Goal: Task Accomplishment & Management: Manage account settings

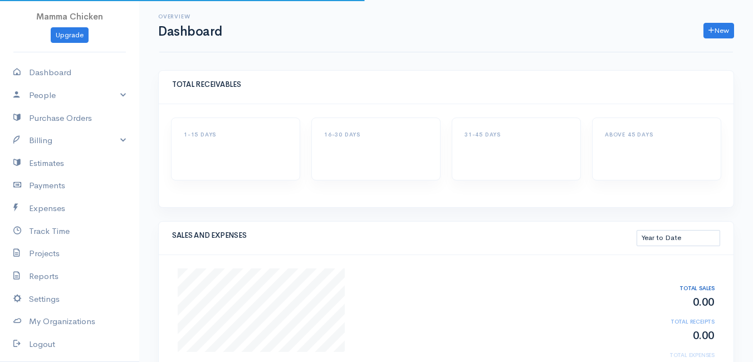
select select "thistoyear"
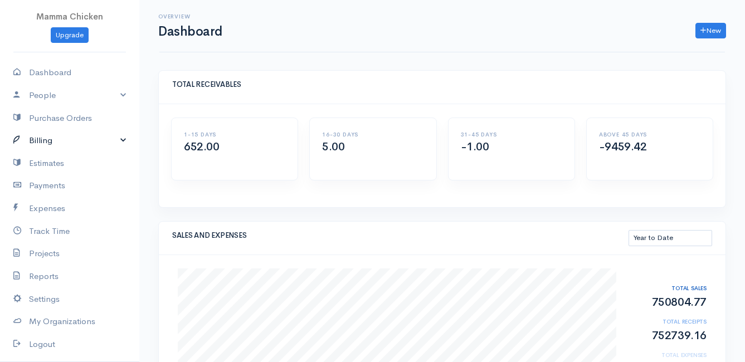
click at [52, 136] on link "Billing" at bounding box center [69, 140] width 139 height 23
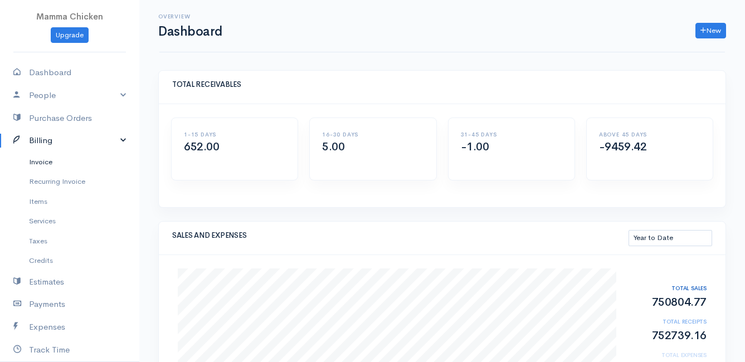
click at [53, 164] on link "Invoice" at bounding box center [69, 162] width 139 height 20
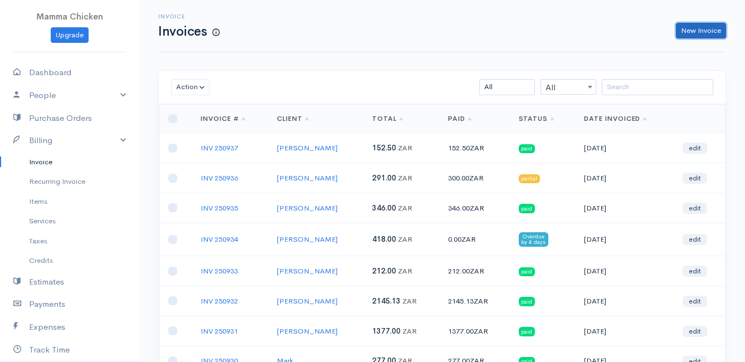
click at [695, 31] on link "New Invoice" at bounding box center [701, 31] width 50 height 16
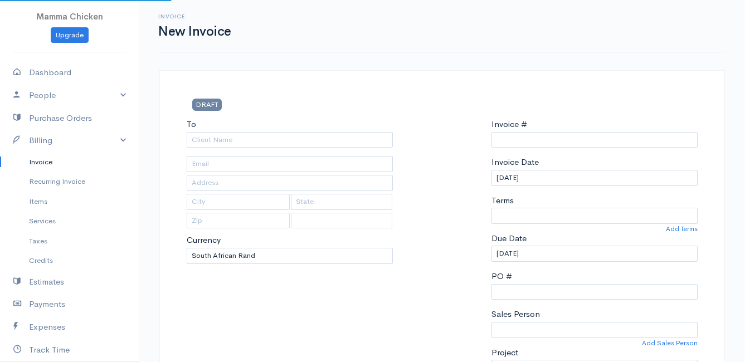
select select "ZAR"
select select "[GEOGRAPHIC_DATA]"
type input "INV 250938"
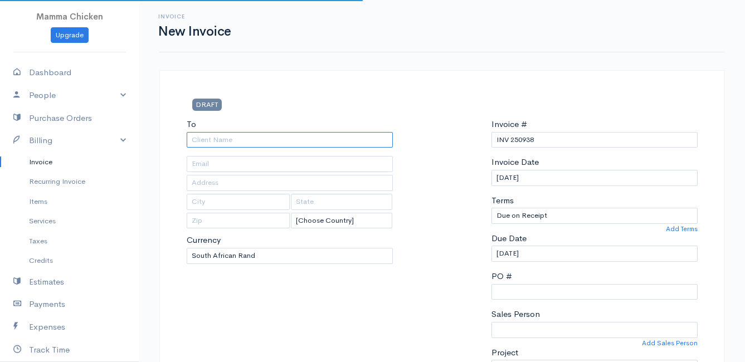
click at [206, 138] on input "To" at bounding box center [290, 140] width 206 height 16
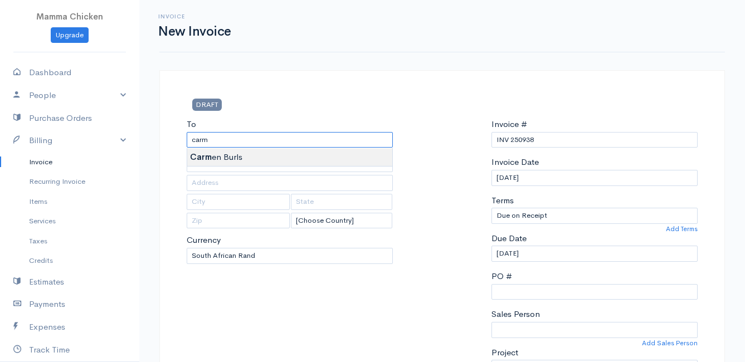
type input "[PERSON_NAME]"
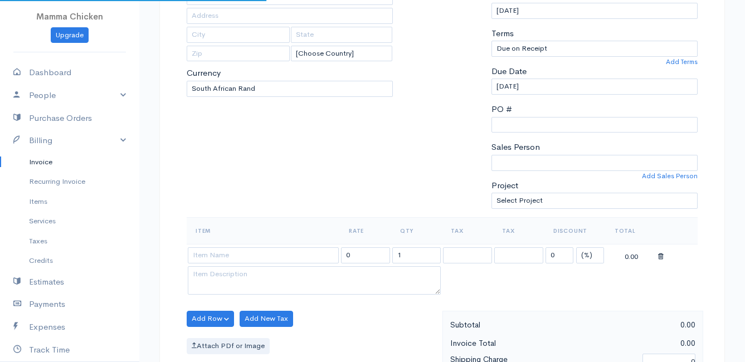
type input "[STREET_ADDRESS]"
type input "[PERSON_NAME] Bay"
type input "7195"
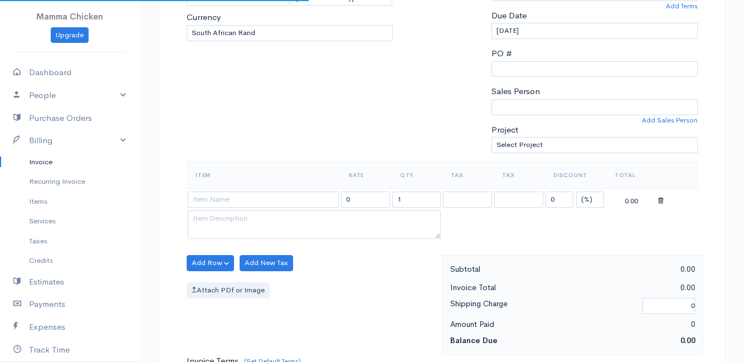
scroll to position [279, 0]
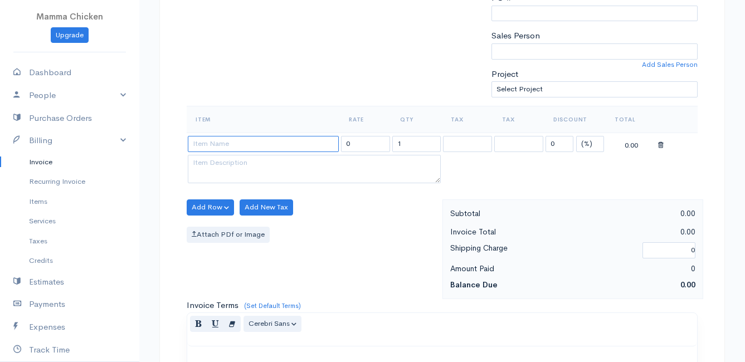
click at [221, 143] on input at bounding box center [263, 144] width 151 height 16
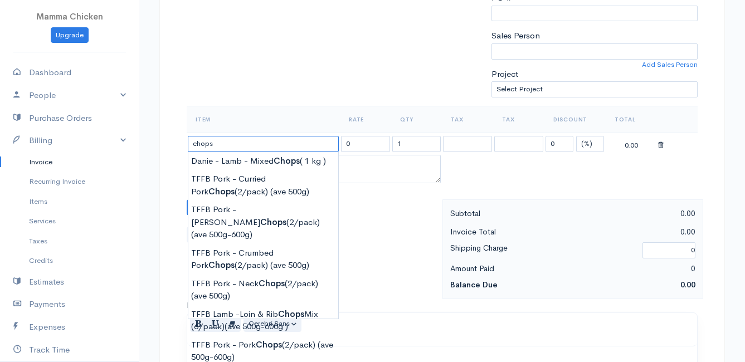
scroll to position [334, 0]
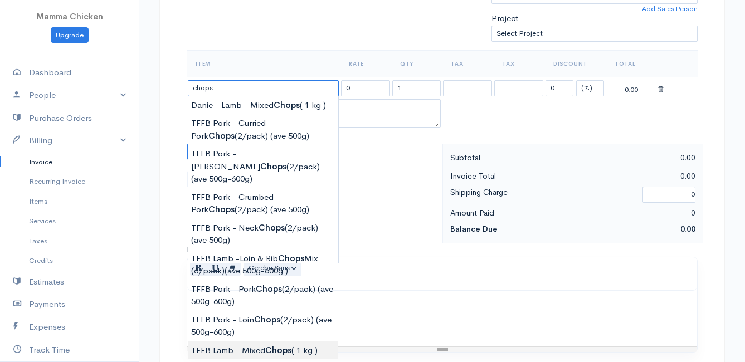
type input "TFFB Lamb - Mixed Chops ( 1 kg )"
type input "235.75"
click at [244, 337] on body "Mamma Chicken Upgrade Dashboard People Clients Vendors Staff Users Purchase Ord…" at bounding box center [372, 147] width 745 height 963
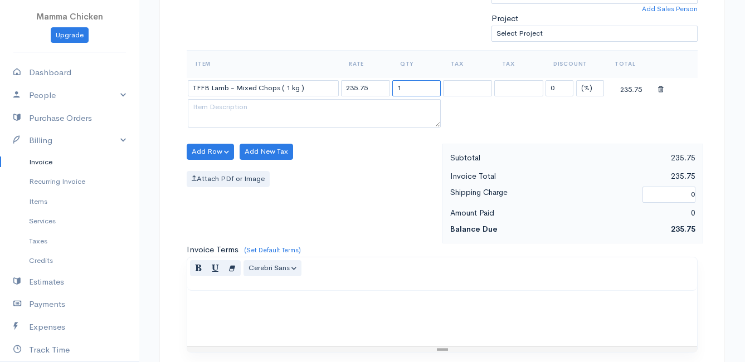
click at [407, 89] on input "1" at bounding box center [416, 88] width 49 height 16
type input "1.02"
click at [389, 177] on div "Attach PDf or Image" at bounding box center [312, 179] width 250 height 16
click at [217, 150] on button "Add Row" at bounding box center [210, 152] width 47 height 16
click at [219, 173] on link "Add Item Row" at bounding box center [231, 174] width 88 height 19
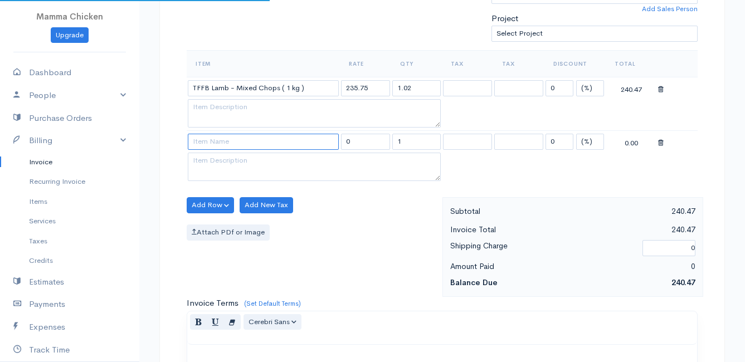
click at [215, 139] on input at bounding box center [263, 142] width 151 height 16
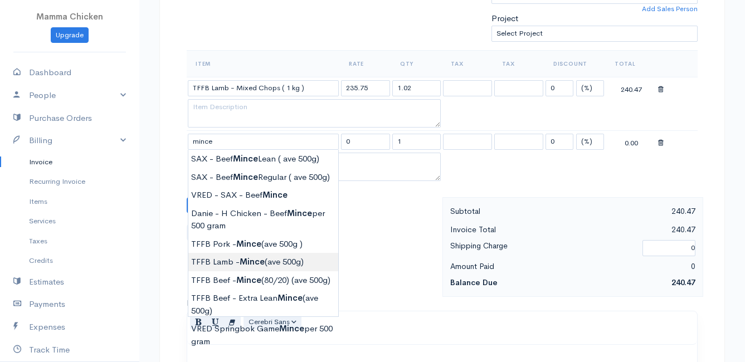
type input "TFFB Lamb - Mince (ave 500g)"
type input "230.00"
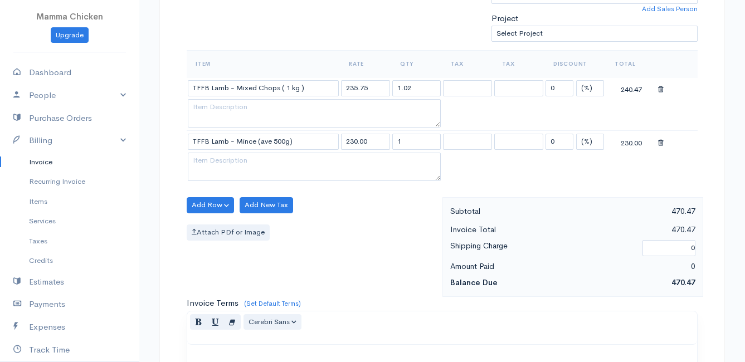
click at [251, 262] on body "Mamma Chicken Upgrade Dashboard People Clients Vendors Staff Users Purchase Ord…" at bounding box center [372, 174] width 745 height 1017
click at [417, 140] on input "1" at bounding box center [416, 142] width 49 height 16
type input "0.5"
click at [353, 242] on div "Add Row Add Item Row Add Time Row Add New Tax Attach PDf or Image" at bounding box center [311, 247] width 261 height 100
click at [206, 202] on button "Add Row" at bounding box center [210, 205] width 47 height 16
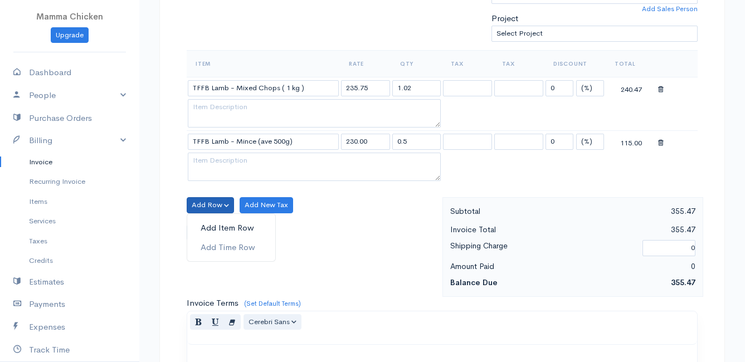
click at [211, 223] on link "Add Item Row" at bounding box center [231, 227] width 88 height 19
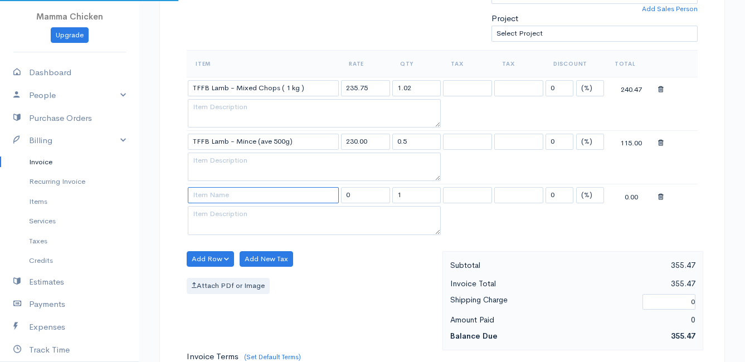
click at [206, 195] on input at bounding box center [263, 195] width 151 height 16
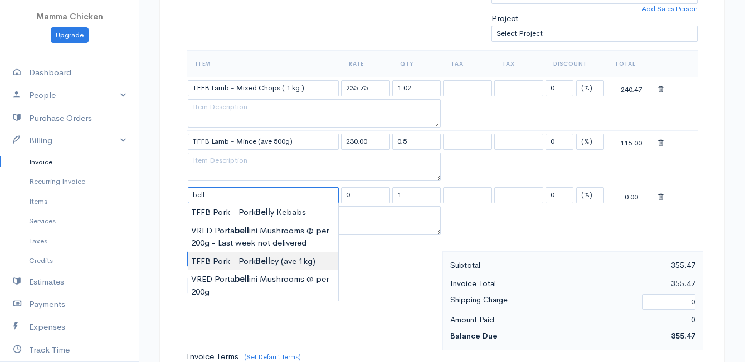
type input "TFFB Pork - Pork Belley (ave 1kg)"
type input "143.75"
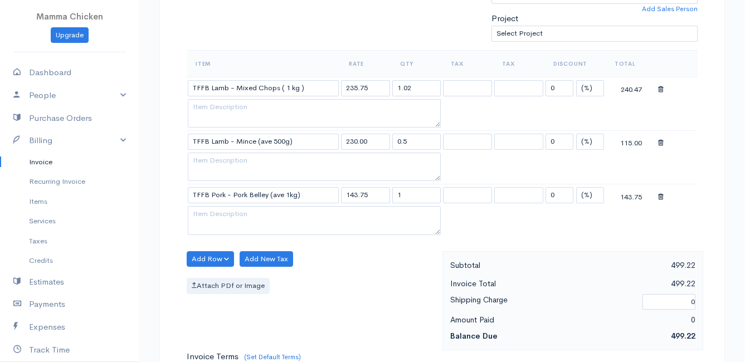
click at [249, 260] on body "Mamma Chicken Upgrade Dashboard People Clients Vendors Staff Users Purchase Ord…" at bounding box center [372, 201] width 745 height 1070
click at [414, 197] on input "1" at bounding box center [416, 195] width 49 height 16
type input "0.98"
click at [328, 262] on div "Add Row Add Item Row Add Time Row Add New Tax Attach PDf or Image" at bounding box center [311, 301] width 261 height 100
click at [206, 257] on button "Add Row" at bounding box center [210, 259] width 47 height 16
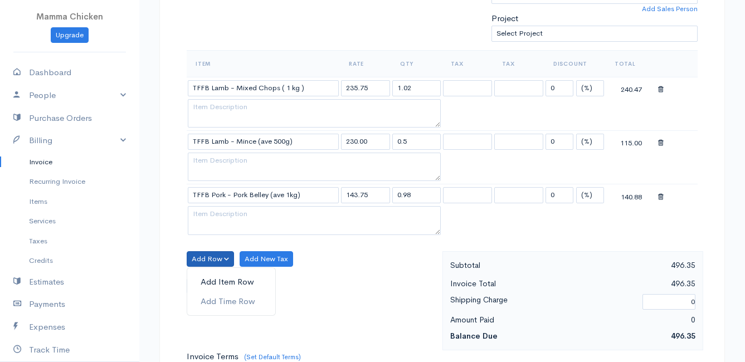
click at [209, 279] on link "Add Item Row" at bounding box center [231, 281] width 88 height 19
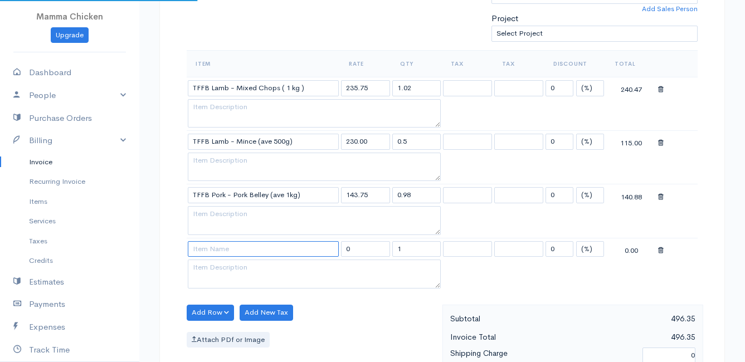
click at [209, 247] on input at bounding box center [263, 249] width 151 height 16
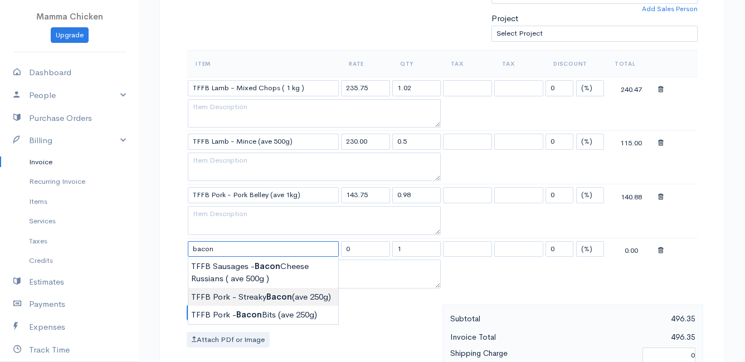
type input "TFFB Pork - Streaky Bacon (ave 250g)"
type input "189.75"
click at [282, 295] on body "Mamma Chicken Upgrade Dashboard People Clients Vendors Staff Users Purchase Ord…" at bounding box center [372, 228] width 745 height 1124
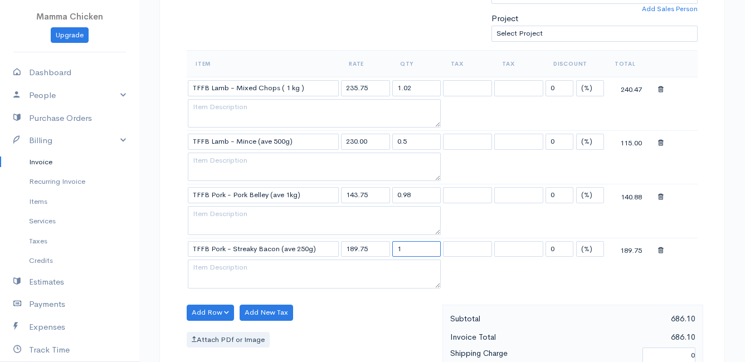
click at [407, 249] on input "1" at bounding box center [416, 249] width 49 height 16
type input "0.26"
click at [209, 309] on button "Add Row" at bounding box center [210, 313] width 47 height 16
click at [220, 267] on link "Add Item Row" at bounding box center [231, 270] width 88 height 19
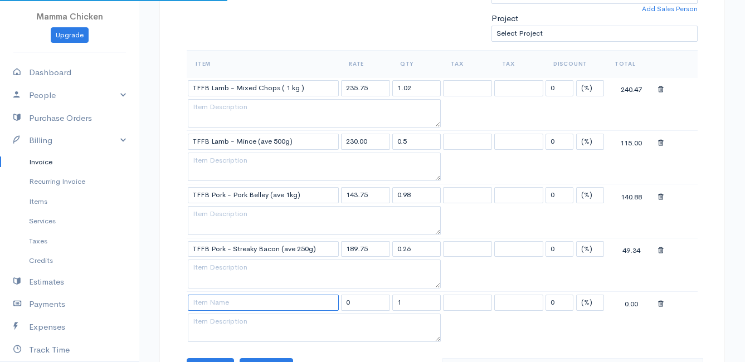
click at [218, 306] on input at bounding box center [263, 303] width 151 height 16
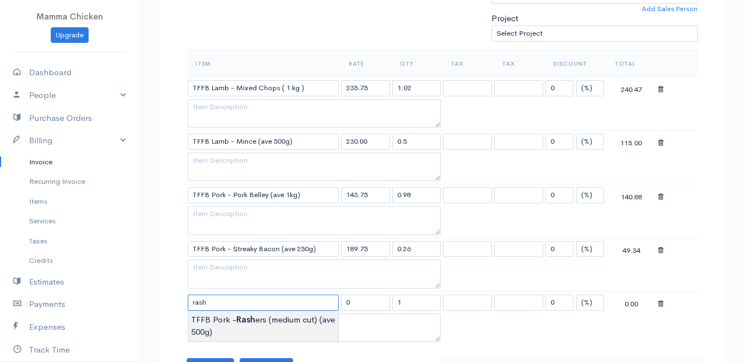
type input "TFFB Pork - Rashers (medium cut) (ave 500g)"
type input "149.50"
click at [224, 322] on body "Mamma Chicken Upgrade Dashboard People Clients Vendors Staff Users Purchase Ord…" at bounding box center [372, 255] width 745 height 1178
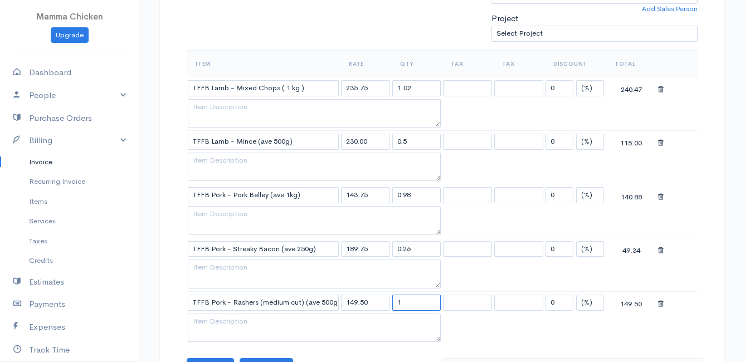
click at [410, 304] on input "1" at bounding box center [416, 303] width 49 height 16
type input "1.58"
click at [485, 333] on table "Item Rate Qty Tax Tax Discount Total TFFB Lamb - Mixed Chops ( 1 kg ) 235.75 1.…" at bounding box center [442, 197] width 511 height 295
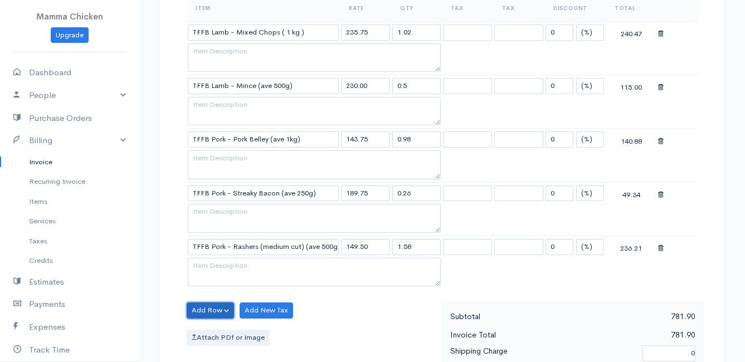
click at [209, 305] on button "Add Row" at bounding box center [210, 311] width 47 height 16
click at [216, 268] on link "Add Item Row" at bounding box center [231, 268] width 88 height 19
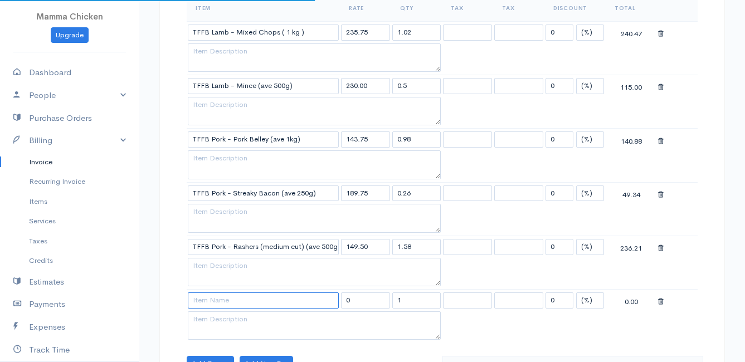
click at [220, 300] on input at bounding box center [263, 300] width 151 height 16
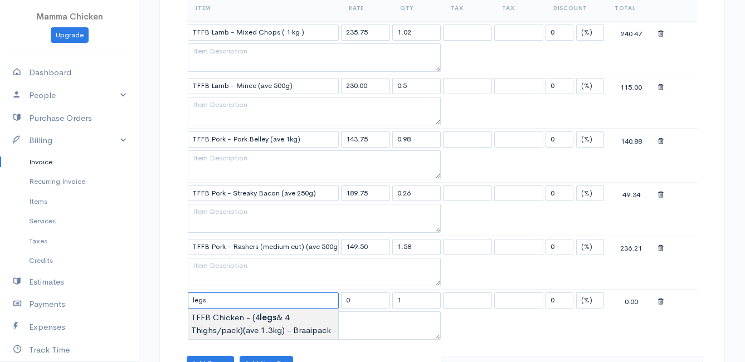
type input "TFFB Chicken - (4 legs & 4 Thighs/pack)(ave 1.3kg) - Braaipack"
type input "130.00"
click at [243, 333] on body "Mamma Chicken Upgrade Dashboard People Clients Vendors Staff Users Purchase Ord…" at bounding box center [372, 225] width 745 height 1231
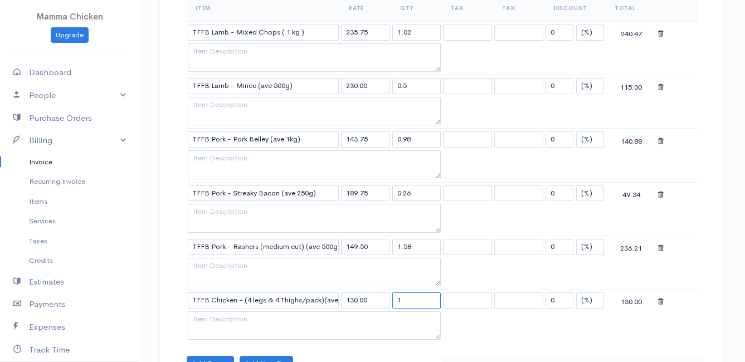
click at [407, 301] on input "1" at bounding box center [416, 300] width 49 height 16
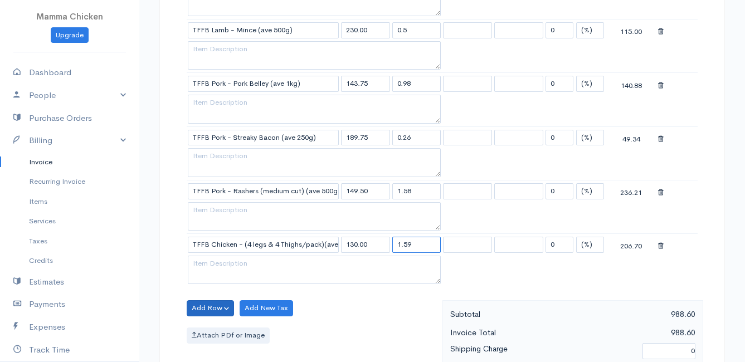
type input "1.59"
click at [211, 304] on button "Add Row" at bounding box center [210, 308] width 47 height 16
click at [218, 266] on link "Add Item Row" at bounding box center [231, 266] width 88 height 19
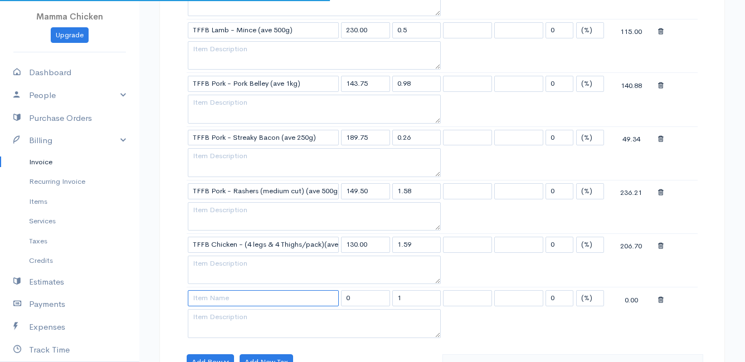
click at [212, 298] on input at bounding box center [263, 298] width 151 height 16
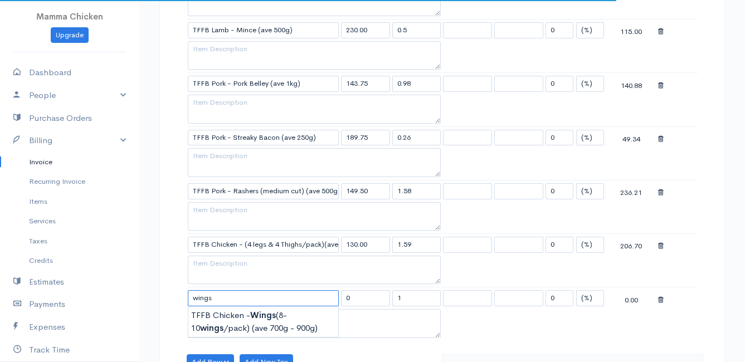
scroll to position [501, 0]
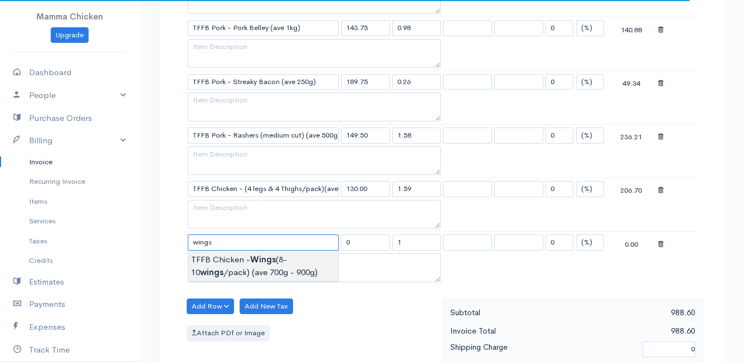
type input "TFFB Chicken - Wings (8-10 wings/pack) (ave 700g - 900g)"
type input "120.00"
click at [230, 261] on body "Mamma Chicken Upgrade Dashboard People Clients Vendors Staff Users Purchase Ord…" at bounding box center [372, 141] width 745 height 1285
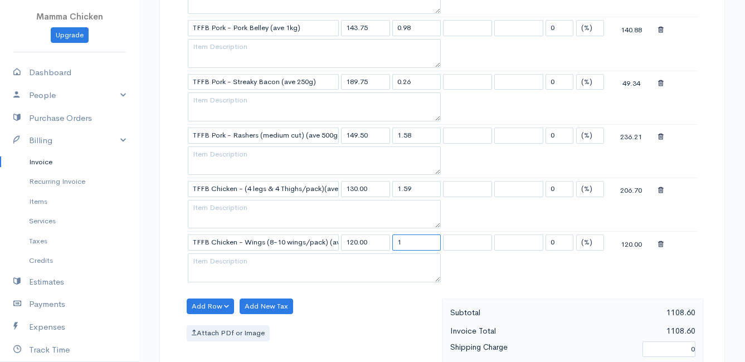
click at [418, 243] on input "1" at bounding box center [416, 243] width 49 height 16
type input "0.88"
click at [218, 301] on button "Add Row" at bounding box center [210, 307] width 47 height 16
click at [213, 262] on link "Add Item Row" at bounding box center [231, 264] width 88 height 19
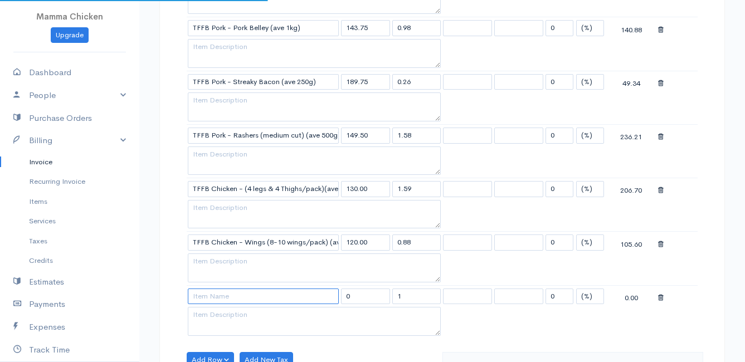
click at [214, 297] on input at bounding box center [263, 297] width 151 height 16
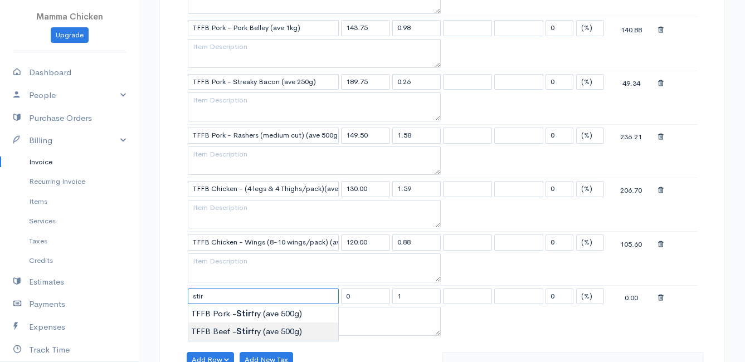
type input "TFFB Beef - Stirfry (ave 500g)"
type input "218.50"
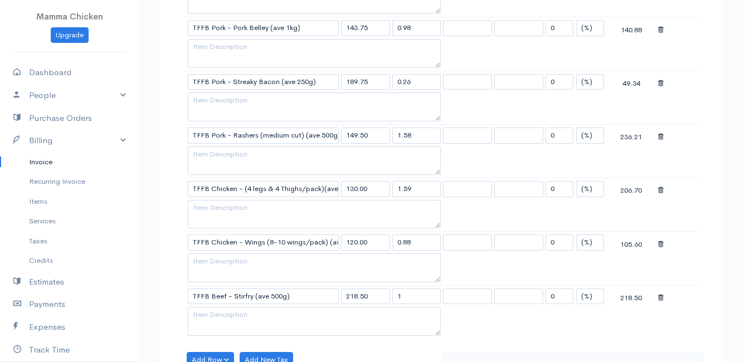
click at [216, 330] on body "Mamma Chicken Upgrade Dashboard People Clients Vendors Staff Users Purchase Ord…" at bounding box center [372, 168] width 745 height 1338
click at [417, 292] on input "1" at bounding box center [416, 297] width 49 height 16
type input "0.52"
click at [505, 330] on table "Item Rate Qty Tax Tax Discount Total TFFB Lamb - Mixed Chops ( 1 kg ) 235.75 1.…" at bounding box center [442, 111] width 511 height 456
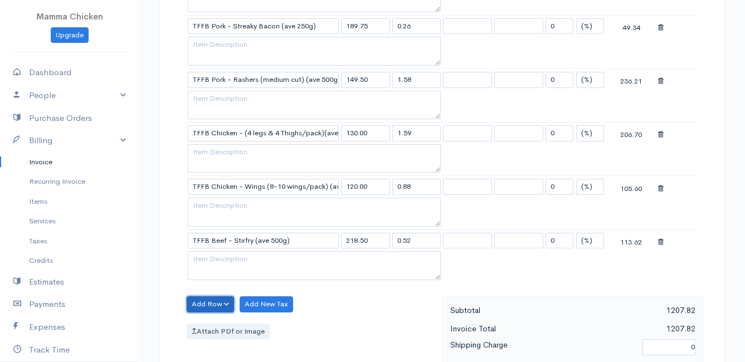
click at [219, 302] on button "Add Row" at bounding box center [210, 304] width 47 height 16
click at [220, 259] on link "Add Item Row" at bounding box center [231, 262] width 88 height 19
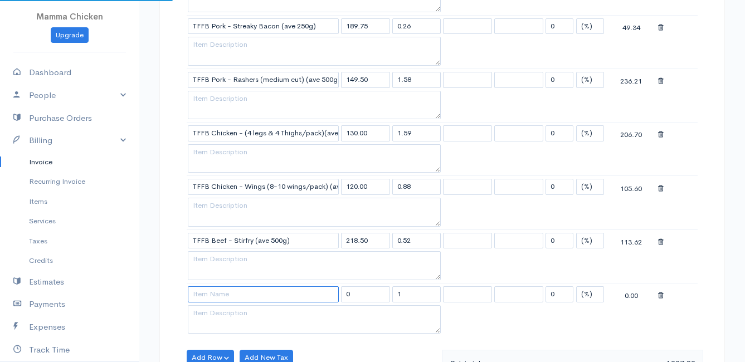
click at [222, 296] on input at bounding box center [263, 294] width 151 height 16
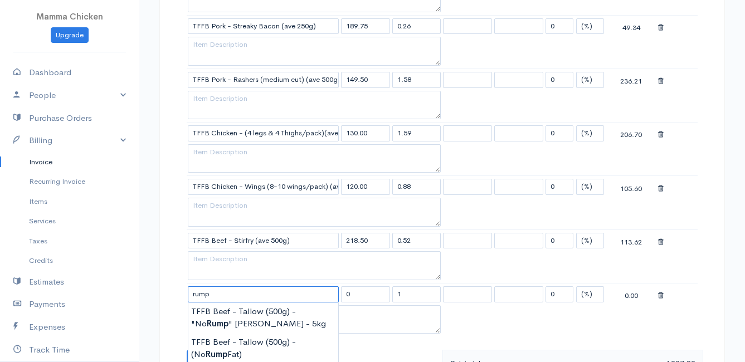
scroll to position [613, 0]
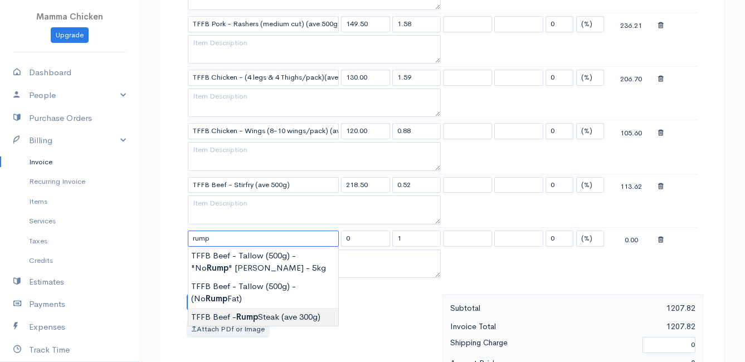
type input "TFFB Beef - Rump Steak (ave 300g)"
type input "258.75"
click at [260, 318] on body "Mamma Chicken Upgrade Dashboard People Clients Vendors Staff Users Purchase Ord…" at bounding box center [372, 83] width 745 height 1392
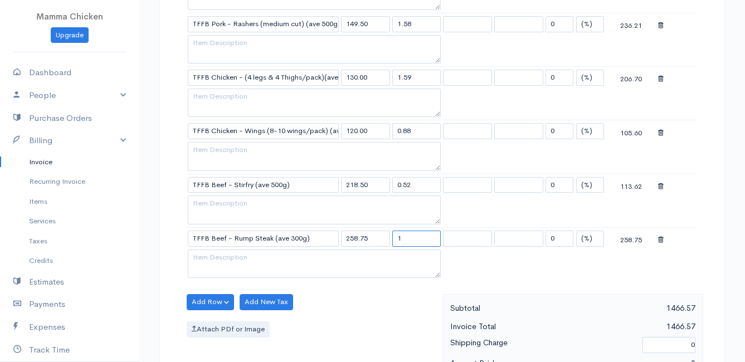
click at [417, 236] on input "1" at bounding box center [416, 239] width 49 height 16
type input "0.65"
click at [387, 303] on div "Add Row Add Item Row Add Time Row Add New Tax Attach PDf or Image" at bounding box center [311, 344] width 261 height 100
click at [378, 289] on div "Item Rate Qty Tax Tax Discount Total TFFB Lamb - Mixed Chops ( 1 kg ) 235.75 1.…" at bounding box center [442, 33] width 511 height 523
click at [200, 303] on button "Add Row" at bounding box center [210, 302] width 47 height 16
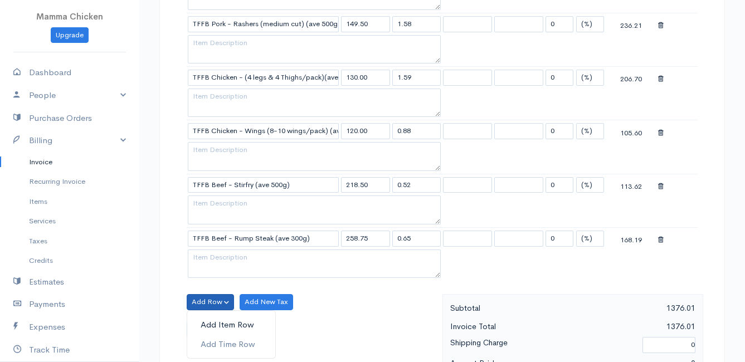
click at [214, 320] on link "Add Item Row" at bounding box center [231, 324] width 88 height 19
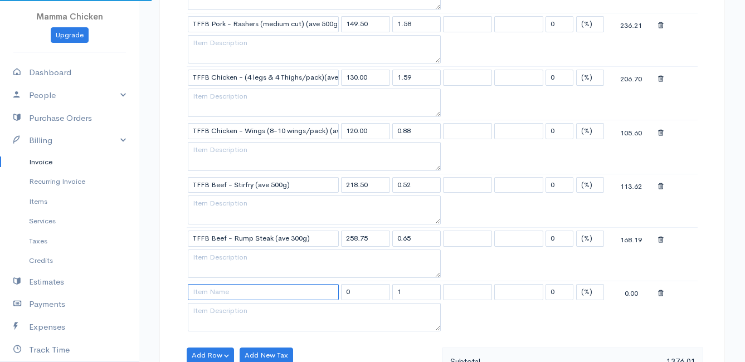
click at [211, 293] on input at bounding box center [263, 292] width 151 height 16
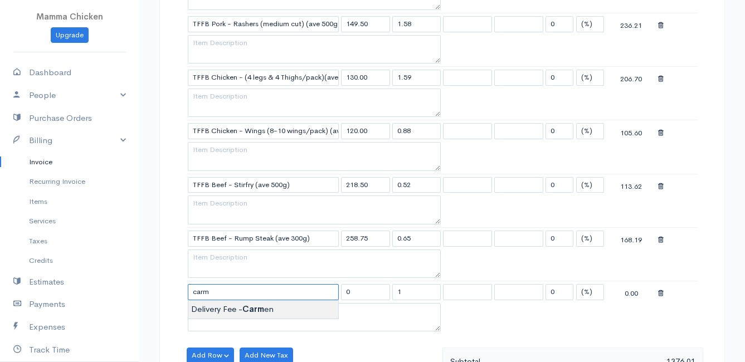
type input "Delivery Fee - [PERSON_NAME]"
type input "25.00"
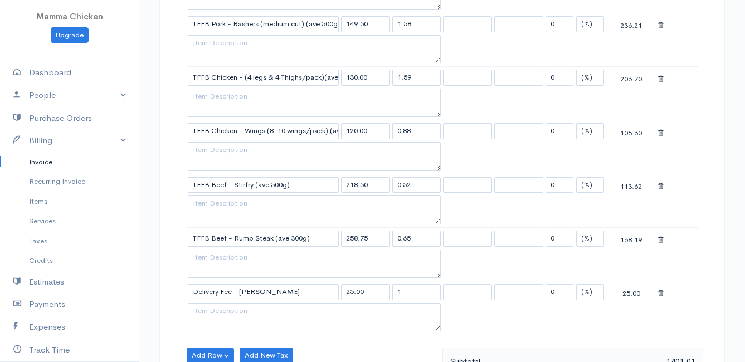
click at [221, 306] on body "Mamma Chicken Upgrade Dashboard People Clients Vendors Staff Users Purchase Ord…" at bounding box center [372, 110] width 745 height 1446
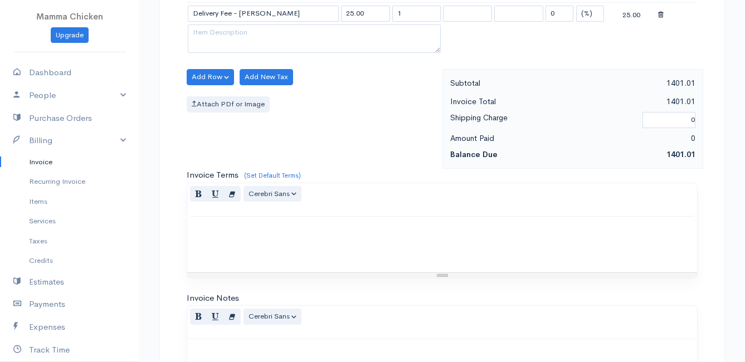
scroll to position [1084, 0]
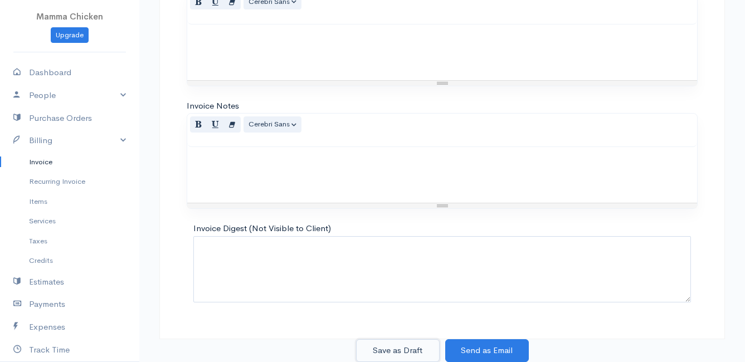
click at [400, 347] on button "Save as Draft" at bounding box center [398, 350] width 84 height 23
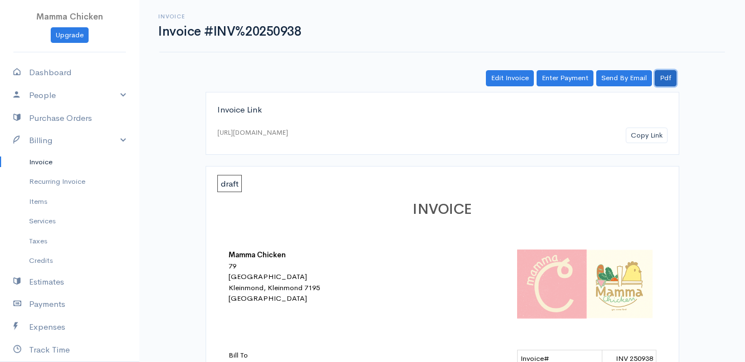
click at [667, 77] on link "Pdf" at bounding box center [666, 78] width 22 height 16
click at [40, 163] on link "Invoice" at bounding box center [69, 162] width 139 height 20
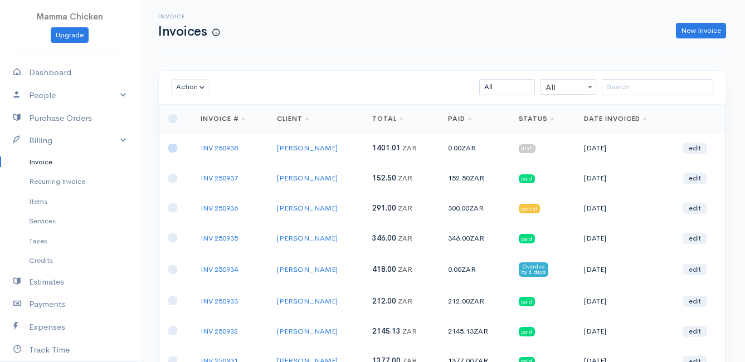
click at [171, 149] on input "checkbox" at bounding box center [172, 148] width 9 height 9
checkbox input "true"
click at [191, 89] on button "Action" at bounding box center [190, 87] width 38 height 16
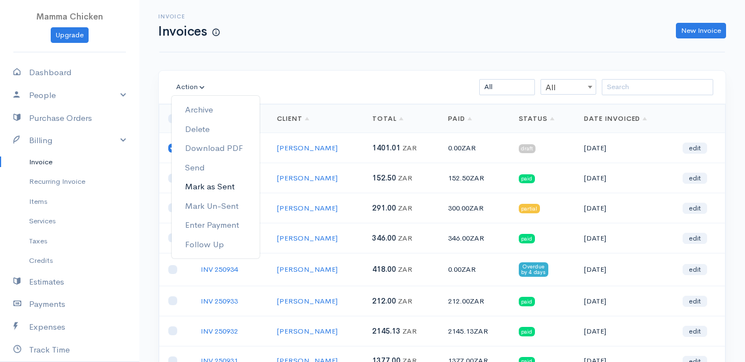
click at [220, 184] on link "Mark as Sent" at bounding box center [216, 186] width 88 height 19
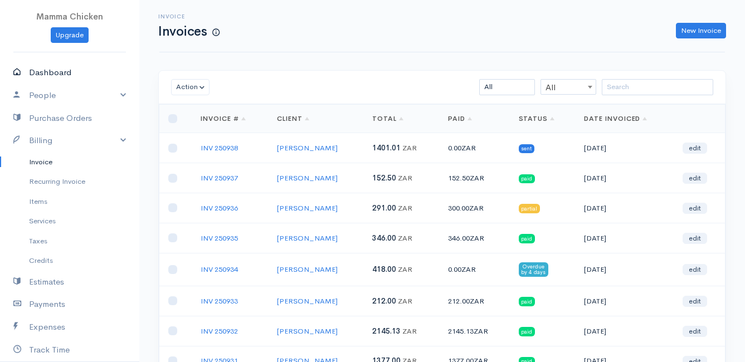
click at [43, 72] on link "Dashboard" at bounding box center [69, 72] width 139 height 23
select select "thistoyear"
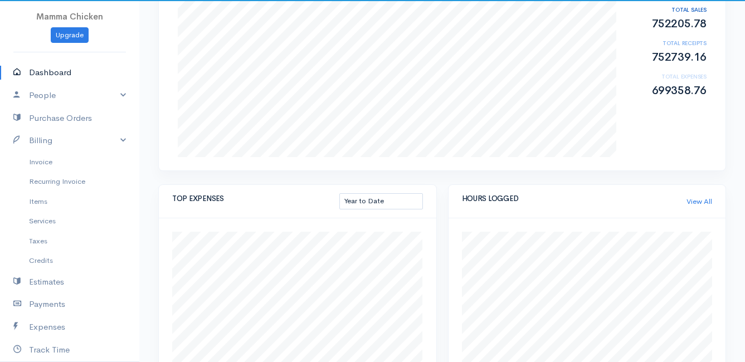
scroll to position [167, 0]
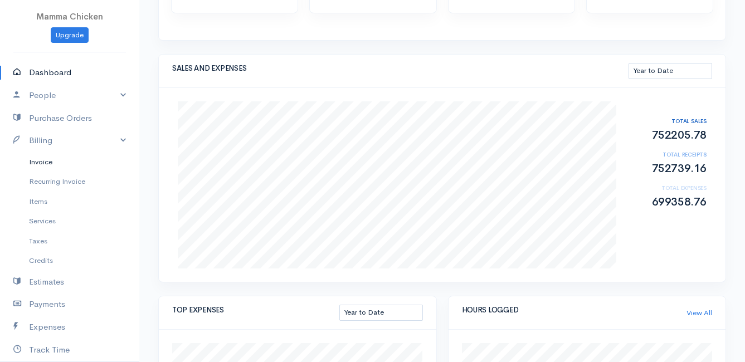
click at [43, 166] on link "Invoice" at bounding box center [69, 162] width 139 height 20
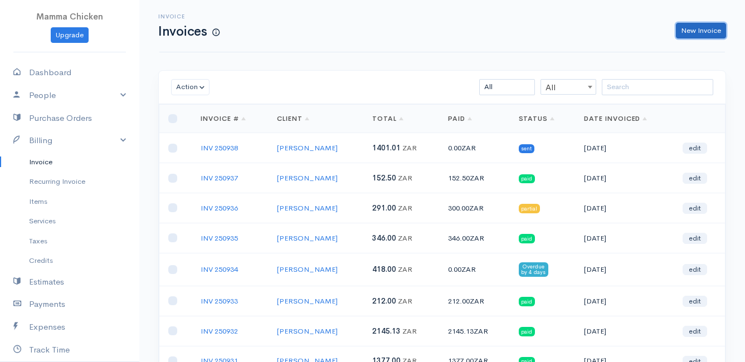
click at [697, 31] on link "New Invoice" at bounding box center [701, 31] width 50 height 16
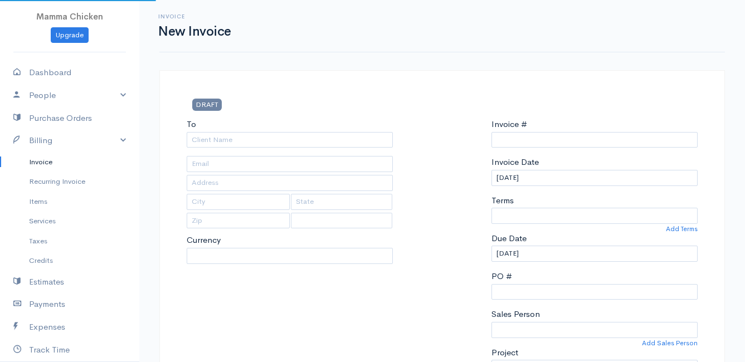
select select "[GEOGRAPHIC_DATA]"
select select "ZAR"
type input "INV 250939"
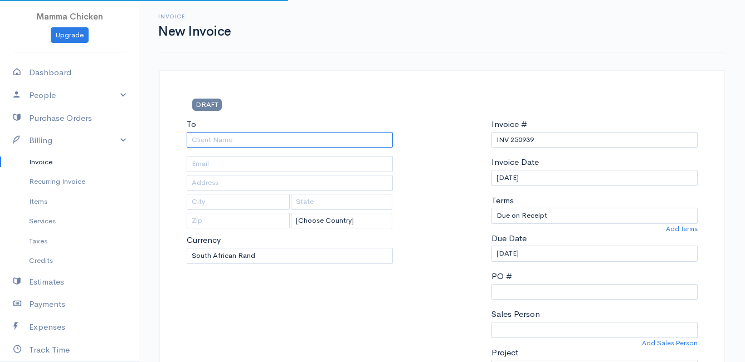
click at [213, 141] on input "To" at bounding box center [290, 140] width 206 height 16
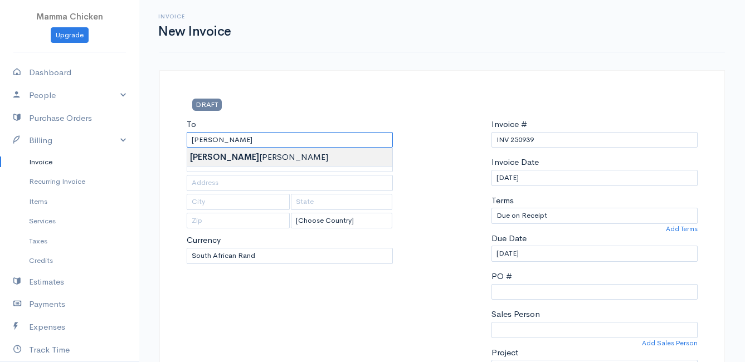
type input "[PERSON_NAME]"
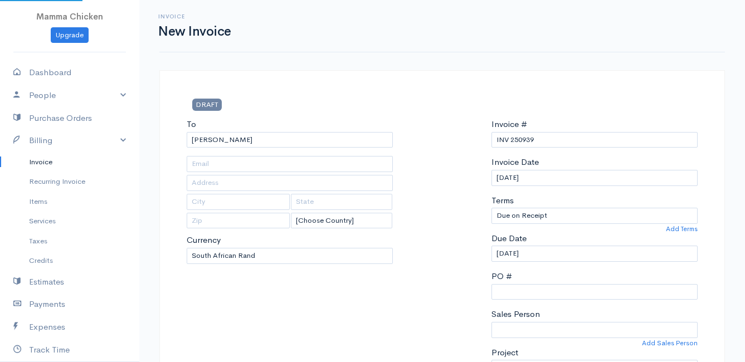
type input "[STREET_ADDRESS]"
type input "[GEOGRAPHIC_DATA]"
type input "7200"
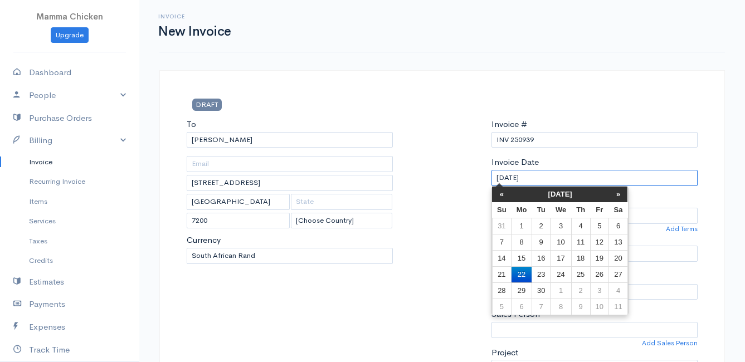
click at [570, 181] on input "[DATE]" at bounding box center [594, 178] width 206 height 16
click at [429, 140] on div at bounding box center [441, 251] width 87 height 266
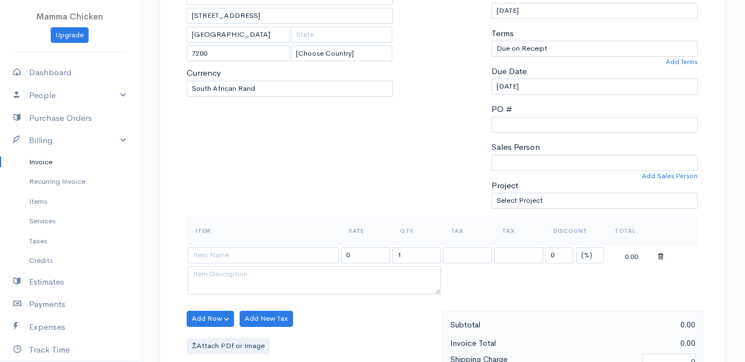
scroll to position [223, 0]
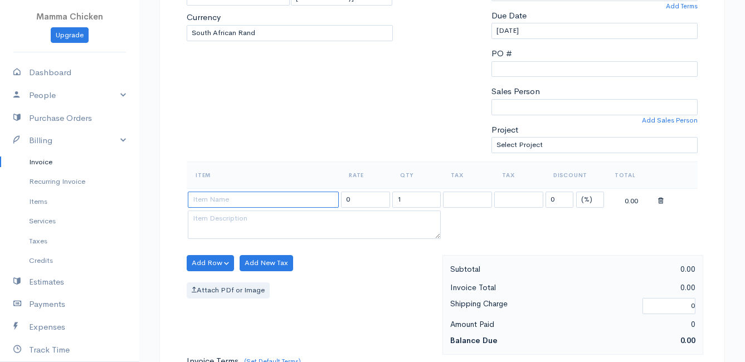
click at [227, 206] on input at bounding box center [263, 200] width 151 height 16
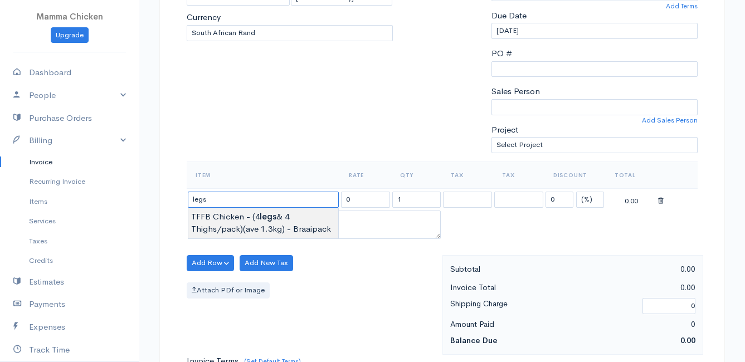
type input "TFFB Chicken - (4 legs & 4 Thighs/pack)(ave 1.3kg) - Braaipack"
type input "130.00"
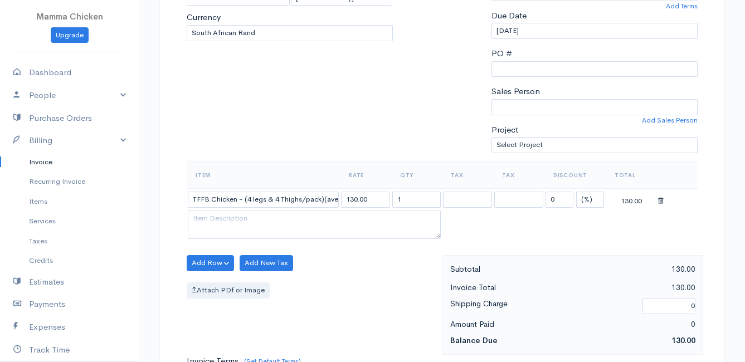
click at [227, 216] on body "Mamma Chicken Upgrade Dashboard People Clients Vendors Staff Users Purchase Ord…" at bounding box center [372, 258] width 745 height 963
click at [427, 203] on input "1" at bounding box center [416, 200] width 49 height 16
type input "8.31"
click at [331, 346] on div "Add Row Add Item Row Add Time Row Add New Tax Attach PDf or Image" at bounding box center [311, 305] width 261 height 100
click at [204, 259] on button "Add Row" at bounding box center [210, 263] width 47 height 16
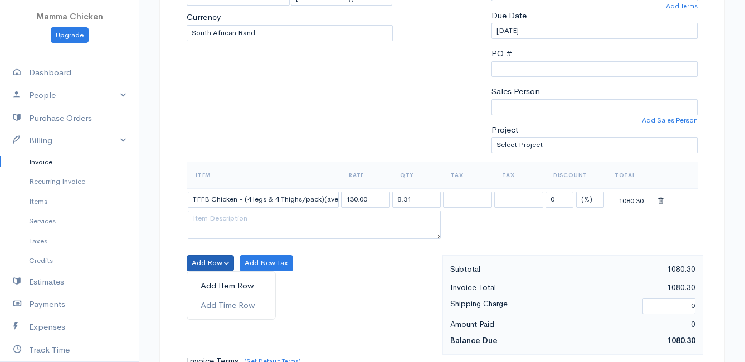
click at [213, 284] on link "Add Item Row" at bounding box center [231, 285] width 88 height 19
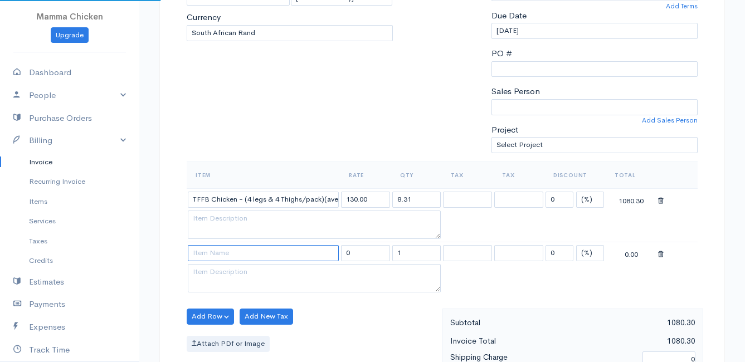
click at [214, 258] on input at bounding box center [263, 253] width 151 height 16
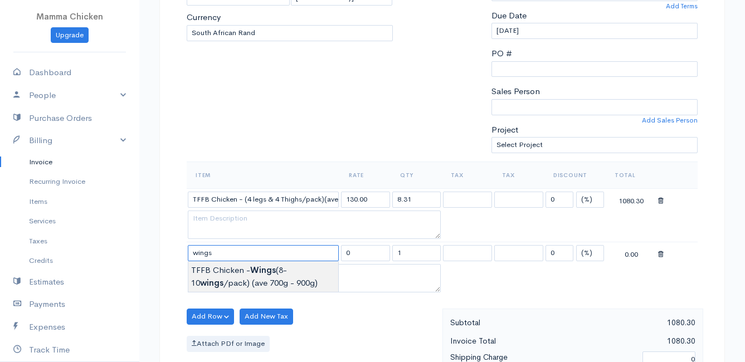
type input "TFFB Chicken - Wings (8-10 wings/pack) (ave 700g - 900g)"
type input "120.00"
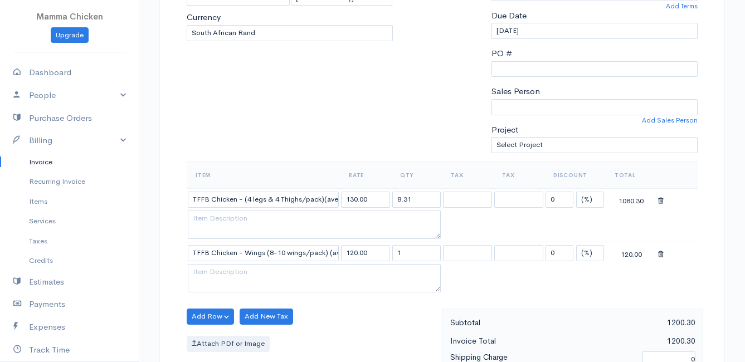
click at [230, 278] on body "Mamma Chicken Upgrade Dashboard People Clients Vendors Staff Users Purchase Ord…" at bounding box center [372, 285] width 745 height 1017
click at [418, 254] on input "1" at bounding box center [416, 253] width 49 height 16
type input "4.15"
click at [515, 278] on table "Item Rate Qty Tax Tax Discount Total TFFB Chicken - (4 legs & 4 Thighs/pack)(av…" at bounding box center [442, 229] width 511 height 134
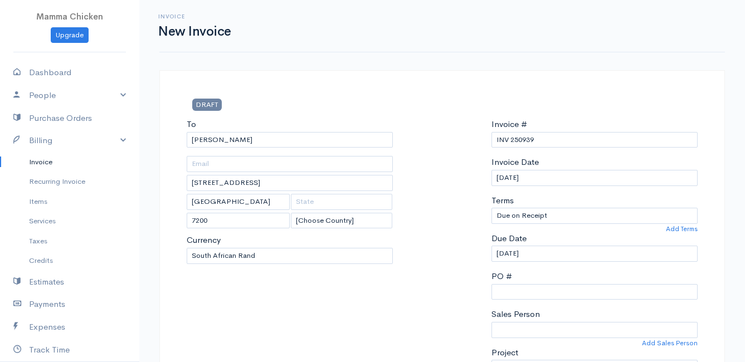
scroll to position [334, 0]
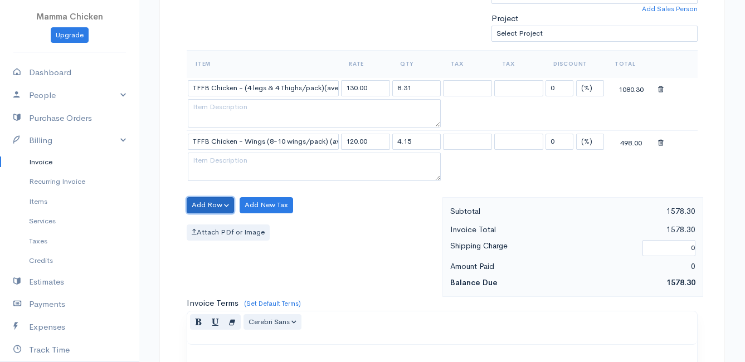
click at [218, 207] on button "Add Row" at bounding box center [210, 205] width 47 height 16
click at [214, 225] on link "Add Item Row" at bounding box center [231, 227] width 88 height 19
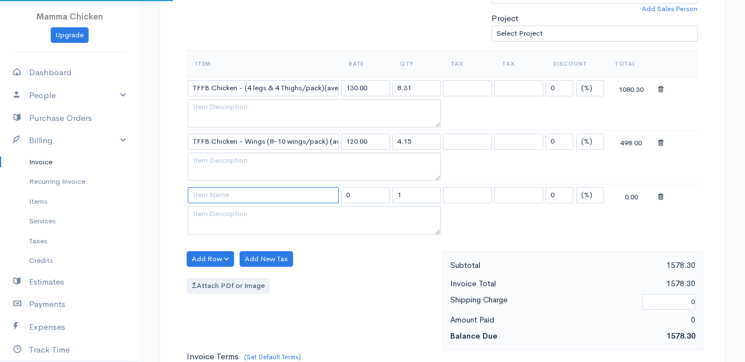
click at [210, 197] on input at bounding box center [263, 195] width 151 height 16
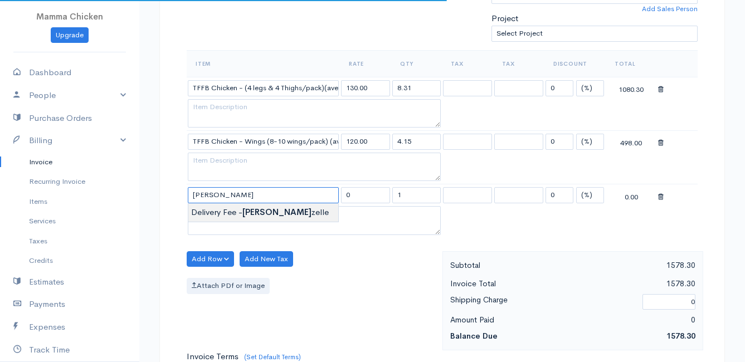
type input "Delivery Fee - Franzelle"
type input "50.00"
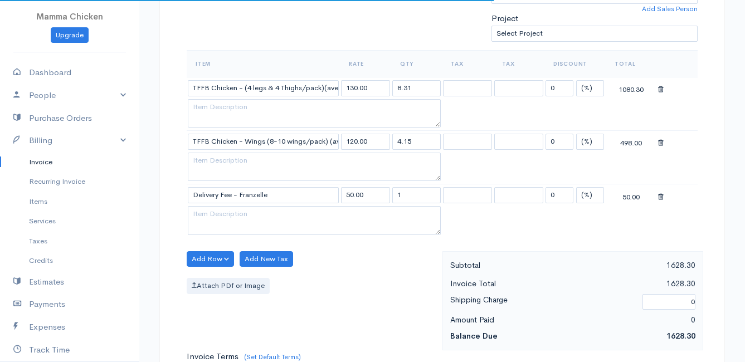
click at [209, 206] on body "Mamma Chicken Upgrade Dashboard People Clients Vendors Staff Users Purchase Ord…" at bounding box center [372, 201] width 745 height 1070
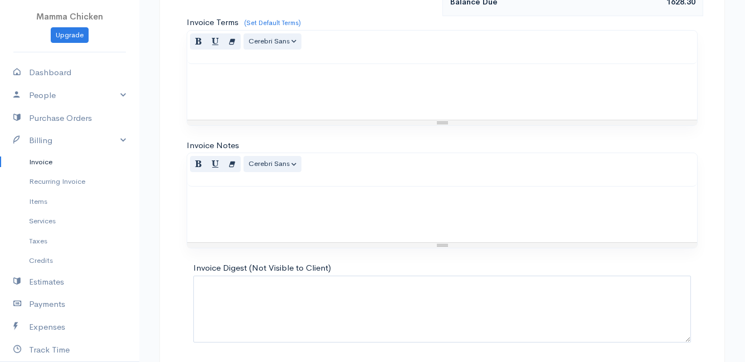
scroll to position [708, 0]
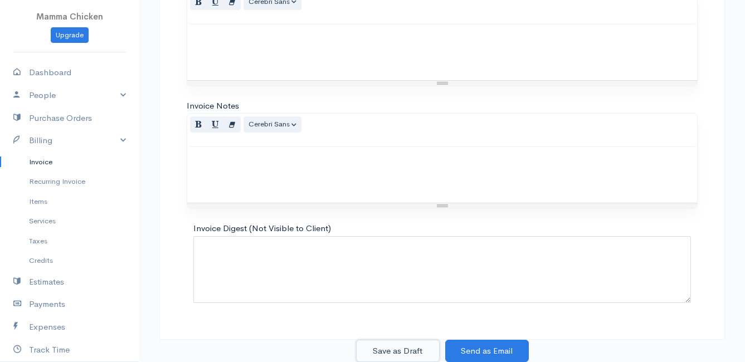
click at [398, 348] on button "Save as Draft" at bounding box center [398, 351] width 84 height 23
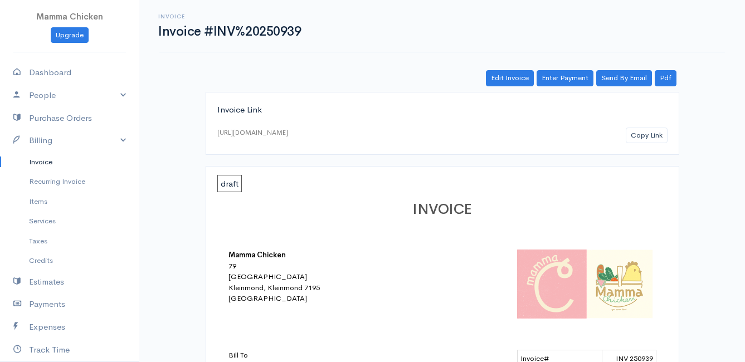
click at [50, 167] on link "Invoice" at bounding box center [69, 162] width 139 height 20
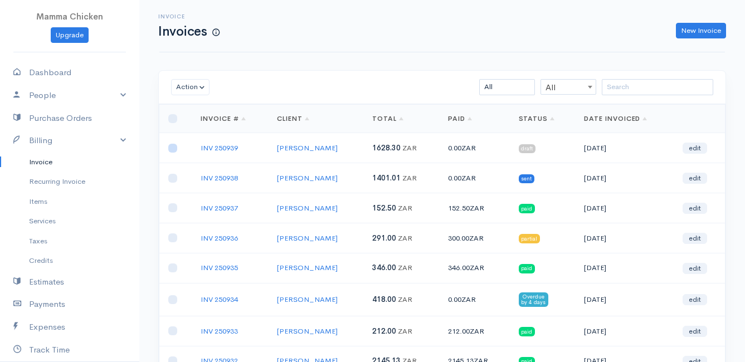
click at [175, 149] on input "checkbox" at bounding box center [172, 148] width 9 height 9
checkbox input "true"
click at [189, 87] on button "Action" at bounding box center [190, 87] width 38 height 16
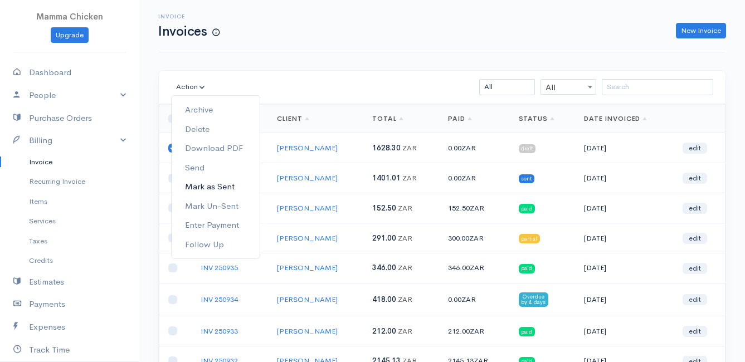
click at [207, 192] on link "Mark as Sent" at bounding box center [216, 186] width 88 height 19
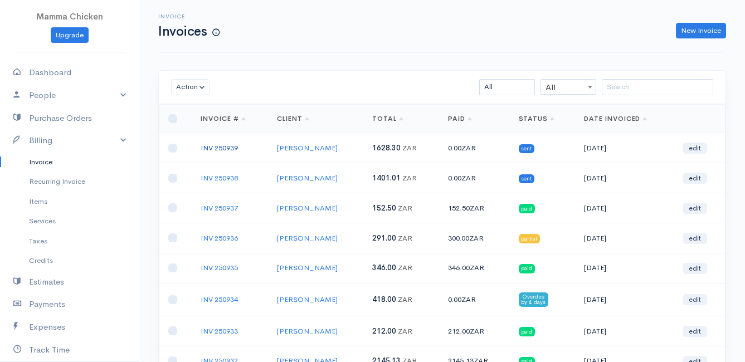
click at [217, 145] on link "INV 250939" at bounding box center [219, 147] width 37 height 9
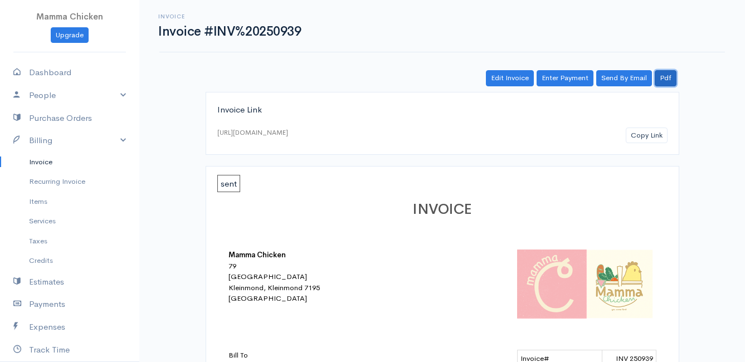
click at [664, 79] on link "Pdf" at bounding box center [666, 78] width 22 height 16
click at [49, 163] on link "Invoice" at bounding box center [69, 162] width 139 height 20
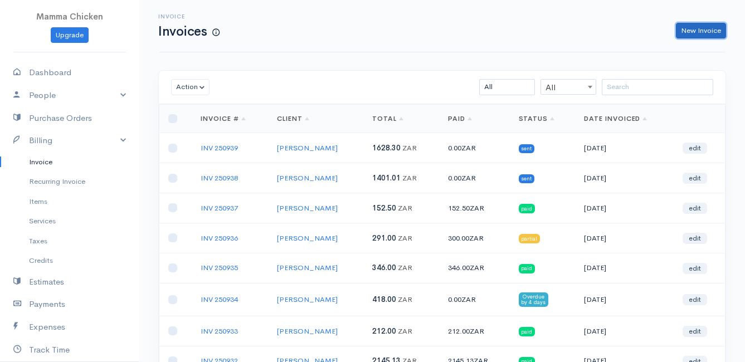
click at [695, 26] on link "New Invoice" at bounding box center [701, 31] width 50 height 16
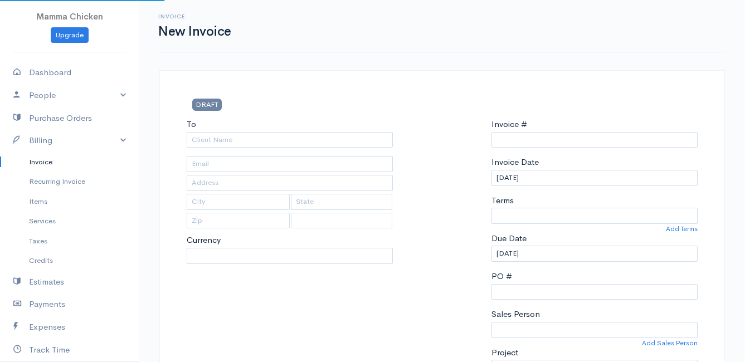
select select "[GEOGRAPHIC_DATA]"
select select "ZAR"
type input "INV 250940"
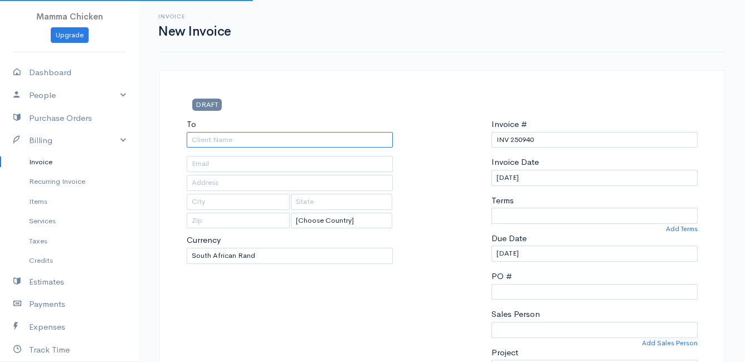
click at [204, 140] on input "To" at bounding box center [290, 140] width 206 height 16
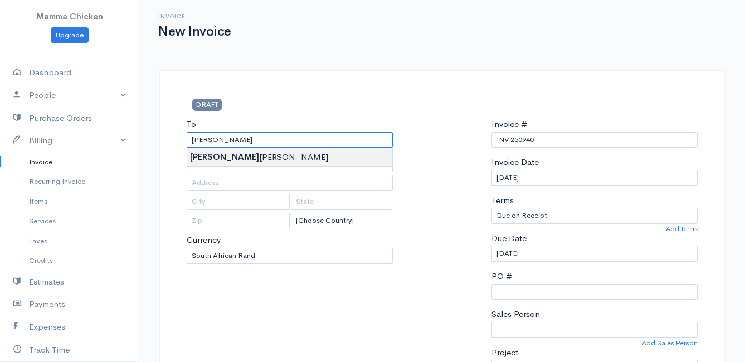
type input "[PERSON_NAME]"
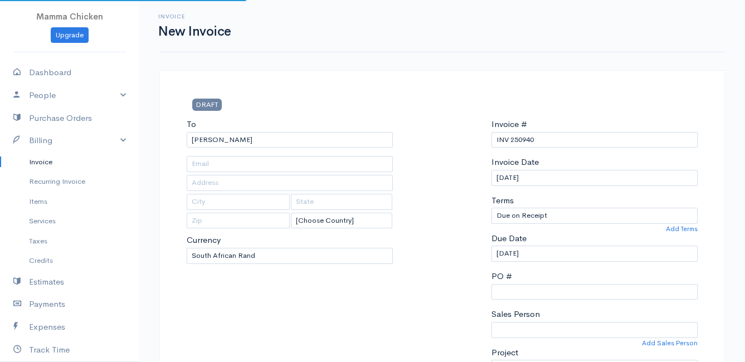
scroll to position [167, 0]
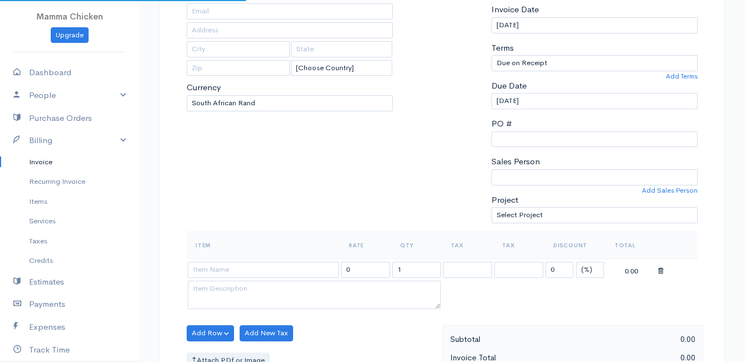
type input "[STREET_ADDRESS]"
type input "Rooiels"
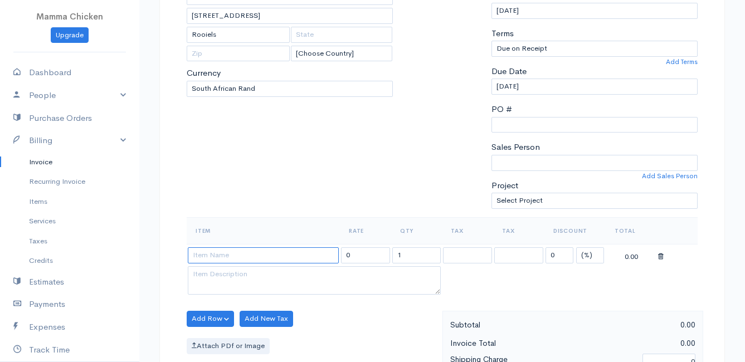
click at [279, 259] on input at bounding box center [263, 255] width 151 height 16
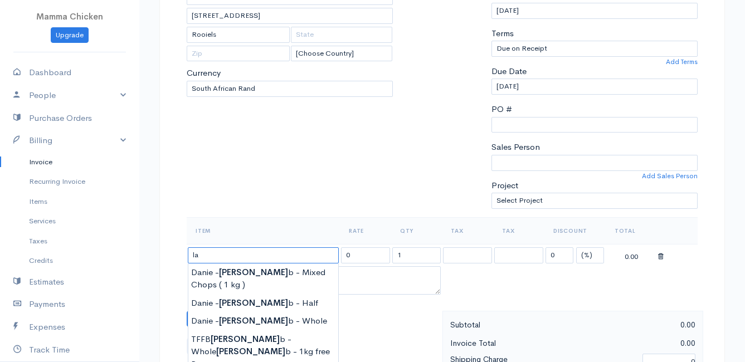
type input "l"
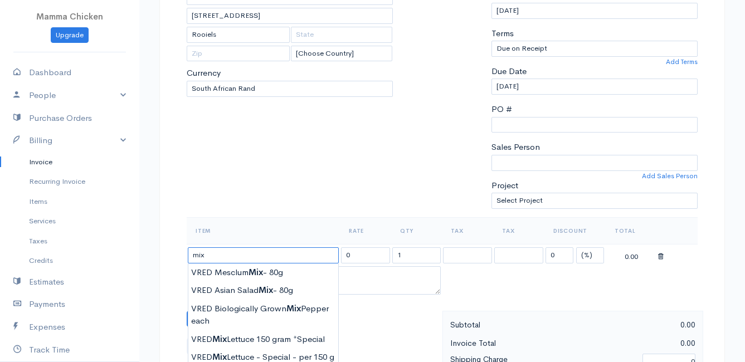
scroll to position [223, 0]
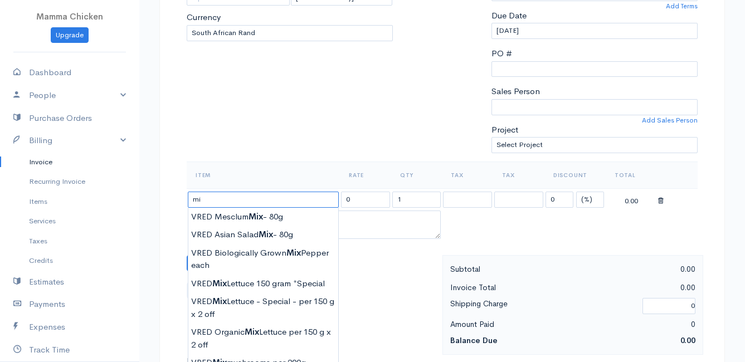
type input "m"
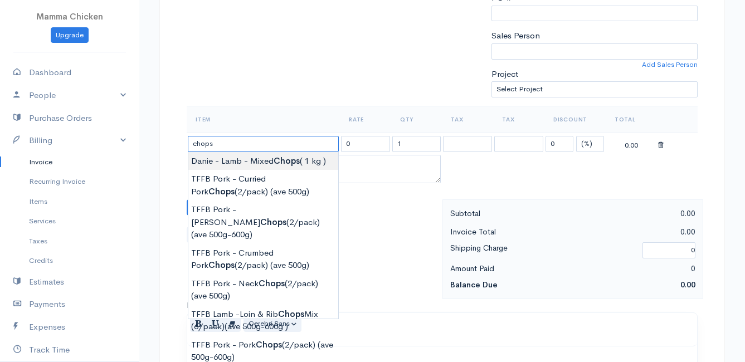
scroll to position [334, 0]
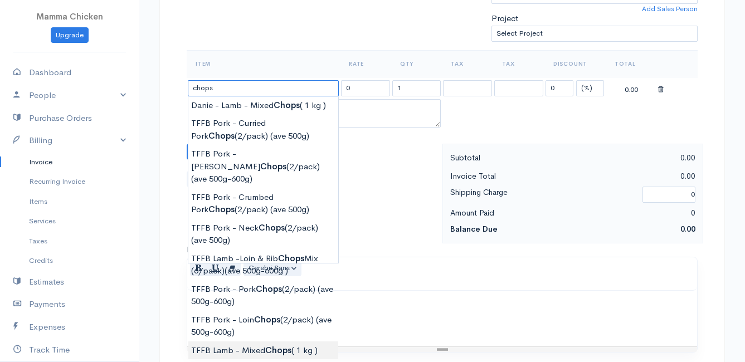
type input "TFFB Lamb - Mixed Chops ( 1 kg )"
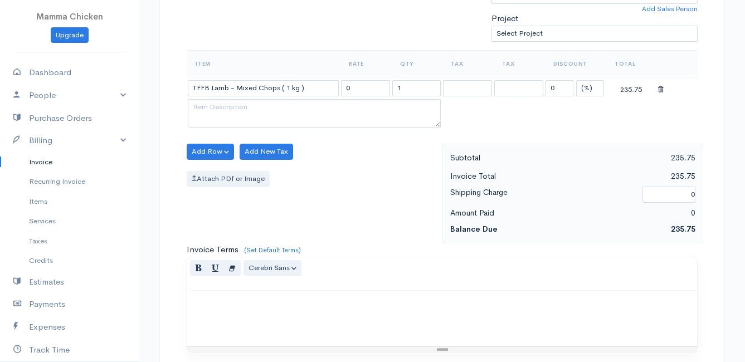
type input "235.75"
click at [272, 333] on body "Mamma Chicken Upgrade Dashboard People Clients Vendors Staff Users Purchase Ord…" at bounding box center [372, 147] width 745 height 963
click at [430, 87] on input "1" at bounding box center [416, 88] width 49 height 16
type input "1.04"
click at [208, 155] on button "Add Row" at bounding box center [210, 152] width 47 height 16
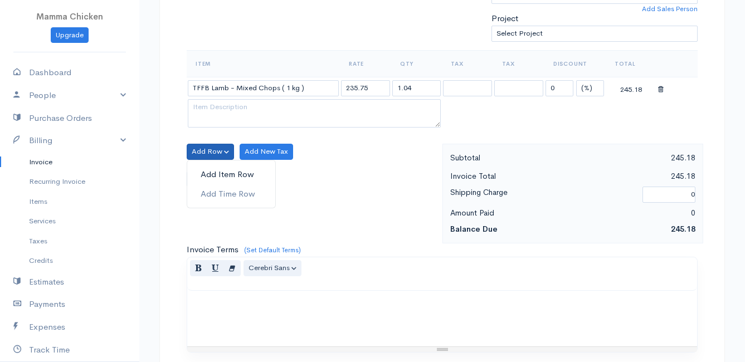
click at [207, 170] on link "Add Item Row" at bounding box center [231, 174] width 88 height 19
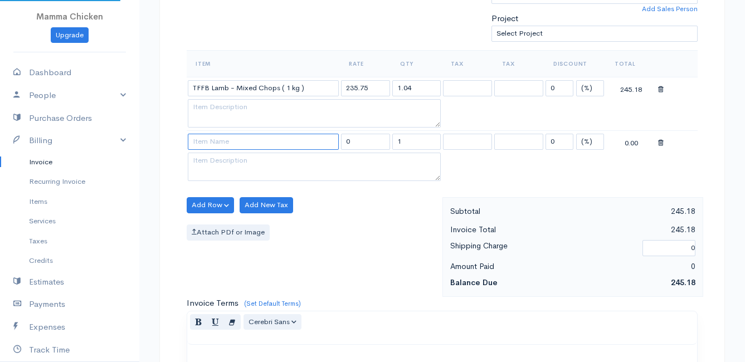
click at [204, 136] on input at bounding box center [263, 142] width 151 height 16
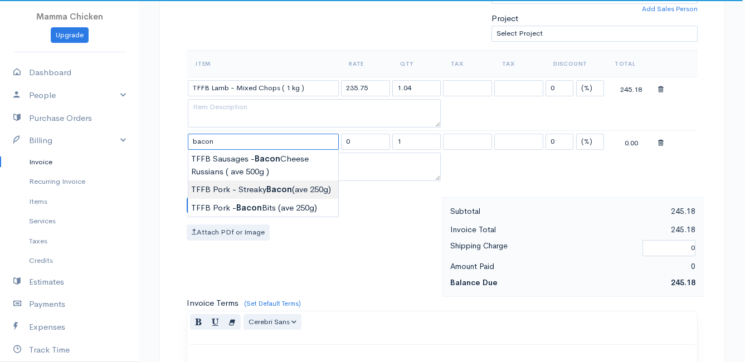
type input "TFFB Pork - Streaky Bacon (ave 250g)"
type input "189.75"
click at [284, 188] on body "Mamma Chicken Upgrade Dashboard People Clients Vendors Staff Users Purchase Ord…" at bounding box center [372, 174] width 745 height 1017
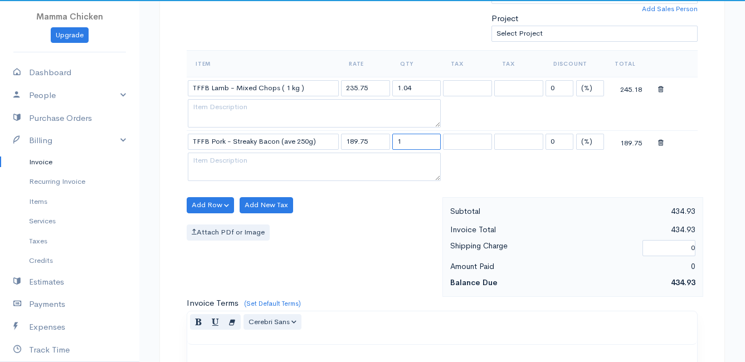
click at [427, 145] on input "1" at bounding box center [416, 142] width 49 height 16
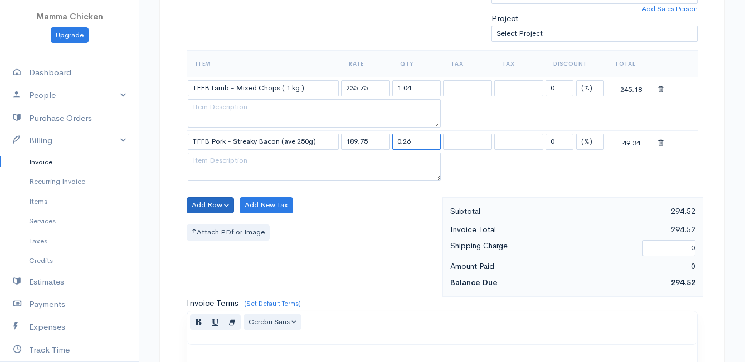
type input "0.26"
click at [202, 206] on button "Add Row" at bounding box center [210, 205] width 47 height 16
click at [205, 225] on link "Add Item Row" at bounding box center [231, 227] width 88 height 19
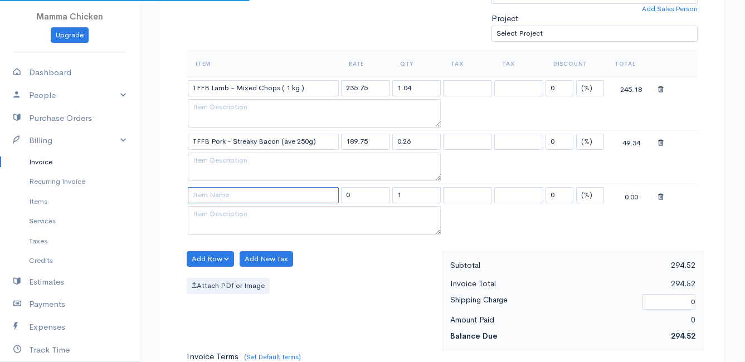
click at [204, 198] on input at bounding box center [263, 195] width 151 height 16
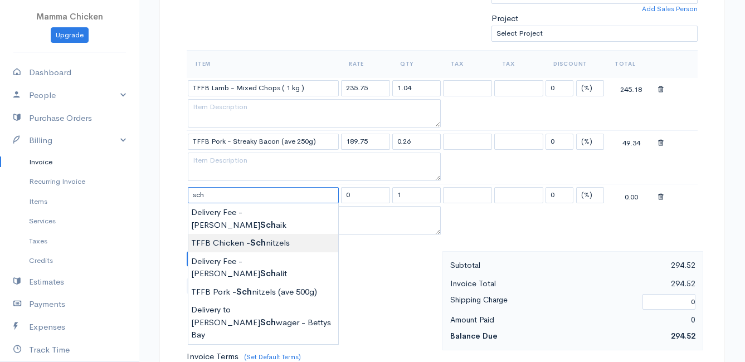
type input "TFFB Chicken - Schnitzels"
type input "216.00"
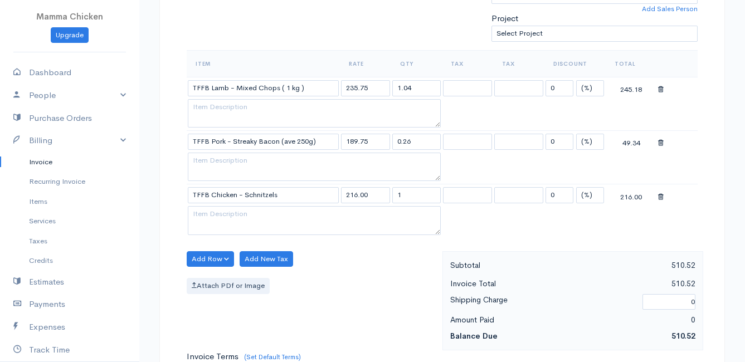
click at [293, 231] on body "Mamma Chicken Upgrade Dashboard People Clients Vendors Staff Users Purchase Ord…" at bounding box center [372, 201] width 745 height 1070
click at [421, 201] on input "1" at bounding box center [416, 195] width 49 height 16
type input "0.58"
click at [409, 269] on div "Add Row Add Item Row Add Time Row Add New Tax Attach PDf or Image" at bounding box center [311, 301] width 261 height 100
click at [208, 260] on button "Add Row" at bounding box center [210, 259] width 47 height 16
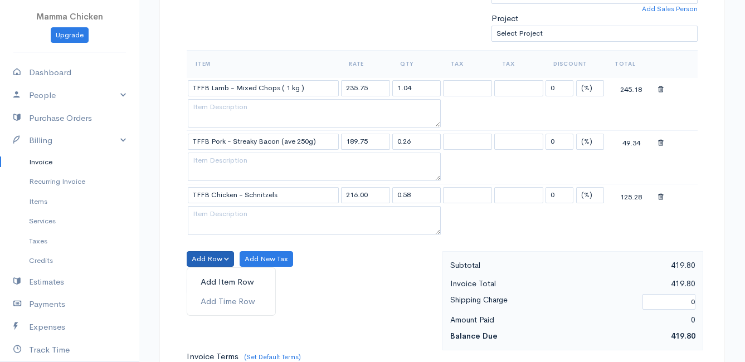
click at [204, 280] on link "Add Item Row" at bounding box center [231, 281] width 88 height 19
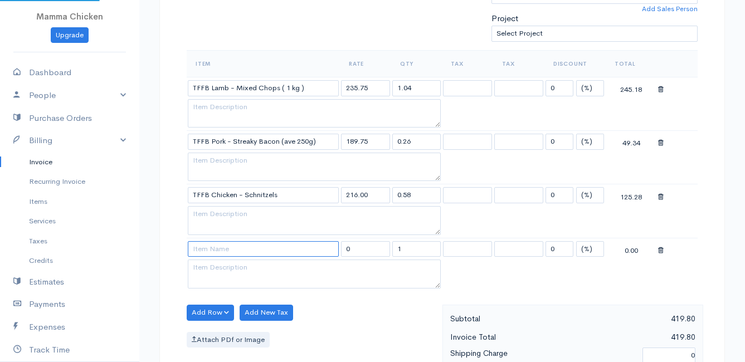
click at [207, 250] on input at bounding box center [263, 249] width 151 height 16
type input "TFFB Beef - T-Bone Steak (ave 500g)"
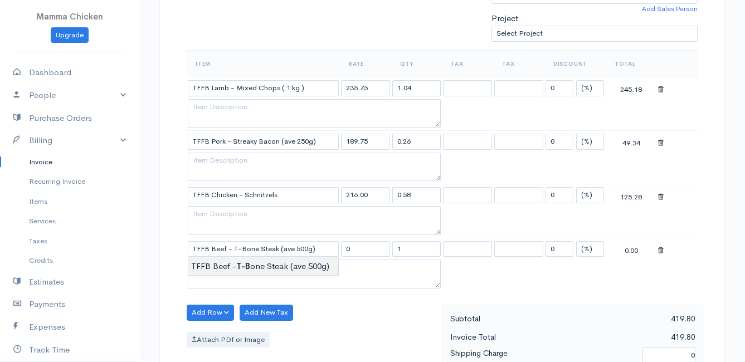
type input "230.00"
click at [214, 264] on body "Mamma Chicken Upgrade Dashboard People Clients Vendors Staff Users Purchase Ord…" at bounding box center [372, 228] width 745 height 1124
drag, startPoint x: 413, startPoint y: 247, endPoint x: 385, endPoint y: 250, distance: 28.5
click at [385, 250] on tr "TFFB Beef - T-Bone Steak (ave 500g) 230.00 1 0 (%) Flat 230.00" at bounding box center [442, 249] width 511 height 22
type input "0.79"
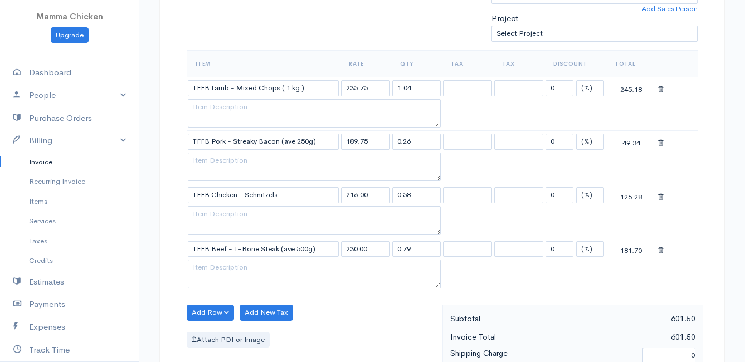
click at [374, 338] on div "Attach PDf or Image" at bounding box center [312, 340] width 250 height 16
click at [215, 312] on button "Add Row" at bounding box center [210, 313] width 47 height 16
click at [214, 267] on link "Add Item Row" at bounding box center [231, 270] width 88 height 19
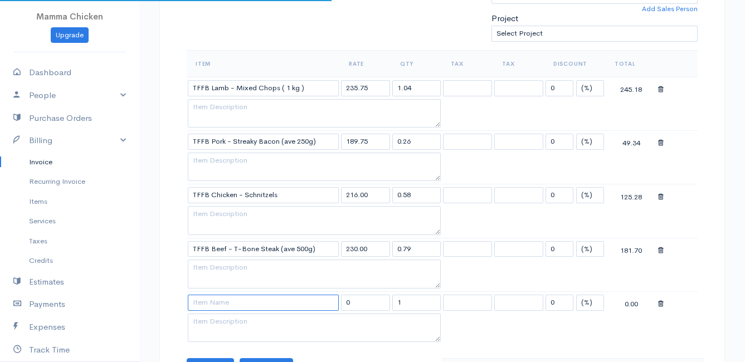
click at [206, 300] on input at bounding box center [263, 303] width 151 height 16
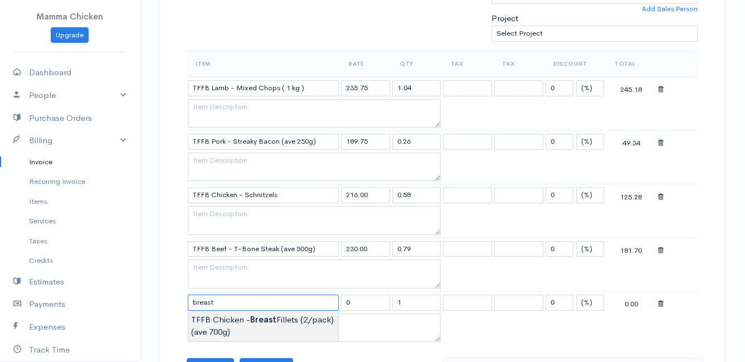
type input "TFFB Chicken - Breast Fillets (2/pack) (ave 700g)"
type input "165.00"
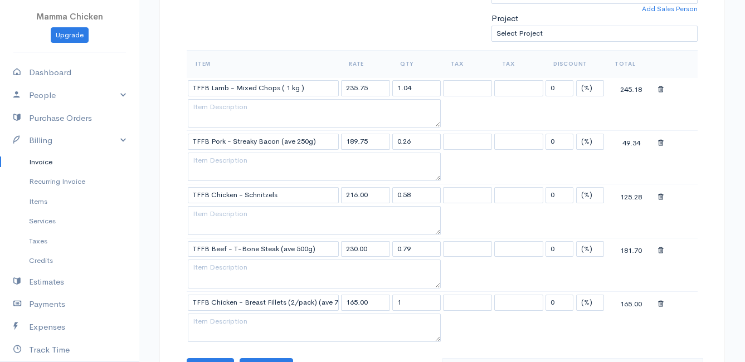
click at [221, 334] on body "Mamma Chicken Upgrade Dashboard People Clients Vendors Staff Users Purchase Ord…" at bounding box center [372, 255] width 745 height 1178
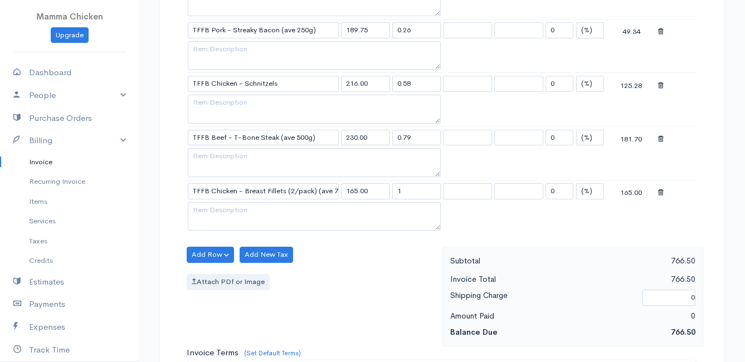
scroll to position [501, 0]
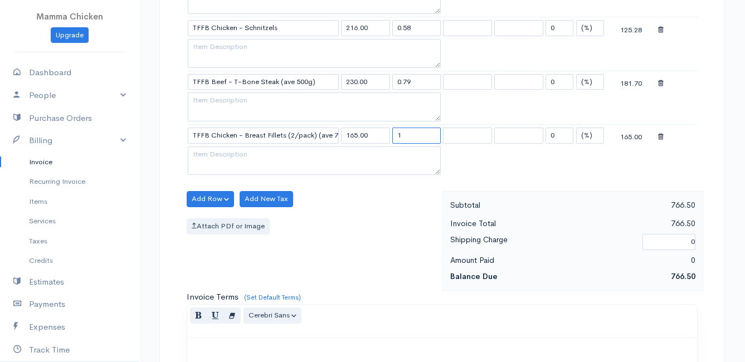
click at [411, 135] on input "1" at bounding box center [416, 136] width 49 height 16
type input "1.38"
click at [214, 201] on button "Add Row" at bounding box center [210, 199] width 47 height 16
click at [218, 220] on link "Add Item Row" at bounding box center [231, 221] width 88 height 19
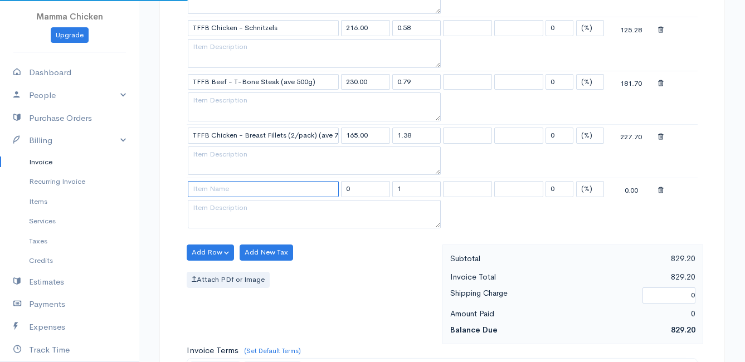
click at [210, 192] on input at bounding box center [263, 189] width 151 height 16
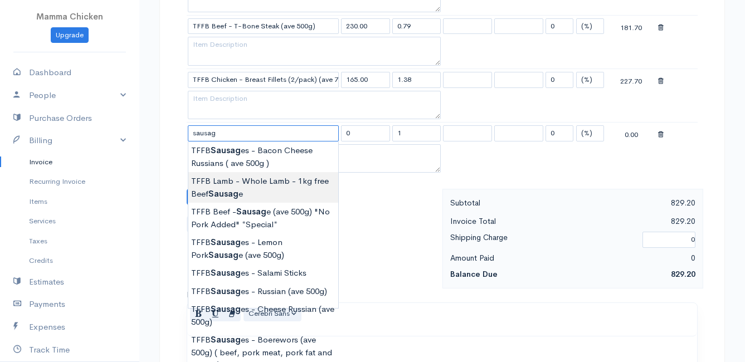
scroll to position [613, 0]
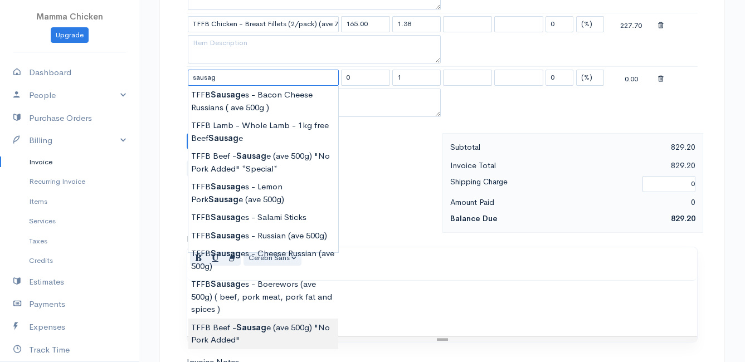
type input "TFFB Beef - Sausage (ave 500g) "No Pork Added""
type input "212.75"
click at [295, 332] on body "Mamma Chicken Upgrade Dashboard People Clients Vendors Staff Users Purchase Ord…" at bounding box center [372, 2] width 745 height 1231
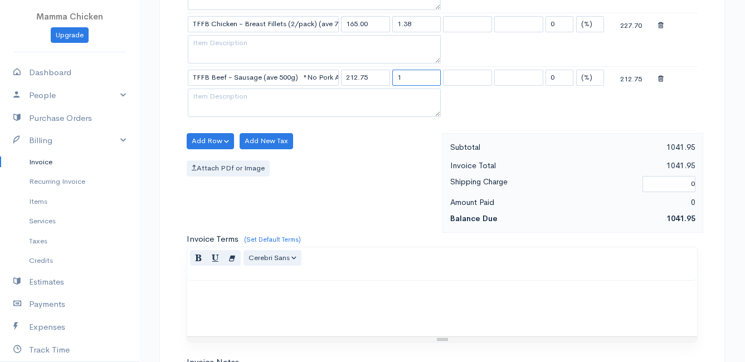
click at [409, 78] on input "1" at bounding box center [416, 78] width 49 height 16
type input "0.51"
click at [387, 178] on div "Add Row Add Item Row Add Time Row Add New Tax Attach PDf or Image" at bounding box center [311, 183] width 261 height 100
click at [208, 135] on button "Add Row" at bounding box center [210, 141] width 47 height 16
click at [211, 161] on link "Add Item Row" at bounding box center [231, 163] width 88 height 19
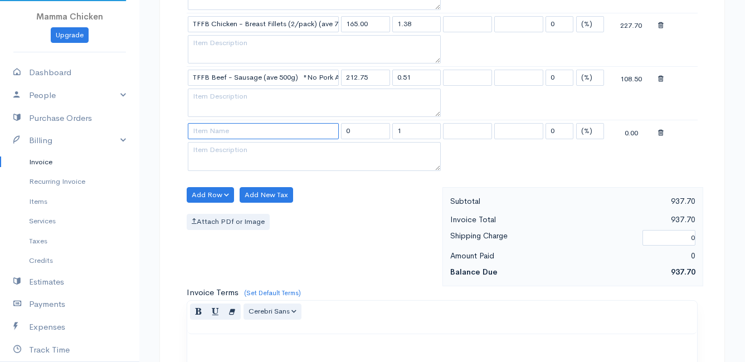
click at [211, 133] on input at bounding box center [263, 131] width 151 height 16
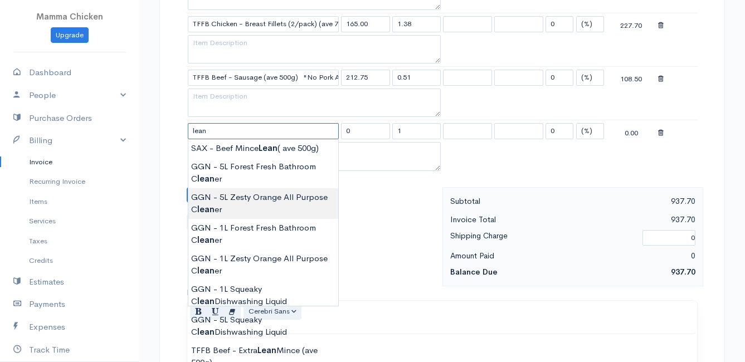
scroll to position [669, 0]
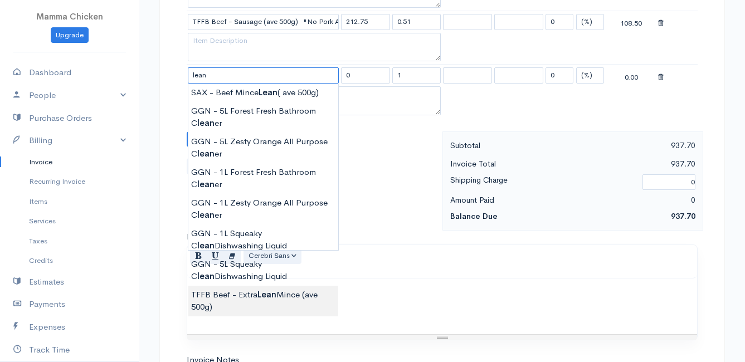
type input "TFFB Beef - Extra Lean Mince (ave 500g)"
type input "184.00"
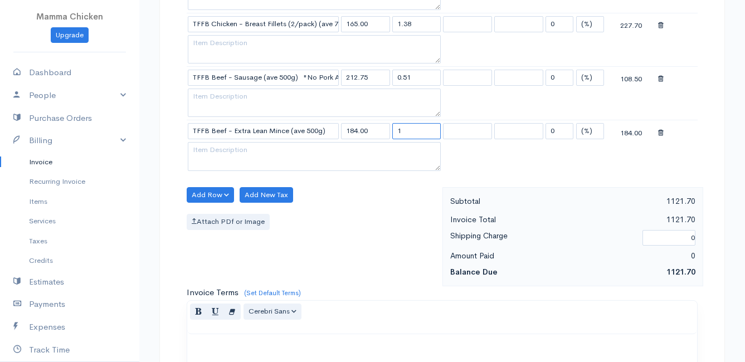
click at [404, 132] on input "1" at bounding box center [416, 131] width 49 height 16
type input "0.50"
click at [413, 226] on div "Attach PDf or Image" at bounding box center [312, 222] width 250 height 16
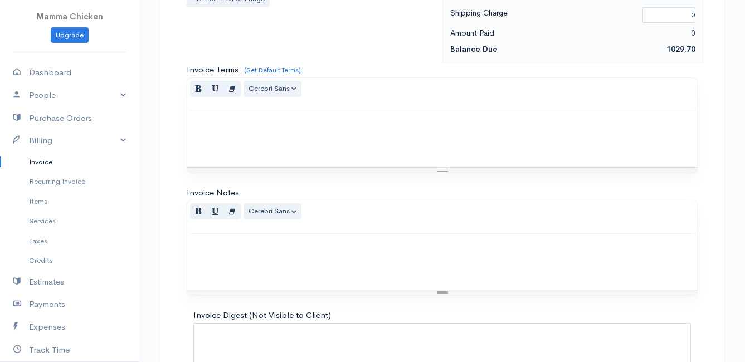
scroll to position [923, 0]
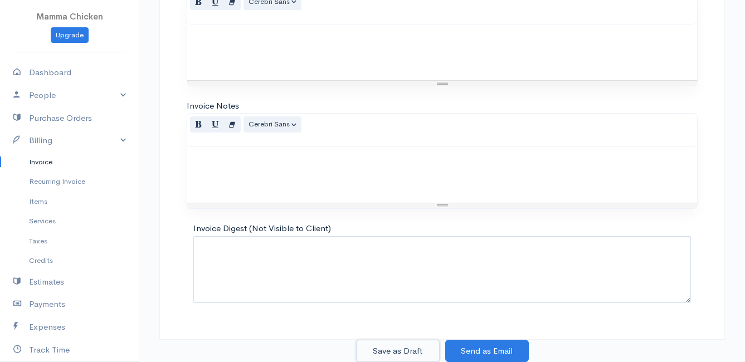
click at [402, 345] on button "Save as Draft" at bounding box center [398, 351] width 84 height 23
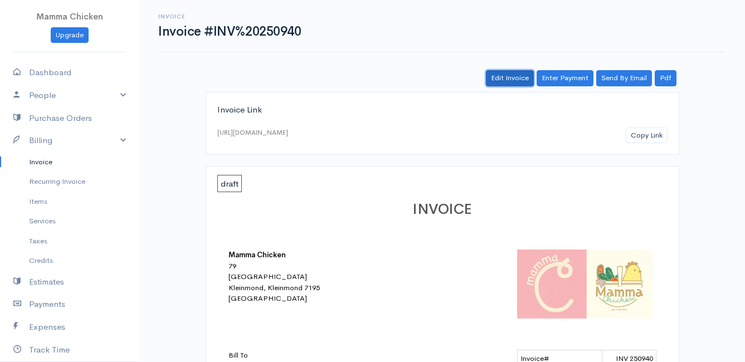
click at [512, 77] on link "Edit Invoice" at bounding box center [510, 78] width 48 height 16
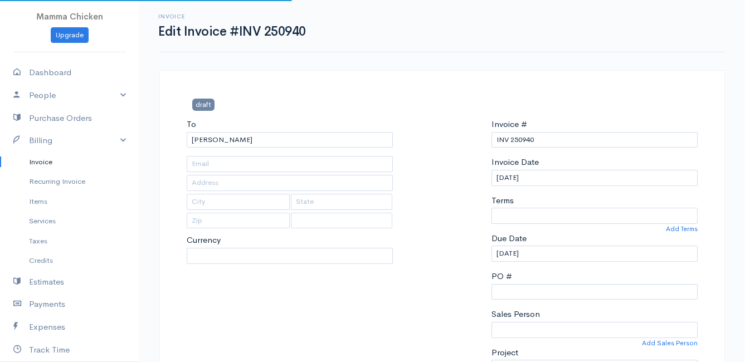
type input "[STREET_ADDRESS]"
type input "Rooiels"
select select
select select "0"
select select "[GEOGRAPHIC_DATA]"
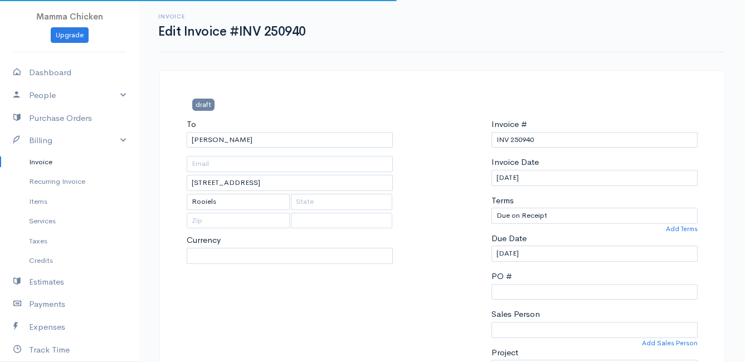
select select "ZAR"
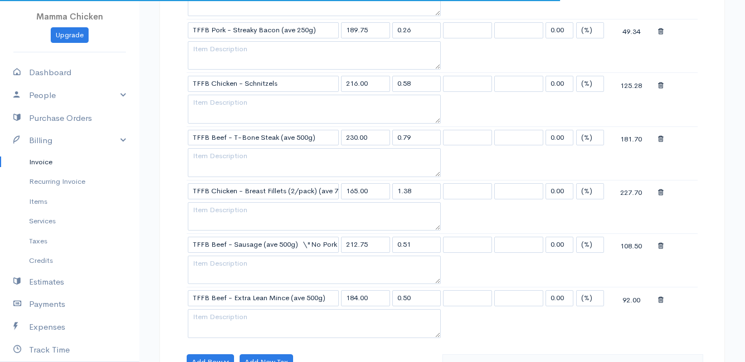
scroll to position [923, 0]
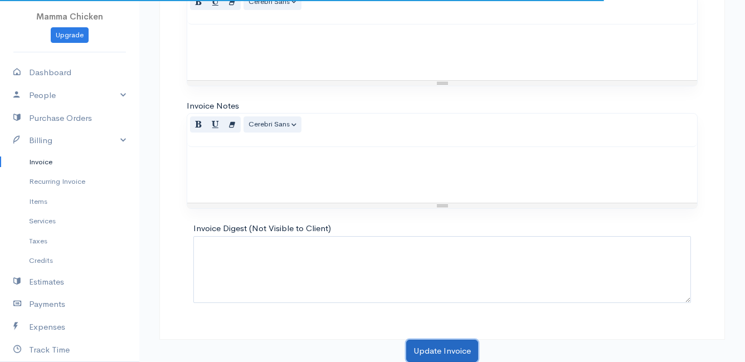
click at [440, 348] on button "Update Invoice" at bounding box center [442, 351] width 72 height 23
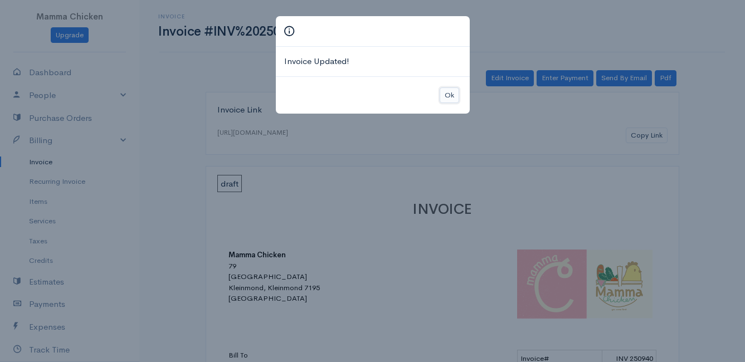
click at [454, 95] on button "Ok" at bounding box center [449, 95] width 19 height 16
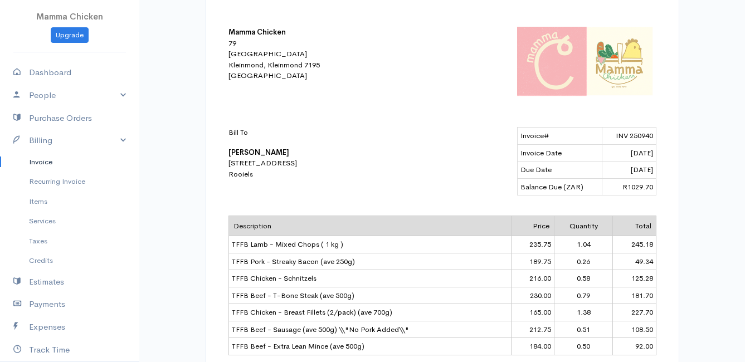
scroll to position [111, 0]
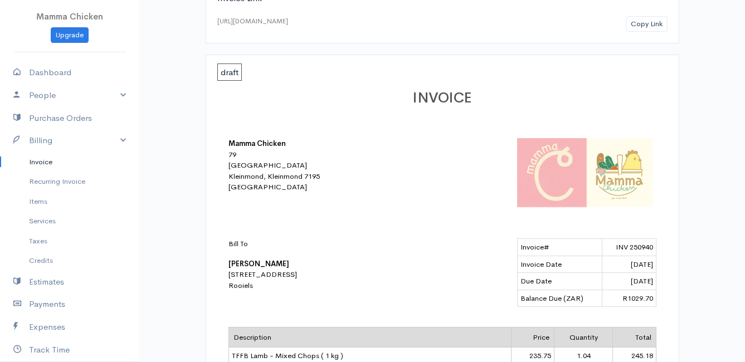
click at [50, 163] on link "Invoice" at bounding box center [69, 162] width 139 height 20
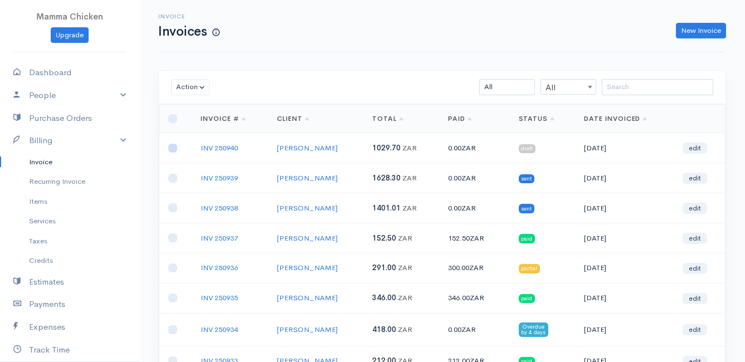
click at [174, 149] on input "checkbox" at bounding box center [172, 148] width 9 height 9
checkbox input "true"
click at [181, 84] on button "Action" at bounding box center [190, 87] width 38 height 16
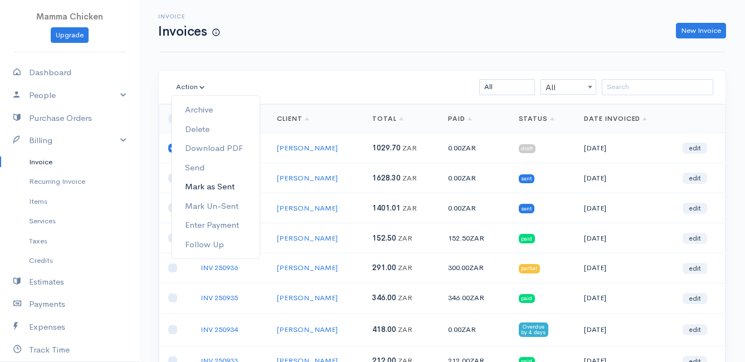
click at [220, 186] on link "Mark as Sent" at bounding box center [216, 186] width 88 height 19
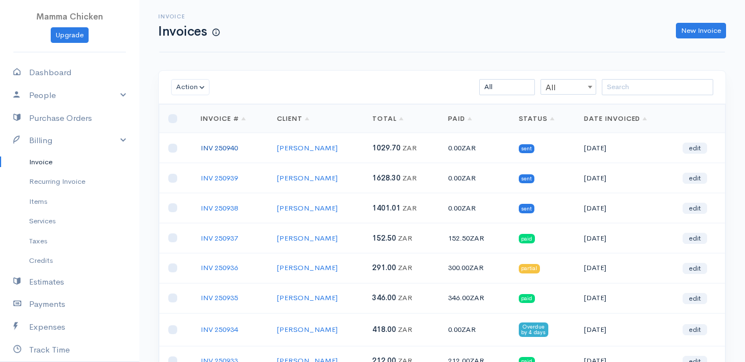
click at [223, 147] on link "INV 250940" at bounding box center [219, 147] width 37 height 9
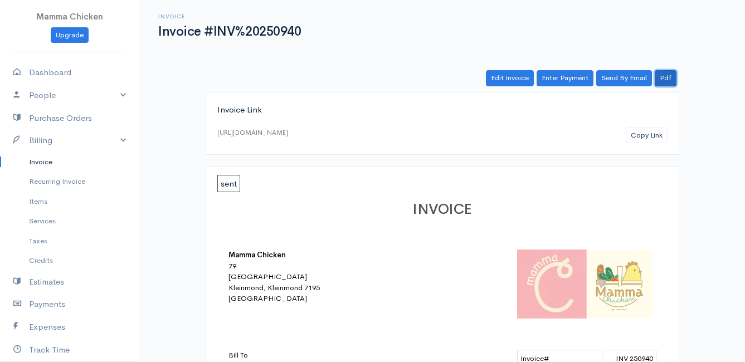
click at [669, 78] on link "Pdf" at bounding box center [666, 78] width 22 height 16
click at [56, 162] on link "Invoice" at bounding box center [69, 162] width 139 height 20
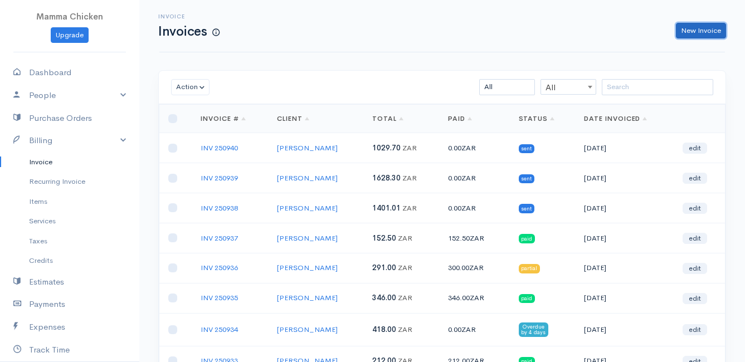
click at [700, 26] on link "New Invoice" at bounding box center [701, 31] width 50 height 16
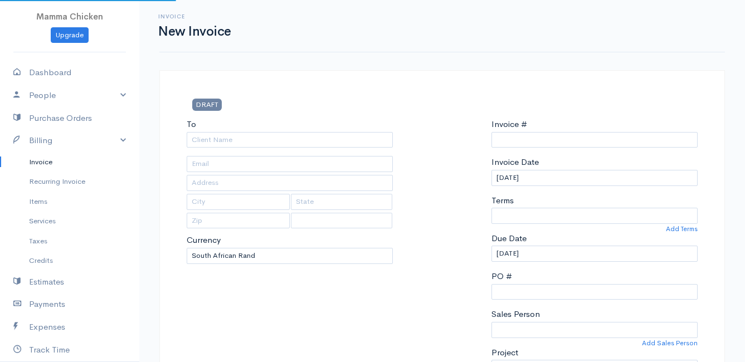
select select "ZAR"
select select "[GEOGRAPHIC_DATA]"
type input "INV 250941"
click at [248, 137] on input "To" at bounding box center [290, 140] width 206 height 16
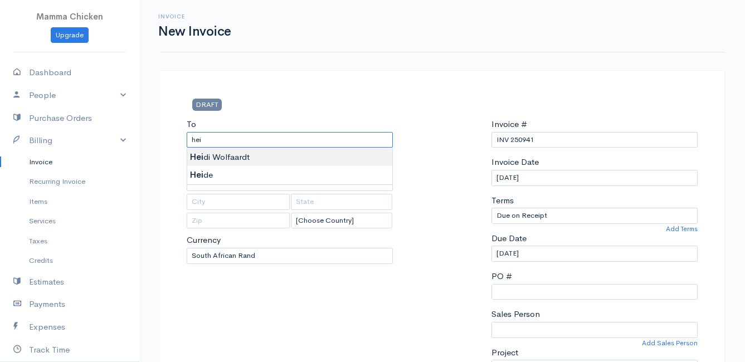
type input "[PERSON_NAME]"
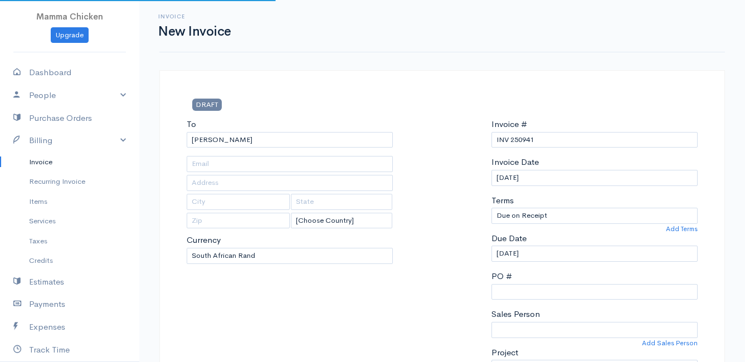
type input "[STREET_ADDRESS]"
type input "[PERSON_NAME]'s Bay"
type input "7195"
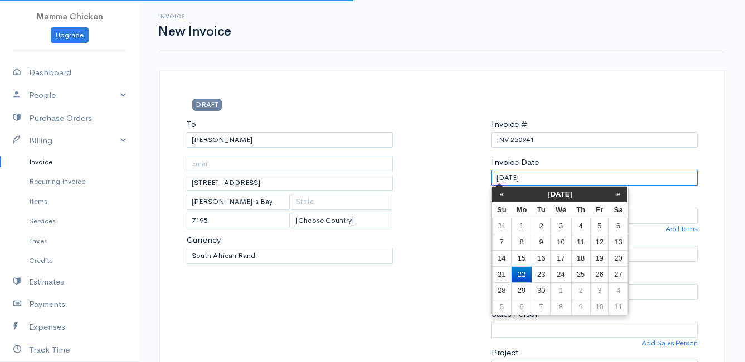
click at [563, 177] on input "[DATE]" at bounding box center [594, 178] width 206 height 16
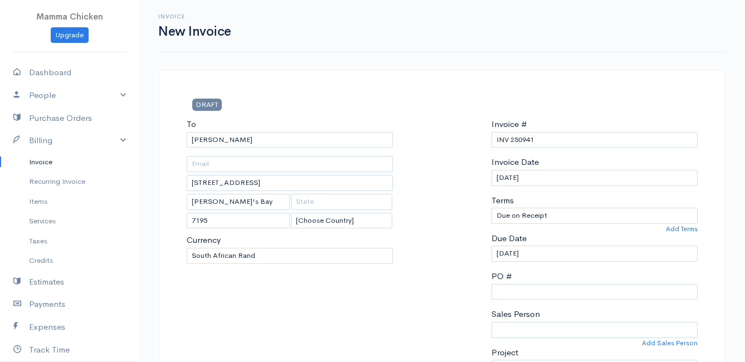
click at [418, 193] on div at bounding box center [441, 251] width 87 height 266
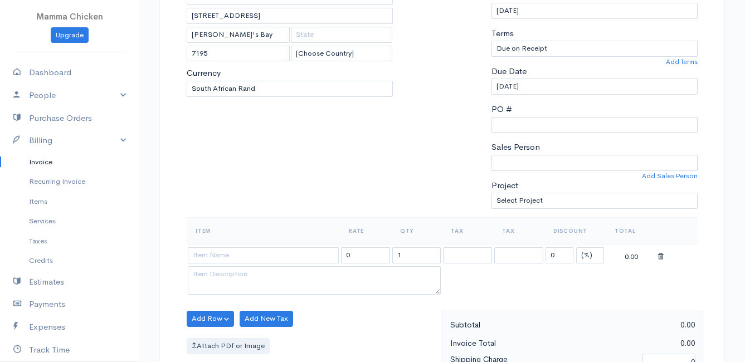
scroll to position [279, 0]
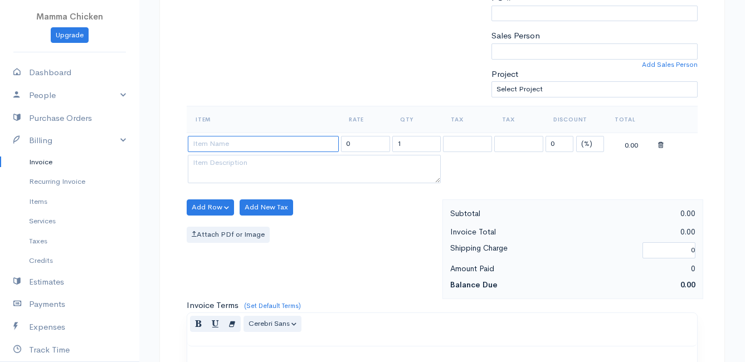
click at [220, 149] on input at bounding box center [263, 144] width 151 height 16
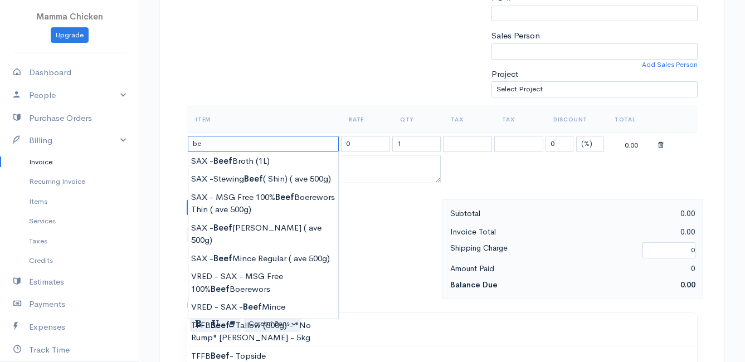
type input "b"
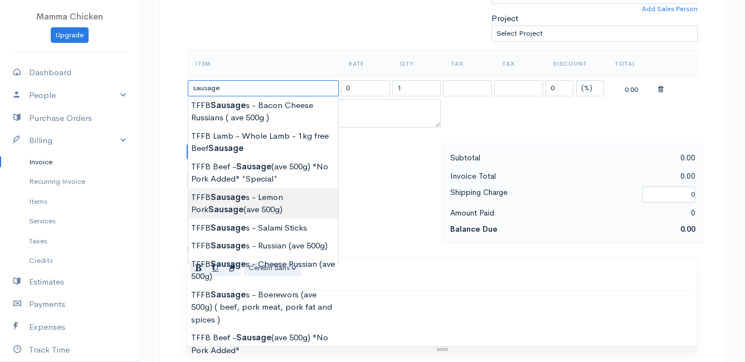
scroll to position [390, 0]
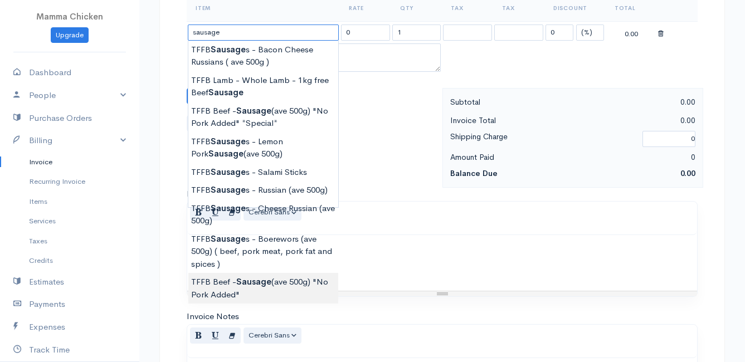
type input "TFFB Beef - Sausage (ave 500g) "No Pork Added""
type input "212.75"
click at [283, 284] on body "Mamma Chicken Upgrade Dashboard People Clients Vendors Staff Users Purchase Ord…" at bounding box center [372, 91] width 745 height 963
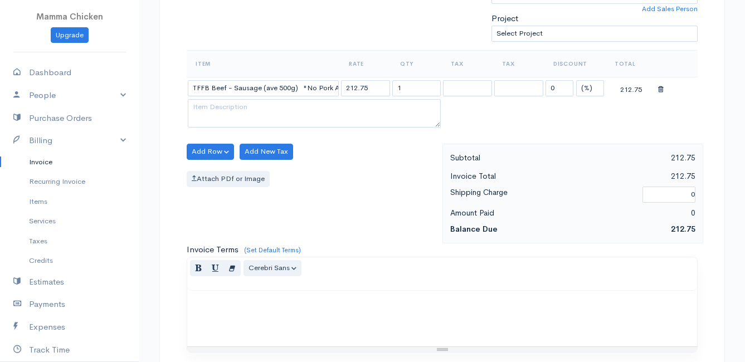
scroll to position [279, 0]
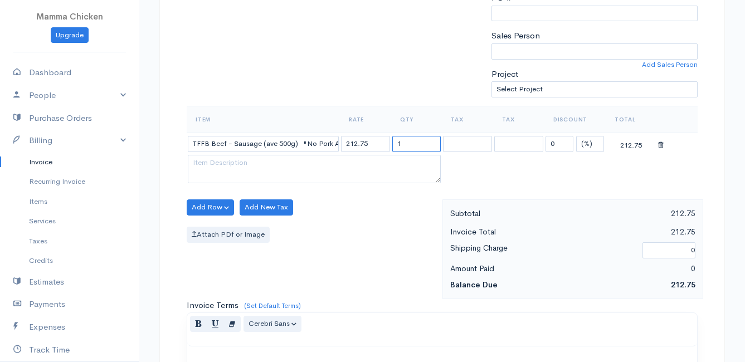
click at [407, 144] on input "1" at bounding box center [416, 144] width 49 height 16
type input "0.51"
click at [206, 205] on button "Add Row" at bounding box center [210, 207] width 47 height 16
click at [212, 227] on link "Add Item Row" at bounding box center [231, 230] width 88 height 19
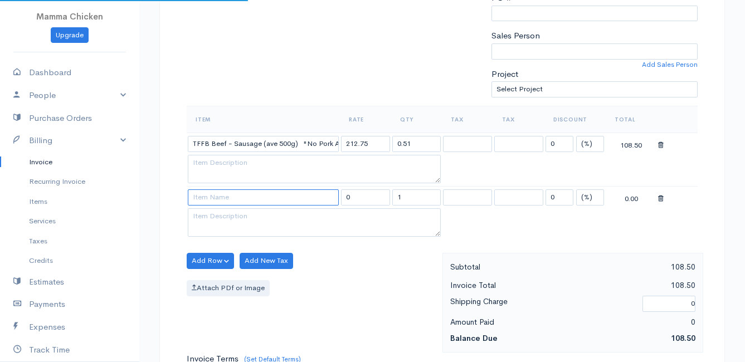
click at [209, 202] on input at bounding box center [263, 197] width 151 height 16
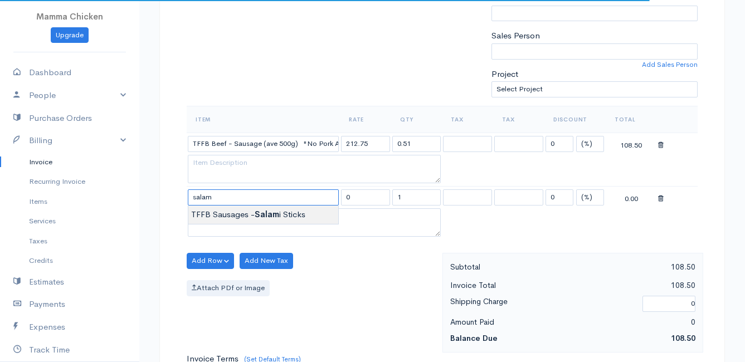
type input "TFFB Sausages - Salami Sticks"
type input "240.00"
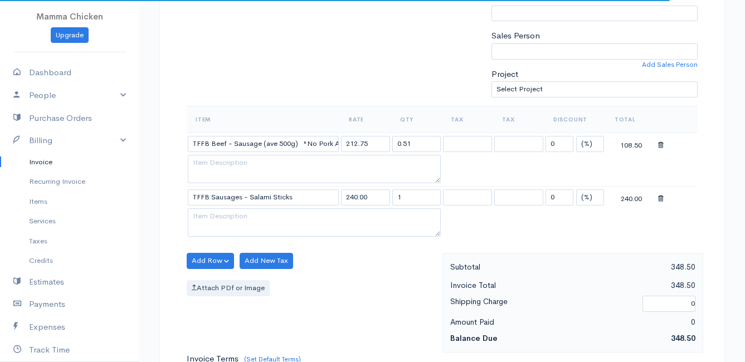
click at [218, 206] on body "Mamma Chicken Upgrade Dashboard People Clients Vendors Staff Users Purchase Ord…" at bounding box center [372, 229] width 745 height 1017
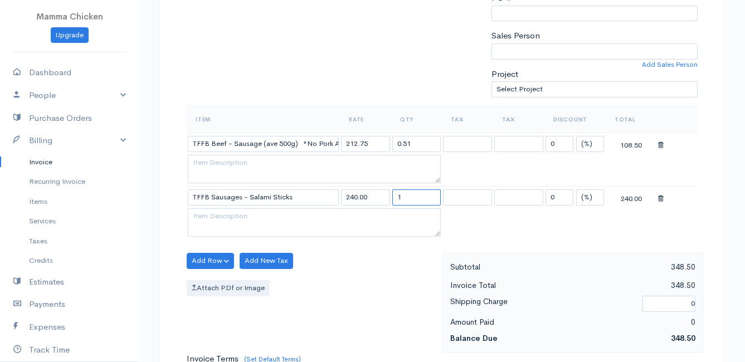
click at [412, 198] on input "1" at bounding box center [416, 197] width 49 height 16
type input "0.5"
click at [381, 280] on div "Attach PDf or Image" at bounding box center [312, 288] width 250 height 16
click at [202, 257] on button "Add Row" at bounding box center [210, 261] width 47 height 16
click at [207, 281] on link "Add Item Row" at bounding box center [231, 283] width 88 height 19
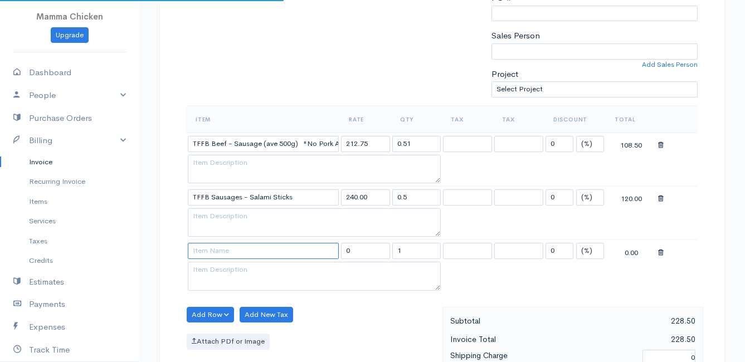
click at [213, 256] on input at bounding box center [263, 251] width 151 height 16
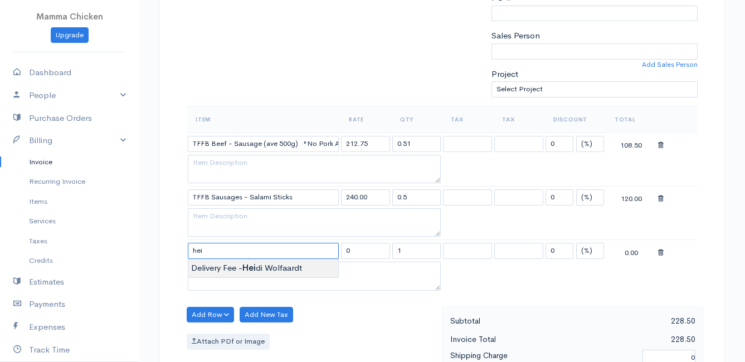
type input "Delivery Fee - [PERSON_NAME]"
type input "25.00"
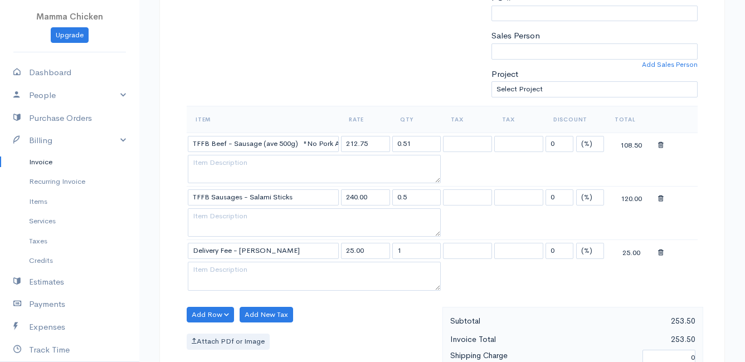
click at [228, 270] on body "Mamma Chicken Upgrade Dashboard People Clients Vendors Staff Users Purchase Ord…" at bounding box center [372, 256] width 745 height 1070
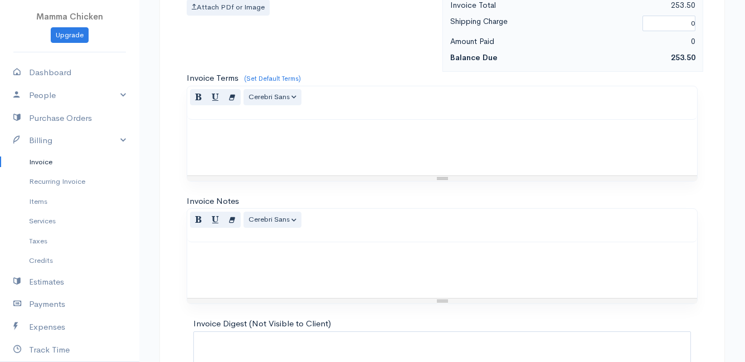
scroll to position [708, 0]
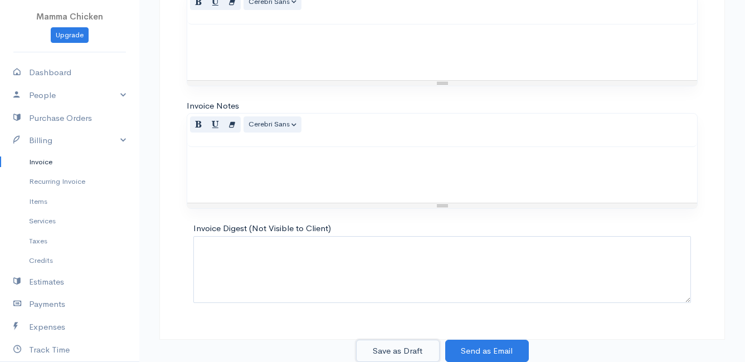
click at [398, 352] on button "Save as Draft" at bounding box center [398, 351] width 84 height 23
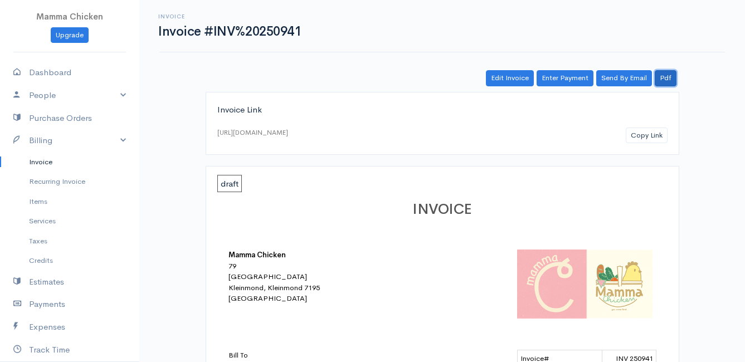
click at [670, 80] on link "Pdf" at bounding box center [666, 78] width 22 height 16
click at [40, 157] on link "Invoice" at bounding box center [69, 162] width 139 height 20
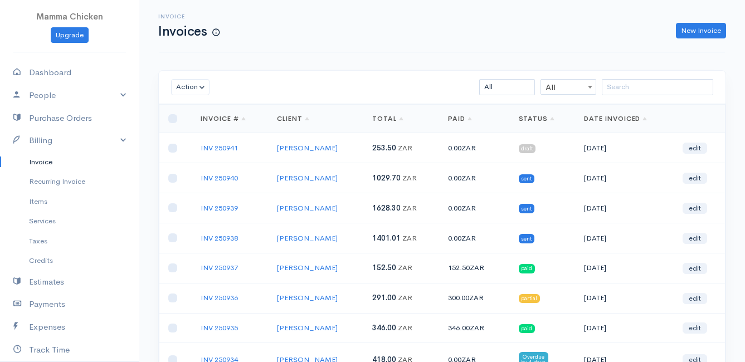
click at [168, 148] on td at bounding box center [175, 148] width 33 height 30
click at [174, 148] on input "checkbox" at bounding box center [172, 148] width 9 height 9
checkbox input "true"
click at [187, 79] on button "Action" at bounding box center [190, 87] width 38 height 16
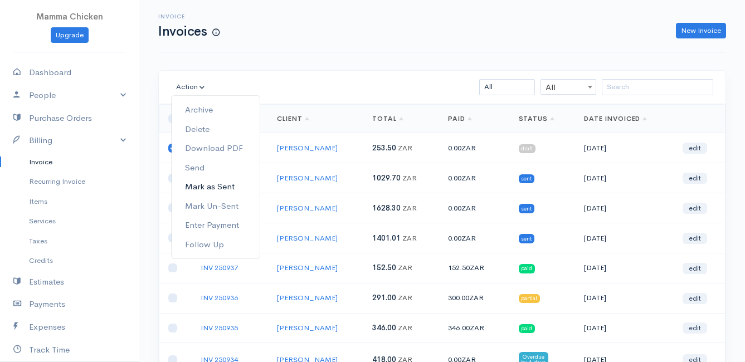
click at [216, 184] on link "Mark as Sent" at bounding box center [216, 186] width 88 height 19
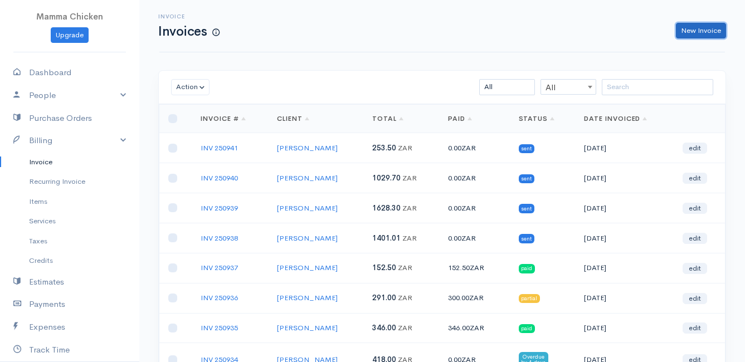
click at [692, 33] on link "New Invoice" at bounding box center [701, 31] width 50 height 16
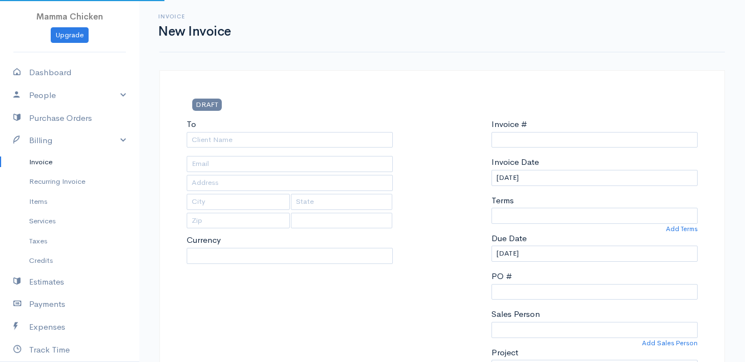
select select "ZAR"
select select "[GEOGRAPHIC_DATA]"
type input "INV 250942"
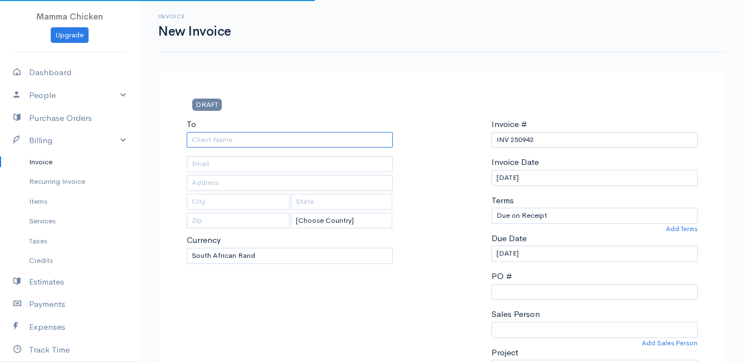
click at [262, 138] on input "To" at bounding box center [290, 140] width 206 height 16
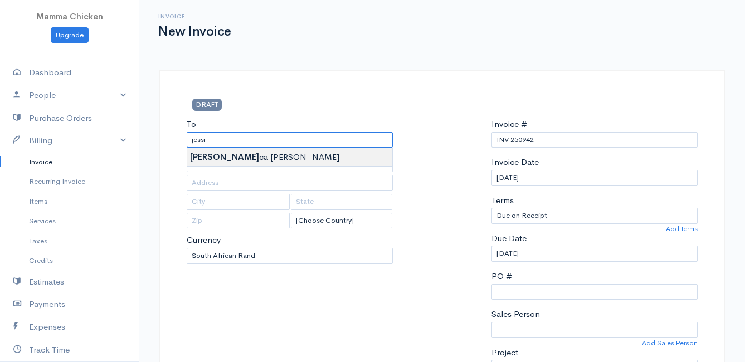
type input "[PERSON_NAME]"
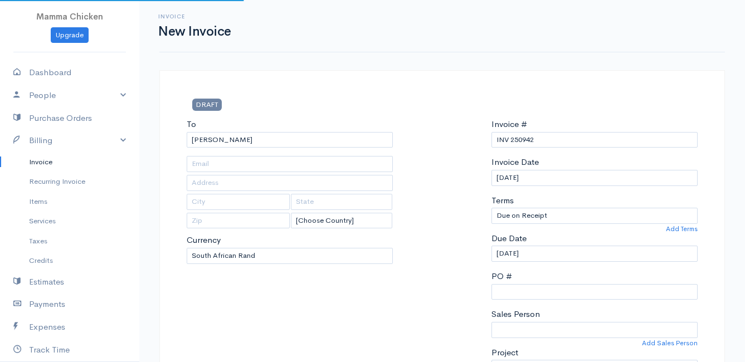
type input "[STREET_ADDRESS]"
type input "Bettys Bay"
type input "7195"
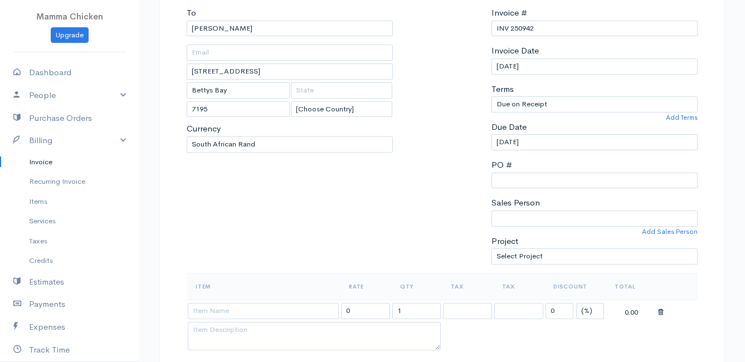
scroll to position [223, 0]
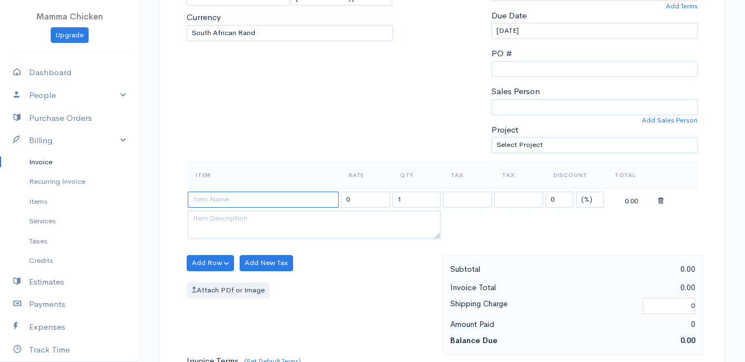
click at [215, 199] on input at bounding box center [263, 200] width 151 height 16
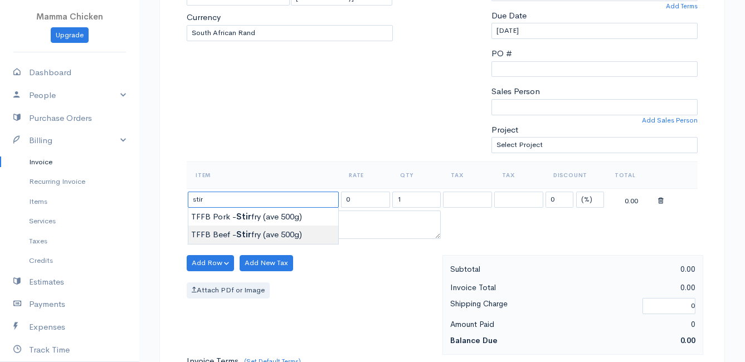
type input "TFFB Beef - Stirfry (ave 500g)"
type input "218.50"
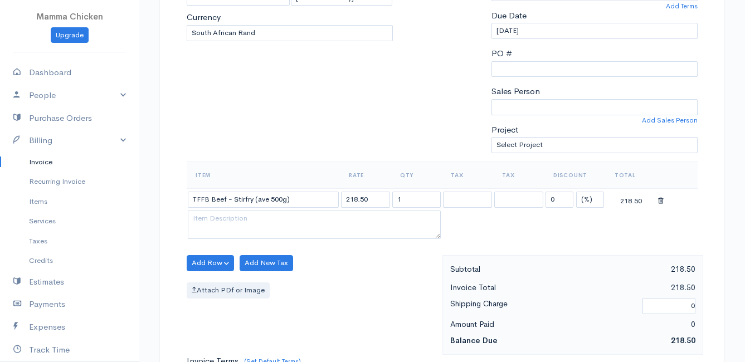
click at [232, 231] on body "Mamma Chicken Upgrade Dashboard People Clients Vendors Staff Users Purchase Ord…" at bounding box center [372, 258] width 745 height 963
click at [417, 196] on input "1" at bounding box center [416, 200] width 49 height 16
type input "1.02"
click at [356, 293] on div "Attach PDf or Image" at bounding box center [312, 290] width 250 height 16
click at [220, 259] on button "Add Row" at bounding box center [210, 263] width 47 height 16
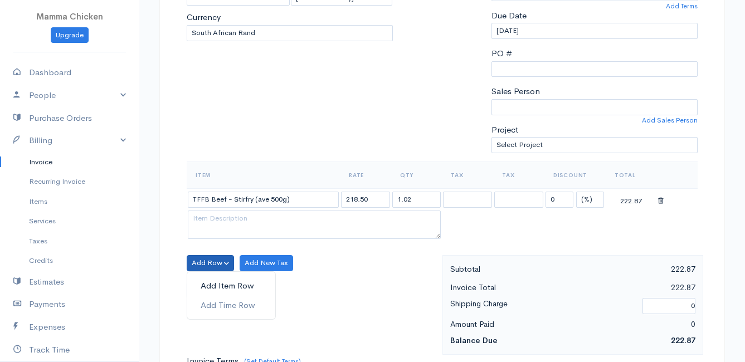
click at [221, 279] on link "Add Item Row" at bounding box center [231, 285] width 88 height 19
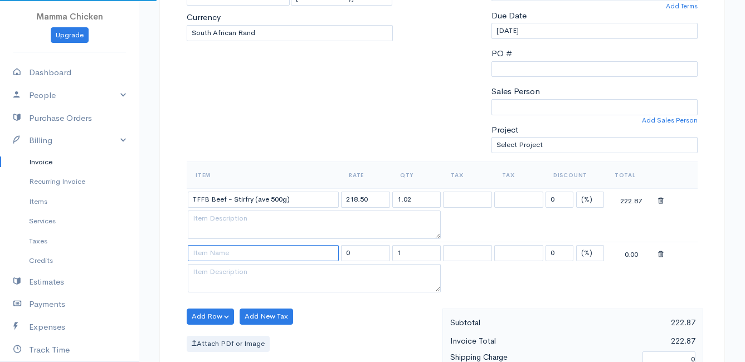
click at [221, 253] on input at bounding box center [263, 253] width 151 height 16
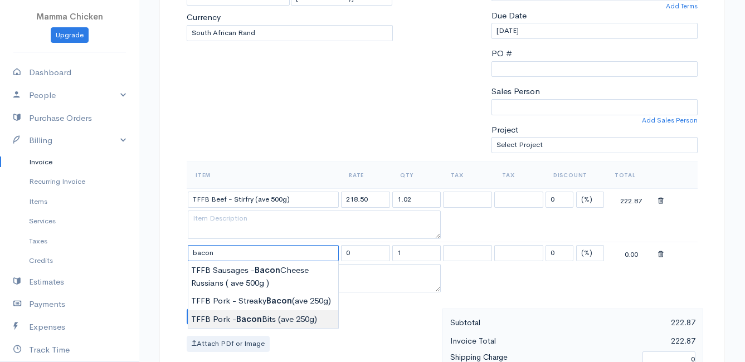
type input "TFFB Pork - Bacon Bits (ave 250g)"
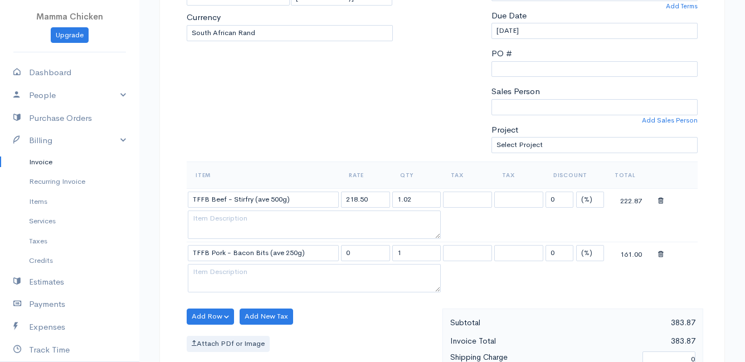
type input "161.00"
click at [255, 320] on body "Mamma Chicken Upgrade Dashboard People Clients Vendors Staff Users Purchase Ord…" at bounding box center [372, 285] width 745 height 1017
click at [420, 255] on input "1" at bounding box center [416, 253] width 49 height 16
type input "0.5"
drag, startPoint x: 387, startPoint y: 327, endPoint x: 371, endPoint y: 328, distance: 15.6
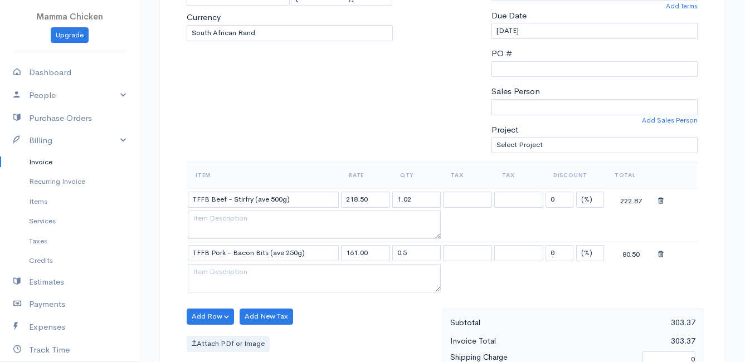
click at [384, 327] on div "Add Row Add Item Row Add Time Row Add New Tax Attach PDf or Image" at bounding box center [311, 359] width 261 height 100
click at [219, 316] on button "Add Row" at bounding box center [210, 317] width 47 height 16
click at [224, 273] on link "Add Item Row" at bounding box center [231, 274] width 88 height 19
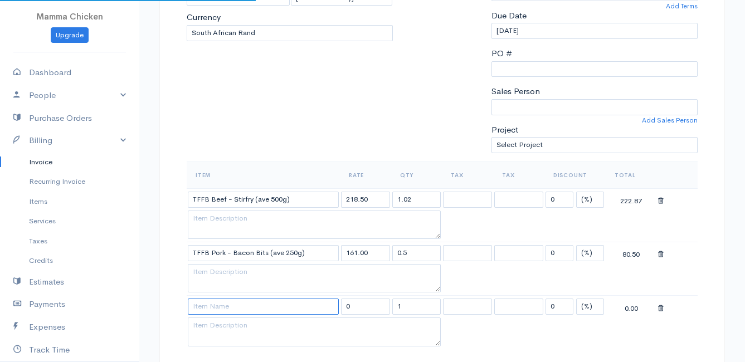
click at [215, 306] on input at bounding box center [263, 307] width 151 height 16
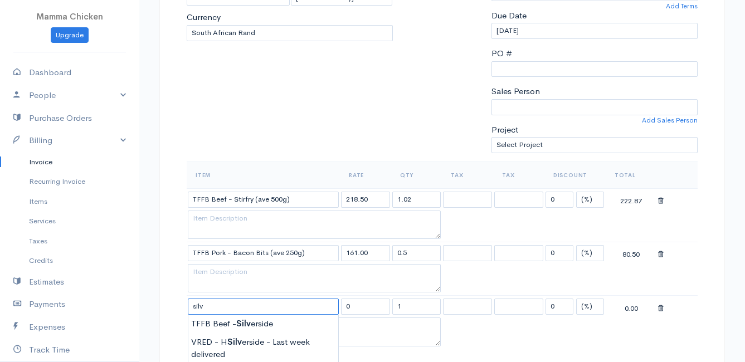
scroll to position [279, 0]
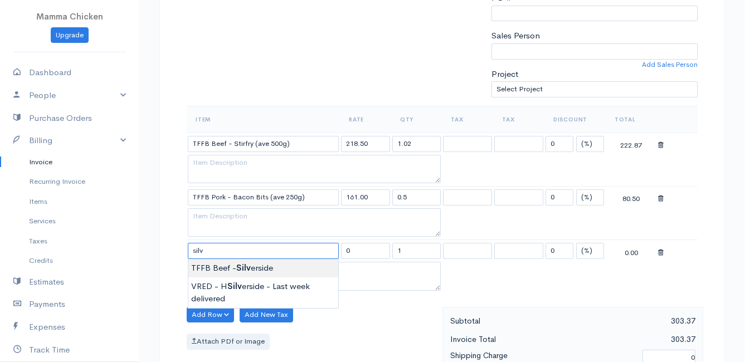
type input "TFFB Beef - Silverside"
type input "195.50"
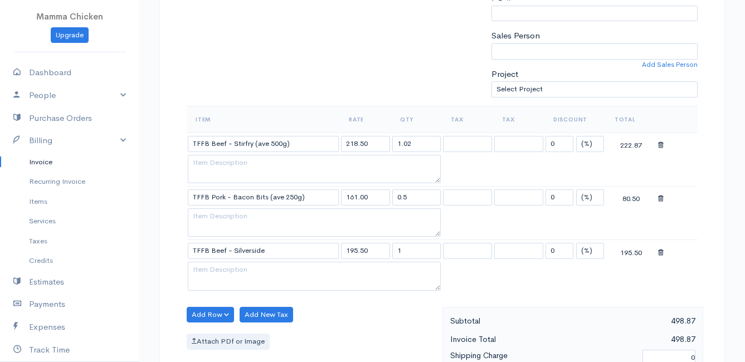
click at [265, 265] on body "Mamma Chicken Upgrade Dashboard People Clients Vendors Staff Users Purchase Ord…" at bounding box center [372, 256] width 745 height 1070
click at [407, 255] on input "1" at bounding box center [416, 251] width 49 height 16
type input "1.03"
click at [377, 328] on div "Add Row Add Item Row Add Time Row Add New Tax Attach PDf or Image" at bounding box center [311, 357] width 261 height 100
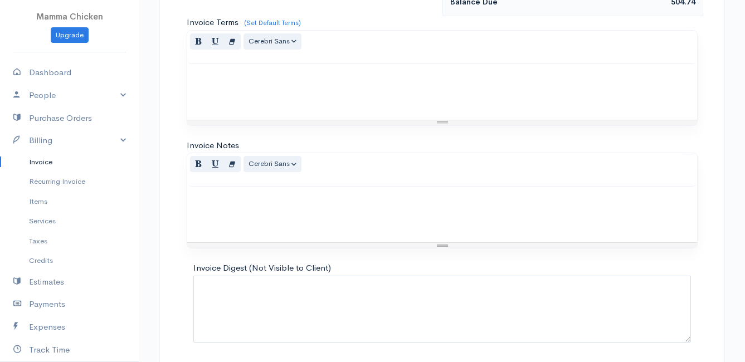
scroll to position [708, 0]
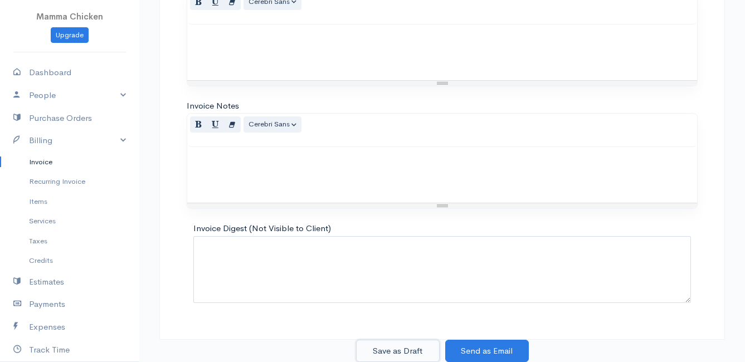
click at [407, 349] on button "Save as Draft" at bounding box center [398, 351] width 84 height 23
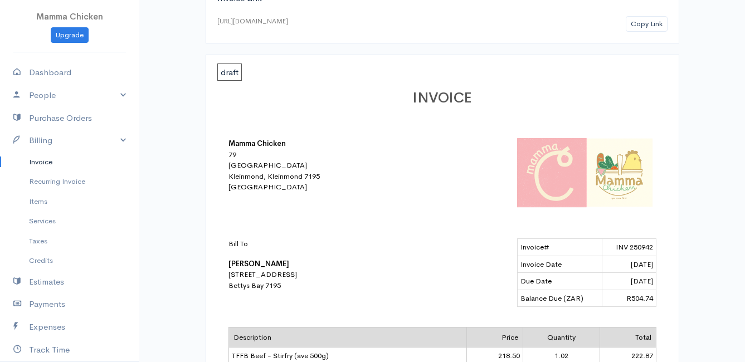
scroll to position [56, 0]
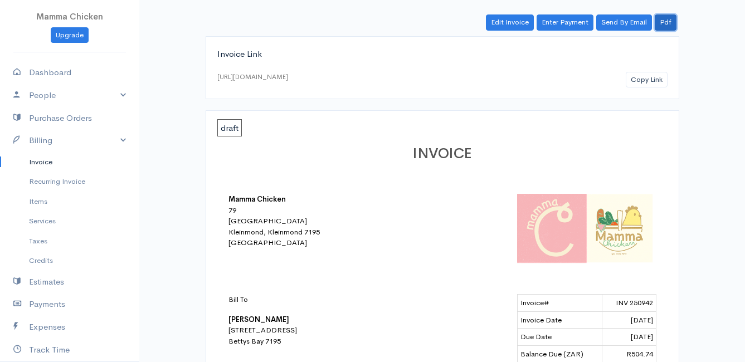
click at [661, 22] on link "Pdf" at bounding box center [666, 22] width 22 height 16
click at [46, 162] on link "Invoice" at bounding box center [69, 162] width 139 height 20
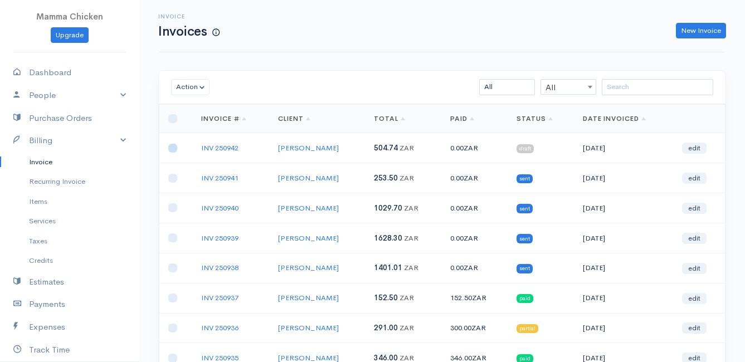
click at [173, 147] on input "checkbox" at bounding box center [172, 148] width 9 height 9
checkbox input "true"
click at [186, 84] on button "Action" at bounding box center [190, 87] width 38 height 16
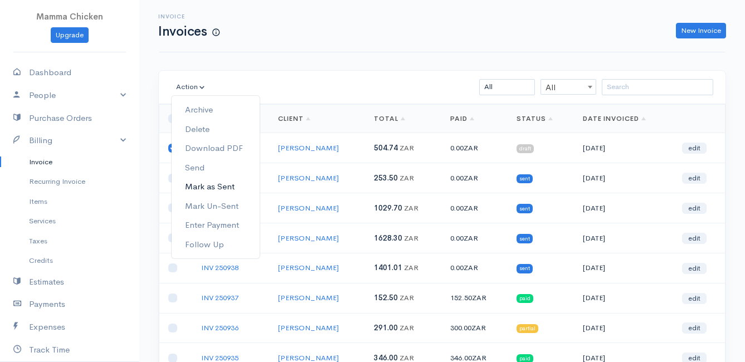
click at [221, 185] on link "Mark as Sent" at bounding box center [216, 186] width 88 height 19
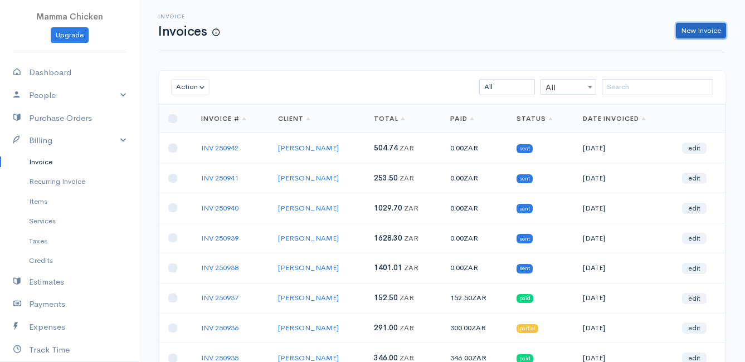
click at [694, 28] on link "New Invoice" at bounding box center [701, 31] width 50 height 16
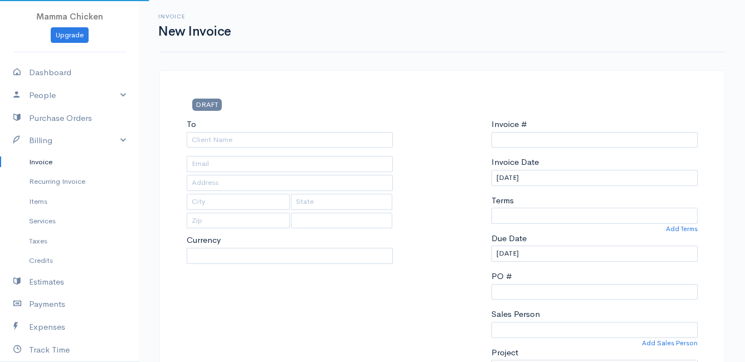
select select "ZAR"
type input "INV 250943"
select select "[GEOGRAPHIC_DATA]"
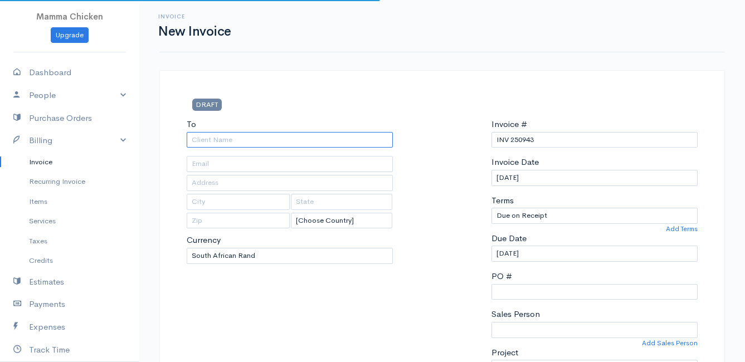
click at [257, 138] on input "To" at bounding box center [290, 140] width 206 height 16
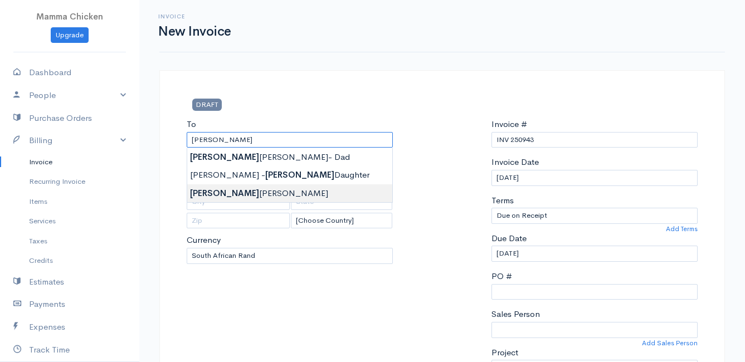
type input "[PERSON_NAME]"
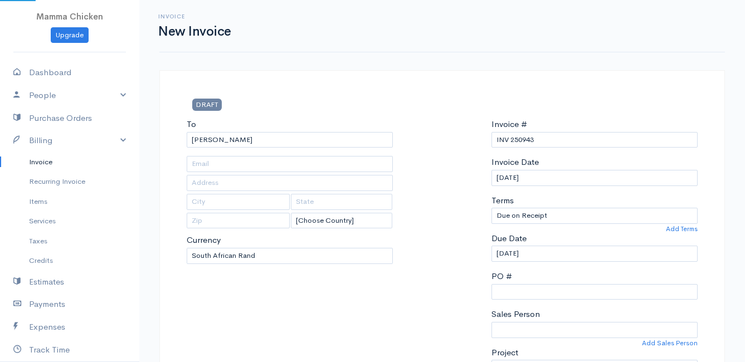
type input "[STREET_ADDRESS][PERSON_NAME], (Corner of [PERSON_NAME] and [PERSON_NAME] ~ sta…"
type input "[PERSON_NAME] Bay"
type input "7195"
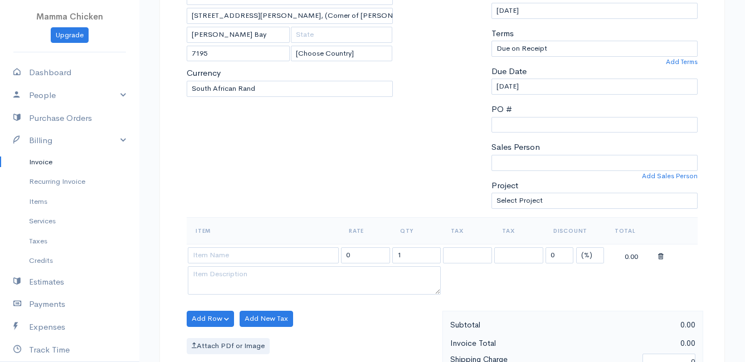
scroll to position [223, 0]
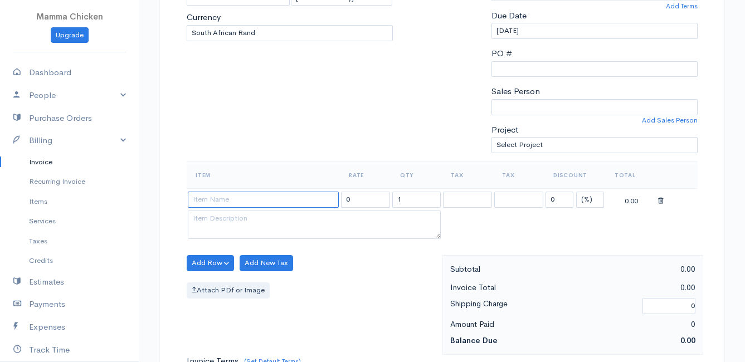
click at [247, 198] on input at bounding box center [263, 200] width 151 height 16
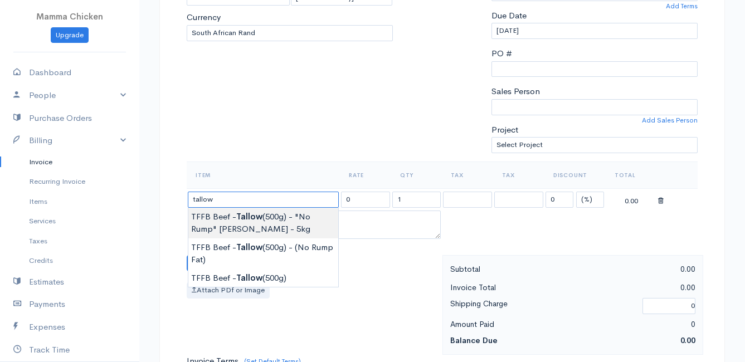
type input "TFFB Beef - Tallow (500g) - "No Rump" [PERSON_NAME] - 5kg"
type input "83.00"
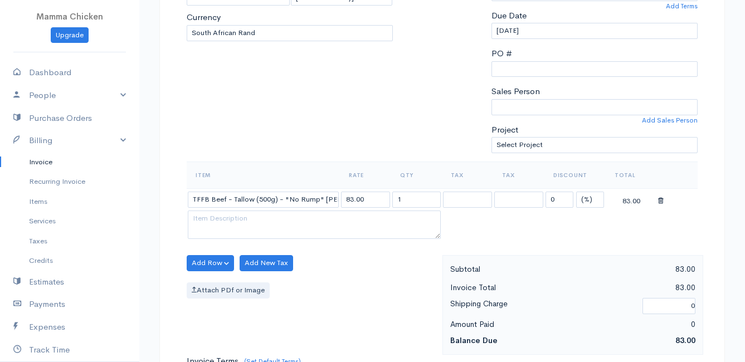
click at [289, 222] on body "Mamma Chicken Upgrade Dashboard People Clients Vendors Staff Users Purchase Ord…" at bounding box center [372, 258] width 745 height 963
click at [414, 202] on input "1" at bounding box center [416, 200] width 49 height 16
type input "10"
click at [368, 303] on div "Add Row Add Item Row Add Time Row Add New Tax Attach PDf or Image" at bounding box center [311, 305] width 261 height 100
click at [207, 261] on button "Add Row" at bounding box center [210, 263] width 47 height 16
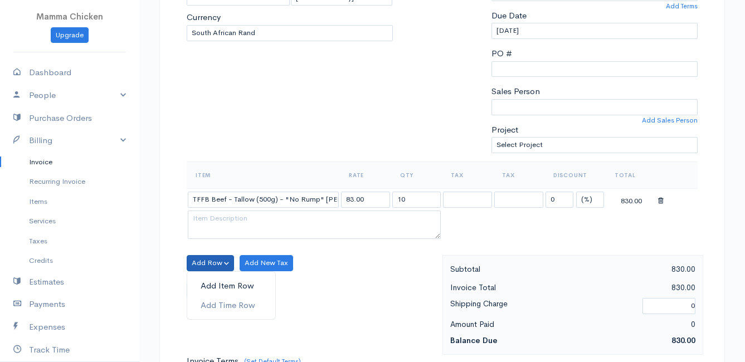
click at [210, 283] on link "Add Item Row" at bounding box center [231, 285] width 88 height 19
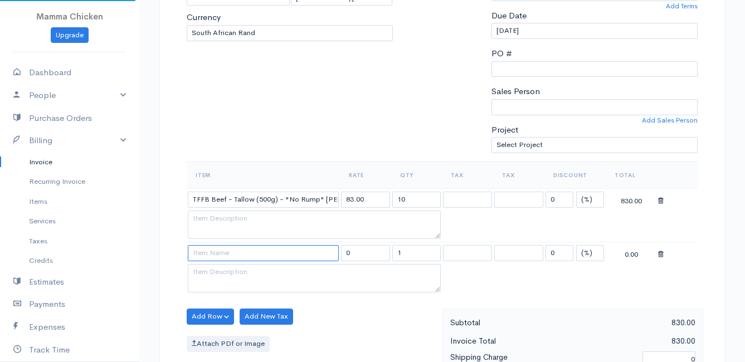
click at [212, 250] on input at bounding box center [263, 253] width 151 height 16
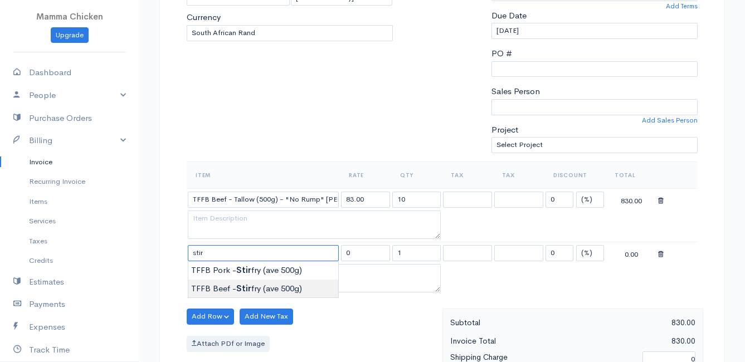
type input "TFFB Beef - Stirfry (ave 500g)"
type input "218.50"
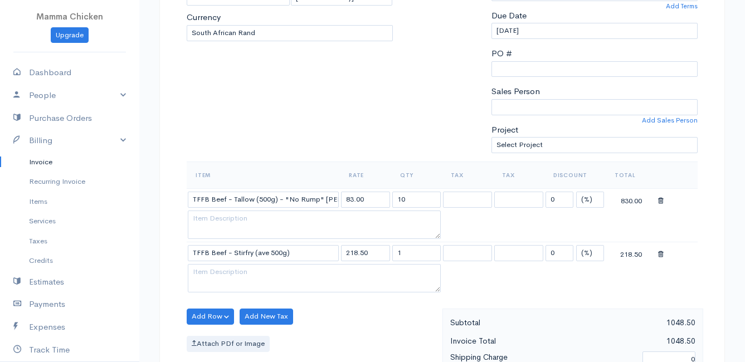
click at [226, 287] on body "Mamma Chicken Upgrade Dashboard People Clients Vendors Staff Users Purchase Ord…" at bounding box center [372, 285] width 745 height 1017
click at [422, 250] on input "1" at bounding box center [416, 253] width 49 height 16
type input "4.11"
click at [377, 335] on div "Add Row Add Item Row Add Time Row Add New Tax Attach PDf or Image" at bounding box center [311, 359] width 261 height 100
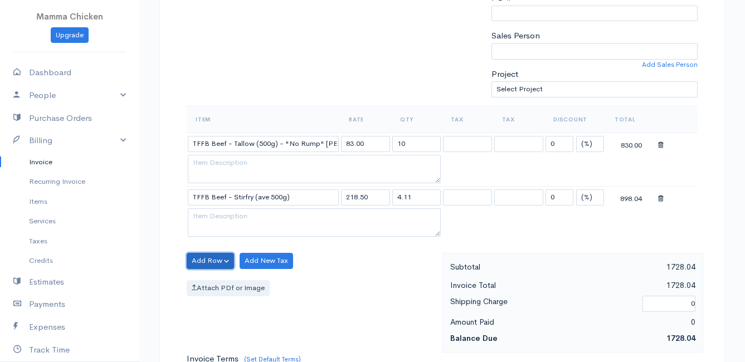
click at [210, 253] on button "Add Row" at bounding box center [210, 261] width 47 height 16
click at [213, 281] on link "Add Item Row" at bounding box center [231, 283] width 88 height 19
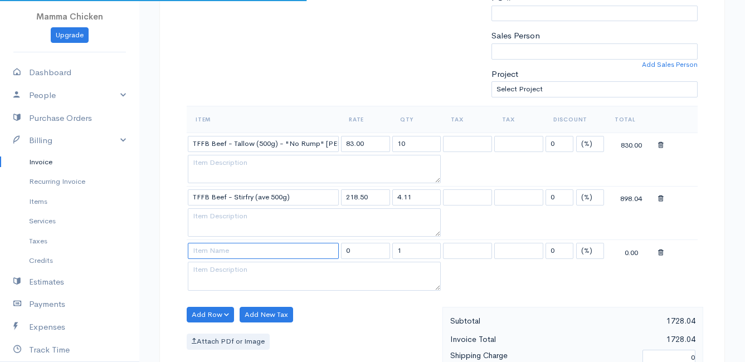
click at [209, 252] on input at bounding box center [263, 251] width 151 height 16
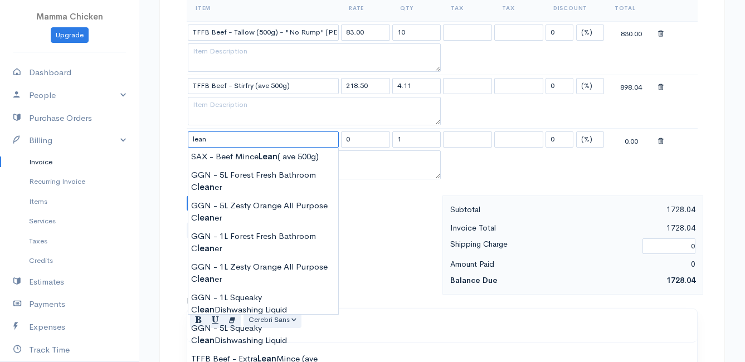
scroll to position [446, 0]
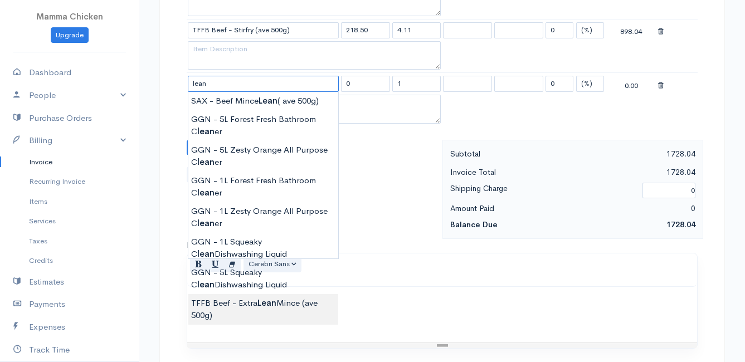
type input "TFFB Beef - Extra Lean Mince (ave 500g)"
type input "184.00"
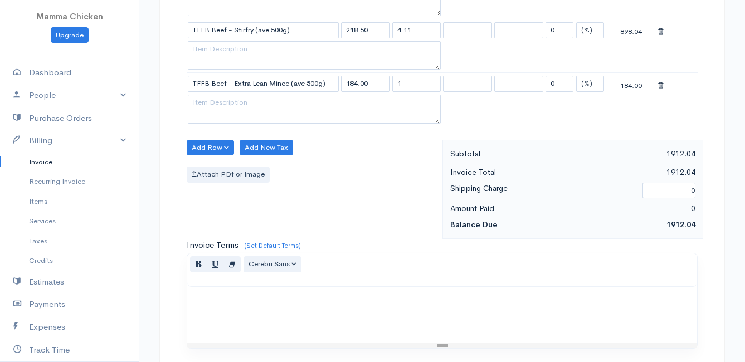
click at [262, 309] on body "Mamma Chicken Upgrade Dashboard People Clients Vendors Staff Users Purchase Ord…" at bounding box center [372, 89] width 745 height 1070
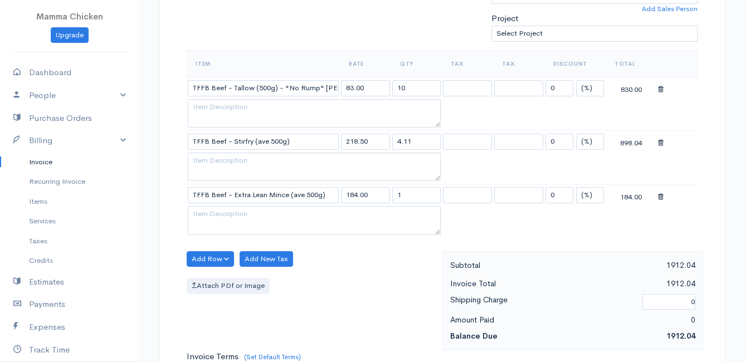
scroll to position [279, 0]
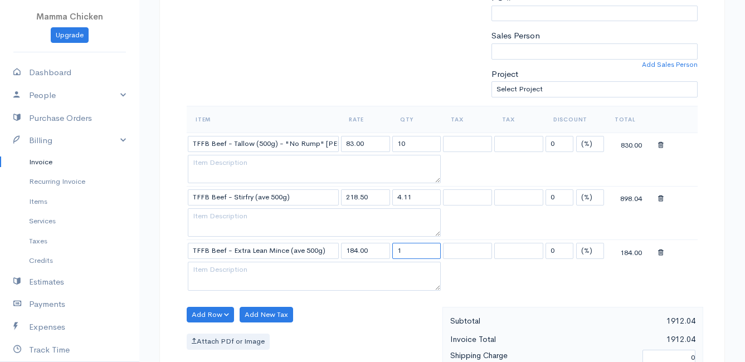
click at [418, 248] on input "1" at bounding box center [416, 251] width 49 height 16
type input "0"
type input "5.06"
click at [372, 323] on div "Add Row Add Item Row Add Time Row Add New Tax Attach PDf or Image" at bounding box center [311, 357] width 261 height 100
click at [501, 284] on table "Item Rate Qty Tax Tax Discount Total TFFB Beef - Tallow (500g) - "No Rump" [PER…" at bounding box center [442, 200] width 511 height 188
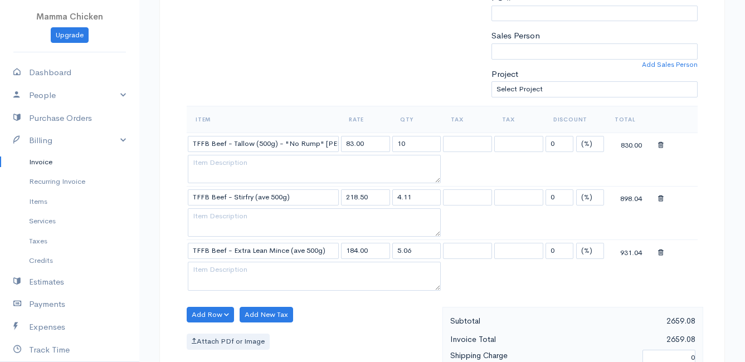
scroll to position [334, 0]
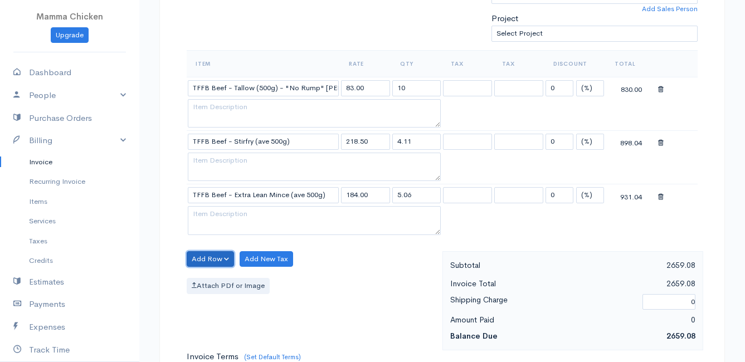
click at [209, 256] on button "Add Row" at bounding box center [210, 259] width 47 height 16
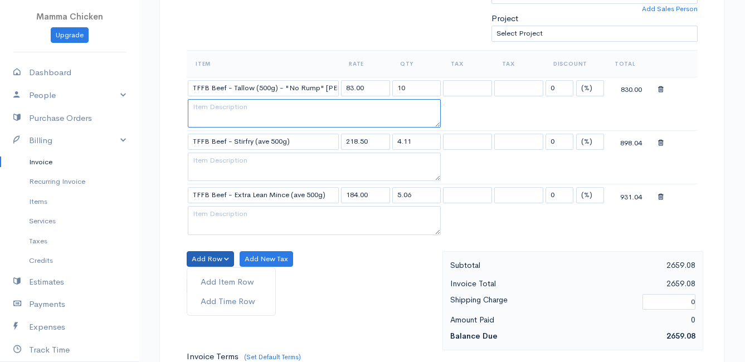
click at [228, 111] on textarea at bounding box center [314, 113] width 253 height 29
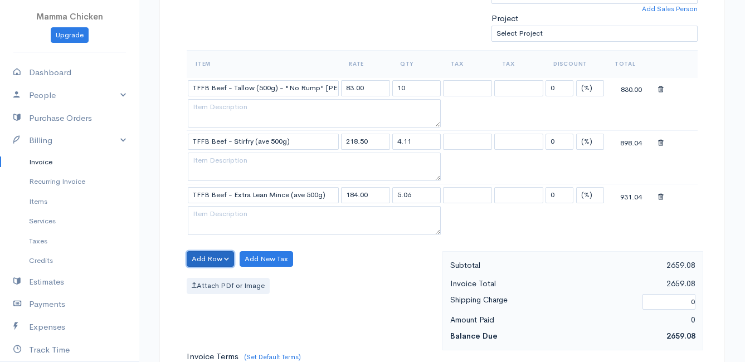
click at [212, 260] on button "Add Row" at bounding box center [210, 259] width 47 height 16
click at [214, 276] on link "Add Item Row" at bounding box center [231, 281] width 88 height 19
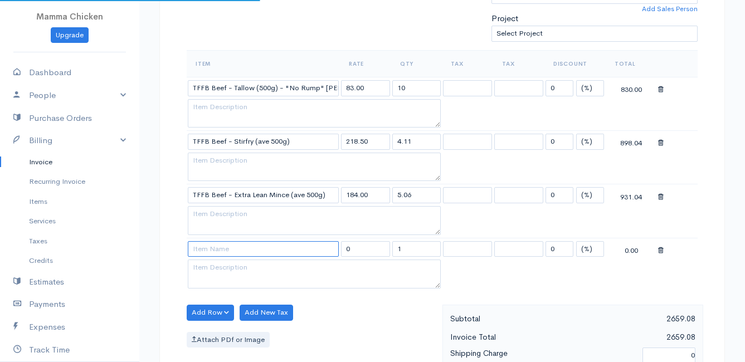
click at [223, 250] on input at bounding box center [263, 249] width 151 height 16
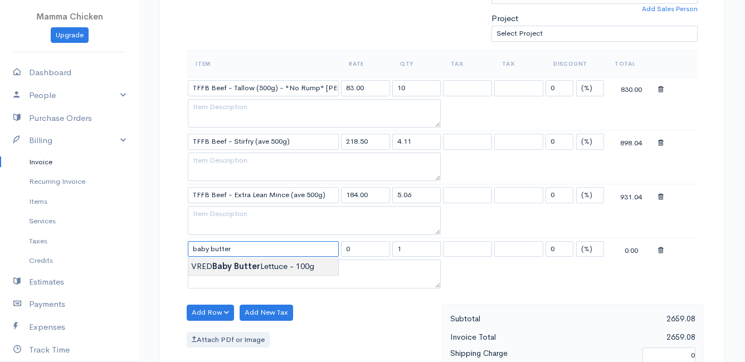
type input "VRED Baby Butter Lettuce - 100g"
type input "24.00"
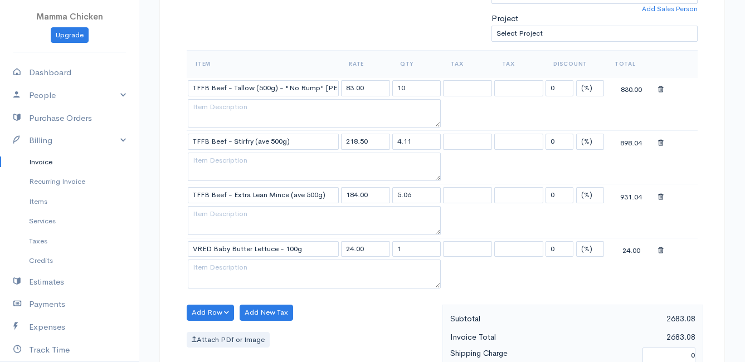
click at [241, 265] on body "Mamma Chicken Upgrade Dashboard People Clients Vendors Staff Users Purchase Ord…" at bounding box center [372, 228] width 745 height 1124
drag, startPoint x: 409, startPoint y: 247, endPoint x: 381, endPoint y: 247, distance: 28.4
click at [381, 247] on tr "VRED Baby Butter Lettuce - 100g 24.00 1 0 (%) Flat 24.00" at bounding box center [442, 249] width 511 height 22
type input "3"
click at [319, 324] on div "Add Row Add Item Row Add Time Row Add New Tax Attach PDf or Image" at bounding box center [311, 355] width 261 height 100
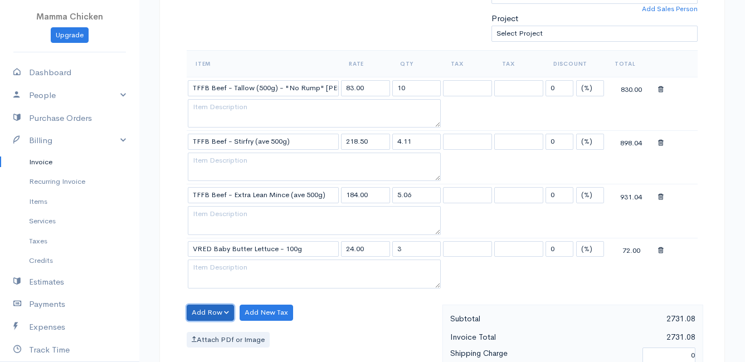
click at [218, 311] on button "Add Row" at bounding box center [210, 313] width 47 height 16
click at [221, 269] on link "Add Item Row" at bounding box center [231, 270] width 88 height 19
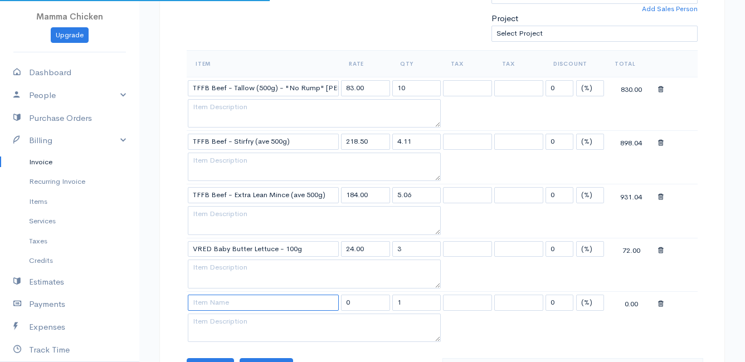
click at [218, 303] on input at bounding box center [263, 303] width 151 height 16
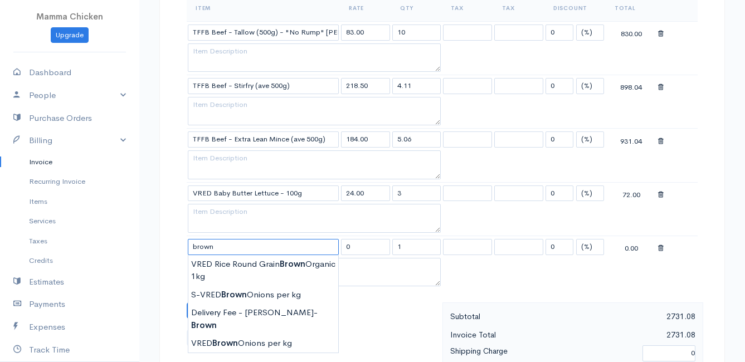
scroll to position [446, 0]
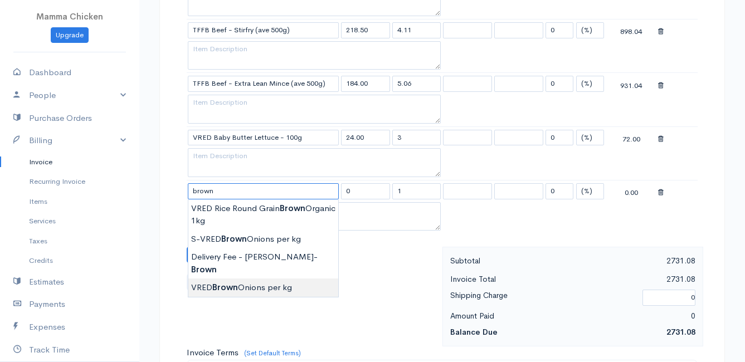
type input "VRED Brown Onions per kg"
type input "29.00"
click at [240, 272] on body "Mamma Chicken Upgrade Dashboard People Clients Vendors Staff Users Purchase Ord…" at bounding box center [372, 143] width 745 height 1178
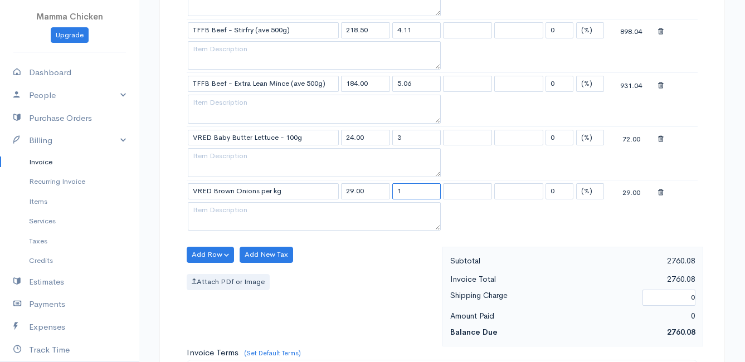
drag, startPoint x: 423, startPoint y: 193, endPoint x: 387, endPoint y: 192, distance: 36.2
click at [387, 192] on tr "VRED Brown Onions per kg 29.00 1 0 (%) Flat 29.00" at bounding box center [442, 191] width 511 height 22
type input "2"
click at [359, 257] on div "Add Row Add Item Row Add Time Row Add New Tax Attach PDf or Image" at bounding box center [311, 297] width 261 height 100
click at [200, 252] on button "Add Row" at bounding box center [210, 255] width 47 height 16
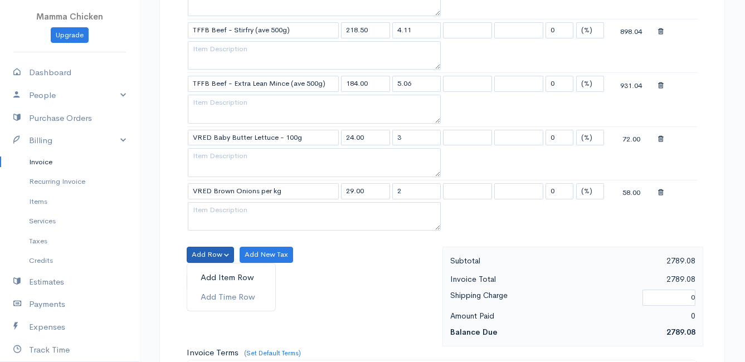
click at [209, 277] on link "Add Item Row" at bounding box center [231, 277] width 88 height 19
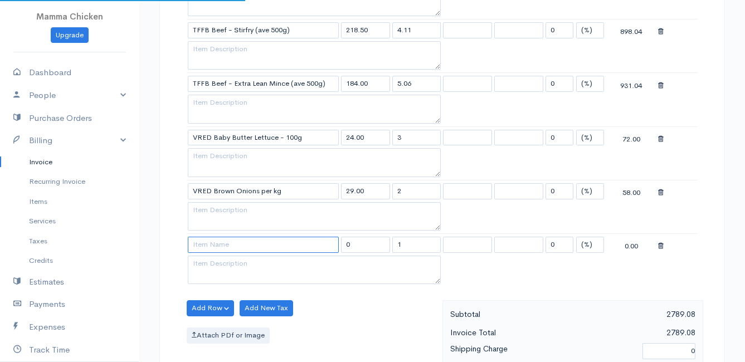
click at [207, 248] on input at bounding box center [263, 245] width 151 height 16
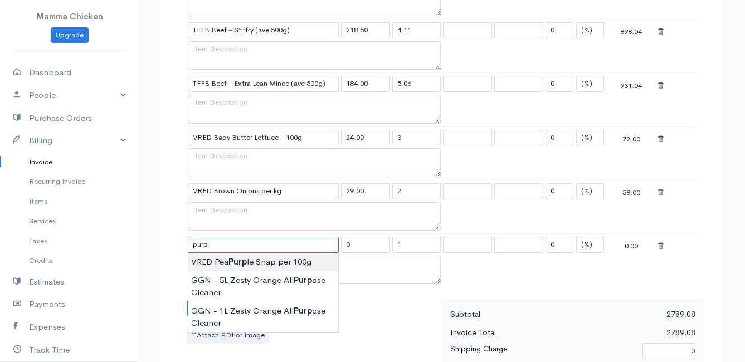
type input "VRED Pea Purple Snap per 100g"
type input "30.00"
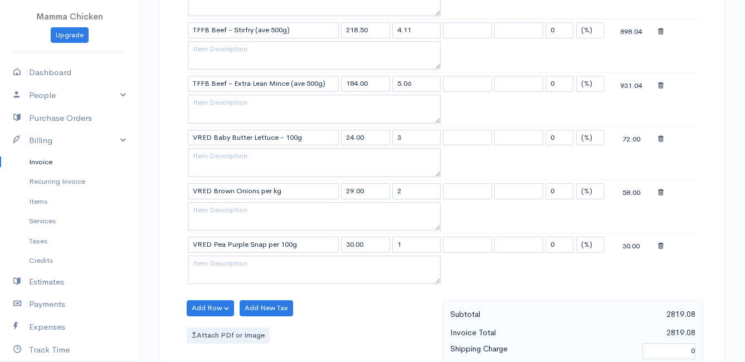
click at [259, 261] on body "Mamma Chicken Upgrade Dashboard People Clients Vendors Staff Users Purchase Ord…" at bounding box center [372, 169] width 745 height 1231
drag, startPoint x: 409, startPoint y: 242, endPoint x: 393, endPoint y: 246, distance: 16.5
click at [393, 246] on input "1" at bounding box center [416, 245] width 49 height 16
type input "3"
click at [360, 323] on div "Add Row Add Item Row Add Time Row Add New Tax Attach PDf or Image" at bounding box center [311, 350] width 261 height 100
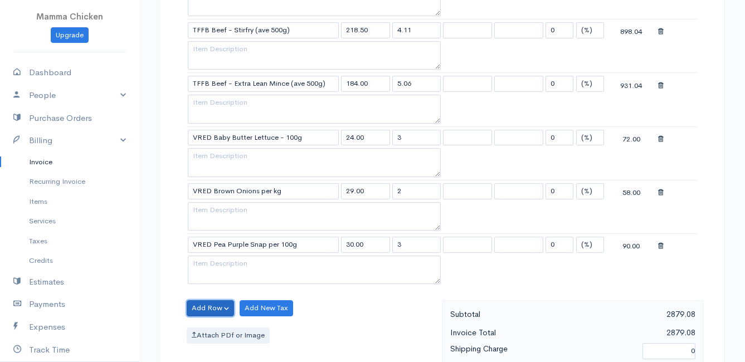
click at [198, 306] on button "Add Row" at bounding box center [210, 308] width 47 height 16
drag, startPoint x: 215, startPoint y: 263, endPoint x: 215, endPoint y: 271, distance: 7.8
click at [215, 263] on link "Add Item Row" at bounding box center [231, 266] width 88 height 19
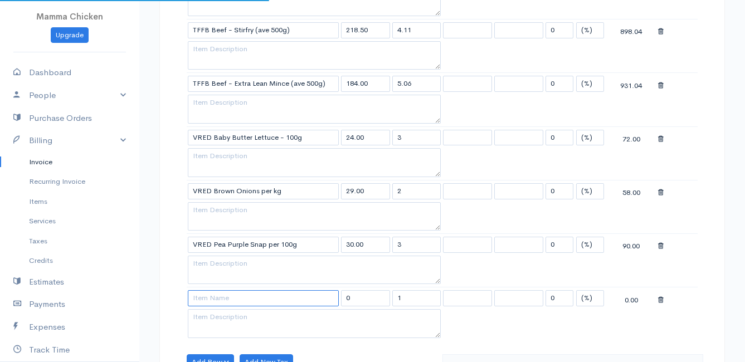
click at [209, 297] on input at bounding box center [263, 298] width 151 height 16
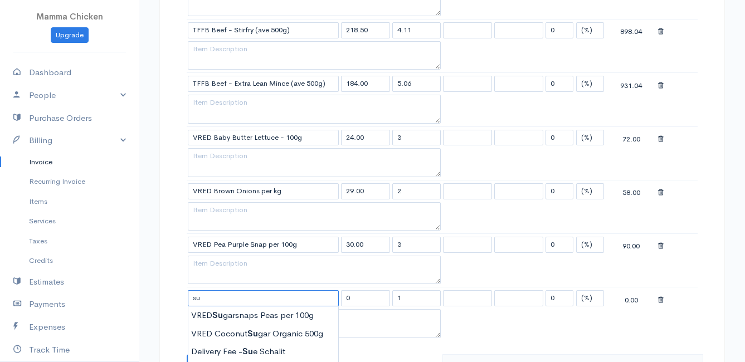
type input "su"
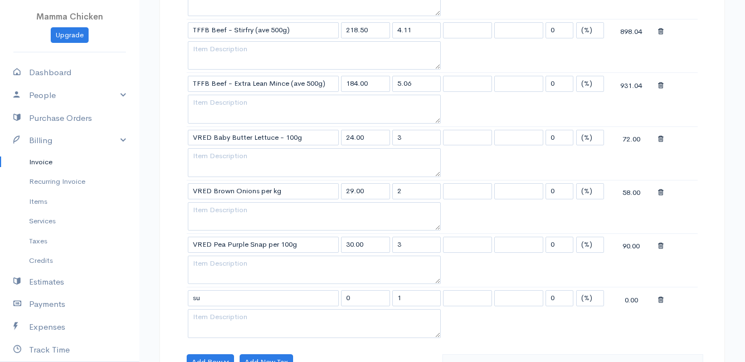
click at [661, 301] on icon at bounding box center [661, 300] width 6 height 8
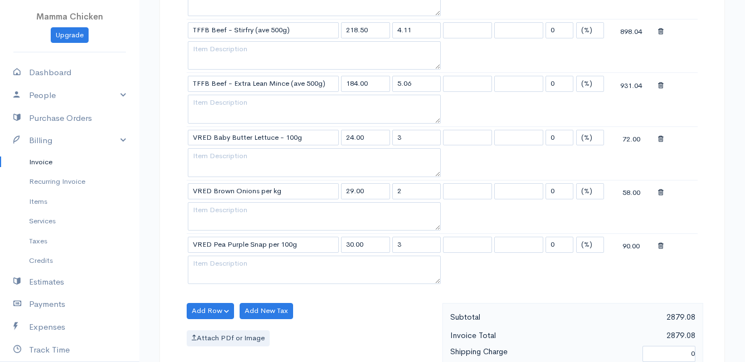
click at [658, 247] on icon at bounding box center [661, 246] width 6 height 8
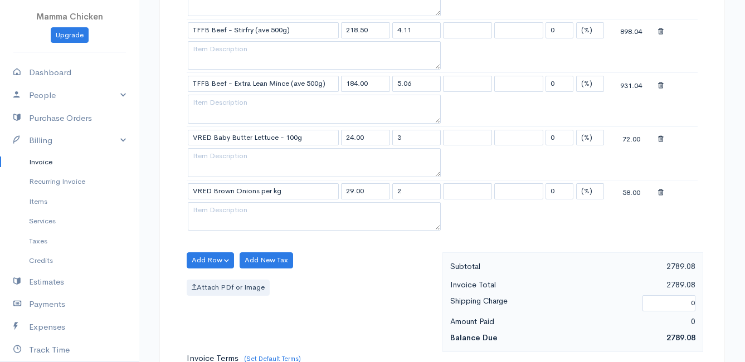
click at [660, 194] on icon at bounding box center [661, 193] width 6 height 8
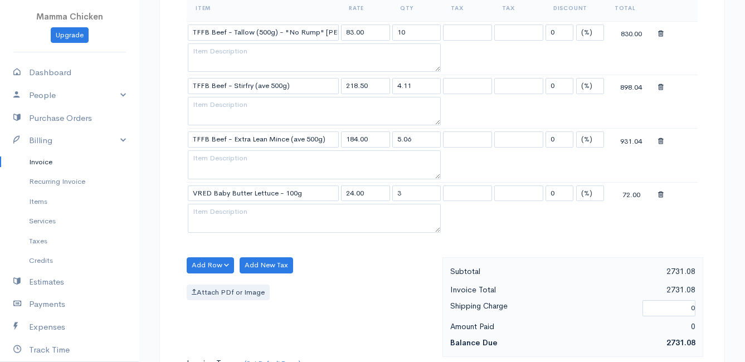
scroll to position [334, 0]
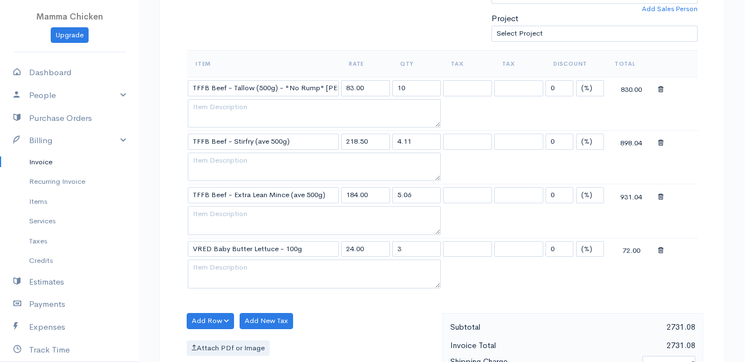
click at [664, 254] on div at bounding box center [677, 249] width 38 height 14
click at [660, 252] on icon at bounding box center [661, 251] width 6 height 8
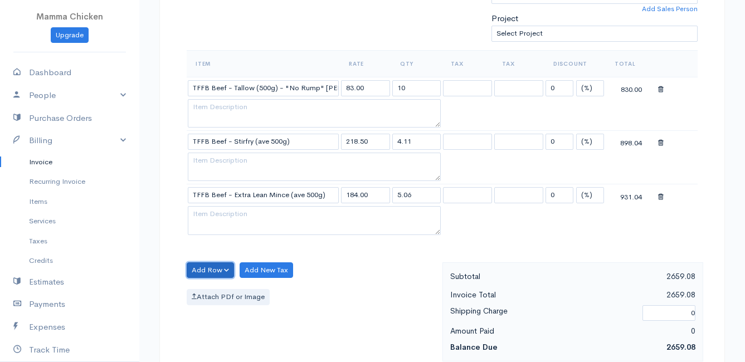
click at [207, 269] on button "Add Row" at bounding box center [210, 270] width 47 height 16
click at [208, 291] on link "Add Item Row" at bounding box center [231, 293] width 88 height 19
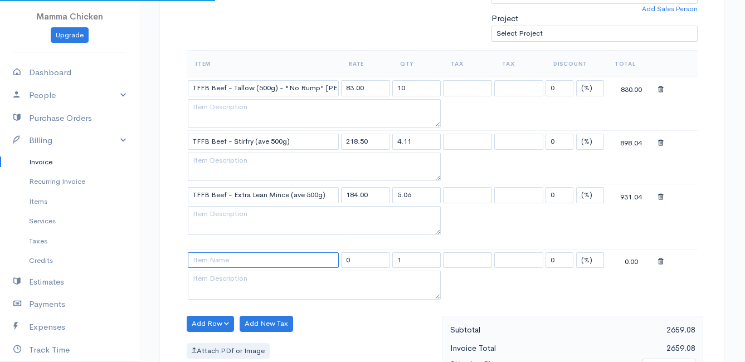
click at [211, 255] on input at bounding box center [263, 260] width 151 height 16
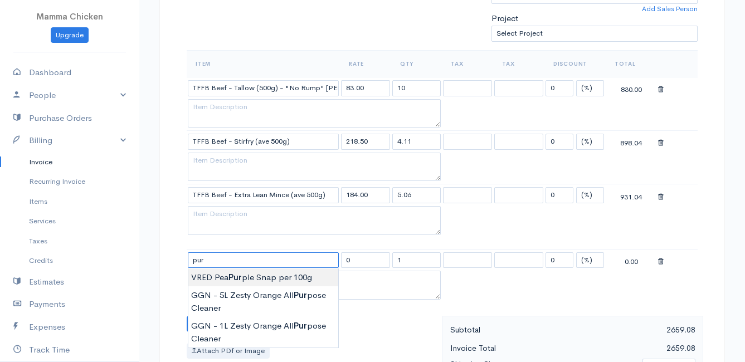
type input "VRED Pea Purple Snap per 100g"
type input "30.00"
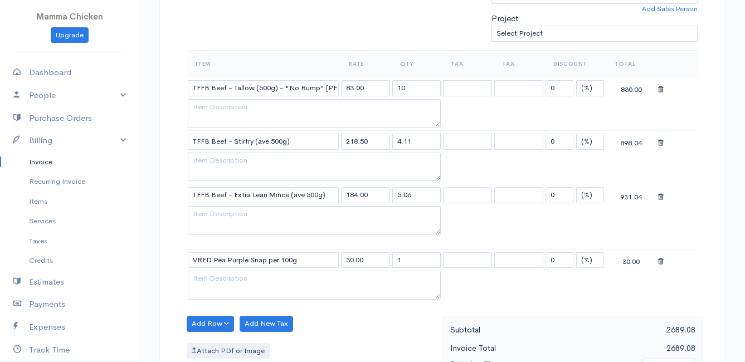
click at [217, 278] on body "Mamma Chicken Upgrade Dashboard People Clients Vendors Staff Users Purchase Ord…" at bounding box center [372, 233] width 745 height 1135
drag, startPoint x: 422, startPoint y: 263, endPoint x: 362, endPoint y: 264, distance: 60.7
click at [362, 264] on tr "VRED Pea Purple Snap per 100g 30.00 1 0 (%) Flat 30.00" at bounding box center [442, 260] width 511 height 22
type input "3"
click at [329, 335] on div "Add Row Add Item Row Add Time Row Add New Tax Attach PDf or Image" at bounding box center [311, 366] width 261 height 100
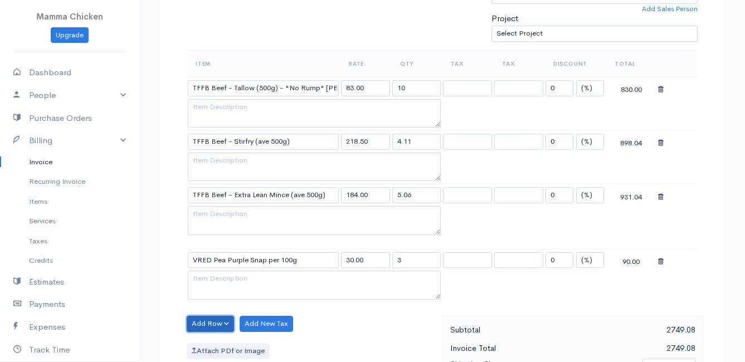
click at [206, 320] on button "Add Row" at bounding box center [210, 324] width 47 height 16
click at [213, 282] on link "Add Item Row" at bounding box center [231, 281] width 88 height 19
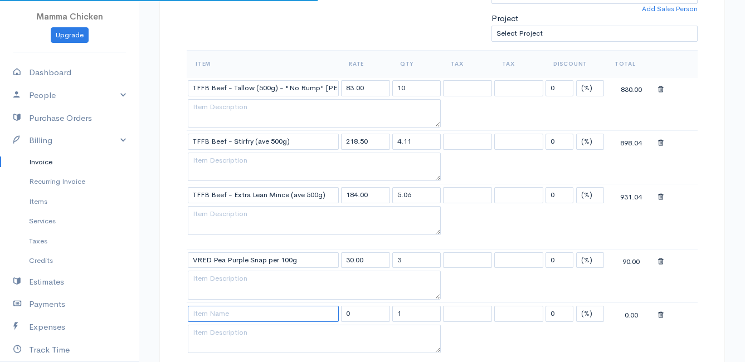
click at [212, 315] on input at bounding box center [263, 314] width 151 height 16
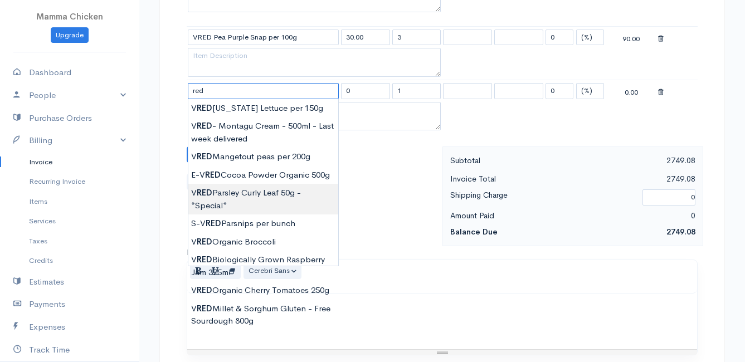
scroll to position [501, 0]
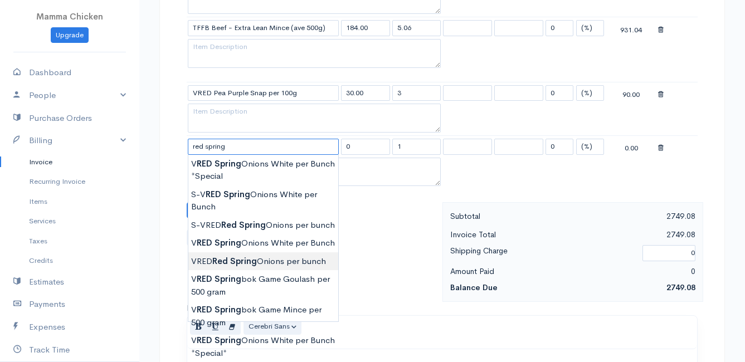
type input "VRED Red Spring Onions per bunch"
type input "28.00"
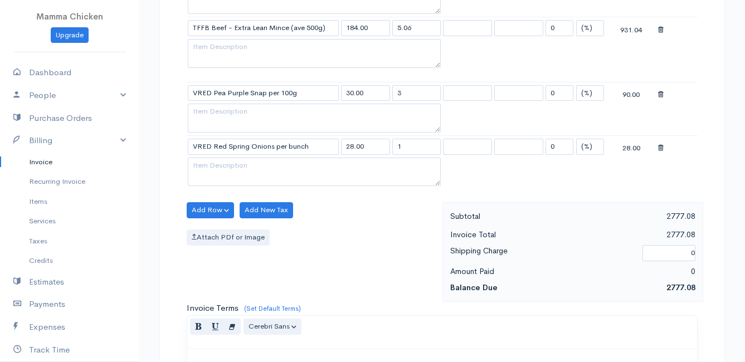
click at [266, 272] on body "Mamma Chicken Upgrade Dashboard People Clients Vendors Staff Users Purchase Ord…" at bounding box center [372, 93] width 745 height 1189
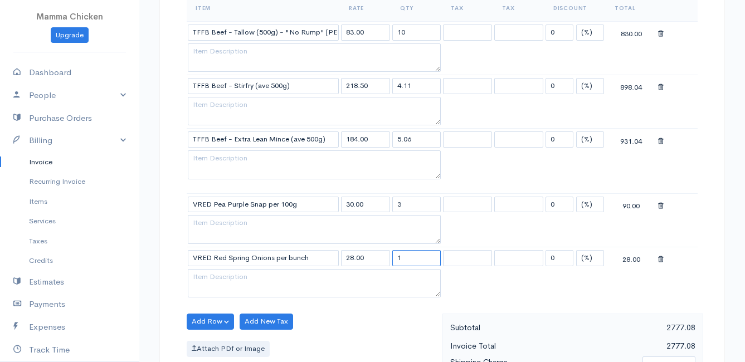
click at [421, 260] on input "1" at bounding box center [416, 258] width 49 height 16
type input "2"
drag, startPoint x: 382, startPoint y: 324, endPoint x: 313, endPoint y: 355, distance: 75.6
click at [382, 324] on div "Add Row Add Item Row Add Time Row Add New Tax Attach PDf or Image" at bounding box center [311, 364] width 261 height 100
click at [207, 319] on button "Add Row" at bounding box center [210, 322] width 47 height 16
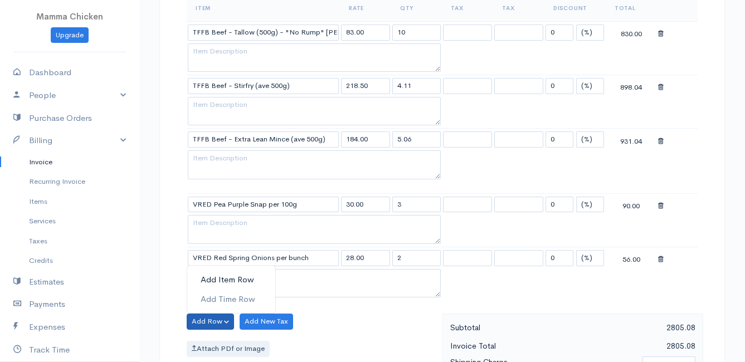
click at [211, 275] on link "Add Item Row" at bounding box center [231, 279] width 88 height 19
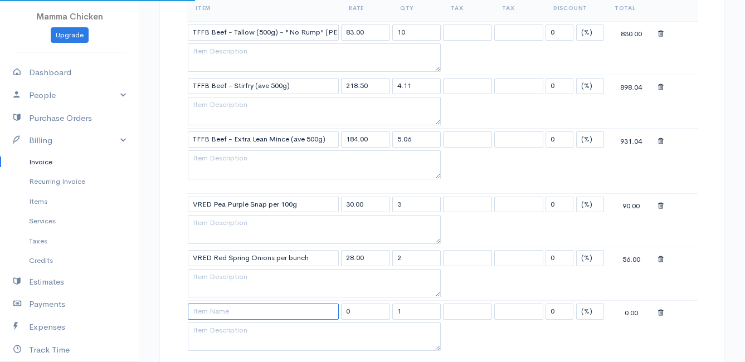
click at [213, 316] on input at bounding box center [263, 312] width 151 height 16
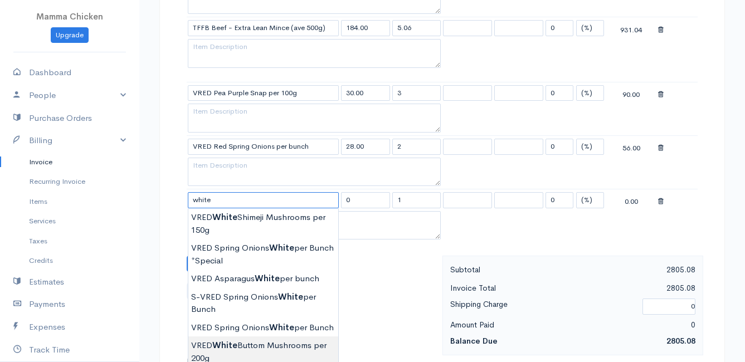
scroll to position [557, 0]
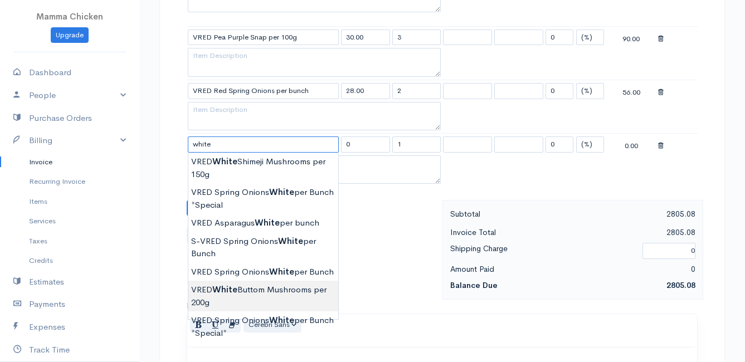
type input "VRED White Buttom Mushrooms per 200g"
type input "31.00"
click at [275, 292] on body "Mamma Chicken Upgrade Dashboard People Clients Vendors Staff Users Purchase Ord…" at bounding box center [372, 64] width 745 height 1242
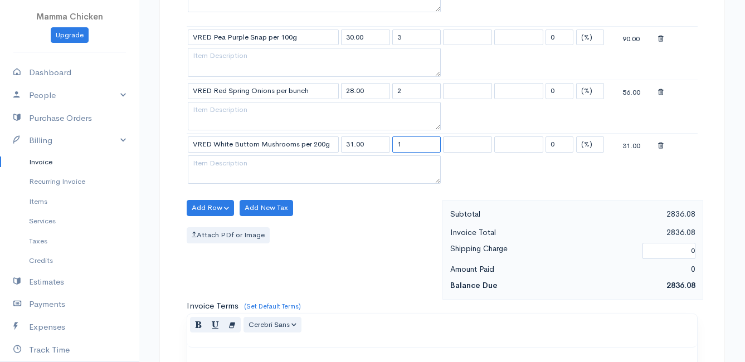
click at [423, 145] on input "1" at bounding box center [416, 144] width 49 height 16
type input "2"
click at [382, 232] on div "Attach PDf or Image" at bounding box center [312, 235] width 250 height 16
click at [210, 208] on button "Add Row" at bounding box center [210, 208] width 47 height 16
click at [210, 231] on link "Add Item Row" at bounding box center [231, 230] width 88 height 19
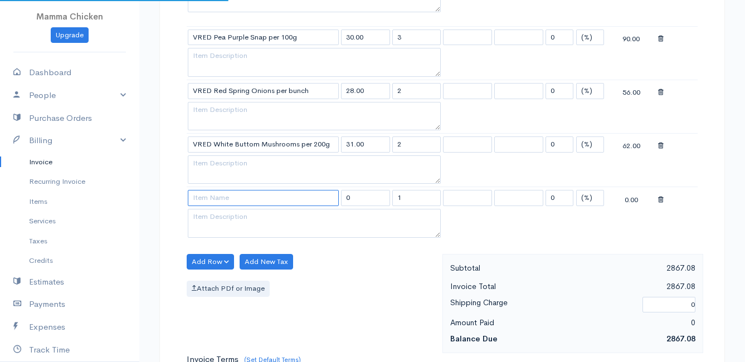
click at [206, 200] on input at bounding box center [263, 198] width 151 height 16
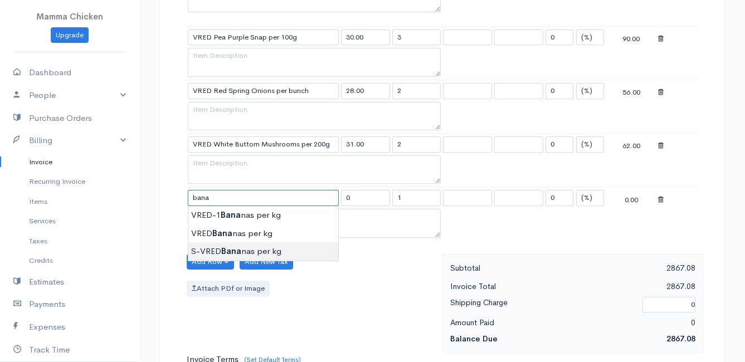
type input "S-VRED Bananas per kg"
type input "46.00"
click at [217, 249] on body "Mamma Chicken Upgrade Dashboard People Clients Vendors Staff Users Purchase Ord…" at bounding box center [372, 91] width 745 height 1296
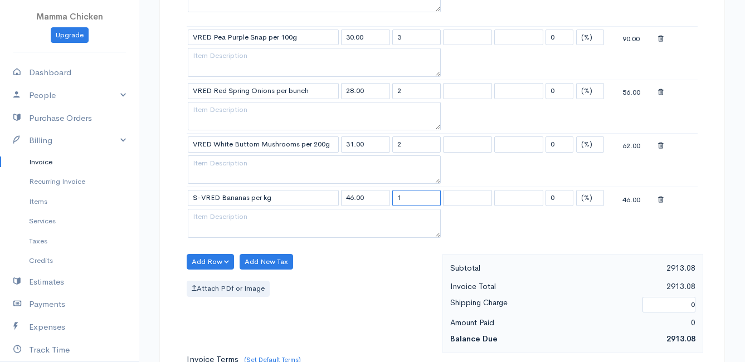
drag, startPoint x: 409, startPoint y: 199, endPoint x: 384, endPoint y: 199, distance: 25.1
click at [384, 199] on tr "S-VRED Bananas per kg 46.00 1 0 (%) Flat 46.00" at bounding box center [442, 198] width 511 height 22
type input "2"
click at [359, 271] on div "Add Row Add Item Row Add Time Row Add New Tax Attach PDf or Image" at bounding box center [311, 304] width 261 height 100
click at [218, 264] on button "Add Row" at bounding box center [210, 262] width 47 height 16
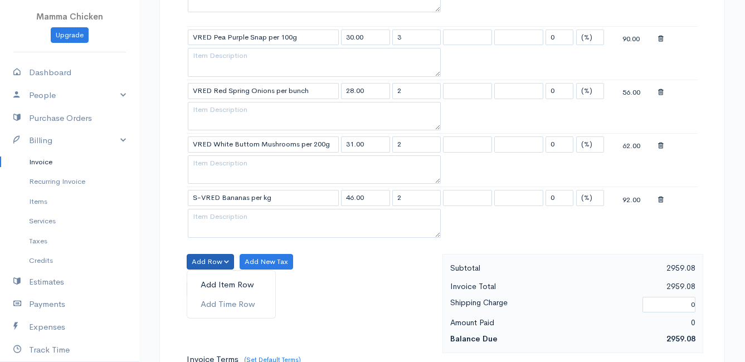
click at [217, 285] on link "Add Item Row" at bounding box center [231, 284] width 88 height 19
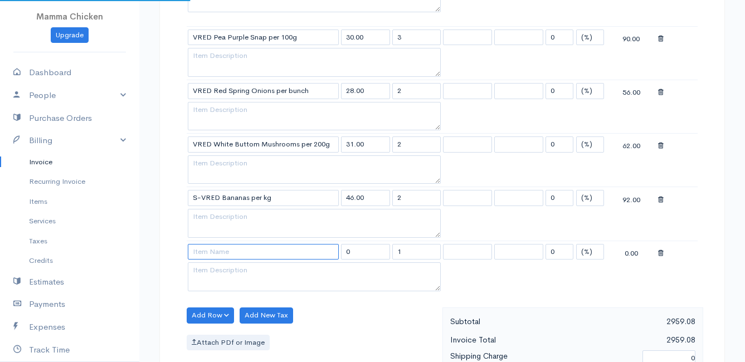
click at [211, 251] on input at bounding box center [263, 252] width 151 height 16
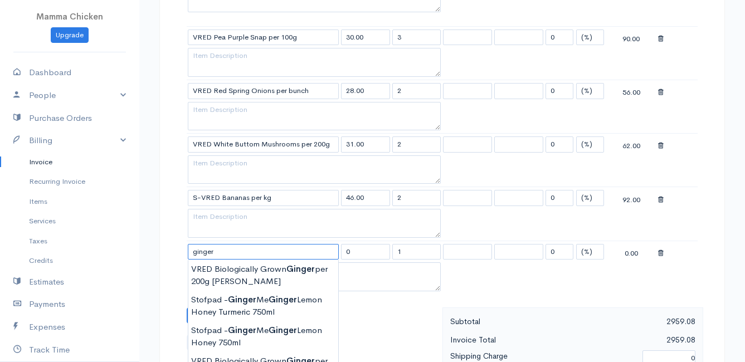
scroll to position [613, 0]
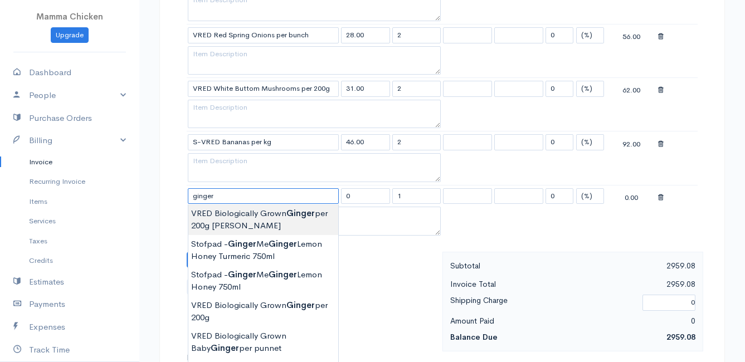
type input "VRED Biologically Grown Ginger per 200g [PERSON_NAME]"
type input "52.00"
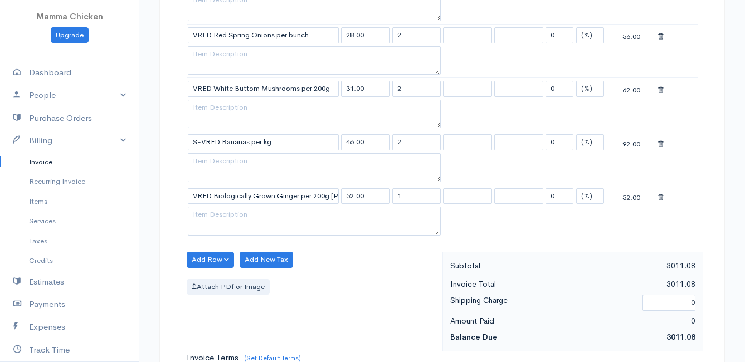
click at [258, 223] on body "Mamma Chicken Upgrade Dashboard People Clients Vendors Staff Users Purchase Ord…" at bounding box center [372, 61] width 745 height 1349
drag, startPoint x: 418, startPoint y: 196, endPoint x: 391, endPoint y: 195, distance: 26.7
click at [391, 195] on td "1" at bounding box center [416, 196] width 51 height 22
type input "2"
click at [344, 291] on div "Attach PDf or Image" at bounding box center [312, 287] width 250 height 16
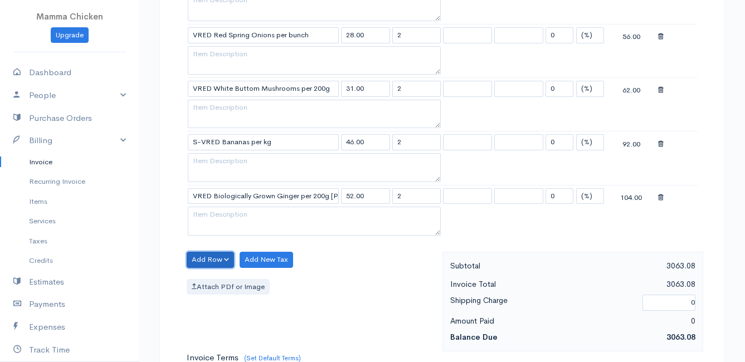
click at [212, 257] on button "Add Row" at bounding box center [210, 260] width 47 height 16
click at [209, 282] on link "Add Item Row" at bounding box center [231, 282] width 88 height 19
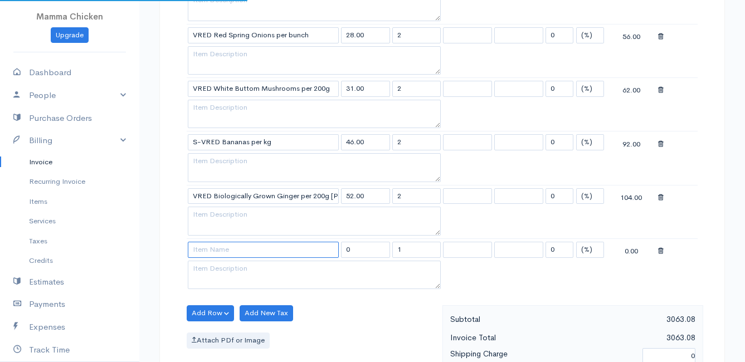
click at [203, 250] on input at bounding box center [263, 250] width 151 height 16
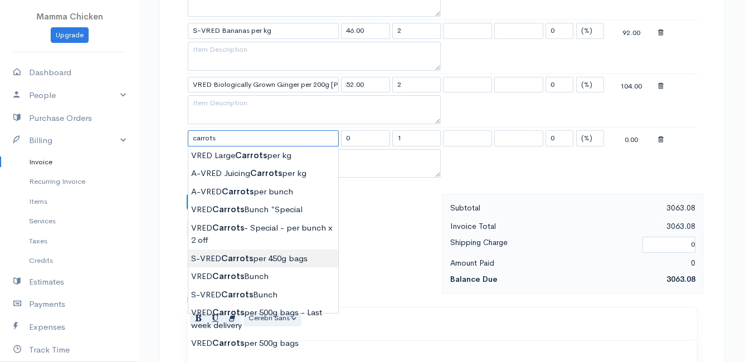
scroll to position [669, 0]
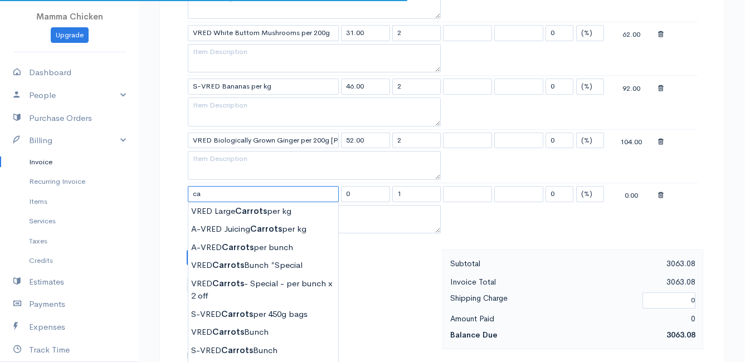
type input "c"
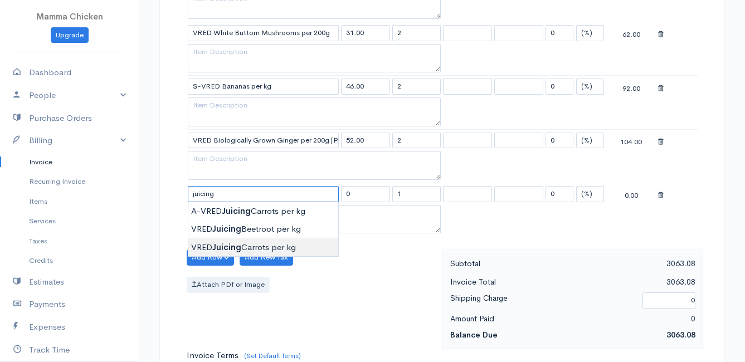
type input "VRED Juicing Carrots per kg"
type input "23.00"
click at [259, 245] on body "Mamma Chicken Upgrade Dashboard People Clients Vendors Staff Users Purchase Ord…" at bounding box center [372, 32] width 745 height 1403
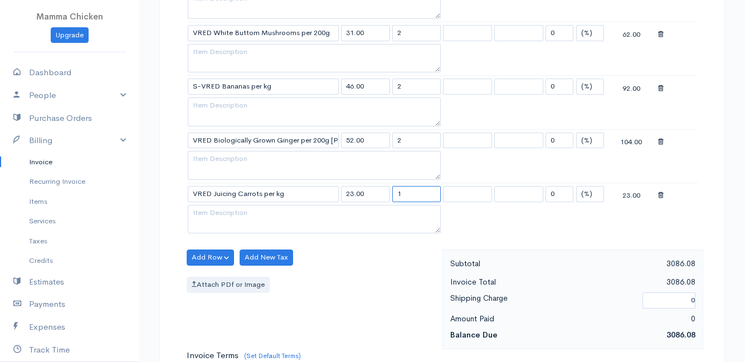
drag, startPoint x: 427, startPoint y: 197, endPoint x: 381, endPoint y: 196, distance: 45.7
click at [381, 196] on tr "VRED Juicing Carrots per kg 23.00 1 0 (%) Flat 23.00" at bounding box center [442, 194] width 511 height 22
type input "2"
click at [313, 285] on div "Attach PDf or Image" at bounding box center [312, 285] width 250 height 16
click at [209, 253] on button "Add Row" at bounding box center [210, 258] width 47 height 16
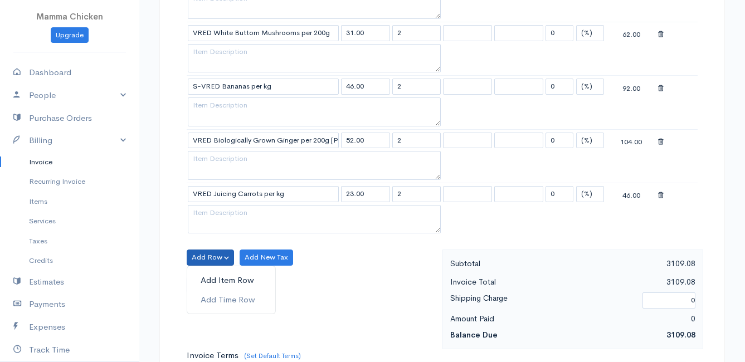
click at [215, 280] on link "Add Item Row" at bounding box center [231, 280] width 88 height 19
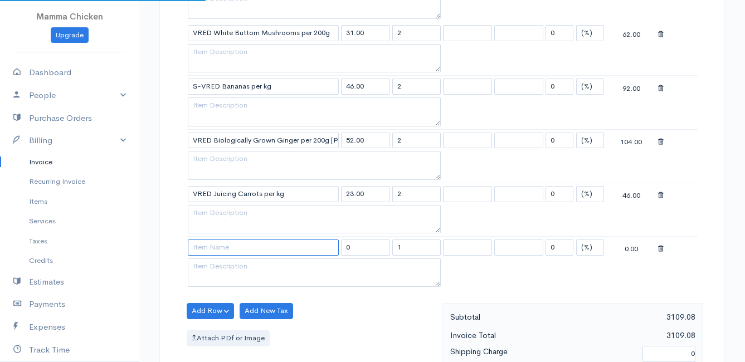
click at [211, 248] on input at bounding box center [263, 248] width 151 height 16
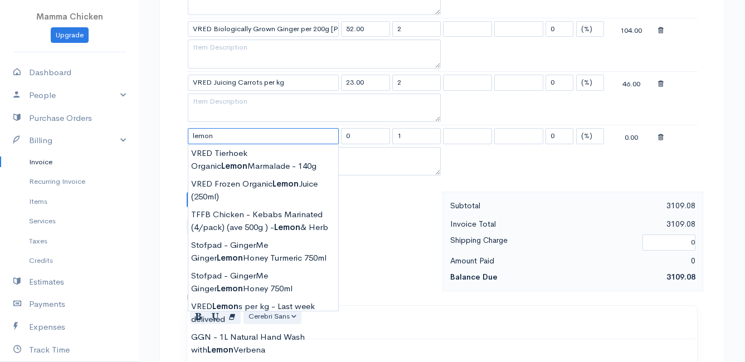
scroll to position [836, 0]
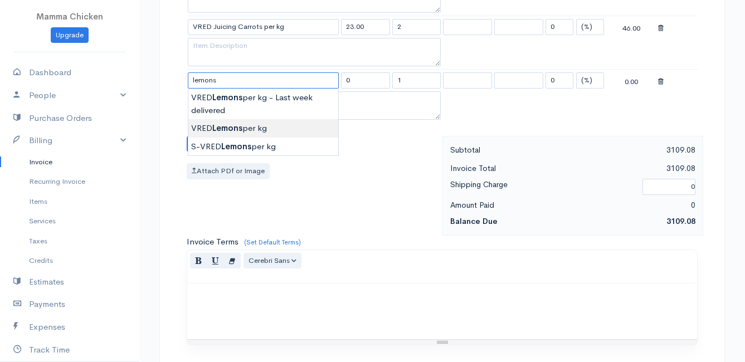
type input "VRED Lemons per kg"
type input "32.00"
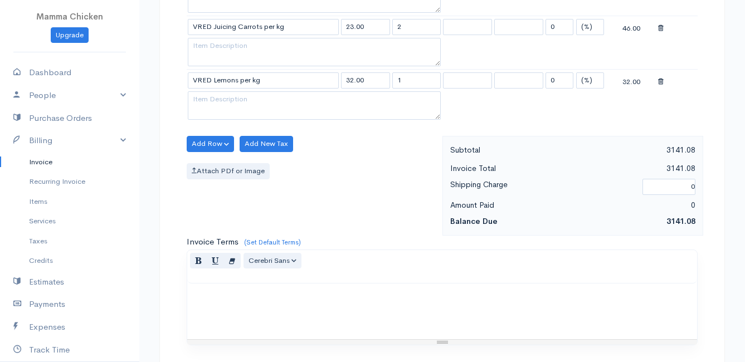
drag, startPoint x: 427, startPoint y: 82, endPoint x: 387, endPoint y: 83, distance: 40.1
click at [387, 83] on tr "VRED Lemons per kg 32.00 1 0 (%) Flat 32.00" at bounding box center [442, 81] width 511 height 22
type input "3"
click at [371, 158] on div "Add Row Add Item Row Add Time Row Add New Tax Attach PDf or Image" at bounding box center [311, 186] width 261 height 100
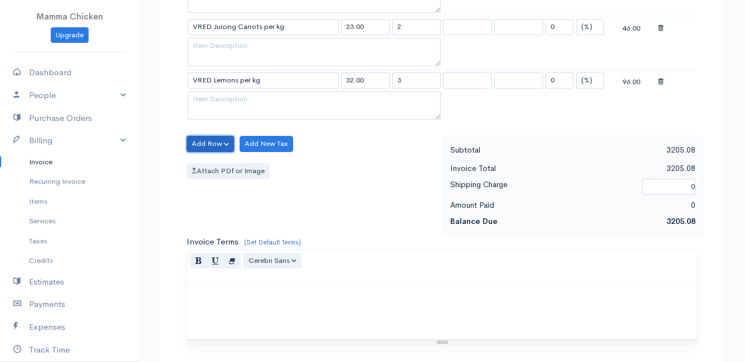
click at [209, 139] on button "Add Row" at bounding box center [210, 144] width 47 height 16
click at [211, 163] on link "Add Item Row" at bounding box center [231, 166] width 88 height 19
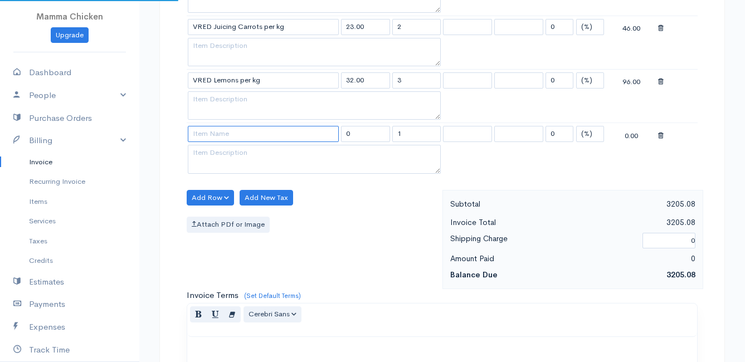
click at [217, 139] on input at bounding box center [263, 134] width 151 height 16
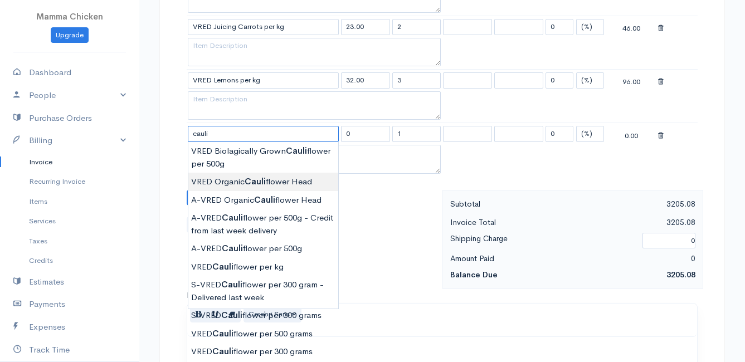
type input "VRED Organic Cauliflower Head"
type input "45.00"
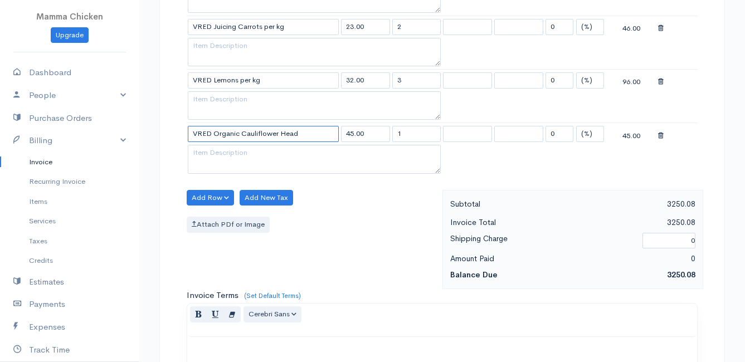
click at [314, 136] on input "VRED Organic Cauliflower Head" at bounding box center [263, 134] width 151 height 16
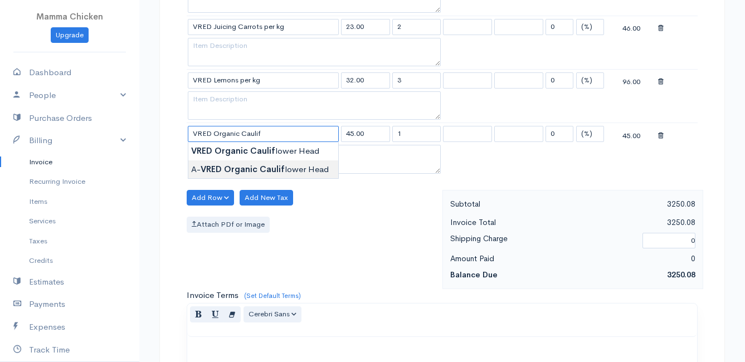
type input "A-VRED Organic Cauliflower Head"
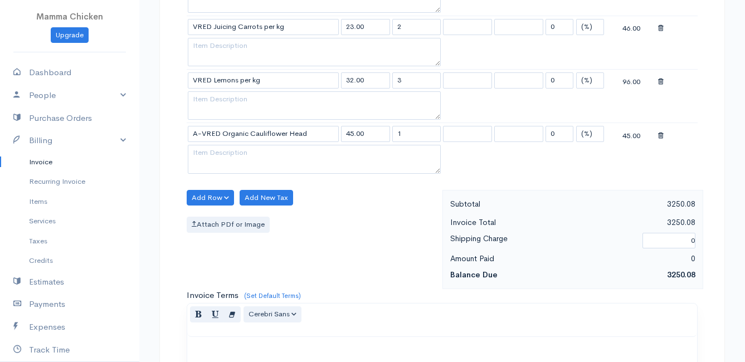
drag, startPoint x: 412, startPoint y: 134, endPoint x: 370, endPoint y: 135, distance: 41.8
click at [370, 135] on tr "A-VRED Organic Cauliflower Head 45.00 1 0 (%) Flat 45.00" at bounding box center [442, 134] width 511 height 22
type input "2"
click at [308, 227] on div "Attach PDf or Image" at bounding box center [312, 225] width 250 height 16
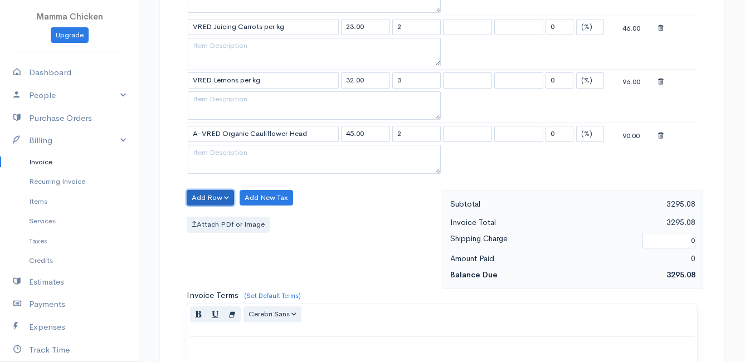
click at [216, 199] on button "Add Row" at bounding box center [210, 198] width 47 height 16
click at [215, 218] on link "Add Item Row" at bounding box center [231, 220] width 88 height 19
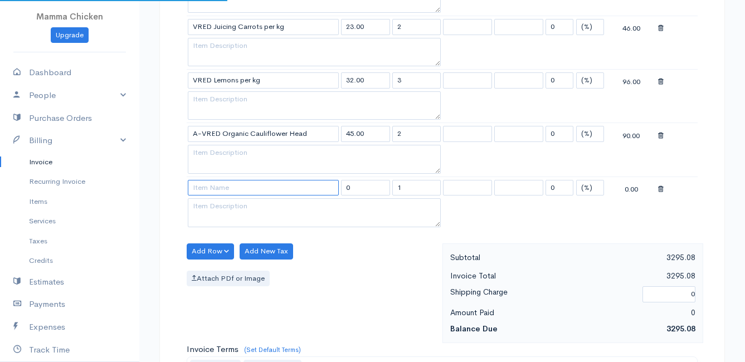
click at [211, 189] on input at bounding box center [263, 188] width 151 height 16
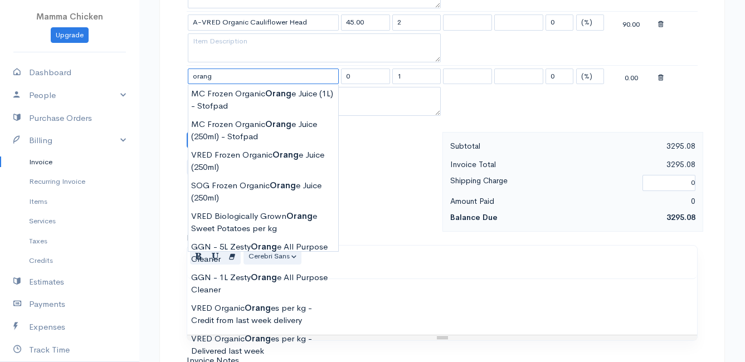
scroll to position [1003, 0]
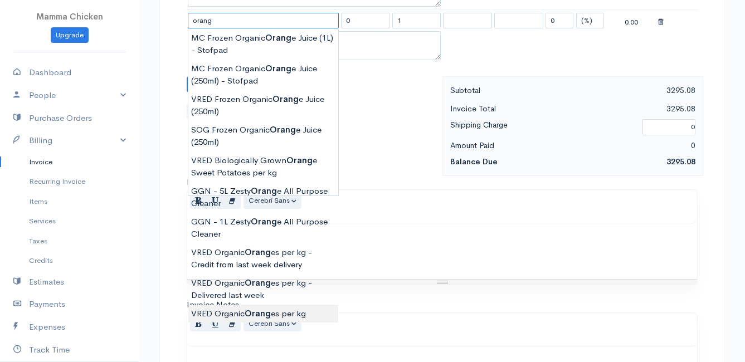
type input "VRED Organic Oranges per kg"
type input "40.00"
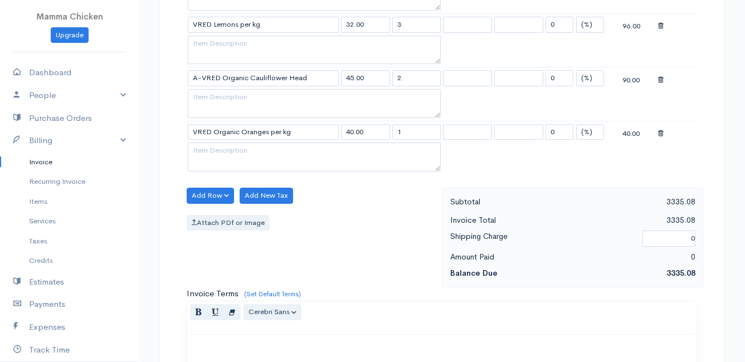
scroll to position [836, 0]
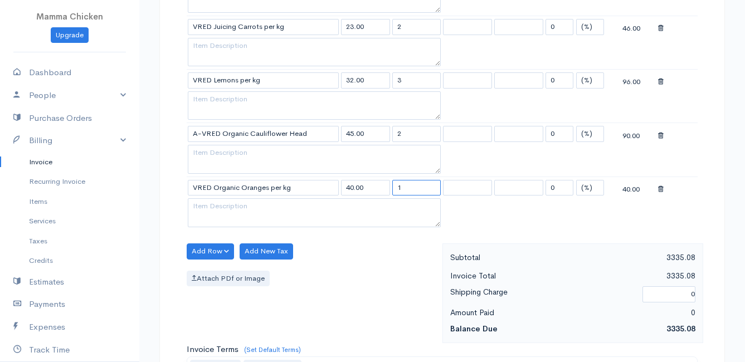
drag, startPoint x: 415, startPoint y: 189, endPoint x: 382, endPoint y: 189, distance: 32.9
click at [382, 189] on tr "VRED Organic Oranges per kg 40.00 1 0 (%) Flat 40.00" at bounding box center [442, 188] width 511 height 22
type input "3"
click at [367, 272] on div "Attach PDf or Image" at bounding box center [312, 279] width 250 height 16
click at [198, 248] on button "Add Row" at bounding box center [210, 251] width 47 height 16
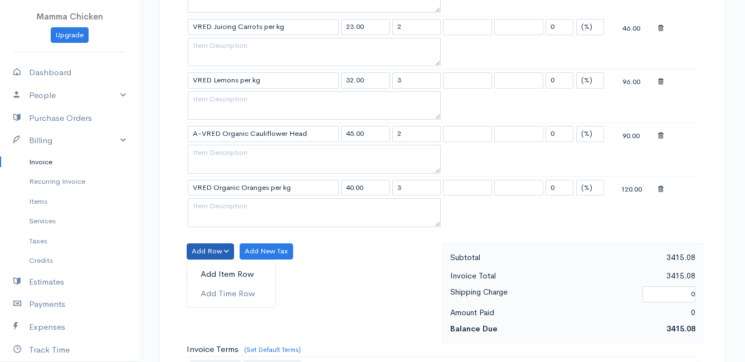
click at [214, 267] on link "Add Item Row" at bounding box center [231, 274] width 88 height 19
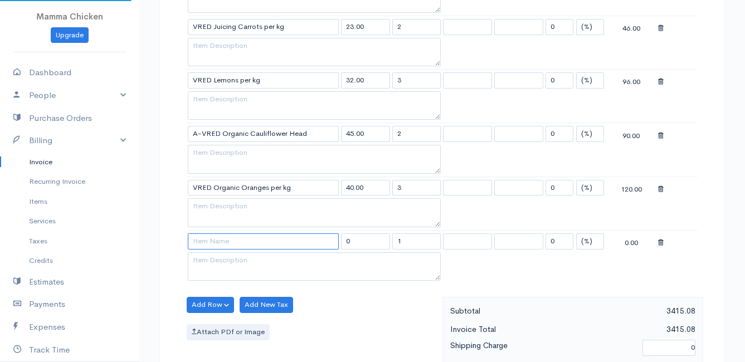
click at [207, 237] on input at bounding box center [263, 241] width 151 height 16
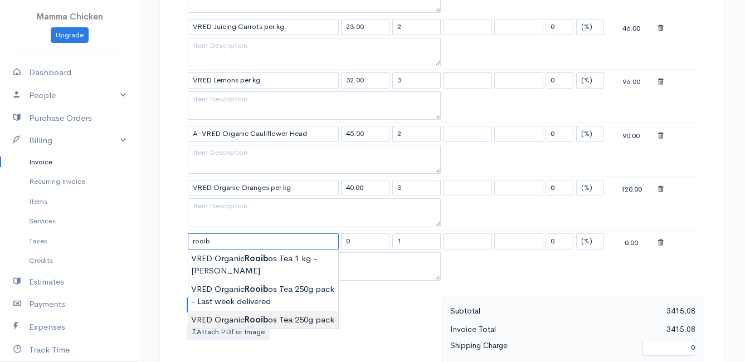
type input "VRED Organic Rooibos Tea 250g pack"
type input "80.00"
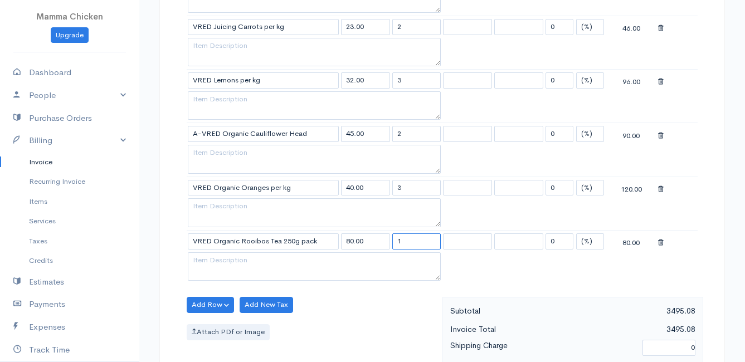
drag, startPoint x: 413, startPoint y: 242, endPoint x: 375, endPoint y: 241, distance: 37.9
click at [375, 241] on tr "VRED Organic Rooibos Tea 250g pack 80.00 1 0 (%) Flat 80.00" at bounding box center [442, 241] width 511 height 22
type input "2"
click at [361, 314] on div "Add Row Add Item Row Add Time Row Add New Tax Attach PDf or Image" at bounding box center [311, 347] width 261 height 100
click at [208, 308] on button "Add Row" at bounding box center [210, 305] width 47 height 16
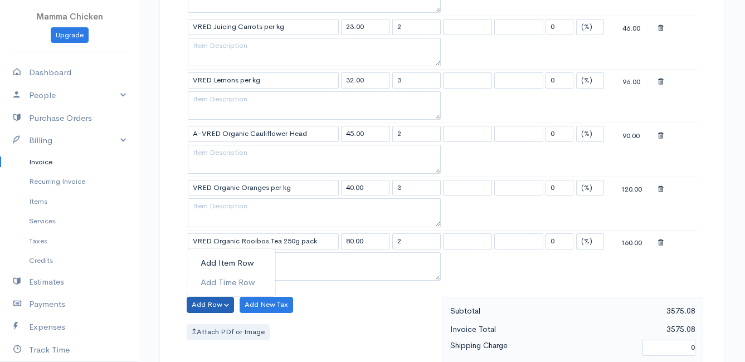
click at [217, 262] on link "Add Item Row" at bounding box center [231, 262] width 88 height 19
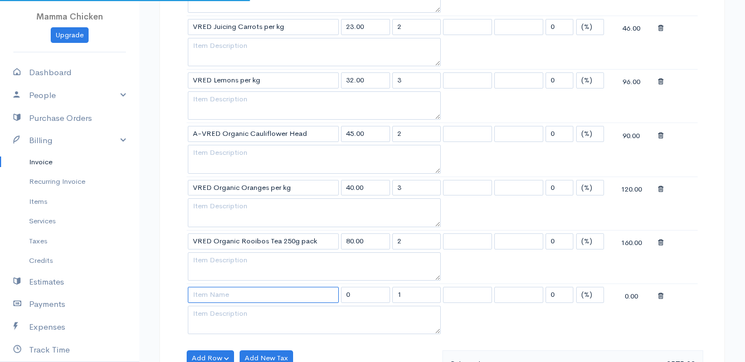
click at [206, 300] on input at bounding box center [263, 295] width 151 height 16
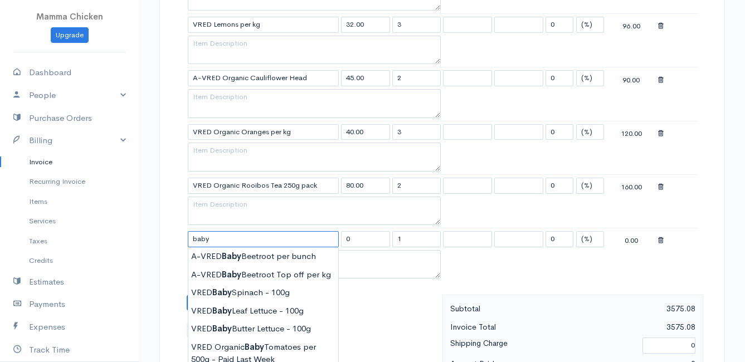
scroll to position [947, 0]
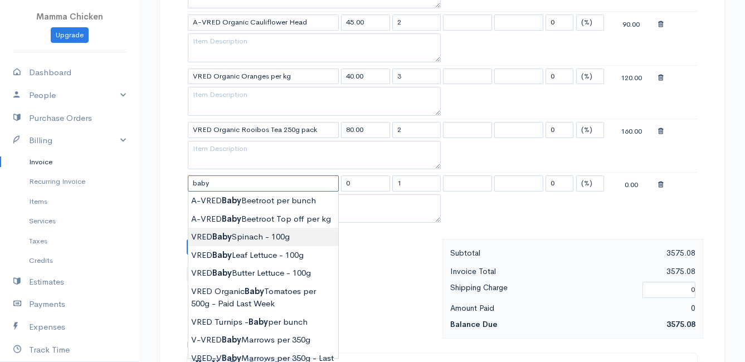
type input "VRED Baby Spinach - 100g"
type input "28.00"
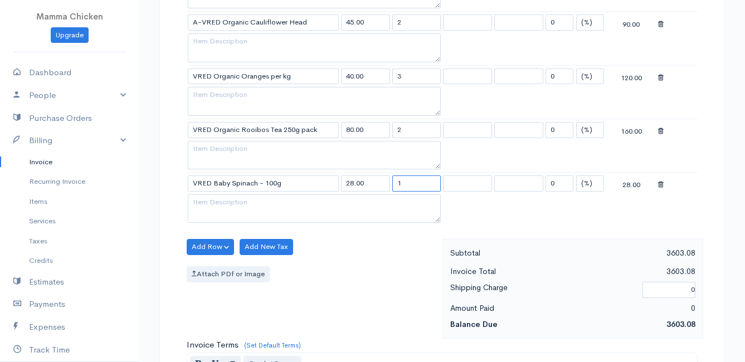
drag, startPoint x: 401, startPoint y: 184, endPoint x: 388, endPoint y: 185, distance: 12.9
click at [388, 185] on tr "VRED Baby Spinach - 100g 28.00 1 0 (%) Flat 28.00" at bounding box center [442, 184] width 511 height 22
type input "3"
click at [334, 261] on div "Add Row Add Item Row Add Time Row Add New Tax Attach PDf or Image" at bounding box center [311, 289] width 261 height 100
click at [207, 243] on button "Add Row" at bounding box center [210, 247] width 47 height 16
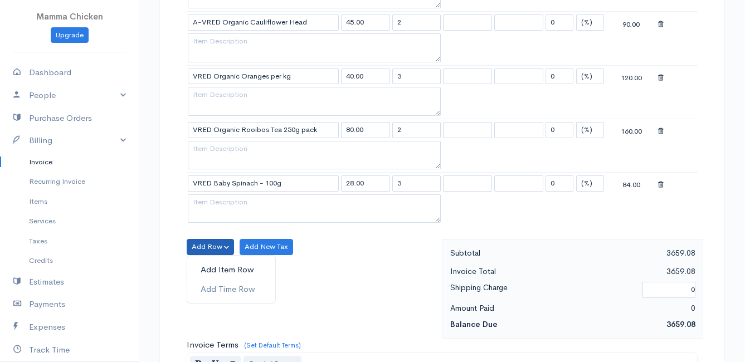
click at [213, 268] on link "Add Item Row" at bounding box center [231, 269] width 88 height 19
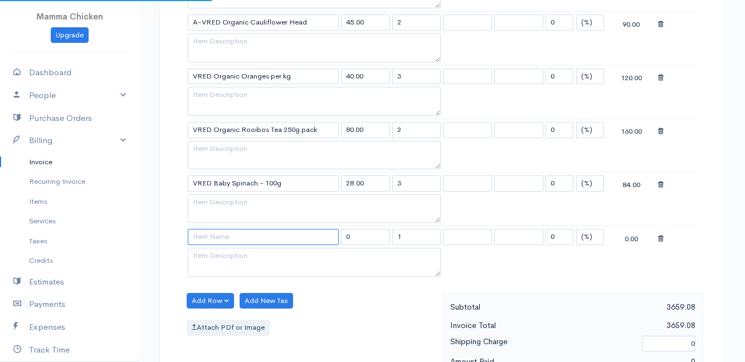
click at [211, 236] on input at bounding box center [263, 237] width 151 height 16
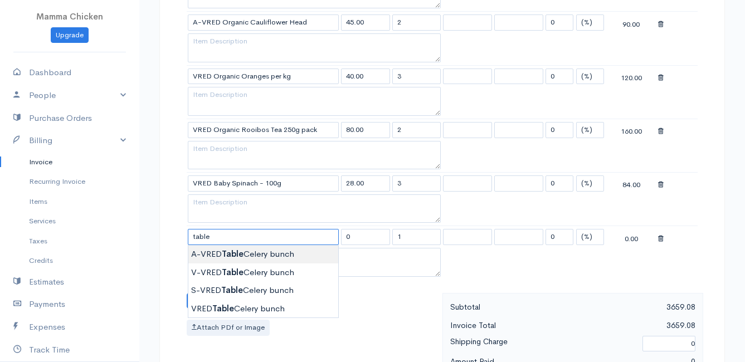
type input "A-VRED Table Celery bunch"
type input "28.00"
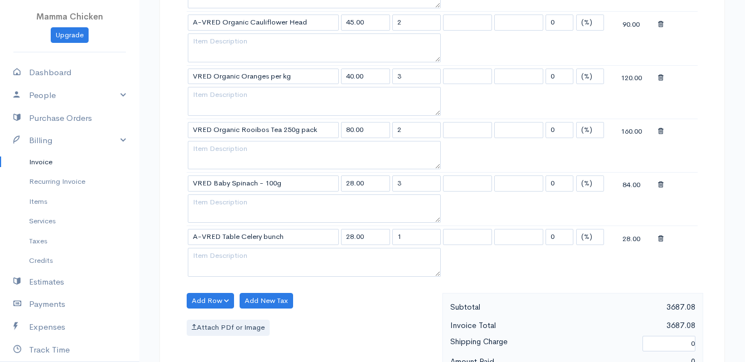
drag, startPoint x: 398, startPoint y: 239, endPoint x: 379, endPoint y: 240, distance: 19.5
click at [379, 240] on tr "A-VRED Table Celery bunch 28.00 1 0 (%) Flat 28.00" at bounding box center [442, 237] width 511 height 22
type input "5"
click at [372, 313] on div "Add Row Add Item Row Add Time Row Add New Tax Attach PDf or Image" at bounding box center [311, 343] width 261 height 100
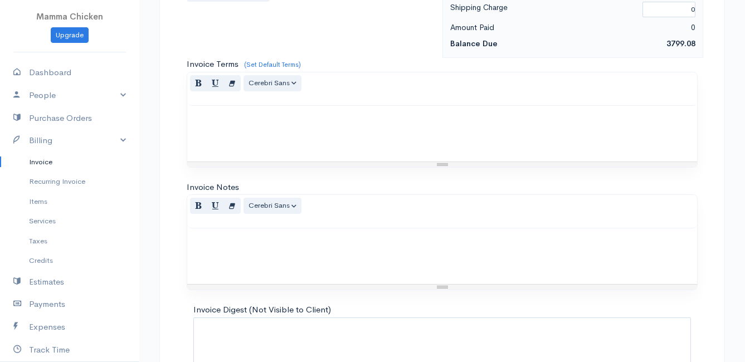
scroll to position [1363, 0]
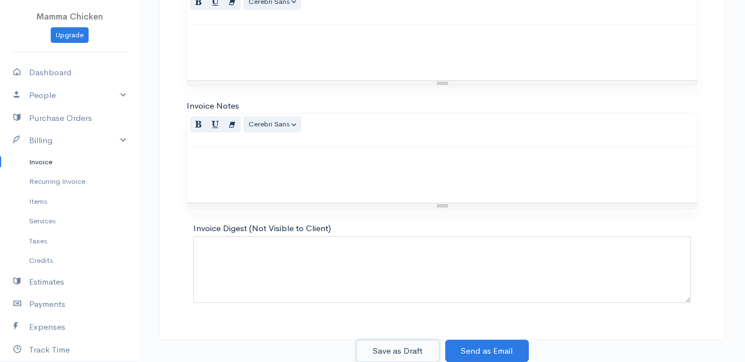
click at [396, 355] on button "Save as Draft" at bounding box center [398, 351] width 84 height 23
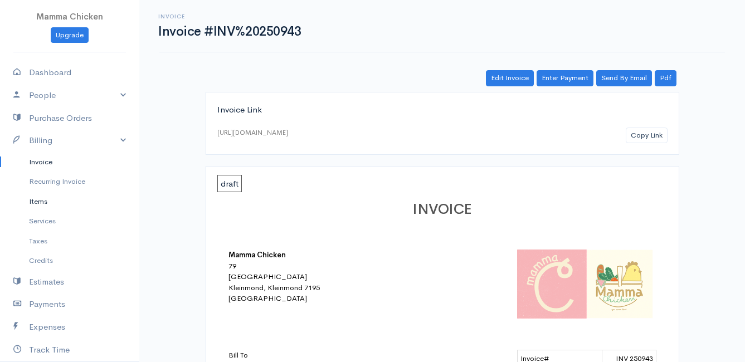
click at [45, 198] on link "Items" at bounding box center [69, 202] width 139 height 20
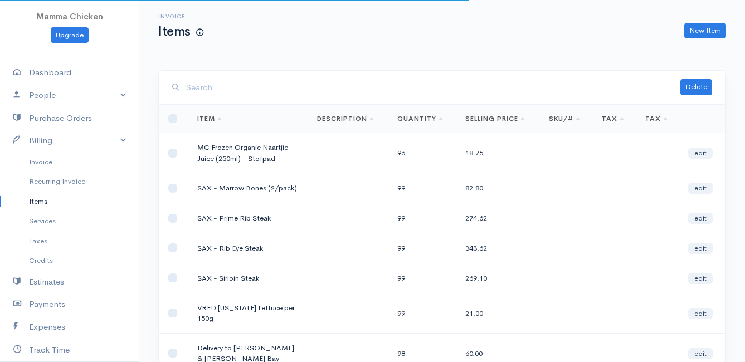
click at [349, 85] on input "search" at bounding box center [433, 87] width 494 height 23
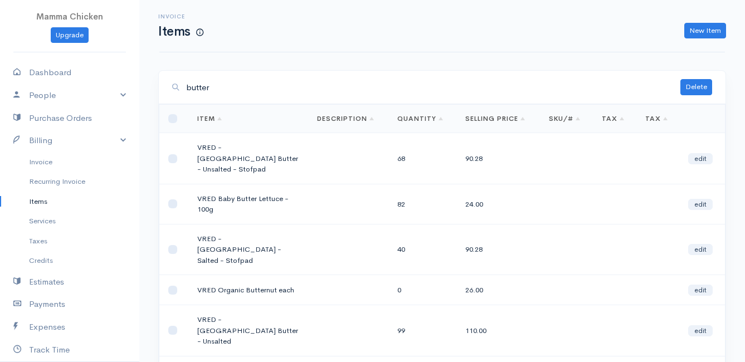
type input "butter"
drag, startPoint x: 198, startPoint y: 145, endPoint x: 291, endPoint y: 145, distance: 93.6
click at [291, 145] on td "VRED - [GEOGRAPHIC_DATA] Butter - Unsalted - Stofpad" at bounding box center [248, 158] width 120 height 51
drag, startPoint x: 250, startPoint y: 239, endPoint x: 190, endPoint y: 226, distance: 61.5
click at [190, 226] on td "VRED - [GEOGRAPHIC_DATA] - Salted - Stofpad" at bounding box center [248, 249] width 120 height 51
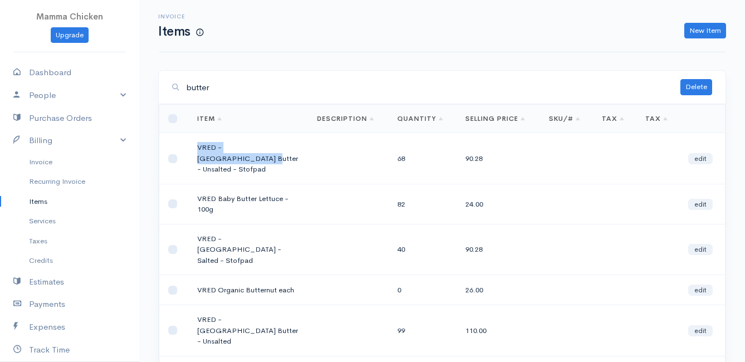
drag, startPoint x: 190, startPoint y: 226, endPoint x: 218, endPoint y: 227, distance: 27.9
copy td "VRED - [GEOGRAPHIC_DATA] - Salted - Stofpad"
click at [708, 31] on link "New Item" at bounding box center [705, 31] width 42 height 16
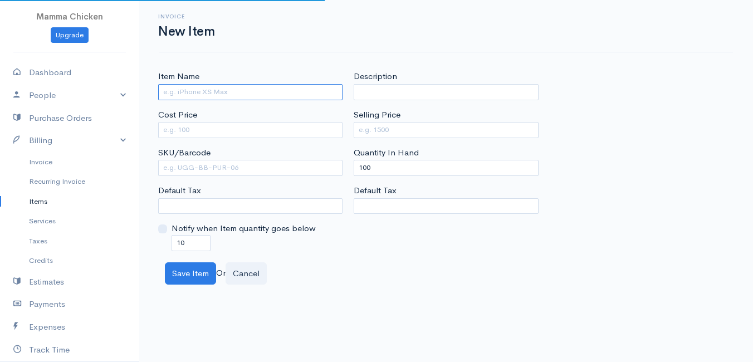
click at [196, 87] on input "Item Name" at bounding box center [250, 92] width 184 height 16
paste input "VRED - [GEOGRAPHIC_DATA] - Salted - Stofpad"
drag, startPoint x: 258, startPoint y: 90, endPoint x: 222, endPoint y: 87, distance: 35.7
click at [222, 87] on input "VRED - [GEOGRAPHIC_DATA] Butter - Salted -" at bounding box center [250, 92] width 184 height 16
drag, startPoint x: 192, startPoint y: 91, endPoint x: 206, endPoint y: 91, distance: 14.5
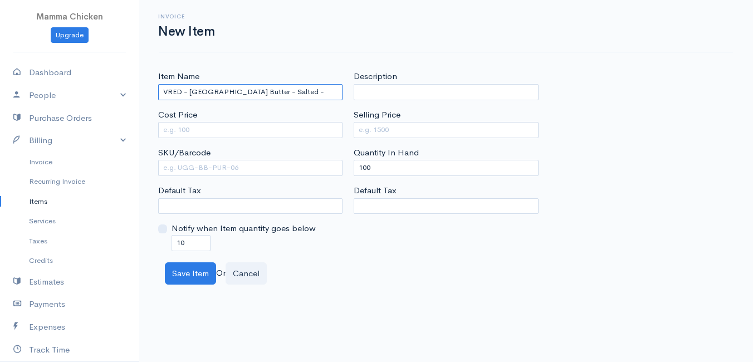
click at [206, 91] on input "VRED - [GEOGRAPHIC_DATA] Butter - Salted -" at bounding box center [250, 92] width 184 height 16
click at [199, 91] on input "VRED - [GEOGRAPHIC_DATA] Butter - Salted -" at bounding box center [250, 92] width 184 height 16
click at [191, 91] on input "VRED - [GEOGRAPHIC_DATA] Butter - Salted -" at bounding box center [250, 92] width 184 height 16
click at [321, 91] on input "VRED - [GEOGRAPHIC_DATA] Butter - Salted -" at bounding box center [250, 92] width 184 height 16
paste input "Spitskop Farm Butter from [GEOGRAPHIC_DATA] Cows"
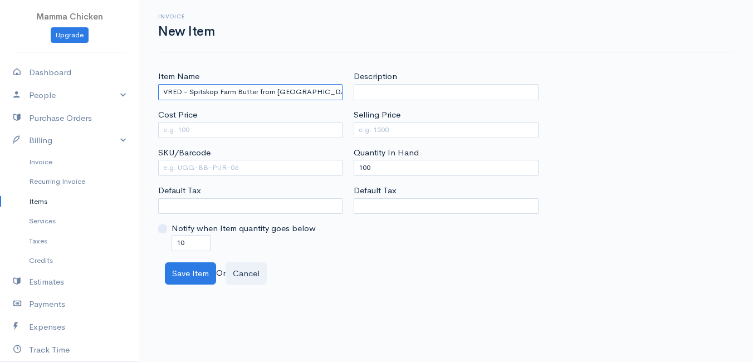
type input "VRED - Spitskop Farm Butter from [GEOGRAPHIC_DATA] Cows - Salted"
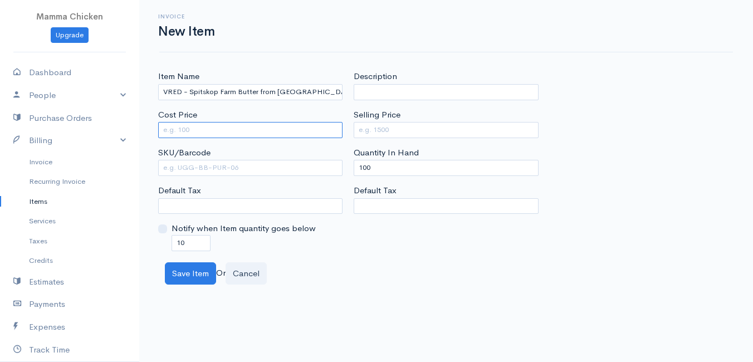
click at [226, 128] on input "Cost Price" at bounding box center [250, 130] width 184 height 16
type input "102.71"
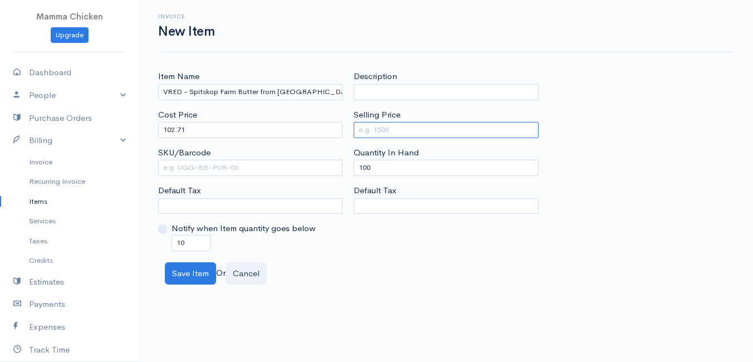
click at [365, 126] on input "Selling Price" at bounding box center [446, 130] width 184 height 16
type input "115"
click at [391, 264] on div "Save Item Or Cancel" at bounding box center [446, 273] width 574 height 23
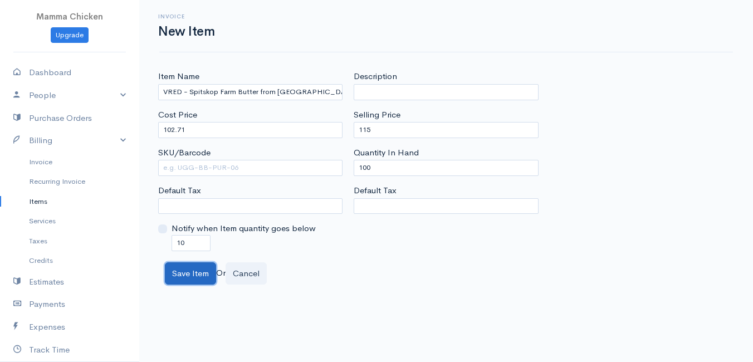
click at [193, 275] on button "Save Item" at bounding box center [190, 273] width 51 height 23
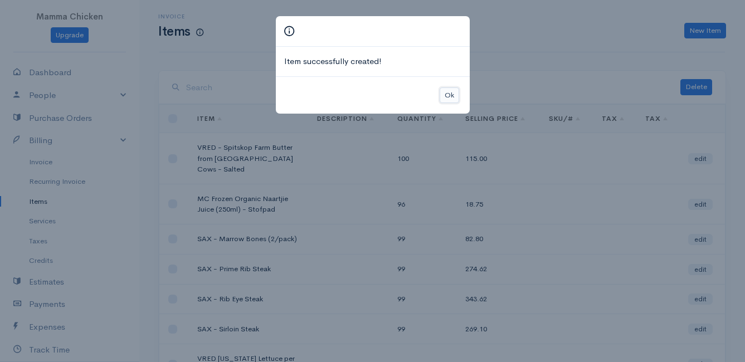
click at [448, 95] on button "Ok" at bounding box center [449, 95] width 19 height 16
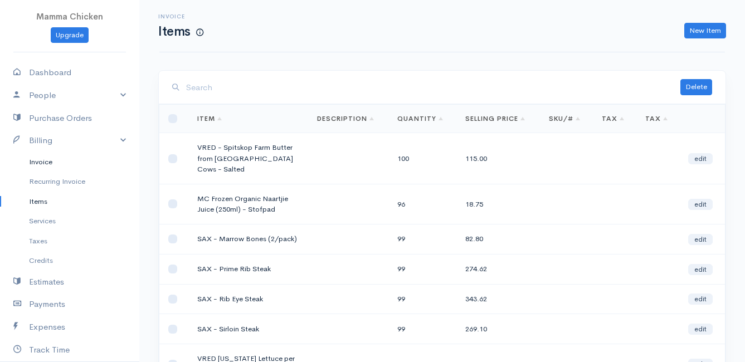
click at [53, 159] on link "Invoice" at bounding box center [69, 162] width 139 height 20
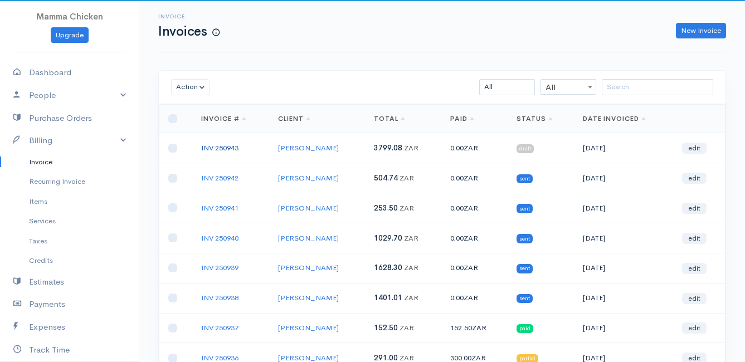
click at [226, 147] on link "INV 250943" at bounding box center [219, 147] width 37 height 9
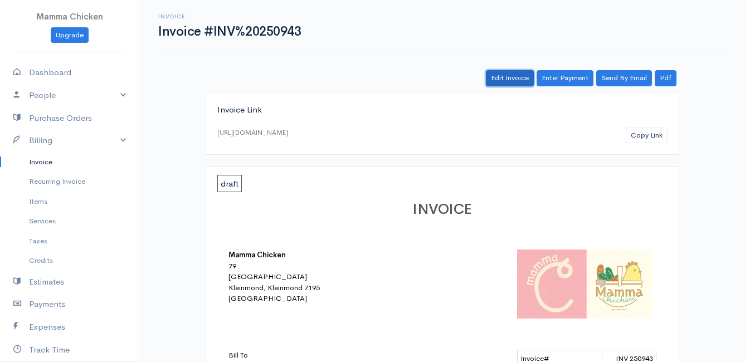
click at [508, 80] on link "Edit Invoice" at bounding box center [510, 78] width 48 height 16
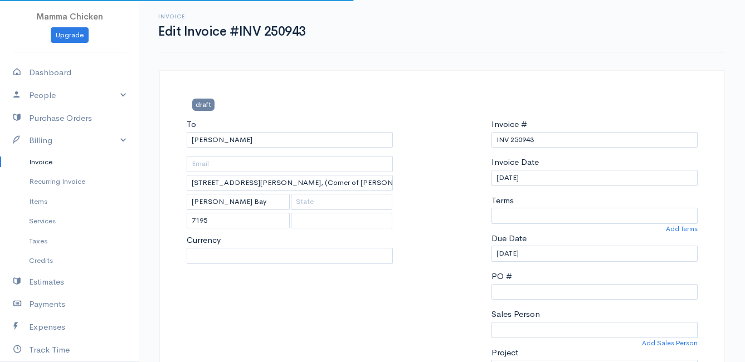
select select
select select "[GEOGRAPHIC_DATA]"
select select "ZAR"
select select "0"
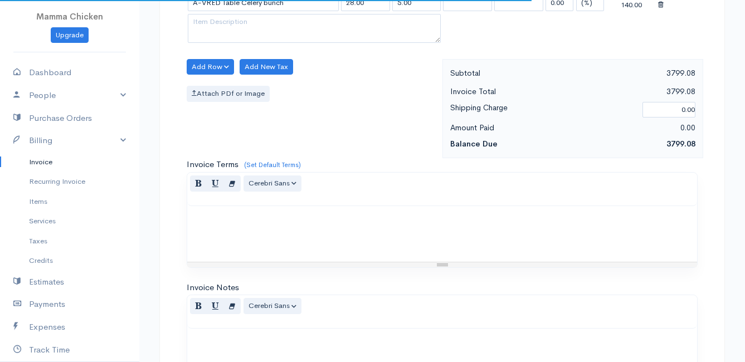
scroll to position [1059, 0]
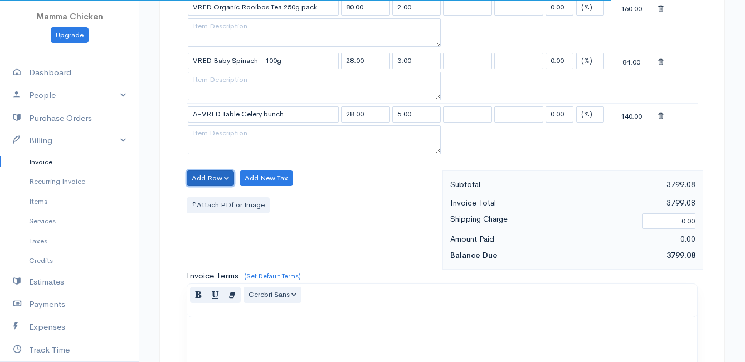
click at [205, 174] on button "Add Row" at bounding box center [210, 178] width 47 height 16
click at [213, 199] on link "Add Item Row" at bounding box center [231, 201] width 88 height 19
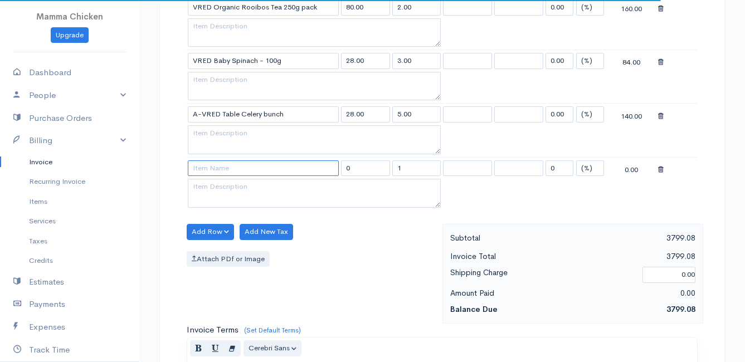
click at [213, 173] on input at bounding box center [263, 168] width 151 height 16
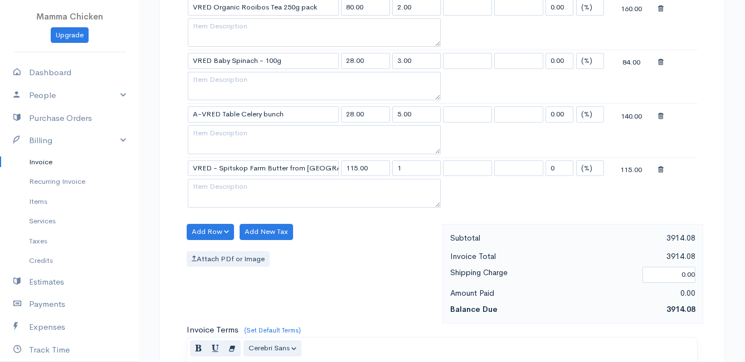
click at [417, 170] on input "1" at bounding box center [416, 168] width 49 height 16
click at [384, 248] on div "Add Row Add Item Row Add Time Row Add New Tax Attach PDf or Image" at bounding box center [311, 274] width 261 height 100
click at [211, 232] on button "Add Row" at bounding box center [210, 232] width 47 height 16
click at [218, 253] on link "Add Item Row" at bounding box center [231, 254] width 88 height 19
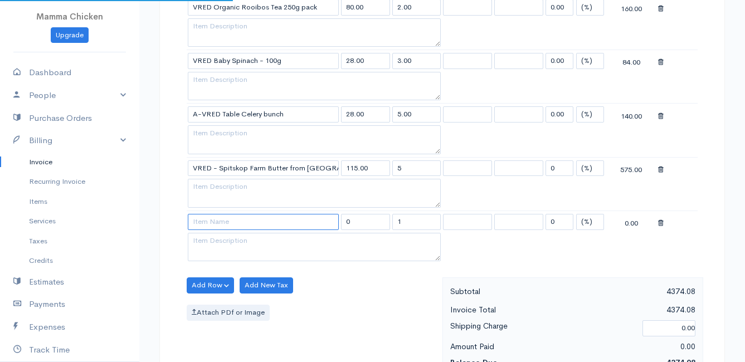
click at [212, 226] on input at bounding box center [263, 222] width 151 height 16
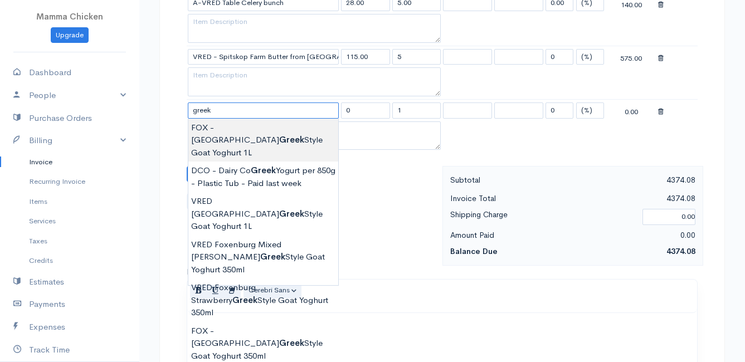
scroll to position [1226, 0]
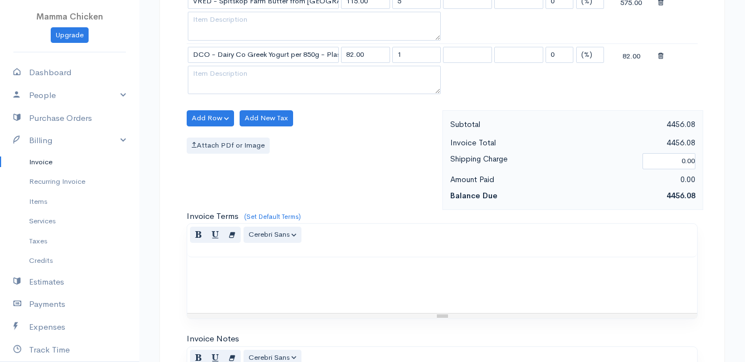
scroll to position [1114, 0]
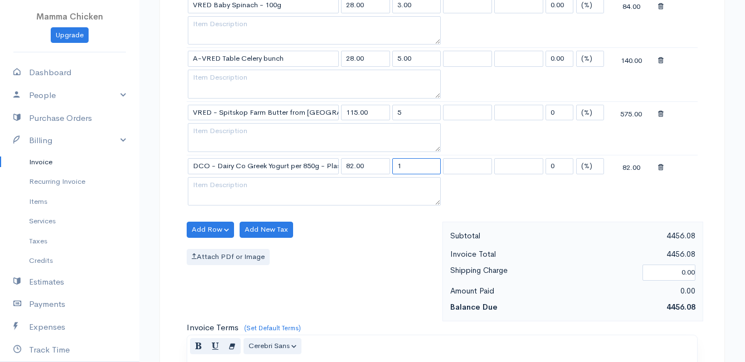
drag, startPoint x: 414, startPoint y: 167, endPoint x: 384, endPoint y: 164, distance: 30.8
click at [384, 164] on tr "DCO - Dairy Co Greek Yogurt per 850g - Plastic Tub 82.00 1 0 (%) Flat 82.00" at bounding box center [442, 166] width 511 height 22
click at [372, 287] on div "Add Row Add Item Row Add Time Row Add New Tax Attach PDf or Image" at bounding box center [311, 272] width 261 height 100
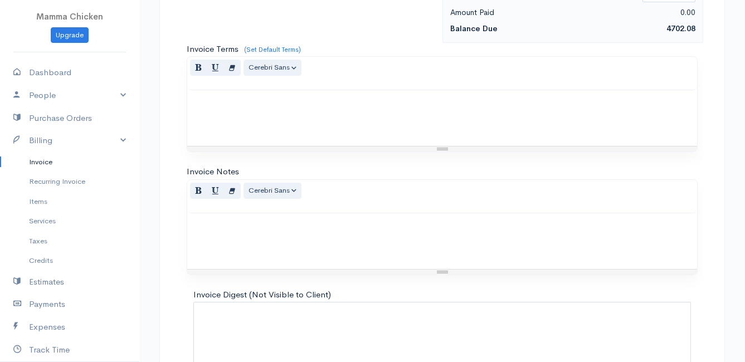
scroll to position [1459, 0]
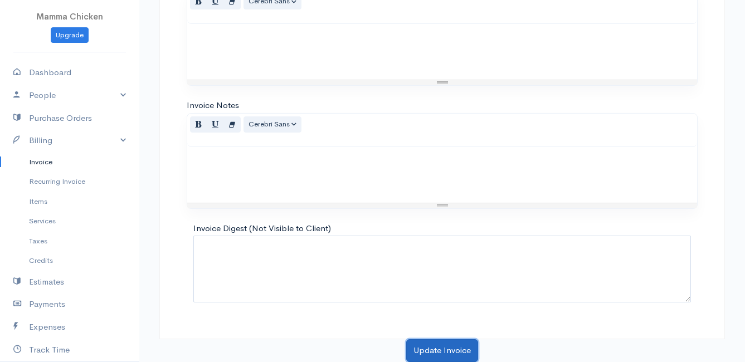
click at [433, 350] on button "Update Invoice" at bounding box center [442, 350] width 72 height 23
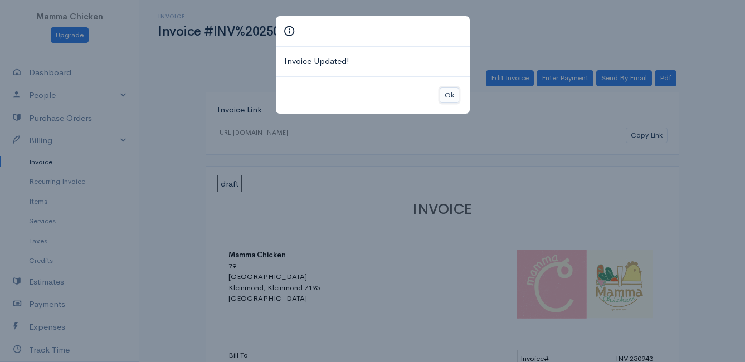
click at [451, 94] on button "Ok" at bounding box center [449, 95] width 19 height 16
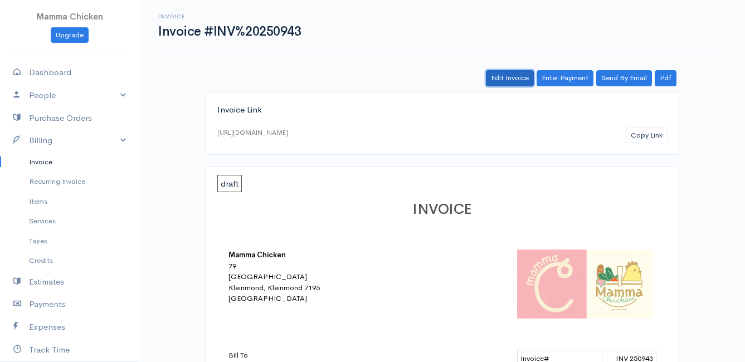
click at [511, 80] on link "Edit Invoice" at bounding box center [510, 78] width 48 height 16
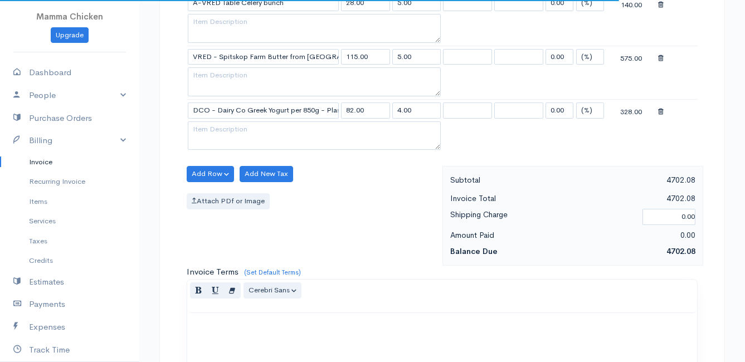
scroll to position [1114, 0]
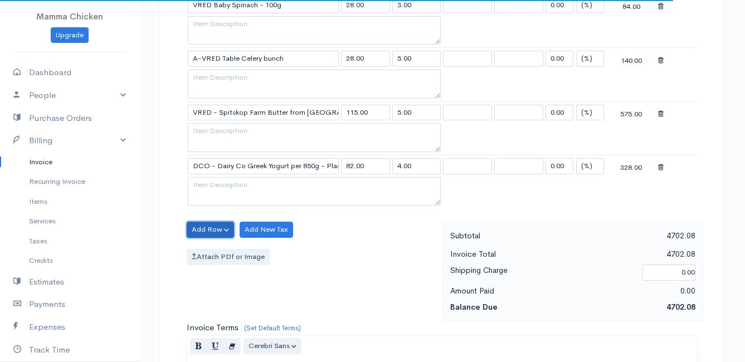
click at [197, 229] on button "Add Row" at bounding box center [210, 230] width 47 height 16
click at [210, 249] on link "Add Item Row" at bounding box center [231, 252] width 88 height 19
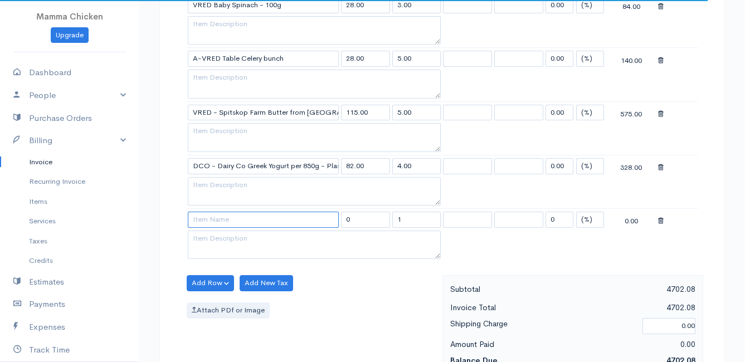
click at [219, 223] on input at bounding box center [263, 220] width 151 height 16
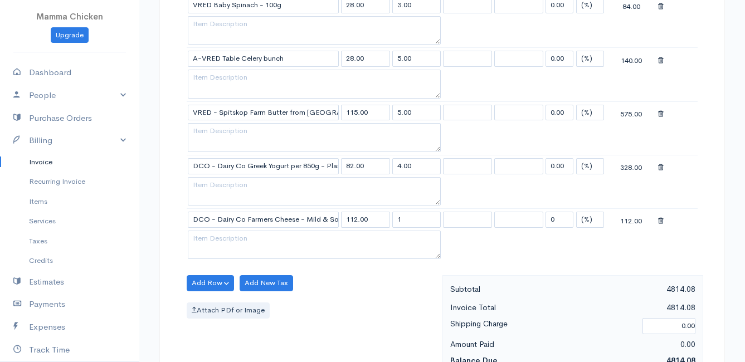
drag, startPoint x: 413, startPoint y: 220, endPoint x: 392, endPoint y: 220, distance: 20.6
click at [392, 220] on input "1" at bounding box center [416, 220] width 49 height 16
click at [334, 297] on div "Add Row Add Item Row Add Time Row Add New Tax Attach PDf or Image" at bounding box center [311, 325] width 261 height 100
click at [216, 280] on button "Add Row" at bounding box center [210, 283] width 47 height 16
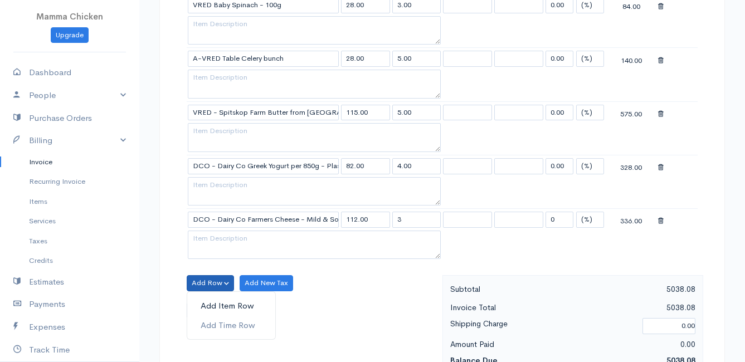
click at [218, 304] on link "Add Item Row" at bounding box center [231, 305] width 88 height 19
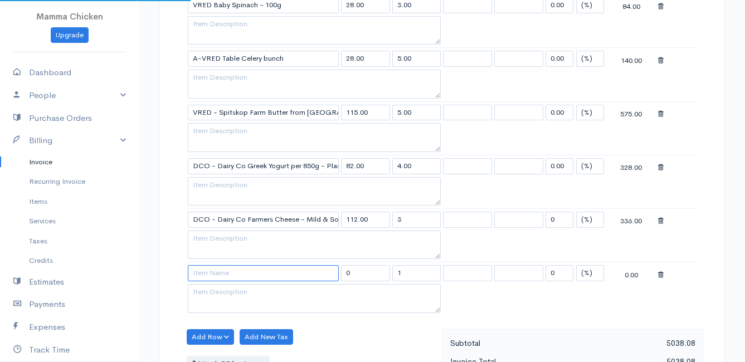
click at [218, 275] on input at bounding box center [263, 273] width 151 height 16
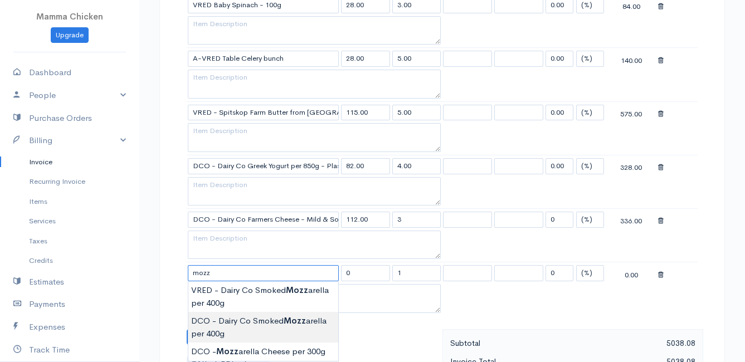
scroll to position [1170, 0]
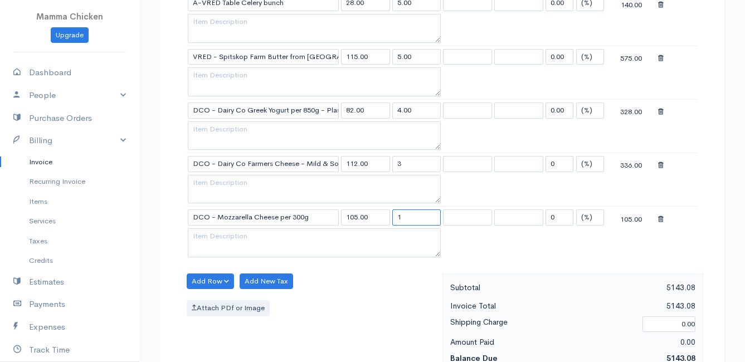
drag, startPoint x: 413, startPoint y: 216, endPoint x: 390, endPoint y: 216, distance: 22.8
click at [390, 216] on tr "DCO - Mozzarella Cheese per 300g 105.00 1 0 (%) Flat 105.00" at bounding box center [442, 218] width 511 height 22
click at [362, 297] on div "Add Row Add Item Row Add Time Row Add New Tax Attach PDf or Image" at bounding box center [311, 324] width 261 height 100
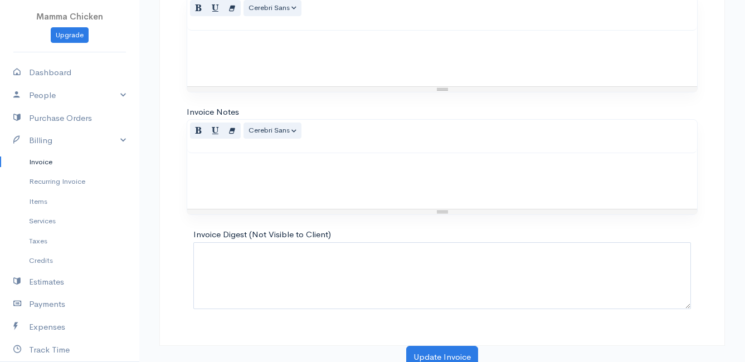
scroll to position [1566, 0]
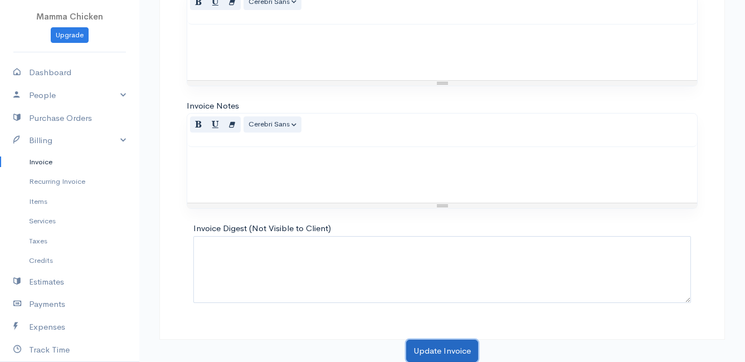
click at [417, 345] on button "Update Invoice" at bounding box center [442, 351] width 72 height 23
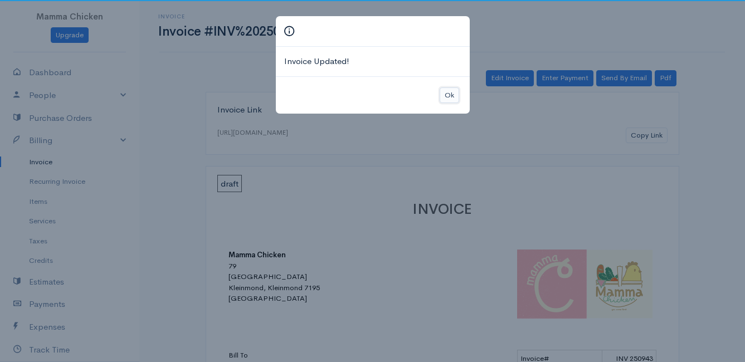
click at [450, 100] on button "Ok" at bounding box center [449, 95] width 19 height 16
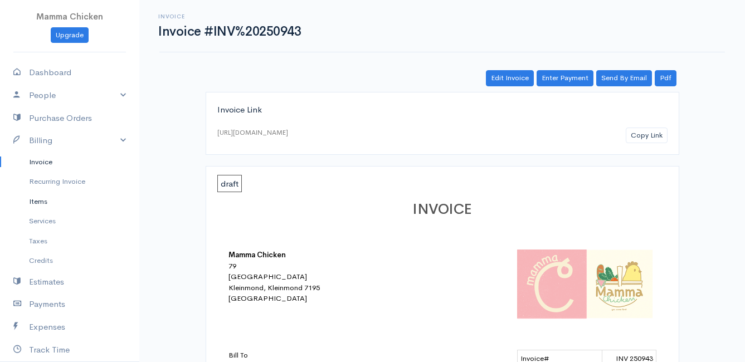
click at [37, 202] on link "Items" at bounding box center [69, 202] width 139 height 20
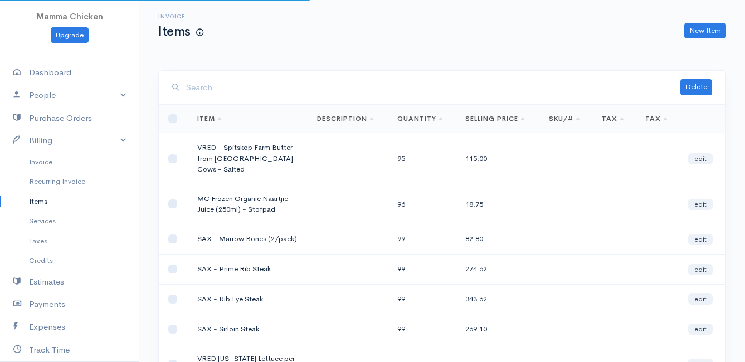
click at [251, 89] on input "search" at bounding box center [433, 87] width 494 height 23
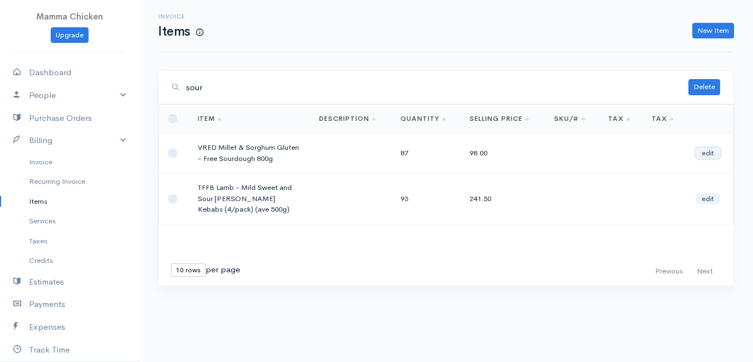
click at [710, 154] on link "edit" at bounding box center [708, 153] width 25 height 11
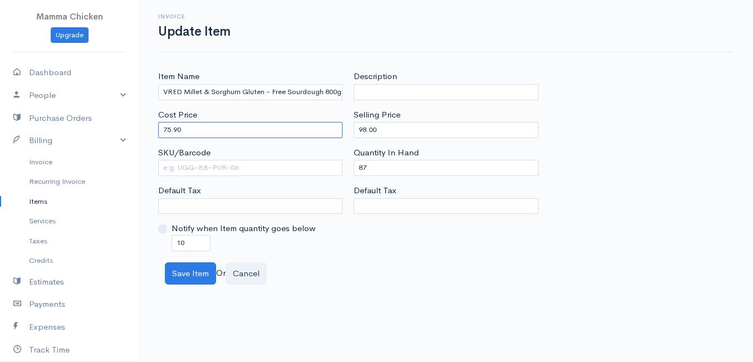
drag, startPoint x: 204, startPoint y: 131, endPoint x: 153, endPoint y: 129, distance: 50.7
click at [153, 129] on div "Item Name VRED Millet & Sorghum Gluten - Free Sourdough 800g Cost Price 75.90 S…" at bounding box center [251, 160] width 196 height 181
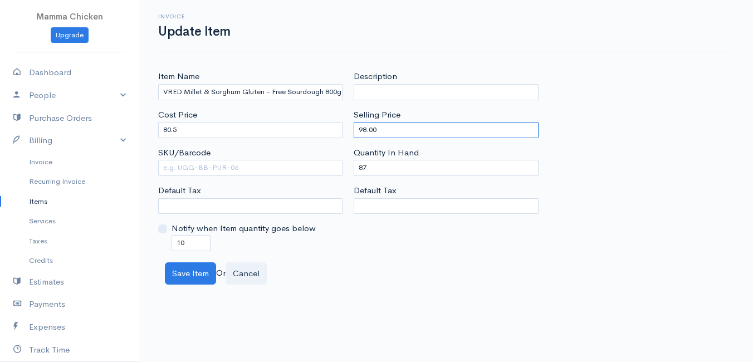
drag, startPoint x: 396, startPoint y: 129, endPoint x: 337, endPoint y: 128, distance: 58.5
click at [337, 128] on div "Item Name VRED Millet & Sorghum Gluten - Free Sourdough 800g Cost Price 80.5 SK…" at bounding box center [446, 160] width 587 height 181
click at [342, 319] on body "Mamma Chicken Upgrade Dashboard People Clients Vendors Staff Users Purchase Ord…" at bounding box center [376, 181] width 753 height 362
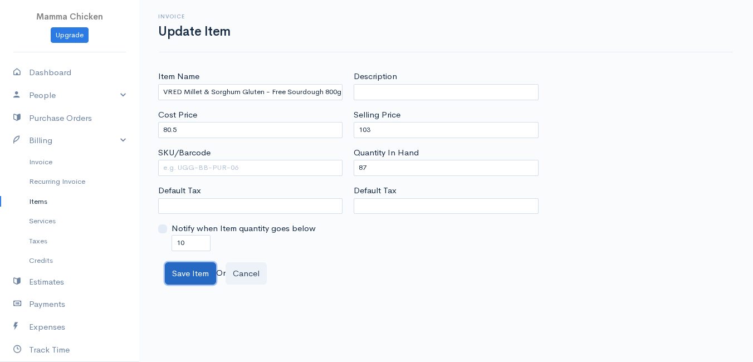
click at [196, 275] on button "Save Item" at bounding box center [190, 273] width 51 height 23
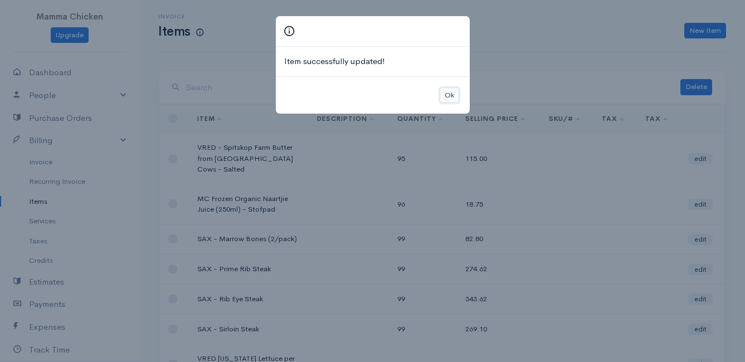
click at [449, 97] on button "Ok" at bounding box center [449, 95] width 19 height 16
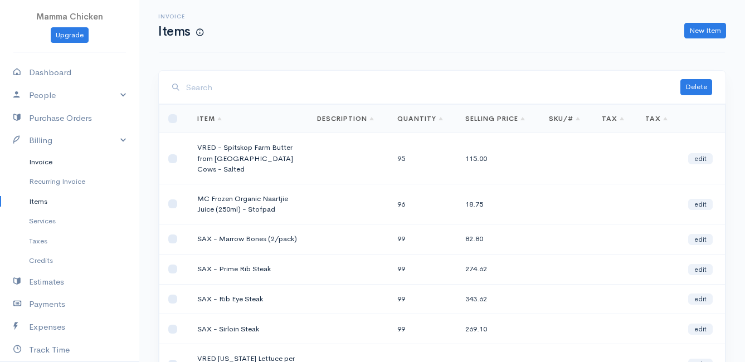
click at [46, 164] on link "Invoice" at bounding box center [69, 162] width 139 height 20
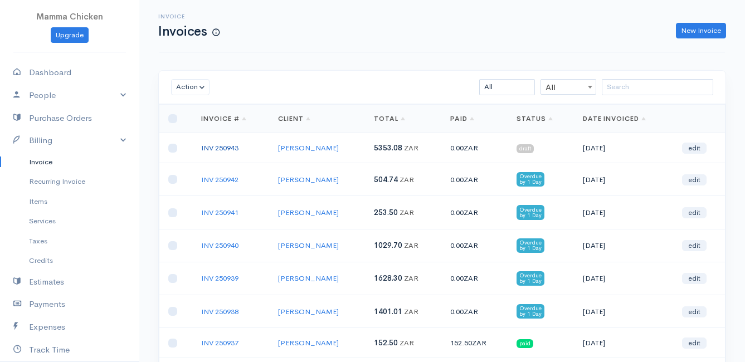
click at [227, 144] on link "INV 250943" at bounding box center [219, 147] width 37 height 9
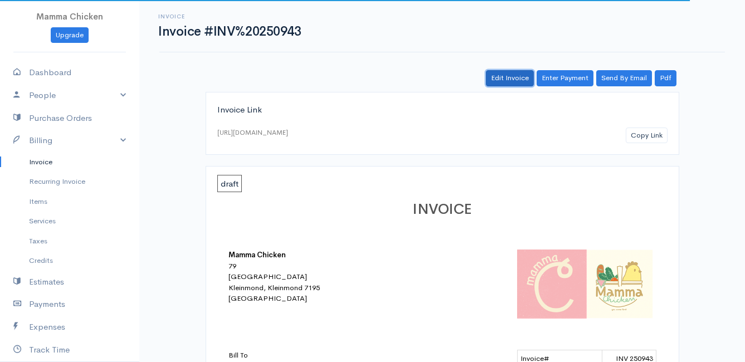
click at [515, 80] on link "Edit Invoice" at bounding box center [510, 78] width 48 height 16
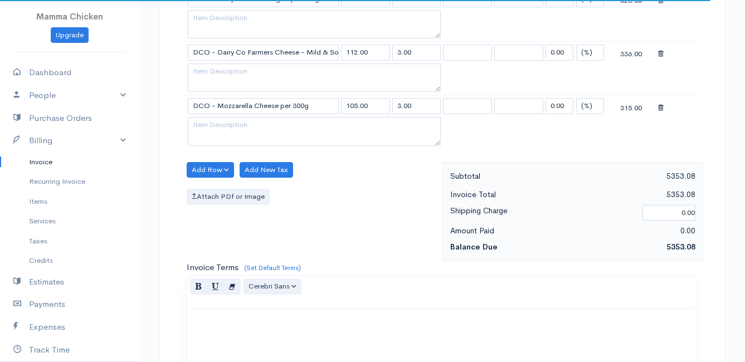
scroll to position [1226, 0]
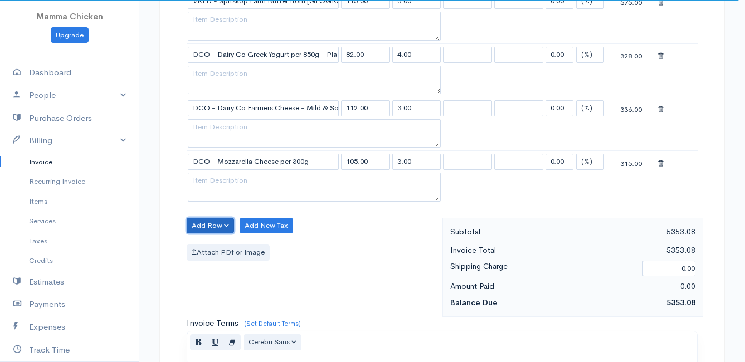
click at [210, 228] on button "Add Row" at bounding box center [210, 226] width 47 height 16
click at [211, 245] on link "Add Item Row" at bounding box center [231, 248] width 88 height 19
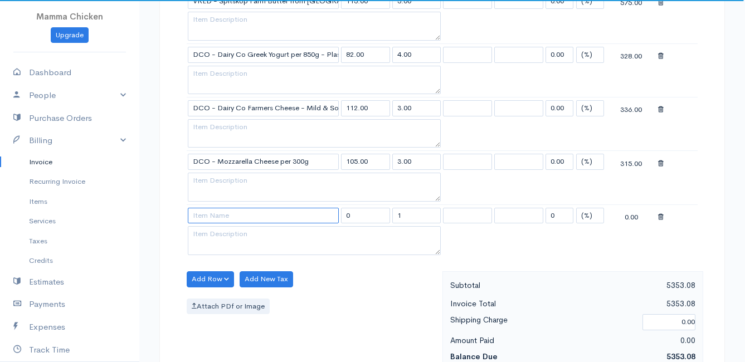
click at [217, 214] on input at bounding box center [263, 216] width 151 height 16
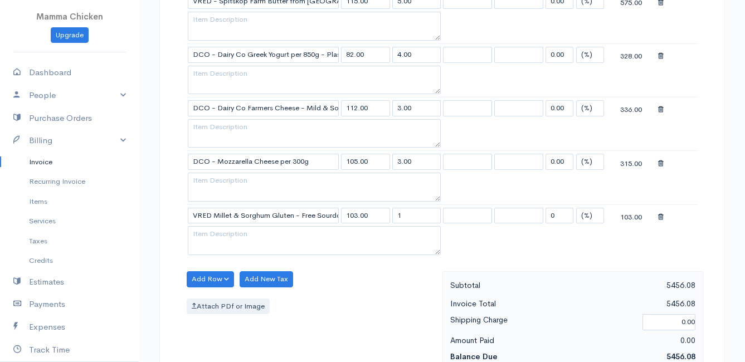
drag, startPoint x: 410, startPoint y: 217, endPoint x: 387, endPoint y: 217, distance: 23.4
click at [387, 217] on tr "VRED Millet & Sorghum Gluten - Free Sourdough 800g 103.00 1 0 (%) Flat 103.00" at bounding box center [442, 215] width 511 height 22
click at [364, 283] on div "Add Row Add Item Row Add Time Row Add New Tax Attach PDf or Image" at bounding box center [311, 321] width 261 height 100
click at [218, 278] on button "Add Row" at bounding box center [210, 279] width 47 height 16
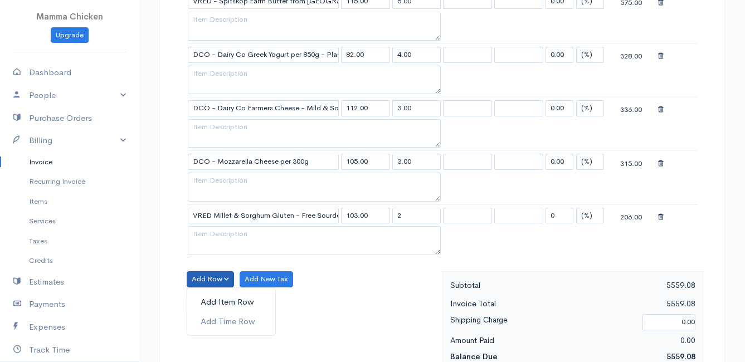
click at [215, 296] on link "Add Item Row" at bounding box center [231, 301] width 88 height 19
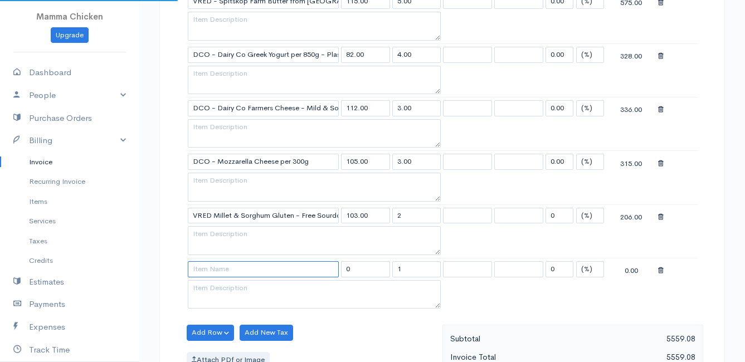
click at [216, 271] on input at bounding box center [263, 269] width 151 height 16
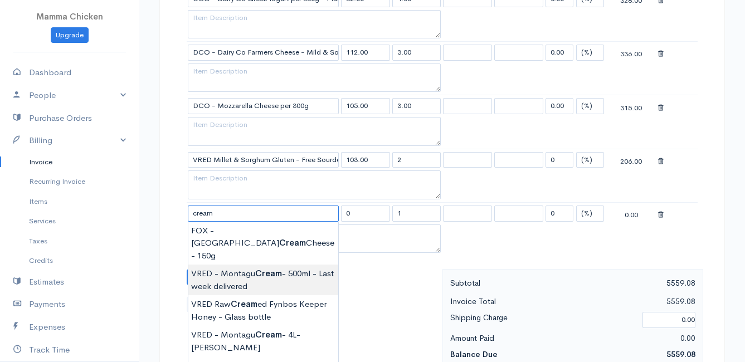
scroll to position [1337, 0]
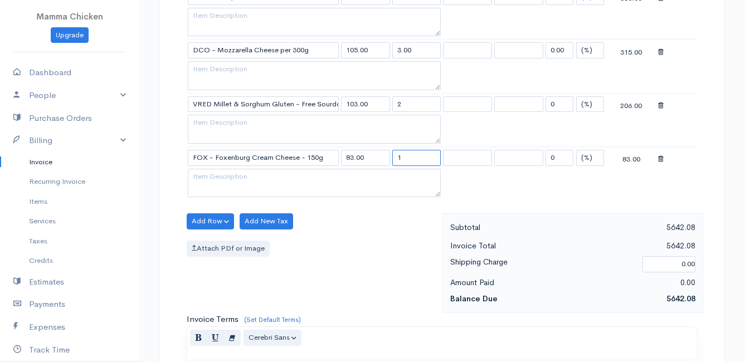
drag, startPoint x: 422, startPoint y: 155, endPoint x: 394, endPoint y: 157, distance: 27.9
click at [394, 157] on input "1" at bounding box center [416, 158] width 49 height 16
click at [374, 235] on div "Add Row Add Item Row Add Time Row Add New Tax Attach PDf or Image" at bounding box center [311, 263] width 261 height 100
click at [208, 218] on button "Add Row" at bounding box center [210, 221] width 47 height 16
click at [212, 241] on link "Add Item Row" at bounding box center [231, 244] width 88 height 19
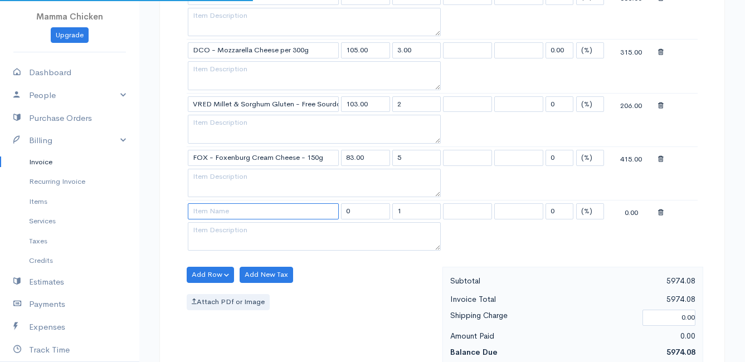
click at [212, 214] on input at bounding box center [263, 211] width 151 height 16
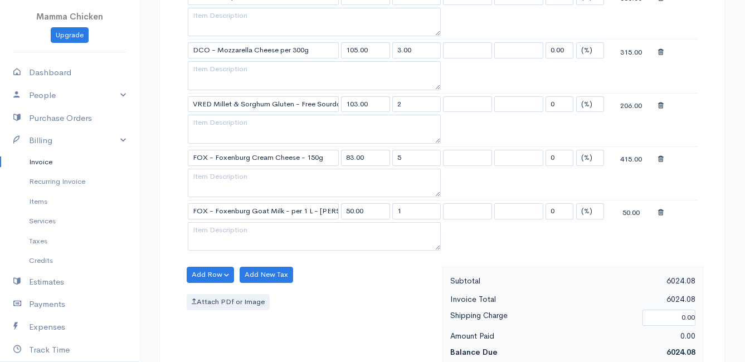
drag, startPoint x: 418, startPoint y: 211, endPoint x: 392, endPoint y: 212, distance: 25.7
click at [392, 212] on input "1" at bounding box center [416, 211] width 49 height 16
click at [377, 314] on div "Add Row Add Item Row Add Time Row Add New Tax Attach PDf or Image" at bounding box center [311, 317] width 261 height 100
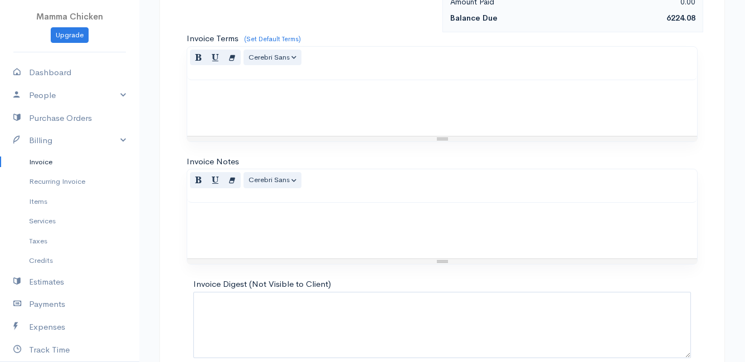
scroll to position [1727, 0]
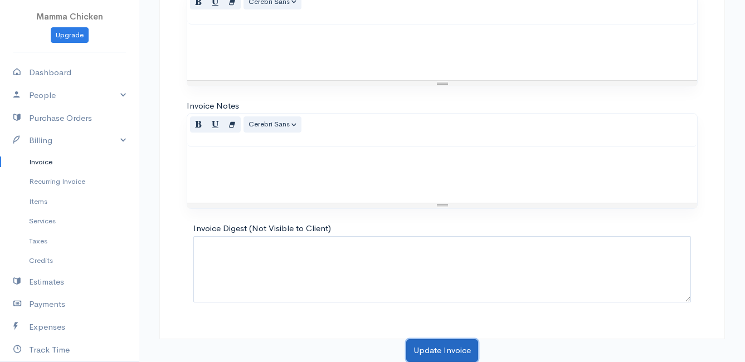
click at [436, 345] on button "Update Invoice" at bounding box center [442, 350] width 72 height 23
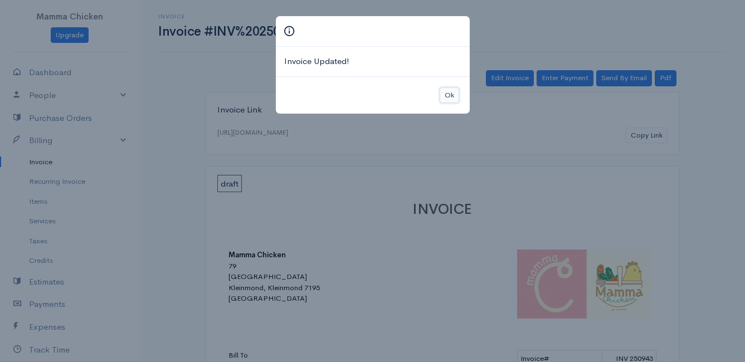
click at [451, 96] on button "Ok" at bounding box center [449, 95] width 19 height 16
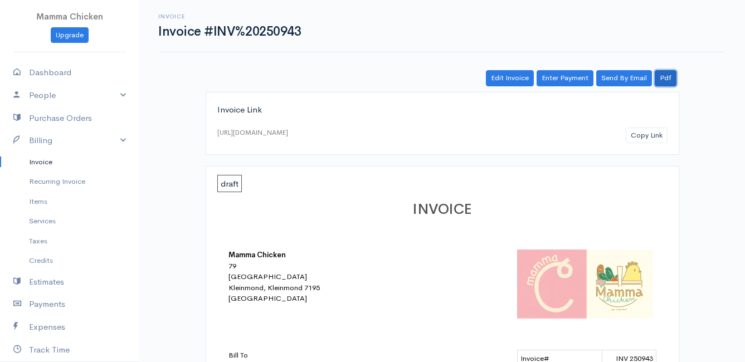
click at [671, 82] on link "Pdf" at bounding box center [666, 78] width 22 height 16
click at [35, 161] on link "Invoice" at bounding box center [69, 162] width 139 height 20
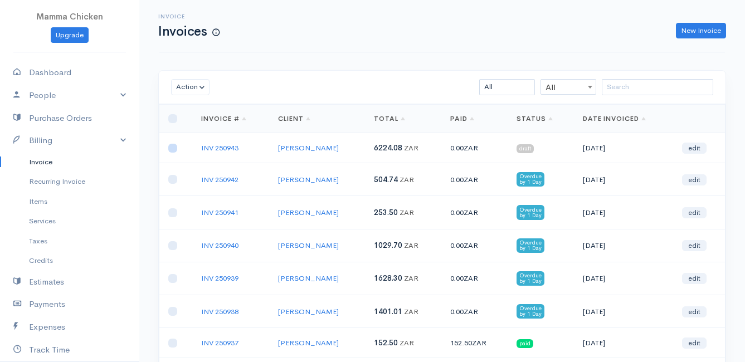
click at [174, 149] on input "checkbox" at bounding box center [172, 148] width 9 height 9
click at [186, 87] on button "Action" at bounding box center [190, 87] width 38 height 16
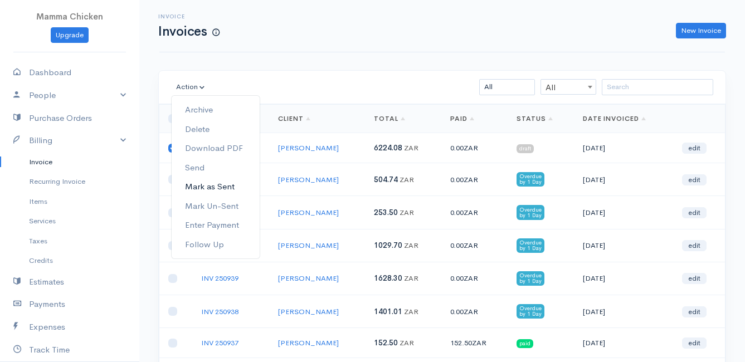
click at [215, 183] on link "Mark as Sent" at bounding box center [216, 186] width 88 height 19
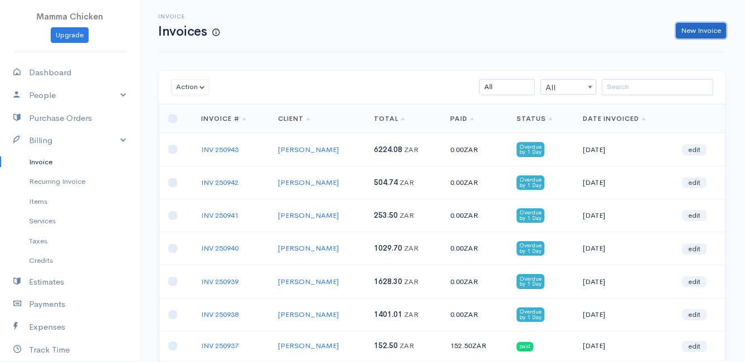
click at [682, 35] on link "New Invoice" at bounding box center [701, 31] width 50 height 16
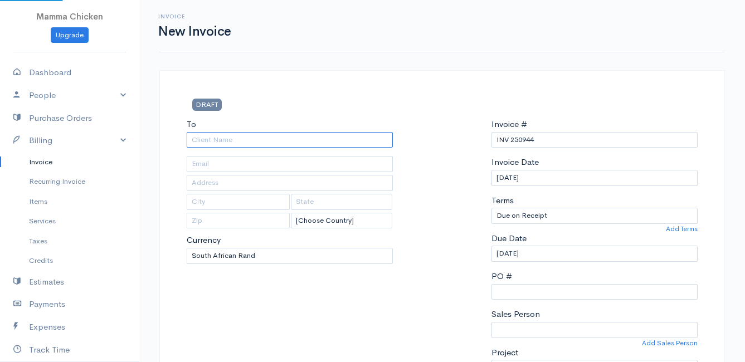
click at [236, 142] on input "To" at bounding box center [290, 140] width 206 height 16
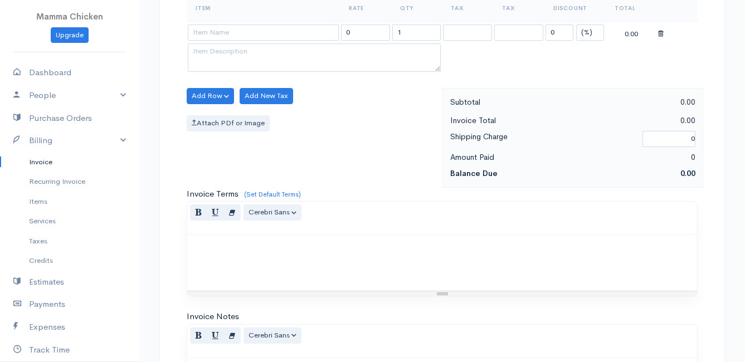
scroll to position [279, 0]
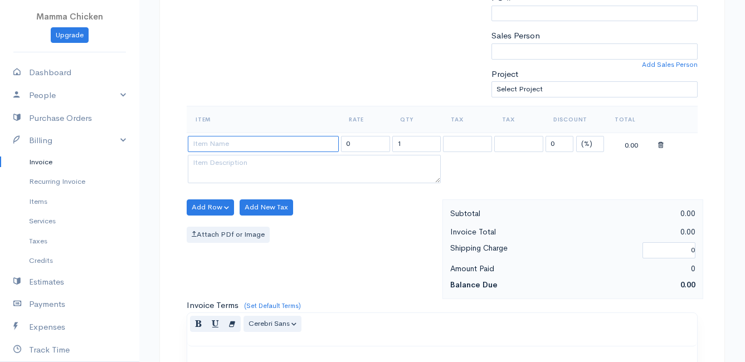
click at [204, 145] on input at bounding box center [263, 144] width 151 height 16
click at [276, 244] on body "Mamma Chicken Upgrade Dashboard People Clients Vendors Staff Users Purchase Ord…" at bounding box center [372, 202] width 745 height 963
click at [661, 144] on icon at bounding box center [661, 146] width 6 height 8
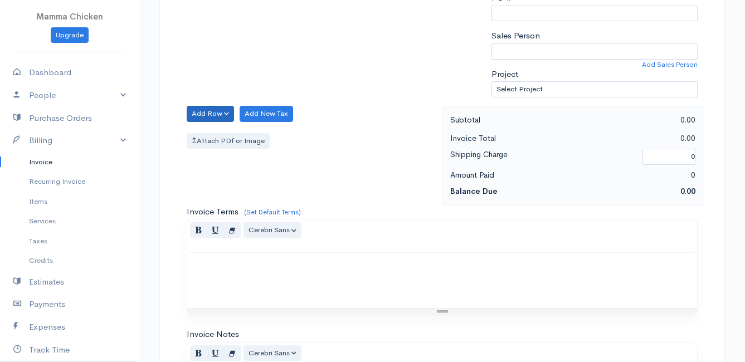
scroll to position [111, 0]
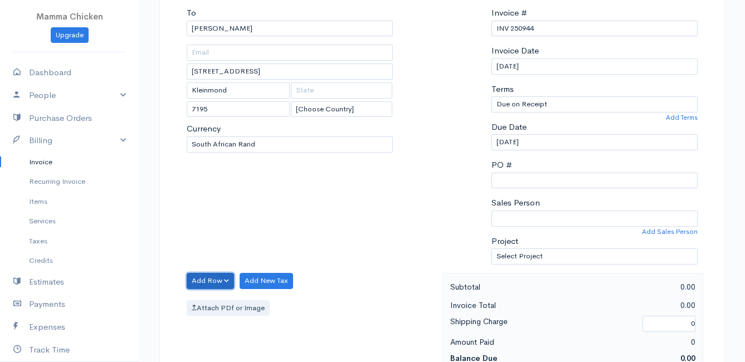
click at [213, 282] on button "Add Row" at bounding box center [210, 281] width 47 height 16
click at [211, 306] on link "Add Item Row" at bounding box center [231, 303] width 88 height 19
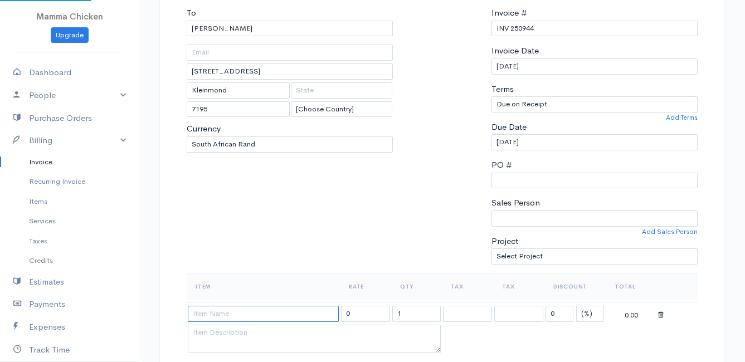
click at [230, 315] on input at bounding box center [263, 314] width 151 height 16
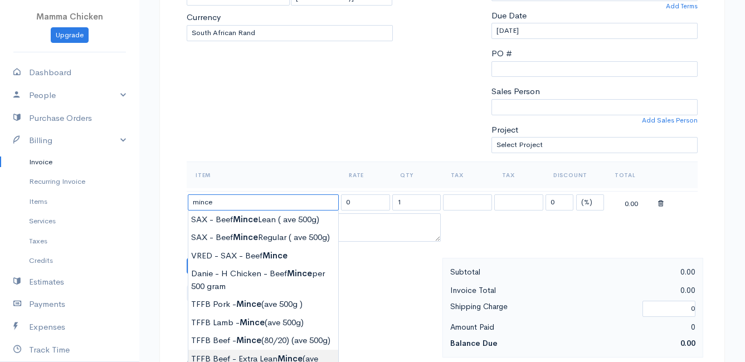
scroll to position [279, 0]
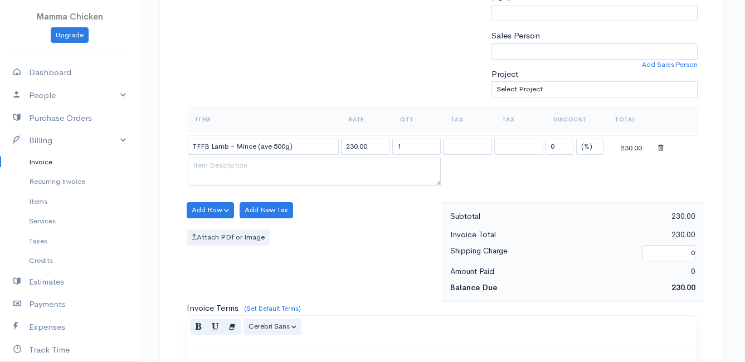
click at [260, 266] on body "Mamma Chicken Upgrade Dashboard People Clients Vendors Staff Users Purchase Ord…" at bounding box center [372, 204] width 745 height 966
click at [413, 148] on input "1" at bounding box center [416, 147] width 49 height 16
click at [365, 246] on div "Add Row Add Item Row Add Time Row Add New Tax Attach PDf or Image" at bounding box center [311, 252] width 261 height 100
click at [210, 208] on button "Add Row" at bounding box center [210, 210] width 47 height 16
click at [211, 235] on link "Add Item Row" at bounding box center [231, 232] width 88 height 19
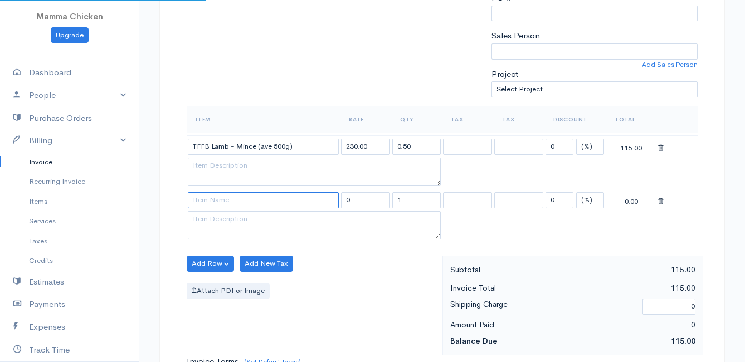
click at [208, 199] on input at bounding box center [263, 200] width 151 height 16
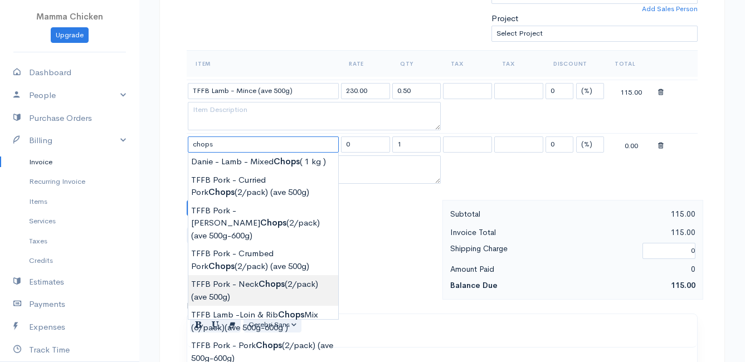
scroll to position [390, 0]
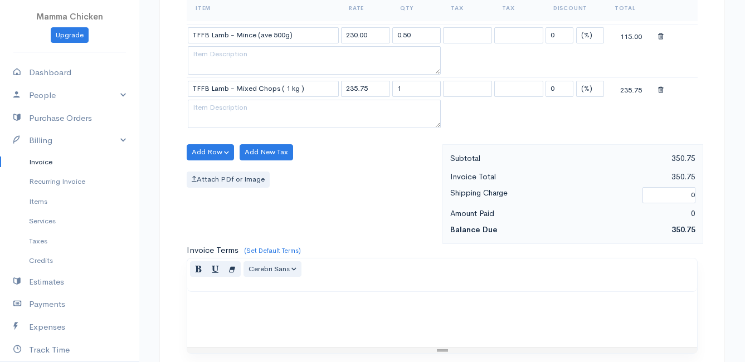
click at [257, 339] on body "Mamma Chicken Upgrade Dashboard People Clients Vendors Staff Users Purchase Ord…" at bounding box center [372, 120] width 745 height 1020
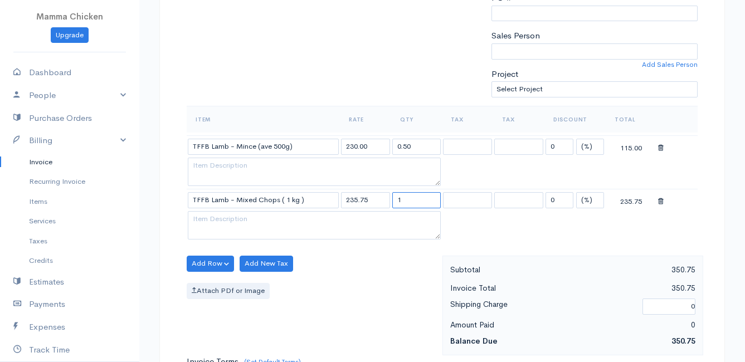
click at [413, 197] on input "1" at bounding box center [416, 200] width 49 height 16
click at [349, 283] on div "Attach PDf or Image" at bounding box center [312, 291] width 250 height 16
click at [205, 261] on button "Add Row" at bounding box center [210, 264] width 47 height 16
click at [211, 283] on link "Add Item Row" at bounding box center [231, 286] width 88 height 19
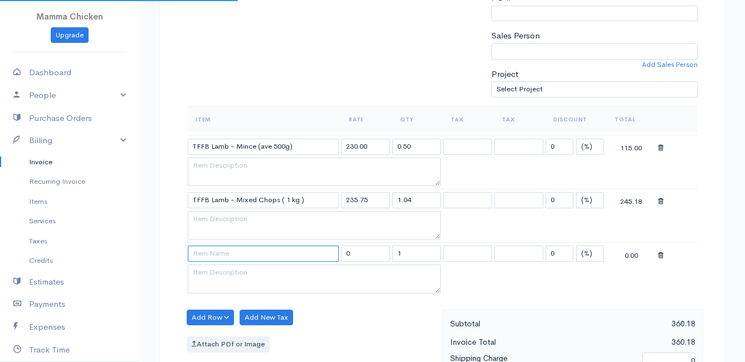
click at [207, 252] on input at bounding box center [263, 254] width 151 height 16
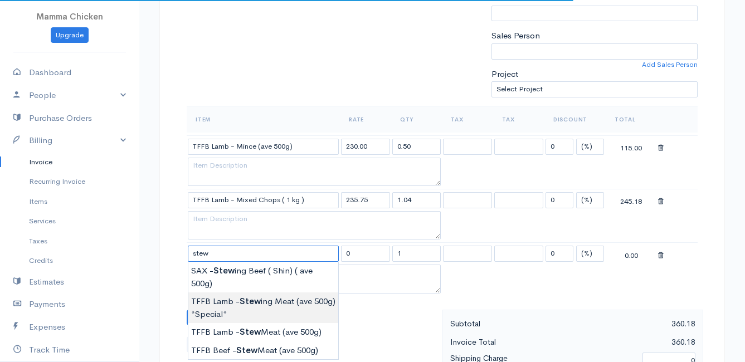
scroll to position [334, 0]
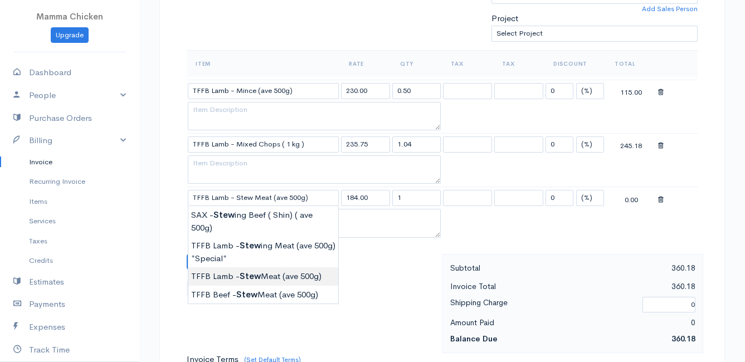
click at [286, 278] on body "Mamma Chicken Upgrade Dashboard People Clients Vendors Staff Users Purchase Ord…" at bounding box center [372, 202] width 745 height 1073
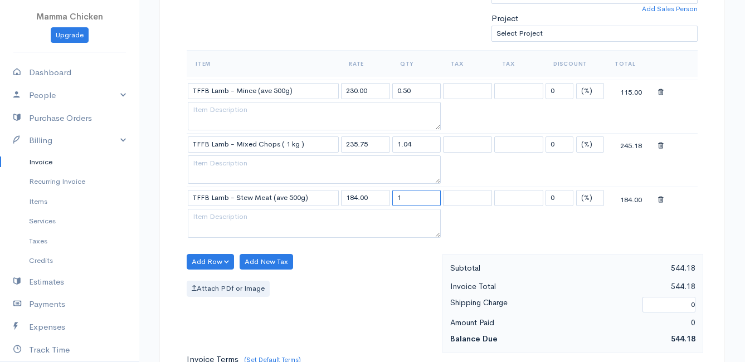
click at [414, 198] on input "1" at bounding box center [416, 198] width 49 height 16
click at [362, 268] on div "Add Row Add Item Row Add Time Row Add New Tax Attach PDf or Image" at bounding box center [311, 304] width 261 height 100
click at [206, 261] on button "Add Row" at bounding box center [210, 262] width 47 height 16
click at [207, 281] on link "Add Item Row" at bounding box center [231, 284] width 88 height 19
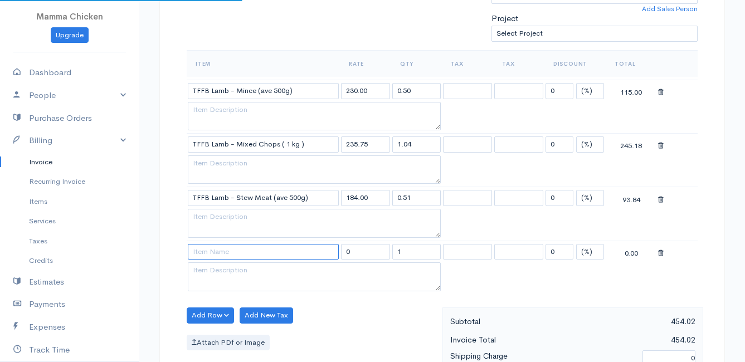
click at [206, 255] on input at bounding box center [263, 252] width 151 height 16
click at [274, 299] on body "Mamma Chicken Upgrade Dashboard People Clients Vendors Staff Users Purchase Ord…" at bounding box center [372, 229] width 745 height 1126
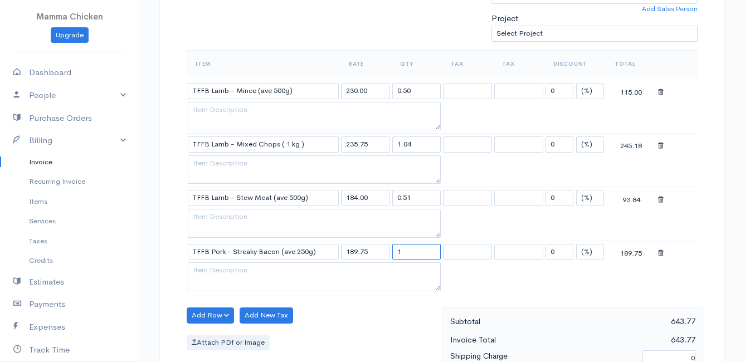
click at [414, 255] on input "1" at bounding box center [416, 252] width 49 height 16
click at [396, 321] on div "Add Row Add Item Row Add Time Row Add New Tax Attach PDf or Image" at bounding box center [311, 358] width 261 height 100
click at [208, 315] on button "Add Row" at bounding box center [210, 316] width 47 height 16
click at [211, 272] on link "Add Item Row" at bounding box center [231, 273] width 88 height 19
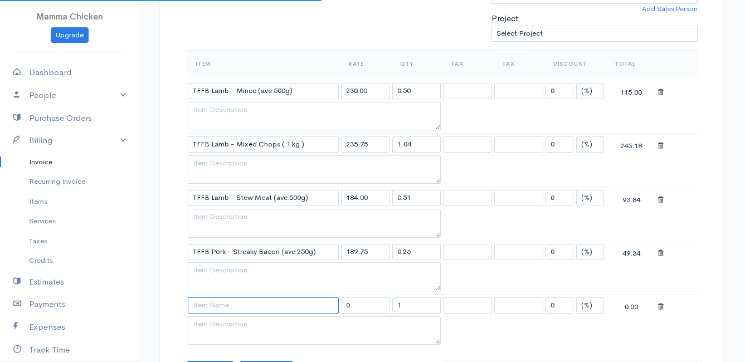
click at [214, 311] on input at bounding box center [263, 305] width 151 height 16
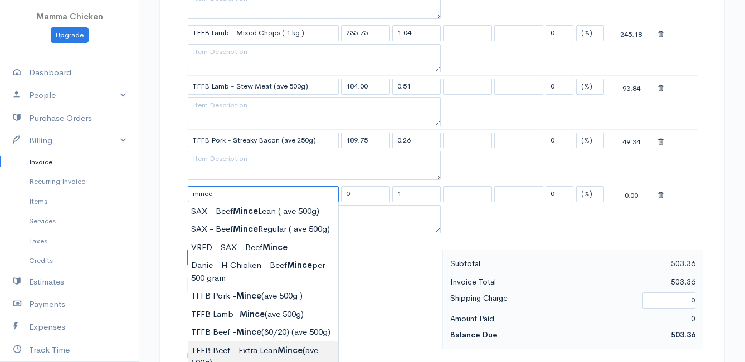
scroll to position [501, 0]
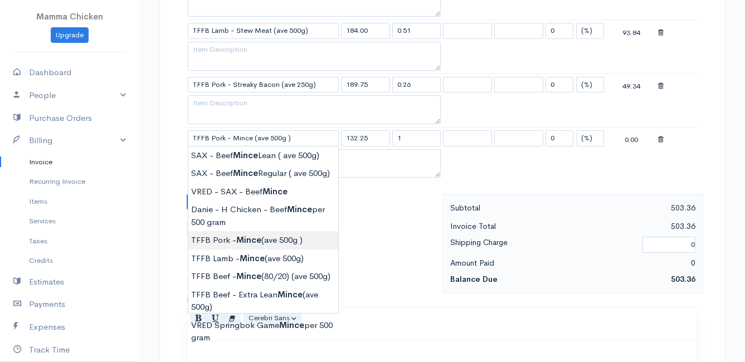
click at [277, 238] on body "Mamma Chicken Upgrade Dashboard People Clients Vendors Staff Users Purchase Ord…" at bounding box center [372, 89] width 745 height 1181
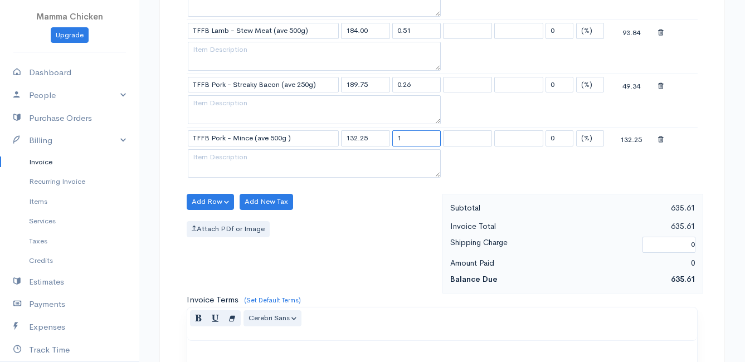
click at [404, 137] on input "1" at bounding box center [416, 138] width 49 height 16
click at [351, 201] on div "Add Row Add Item Row Add Time Row Add New Tax Attach PDf or Image" at bounding box center [311, 244] width 261 height 100
click at [208, 202] on button "Add Row" at bounding box center [210, 202] width 47 height 16
click at [211, 221] on link "Add Item Row" at bounding box center [231, 224] width 88 height 19
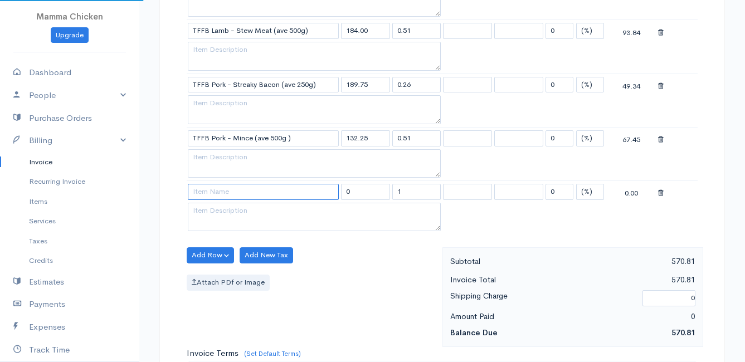
click at [202, 187] on input at bounding box center [263, 192] width 151 height 16
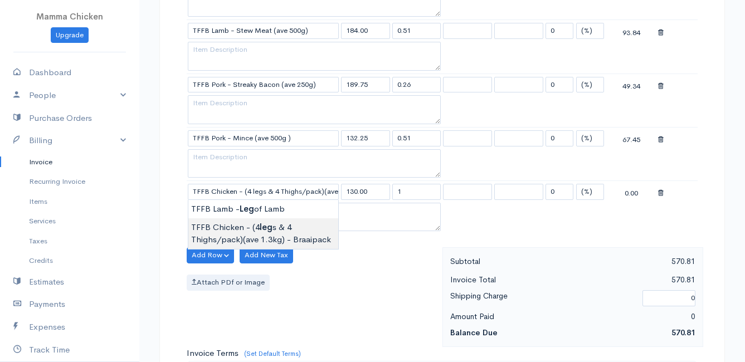
click at [222, 229] on body "Mamma Chicken Upgrade Dashboard People Clients Vendors Staff Users Purchase Ord…" at bounding box center [372, 116] width 745 height 1234
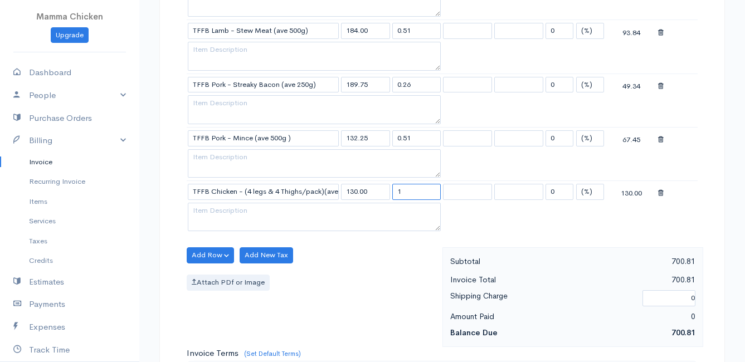
click at [411, 191] on input "1" at bounding box center [416, 192] width 49 height 16
click at [389, 278] on div "Attach PDf or Image" at bounding box center [312, 283] width 250 height 16
click at [209, 262] on button "Add Row" at bounding box center [210, 255] width 47 height 16
click at [211, 274] on link "Add Item Row" at bounding box center [231, 278] width 88 height 19
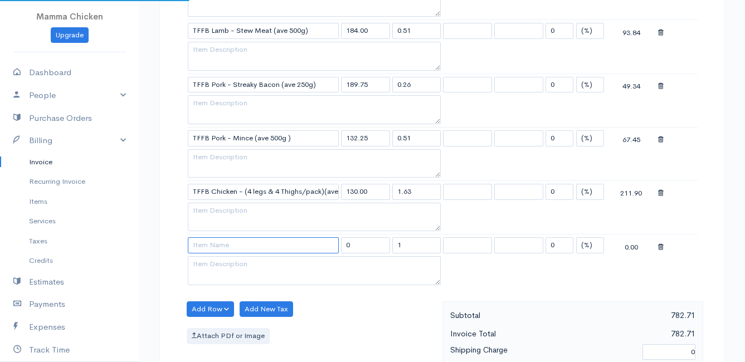
click at [209, 246] on input at bounding box center [263, 245] width 151 height 16
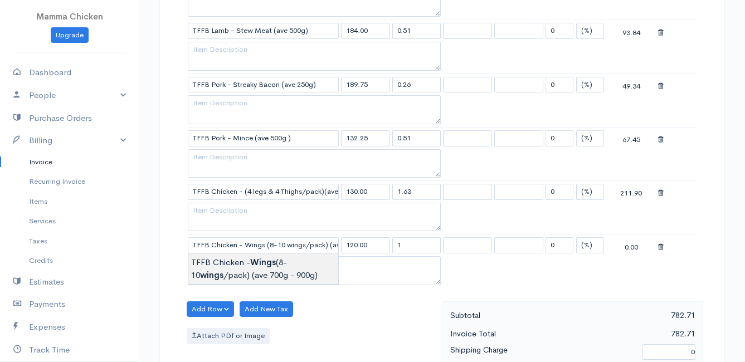
click at [222, 260] on body "Mamma Chicken Upgrade Dashboard People Clients Vendors Staff Users Purchase Ord…" at bounding box center [372, 142] width 745 height 1287
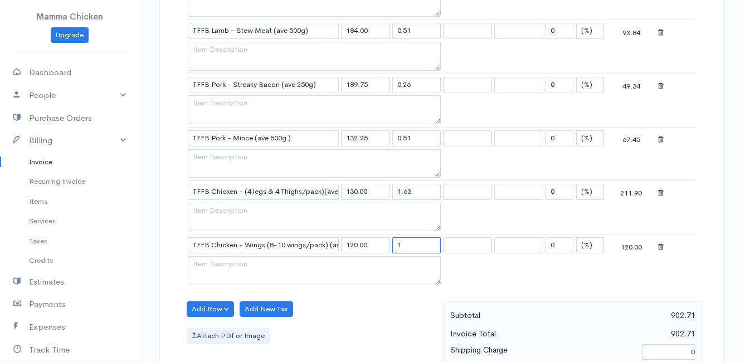
click at [414, 244] on input "1" at bounding box center [416, 245] width 49 height 16
click at [396, 328] on div "Add Row Add Item Row Add Time Row Add New Tax Attach PDf or Image" at bounding box center [311, 351] width 261 height 100
click at [218, 303] on button "Add Row" at bounding box center [210, 309] width 47 height 16
click at [218, 263] on link "Add Item Row" at bounding box center [231, 267] width 88 height 19
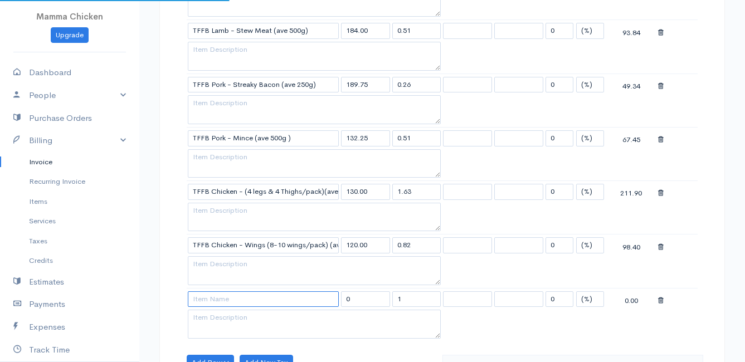
click at [218, 301] on input at bounding box center [263, 299] width 151 height 16
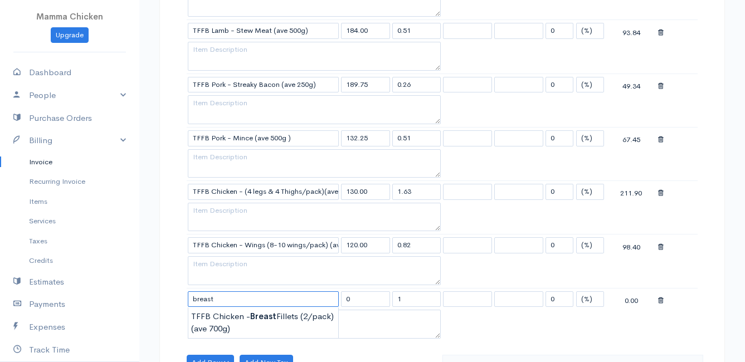
scroll to position [557, 0]
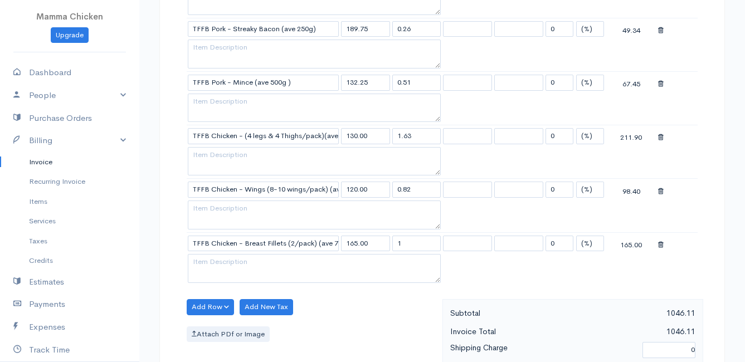
click at [241, 265] on body "Mamma Chicken Upgrade Dashboard People Clients Vendors Staff Users Purchase Ord…" at bounding box center [372, 113] width 745 height 1341
drag, startPoint x: 415, startPoint y: 245, endPoint x: 391, endPoint y: 244, distance: 24.0
click at [391, 244] on td "1" at bounding box center [416, 243] width 51 height 22
click at [386, 293] on div "Item Rate Qty Tax Tax Discount Total TFFB Lamb - Mince (ave 500g) 230.00 0.50 0…" at bounding box center [442, 63] width 511 height 472
click at [208, 305] on button "Add Row" at bounding box center [210, 307] width 47 height 16
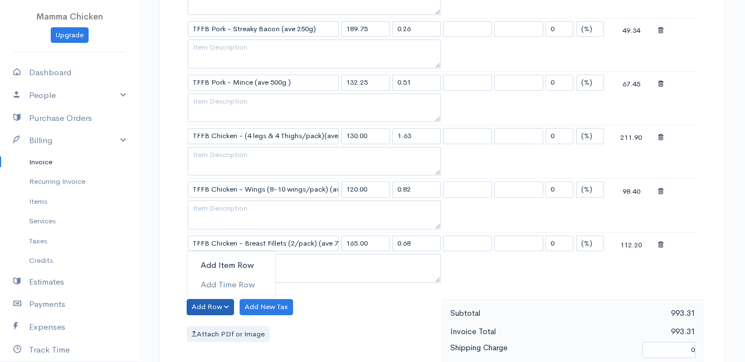
click at [220, 263] on link "Add Item Row" at bounding box center [231, 265] width 88 height 19
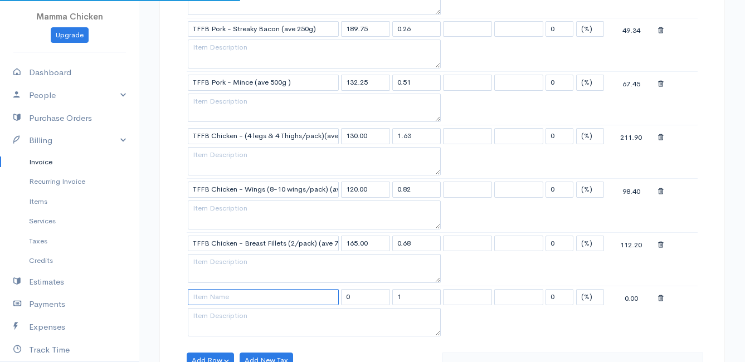
click at [218, 295] on input at bounding box center [263, 297] width 151 height 16
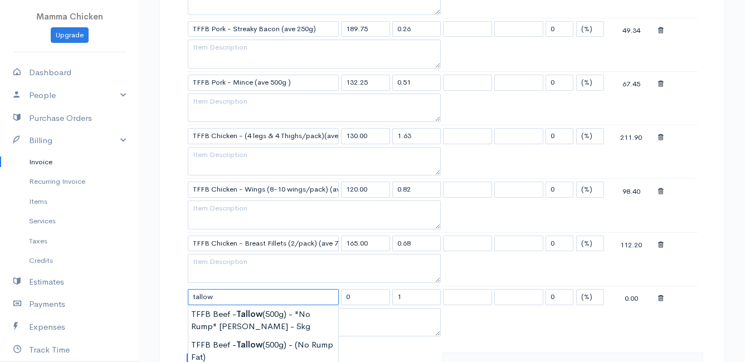
scroll to position [613, 0]
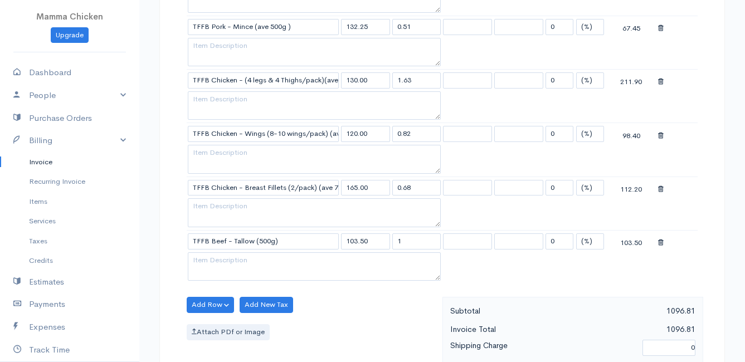
click at [227, 319] on body "Mamma Chicken Upgrade Dashboard People Clients Vendors Staff Users Purchase Ord…" at bounding box center [372, 84] width 745 height 1395
click at [417, 237] on input "1" at bounding box center [416, 241] width 49 height 16
click at [366, 340] on div "Attach PDf or Image" at bounding box center [312, 332] width 250 height 16
click at [206, 306] on button "Add Row" at bounding box center [210, 305] width 47 height 16
click at [218, 262] on link "Add Item Row" at bounding box center [231, 262] width 88 height 19
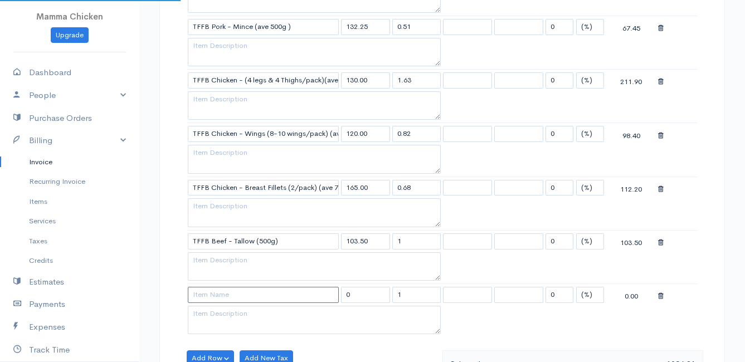
click at [212, 295] on input at bounding box center [263, 295] width 151 height 16
click at [223, 314] on body "Mamma Chicken Upgrade Dashboard People Clients Vendors Staff Users Purchase Ord…" at bounding box center [372, 111] width 745 height 1448
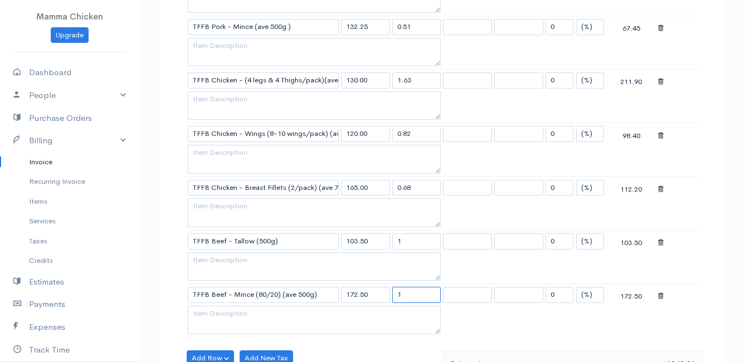
click at [417, 294] on input "1" at bounding box center [416, 295] width 49 height 16
click at [533, 313] on table "Item Rate Qty Tax Tax Discount Total TFFB Lamb - Mince (ave 500g) 230.00 0.50 0…" at bounding box center [442, 55] width 511 height 566
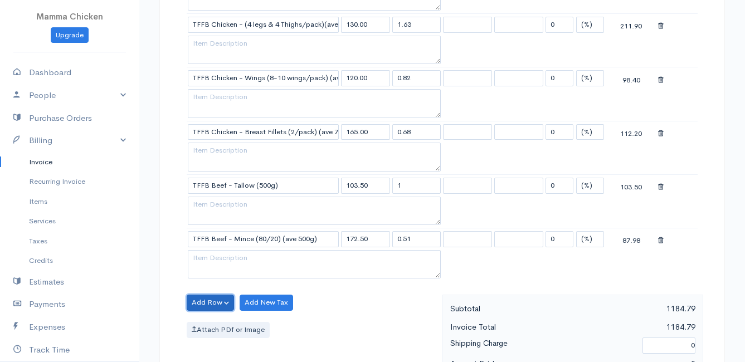
click at [214, 300] on button "Add Row" at bounding box center [210, 303] width 47 height 16
click at [215, 318] on link "Add Item Row" at bounding box center [231, 325] width 88 height 19
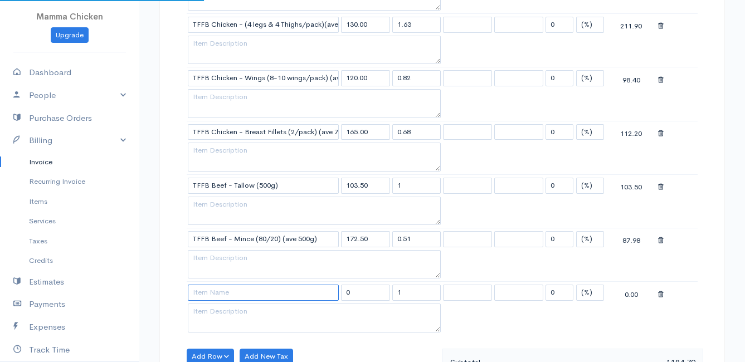
click at [211, 295] on input at bounding box center [263, 293] width 151 height 16
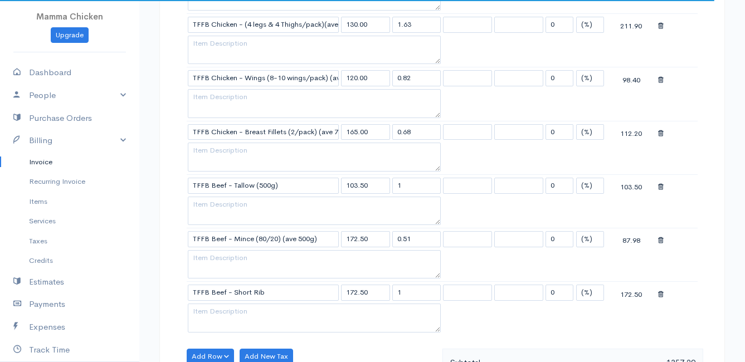
click at [226, 305] on body "Mamma Chicken Upgrade Dashboard People Clients Vendors Staff Users Purchase Ord…" at bounding box center [372, 82] width 745 height 1502
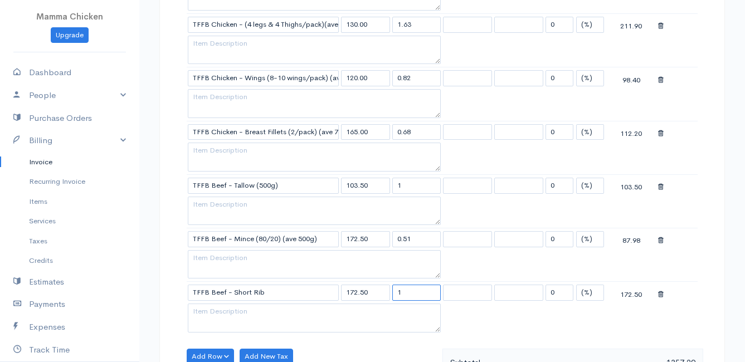
click at [402, 292] on input "1" at bounding box center [416, 293] width 49 height 16
click at [514, 319] on table "Item Rate Qty Tax Tax Discount Total TFFB Lamb - Mince (ave 500g) 230.00 0.50 0…" at bounding box center [442, 26] width 511 height 620
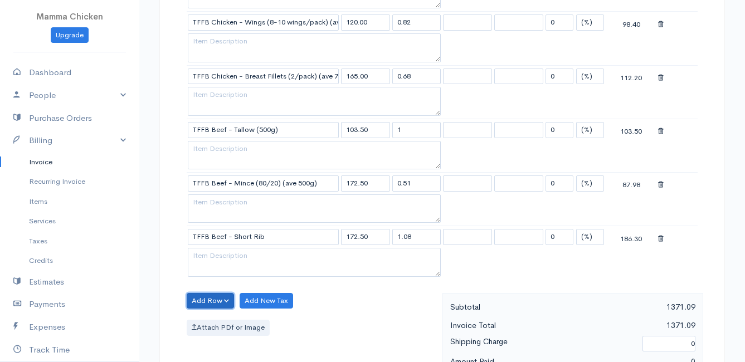
click at [209, 297] on button "Add Row" at bounding box center [210, 301] width 47 height 16
click at [206, 319] on link "Add Item Row" at bounding box center [231, 323] width 88 height 19
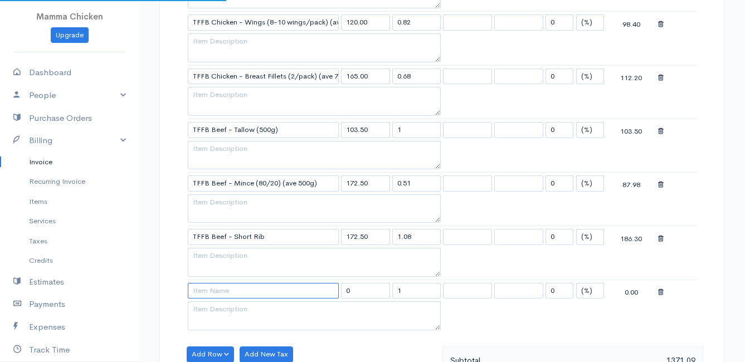
click at [204, 289] on input at bounding box center [263, 291] width 151 height 16
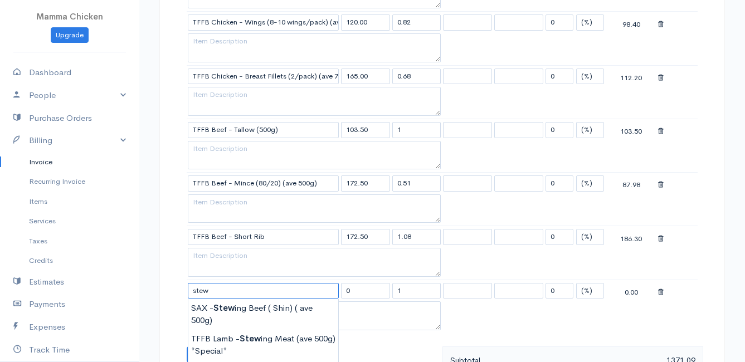
scroll to position [780, 0]
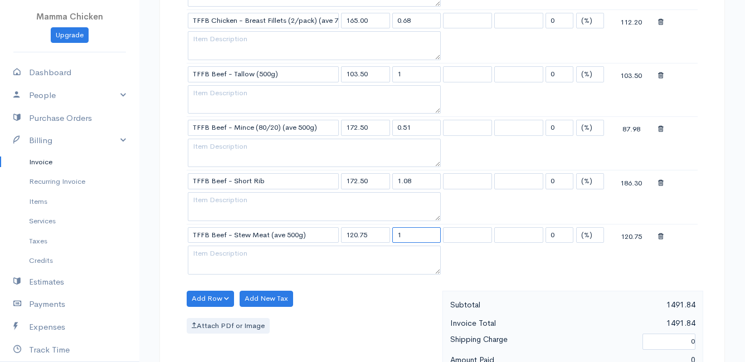
click at [412, 234] on input "1" at bounding box center [416, 235] width 49 height 16
click at [378, 301] on div "Add Row Add Item Row Add Time Row Add New Tax Attach PDf or Image" at bounding box center [311, 341] width 261 height 100
click at [401, 316] on div "Add Row Add Item Row Add Time Row Add New Tax Attach PDf or Image" at bounding box center [311, 341] width 261 height 100
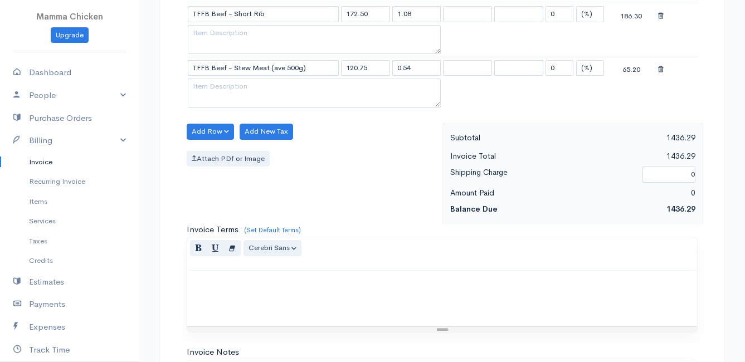
scroll to position [891, 0]
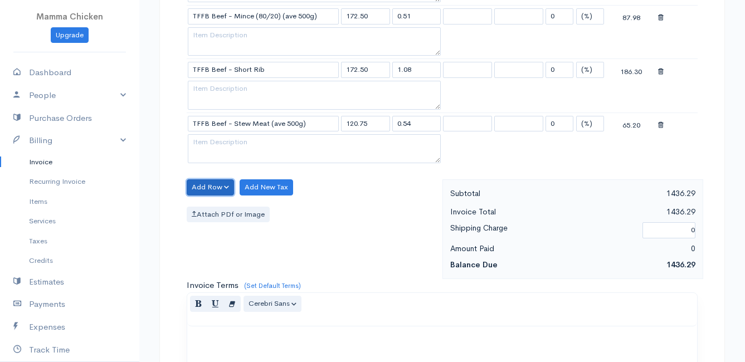
click at [211, 186] on button "Add Row" at bounding box center [210, 187] width 47 height 16
click at [227, 211] on link "Add Item Row" at bounding box center [231, 210] width 88 height 19
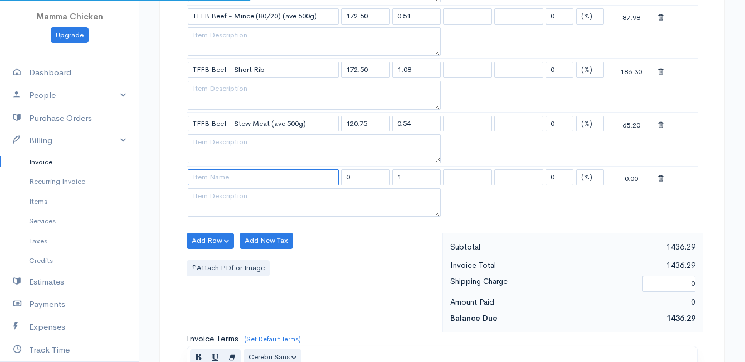
click at [211, 180] on input at bounding box center [263, 177] width 151 height 16
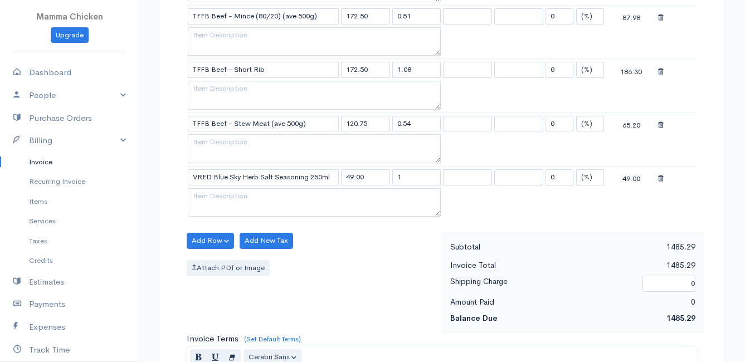
click at [212, 239] on button "Add Row" at bounding box center [210, 241] width 47 height 16
click at [214, 262] on link "Add Item Row" at bounding box center [231, 263] width 88 height 19
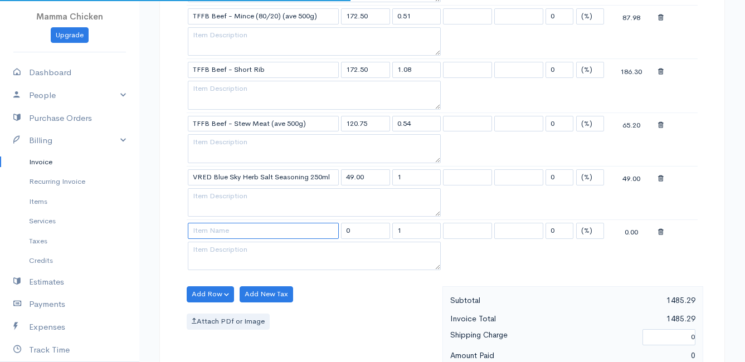
click at [214, 231] on input at bounding box center [263, 231] width 151 height 16
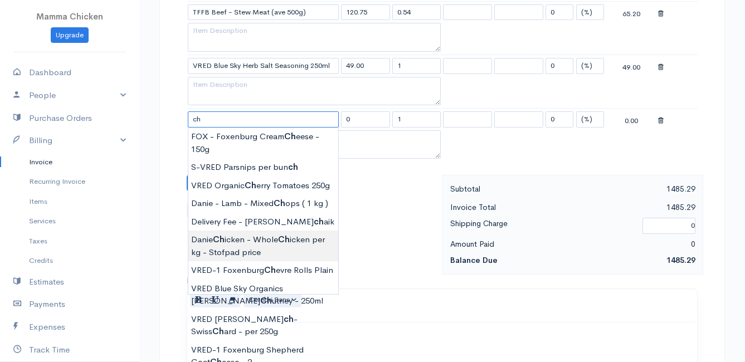
scroll to position [1059, 0]
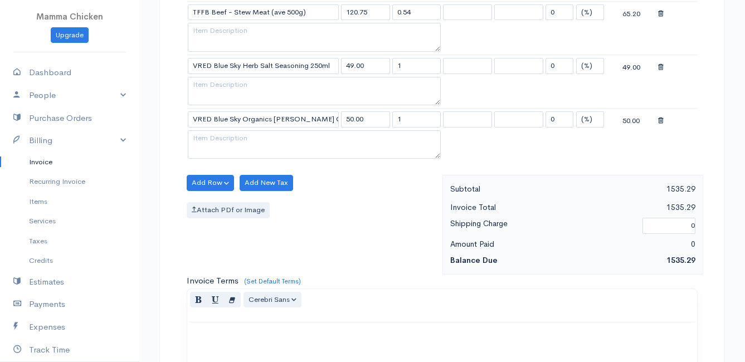
scroll to position [947, 0]
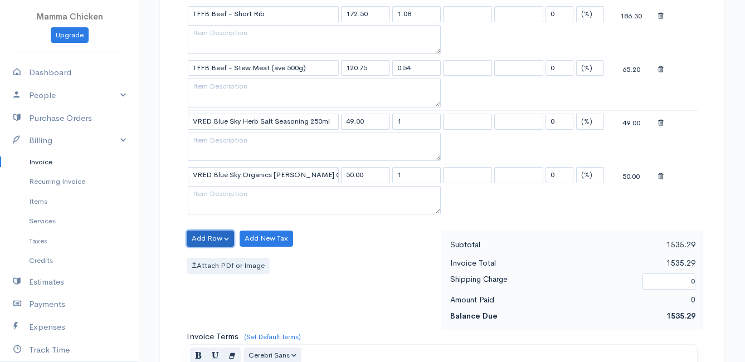
click at [212, 234] on button "Add Row" at bounding box center [210, 239] width 47 height 16
click at [216, 260] on link "Add Item Row" at bounding box center [231, 261] width 88 height 19
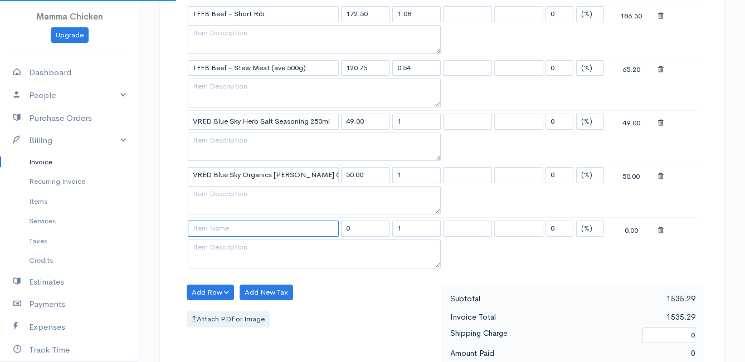
click at [216, 226] on input at bounding box center [263, 229] width 151 height 16
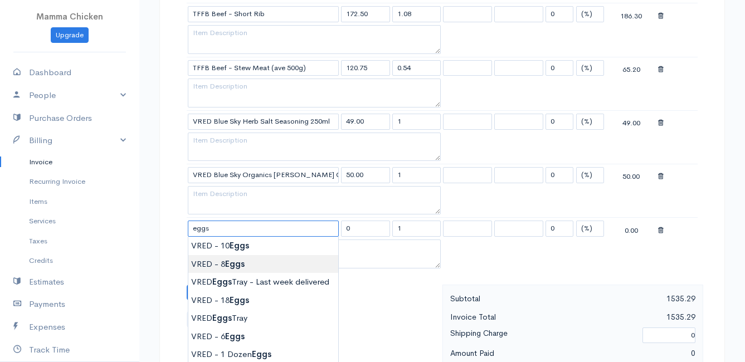
scroll to position [1003, 0]
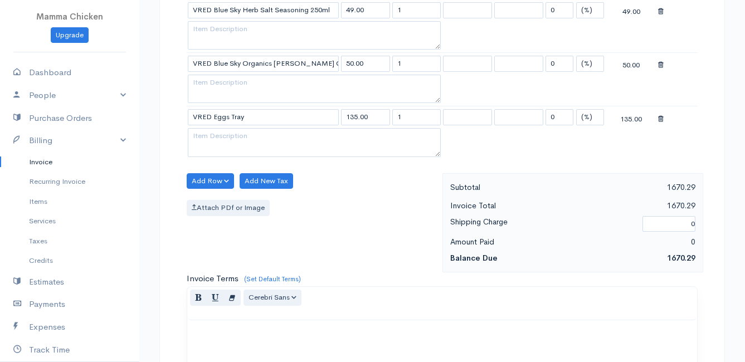
scroll to position [1354, 0]
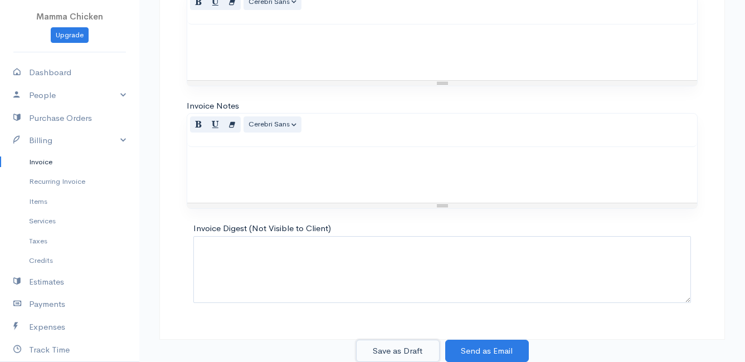
click at [399, 348] on button "Save as Draft" at bounding box center [398, 351] width 84 height 23
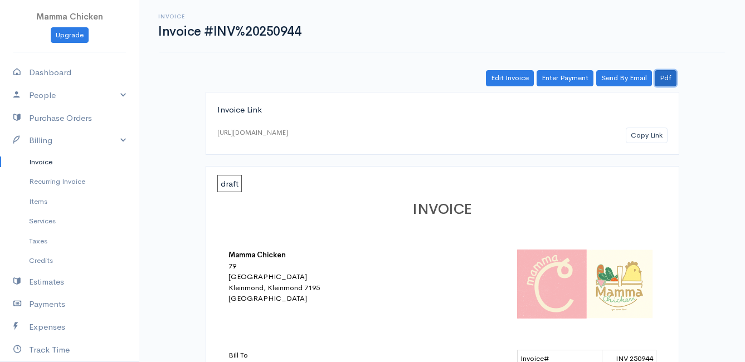
click at [664, 78] on link "Pdf" at bounding box center [666, 78] width 22 height 16
click at [41, 162] on link "Invoice" at bounding box center [69, 162] width 139 height 20
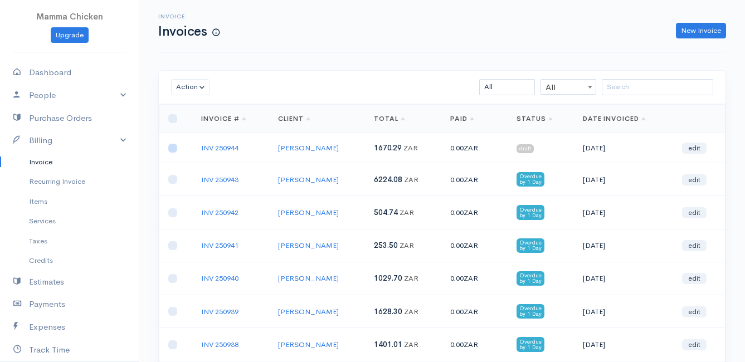
click at [175, 147] on input "checkbox" at bounding box center [172, 148] width 9 height 9
click at [188, 86] on button "Action" at bounding box center [190, 87] width 38 height 16
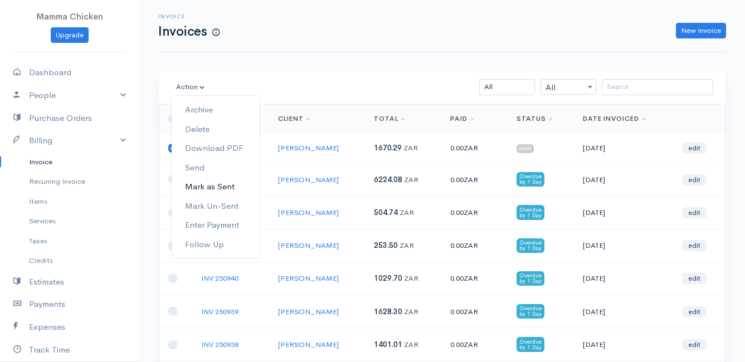
click at [229, 186] on link "Mark as Sent" at bounding box center [216, 186] width 88 height 19
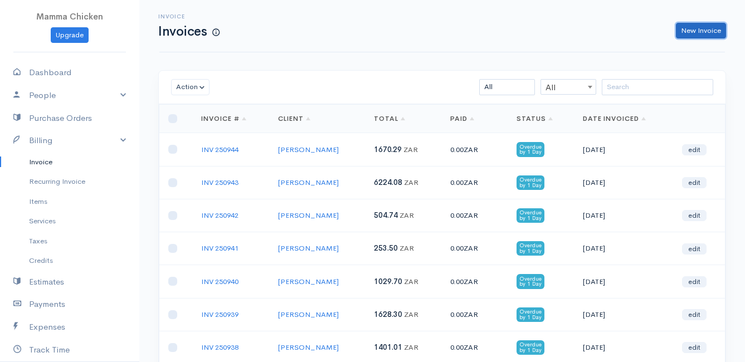
click at [708, 29] on link "New Invoice" at bounding box center [701, 31] width 50 height 16
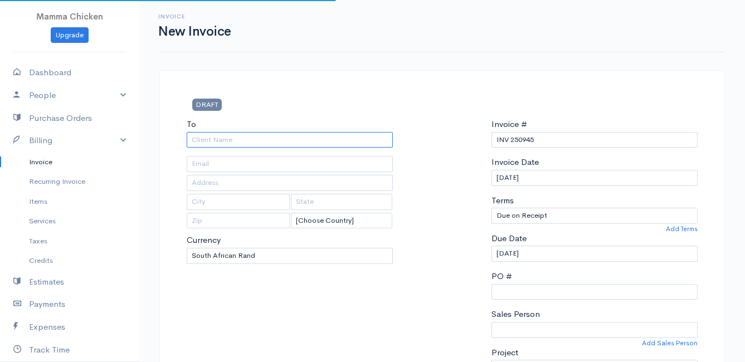
click at [231, 138] on input "To" at bounding box center [290, 140] width 206 height 16
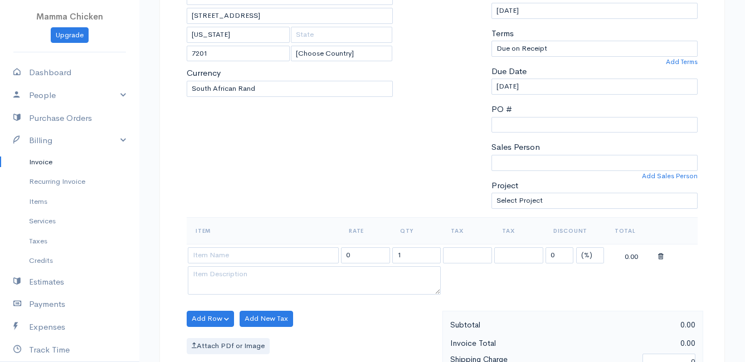
scroll to position [223, 0]
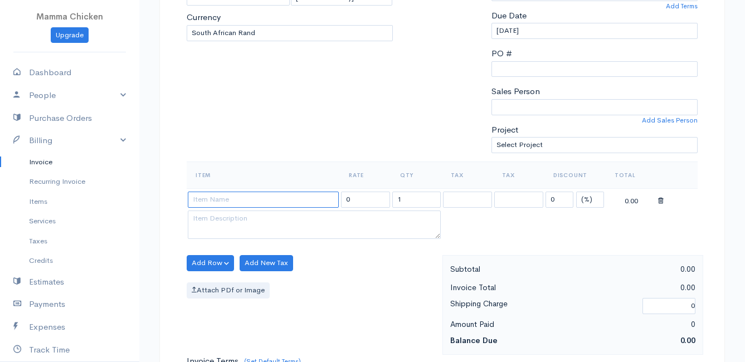
click at [256, 197] on input at bounding box center [263, 200] width 151 height 16
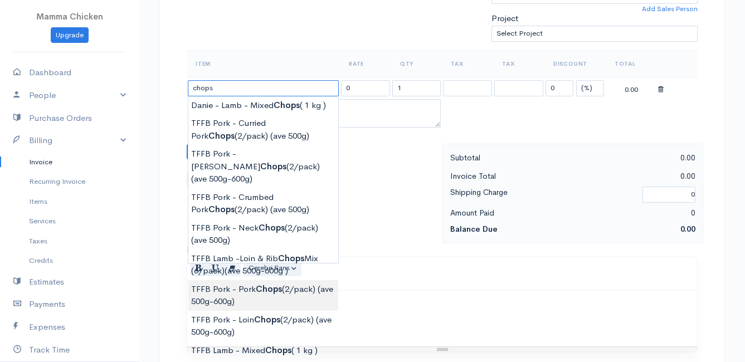
scroll to position [390, 0]
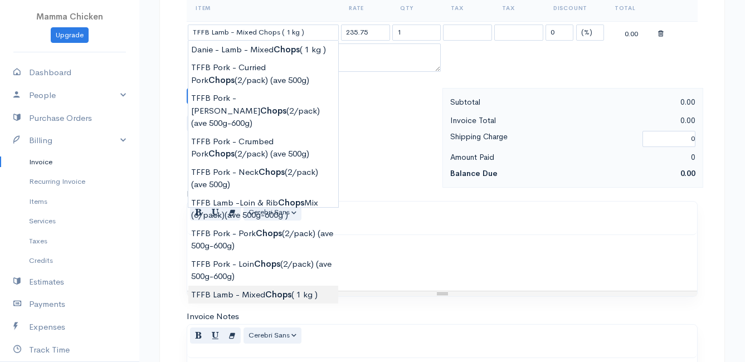
click at [260, 282] on body "Mamma Chicken Upgrade Dashboard People Clients Vendors Staff Users Purchase Ord…" at bounding box center [372, 91] width 745 height 963
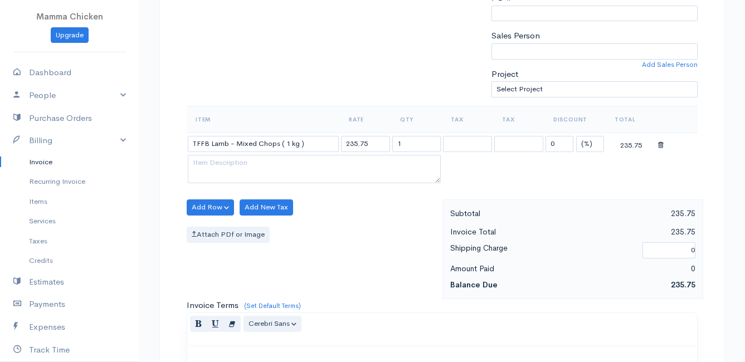
scroll to position [223, 0]
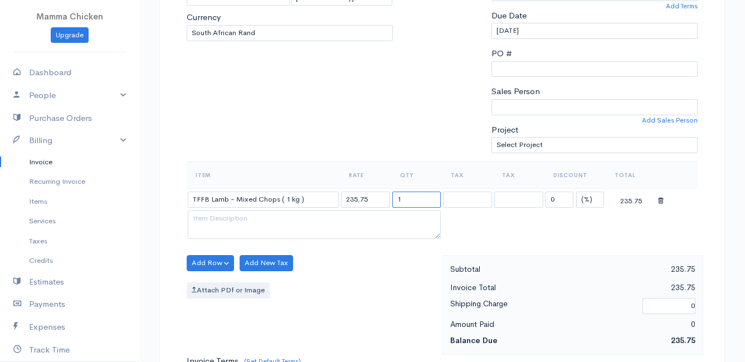
click at [412, 206] on input "1" at bounding box center [416, 200] width 49 height 16
click at [359, 280] on div "Add Row Add Item Row Add Time Row Add New Tax Attach PDf or Image" at bounding box center [311, 305] width 261 height 100
click at [198, 262] on button "Add Row" at bounding box center [210, 263] width 47 height 16
click at [206, 282] on link "Add Item Row" at bounding box center [231, 285] width 88 height 19
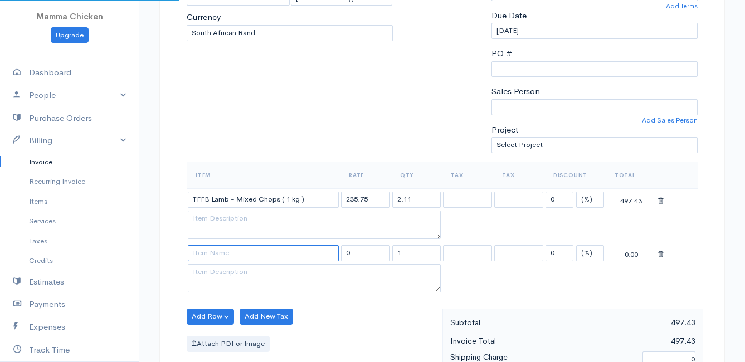
click at [207, 255] on input at bounding box center [263, 253] width 151 height 16
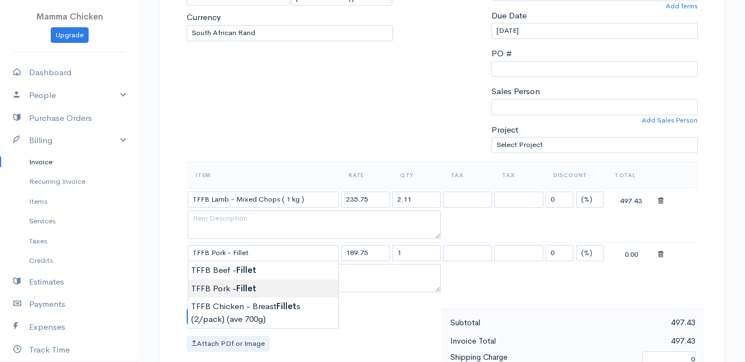
click at [217, 285] on body "Mamma Chicken Upgrade Dashboard People Clients Vendors Staff Users Purchase Ord…" at bounding box center [372, 285] width 745 height 1017
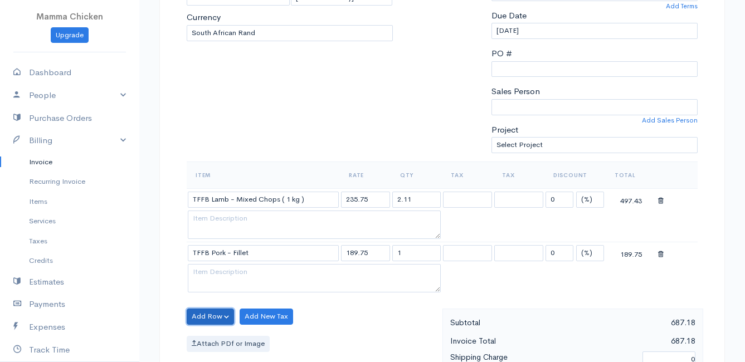
click at [199, 318] on button "Add Row" at bounding box center [210, 317] width 47 height 16
click at [219, 271] on link "Add Item Row" at bounding box center [231, 274] width 88 height 19
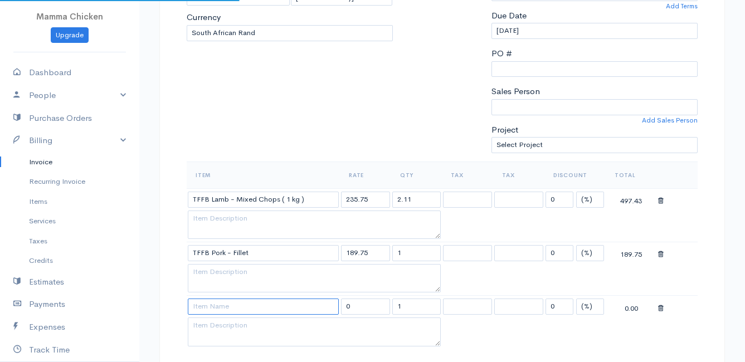
click at [228, 306] on input at bounding box center [263, 307] width 151 height 16
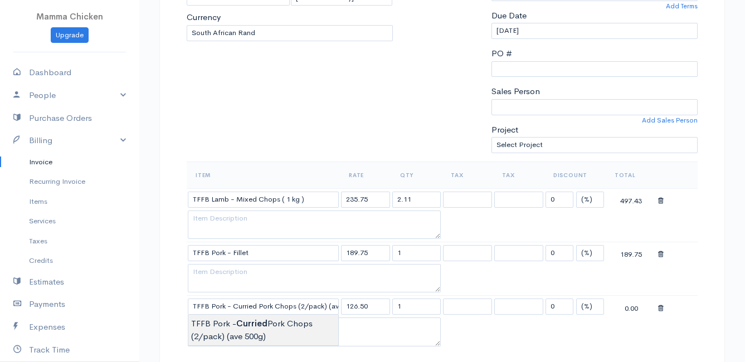
click at [238, 325] on body "Mamma Chicken Upgrade Dashboard People Clients Vendors Staff Users Purchase Ord…" at bounding box center [372, 312] width 745 height 1070
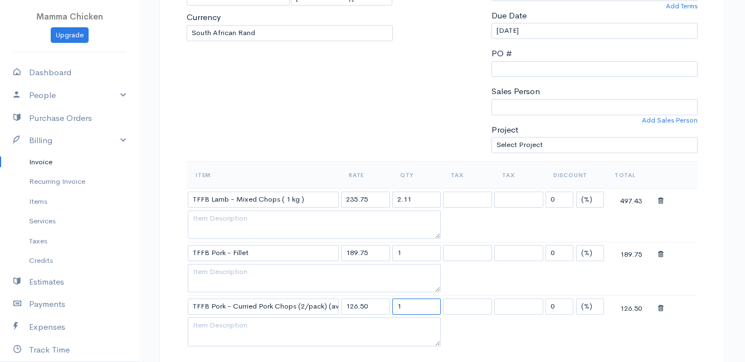
click at [412, 306] on input "1" at bounding box center [416, 307] width 49 height 16
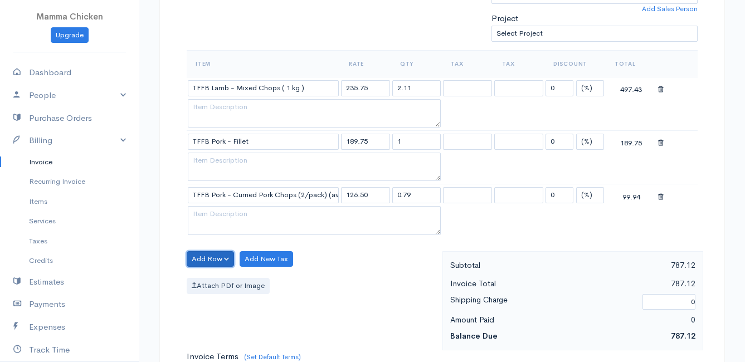
click at [204, 253] on button "Add Row" at bounding box center [210, 259] width 47 height 16
click at [208, 278] on link "Add Item Row" at bounding box center [231, 281] width 88 height 19
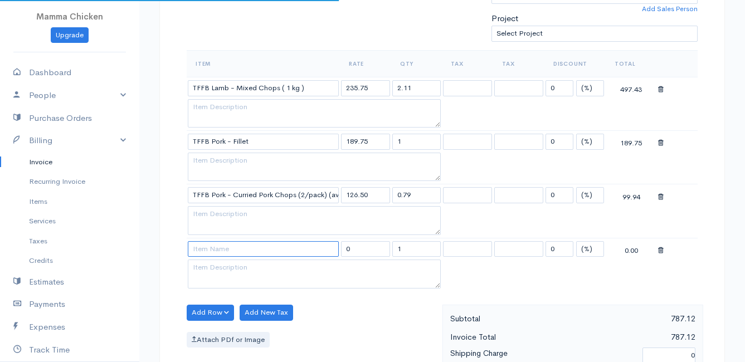
click at [206, 250] on input at bounding box center [263, 249] width 151 height 16
click at [430, 192] on input "0.79" at bounding box center [416, 195] width 49 height 16
click at [228, 249] on input at bounding box center [263, 249] width 151 height 16
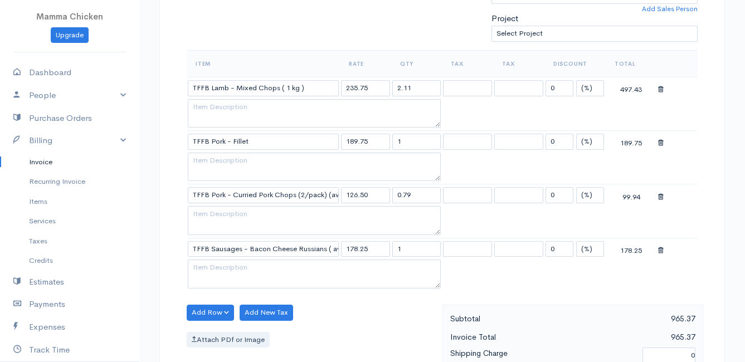
click at [291, 271] on body "Mamma Chicken Upgrade Dashboard People Clients Vendors Staff Users Purchase Ord…" at bounding box center [372, 228] width 745 height 1124
click at [416, 250] on input "1" at bounding box center [416, 249] width 49 height 16
click at [372, 348] on div "Attach PDf or Image" at bounding box center [312, 340] width 250 height 16
click at [198, 312] on button "Add Row" at bounding box center [210, 313] width 47 height 16
click at [218, 272] on link "Add Item Row" at bounding box center [231, 270] width 88 height 19
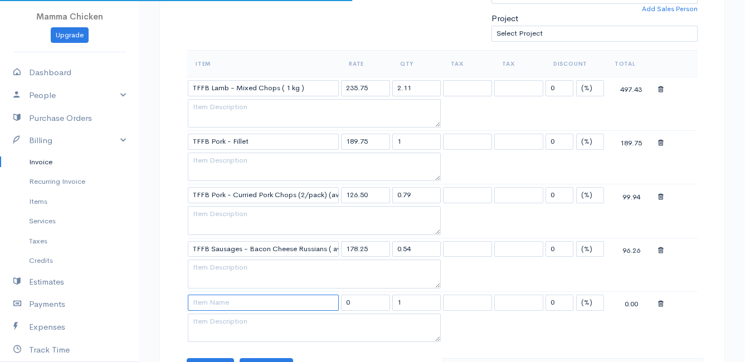
click at [220, 301] on input at bounding box center [263, 303] width 151 height 16
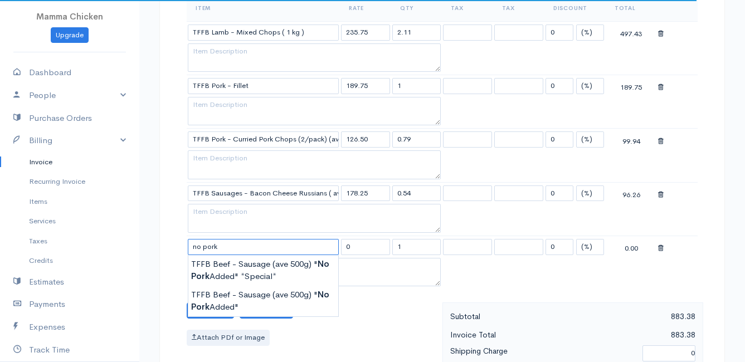
scroll to position [446, 0]
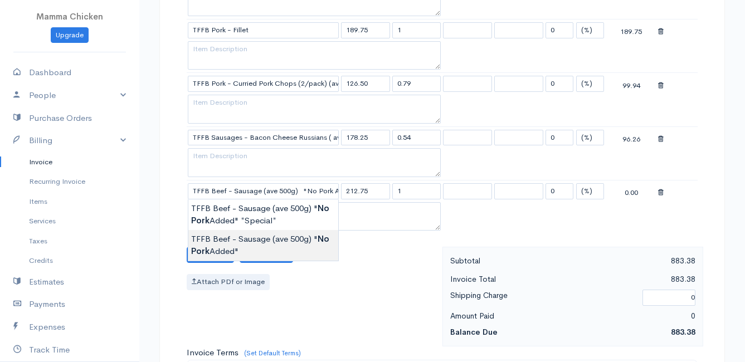
click at [260, 245] on body "Mamma Chicken Upgrade Dashboard People Clients Vendors Staff Users Purchase Ord…" at bounding box center [372, 143] width 745 height 1178
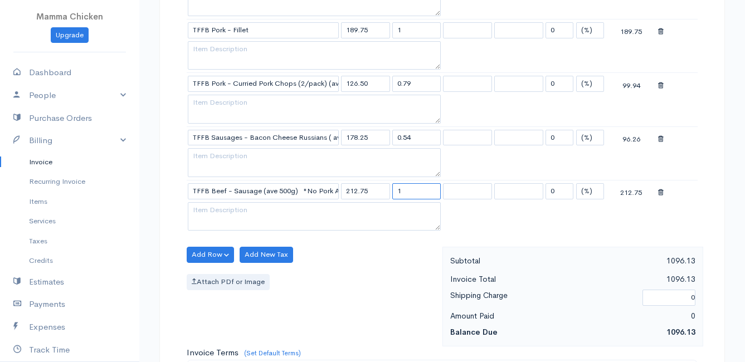
click at [416, 194] on input "1" at bounding box center [416, 191] width 49 height 16
click at [589, 222] on table "Item Rate Qty Tax Tax Discount Total TFFB Lamb - Mixed Chops ( 1 kg ) 235.75 2.…" at bounding box center [442, 86] width 511 height 295
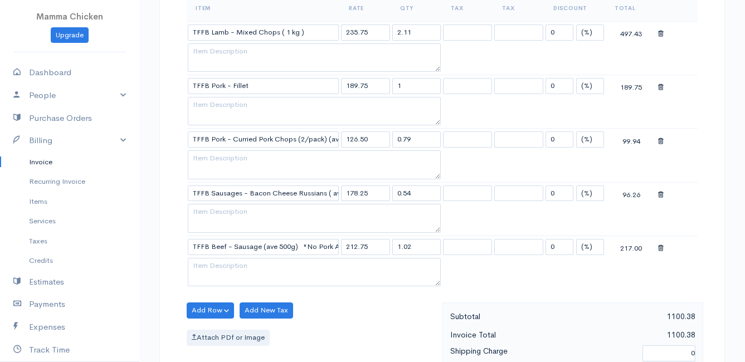
scroll to position [334, 0]
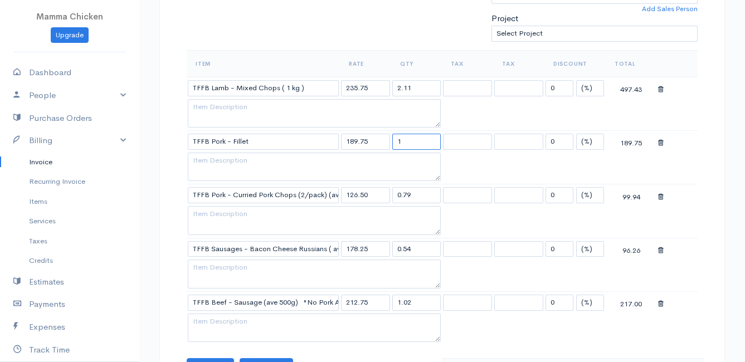
click at [417, 139] on input "1" at bounding box center [416, 142] width 49 height 16
click at [526, 326] on table "Item Rate Qty Tax Tax Discount Total TFFB Lamb - Mixed Chops ( 1 kg ) 235.75 2.…" at bounding box center [442, 197] width 511 height 295
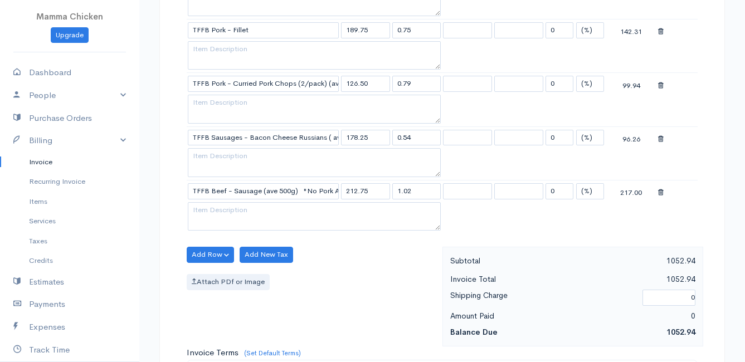
scroll to position [501, 0]
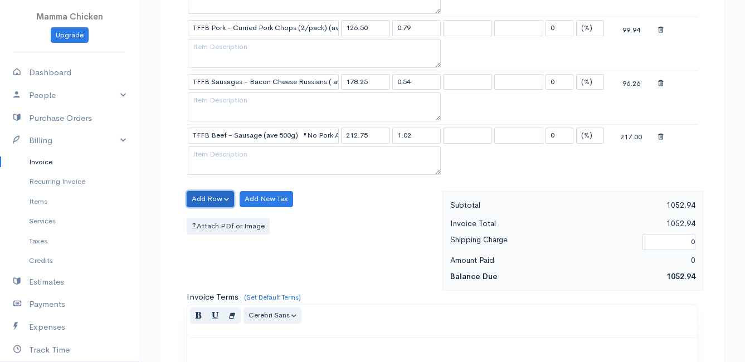
click at [204, 199] on button "Add Row" at bounding box center [210, 199] width 47 height 16
click at [209, 219] on link "Add Item Row" at bounding box center [231, 221] width 88 height 19
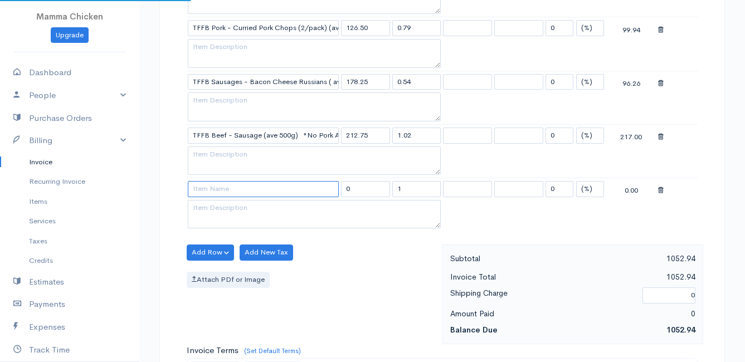
click at [205, 192] on input at bounding box center [263, 189] width 151 height 16
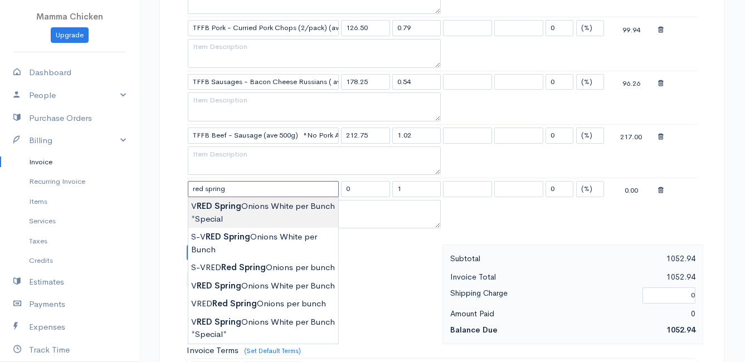
scroll to position [557, 0]
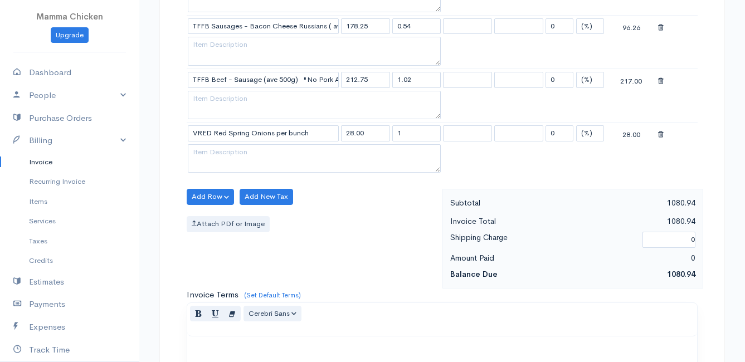
click at [257, 259] on body "Mamma Chicken Upgrade Dashboard People Clients Vendors Staff Users Purchase Ord…" at bounding box center [372, 58] width 745 height 1231
click at [204, 192] on button "Add Row" at bounding box center [210, 197] width 47 height 16
click at [208, 216] on link "Add Item Row" at bounding box center [231, 219] width 88 height 19
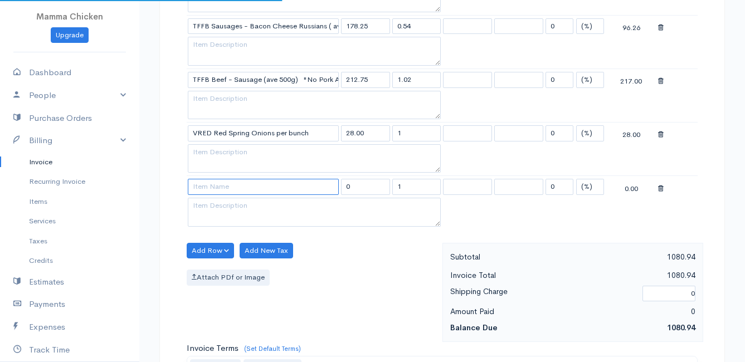
click at [207, 188] on input at bounding box center [263, 187] width 151 height 16
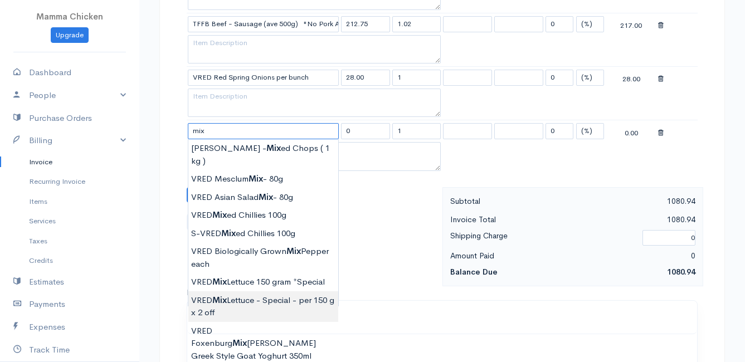
scroll to position [669, 0]
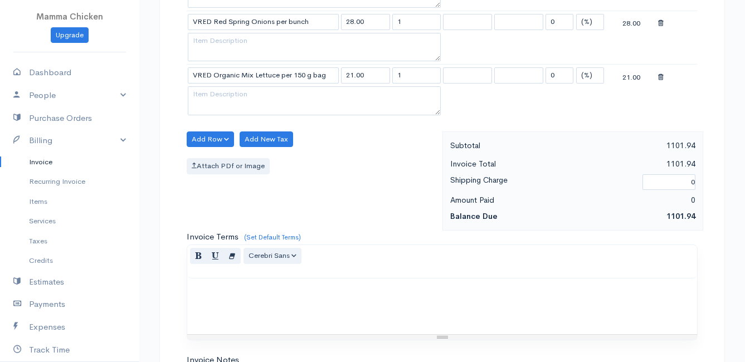
click at [207, 134] on button "Add Row" at bounding box center [210, 139] width 47 height 16
click at [208, 157] on link "Add Item Row" at bounding box center [231, 162] width 88 height 19
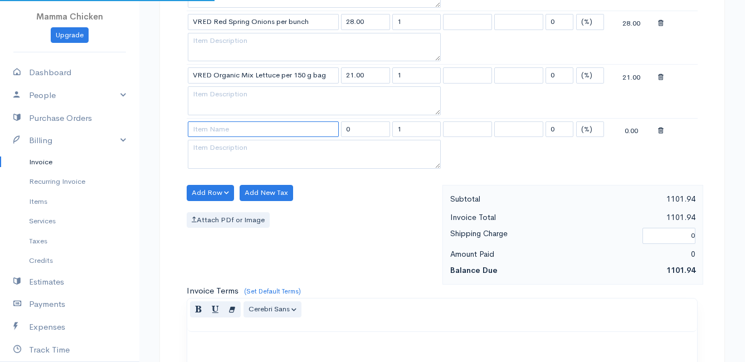
click at [205, 132] on input at bounding box center [263, 129] width 151 height 16
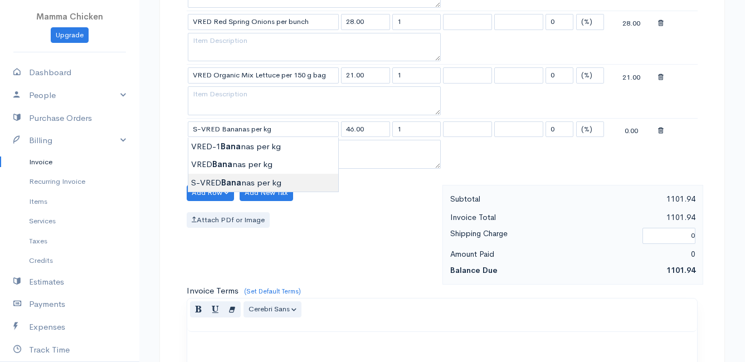
click at [203, 183] on body "Mamma Chicken Upgrade Dashboard People Clients Vendors Staff Users Purchase Ord…" at bounding box center [372, 0] width 745 height 1338
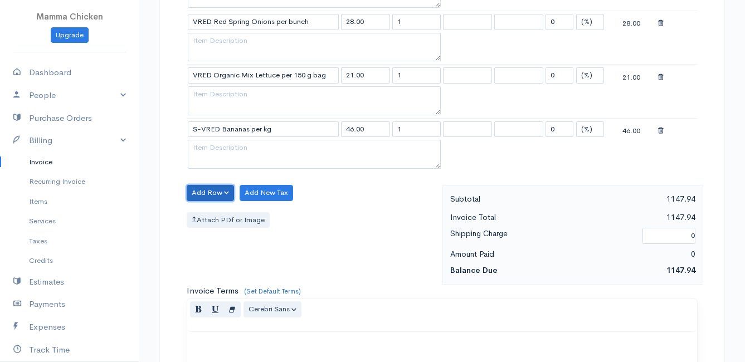
click at [215, 193] on button "Add Row" at bounding box center [210, 193] width 47 height 16
click at [218, 214] on link "Add Item Row" at bounding box center [231, 215] width 88 height 19
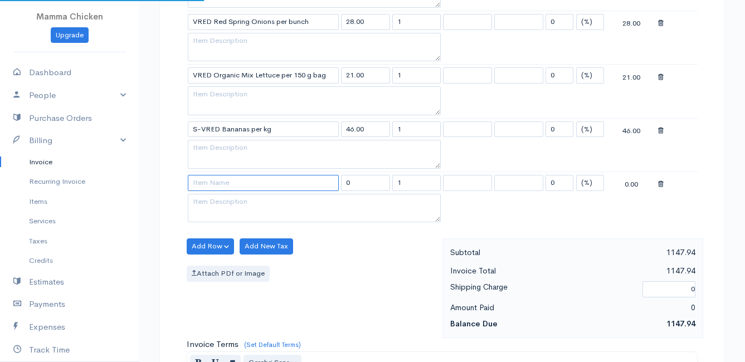
click at [212, 187] on input at bounding box center [263, 183] width 151 height 16
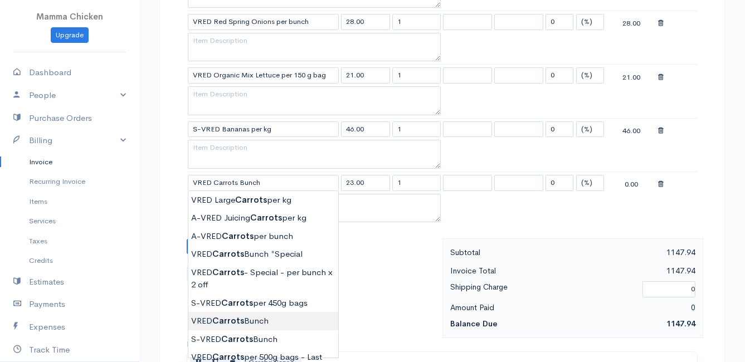
click at [257, 314] on body "Mamma Chicken Upgrade Dashboard People Clients Vendors Staff Users Purchase Ord…" at bounding box center [372, 27] width 745 height 1392
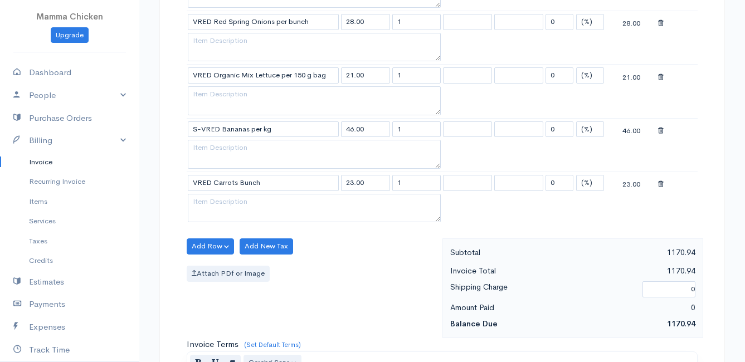
scroll to position [724, 0]
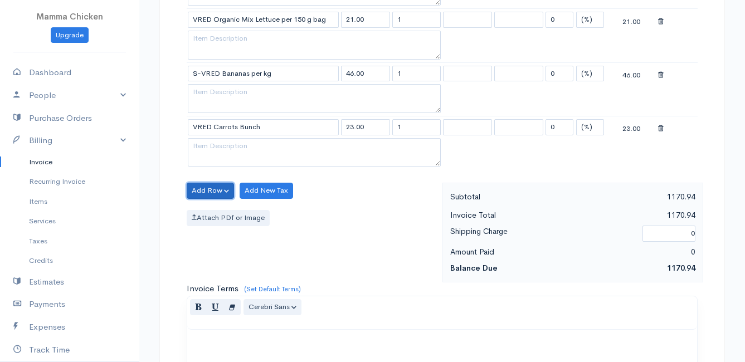
click at [210, 183] on button "Add Row" at bounding box center [210, 191] width 47 height 16
click at [211, 213] on link "Add Item Row" at bounding box center [231, 213] width 88 height 19
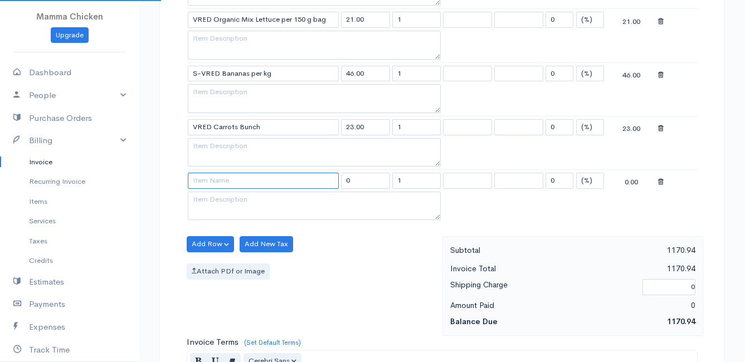
click at [214, 178] on input at bounding box center [263, 181] width 151 height 16
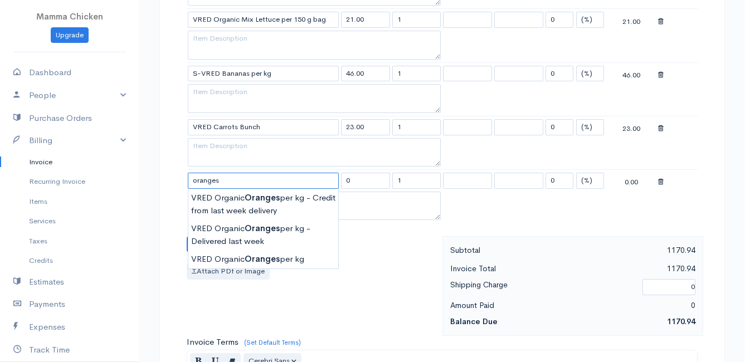
scroll to position [780, 0]
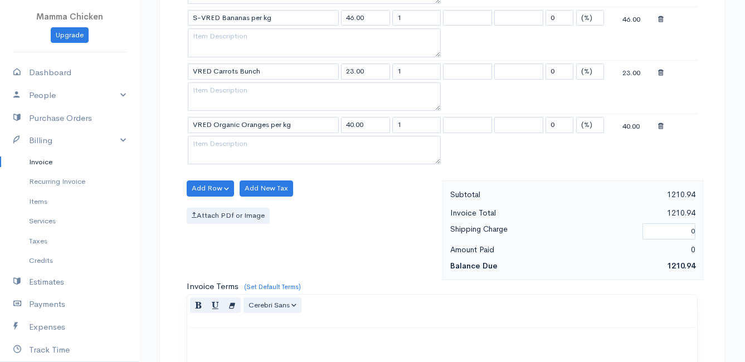
drag, startPoint x: 406, startPoint y: 121, endPoint x: 383, endPoint y: 123, distance: 22.9
click at [383, 123] on tr "VRED Organic Oranges per kg 40.00 1 0 (%) Flat 40.00" at bounding box center [442, 125] width 511 height 22
click at [335, 235] on div "Add Row Add Item Row Add Time Row Add New Tax Attach PDf or Image" at bounding box center [311, 231] width 261 height 100
click at [203, 187] on button "Add Row" at bounding box center [210, 189] width 47 height 16
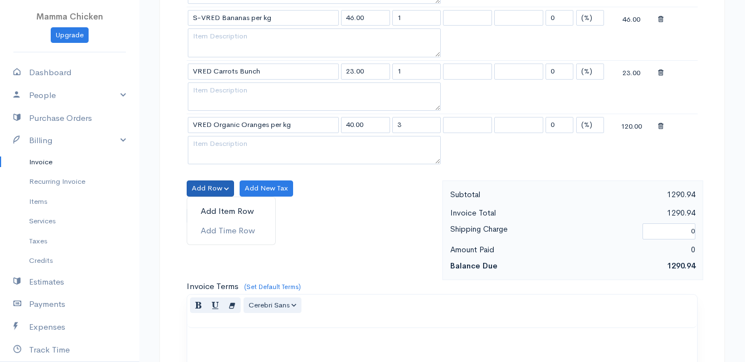
click at [219, 208] on link "Add Item Row" at bounding box center [231, 211] width 88 height 19
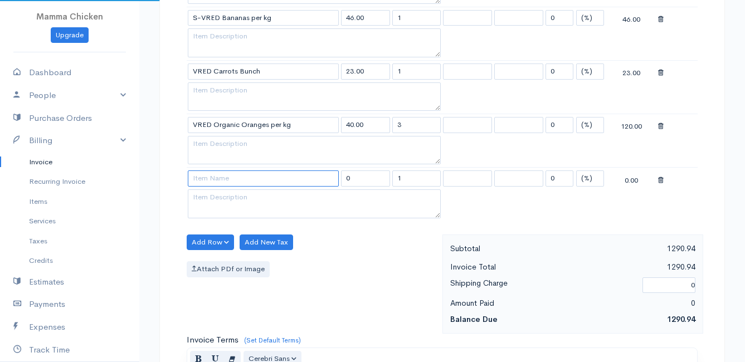
click at [218, 178] on input at bounding box center [263, 178] width 151 height 16
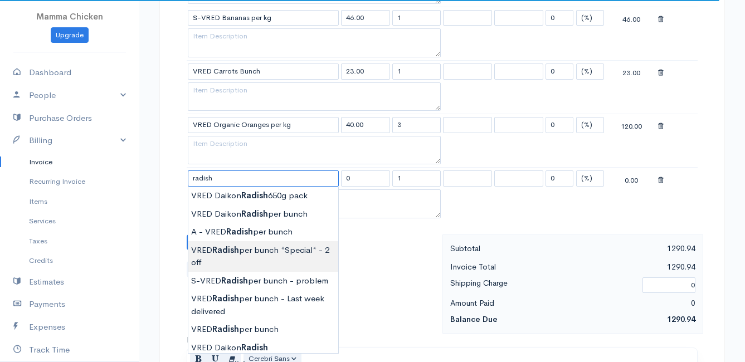
scroll to position [836, 0]
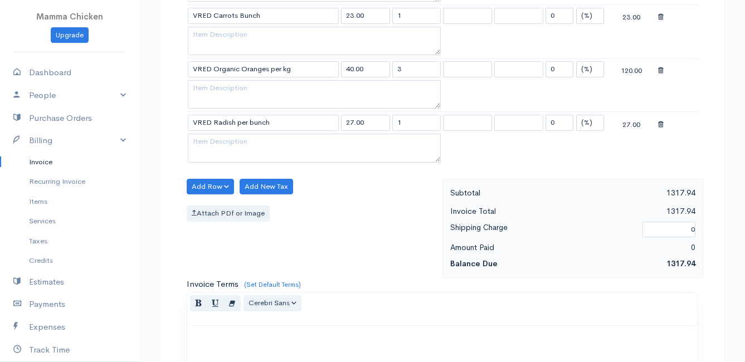
click at [201, 185] on button "Add Row" at bounding box center [210, 187] width 47 height 16
click at [207, 206] on link "Add Item Row" at bounding box center [231, 209] width 88 height 19
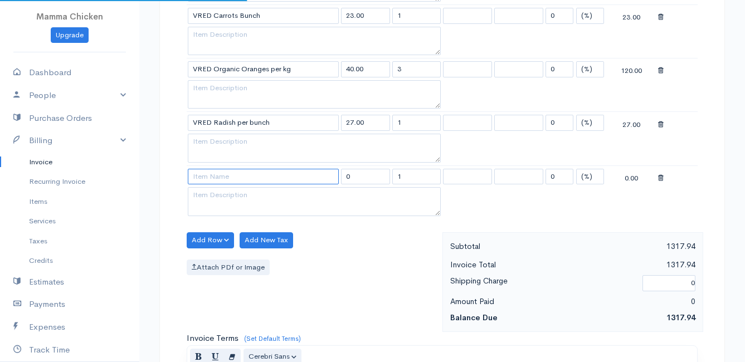
click at [207, 179] on input at bounding box center [263, 177] width 151 height 16
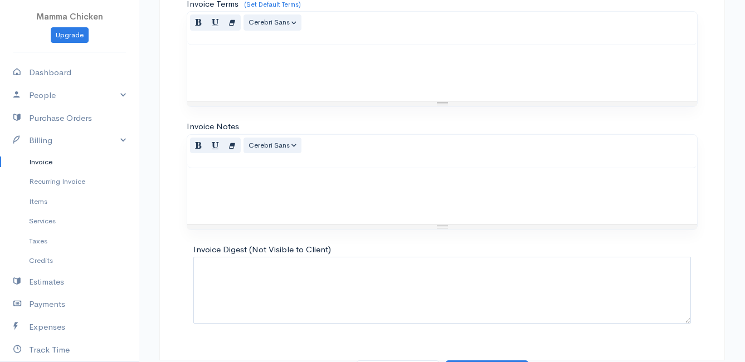
scroll to position [1191, 0]
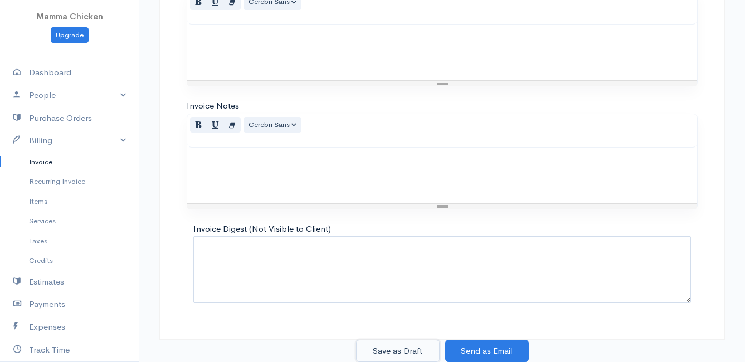
click at [396, 346] on button "Save as Draft" at bounding box center [398, 351] width 84 height 23
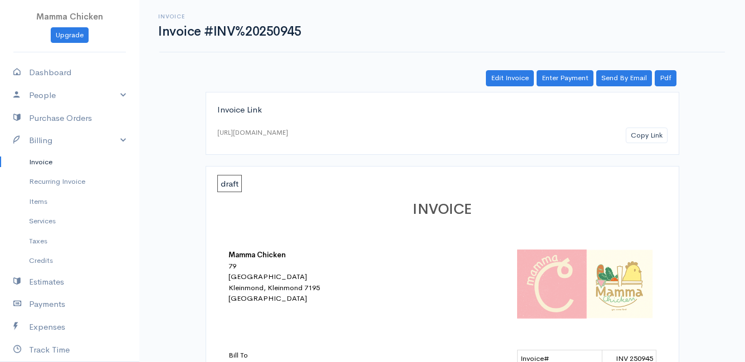
click at [43, 162] on link "Invoice" at bounding box center [69, 162] width 139 height 20
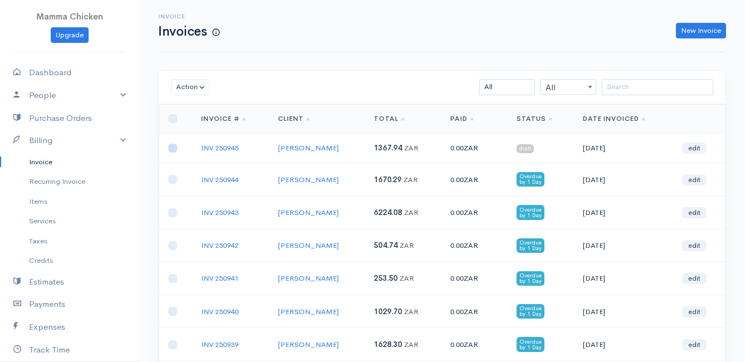
click at [173, 148] on input "checkbox" at bounding box center [172, 148] width 9 height 9
click at [189, 89] on button "Action" at bounding box center [190, 87] width 38 height 16
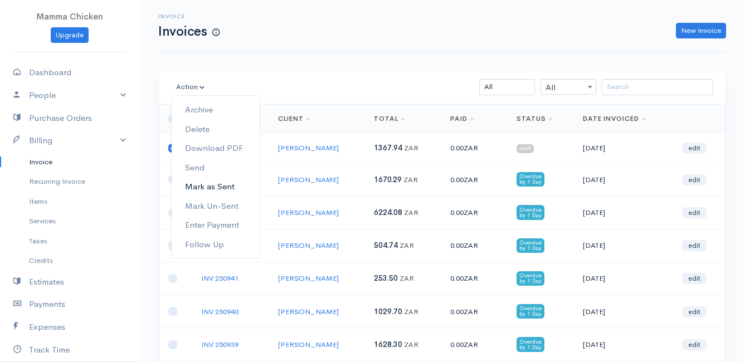
click at [223, 186] on link "Mark as Sent" at bounding box center [216, 186] width 88 height 19
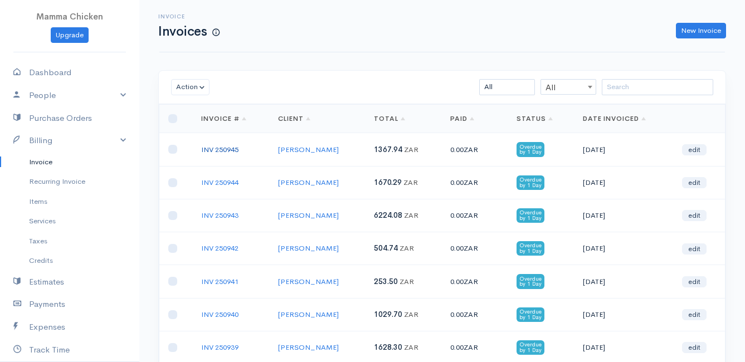
click at [226, 146] on link "INV 250945" at bounding box center [219, 149] width 37 height 9
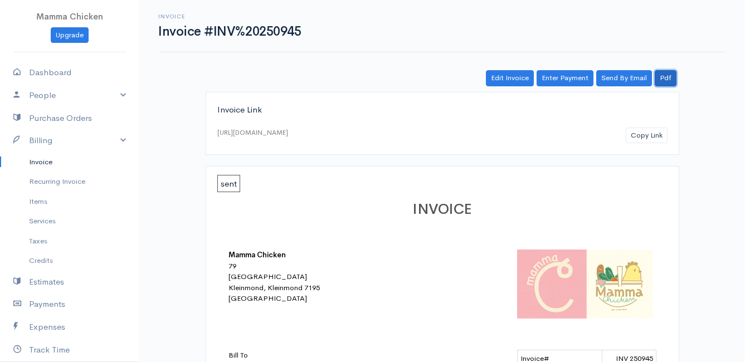
click at [663, 79] on link "Pdf" at bounding box center [666, 78] width 22 height 16
click at [42, 158] on link "Invoice" at bounding box center [69, 162] width 139 height 20
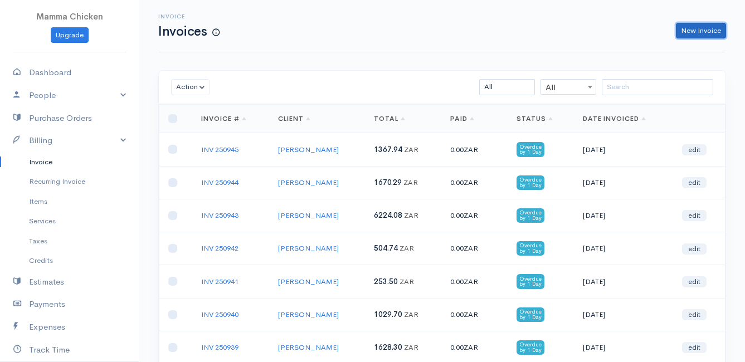
click at [691, 24] on link "New Invoice" at bounding box center [701, 31] width 50 height 16
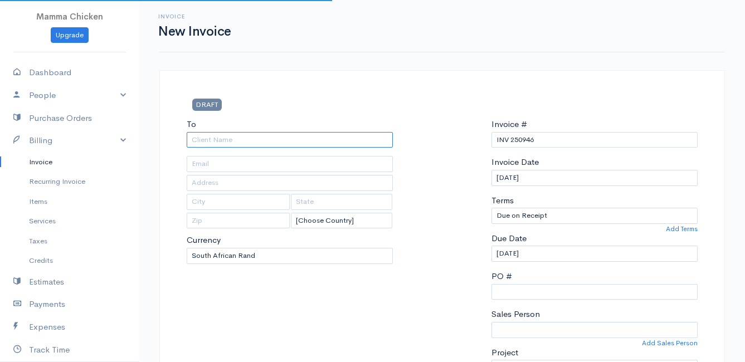
click at [224, 145] on input "To" at bounding box center [290, 140] width 206 height 16
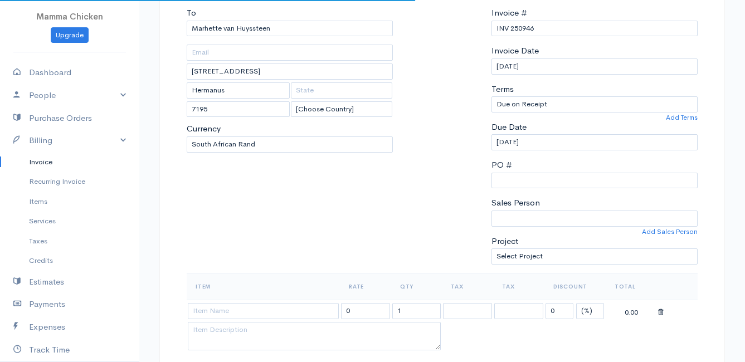
scroll to position [223, 0]
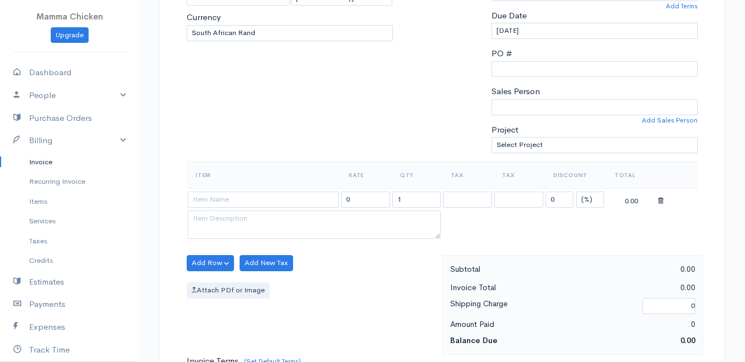
click at [50, 162] on link "Invoice" at bounding box center [69, 162] width 139 height 20
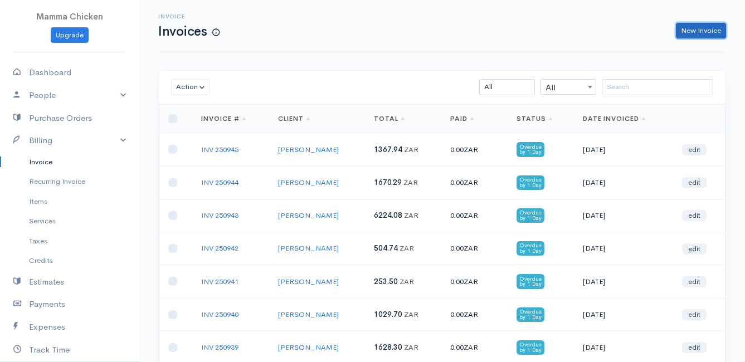
click at [694, 29] on link "New Invoice" at bounding box center [701, 31] width 50 height 16
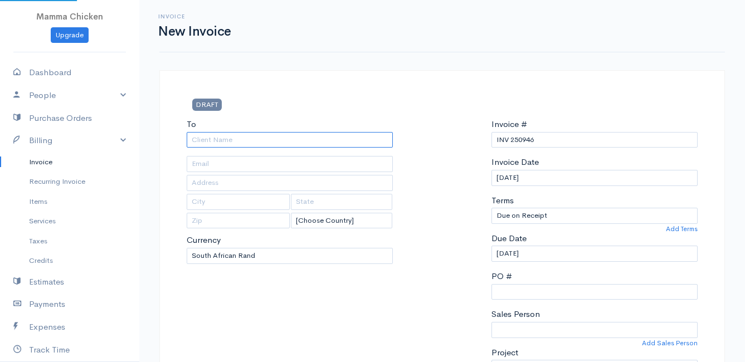
drag, startPoint x: 274, startPoint y: 138, endPoint x: 265, endPoint y: 134, distance: 10.0
click at [269, 136] on input "To" at bounding box center [290, 140] width 206 height 16
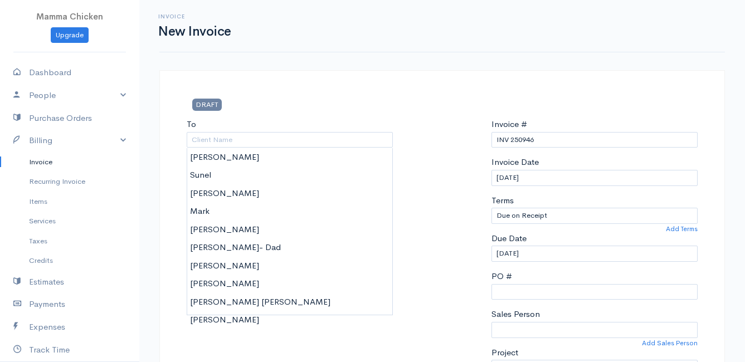
click at [46, 161] on link "Invoice" at bounding box center [69, 162] width 139 height 20
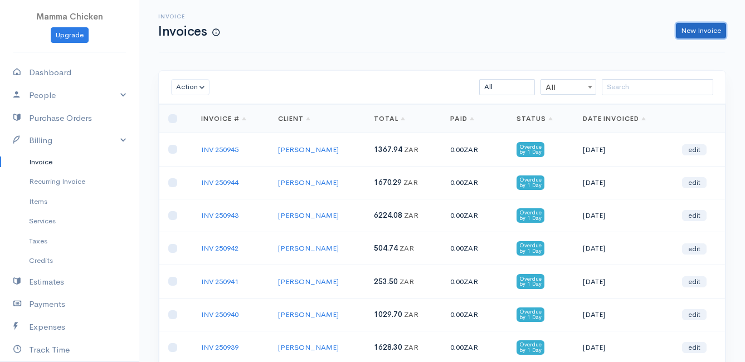
click at [705, 26] on link "New Invoice" at bounding box center [701, 31] width 50 height 16
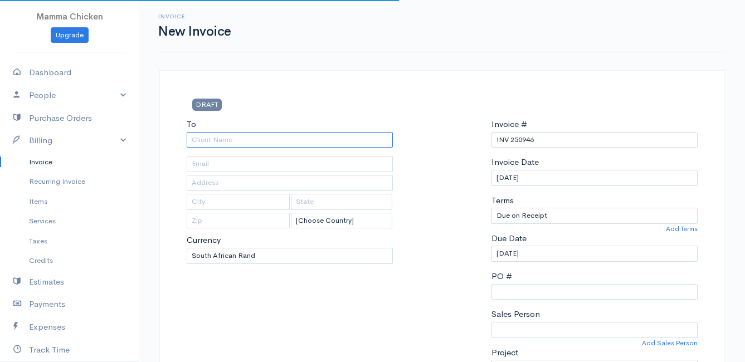
click at [229, 138] on input "To" at bounding box center [290, 140] width 206 height 16
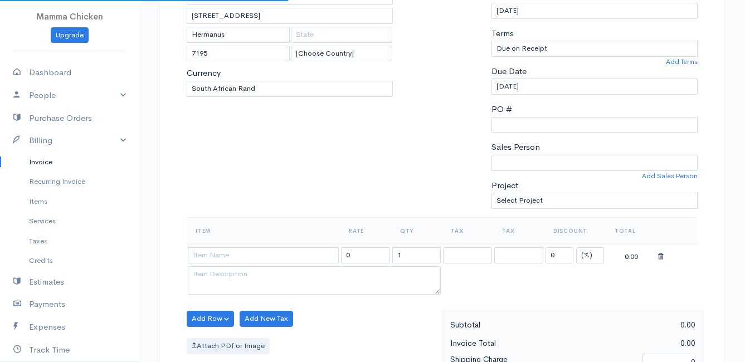
scroll to position [223, 0]
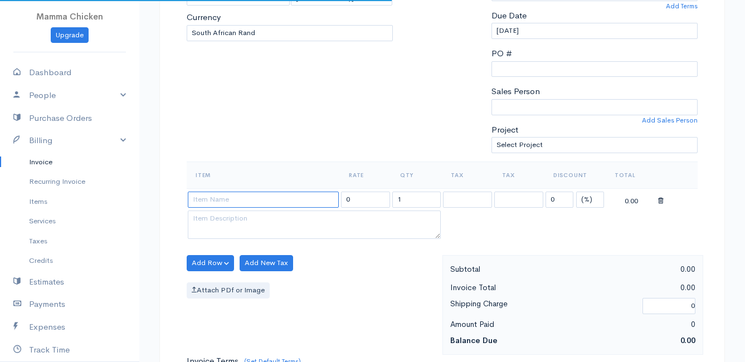
click at [240, 201] on input at bounding box center [263, 200] width 151 height 16
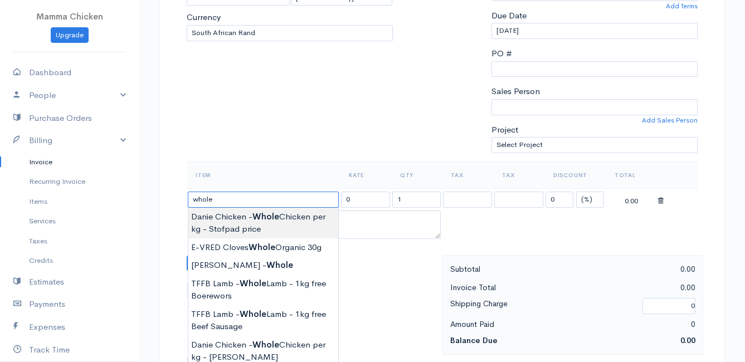
scroll to position [279, 0]
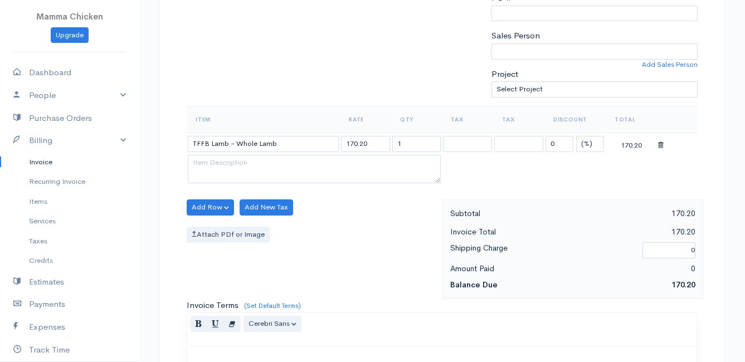
click at [288, 220] on body "Mamma Chicken Upgrade Dashboard People Clients Vendors Staff Users Purchase Ord…" at bounding box center [372, 202] width 745 height 963
click at [412, 143] on input "1" at bounding box center [416, 144] width 49 height 16
click at [345, 226] on div "Add Row Add Item Row Add Time Row Add New Tax Attach PDf or Image" at bounding box center [311, 249] width 261 height 100
click at [214, 204] on button "Add Row" at bounding box center [210, 207] width 47 height 16
click at [218, 226] on link "Add Item Row" at bounding box center [231, 230] width 88 height 19
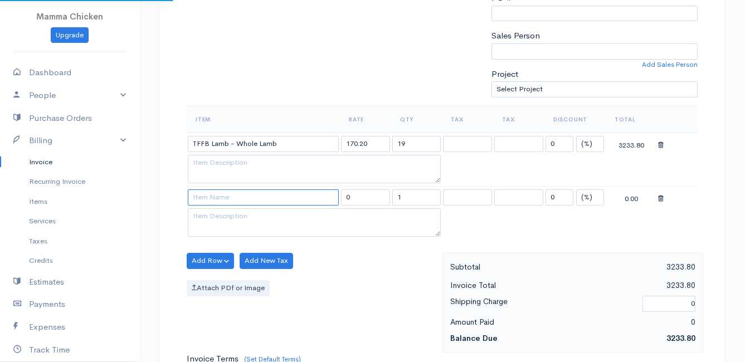
click at [214, 200] on input at bounding box center [263, 197] width 151 height 16
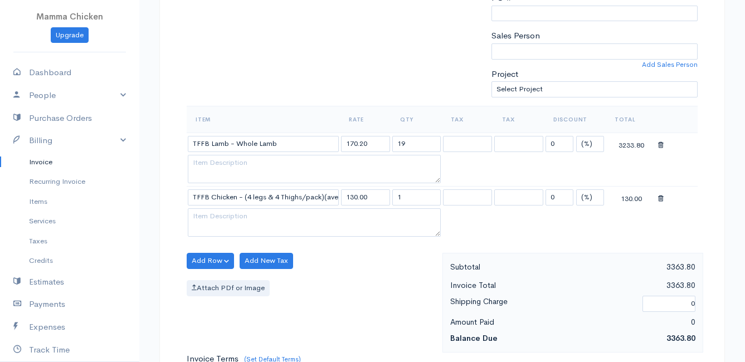
click at [264, 238] on body "Mamma Chicken Upgrade Dashboard People Clients Vendors Staff Users Purchase Ord…" at bounding box center [372, 229] width 745 height 1017
click at [414, 198] on input "1" at bounding box center [416, 197] width 49 height 16
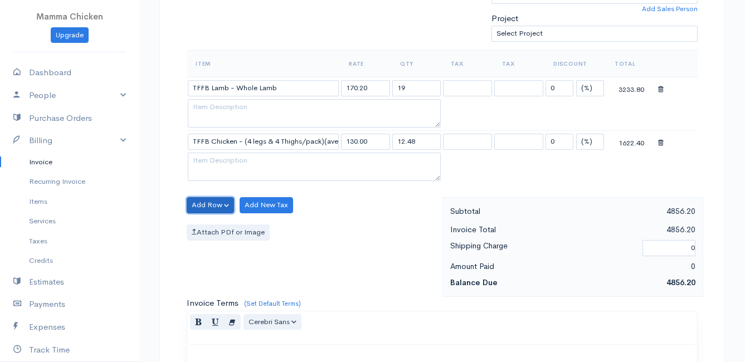
click at [211, 208] on button "Add Row" at bounding box center [210, 205] width 47 height 16
click at [211, 223] on link "Add Item Row" at bounding box center [231, 227] width 88 height 19
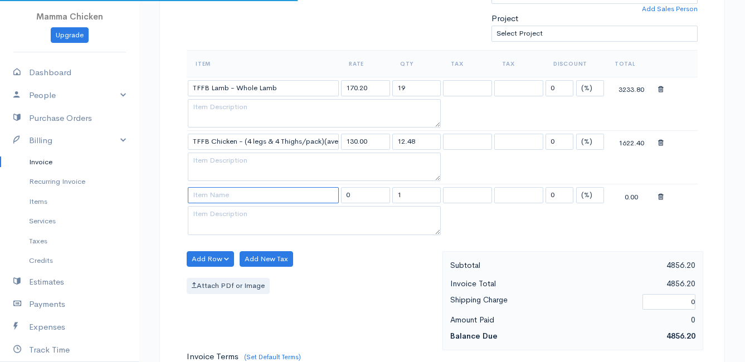
click at [213, 196] on input at bounding box center [263, 195] width 151 height 16
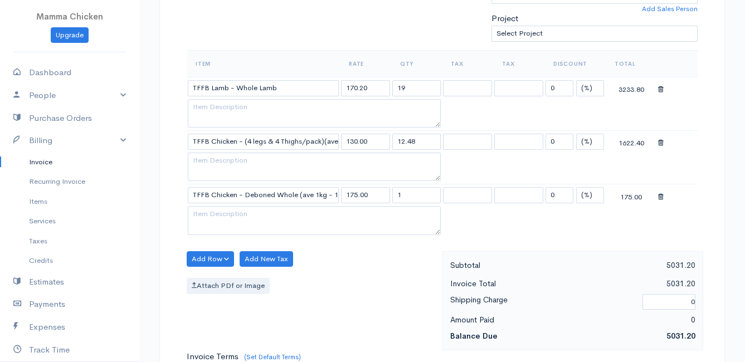
click at [257, 212] on body "Mamma Chicken Upgrade Dashboard People Clients Vendors Staff Users Purchase Ord…" at bounding box center [372, 201] width 745 height 1070
click at [409, 197] on input "1" at bounding box center [416, 195] width 49 height 16
click at [209, 255] on button "Add Row" at bounding box center [210, 259] width 47 height 16
click at [214, 276] on link "Add Item Row" at bounding box center [231, 281] width 88 height 19
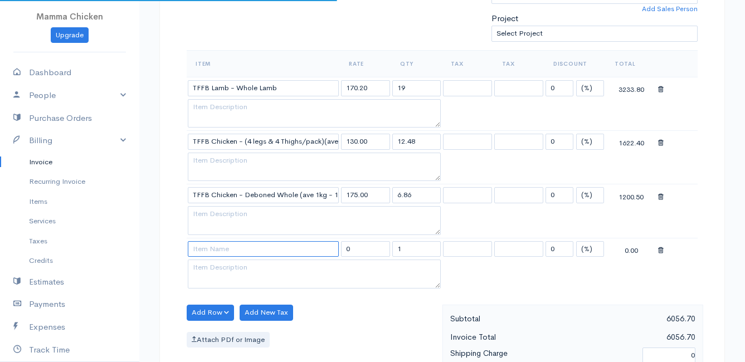
click at [208, 251] on input at bounding box center [263, 249] width 151 height 16
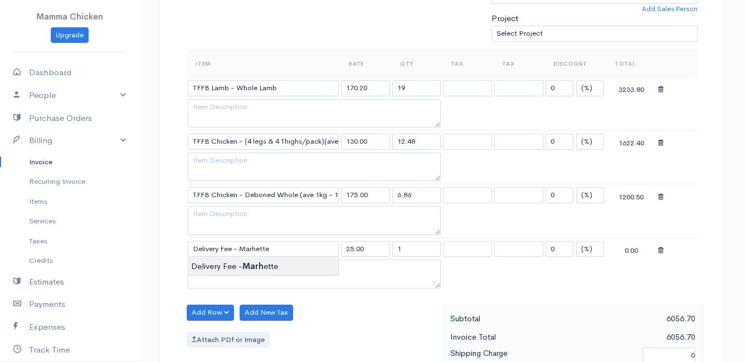
click at [222, 262] on body "Mamma Chicken Upgrade Dashboard People Clients Vendors Staff Users Purchase Ord…" at bounding box center [372, 228] width 745 height 1124
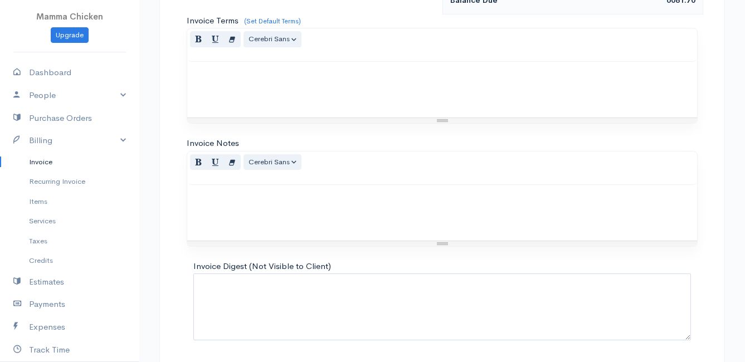
scroll to position [762, 0]
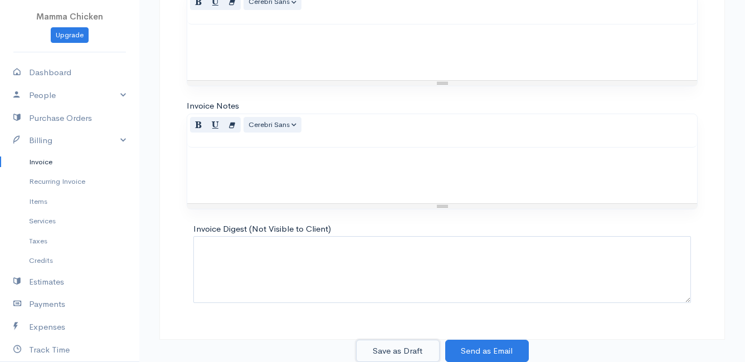
click at [394, 347] on button "Save as Draft" at bounding box center [398, 351] width 84 height 23
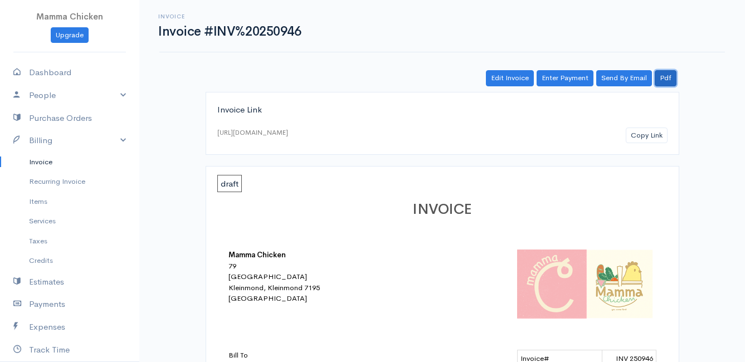
click at [664, 76] on link "Pdf" at bounding box center [666, 78] width 22 height 16
click at [50, 164] on link "Invoice" at bounding box center [69, 162] width 139 height 20
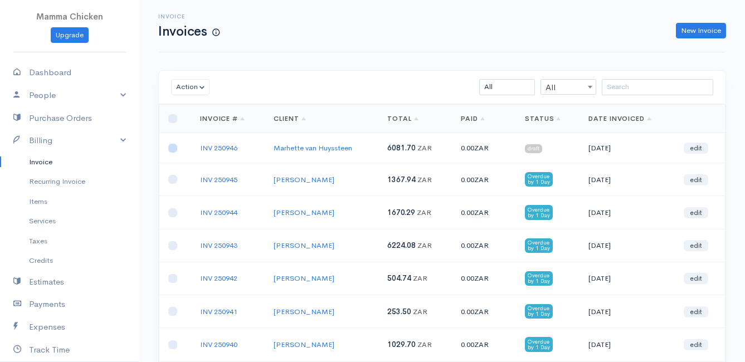
click at [168, 147] on input "checkbox" at bounding box center [172, 148] width 9 height 9
click at [182, 88] on button "Action" at bounding box center [190, 87] width 38 height 16
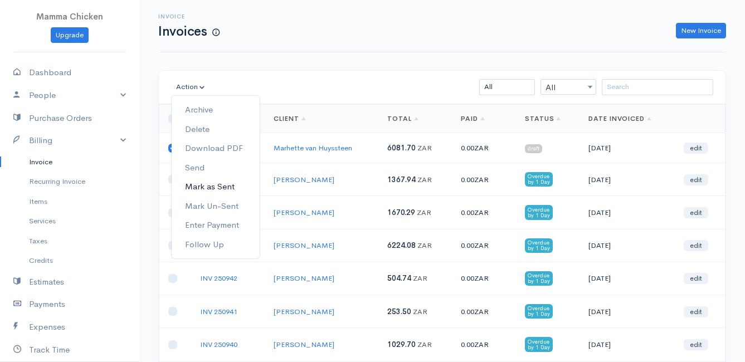
click at [221, 181] on link "Mark as Sent" at bounding box center [216, 186] width 88 height 19
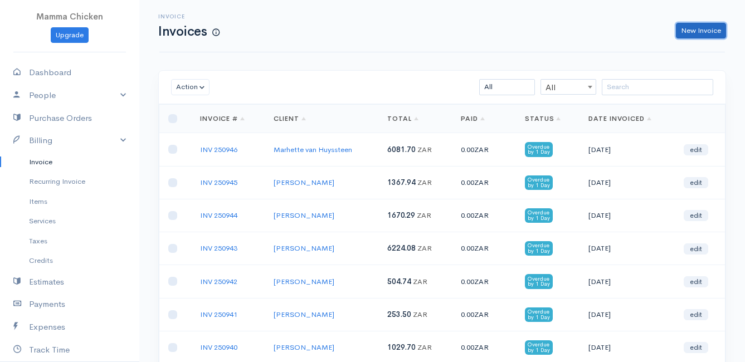
click at [706, 30] on link "New Invoice" at bounding box center [701, 31] width 50 height 16
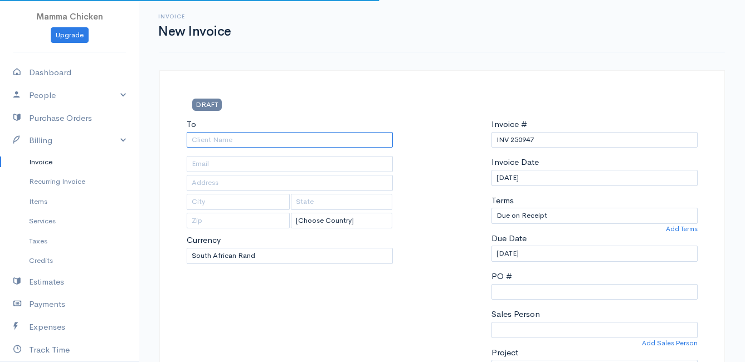
click at [240, 137] on input "To" at bounding box center [290, 140] width 206 height 16
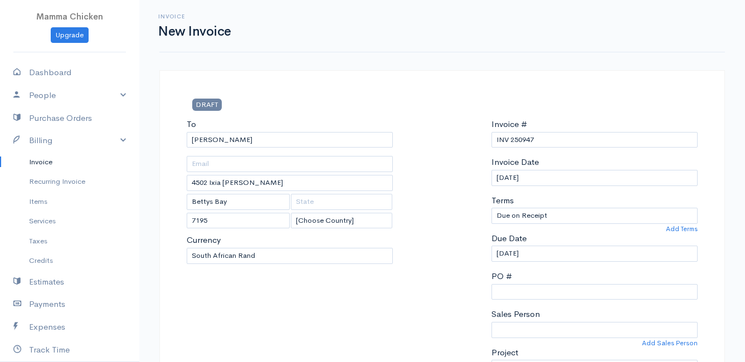
scroll to position [223, 0]
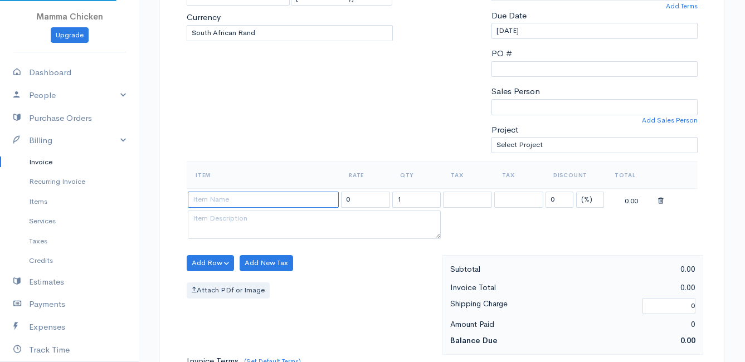
click at [239, 203] on input at bounding box center [263, 200] width 151 height 16
click at [256, 217] on body "Mamma Chicken Upgrade Dashboard People Clients Vendors Staff Users Purchase Ord…" at bounding box center [372, 258] width 745 height 963
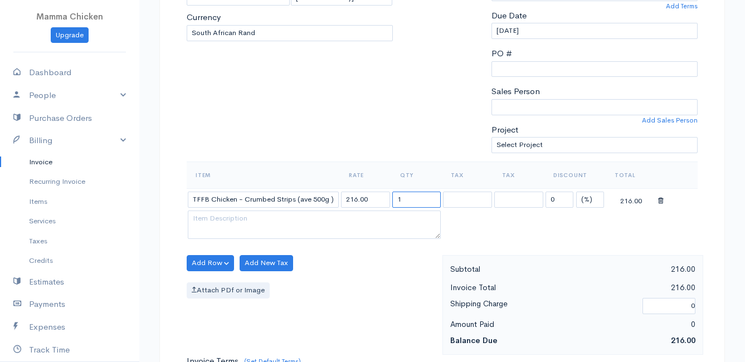
drag, startPoint x: 415, startPoint y: 201, endPoint x: 379, endPoint y: 201, distance: 36.2
click at [379, 201] on tr "TFFB Chicken - Crumbed Strips (ave 500g ) 216.00 1 0 (%) Flat 216.00" at bounding box center [442, 199] width 511 height 22
click at [373, 281] on div "Add Row Add Item Row Add Time Row Add New Tax Attach PDf or Image" at bounding box center [311, 305] width 261 height 100
click at [208, 262] on button "Add Row" at bounding box center [210, 263] width 47 height 16
click at [213, 280] on link "Add Item Row" at bounding box center [231, 285] width 88 height 19
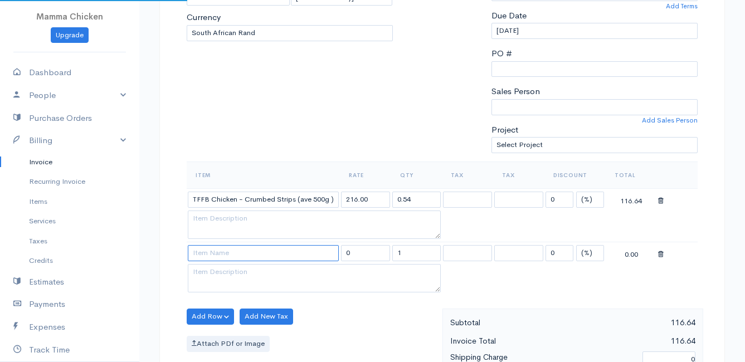
click at [208, 254] on input at bounding box center [263, 253] width 151 height 16
click at [270, 306] on body "Mamma Chicken Upgrade Dashboard People Clients Vendors Staff Users Purchase Ord…" at bounding box center [372, 285] width 745 height 1017
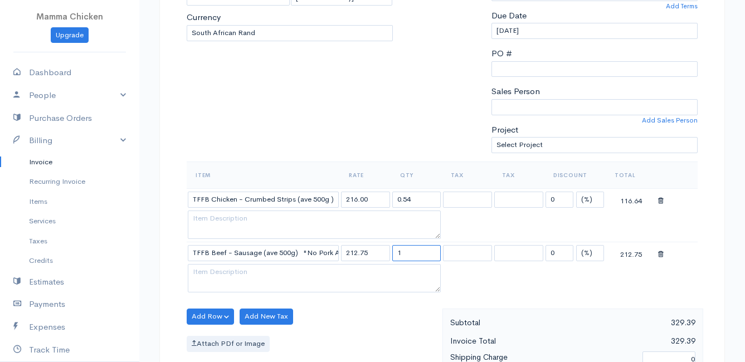
click at [419, 248] on input "1" at bounding box center [416, 253] width 49 height 16
click at [209, 316] on button "Add Row" at bounding box center [210, 317] width 47 height 16
drag, startPoint x: 216, startPoint y: 272, endPoint x: 218, endPoint y: 285, distance: 12.9
click at [216, 272] on link "Add Item Row" at bounding box center [231, 274] width 88 height 19
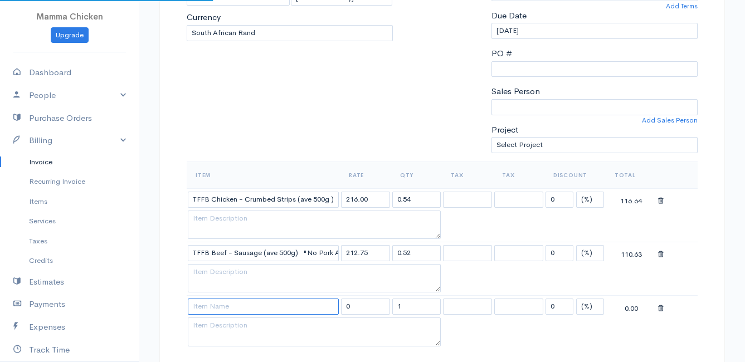
click at [213, 309] on input at bounding box center [263, 307] width 151 height 16
click at [220, 341] on body "Mamma Chicken Upgrade Dashboard People Clients Vendors Staff Users Purchase Ord…" at bounding box center [372, 312] width 745 height 1070
drag, startPoint x: 404, startPoint y: 305, endPoint x: 390, endPoint y: 306, distance: 14.0
click at [390, 306] on tr "TFFB Beef - Stirfry (ave 500g) 218.50 1 0 (%) Flat 218.50" at bounding box center [442, 307] width 511 height 22
click at [465, 331] on table "Item Rate Qty Tax Tax Discount Total TFFB Chicken - Crumbed Strips (ave 500g ) …" at bounding box center [442, 256] width 511 height 188
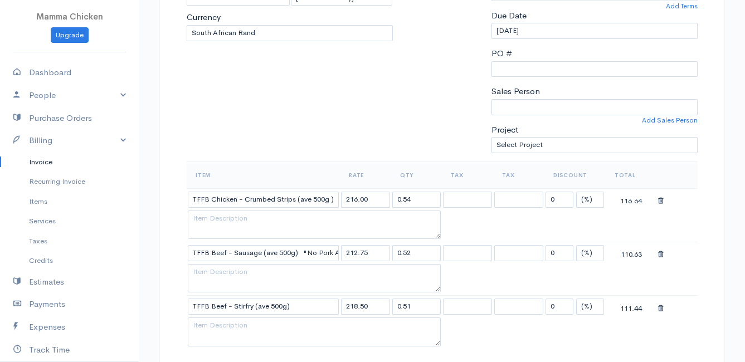
scroll to position [279, 0]
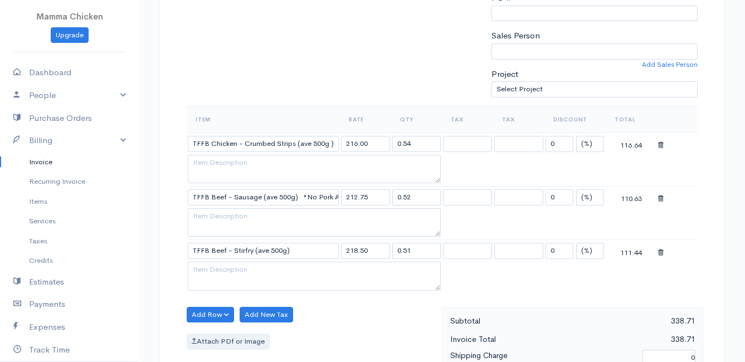
click at [535, 282] on table "Item Rate Qty Tax Tax Discount Total TFFB Chicken - Crumbed Strips (ave 500g ) …" at bounding box center [442, 200] width 511 height 188
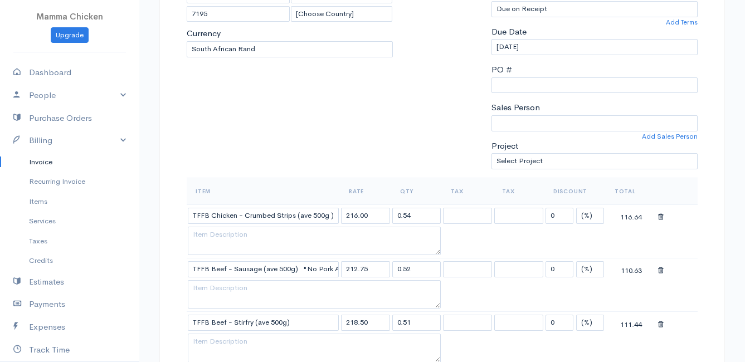
scroll to position [374, 0]
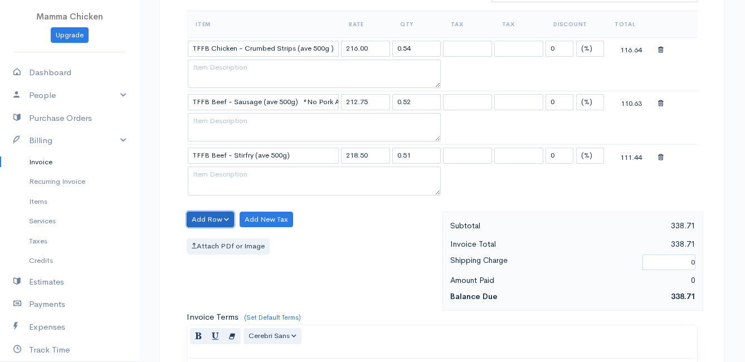
click at [204, 221] on button "Add Row" at bounding box center [210, 220] width 47 height 16
click at [209, 242] on link "Add Item Row" at bounding box center [231, 242] width 88 height 19
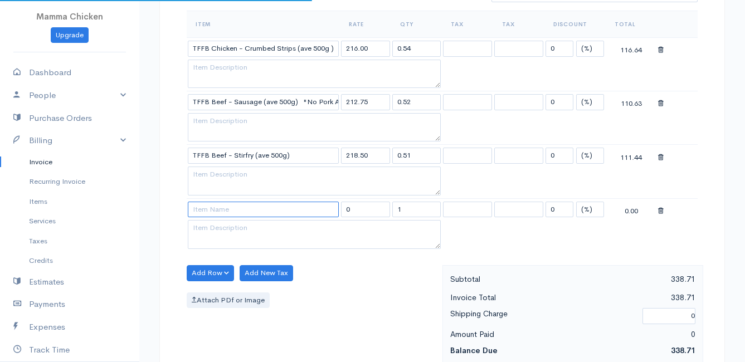
click at [209, 212] on input at bounding box center [263, 210] width 151 height 16
click at [216, 258] on body "Mamma Chicken Upgrade Dashboard People Clients Vendors Staff Users Purchase Ord…" at bounding box center [372, 188] width 745 height 1124
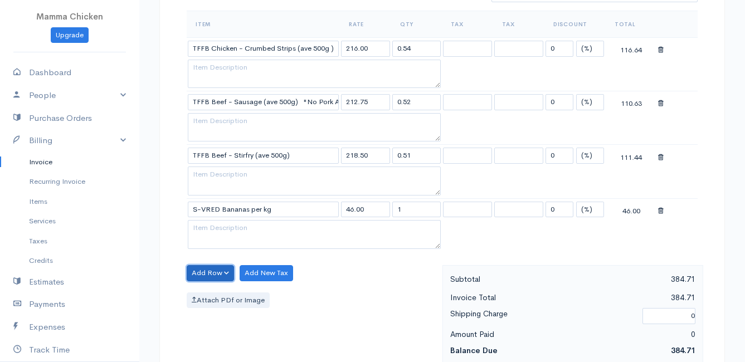
click at [213, 272] on button "Add Row" at bounding box center [210, 273] width 47 height 16
click at [212, 295] on link "Add Item Row" at bounding box center [231, 295] width 88 height 19
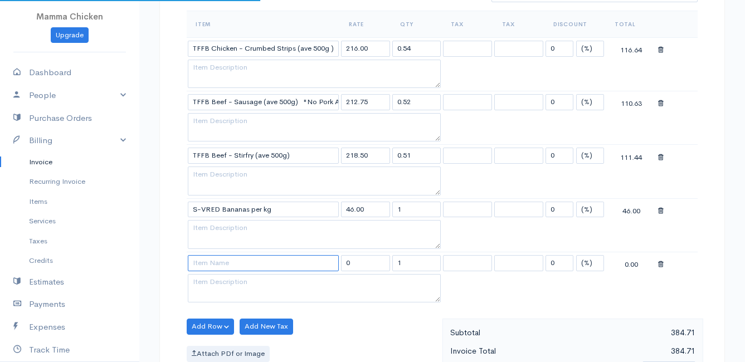
click at [209, 265] on input at bounding box center [263, 263] width 151 height 16
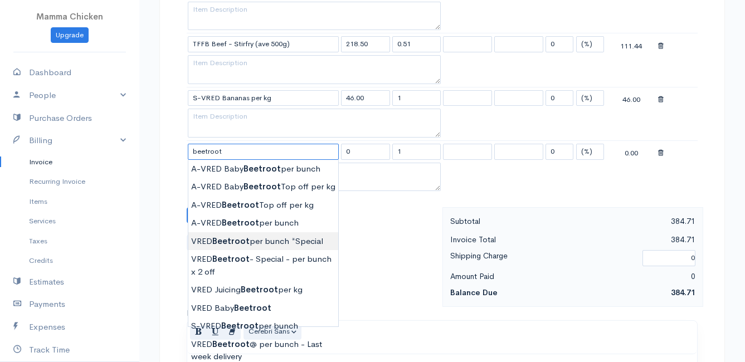
scroll to position [541, 0]
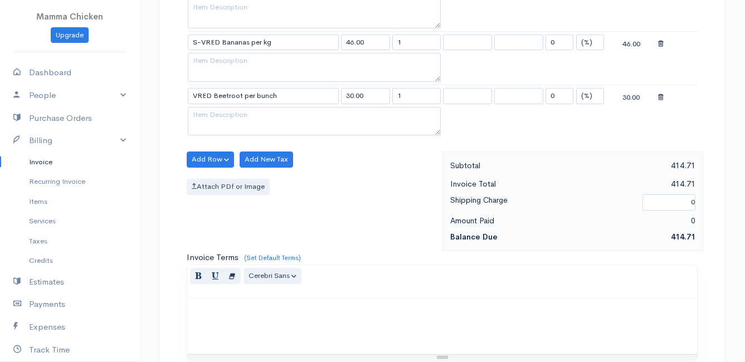
click at [241, 243] on body "Mamma Chicken Upgrade Dashboard People Clients Vendors Staff Users Purchase Ord…" at bounding box center [372, 48] width 745 height 1178
click at [207, 158] on button "Add Row" at bounding box center [210, 160] width 47 height 16
click at [214, 182] on link "Add Item Row" at bounding box center [231, 182] width 88 height 19
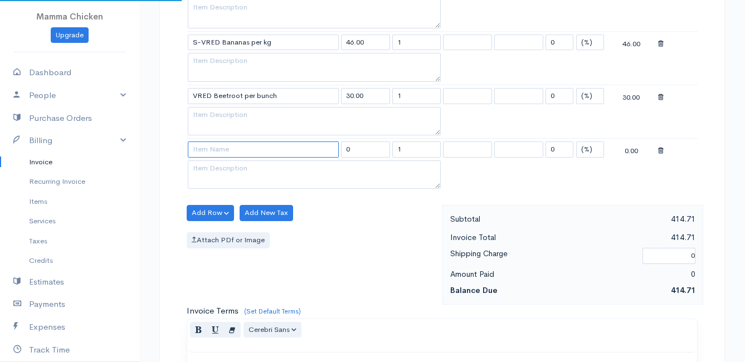
click at [211, 147] on input at bounding box center [263, 150] width 151 height 16
click at [274, 262] on body "Mamma Chicken Upgrade Dashboard People Clients Vendors Staff Users Purchase Ord…" at bounding box center [372, 74] width 745 height 1231
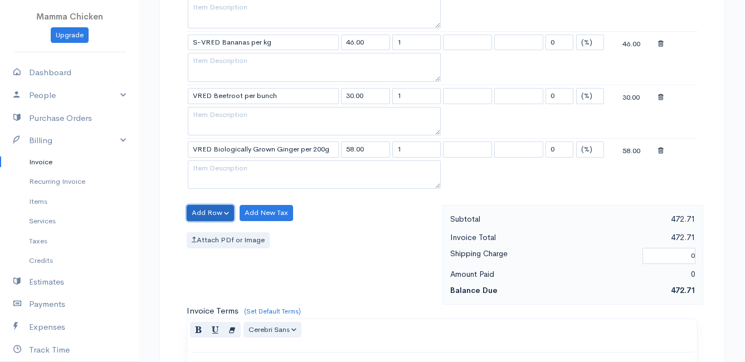
click at [207, 211] on button "Add Row" at bounding box center [210, 213] width 47 height 16
click at [207, 235] on link "Add Item Row" at bounding box center [231, 235] width 88 height 19
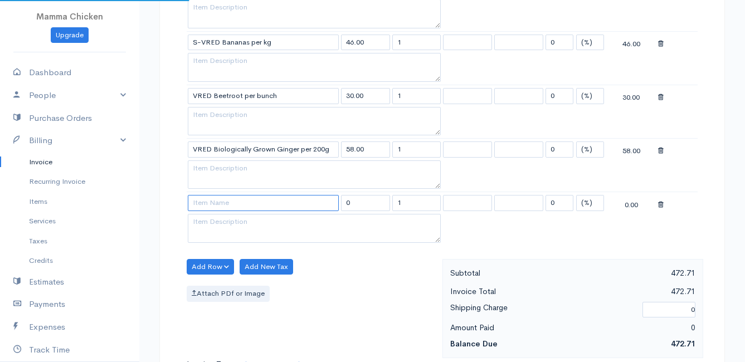
drag, startPoint x: 207, startPoint y: 235, endPoint x: 212, endPoint y: 203, distance: 32.7
click at [212, 203] on input at bounding box center [263, 203] width 151 height 16
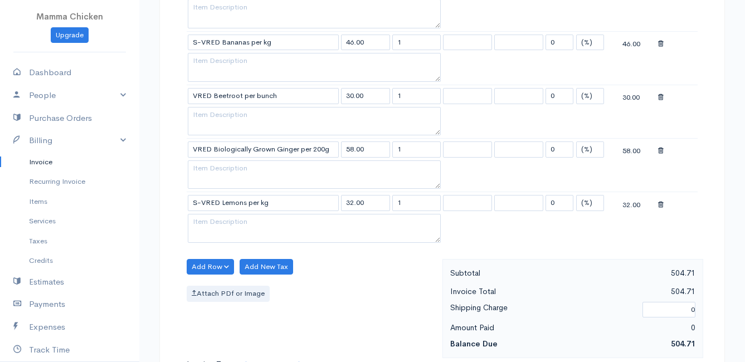
click at [243, 267] on body "Mamma Chicken Upgrade Dashboard People Clients Vendors Staff Users Purchase Ord…" at bounding box center [372, 101] width 745 height 1285
click at [201, 263] on button "Add Row" at bounding box center [210, 267] width 47 height 16
click at [211, 285] on link "Add Item Row" at bounding box center [231, 289] width 88 height 19
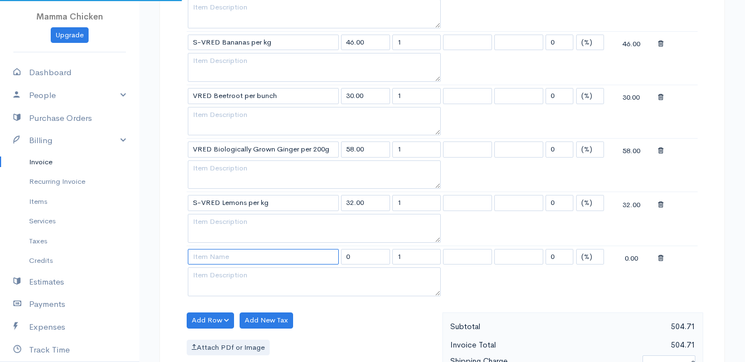
click at [203, 259] on input at bounding box center [263, 257] width 151 height 16
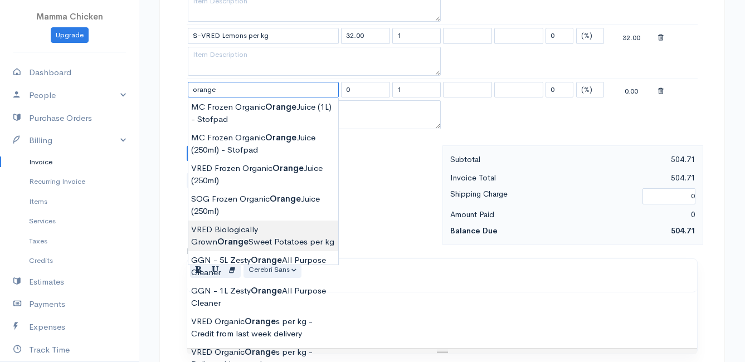
scroll to position [764, 0]
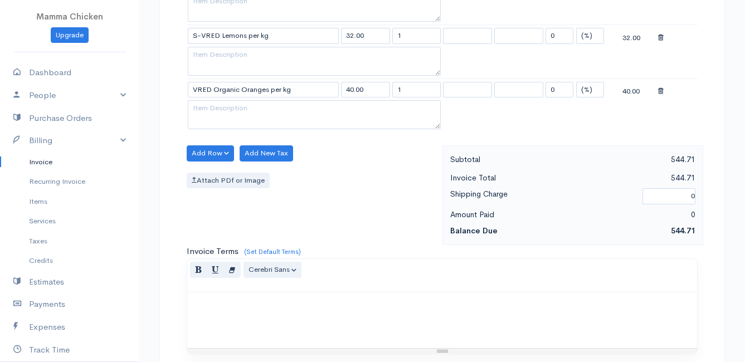
scroll to position [652, 0]
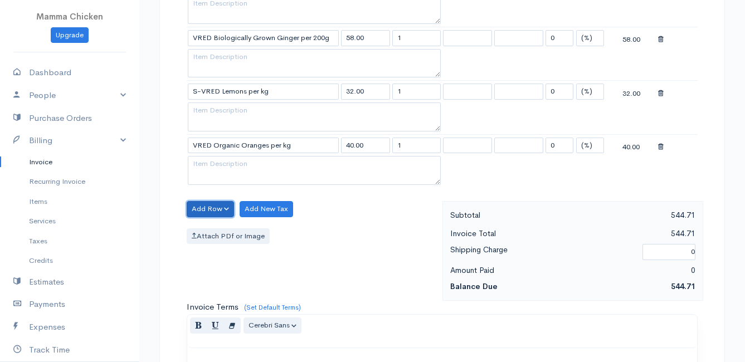
click at [211, 207] on button "Add Row" at bounding box center [210, 209] width 47 height 16
click at [217, 231] on link "Add Item Row" at bounding box center [231, 231] width 88 height 19
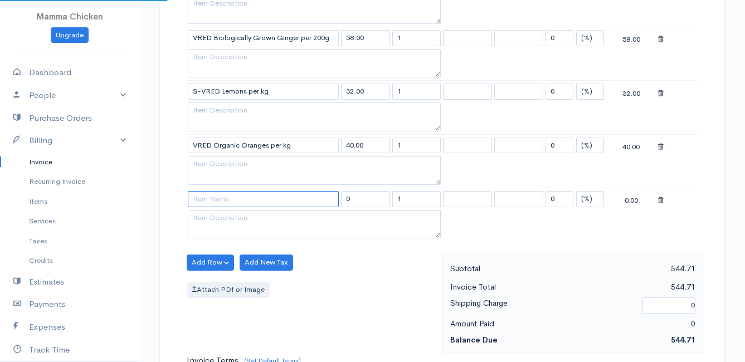
click at [216, 202] on input at bounding box center [263, 199] width 151 height 16
click at [232, 218] on body "Mamma Chicken Upgrade Dashboard People Clients Vendors Staff Users Purchase Ord…" at bounding box center [372, 44] width 745 height 1392
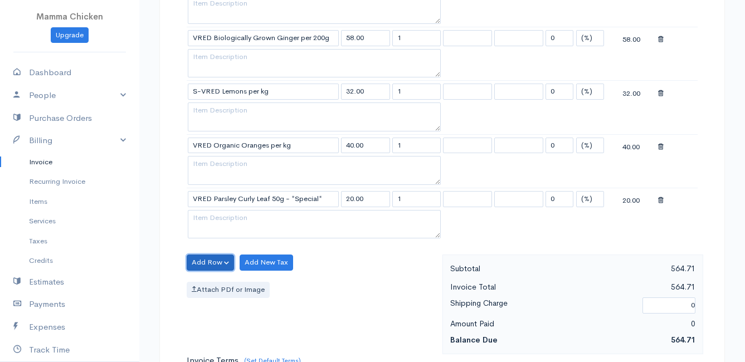
click at [214, 258] on button "Add Row" at bounding box center [210, 263] width 47 height 16
click at [220, 282] on link "Add Item Row" at bounding box center [231, 285] width 88 height 19
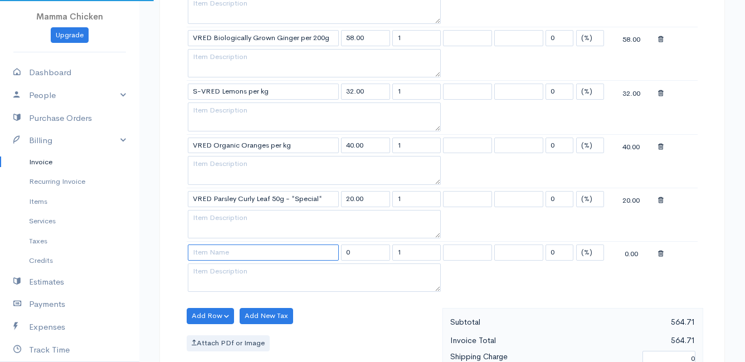
click at [213, 256] on input at bounding box center [263, 253] width 151 height 16
click at [257, 319] on body "Mamma Chicken Upgrade Dashboard People Clients Vendors Staff Users Purchase Ord…" at bounding box center [372, 71] width 745 height 1446
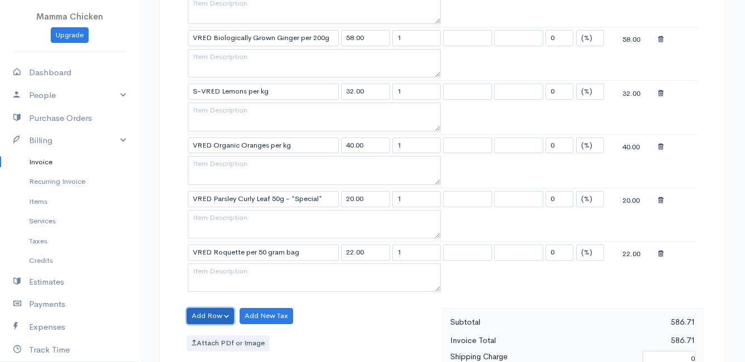
click at [207, 316] on button "Add Row" at bounding box center [210, 316] width 47 height 16
click at [214, 269] on link "Add Item Row" at bounding box center [231, 274] width 88 height 19
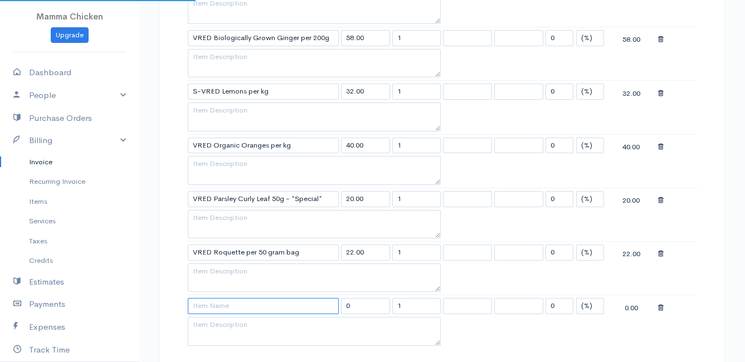
click at [220, 311] on input at bounding box center [263, 306] width 151 height 16
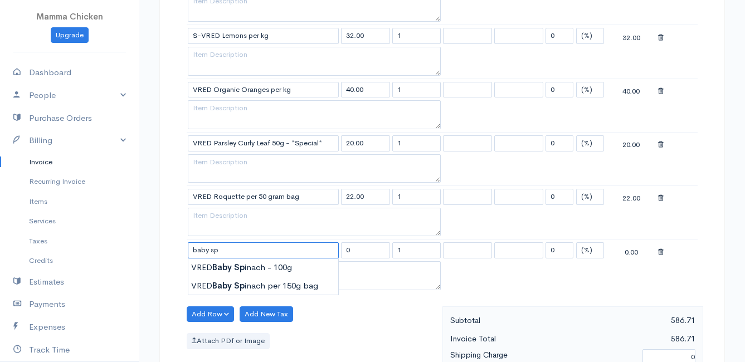
scroll to position [764, 0]
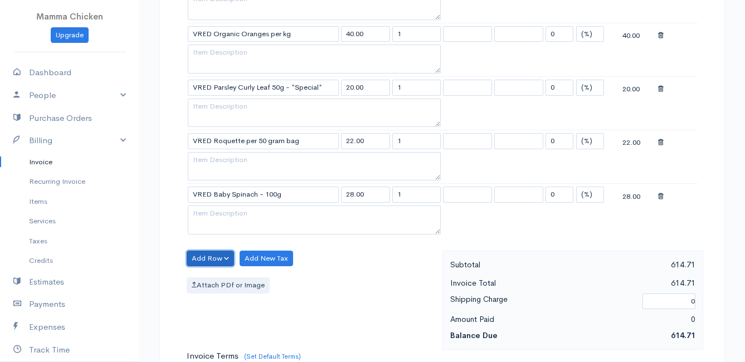
click at [216, 256] on button "Add Row" at bounding box center [210, 259] width 47 height 16
click at [219, 281] on link "Add Item Row" at bounding box center [231, 281] width 88 height 19
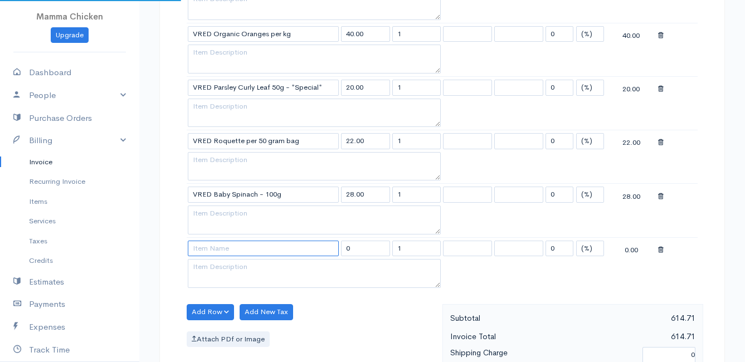
click at [207, 248] on input at bounding box center [263, 249] width 151 height 16
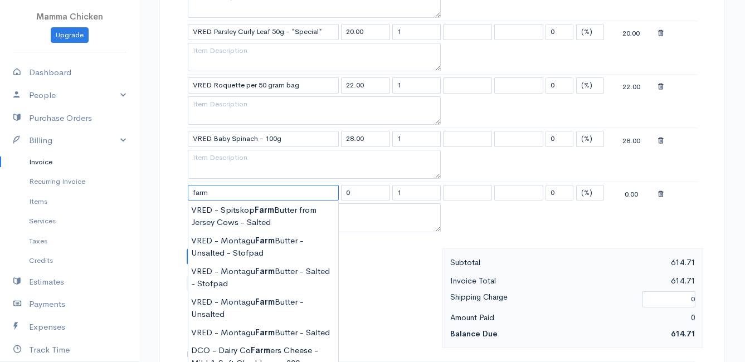
scroll to position [875, 0]
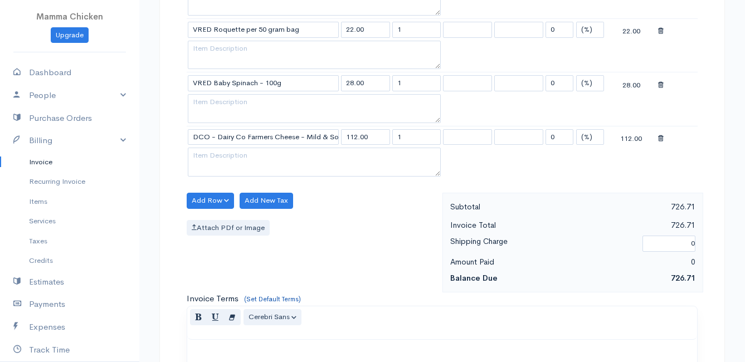
click at [205, 196] on button "Add Row" at bounding box center [210, 201] width 47 height 16
click at [203, 225] on link "Add Item Row" at bounding box center [231, 223] width 88 height 19
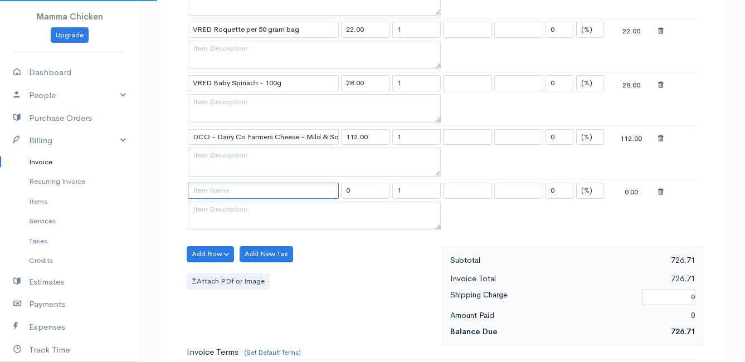
click at [206, 193] on input at bounding box center [263, 191] width 151 height 16
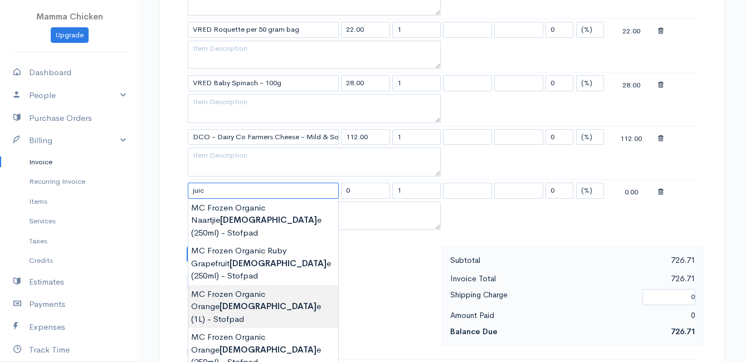
scroll to position [931, 0]
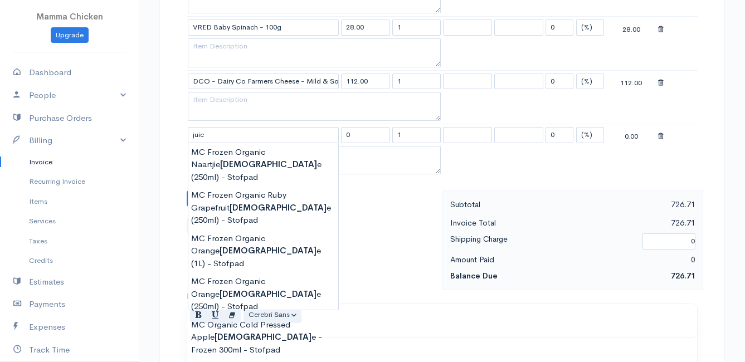
click at [388, 264] on div "Add Row Add Item Row Add Time Row Add New Tax Attach PDf or Image" at bounding box center [311, 241] width 261 height 100
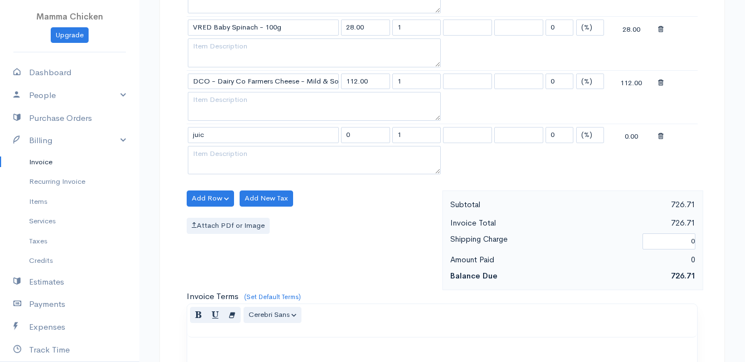
click at [657, 136] on td at bounding box center [677, 135] width 41 height 22
click at [662, 135] on icon at bounding box center [661, 137] width 6 height 8
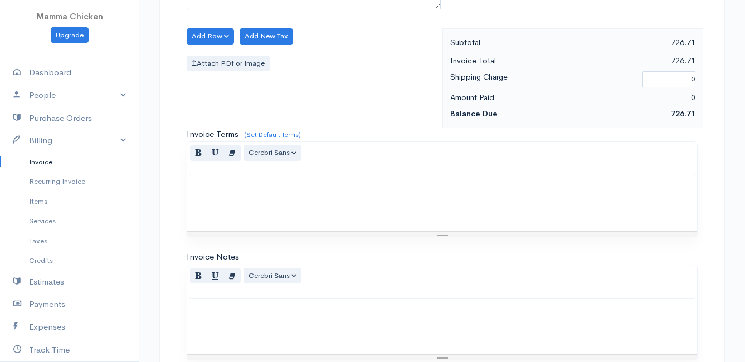
scroll to position [1193, 0]
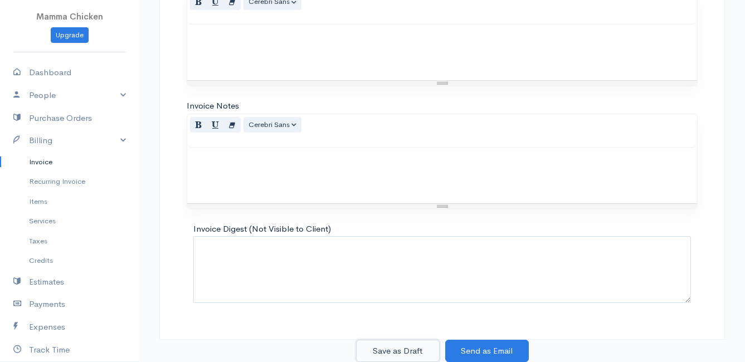
click at [402, 343] on button "Save as Draft" at bounding box center [398, 351] width 84 height 23
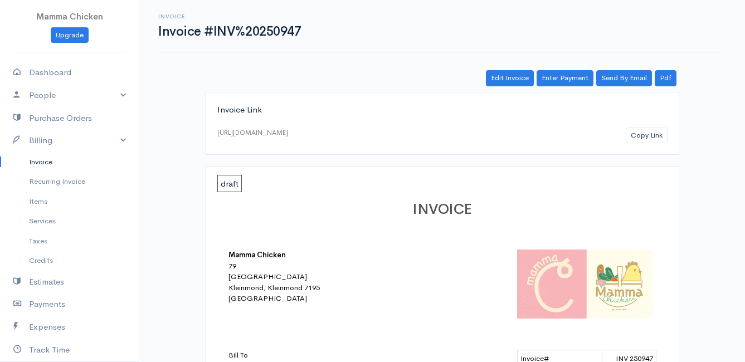
click at [40, 160] on link "Invoice" at bounding box center [69, 162] width 139 height 20
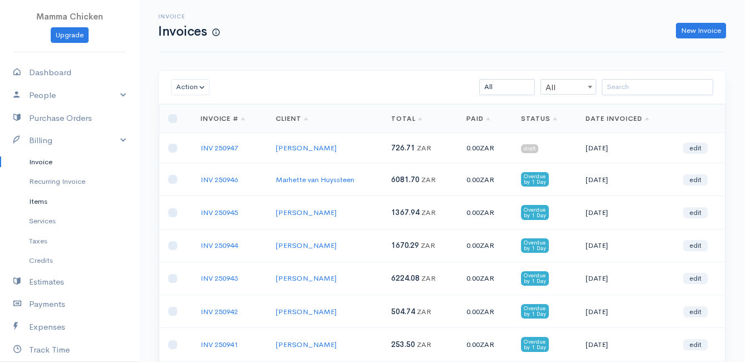
click at [39, 201] on link "Items" at bounding box center [69, 202] width 139 height 20
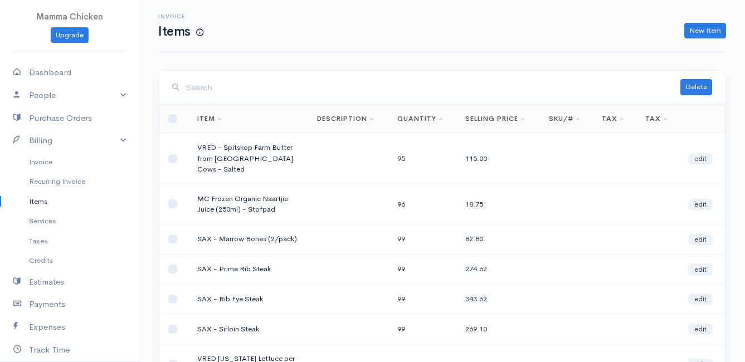
click at [265, 94] on input "search" at bounding box center [433, 87] width 494 height 23
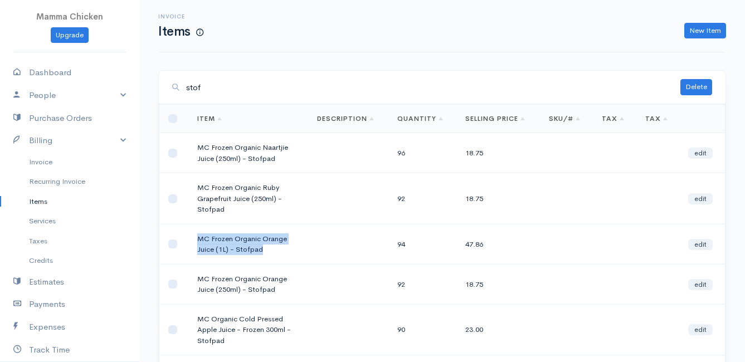
drag, startPoint x: 261, startPoint y: 250, endPoint x: 193, endPoint y: 241, distance: 68.6
click at [193, 241] on td "MC Frozen Organic Orange Juice (1L) - Stofpad" at bounding box center [248, 244] width 120 height 40
drag, startPoint x: 193, startPoint y: 241, endPoint x: 258, endPoint y: 244, distance: 64.7
click at [258, 244] on td "MC Frozen Organic Orange Juice (1L) - Stofpad" at bounding box center [248, 244] width 120 height 40
drag, startPoint x: 261, startPoint y: 251, endPoint x: 196, endPoint y: 243, distance: 65.6
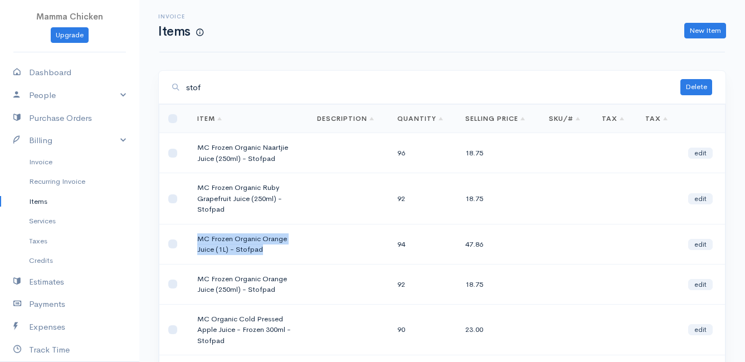
click at [196, 243] on td "MC Frozen Organic Orange Juice (1L) - Stofpad" at bounding box center [248, 244] width 120 height 40
drag, startPoint x: 196, startPoint y: 243, endPoint x: 214, endPoint y: 242, distance: 17.9
copy td "MC Frozen Organic Orange Juice (1L) - Stofpad"
click at [692, 31] on link "New Item" at bounding box center [705, 31] width 42 height 16
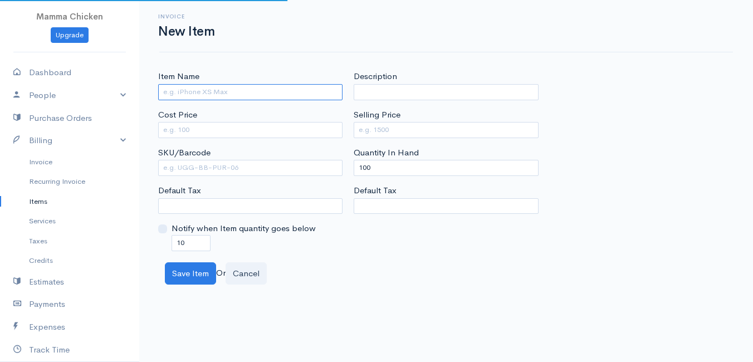
click at [178, 94] on input "Item Name" at bounding box center [250, 92] width 184 height 16
drag, startPoint x: 178, startPoint y: 94, endPoint x: 171, endPoint y: 88, distance: 8.7
paste input "MC Frozen Organic Orange Juice (1L) - Stofpad"
click at [173, 92] on input "MC Frozen Organic Orange Juice (1L) - Stofpad" at bounding box center [250, 92] width 184 height 16
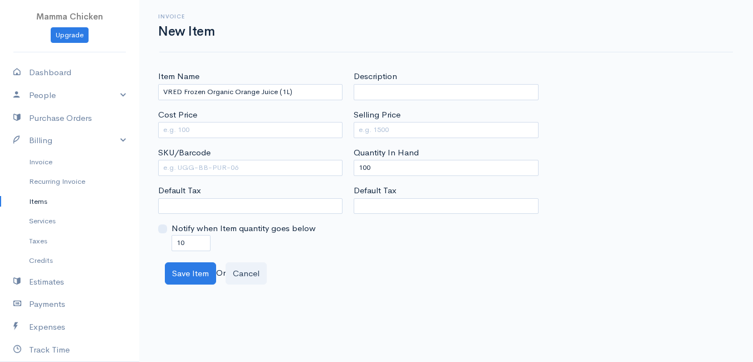
click at [403, 269] on div "Save Item Or Cancel" at bounding box center [446, 273] width 574 height 23
click at [196, 131] on input "Cost Price" at bounding box center [250, 130] width 184 height 16
click at [364, 125] on input "Selling Price" at bounding box center [446, 130] width 184 height 16
click at [214, 130] on input "47.86" at bounding box center [250, 130] width 184 height 16
click at [413, 246] on div "Description Selling Price 70 Quantity In Hand 100 Default Tax" at bounding box center [446, 160] width 196 height 181
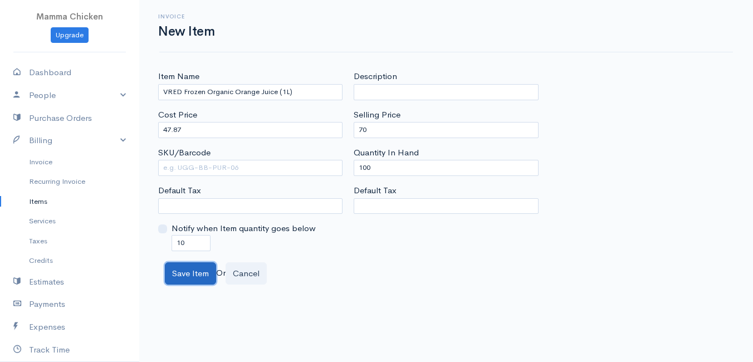
click at [189, 277] on button "Save Item" at bounding box center [190, 273] width 51 height 23
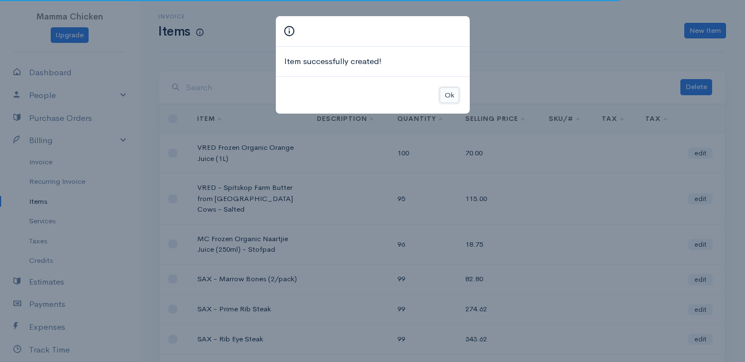
click at [456, 95] on button "Ok" at bounding box center [449, 95] width 19 height 16
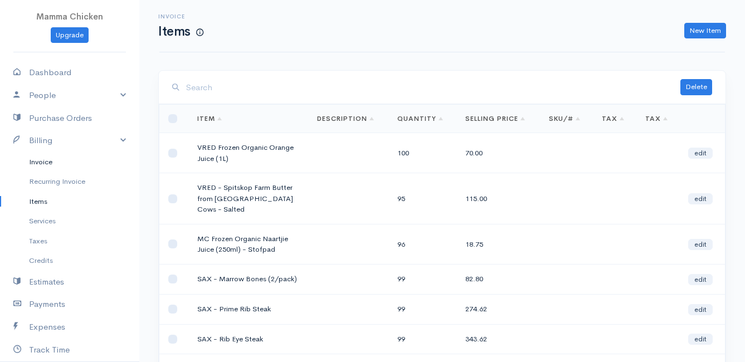
click at [46, 159] on link "Invoice" at bounding box center [69, 162] width 139 height 20
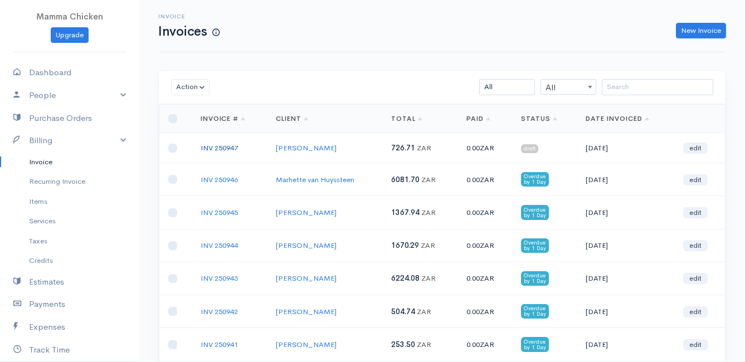
click at [234, 149] on link "INV 250947" at bounding box center [219, 147] width 37 height 9
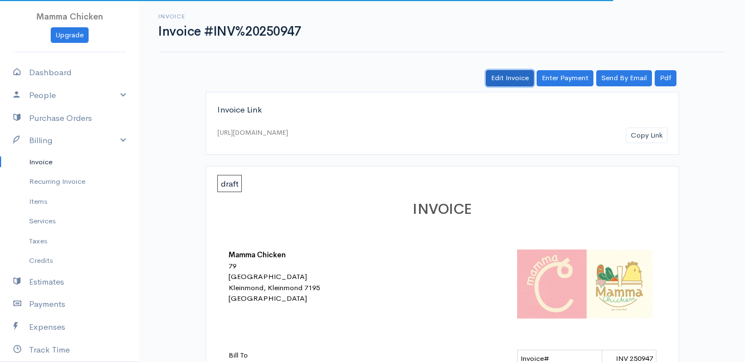
click at [522, 72] on link "Edit Invoice" at bounding box center [510, 78] width 48 height 16
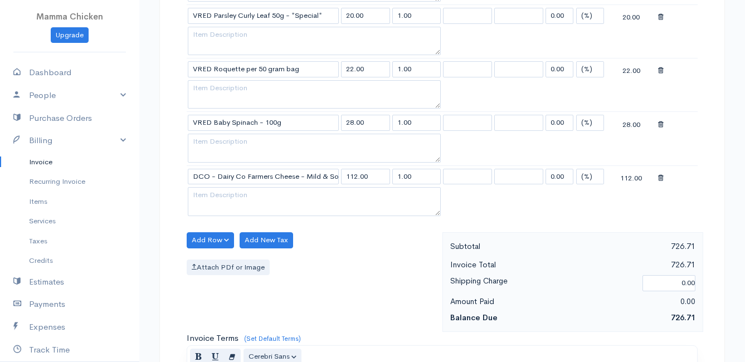
scroll to position [891, 0]
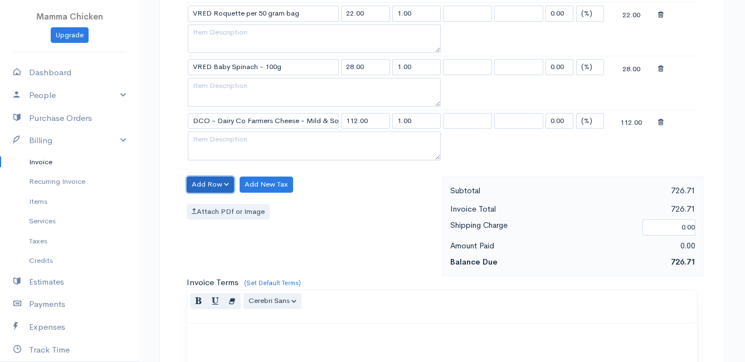
click at [204, 183] on button "Add Row" at bounding box center [210, 185] width 47 height 16
click at [204, 203] on link "Add Item Row" at bounding box center [231, 207] width 88 height 19
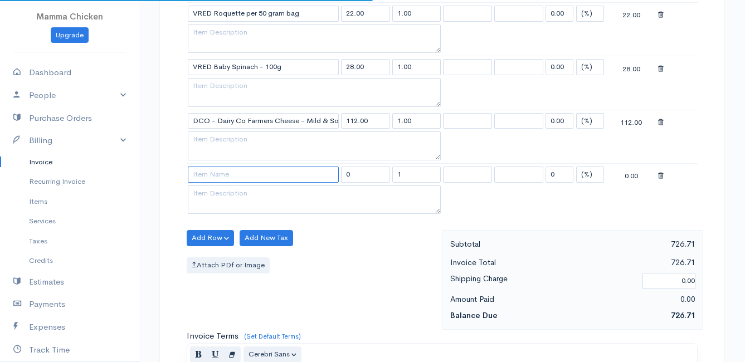
click at [211, 180] on input at bounding box center [263, 175] width 151 height 16
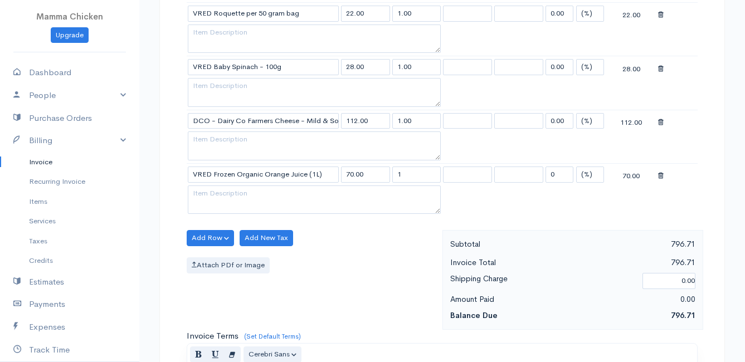
click at [202, 239] on button "Add Row" at bounding box center [210, 238] width 47 height 16
click at [212, 255] on link "Add Item Row" at bounding box center [231, 260] width 88 height 19
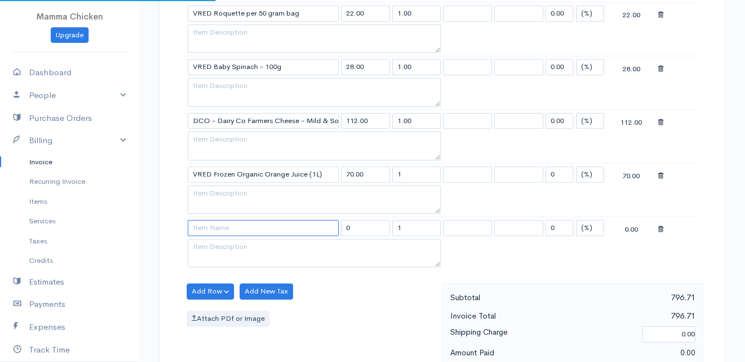
click at [214, 230] on input at bounding box center [263, 228] width 151 height 16
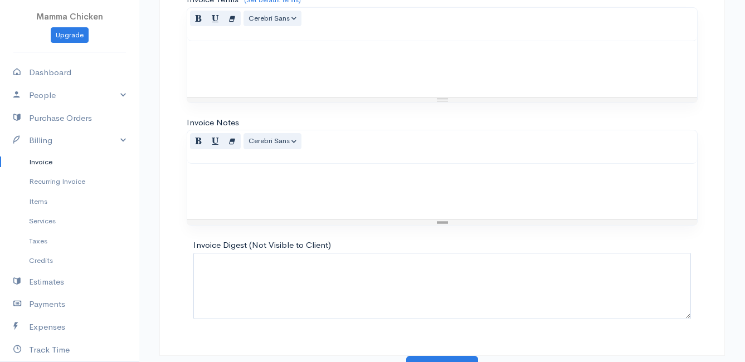
scroll to position [1298, 0]
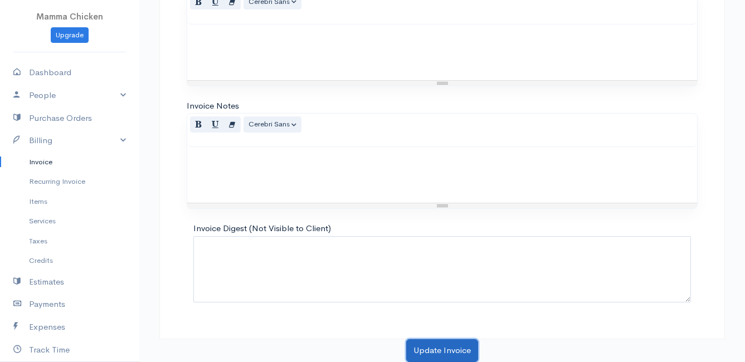
click at [435, 354] on button "Update Invoice" at bounding box center [442, 350] width 72 height 23
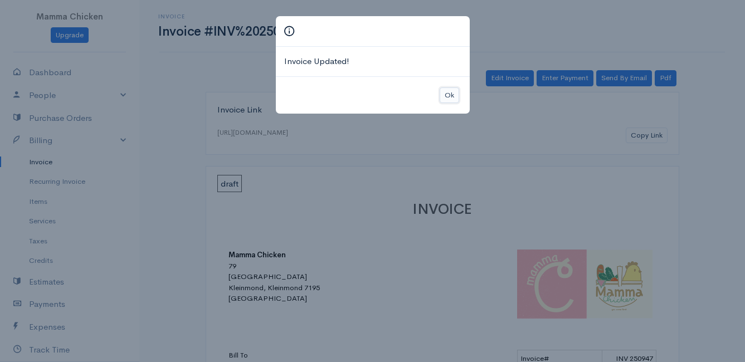
click at [449, 97] on button "Ok" at bounding box center [449, 95] width 19 height 16
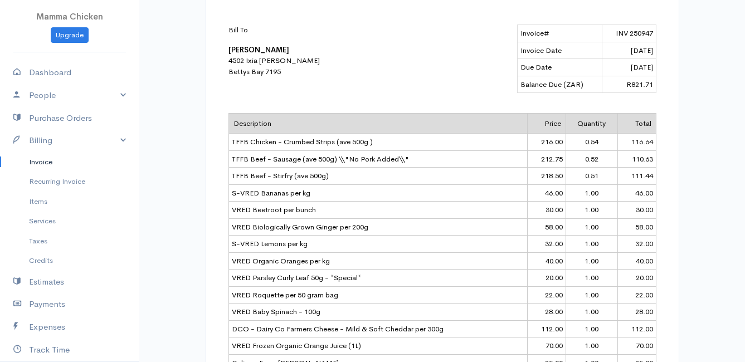
scroll to position [492, 0]
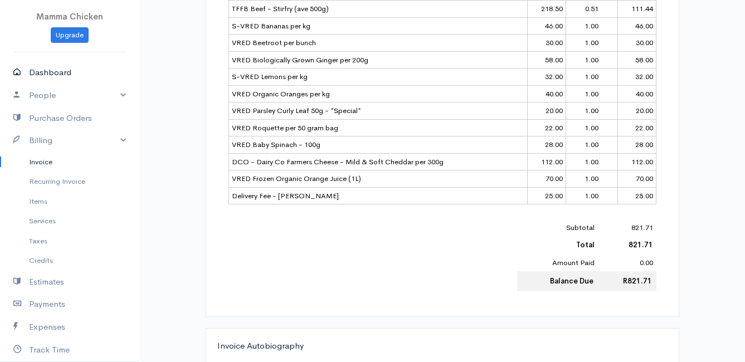
click at [46, 75] on link "Dashboard" at bounding box center [69, 72] width 139 height 23
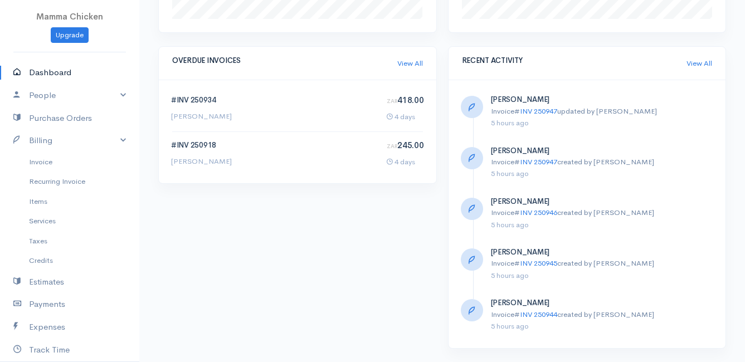
scroll to position [213, 0]
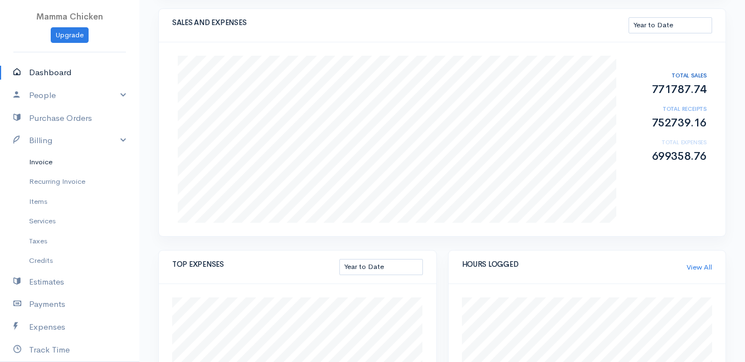
click at [39, 162] on link "Invoice" at bounding box center [69, 162] width 139 height 20
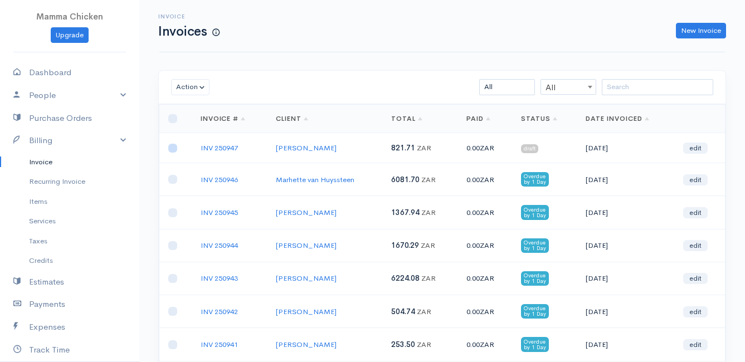
click at [174, 148] on input "checkbox" at bounding box center [172, 148] width 9 height 9
click at [193, 89] on button "Action" at bounding box center [190, 87] width 38 height 16
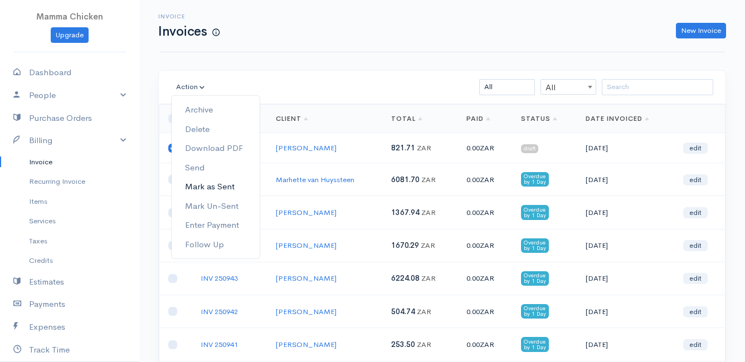
click at [226, 183] on link "Mark as Sent" at bounding box center [216, 186] width 88 height 19
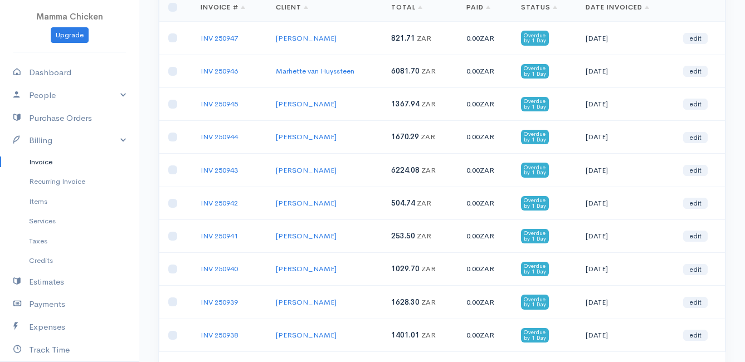
scroll to position [204, 0]
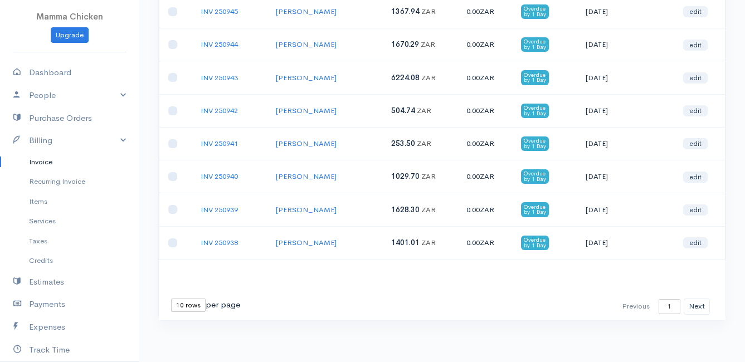
click at [176, 304] on select "10 rows 25 rows 50 rows" at bounding box center [188, 305] width 35 height 13
click at [171, 299] on select "10 rows 25 rows 50 rows" at bounding box center [188, 305] width 35 height 13
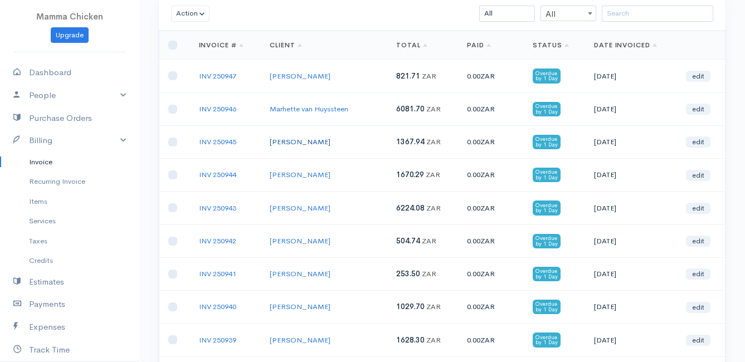
scroll to position [0, 0]
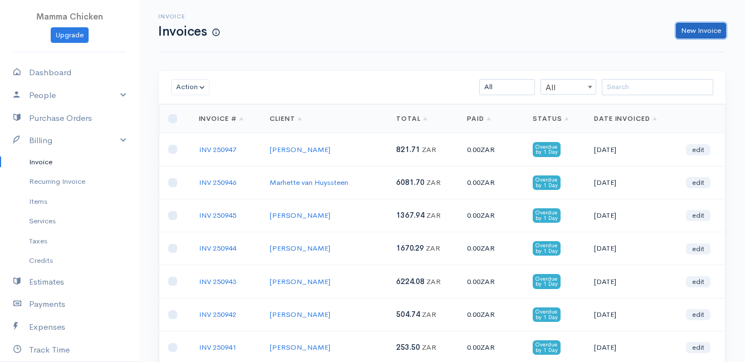
click at [691, 26] on link "New Invoice" at bounding box center [701, 31] width 50 height 16
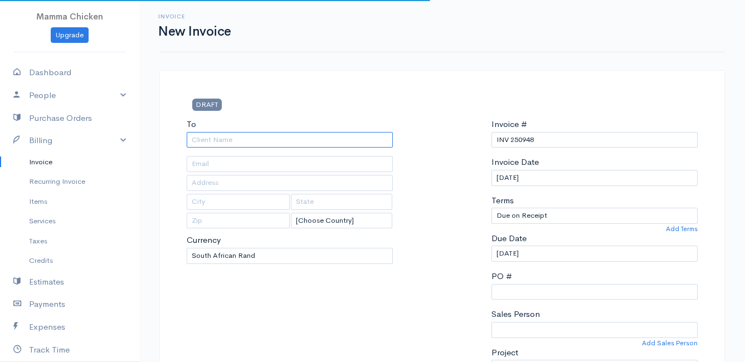
click at [231, 139] on input "To" at bounding box center [290, 140] width 206 height 16
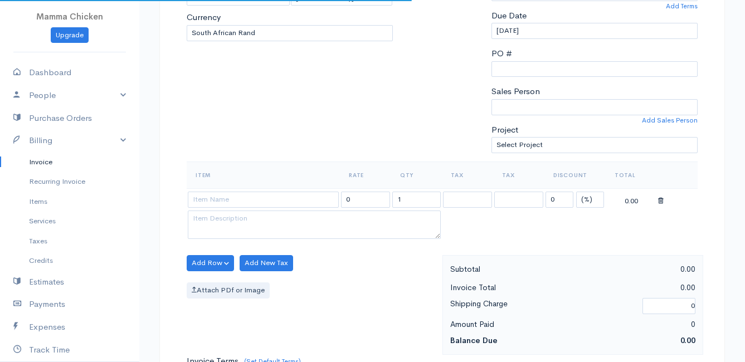
scroll to position [279, 0]
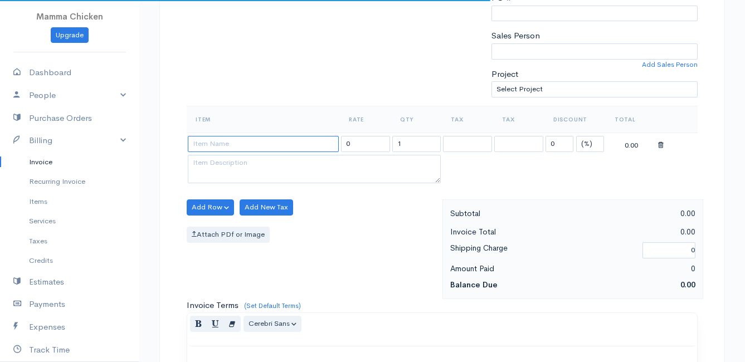
click at [222, 147] on input at bounding box center [263, 144] width 151 height 16
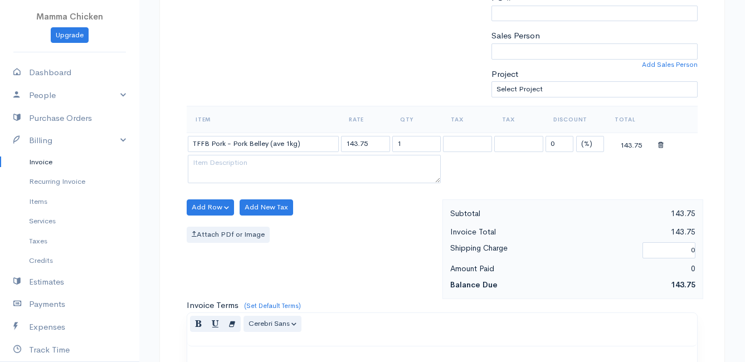
click at [235, 181] on body "Mamma Chicken Upgrade Dashboard People Clients Vendors Staff Users Purchase Ord…" at bounding box center [372, 202] width 745 height 963
click at [659, 143] on icon at bounding box center [661, 146] width 6 height 8
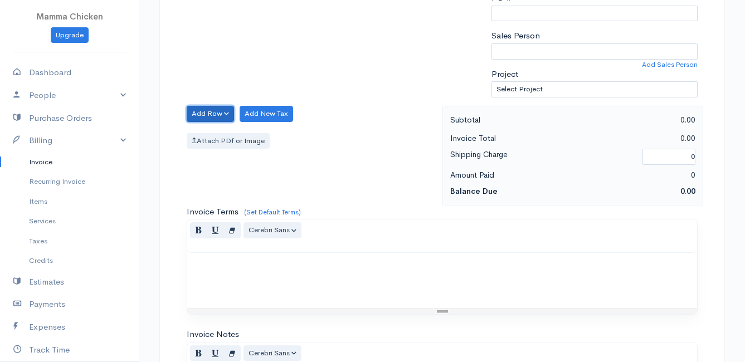
click at [198, 113] on button "Add Row" at bounding box center [210, 114] width 47 height 16
click at [207, 136] on link "Add Item Row" at bounding box center [231, 136] width 88 height 19
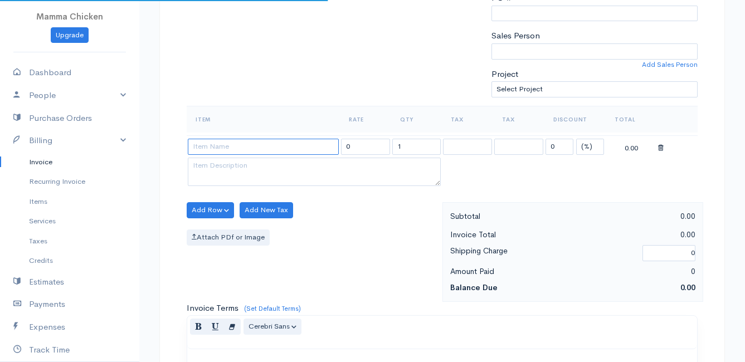
click at [211, 147] on input at bounding box center [263, 147] width 151 height 16
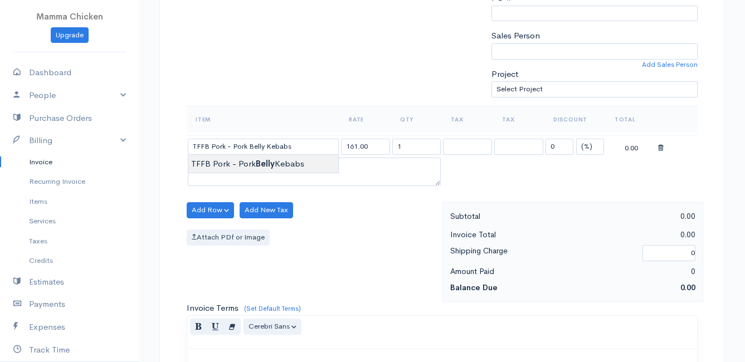
click at [226, 162] on body "Mamma Chicken Upgrade Dashboard People Clients Vendors Staff Users Purchase Ord…" at bounding box center [372, 204] width 745 height 966
drag, startPoint x: 415, startPoint y: 149, endPoint x: 388, endPoint y: 148, distance: 26.8
click at [388, 148] on tr "TFFB Pork - Pork Belly Kebabs 161.00 1 0 (%) Flat 161.00" at bounding box center [442, 146] width 511 height 22
click at [375, 231] on div "Attach PDf or Image" at bounding box center [312, 238] width 250 height 16
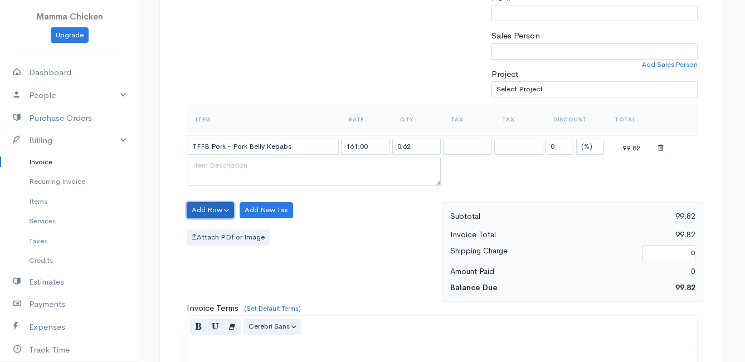
click at [214, 206] on button "Add Row" at bounding box center [210, 210] width 47 height 16
click at [216, 231] on link "Add Item Row" at bounding box center [231, 232] width 88 height 19
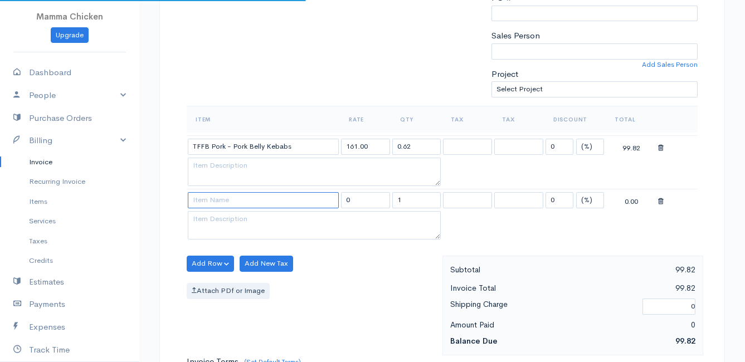
click at [214, 199] on input at bounding box center [263, 200] width 151 height 16
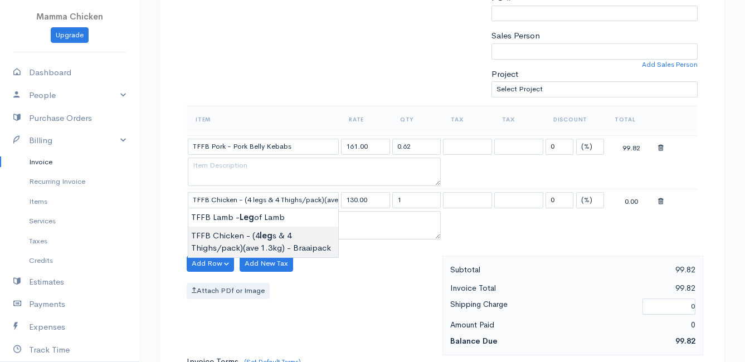
click at [231, 236] on body "Mamma Chicken Upgrade Dashboard People Clients Vendors Staff Users Purchase Ord…" at bounding box center [372, 231] width 745 height 1020
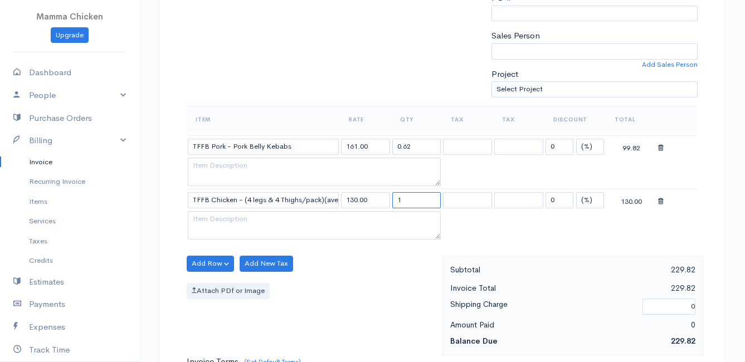
click at [417, 202] on input "1" at bounding box center [416, 200] width 49 height 16
click at [357, 287] on div "Attach PDf or Image" at bounding box center [312, 291] width 250 height 16
click at [203, 264] on button "Add Row" at bounding box center [210, 264] width 47 height 16
click at [207, 284] on link "Add Item Row" at bounding box center [231, 286] width 88 height 19
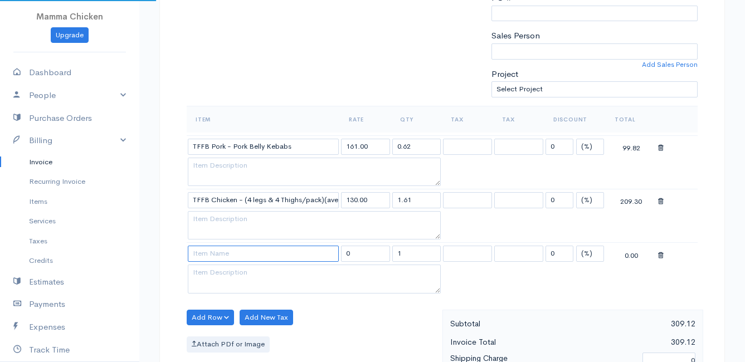
click at [206, 251] on input at bounding box center [263, 254] width 151 height 16
click at [218, 272] on body "Mamma Chicken Upgrade Dashboard People Clients Vendors Staff Users Purchase Ord…" at bounding box center [372, 257] width 745 height 1073
click at [432, 254] on input "1" at bounding box center [416, 254] width 49 height 16
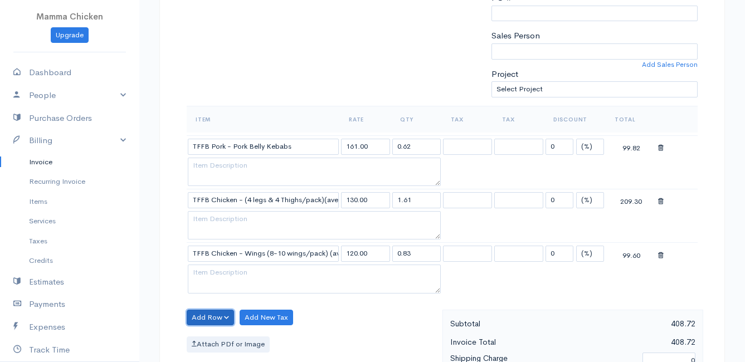
click at [201, 316] on button "Add Row" at bounding box center [210, 318] width 47 height 16
click at [212, 269] on link "Add Item Row" at bounding box center [231, 275] width 88 height 19
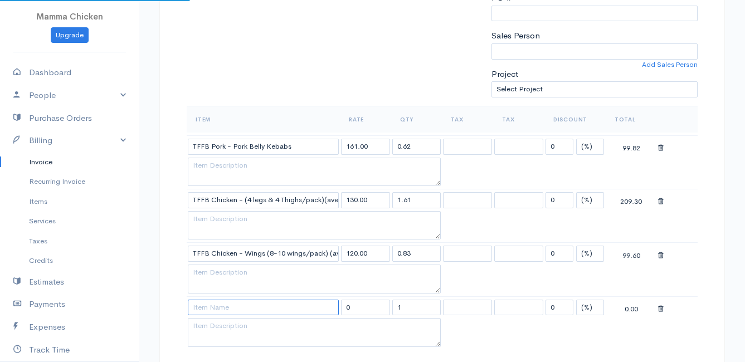
click at [214, 307] on input at bounding box center [263, 308] width 151 height 16
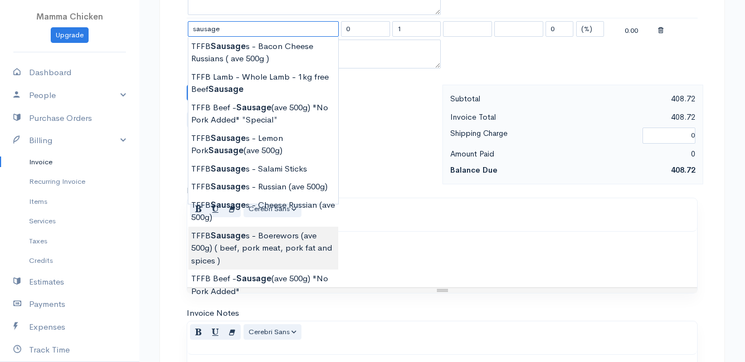
scroll to position [501, 0]
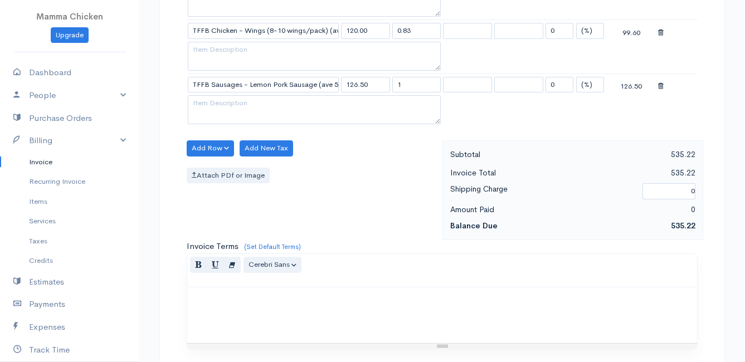
click at [261, 203] on body "Mamma Chicken Upgrade Dashboard People Clients Vendors Staff Users Purchase Ord…" at bounding box center [372, 62] width 745 height 1126
drag, startPoint x: 408, startPoint y: 85, endPoint x: 383, endPoint y: 86, distance: 25.1
click at [383, 86] on tr "TFFB Sausages - Lemon Pork Sausage (ave 500g) 126.50 1 0 (%) Flat 126.50" at bounding box center [442, 85] width 511 height 22
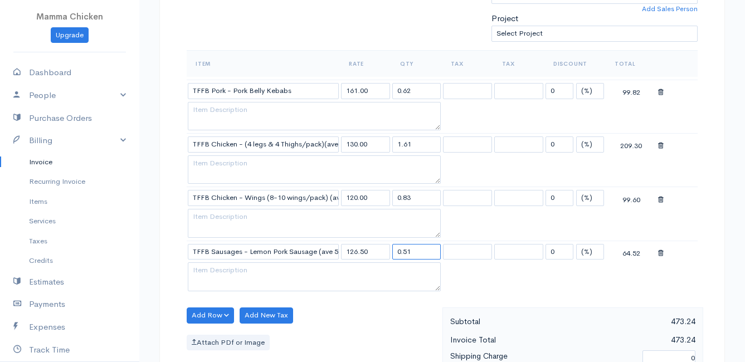
scroll to position [446, 0]
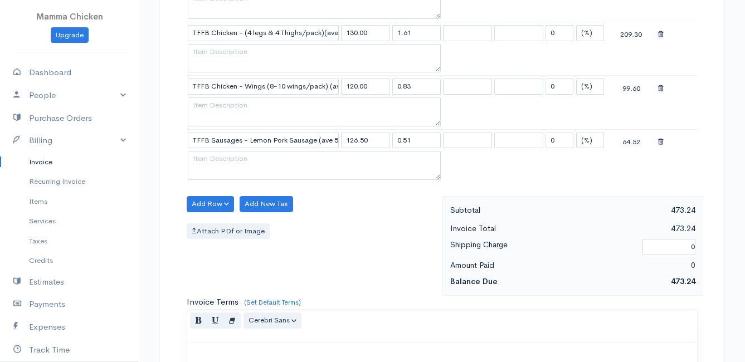
click at [391, 269] on div "Add Row Add Item Row Add Time Row Add New Tax Attach PDf or Image" at bounding box center [311, 246] width 261 height 100
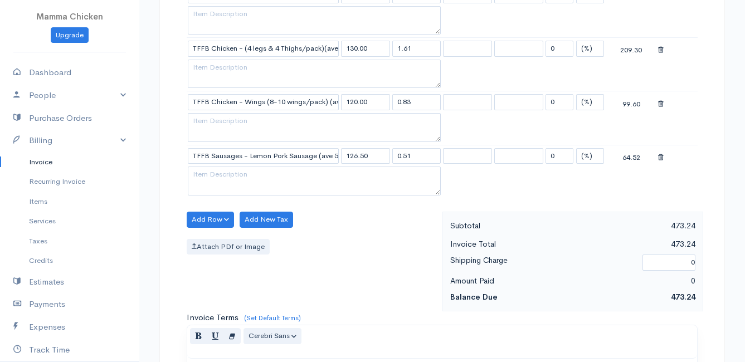
scroll to position [764, 0]
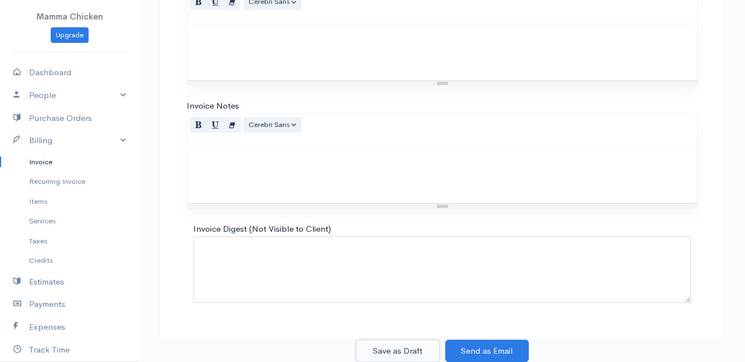
click at [402, 352] on button "Save as Draft" at bounding box center [398, 351] width 84 height 23
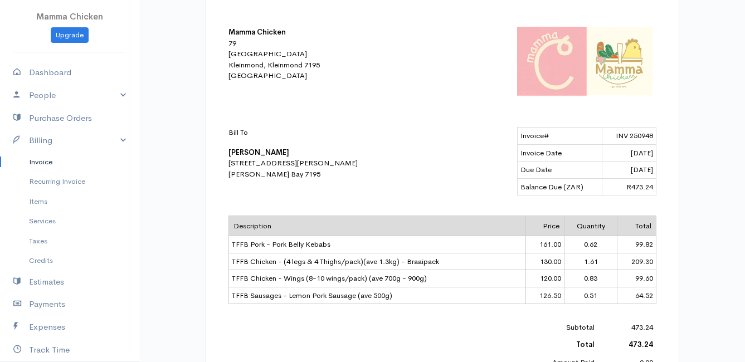
scroll to position [279, 0]
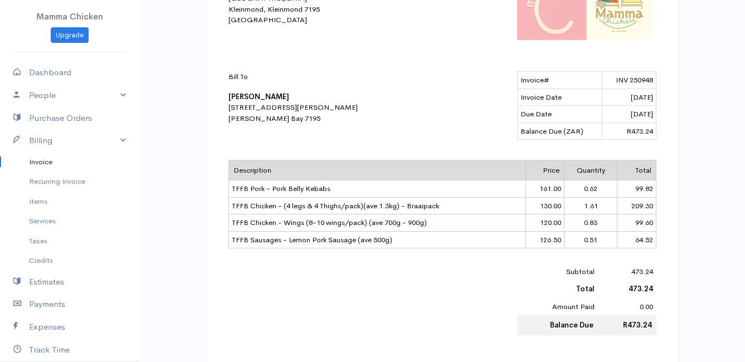
click at [41, 158] on link "Invoice" at bounding box center [69, 162] width 139 height 20
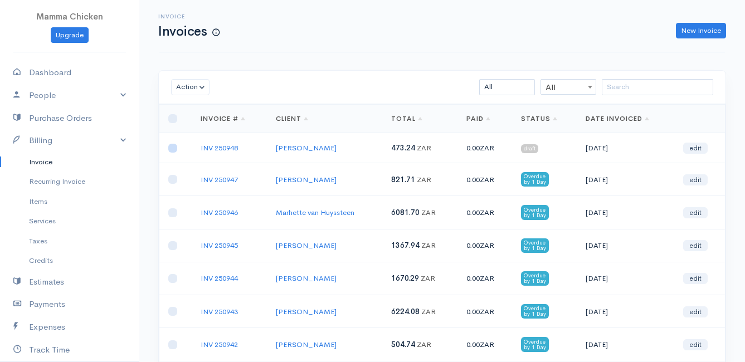
click at [170, 146] on input "checkbox" at bounding box center [172, 148] width 9 height 9
click at [183, 80] on button "Action" at bounding box center [190, 87] width 38 height 16
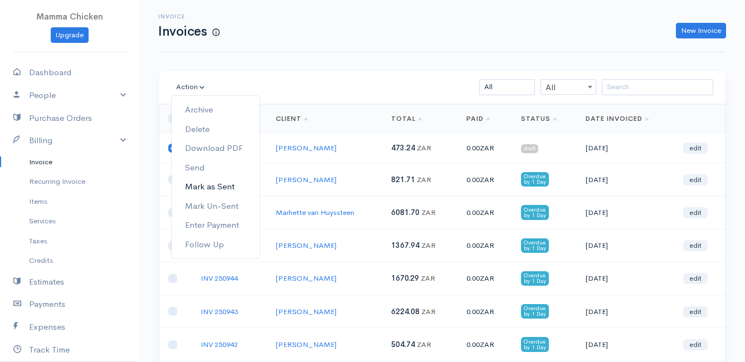
click at [227, 184] on link "Mark as Sent" at bounding box center [216, 186] width 88 height 19
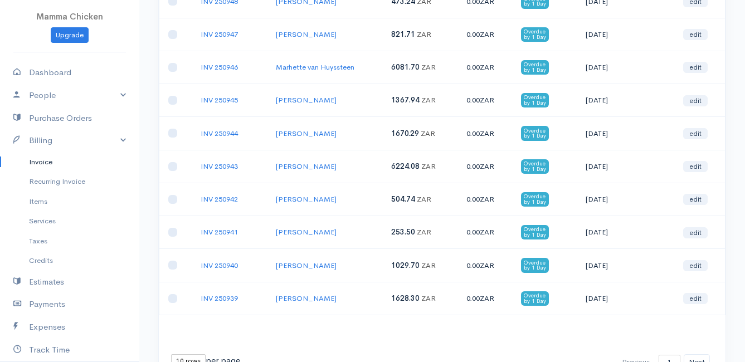
scroll to position [204, 0]
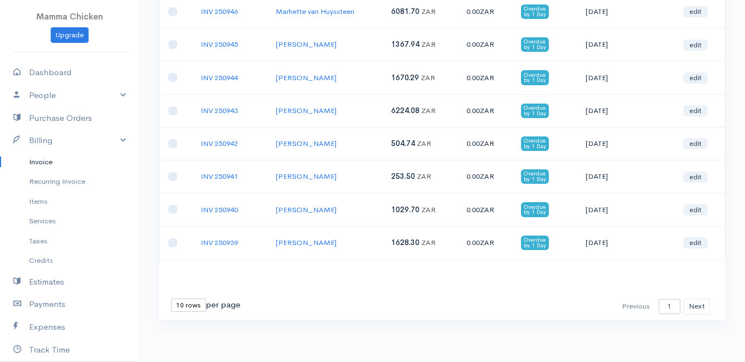
click at [186, 308] on select "10 rows 25 rows 50 rows" at bounding box center [188, 305] width 35 height 13
click at [171, 299] on select "10 rows 25 rows 50 rows" at bounding box center [188, 305] width 35 height 13
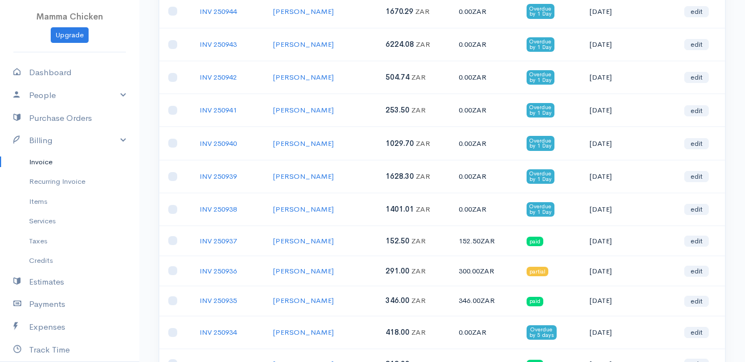
scroll to position [0, 0]
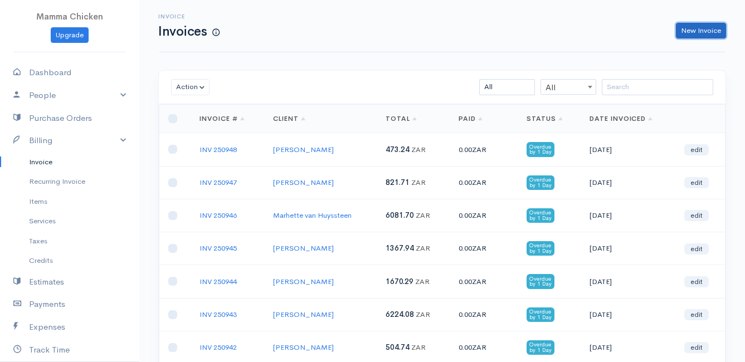
click at [693, 31] on link "New Invoice" at bounding box center [701, 31] width 50 height 16
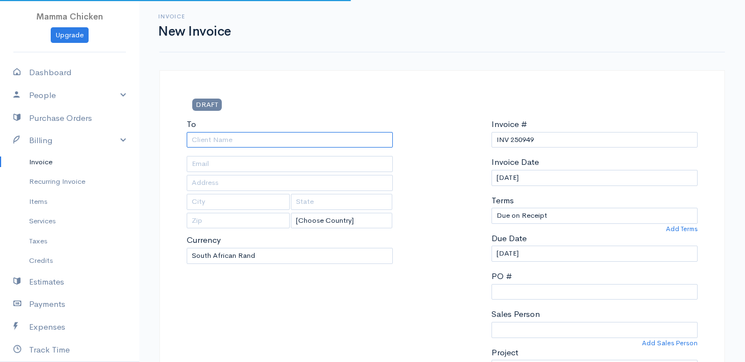
click at [240, 138] on input "To" at bounding box center [290, 140] width 206 height 16
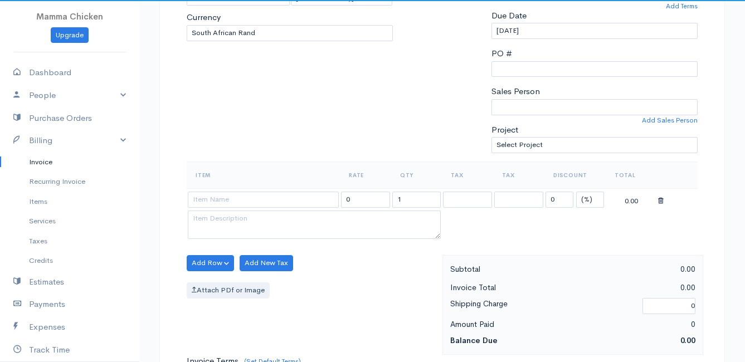
scroll to position [279, 0]
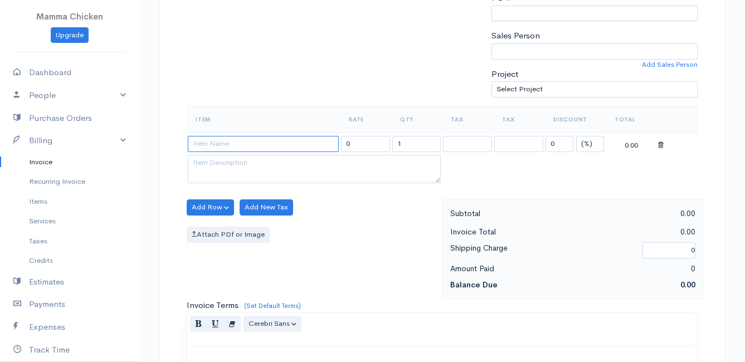
click at [209, 140] on input at bounding box center [263, 144] width 151 height 16
click at [301, 221] on body "Mamma Chicken Upgrade Dashboard People Clients Vendors Staff Users Purchase Ord…" at bounding box center [372, 202] width 745 height 963
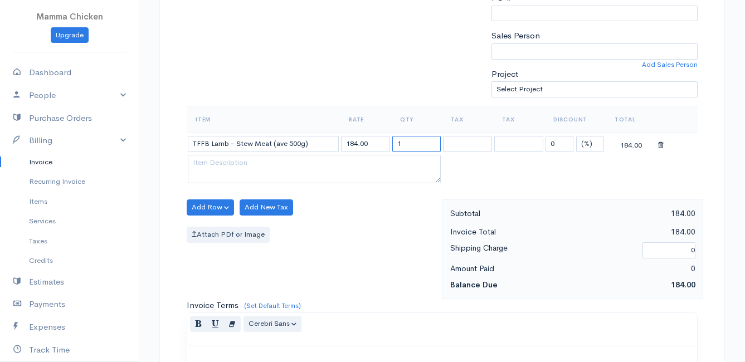
click at [416, 148] on input "1" at bounding box center [416, 144] width 49 height 16
drag, startPoint x: 363, startPoint y: 245, endPoint x: 355, endPoint y: 244, distance: 7.3
click at [362, 245] on div "Add Row Add Item Row Add Time Row Add New Tax Attach PDf or Image" at bounding box center [311, 249] width 261 height 100
click at [206, 206] on button "Add Row" at bounding box center [210, 207] width 47 height 16
click at [213, 228] on link "Add Item Row" at bounding box center [231, 230] width 88 height 19
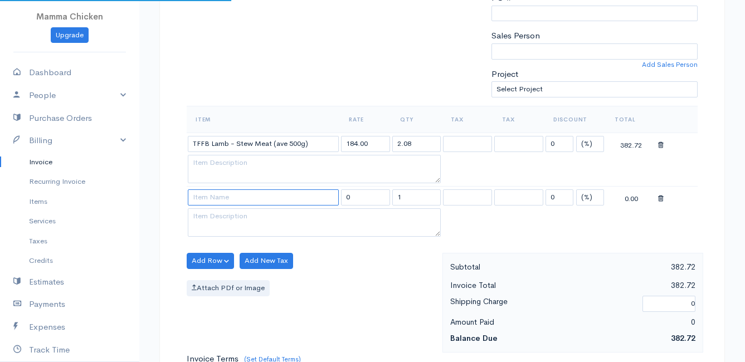
click at [207, 198] on input at bounding box center [263, 197] width 151 height 16
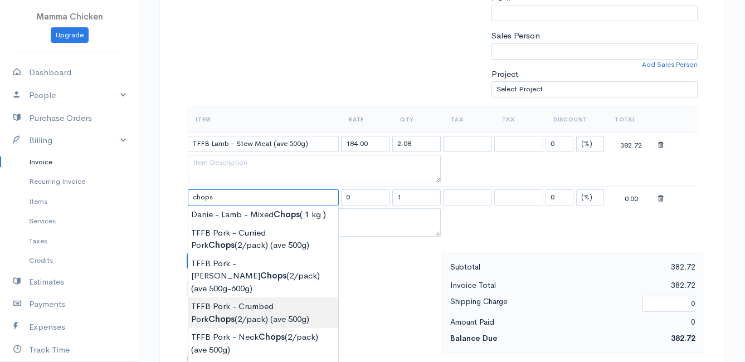
scroll to position [390, 0]
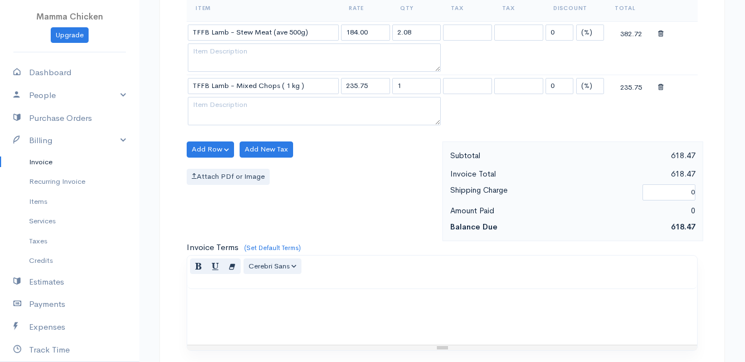
click at [228, 330] on body "Mamma Chicken Upgrade Dashboard People Clients Vendors Staff Users Purchase Ord…" at bounding box center [372, 118] width 745 height 1017
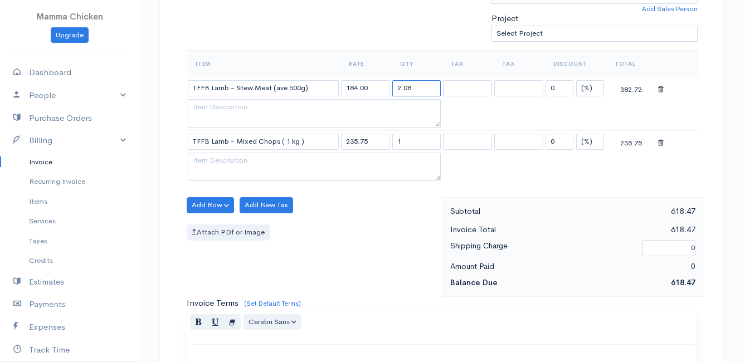
scroll to position [279, 0]
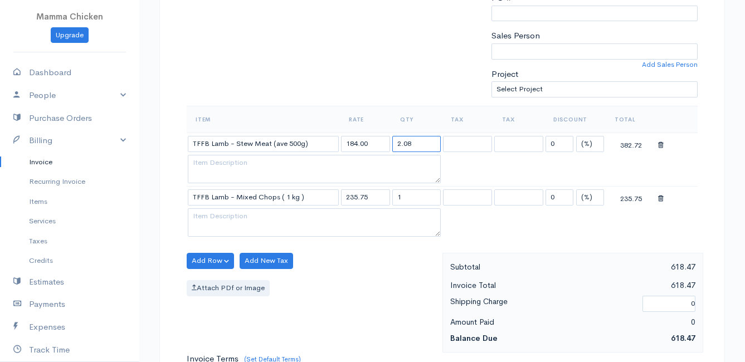
click at [416, 147] on input "2.08" at bounding box center [416, 144] width 49 height 16
click at [426, 202] on input "1" at bounding box center [416, 197] width 49 height 16
click at [209, 261] on button "Add Row" at bounding box center [210, 261] width 47 height 16
click at [212, 281] on link "Add Item Row" at bounding box center [231, 283] width 88 height 19
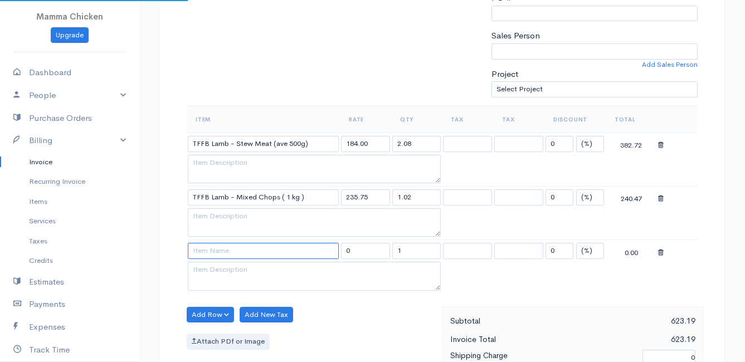
click at [210, 252] on input at bounding box center [263, 251] width 151 height 16
click at [215, 267] on body "Mamma Chicken Upgrade Dashboard People Clients Vendors Staff Users Purchase Ord…" at bounding box center [372, 256] width 745 height 1070
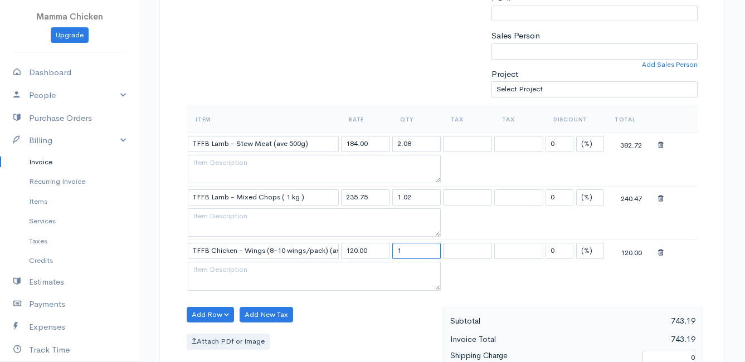
click at [401, 247] on input "1" at bounding box center [416, 251] width 49 height 16
click at [369, 349] on div "Attach PDf or Image" at bounding box center [312, 342] width 250 height 16
click at [402, 250] on input "086" at bounding box center [416, 251] width 49 height 16
click at [582, 288] on table "Item Rate Qty Tax Tax Discount Total TFFB Lamb - Stew Meat (ave 500g) 184.00 2.…" at bounding box center [442, 200] width 511 height 188
click at [197, 316] on button "Add Row" at bounding box center [210, 315] width 47 height 16
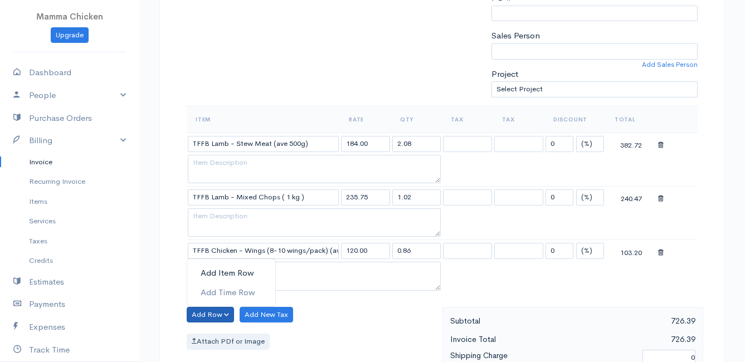
drag, startPoint x: 205, startPoint y: 269, endPoint x: 210, endPoint y: 272, distance: 6.0
click at [205, 269] on link "Add Item Row" at bounding box center [231, 273] width 88 height 19
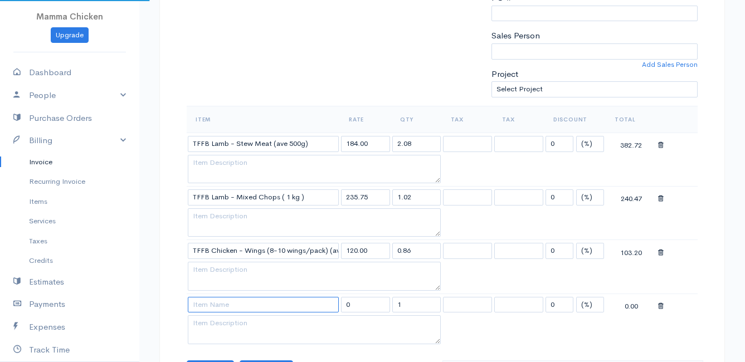
click at [218, 306] on input at bounding box center [263, 305] width 151 height 16
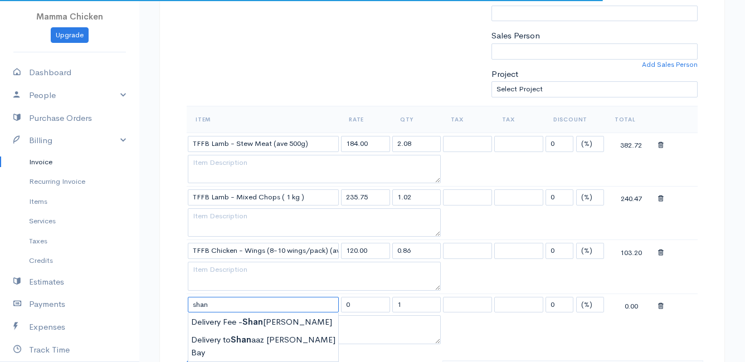
scroll to position [334, 0]
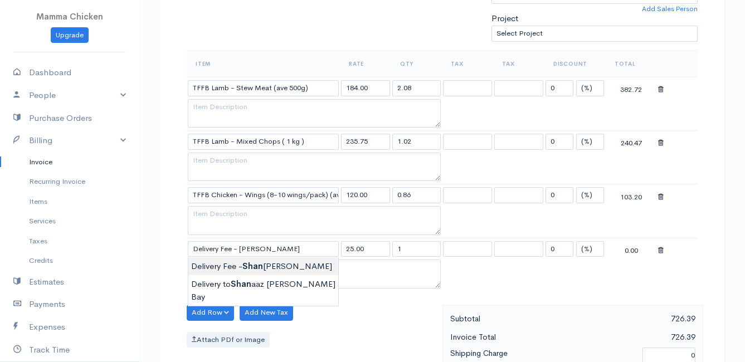
click at [231, 267] on body "Mamma Chicken Upgrade Dashboard People Clients Vendors Staff Users Purchase Ord…" at bounding box center [372, 228] width 745 height 1124
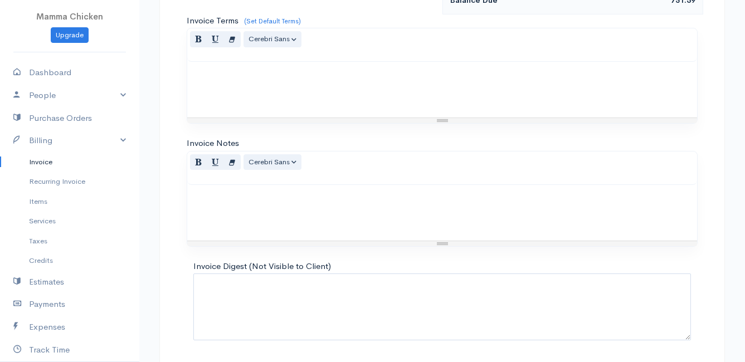
scroll to position [762, 0]
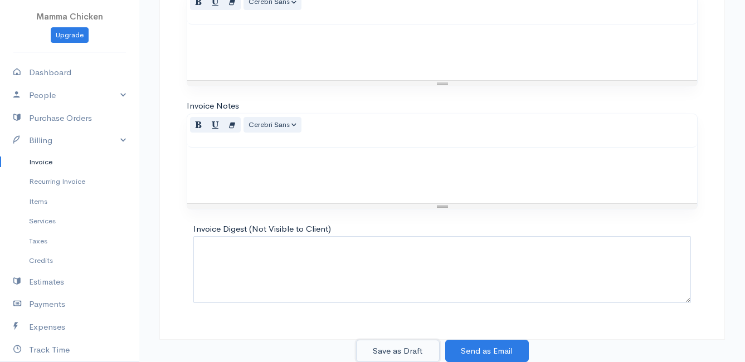
click at [378, 345] on button "Save as Draft" at bounding box center [398, 351] width 84 height 23
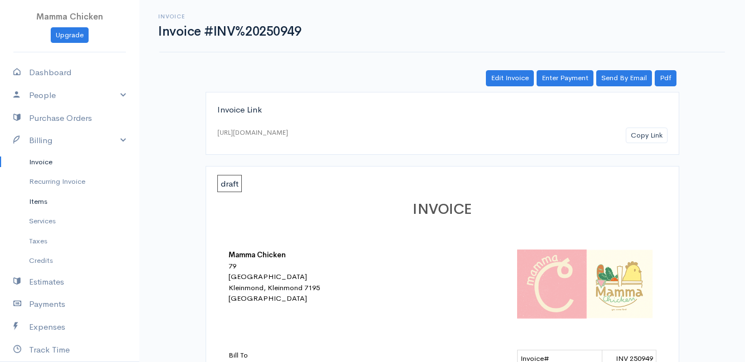
click at [37, 202] on link "Items" at bounding box center [69, 202] width 139 height 20
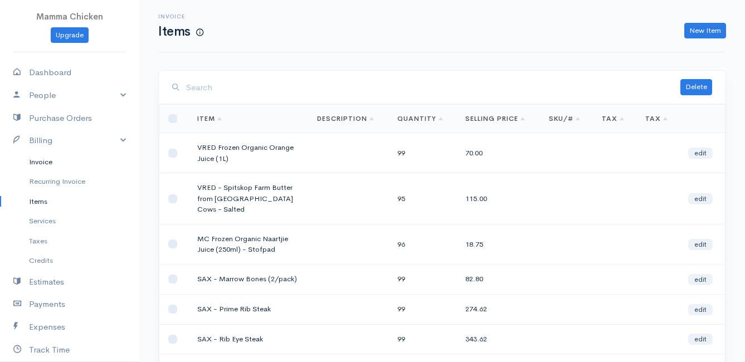
click at [43, 163] on link "Invoice" at bounding box center [69, 162] width 139 height 20
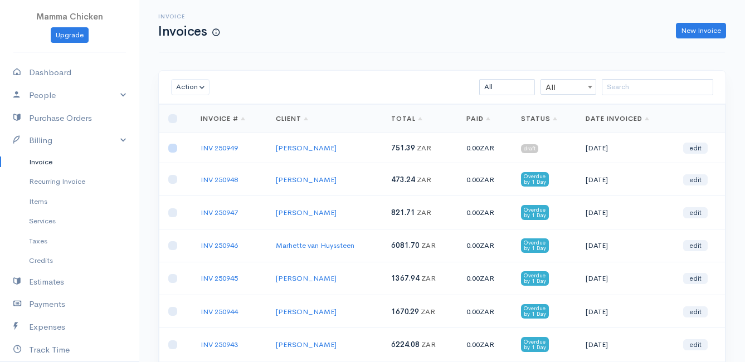
click at [173, 145] on input "checkbox" at bounding box center [172, 148] width 9 height 9
click at [192, 88] on button "Action" at bounding box center [190, 87] width 38 height 16
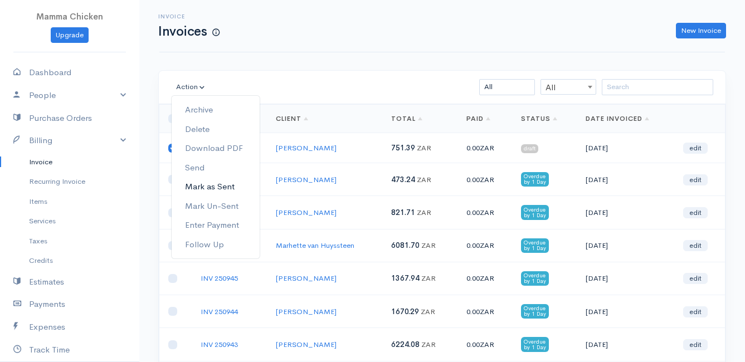
click at [232, 185] on link "Mark as Sent" at bounding box center [216, 186] width 88 height 19
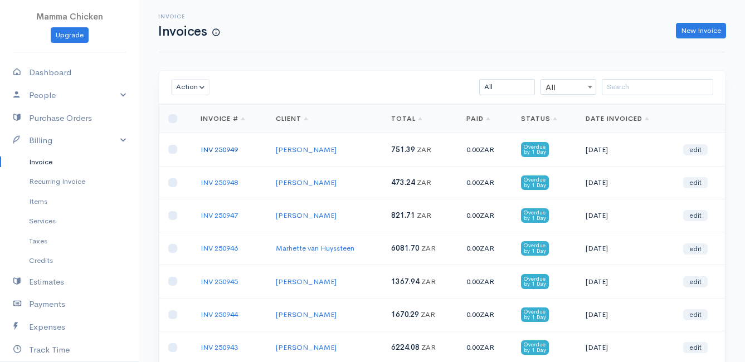
click at [220, 149] on link "INV 250949" at bounding box center [219, 149] width 37 height 9
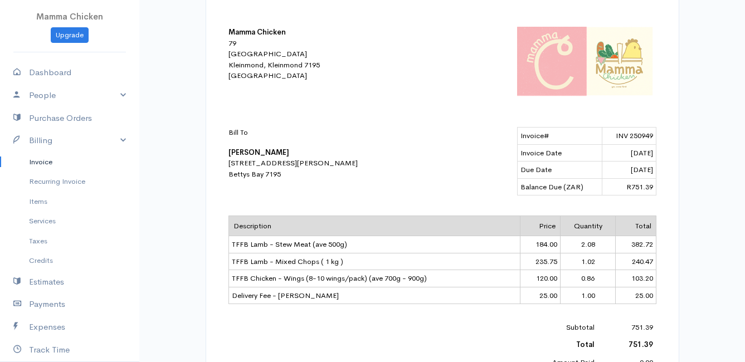
scroll to position [56, 0]
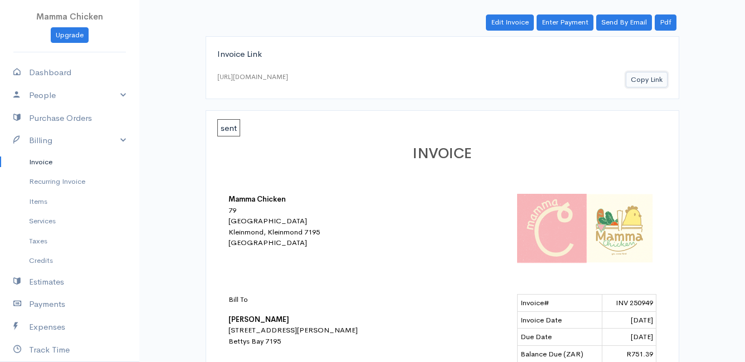
click at [646, 82] on button "Copy Link" at bounding box center [647, 80] width 42 height 16
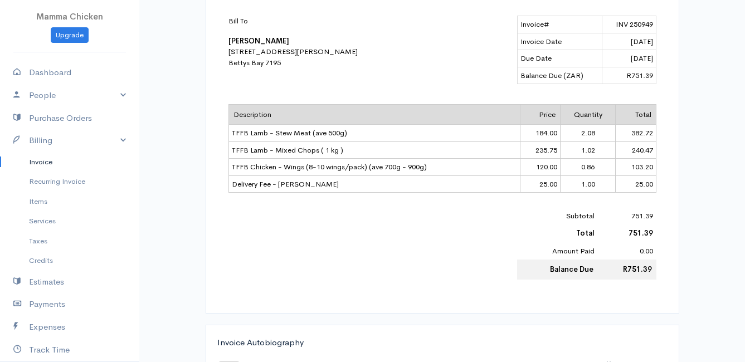
scroll to position [365, 0]
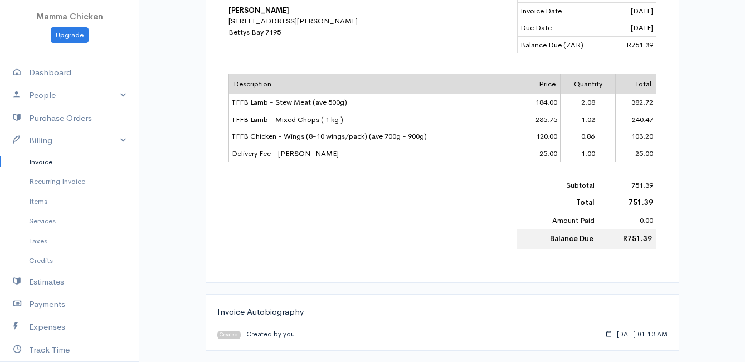
click at [42, 163] on link "Invoice" at bounding box center [69, 162] width 139 height 20
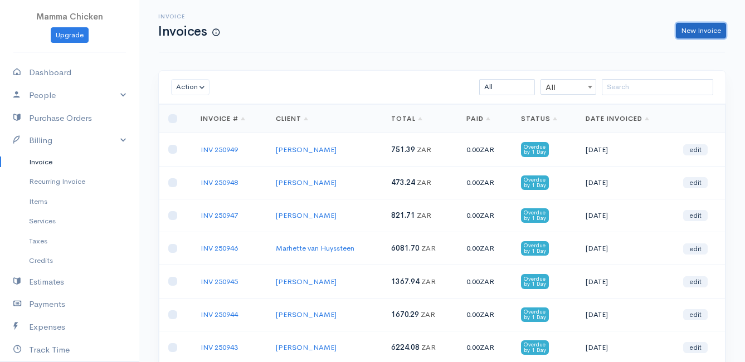
click at [693, 28] on link "New Invoice" at bounding box center [701, 31] width 50 height 16
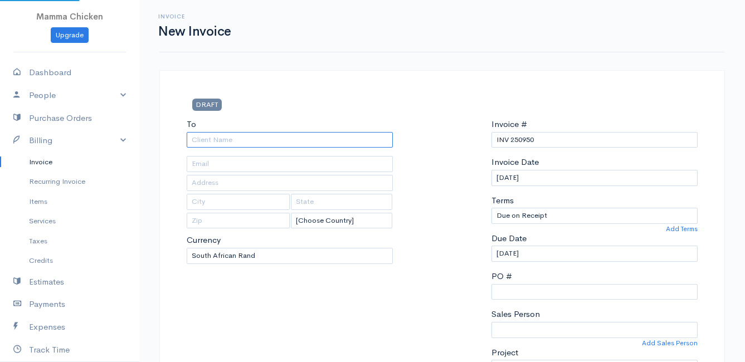
click at [213, 146] on input "To" at bounding box center [290, 140] width 206 height 16
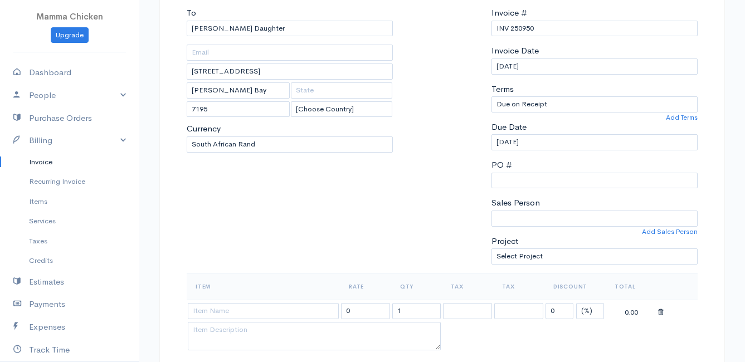
scroll to position [223, 0]
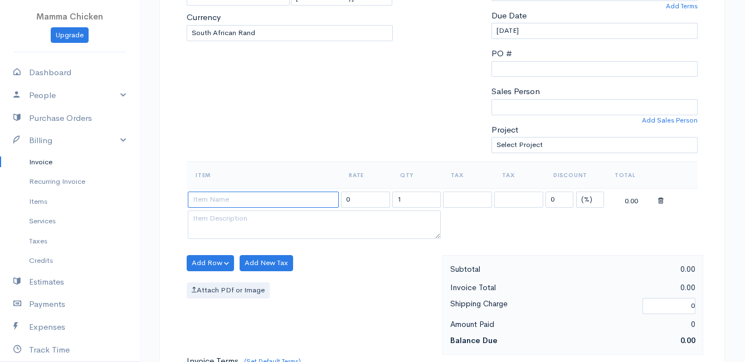
click at [231, 196] on input at bounding box center [263, 200] width 151 height 16
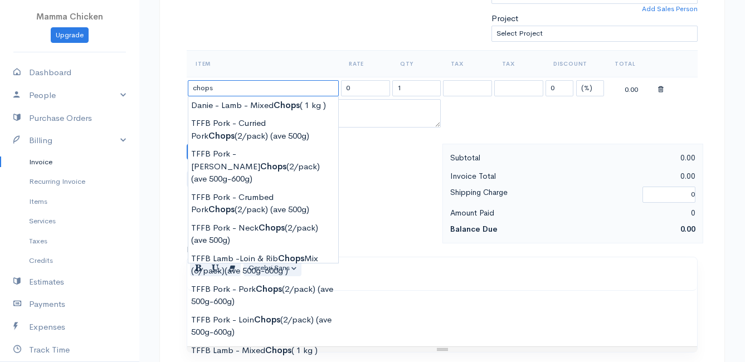
scroll to position [446, 0]
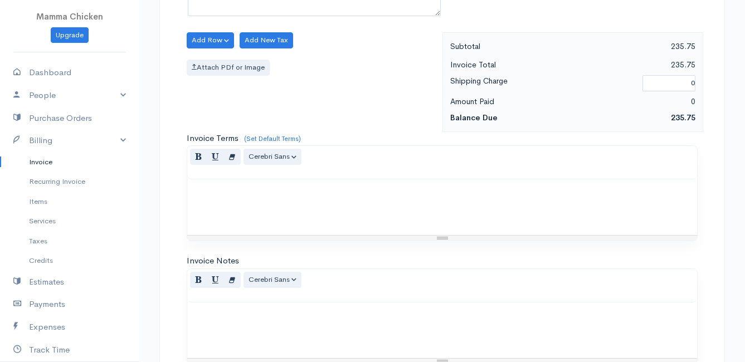
click at [282, 221] on body "Mamma Chicken Upgrade Dashboard People Clients Vendors Staff Users Purchase Ord…" at bounding box center [372, 35] width 745 height 963
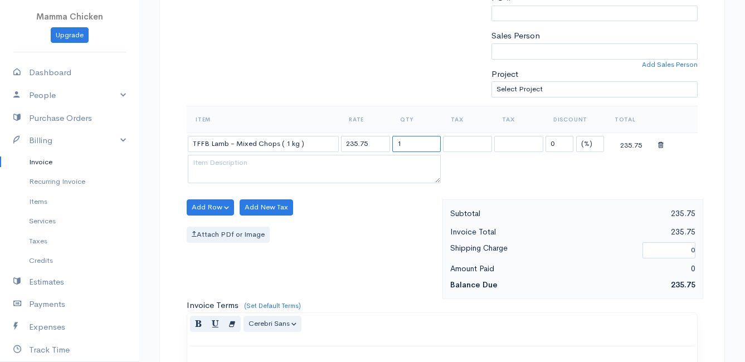
click at [412, 148] on input "1" at bounding box center [416, 144] width 49 height 16
click at [204, 208] on button "Add Row" at bounding box center [210, 207] width 47 height 16
click at [211, 226] on link "Add Item Row" at bounding box center [231, 230] width 88 height 19
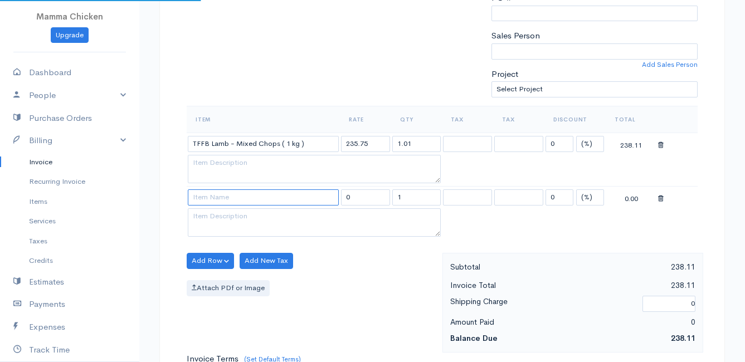
click at [213, 196] on input at bounding box center [263, 197] width 151 height 16
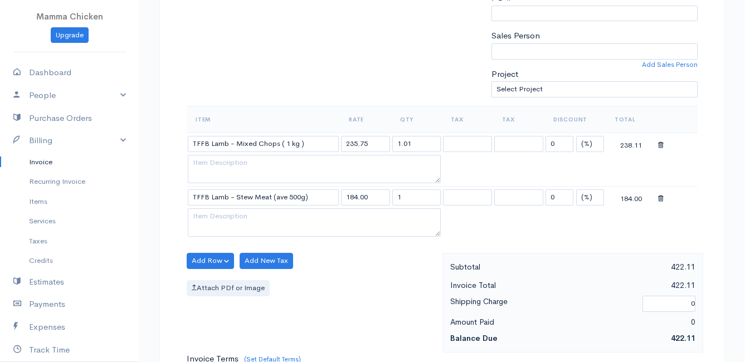
click at [290, 274] on body "Mamma Chicken Upgrade Dashboard People Clients Vendors Staff Users Purchase Ord…" at bounding box center [372, 229] width 745 height 1017
drag, startPoint x: 424, startPoint y: 198, endPoint x: 370, endPoint y: 198, distance: 53.5
click at [370, 198] on tr "TFFB Lamb - Stew Meat (ave 500g) 184.00 1 0 (%) Flat 184.00" at bounding box center [442, 198] width 511 height 22
click at [354, 253] on div "Add Row Add Item Row Add Time Row Add New Tax Attach PDf or Image" at bounding box center [311, 303] width 261 height 100
click at [215, 259] on button "Add Row" at bounding box center [210, 261] width 47 height 16
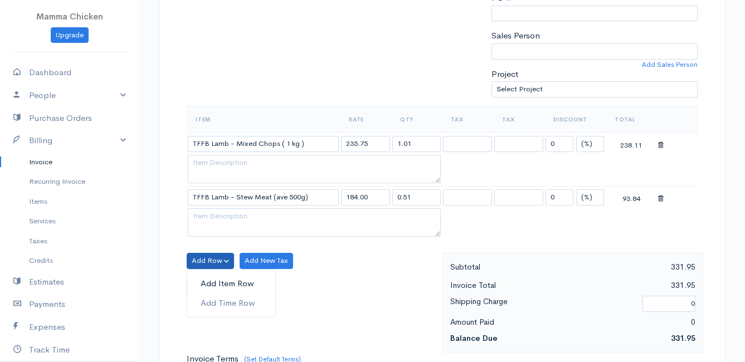
click at [217, 280] on link "Add Item Row" at bounding box center [231, 283] width 88 height 19
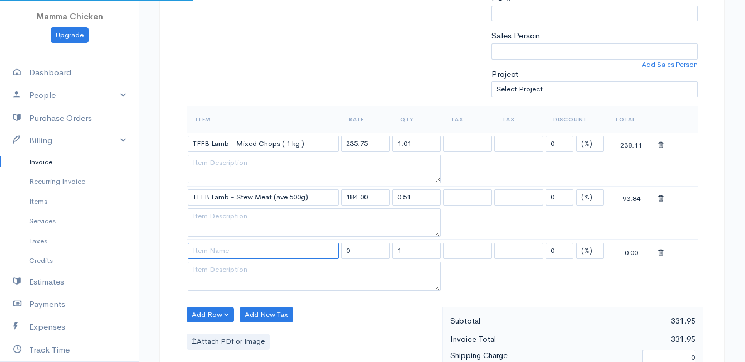
click at [214, 252] on input at bounding box center [263, 251] width 151 height 16
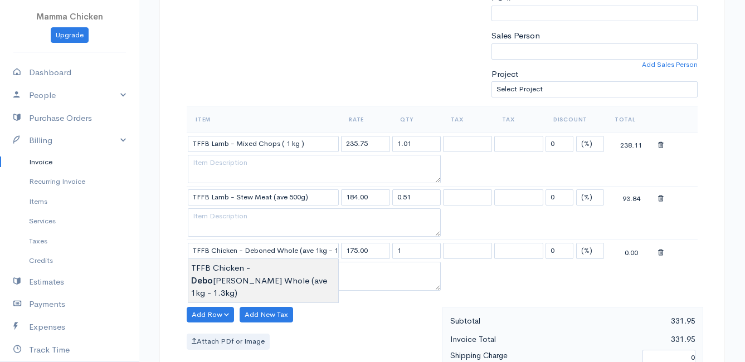
click at [268, 276] on body "Mamma Chicken Upgrade Dashboard People Clients Vendors Staff Users Purchase Ord…" at bounding box center [372, 256] width 745 height 1070
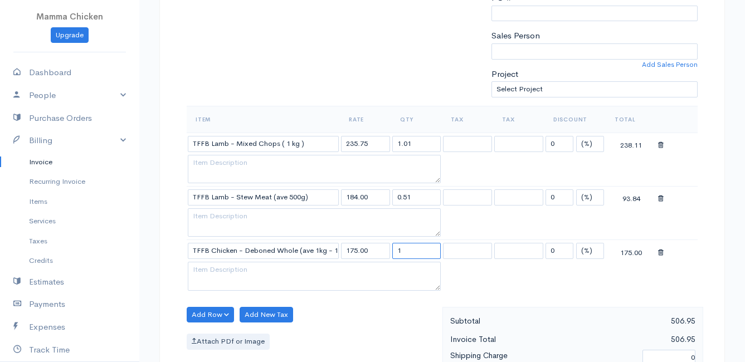
click at [416, 251] on input "1" at bounding box center [416, 251] width 49 height 16
click at [218, 316] on button "Add Row" at bounding box center [210, 315] width 47 height 16
click at [214, 269] on link "Add Item Row" at bounding box center [231, 273] width 88 height 19
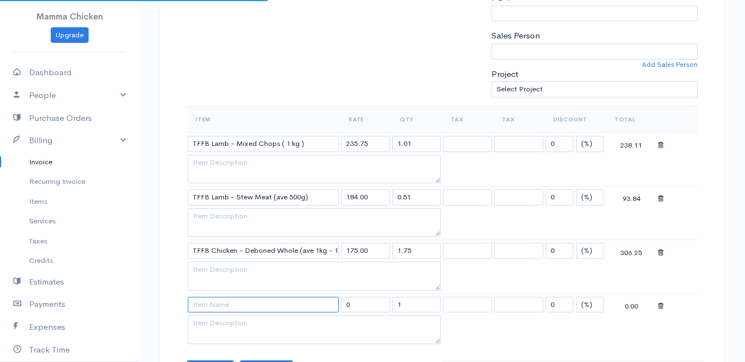
click at [207, 304] on input at bounding box center [263, 305] width 151 height 16
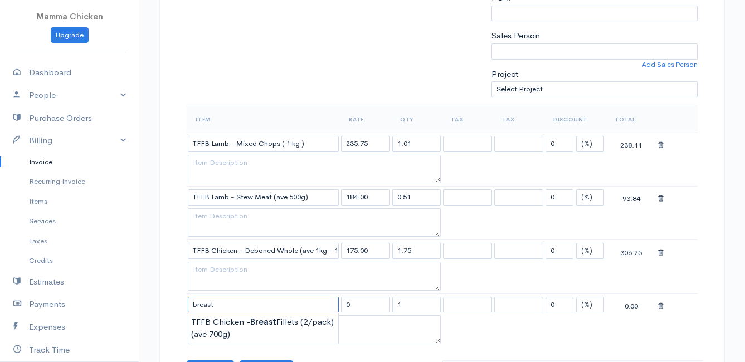
scroll to position [334, 0]
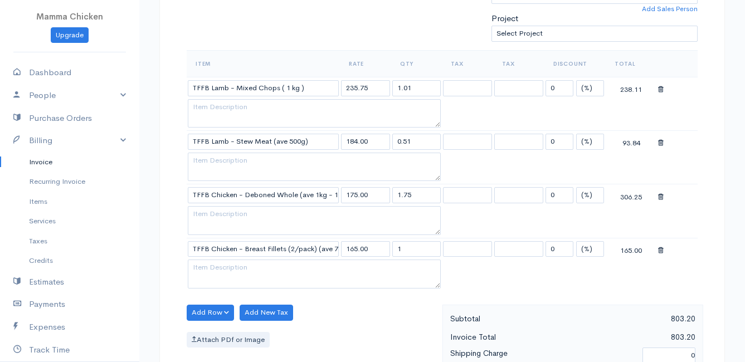
click at [238, 266] on body "Mamma Chicken Upgrade Dashboard People Clients Vendors Staff Users Purchase Ord…" at bounding box center [372, 228] width 745 height 1124
click at [411, 250] on input "1" at bounding box center [416, 249] width 49 height 16
click at [393, 338] on div "Attach PDf or Image" at bounding box center [312, 340] width 250 height 16
click at [217, 310] on button "Add Row" at bounding box center [210, 313] width 47 height 16
click at [220, 267] on link "Add Item Row" at bounding box center [231, 270] width 88 height 19
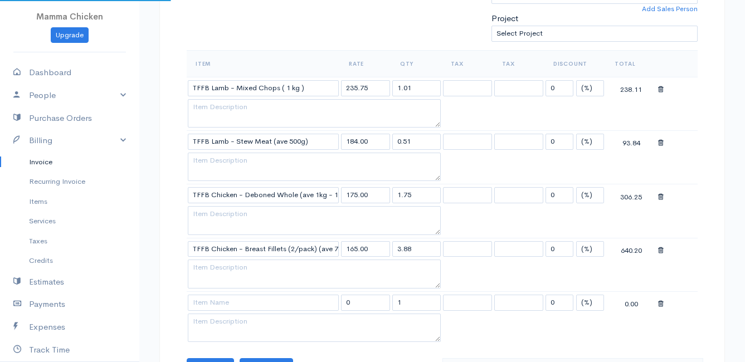
scroll to position [390, 0]
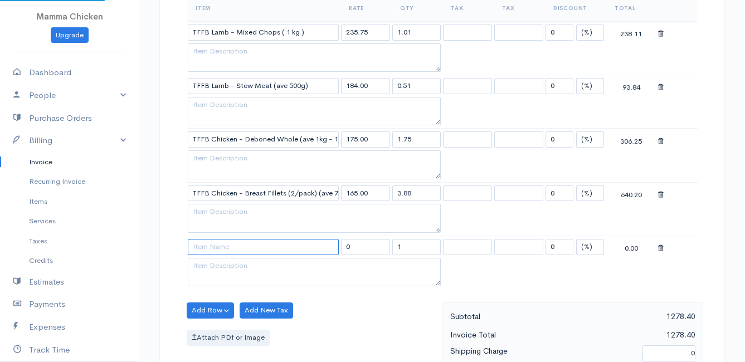
click at [212, 247] on input at bounding box center [263, 247] width 151 height 16
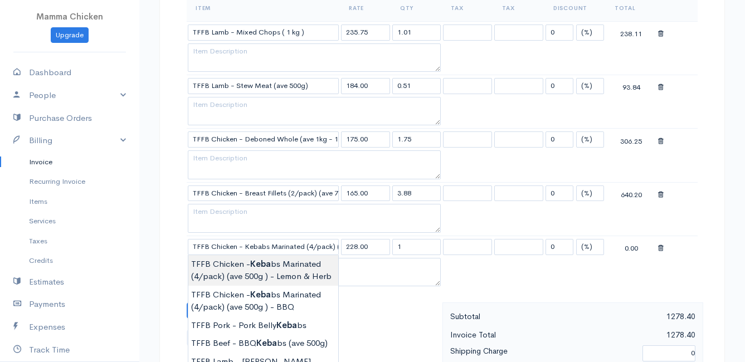
click at [309, 276] on body "Mamma Chicken Upgrade Dashboard People Clients Vendors Staff Users Purchase Ord…" at bounding box center [372, 199] width 745 height 1178
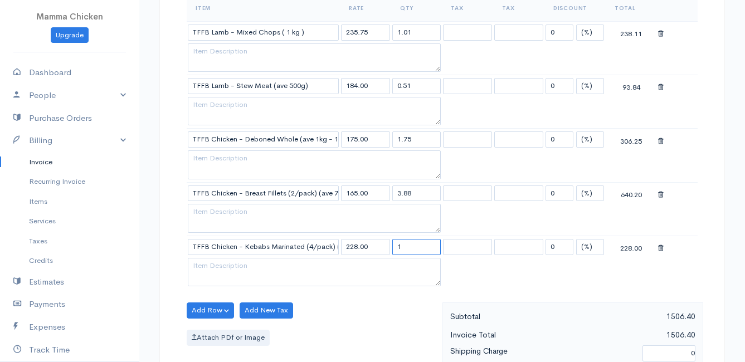
click at [410, 245] on input "1" at bounding box center [416, 247] width 49 height 16
click at [374, 312] on div "Add Row Add Item Row Add Time Row Add New Tax Attach PDf or Image" at bounding box center [311, 353] width 261 height 100
click at [214, 305] on button "Add Row" at bounding box center [210, 311] width 47 height 16
drag, startPoint x: 217, startPoint y: 265, endPoint x: 213, endPoint y: 279, distance: 14.5
click at [217, 265] on link "Add Item Row" at bounding box center [231, 268] width 88 height 19
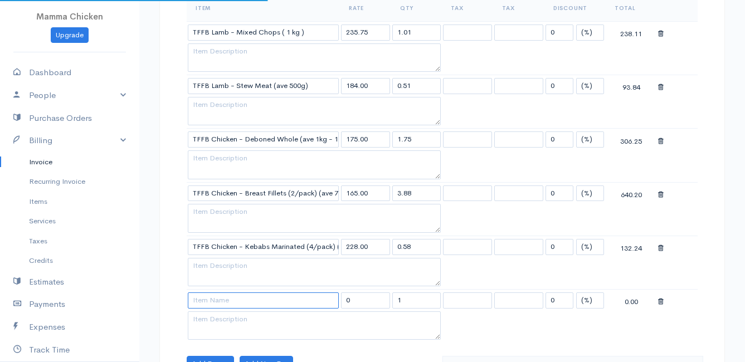
click at [212, 294] on input at bounding box center [263, 300] width 151 height 16
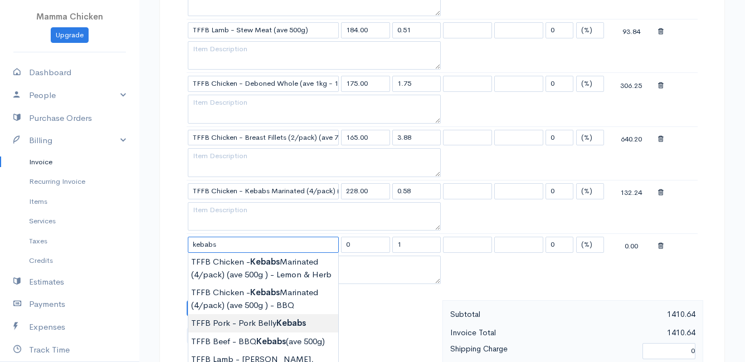
scroll to position [501, 0]
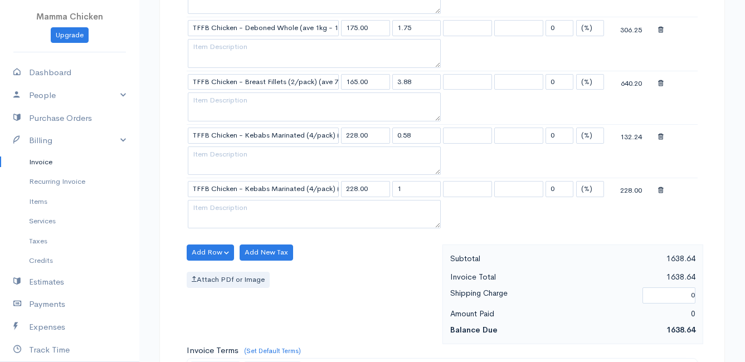
click at [313, 242] on body "Mamma Chicken Upgrade Dashboard People Clients Vendors Staff Users Purchase Ord…" at bounding box center [372, 114] width 745 height 1231
drag, startPoint x: 408, startPoint y: 190, endPoint x: 398, endPoint y: 190, distance: 10.0
click at [398, 190] on input "1" at bounding box center [416, 189] width 49 height 16
click at [342, 254] on div "Add Row Add Item Row Add Time Row Add New Tax Attach PDf or Image" at bounding box center [311, 295] width 261 height 100
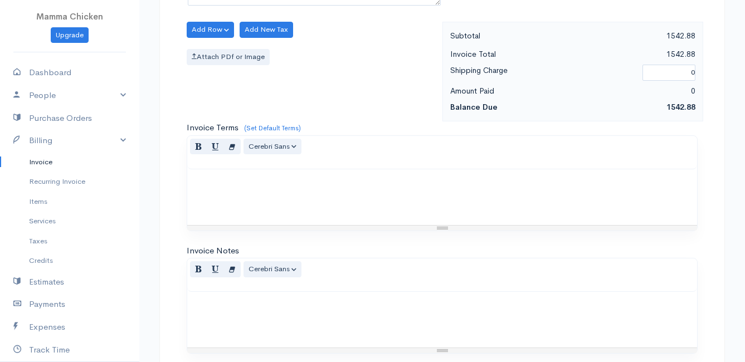
scroll to position [869, 0]
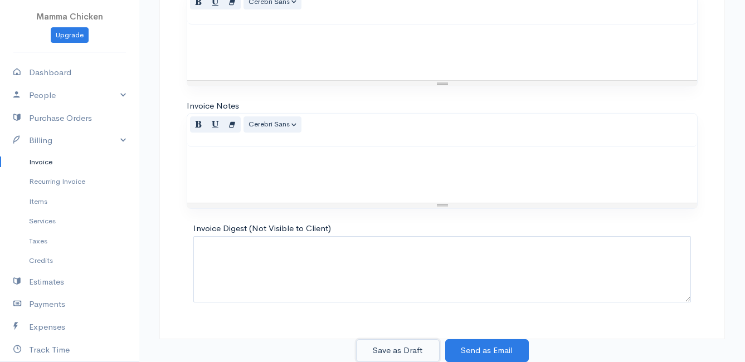
click at [378, 351] on button "Save as Draft" at bounding box center [398, 350] width 84 height 23
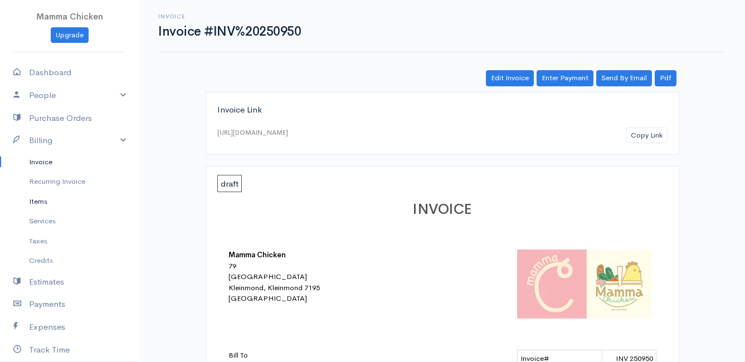
click at [41, 199] on link "Items" at bounding box center [69, 202] width 139 height 20
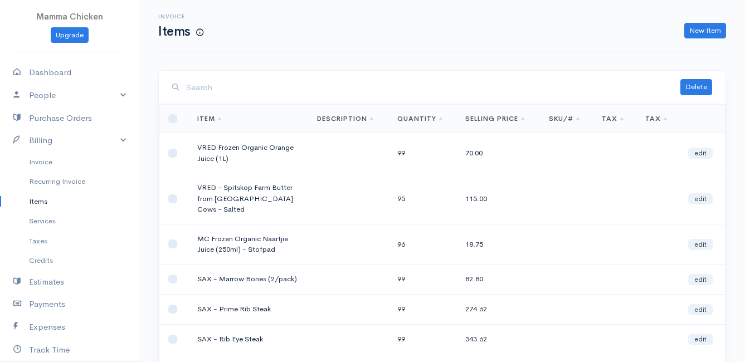
click at [236, 89] on input "search" at bounding box center [433, 87] width 494 height 23
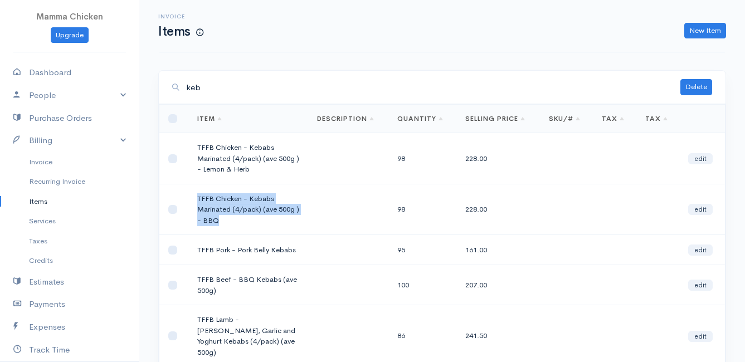
drag, startPoint x: 217, startPoint y: 223, endPoint x: 184, endPoint y: 195, distance: 43.1
click at [184, 195] on tr "TFFB Chicken - Kebabs Marinated (4/pack) (ave 500g ) - BBQ 98 228.00 edit" at bounding box center [442, 209] width 566 height 51
drag, startPoint x: 184, startPoint y: 195, endPoint x: 206, endPoint y: 199, distance: 21.6
copy tr "TFFB Chicken - Kebabs Marinated (4/pack) (ave 500g ) - BBQ"
click at [699, 24] on link "New Item" at bounding box center [705, 31] width 42 height 16
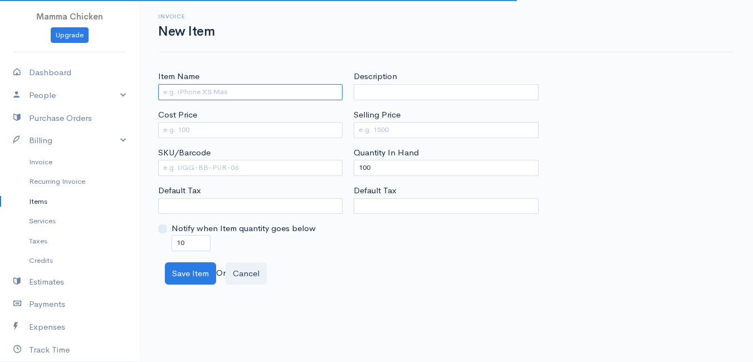
click at [172, 93] on input "Item Name" at bounding box center [250, 92] width 184 height 16
paste input "TFFB Chicken - Kebabs Marinated (4/pack) (ave 500g ) - BBQ"
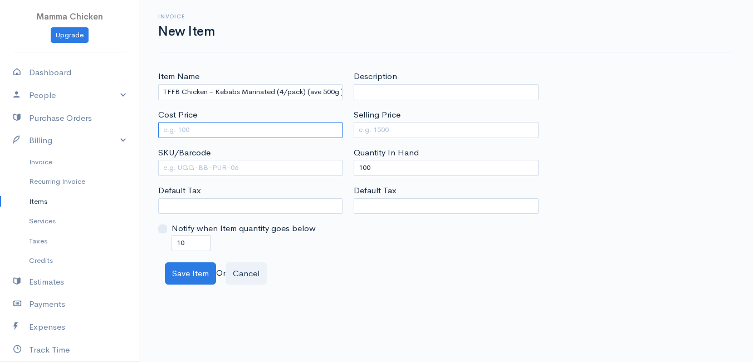
click at [196, 129] on input "Cost Price" at bounding box center [250, 130] width 184 height 16
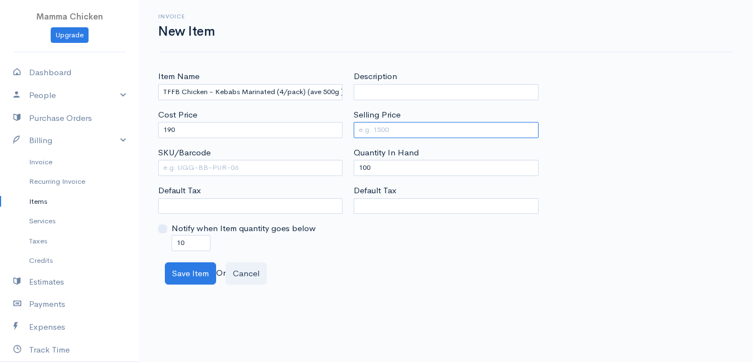
click at [414, 134] on input "Selling Price" at bounding box center [446, 130] width 184 height 16
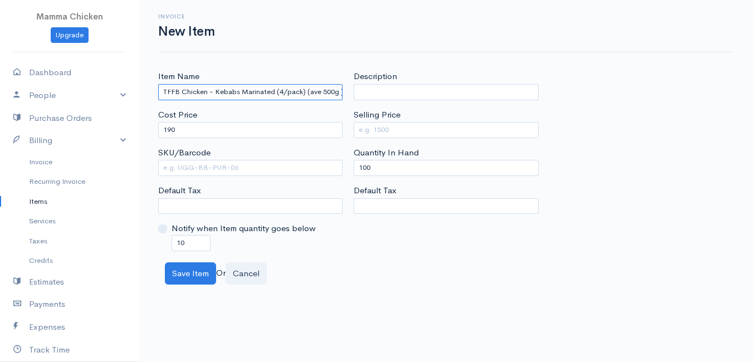
click at [181, 92] on input "TFFB Chicken - Kebabs Marinated (4/pack) (ave 500g ) - PeriPeri" at bounding box center [250, 92] width 184 height 16
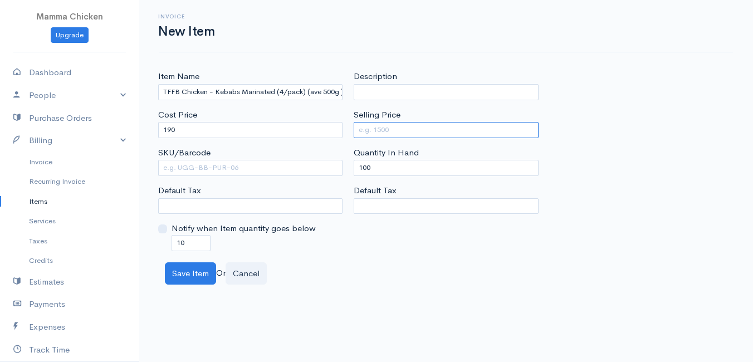
click at [401, 128] on input "Selling Price" at bounding box center [446, 130] width 184 height 16
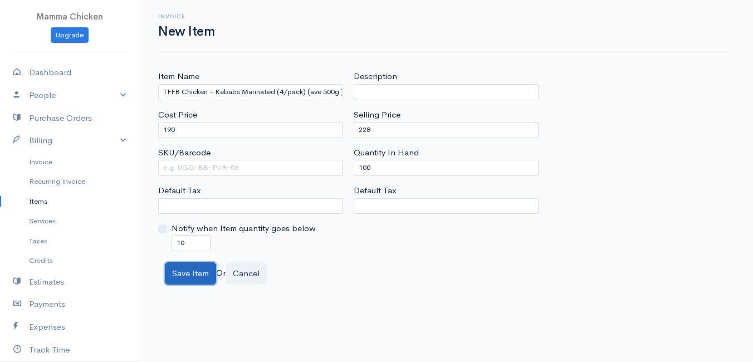
click at [189, 270] on button "Save Item" at bounding box center [190, 273] width 51 height 23
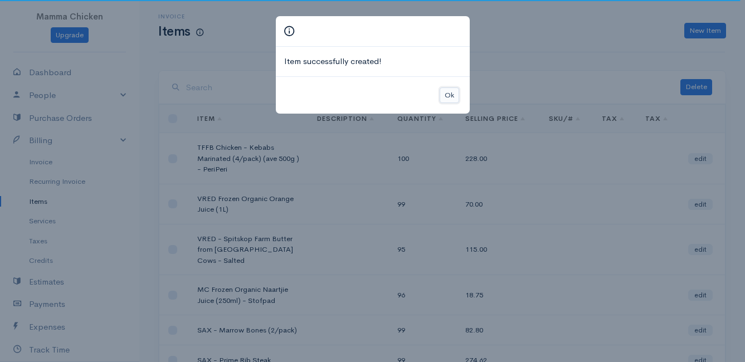
click at [445, 92] on button "Ok" at bounding box center [449, 95] width 19 height 16
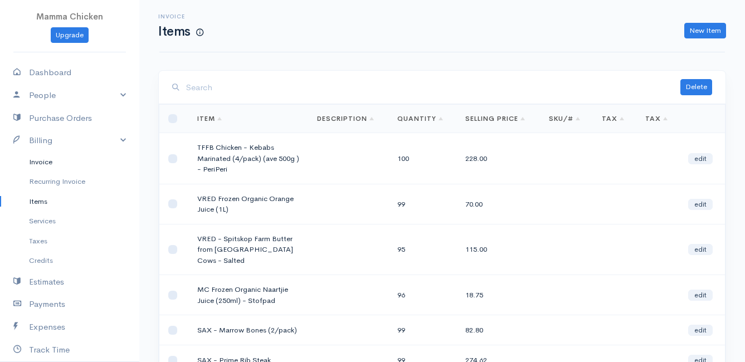
click at [50, 160] on link "Invoice" at bounding box center [69, 162] width 139 height 20
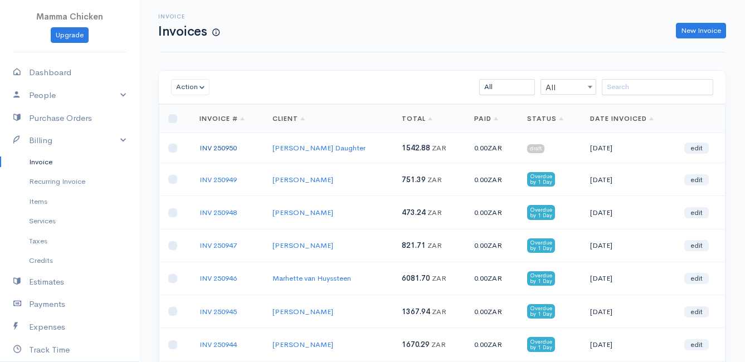
click at [220, 145] on link "INV 250950" at bounding box center [217, 147] width 37 height 9
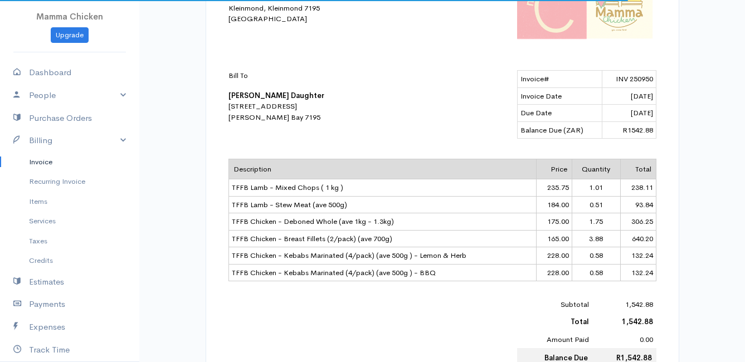
scroll to position [1, 0]
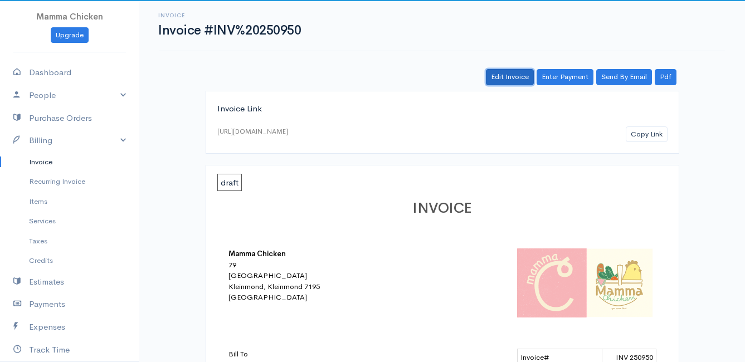
click at [525, 70] on link "Edit Invoice" at bounding box center [510, 77] width 48 height 16
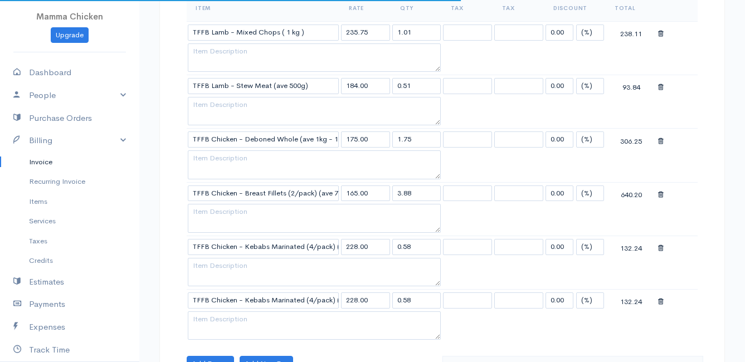
scroll to position [557, 0]
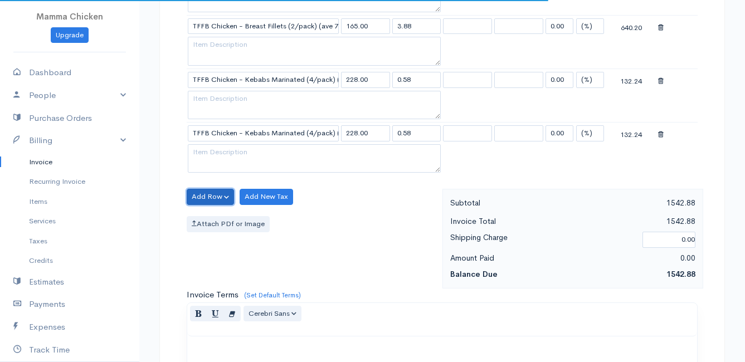
click at [212, 198] on button "Add Row" at bounding box center [210, 197] width 47 height 16
click at [210, 221] on link "Add Item Row" at bounding box center [231, 219] width 88 height 19
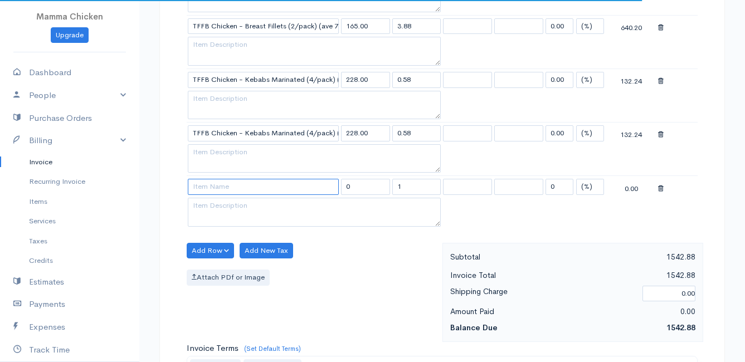
click at [212, 187] on input at bounding box center [263, 187] width 151 height 16
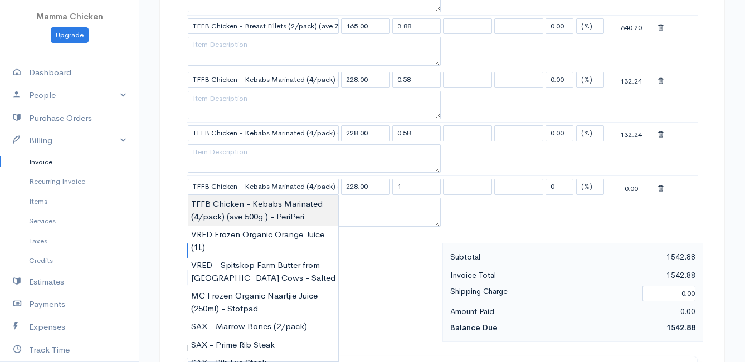
click at [236, 205] on body "Mamma Chicken Upgrade Dashboard People Clients Vendors Staff Users Purchase Ord…" at bounding box center [372, 85] width 745 height 1285
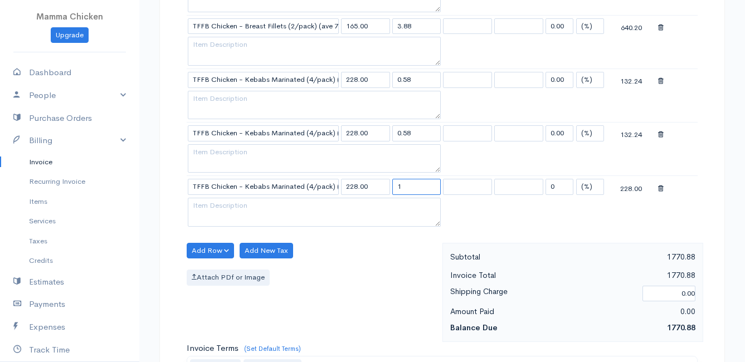
click at [428, 186] on input "1" at bounding box center [416, 187] width 49 height 16
click at [211, 250] on button "Add Row" at bounding box center [210, 251] width 47 height 16
click at [213, 272] on link "Add Item Row" at bounding box center [231, 273] width 88 height 19
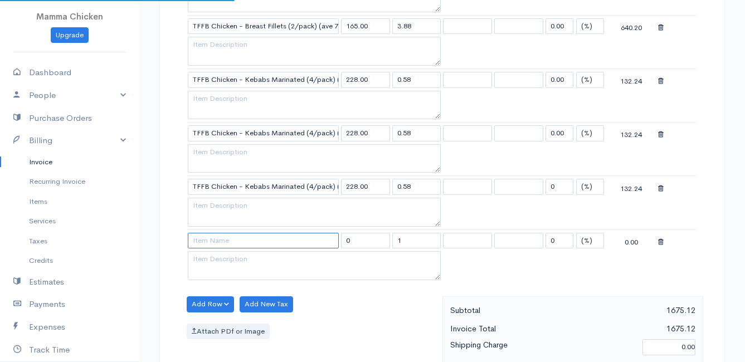
click at [213, 241] on input at bounding box center [263, 241] width 151 height 16
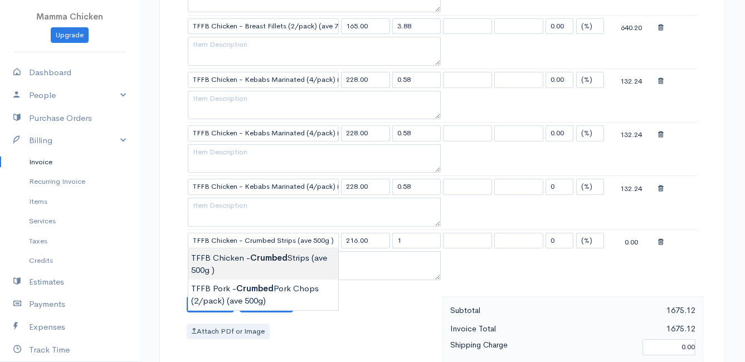
click at [221, 257] on body "Mamma Chicken Upgrade Dashboard People Clients Vendors Staff Users Purchase Ord…" at bounding box center [372, 112] width 745 height 1338
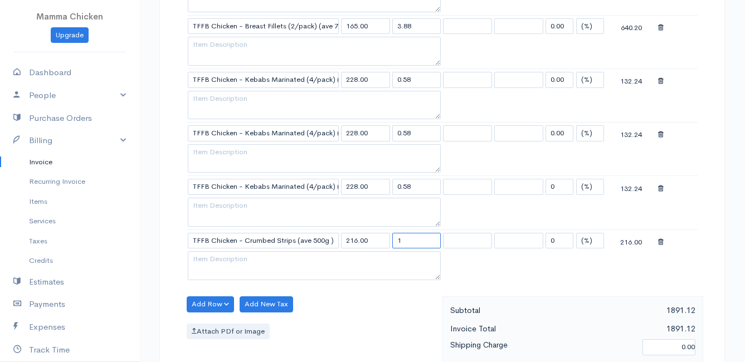
click at [406, 240] on input "1" at bounding box center [416, 241] width 49 height 16
click at [218, 301] on button "Add Row" at bounding box center [210, 304] width 47 height 16
click at [227, 264] on link "Add Item Row" at bounding box center [231, 262] width 88 height 19
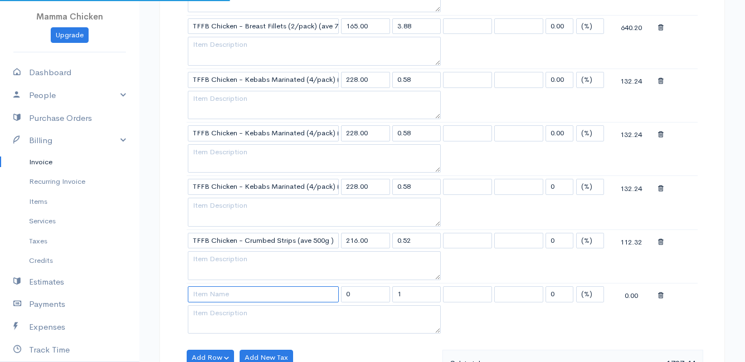
click at [222, 287] on input at bounding box center [263, 294] width 151 height 16
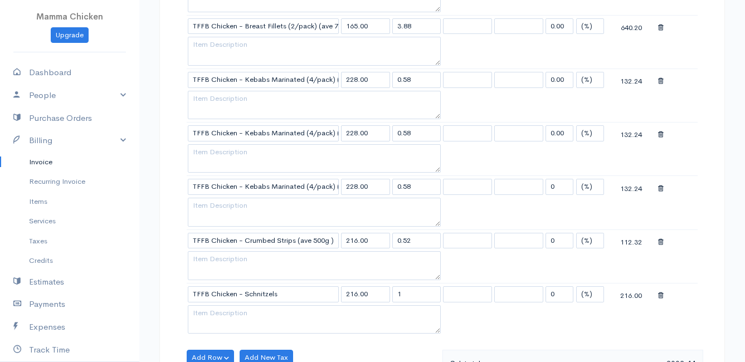
click at [246, 308] on body "Mamma Chicken Upgrade Dashboard People Clients Vendors Staff Users Purchase Ord…" at bounding box center [372, 139] width 745 height 1392
click at [413, 291] on input "1" at bounding box center [416, 294] width 49 height 16
click at [469, 321] on table "Item Rate Qty Tax Tax Discount Total TFFB Lamb - Mixed Chops ( 1 kg ) 235.75 1.…" at bounding box center [442, 81] width 511 height 509
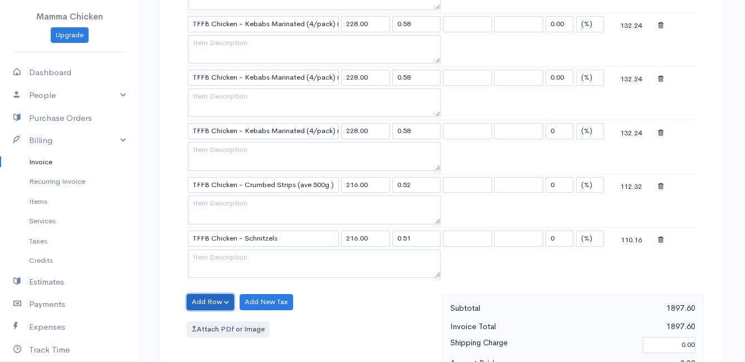
click at [216, 299] on button "Add Row" at bounding box center [210, 302] width 47 height 16
click at [221, 319] on link "Add Item Row" at bounding box center [231, 324] width 88 height 19
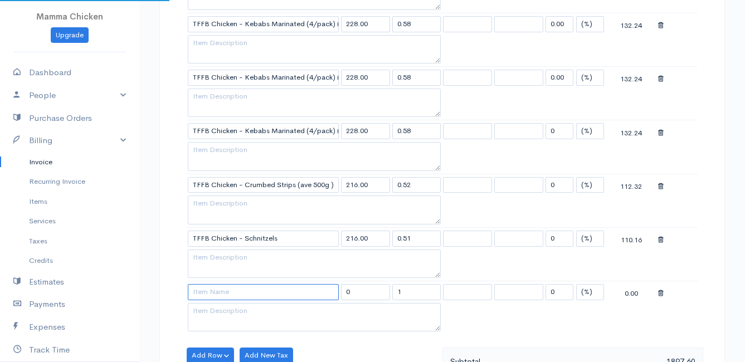
click at [209, 288] on input at bounding box center [263, 292] width 151 height 16
click at [223, 305] on body "Mamma Chicken Upgrade Dashboard People Clients Vendors Staff Users Purchase Ord…" at bounding box center [372, 110] width 745 height 1446
click at [418, 297] on input "1" at bounding box center [416, 292] width 49 height 16
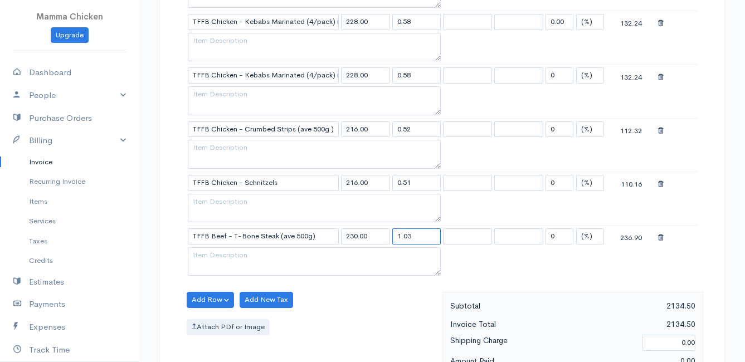
scroll to position [724, 0]
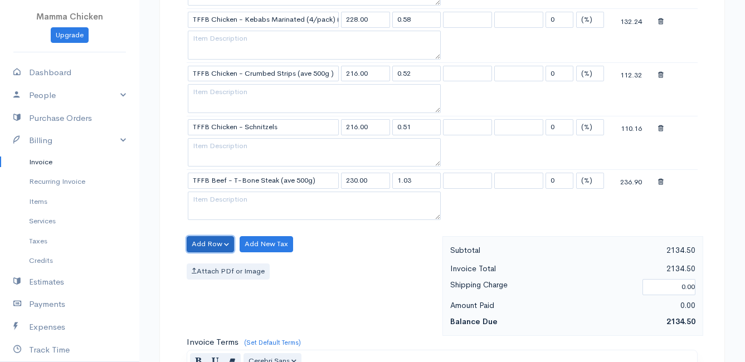
click at [206, 242] on button "Add Row" at bounding box center [210, 244] width 47 height 16
click at [209, 263] on link "Add Item Row" at bounding box center [231, 266] width 88 height 19
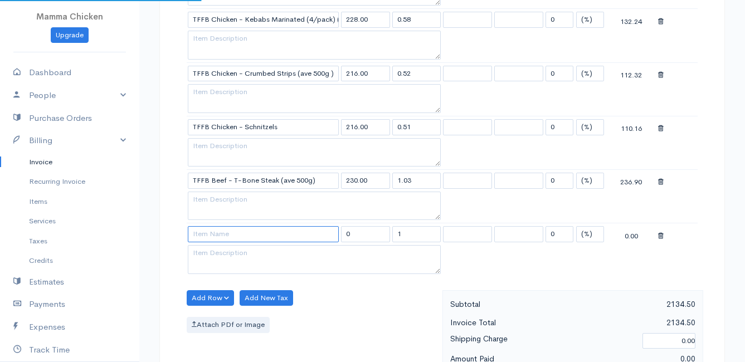
click at [209, 239] on input at bounding box center [263, 234] width 151 height 16
click at [252, 266] on body "Mamma Chicken Upgrade Dashboard People Clients Vendors Staff Users Purchase Ord…" at bounding box center [372, 25] width 745 height 1499
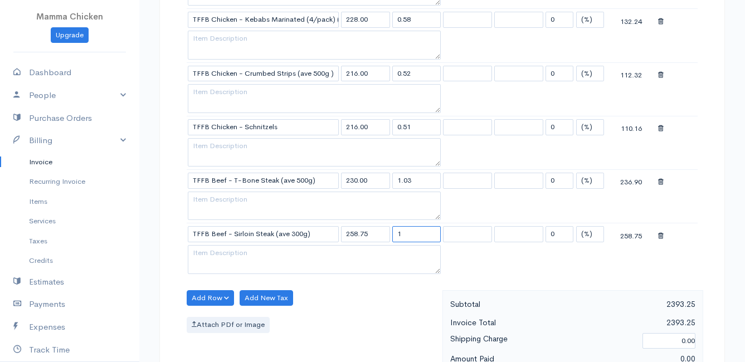
drag, startPoint x: 403, startPoint y: 233, endPoint x: 412, endPoint y: 236, distance: 9.2
click at [403, 233] on input "1" at bounding box center [416, 234] width 49 height 16
click at [211, 300] on button "Add Row" at bounding box center [210, 298] width 47 height 16
click at [214, 314] on link "Add Item Row" at bounding box center [231, 320] width 88 height 19
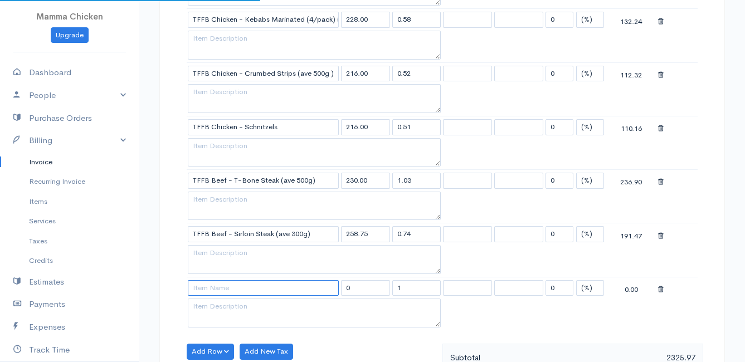
click at [213, 294] on input at bounding box center [263, 288] width 151 height 16
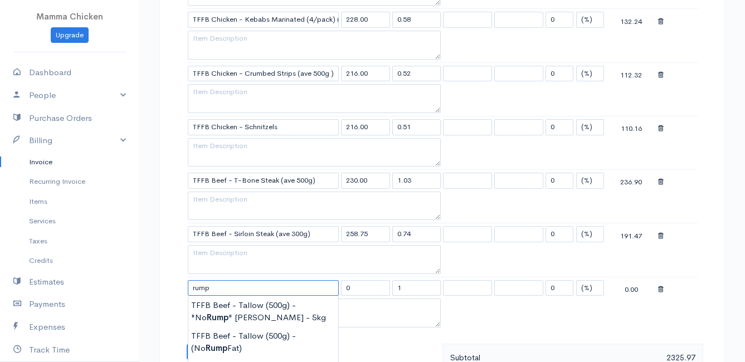
scroll to position [780, 0]
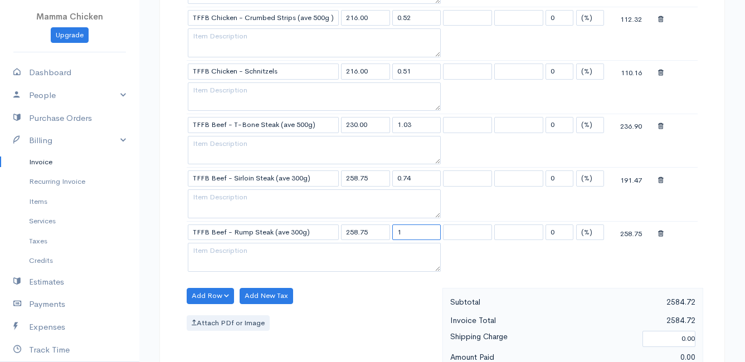
drag, startPoint x: 408, startPoint y: 237, endPoint x: 393, endPoint y: 236, distance: 15.6
click at [393, 236] on input "1" at bounding box center [416, 233] width 49 height 16
click at [363, 304] on div "Add Row Add Item Row Add Time Row Add New Tax Attach PDf or Image" at bounding box center [311, 338] width 261 height 100
click at [207, 294] on button "Add Row" at bounding box center [210, 296] width 47 height 16
click at [211, 313] on link "Add Item Row" at bounding box center [231, 318] width 88 height 19
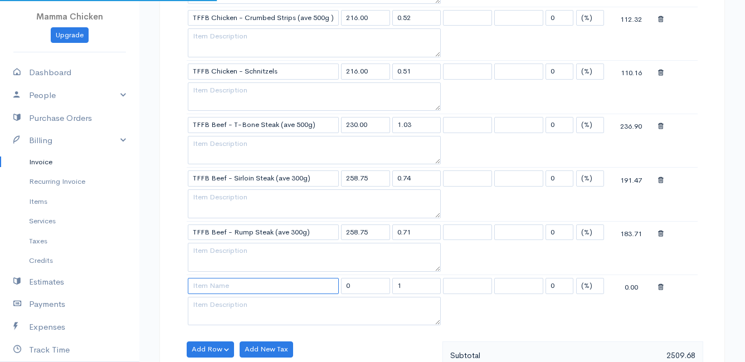
click at [212, 281] on input at bounding box center [263, 286] width 151 height 16
click at [224, 323] on body "Mamma Chicken Upgrade Dashboard People Clients Vendors Staff Users Purchase Ord…" at bounding box center [372, 23] width 745 height 1607
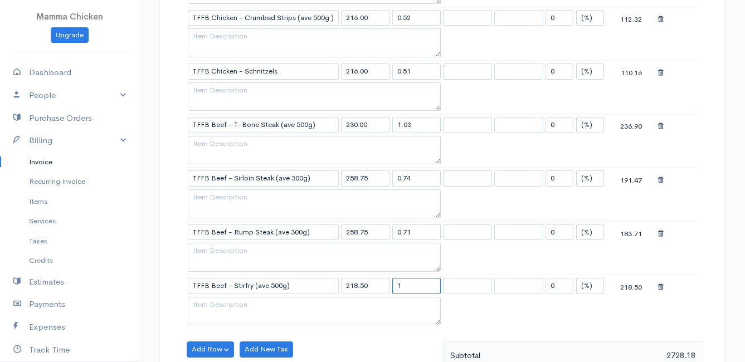
drag, startPoint x: 413, startPoint y: 286, endPoint x: 386, endPoint y: 288, distance: 27.3
click at [386, 288] on tr "TFFB Beef - Stirfry (ave 500g) 218.50 1 0 (%) Flat 218.50" at bounding box center [442, 286] width 511 height 22
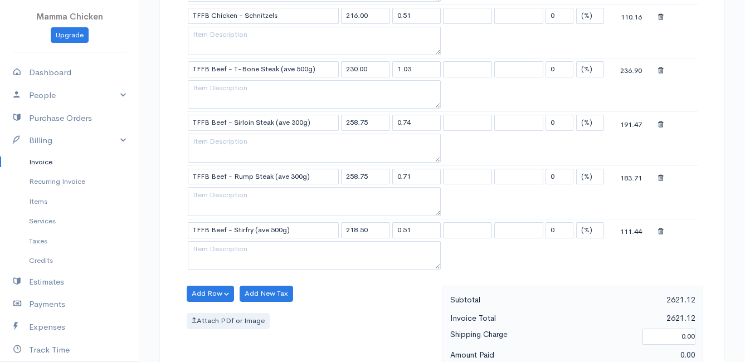
scroll to position [891, 0]
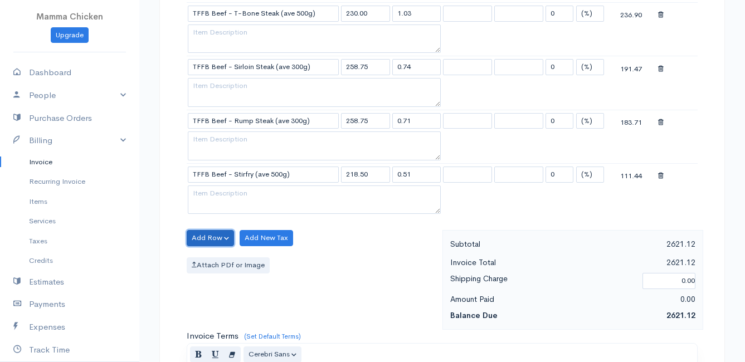
click at [208, 236] on button "Add Row" at bounding box center [210, 238] width 47 height 16
click at [212, 256] on link "Add Item Row" at bounding box center [231, 260] width 88 height 19
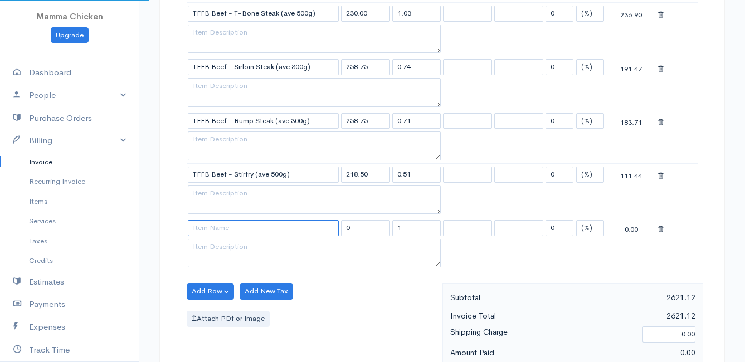
click at [209, 228] on input at bounding box center [263, 228] width 151 height 16
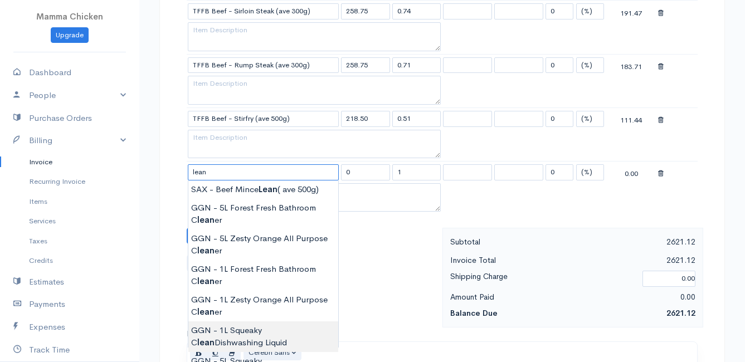
scroll to position [1003, 0]
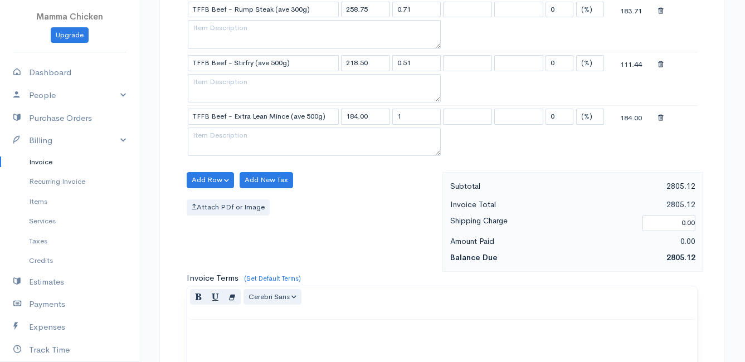
drag, startPoint x: 406, startPoint y: 116, endPoint x: 380, endPoint y: 116, distance: 26.2
click at [383, 116] on tr "TFFB Beef - Extra Lean Mince (ave 500g) 184.00 1 0 (%) Flat 184.00" at bounding box center [442, 117] width 511 height 22
drag, startPoint x: 361, startPoint y: 190, endPoint x: 325, endPoint y: 188, distance: 35.7
click at [361, 190] on div "Add Row Add Item Row Add Time Row Add New Tax Attach PDf or Image" at bounding box center [311, 222] width 261 height 100
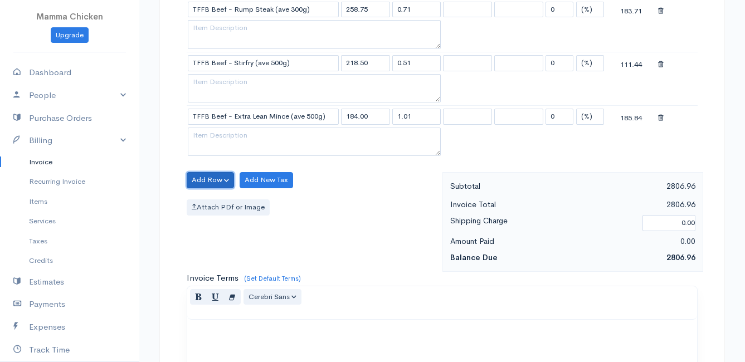
click at [203, 180] on button "Add Row" at bounding box center [210, 180] width 47 height 16
click at [206, 201] on link "Add Item Row" at bounding box center [231, 202] width 88 height 19
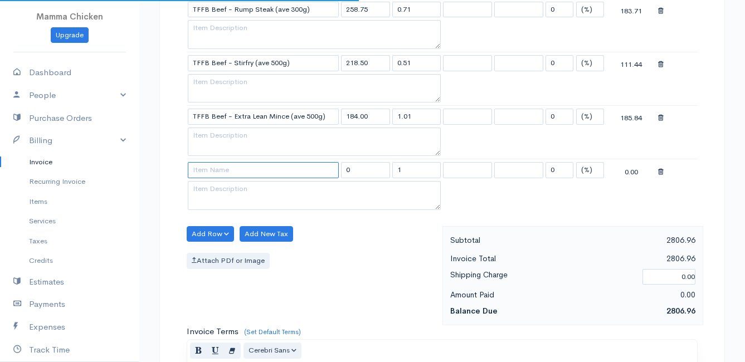
click at [204, 169] on input at bounding box center [263, 170] width 151 height 16
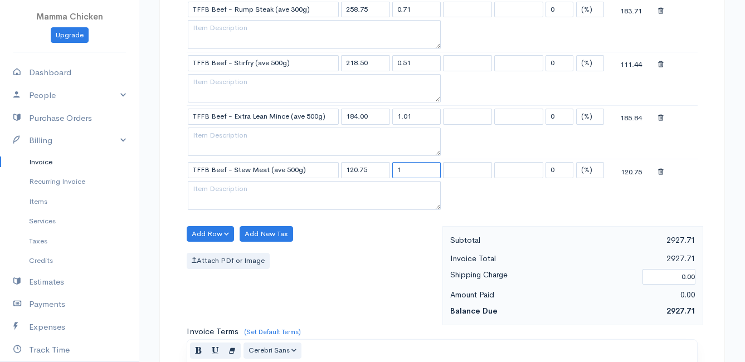
drag, startPoint x: 407, startPoint y: 167, endPoint x: 388, endPoint y: 167, distance: 18.9
click at [388, 167] on tr "TFFB Beef - Stew Meat (ave 500g) 120.75 1 0 (%) Flat 120.75" at bounding box center [442, 170] width 511 height 22
click at [219, 233] on button "Add Row" at bounding box center [210, 234] width 47 height 16
click at [224, 253] on link "Add Item Row" at bounding box center [231, 256] width 88 height 19
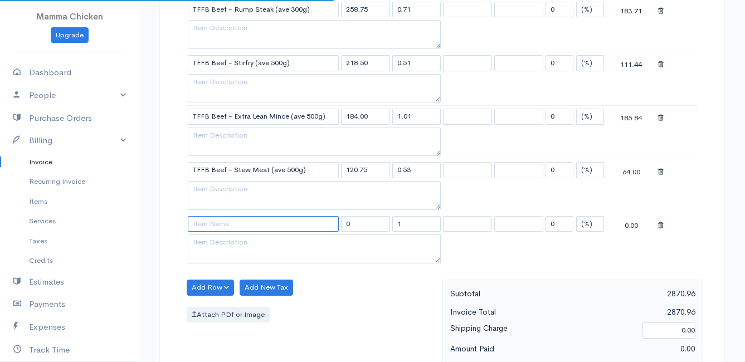
click at [218, 225] on input at bounding box center [263, 224] width 151 height 16
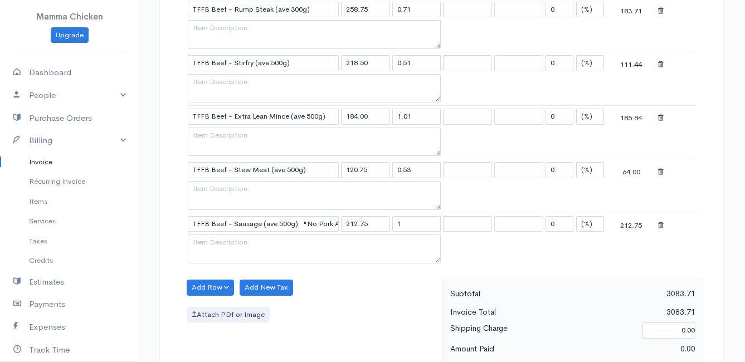
drag, startPoint x: 411, startPoint y: 223, endPoint x: 390, endPoint y: 225, distance: 21.2
click at [390, 225] on tr "TFFB Beef - Sausage (ave 500g) "No Pork Added" 212.75 1 0 (%) Flat 212.75" at bounding box center [442, 224] width 511 height 22
click at [353, 303] on div "Add Row Add Item Row Add Time Row Add New Tax Attach PDf or Image" at bounding box center [311, 330] width 261 height 100
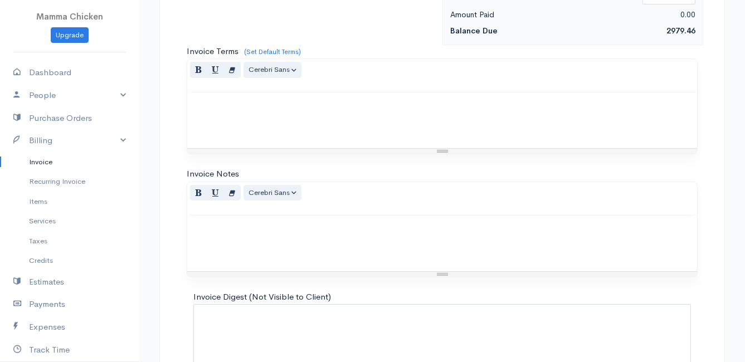
scroll to position [1405, 0]
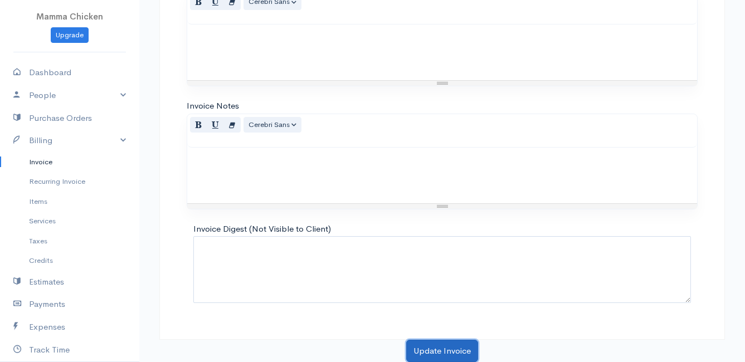
click at [426, 347] on button "Update Invoice" at bounding box center [442, 351] width 72 height 23
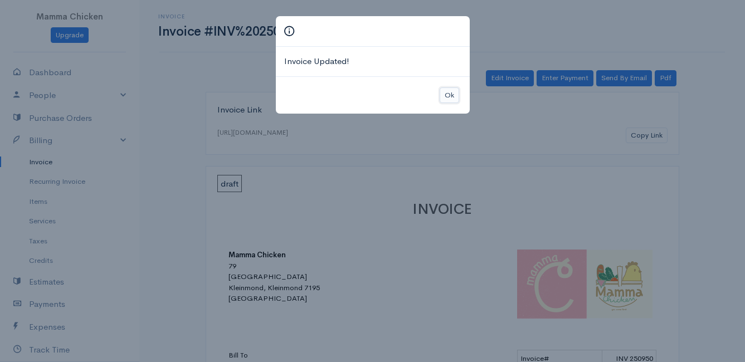
click at [451, 98] on button "Ok" at bounding box center [449, 95] width 19 height 16
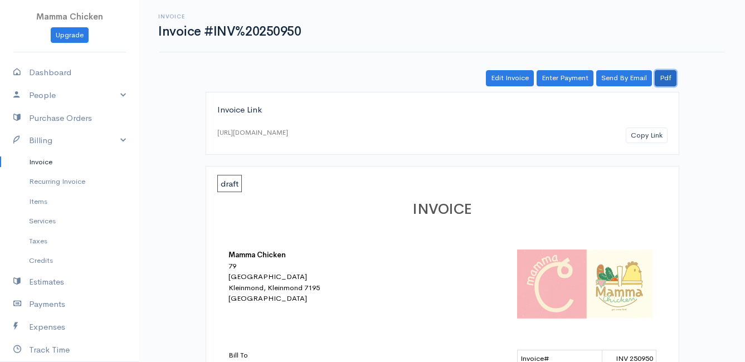
click at [663, 75] on link "Pdf" at bounding box center [666, 78] width 22 height 16
click at [50, 163] on link "Invoice" at bounding box center [69, 162] width 139 height 20
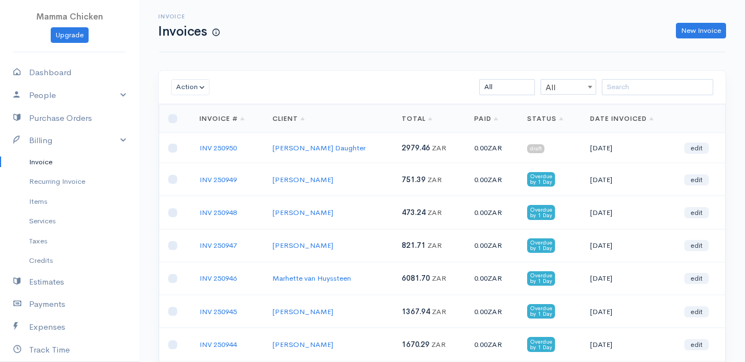
click at [177, 148] on td at bounding box center [174, 148] width 31 height 30
click at [169, 148] on input "checkbox" at bounding box center [172, 148] width 9 height 9
click at [186, 87] on button "Action" at bounding box center [190, 87] width 38 height 16
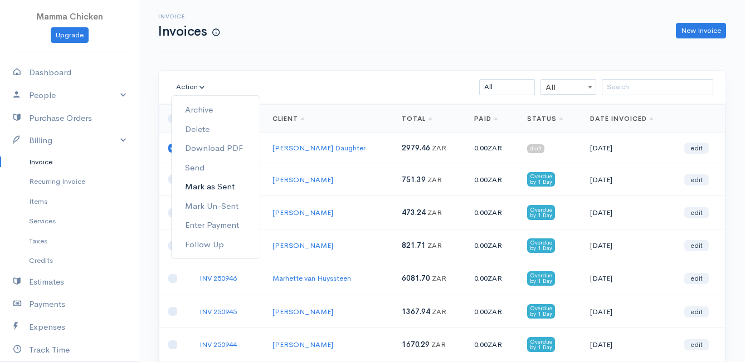
click at [219, 186] on link "Mark as Sent" at bounding box center [216, 186] width 88 height 19
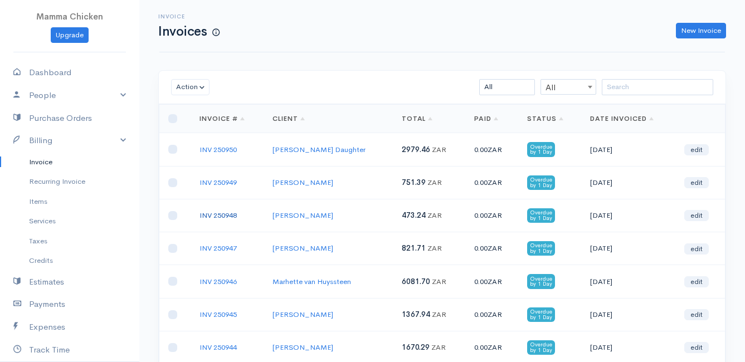
click at [222, 212] on link "INV 250948" at bounding box center [217, 215] width 37 height 9
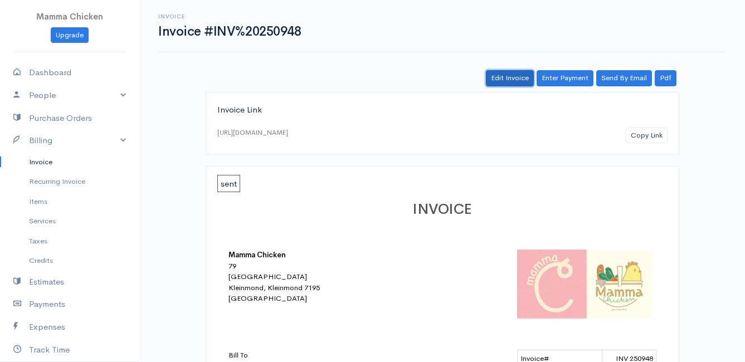
click at [514, 79] on link "Edit Invoice" at bounding box center [510, 78] width 48 height 16
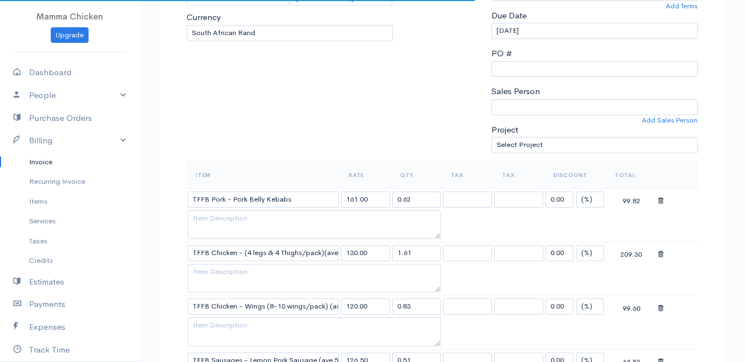
scroll to position [390, 0]
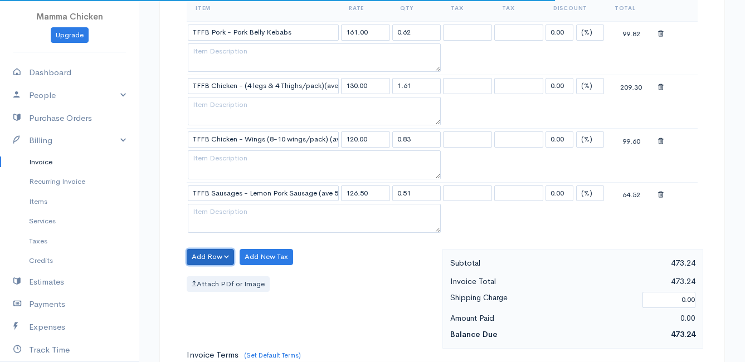
click at [206, 256] on button "Add Row" at bounding box center [210, 257] width 47 height 16
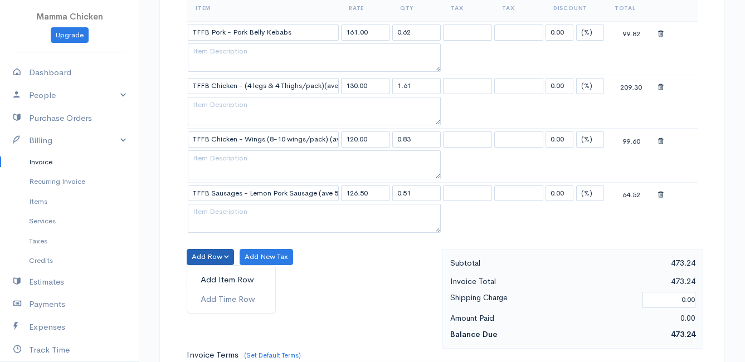
click at [215, 280] on link "Add Item Row" at bounding box center [231, 279] width 88 height 19
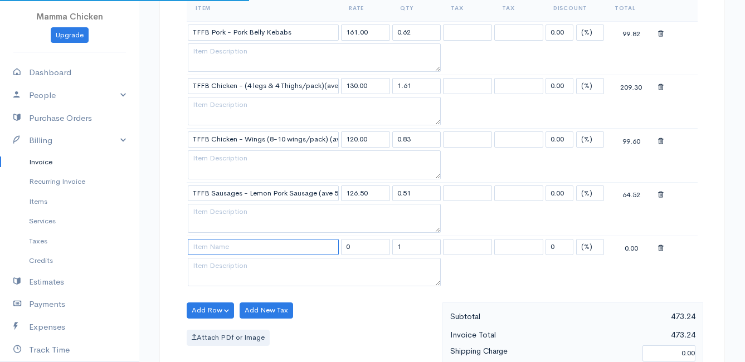
click at [213, 252] on input at bounding box center [263, 247] width 151 height 16
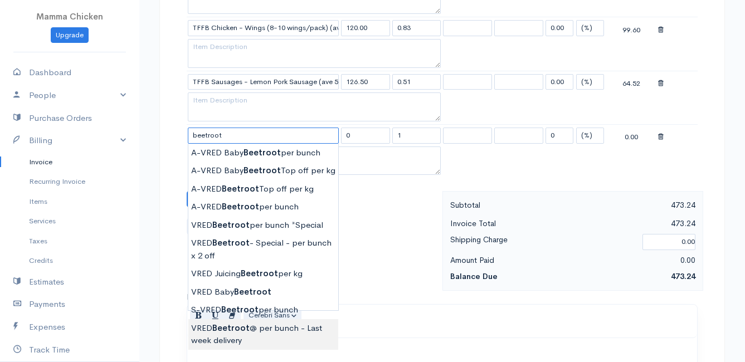
scroll to position [557, 0]
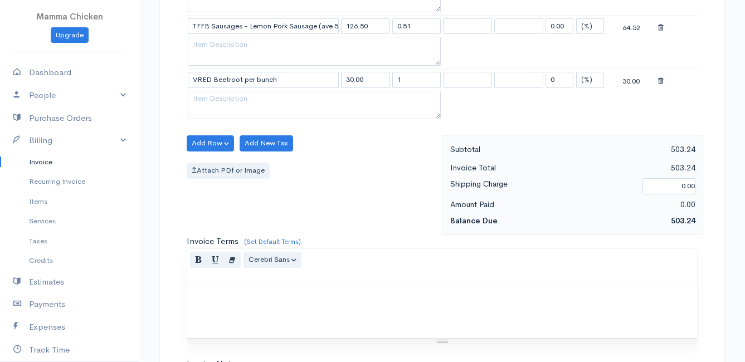
click at [258, 228] on body "Mamma Chicken Upgrade Dashboard People Clients Vendors Staff Users Purchase Ord…" at bounding box center [372, 32] width 745 height 1178
click at [206, 139] on button "Add Row" at bounding box center [210, 143] width 47 height 16
click at [211, 167] on link "Add Item Row" at bounding box center [231, 166] width 88 height 19
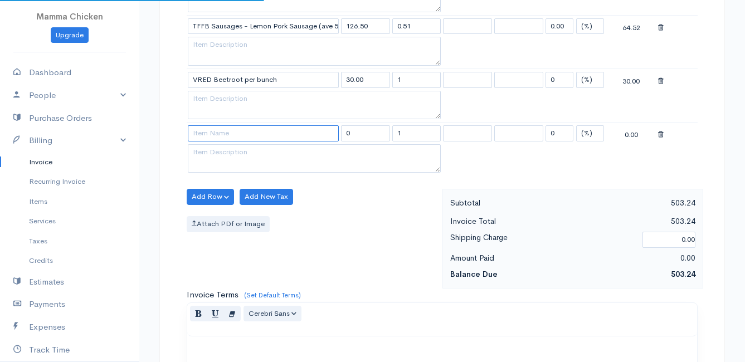
click at [216, 134] on input at bounding box center [263, 133] width 151 height 16
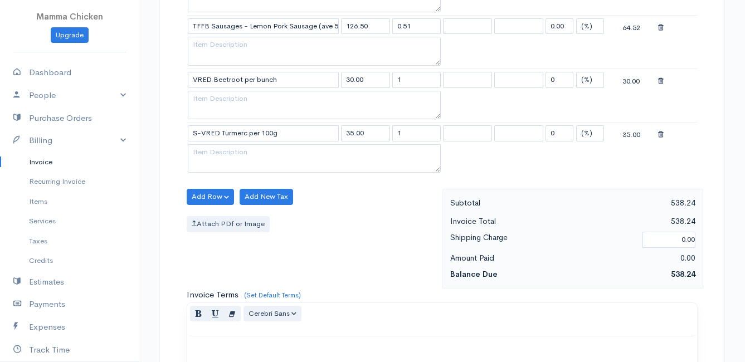
click at [242, 214] on body "Mamma Chicken Upgrade Dashboard People Clients Vendors Staff Users Purchase Ord…" at bounding box center [372, 58] width 745 height 1231
click at [213, 196] on button "Add Row" at bounding box center [210, 197] width 47 height 16
click at [213, 217] on link "Add Item Row" at bounding box center [231, 219] width 88 height 19
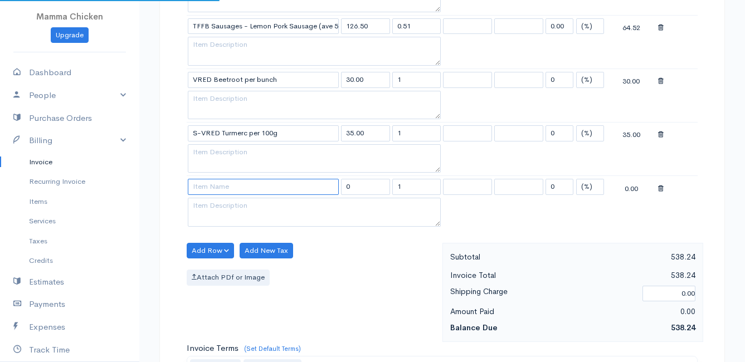
click at [214, 187] on input at bounding box center [263, 187] width 151 height 16
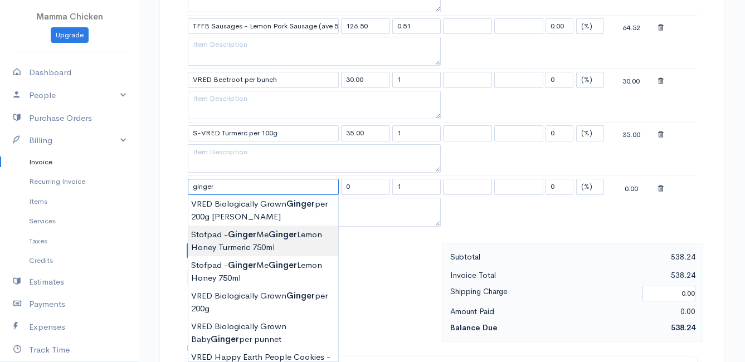
scroll to position [613, 0]
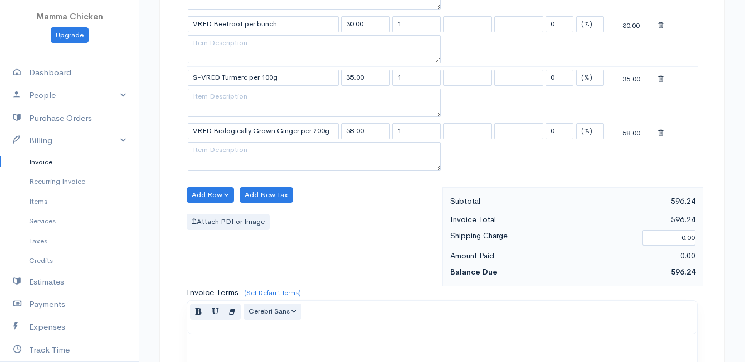
click at [281, 248] on body "Mamma Chicken Upgrade Dashboard People Clients Vendors Staff Users Purchase Ord…" at bounding box center [372, 29] width 745 height 1285
click at [212, 196] on button "Add Row" at bounding box center [210, 195] width 47 height 16
click at [211, 216] on link "Add Item Row" at bounding box center [231, 217] width 88 height 19
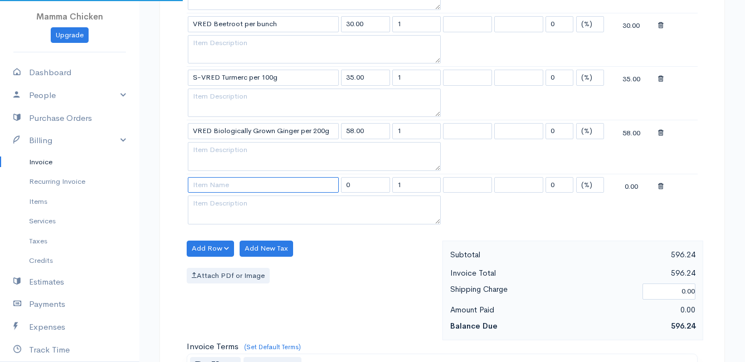
click at [207, 188] on input at bounding box center [263, 185] width 151 height 16
click at [232, 201] on body "Mamma Chicken Upgrade Dashboard People Clients Vendors Staff Users Purchase Ord…" at bounding box center [372, 56] width 745 height 1338
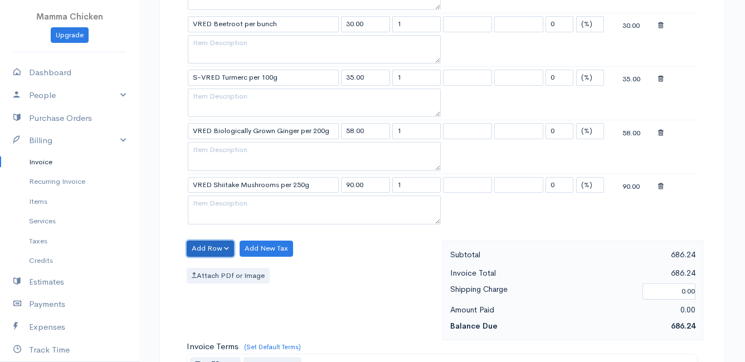
click at [206, 246] on button "Add Row" at bounding box center [210, 249] width 47 height 16
click at [208, 271] on link "Add Item Row" at bounding box center [231, 271] width 88 height 19
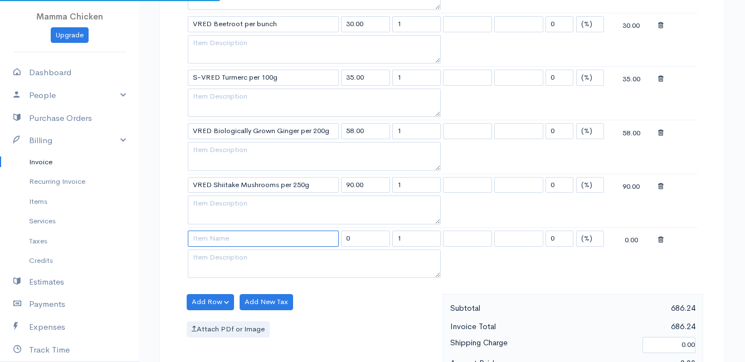
click at [211, 242] on input at bounding box center [263, 239] width 151 height 16
click at [217, 254] on body "Mamma Chicken Upgrade Dashboard People Clients Vendors Staff Users Purchase Ord…" at bounding box center [372, 83] width 745 height 1392
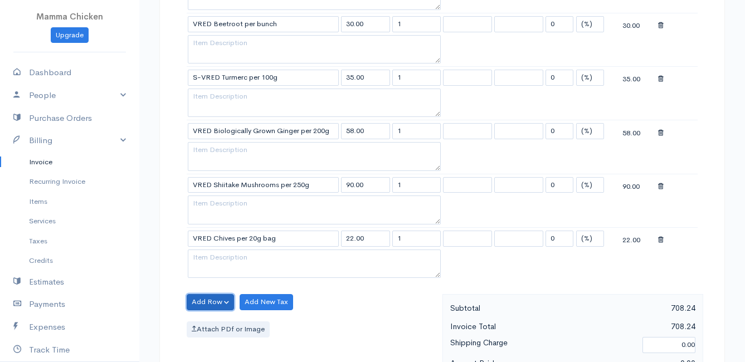
click at [203, 301] on button "Add Row" at bounding box center [210, 302] width 47 height 16
click at [210, 324] on link "Add Item Row" at bounding box center [231, 324] width 88 height 19
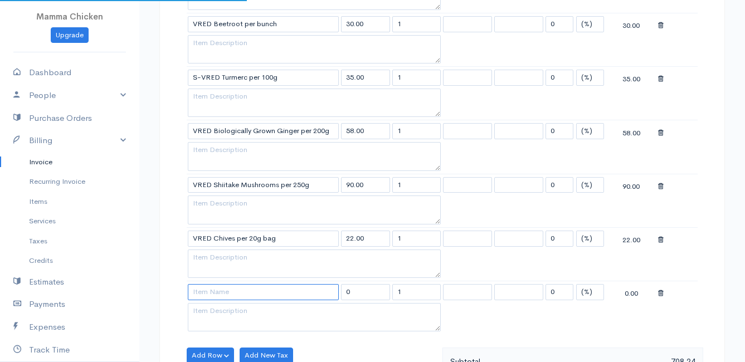
click at [206, 292] on input at bounding box center [263, 292] width 151 height 16
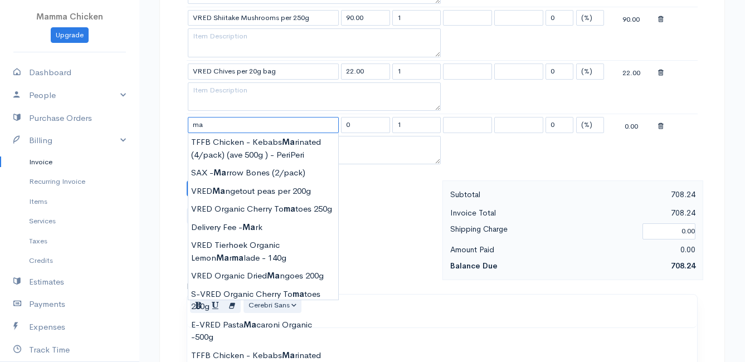
scroll to position [836, 0]
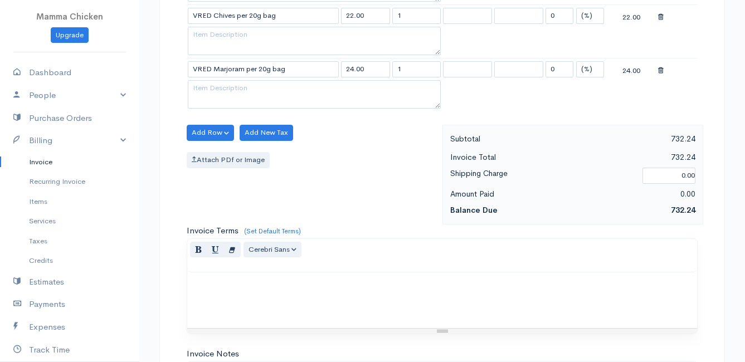
click at [393, 178] on div "Add Row Add Item Row Add Time Row Add New Tax Attach PDf or Image" at bounding box center [311, 175] width 261 height 100
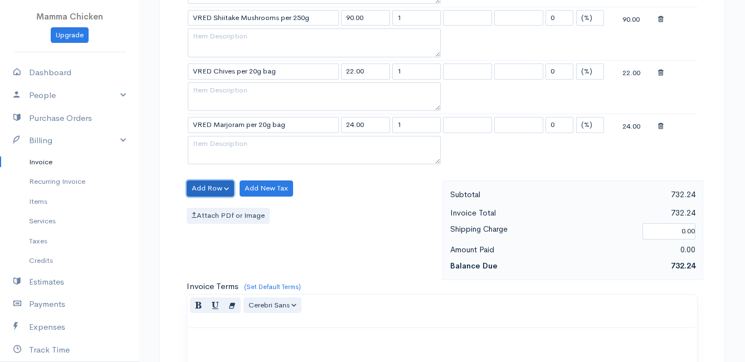
click at [218, 185] on button "Add Row" at bounding box center [210, 189] width 47 height 16
click at [212, 209] on link "Add Item Row" at bounding box center [231, 211] width 88 height 19
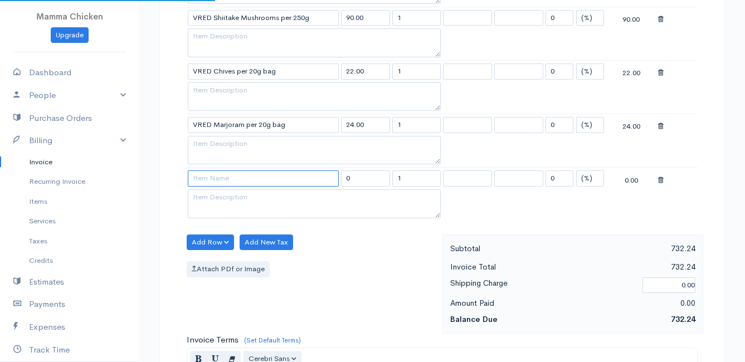
drag, startPoint x: 212, startPoint y: 209, endPoint x: 217, endPoint y: 172, distance: 37.2
click at [217, 172] on input at bounding box center [263, 178] width 151 height 16
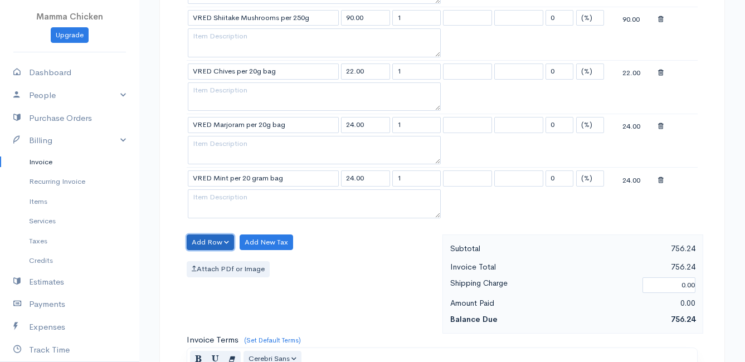
click at [206, 243] on button "Add Row" at bounding box center [210, 243] width 47 height 16
click at [208, 262] on link "Add Item Row" at bounding box center [231, 265] width 88 height 19
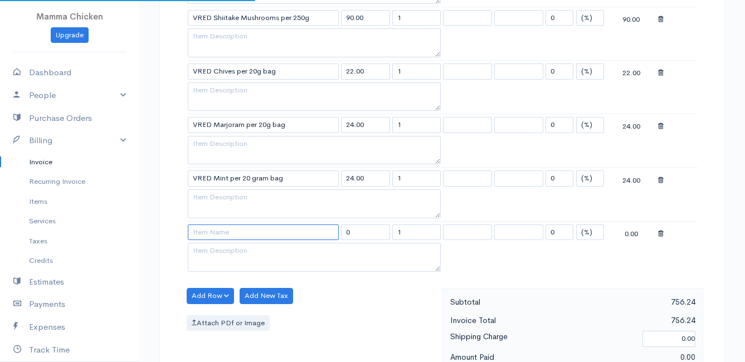
click at [207, 235] on input at bounding box center [263, 233] width 151 height 16
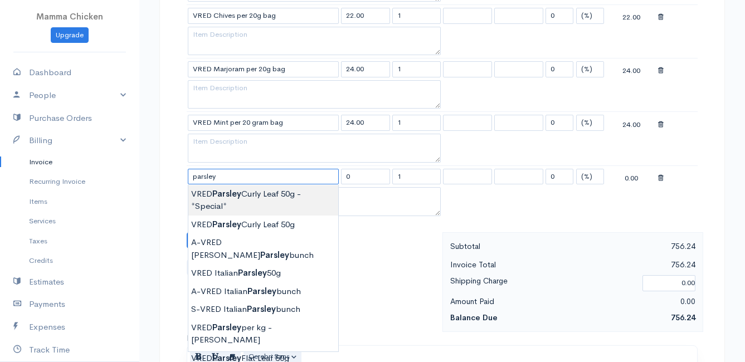
scroll to position [891, 0]
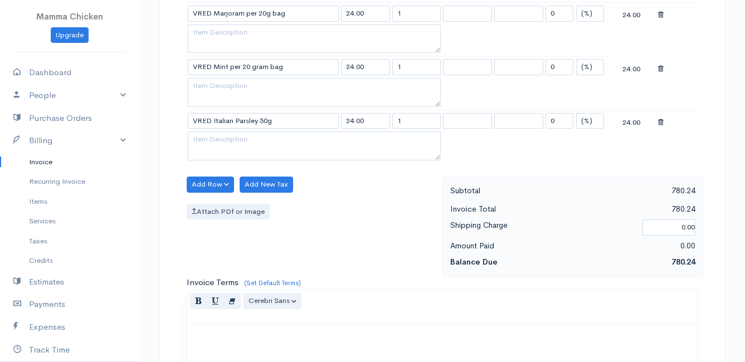
click at [211, 188] on button "Add Row" at bounding box center [210, 185] width 47 height 16
click at [213, 209] on link "Add Item Row" at bounding box center [231, 207] width 88 height 19
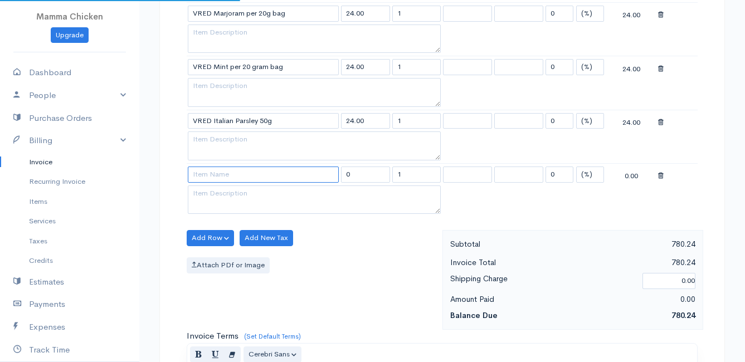
click at [212, 179] on input at bounding box center [263, 175] width 151 height 16
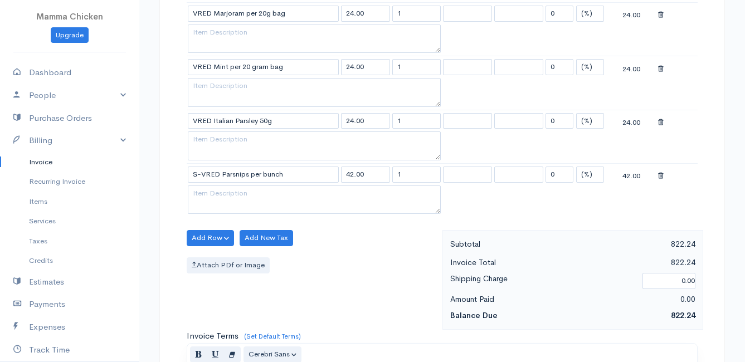
click at [213, 237] on button "Add Row" at bounding box center [210, 238] width 47 height 16
click at [217, 261] on link "Add Item Row" at bounding box center [231, 260] width 88 height 19
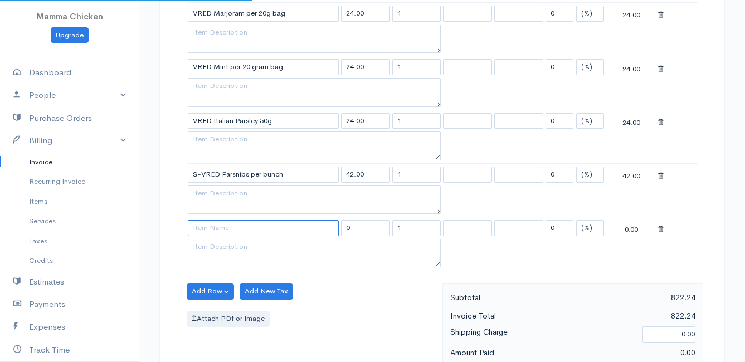
click at [211, 230] on input at bounding box center [263, 228] width 151 height 16
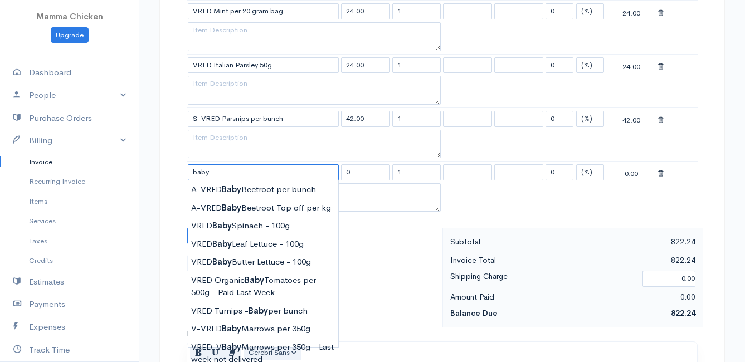
scroll to position [1003, 0]
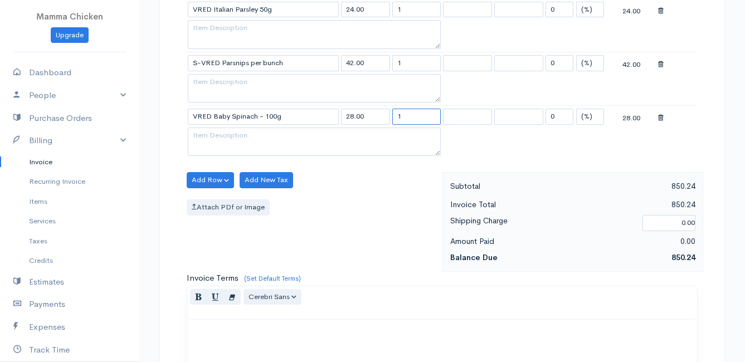
drag, startPoint x: 419, startPoint y: 115, endPoint x: 389, endPoint y: 116, distance: 29.5
click at [389, 116] on tr "VRED Baby Spinach - 100g 28.00 1 0 (%) Flat 28.00" at bounding box center [442, 117] width 511 height 22
click at [364, 198] on div "Add Row Add Item Row Add Time Row Add New Tax Attach PDf or Image" at bounding box center [311, 222] width 261 height 100
click at [200, 178] on button "Add Row" at bounding box center [210, 180] width 47 height 16
click at [207, 198] on link "Add Item Row" at bounding box center [231, 202] width 88 height 19
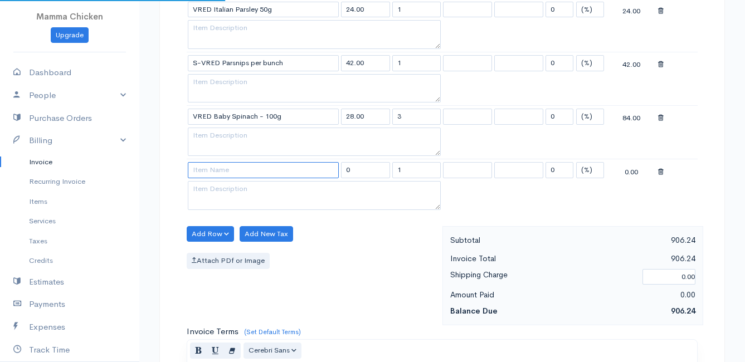
click at [206, 170] on input at bounding box center [263, 170] width 151 height 16
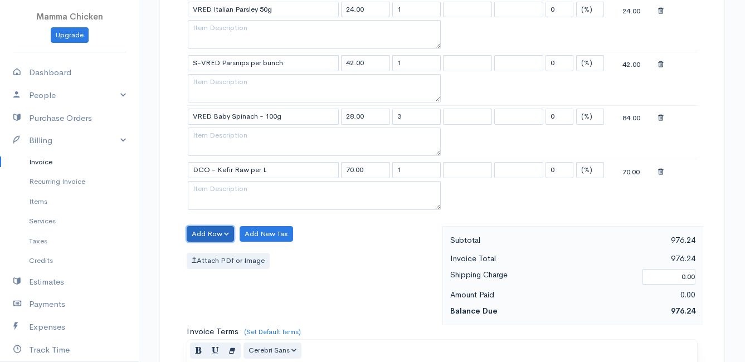
click at [211, 231] on button "Add Row" at bounding box center [210, 234] width 47 height 16
click at [213, 251] on link "Add Item Row" at bounding box center [231, 256] width 88 height 19
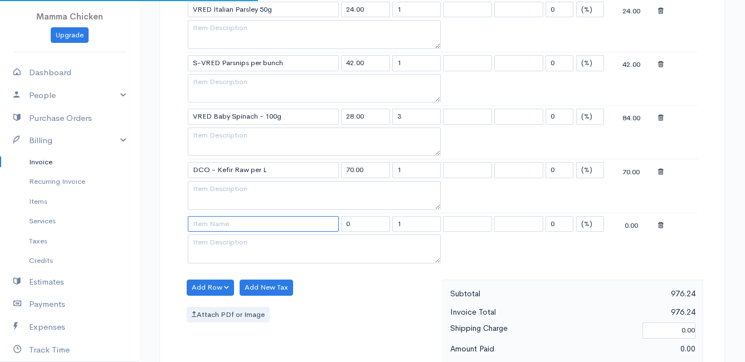
click at [209, 227] on input at bounding box center [263, 224] width 151 height 16
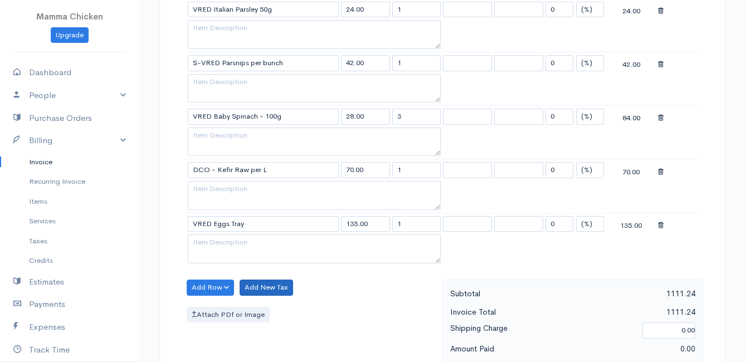
scroll to position [1059, 0]
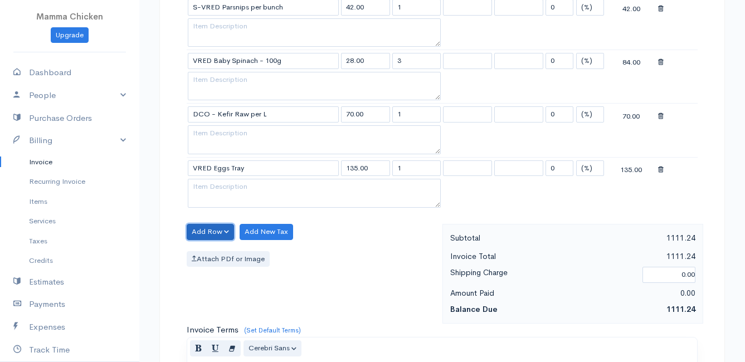
click at [206, 229] on button "Add Row" at bounding box center [210, 232] width 47 height 16
click at [208, 252] on link "Add Item Row" at bounding box center [231, 254] width 88 height 19
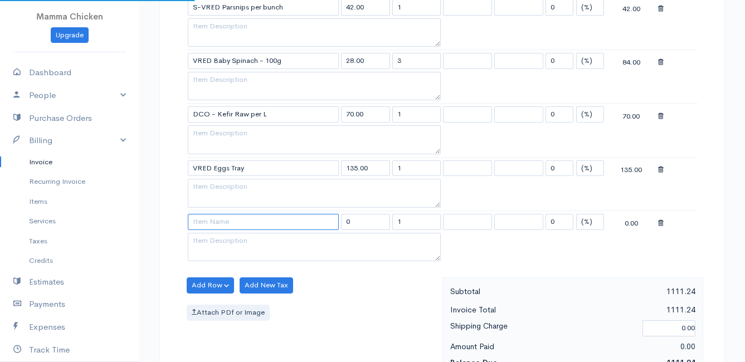
click at [198, 221] on input at bounding box center [263, 222] width 151 height 16
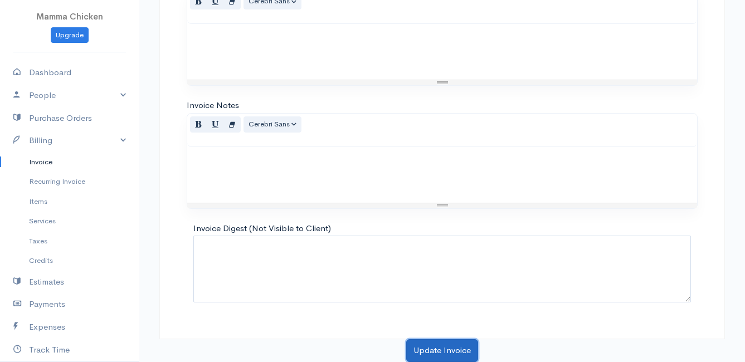
click at [432, 349] on button "Update Invoice" at bounding box center [442, 350] width 72 height 23
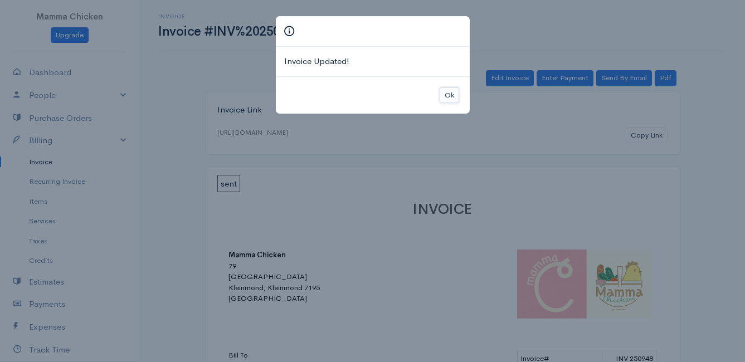
click at [453, 94] on button "Ok" at bounding box center [449, 95] width 19 height 16
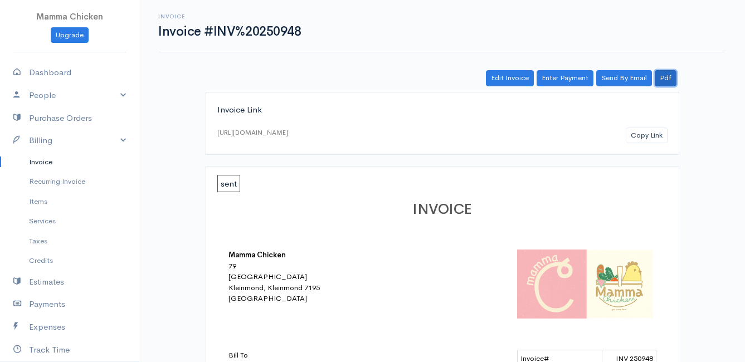
click at [669, 80] on link "Pdf" at bounding box center [666, 78] width 22 height 16
click at [666, 77] on link "Pdf" at bounding box center [666, 78] width 22 height 16
click at [38, 159] on link "Invoice" at bounding box center [69, 162] width 139 height 20
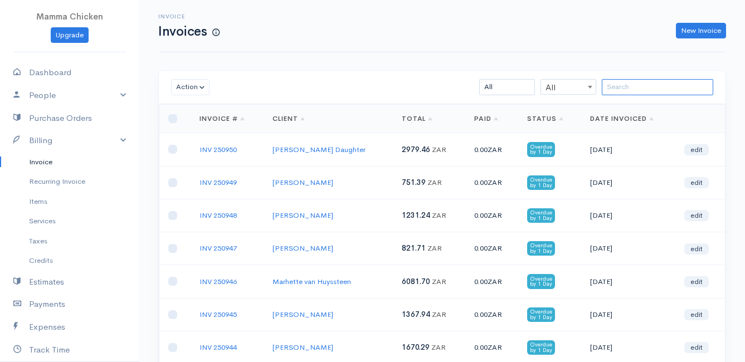
click at [643, 85] on input "search" at bounding box center [657, 87] width 111 height 16
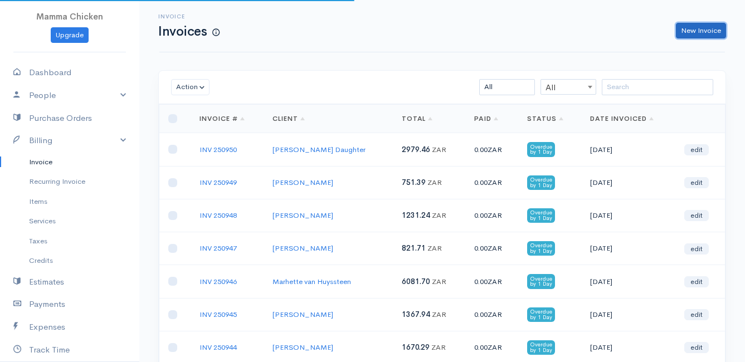
click at [692, 29] on link "New Invoice" at bounding box center [701, 31] width 50 height 16
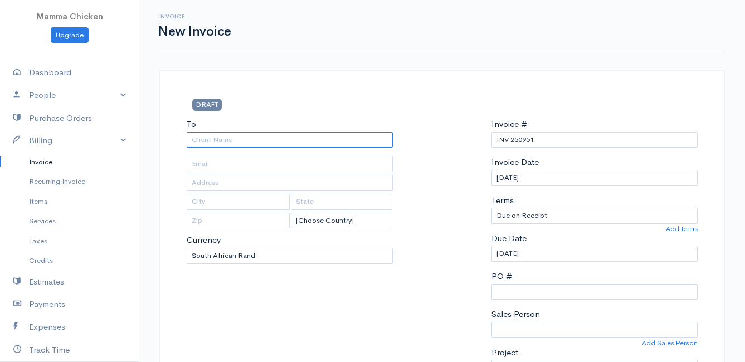
click at [233, 136] on input "To" at bounding box center [290, 140] width 206 height 16
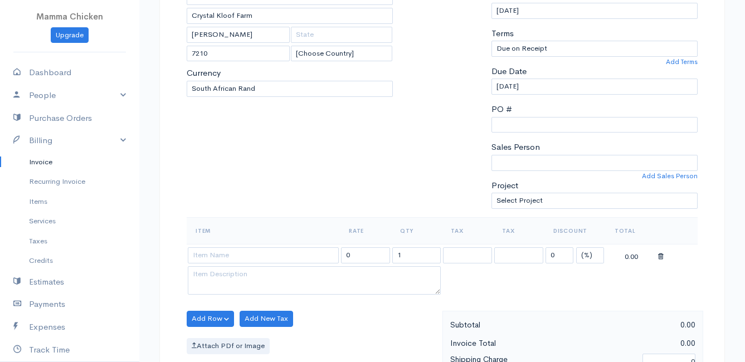
scroll to position [223, 0]
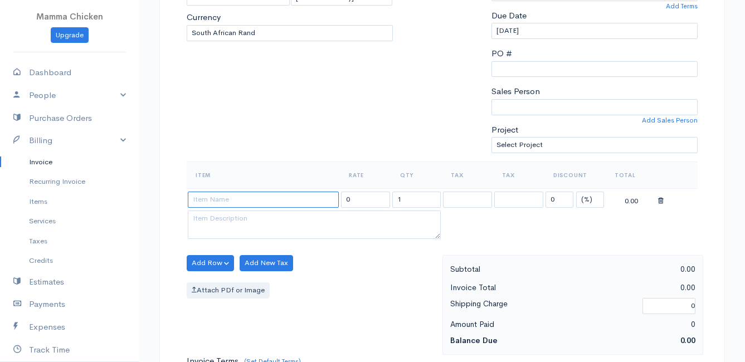
click at [216, 201] on input at bounding box center [263, 200] width 151 height 16
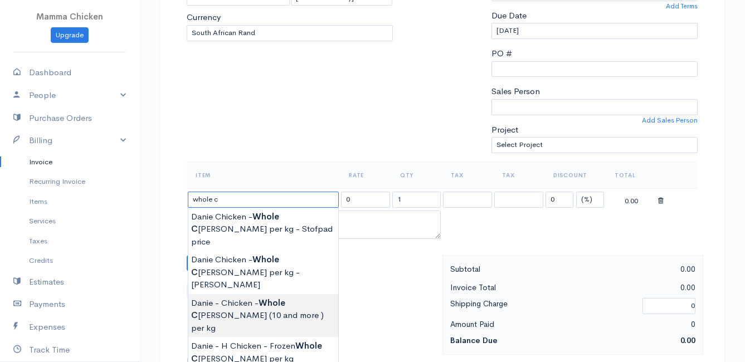
scroll to position [279, 0]
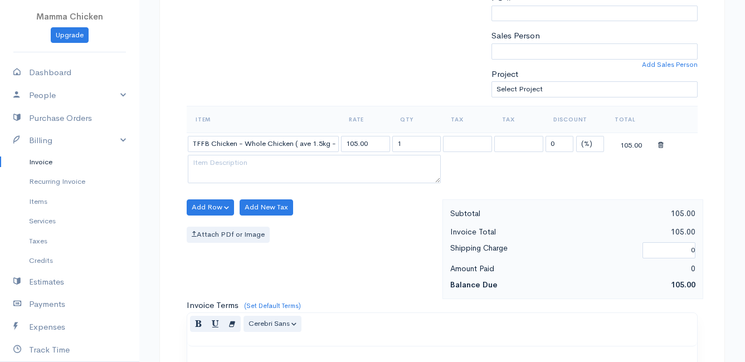
click at [249, 289] on body "Mamma Chicken Upgrade Dashboard People Clients Vendors Staff Users Purchase Ord…" at bounding box center [372, 202] width 745 height 963
click at [416, 144] on input "1" at bounding box center [416, 144] width 49 height 16
click at [217, 207] on button "Add Row" at bounding box center [210, 207] width 47 height 16
click at [209, 230] on link "Add Item Row" at bounding box center [231, 230] width 88 height 19
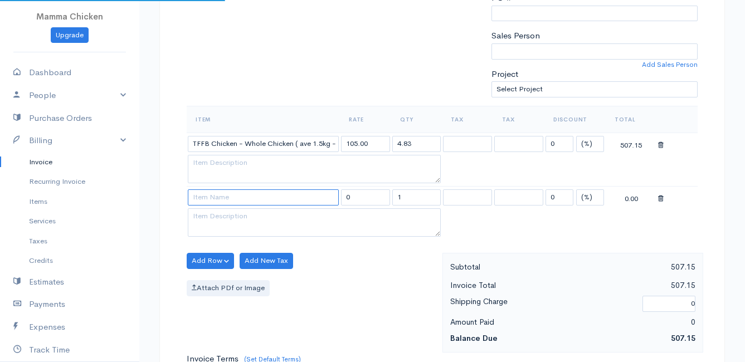
click at [212, 198] on input at bounding box center [263, 197] width 151 height 16
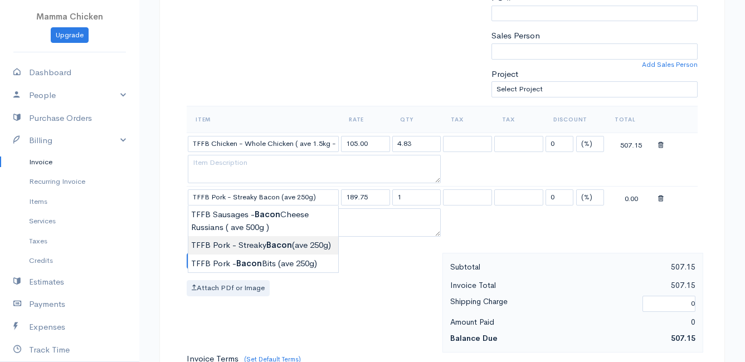
click at [269, 246] on body "Mamma Chicken Upgrade Dashboard People Clients Vendors Staff Users Purchase Ord…" at bounding box center [372, 229] width 745 height 1017
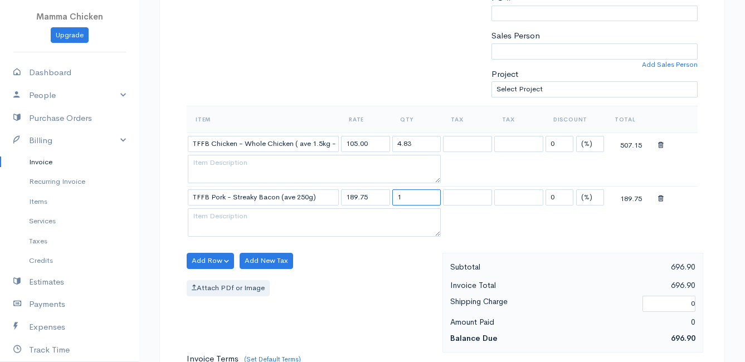
click at [422, 196] on input "1" at bounding box center [416, 197] width 49 height 16
click at [355, 286] on div "Attach PDf or Image" at bounding box center [312, 288] width 250 height 16
click at [209, 260] on button "Add Row" at bounding box center [210, 261] width 47 height 16
click at [210, 276] on link "Add Item Row" at bounding box center [231, 283] width 88 height 19
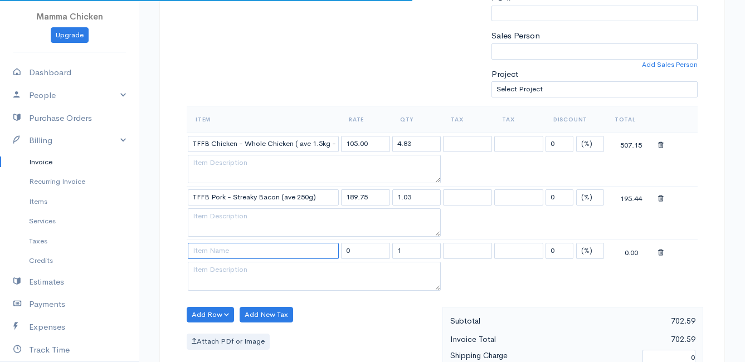
click at [208, 252] on input at bounding box center [263, 251] width 151 height 16
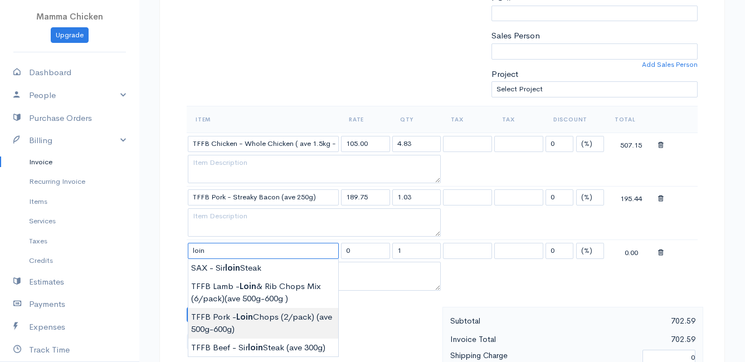
scroll to position [334, 0]
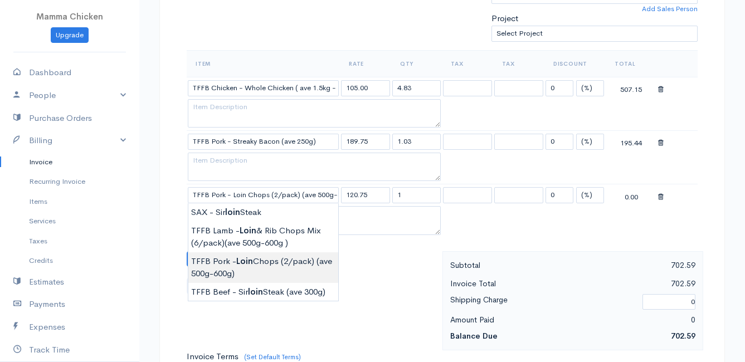
click at [245, 264] on body "Mamma Chicken Upgrade Dashboard People Clients Vendors Staff Users Purchase Ord…" at bounding box center [372, 201] width 745 height 1070
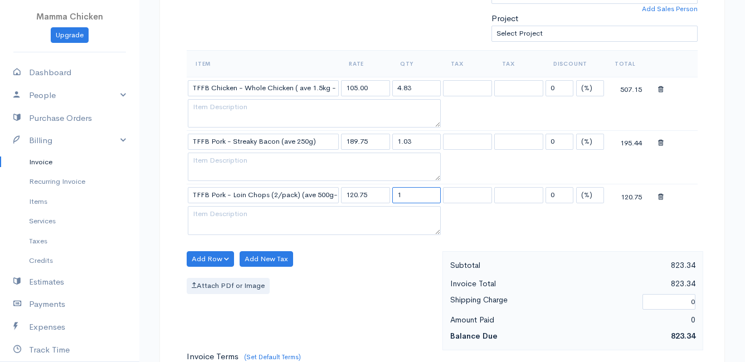
click at [406, 196] on input "1" at bounding box center [416, 195] width 49 height 16
click at [353, 259] on div "Add Row Add Item Row Add Time Row Add New Tax Attach PDf or Image" at bounding box center [311, 301] width 261 height 100
click at [195, 259] on button "Add Row" at bounding box center [210, 259] width 47 height 16
click at [204, 281] on link "Add Item Row" at bounding box center [231, 281] width 88 height 19
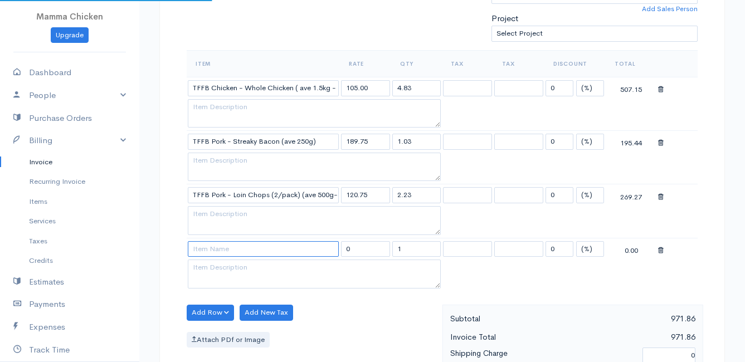
click at [208, 246] on input at bounding box center [263, 249] width 151 height 16
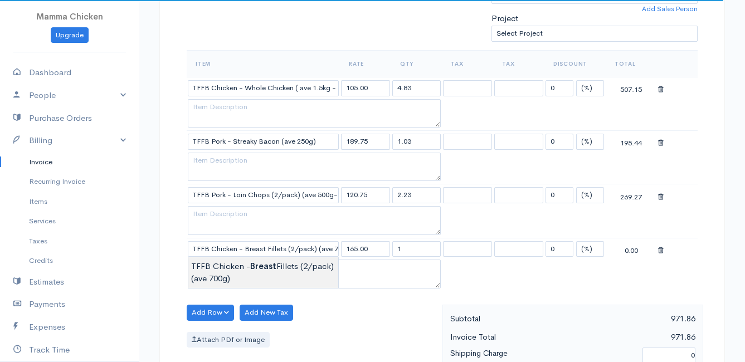
click at [221, 267] on body "Mamma Chicken Upgrade Dashboard People Clients Vendors Staff Users Purchase Ord…" at bounding box center [372, 228] width 745 height 1124
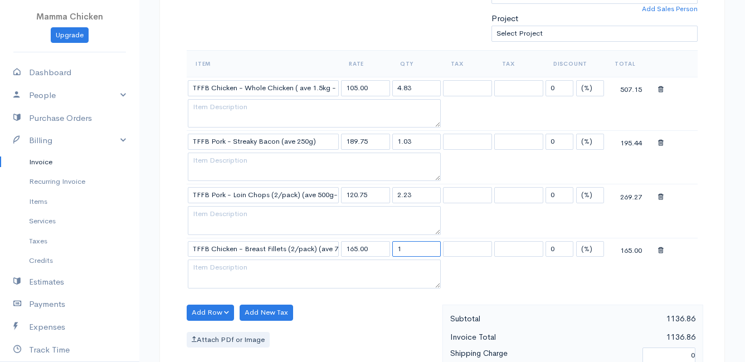
drag, startPoint x: 417, startPoint y: 251, endPoint x: 388, endPoint y: 250, distance: 28.4
click at [388, 250] on tr "TFFB Chicken - Breast Fillets (2/pack) (ave 700g) 165.00 1 0 (%) Flat 165.00" at bounding box center [442, 249] width 511 height 22
click at [507, 266] on table "Item Rate Qty Tax Tax Discount Total TFFB Chicken - Whole Chicken ( ave 1.5kg -…" at bounding box center [442, 170] width 511 height 241
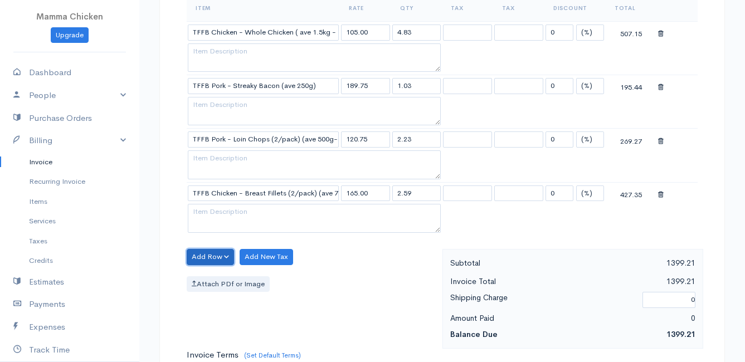
click at [204, 255] on button "Add Row" at bounding box center [210, 257] width 47 height 16
click at [220, 281] on link "Add Item Row" at bounding box center [231, 279] width 88 height 19
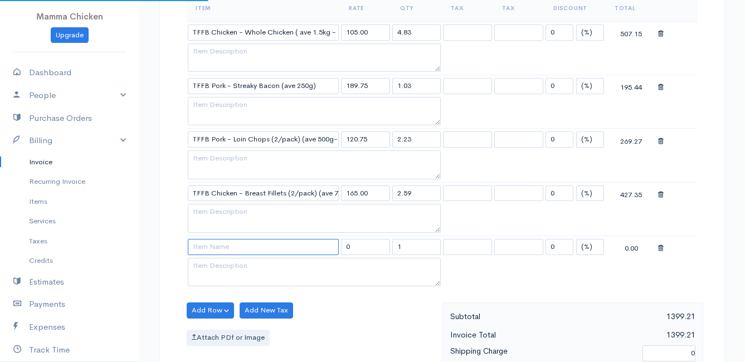
click at [205, 243] on input at bounding box center [263, 247] width 151 height 16
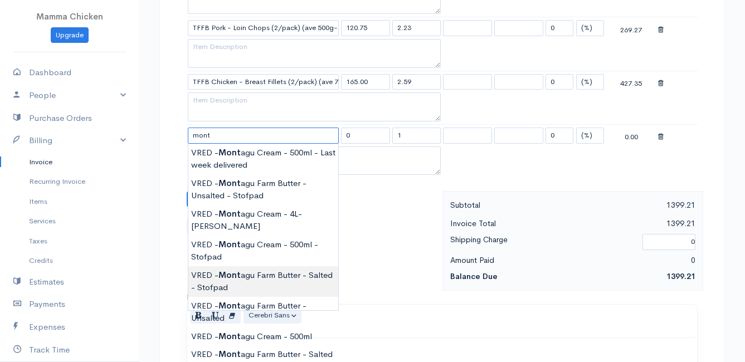
scroll to position [557, 0]
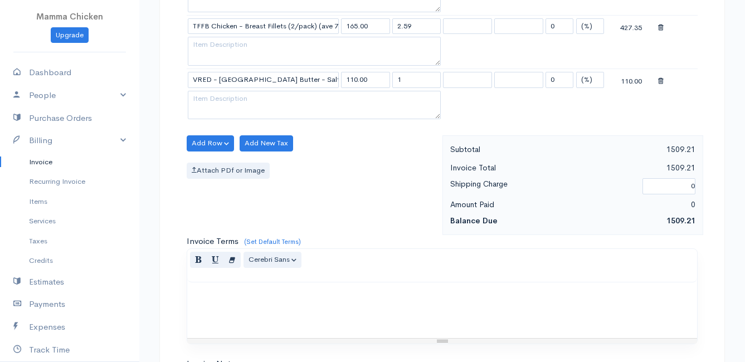
click at [277, 284] on body "Mamma Chicken Upgrade Dashboard People Clients Vendors Staff Users Purchase Ord…" at bounding box center [372, 32] width 745 height 1178
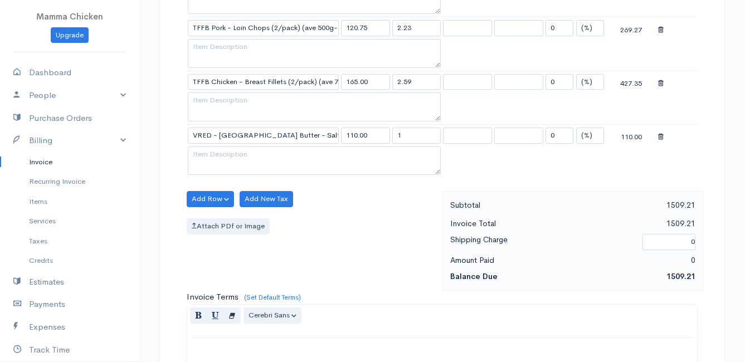
scroll to position [446, 0]
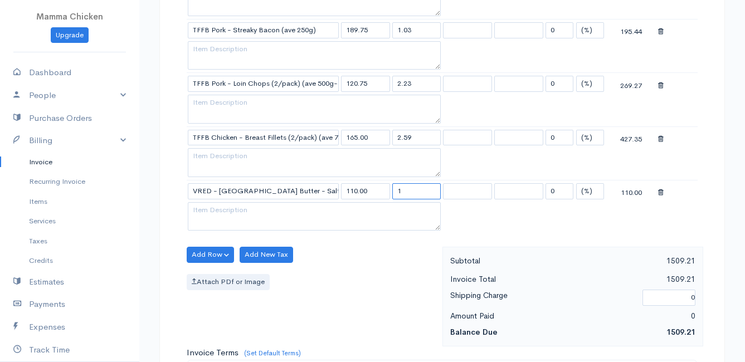
drag, startPoint x: 409, startPoint y: 195, endPoint x: 391, endPoint y: 194, distance: 18.4
click at [391, 194] on td "1" at bounding box center [416, 191] width 51 height 22
click at [352, 281] on div "Attach PDf or Image" at bounding box center [312, 282] width 250 height 16
click at [194, 253] on button "Add Row" at bounding box center [210, 255] width 47 height 16
click at [209, 277] on link "Add Item Row" at bounding box center [231, 277] width 88 height 19
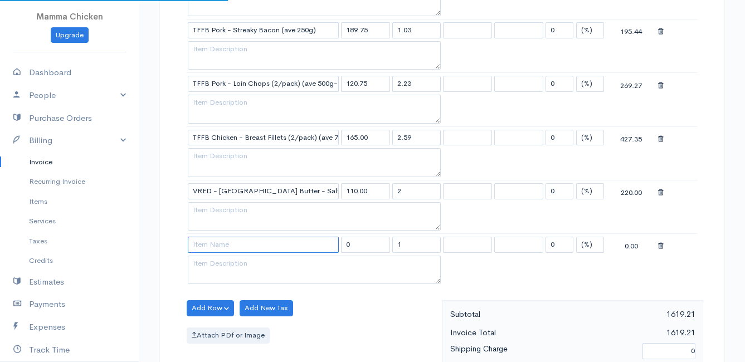
click at [207, 246] on input at bounding box center [263, 245] width 151 height 16
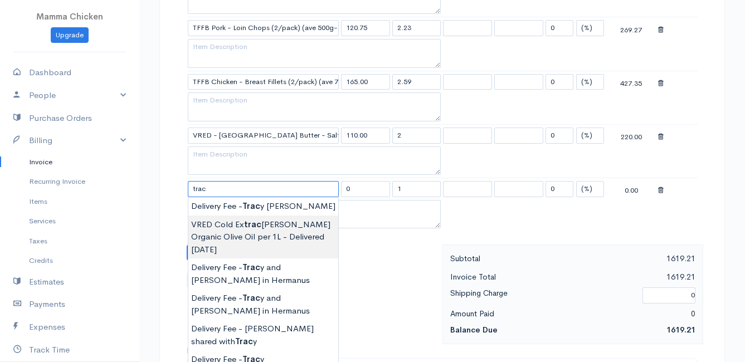
scroll to position [557, 0]
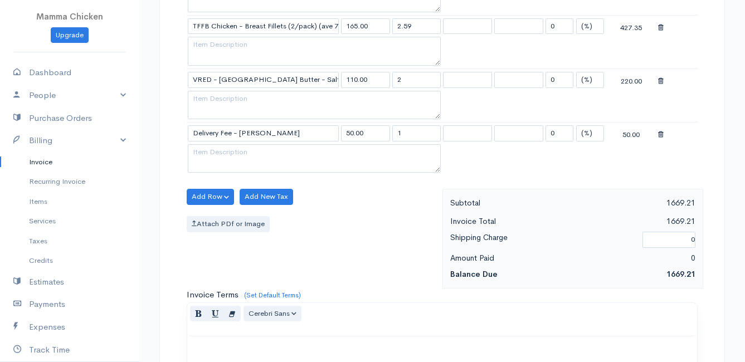
click at [278, 290] on body "Mamma Chicken Upgrade Dashboard People Clients Vendors Staff Users Purchase Ord…" at bounding box center [372, 58] width 745 height 1231
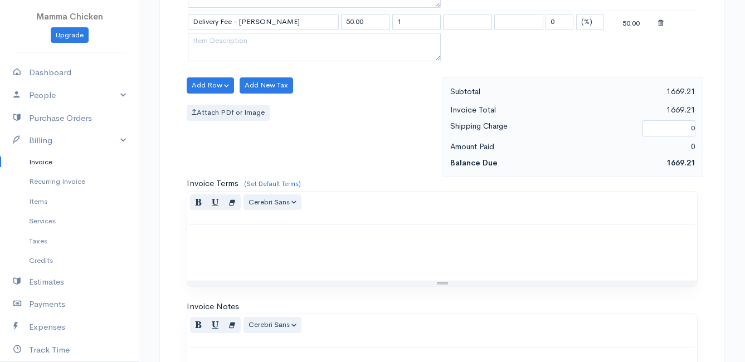
scroll to position [869, 0]
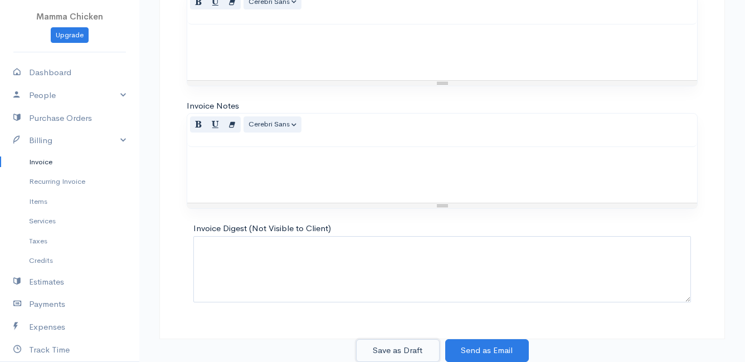
click at [390, 346] on button "Save as Draft" at bounding box center [398, 350] width 84 height 23
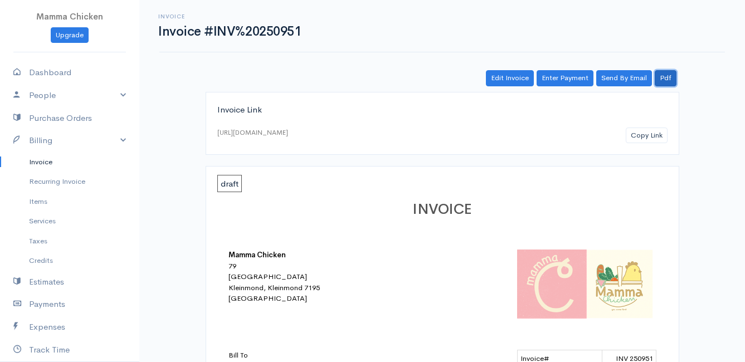
click at [670, 81] on link "Pdf" at bounding box center [666, 78] width 22 height 16
click at [43, 159] on link "Invoice" at bounding box center [69, 162] width 139 height 20
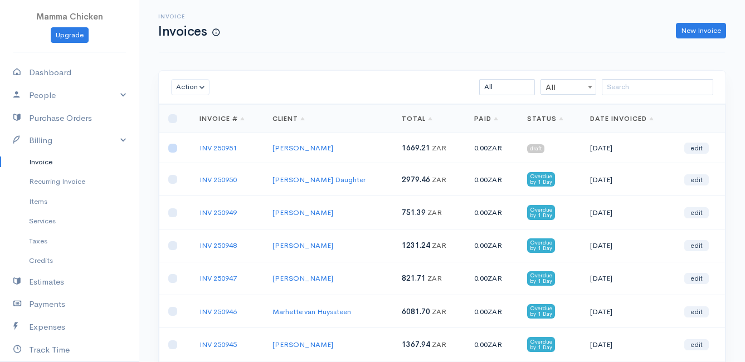
click at [171, 149] on input "checkbox" at bounding box center [172, 148] width 9 height 9
click at [186, 86] on button "Action" at bounding box center [190, 87] width 38 height 16
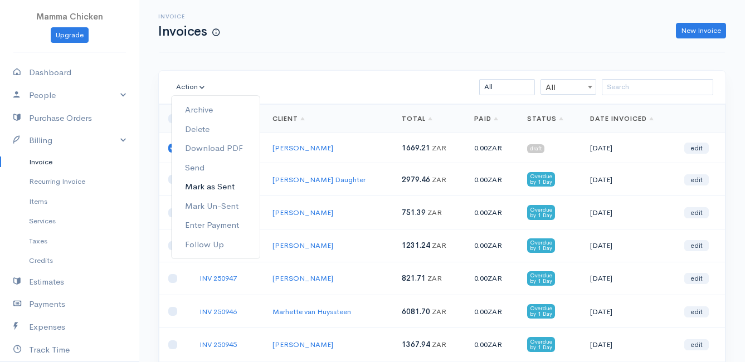
click at [212, 189] on link "Mark as Sent" at bounding box center [216, 186] width 88 height 19
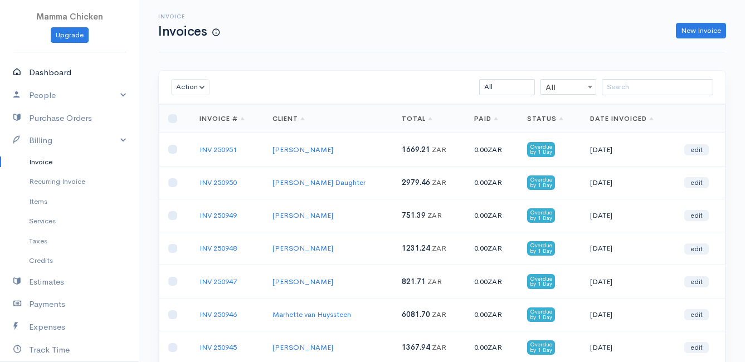
click at [61, 76] on link "Dashboard" at bounding box center [69, 72] width 139 height 23
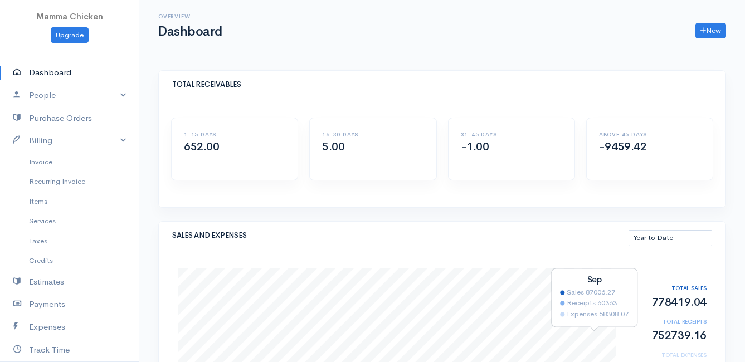
scroll to position [111, 0]
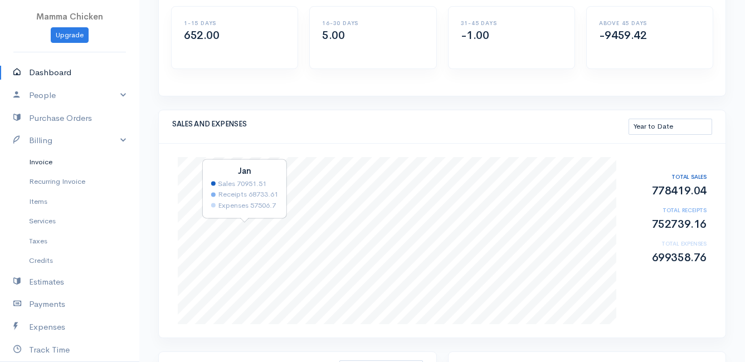
click at [33, 160] on link "Invoice" at bounding box center [69, 162] width 139 height 20
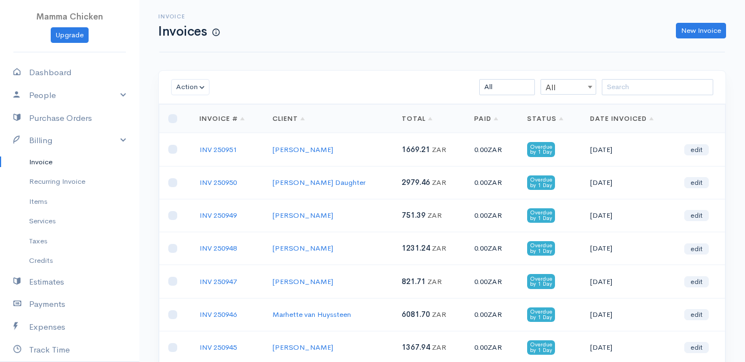
scroll to position [56, 0]
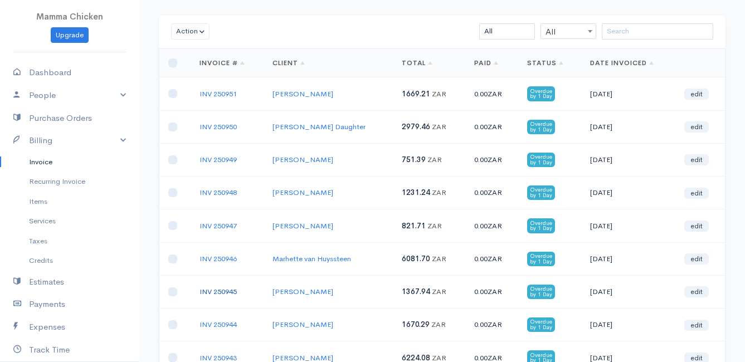
click at [223, 293] on link "INV 250945" at bounding box center [217, 291] width 37 height 9
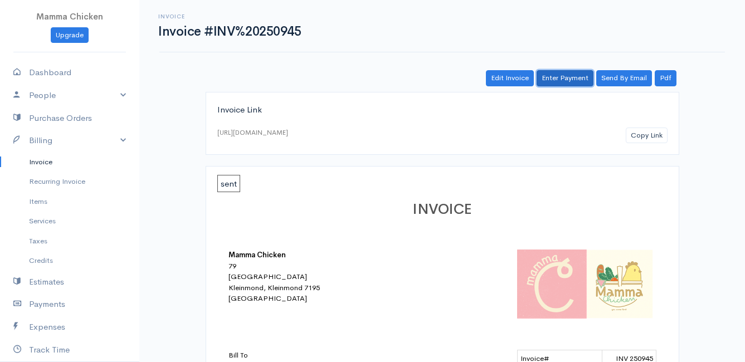
click at [562, 80] on link "Enter Payment" at bounding box center [565, 78] width 57 height 16
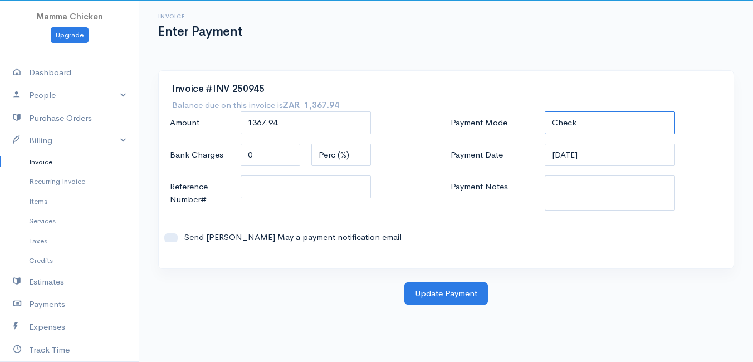
click at [586, 117] on select "Check Bank Transfer Credit Cash Debit ACH VISA MASTERCARD AMEX DISCOVER DINERS …" at bounding box center [610, 122] width 130 height 23
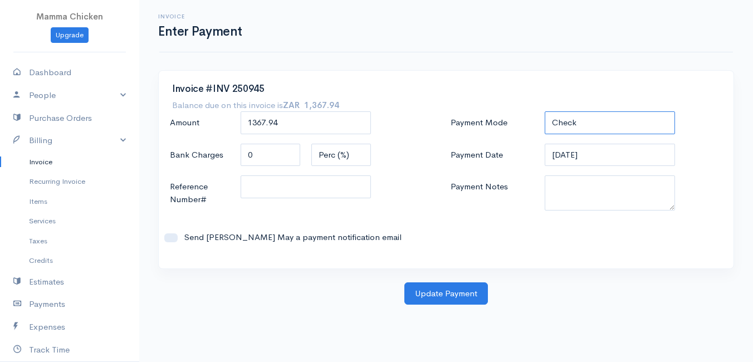
click at [545, 111] on select "Check Bank Transfer Credit Cash Debit ACH VISA MASTERCARD AMEX DISCOVER DINERS …" at bounding box center [610, 122] width 130 height 23
click at [443, 296] on button "Update Payment" at bounding box center [446, 293] width 84 height 23
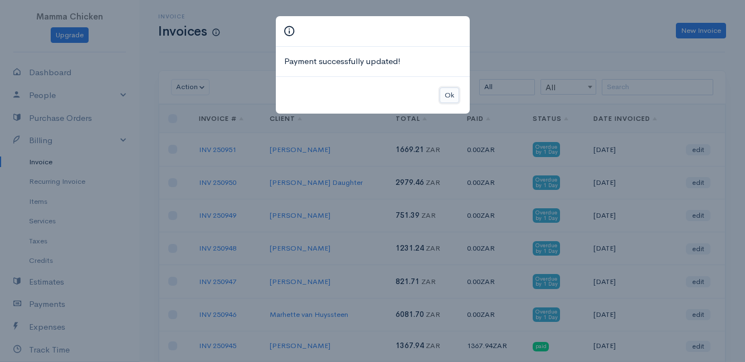
click at [450, 95] on button "Ok" at bounding box center [449, 95] width 19 height 16
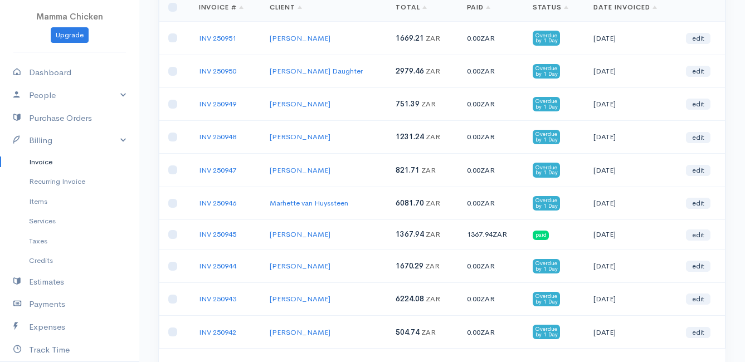
scroll to position [167, 0]
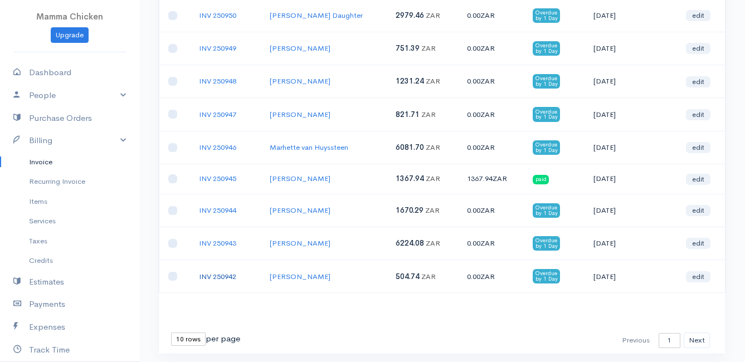
click at [216, 277] on link "INV 250942" at bounding box center [217, 276] width 37 height 9
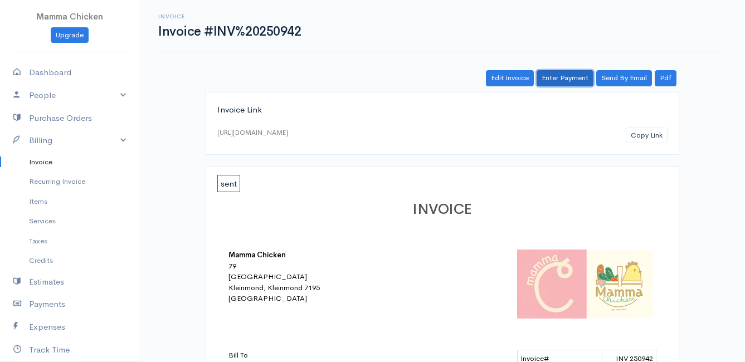
click at [561, 76] on link "Enter Payment" at bounding box center [565, 78] width 57 height 16
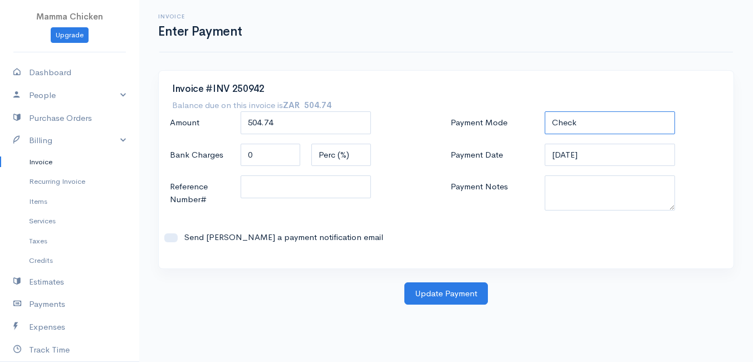
click at [582, 119] on select "Check Bank Transfer Credit Cash Debit ACH VISA MASTERCARD AMEX DISCOVER DINERS …" at bounding box center [610, 122] width 130 height 23
click at [545, 111] on select "Check Bank Transfer Credit Cash Debit ACH VISA MASTERCARD AMEX DISCOVER DINERS …" at bounding box center [610, 122] width 130 height 23
click at [458, 293] on button "Update Payment" at bounding box center [446, 293] width 84 height 23
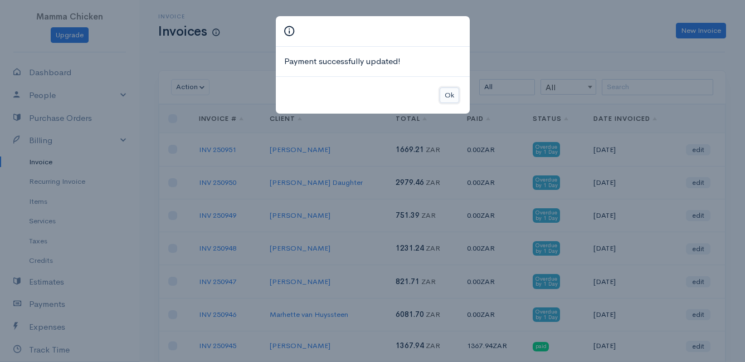
click at [451, 91] on button "Ok" at bounding box center [449, 95] width 19 height 16
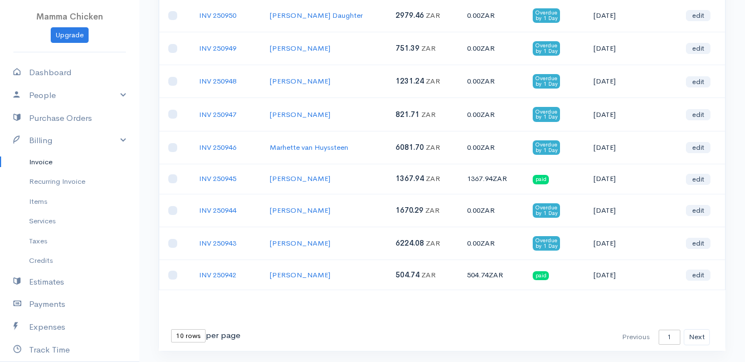
scroll to position [198, 0]
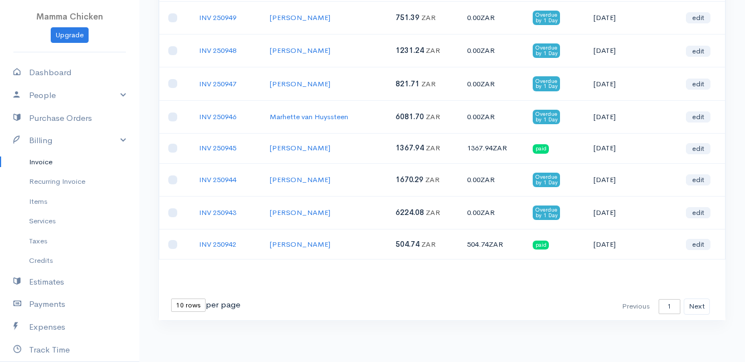
click at [191, 306] on select "10 rows 25 rows 50 rows" at bounding box center [188, 305] width 35 height 13
click at [171, 299] on select "10 rows 25 rows 50 rows" at bounding box center [188, 305] width 35 height 13
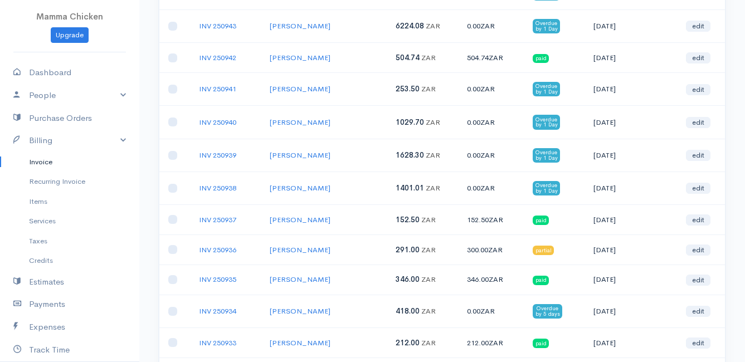
scroll to position [329, 0]
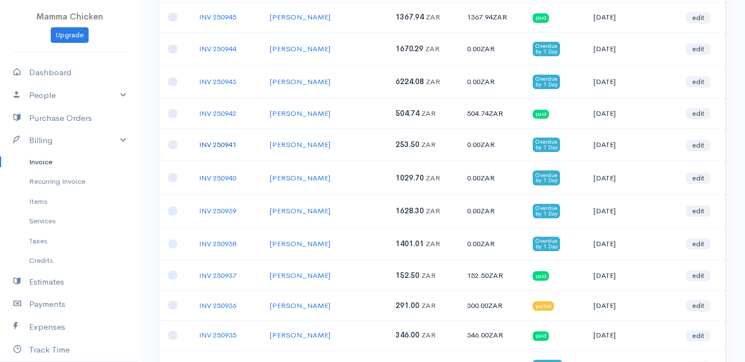
click at [213, 143] on link "INV 250941" at bounding box center [217, 144] width 37 height 9
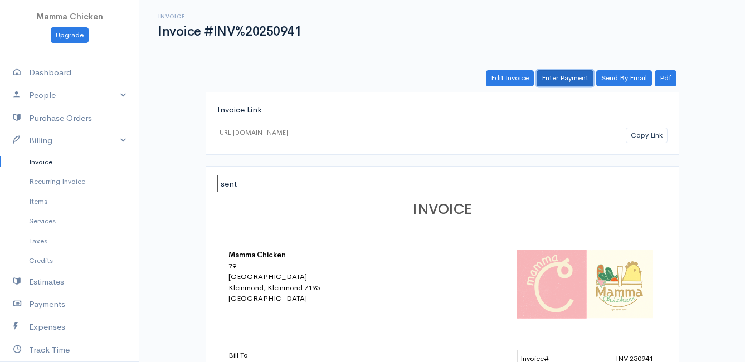
click at [567, 75] on link "Enter Payment" at bounding box center [565, 78] width 57 height 16
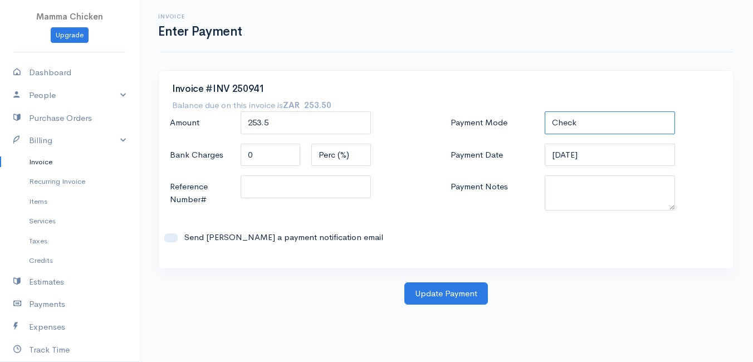
click at [616, 119] on select "Check Bank Transfer Credit Cash Debit ACH VISA MASTERCARD AMEX DISCOVER DINERS …" at bounding box center [610, 122] width 130 height 23
click at [545, 111] on select "Check Bank Transfer Credit Cash Debit ACH VISA MASTERCARD AMEX DISCOVER DINERS …" at bounding box center [610, 122] width 130 height 23
click at [451, 291] on button "Update Payment" at bounding box center [446, 293] width 84 height 23
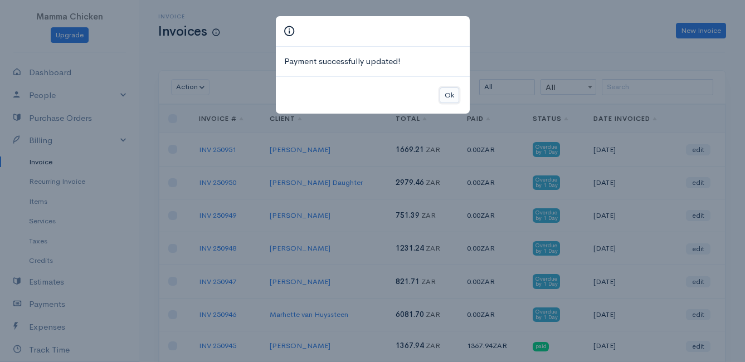
click at [448, 95] on button "Ok" at bounding box center [449, 95] width 19 height 16
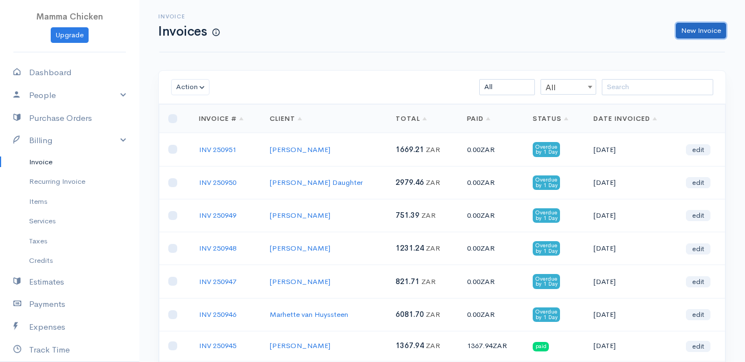
drag, startPoint x: 705, startPoint y: 26, endPoint x: 695, endPoint y: 37, distance: 15.0
click at [705, 26] on link "New Invoice" at bounding box center [701, 31] width 50 height 16
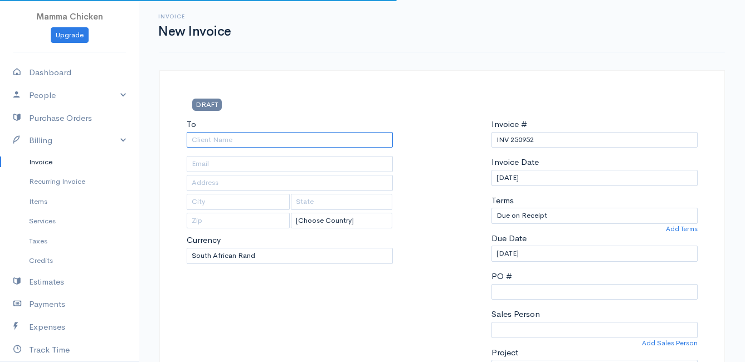
click at [260, 143] on input "To" at bounding box center [290, 140] width 206 height 16
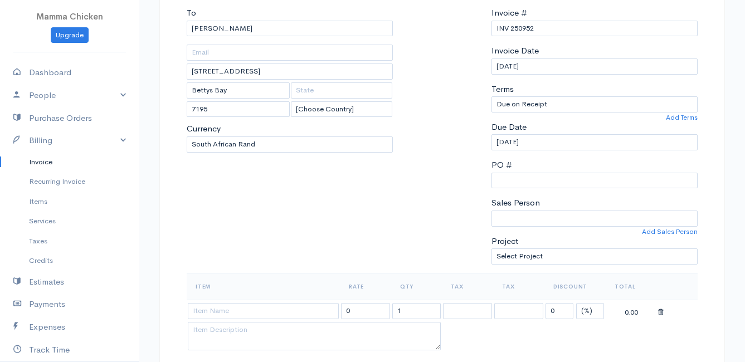
scroll to position [56, 0]
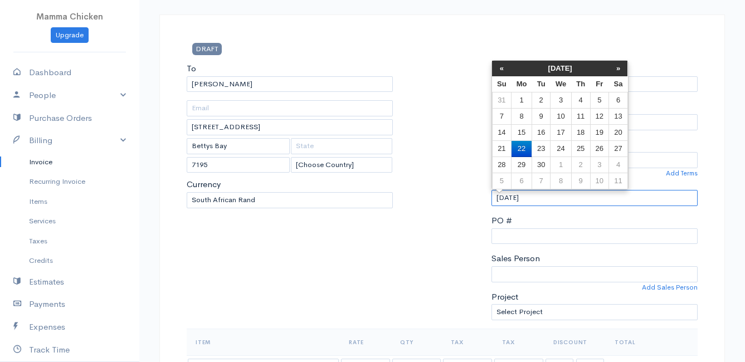
click at [569, 194] on input "[DATE]" at bounding box center [594, 198] width 206 height 16
click at [598, 147] on td "26" at bounding box center [599, 149] width 18 height 16
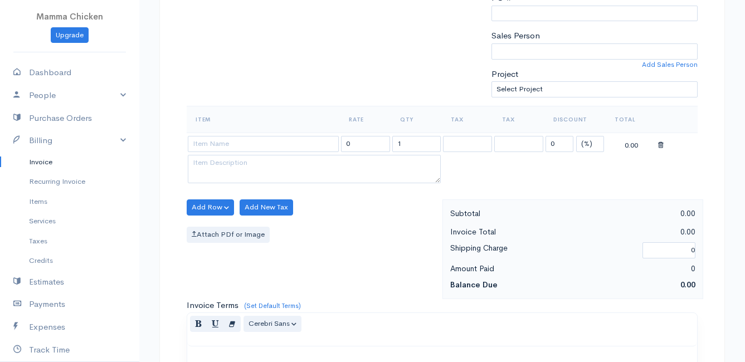
scroll to position [334, 0]
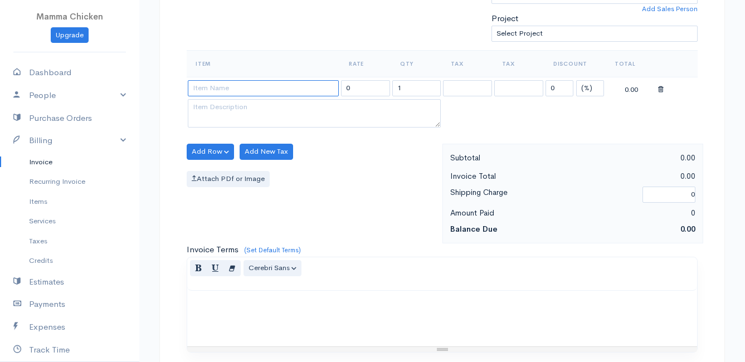
click at [238, 95] on input at bounding box center [263, 88] width 151 height 16
click at [238, 188] on body "Mamma Chicken Upgrade Dashboard People Clients Vendors Staff Users Purchase Ord…" at bounding box center [372, 147] width 745 height 963
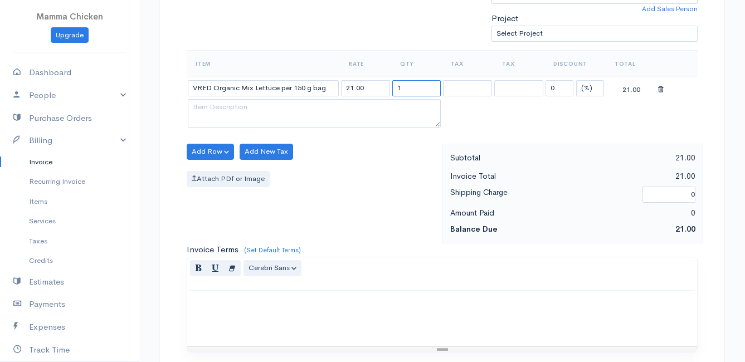
drag, startPoint x: 413, startPoint y: 89, endPoint x: 375, endPoint y: 92, distance: 38.0
click at [378, 90] on tr "VRED Organic Mix Lettuce per 150 g bag 21.00 1 0 (%) Flat 21.00" at bounding box center [442, 88] width 511 height 22
click at [306, 200] on div "Add Row Add Item Row Add Time Row Add New Tax Attach PDf or Image" at bounding box center [311, 194] width 261 height 100
click at [211, 152] on button "Add Row" at bounding box center [210, 152] width 47 height 16
click at [210, 170] on link "Add Item Row" at bounding box center [231, 174] width 88 height 19
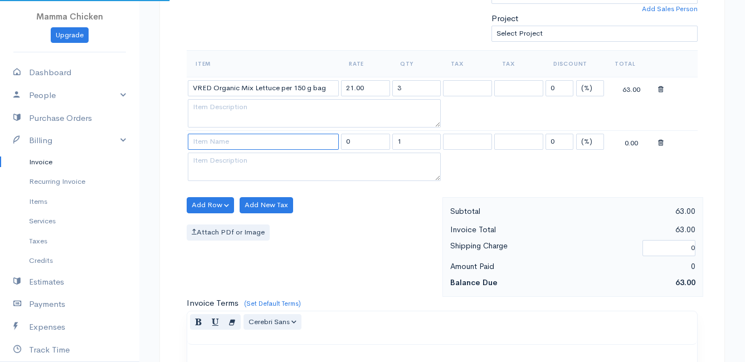
click at [206, 142] on input at bounding box center [263, 142] width 151 height 16
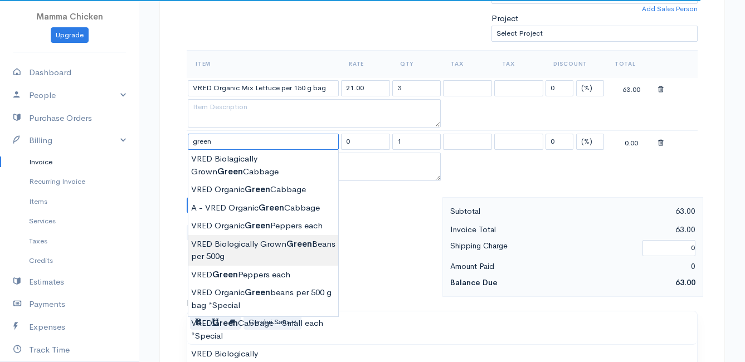
scroll to position [390, 0]
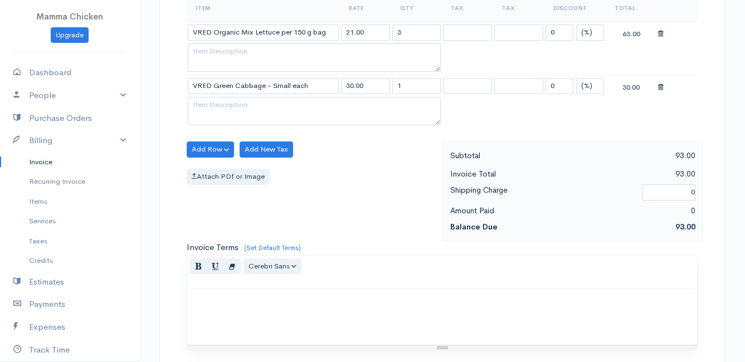
click at [275, 237] on body "Mamma Chicken Upgrade Dashboard People Clients Vendors Staff Users Purchase Ord…" at bounding box center [372, 118] width 745 height 1017
click at [202, 149] on button "Add Row" at bounding box center [210, 150] width 47 height 16
click at [210, 169] on link "Add Item Row" at bounding box center [231, 172] width 88 height 19
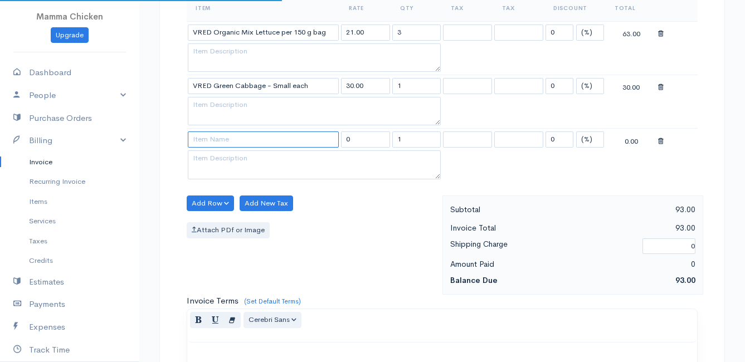
click at [212, 142] on input at bounding box center [263, 139] width 151 height 16
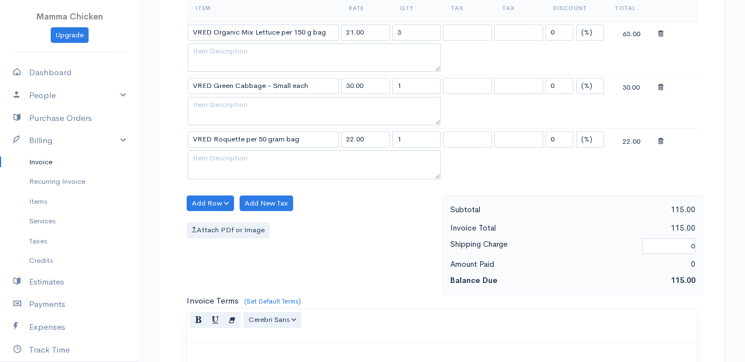
click at [242, 205] on body "Mamma Chicken Upgrade Dashboard People Clients Vendors Staff Users Purchase Ord…" at bounding box center [372, 145] width 745 height 1070
click at [206, 202] on button "Add Row" at bounding box center [210, 204] width 47 height 16
click at [207, 223] on link "Add Item Row" at bounding box center [231, 226] width 88 height 19
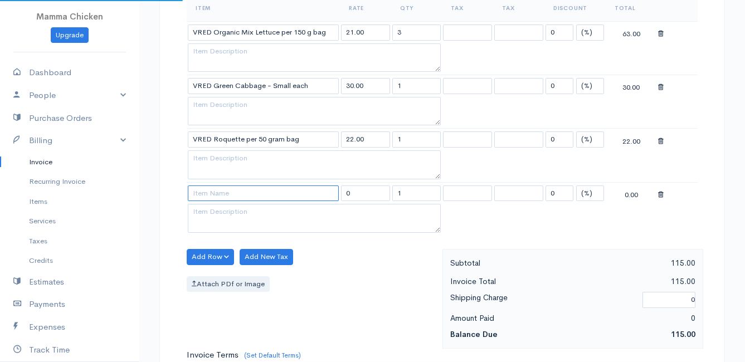
click at [212, 195] on input at bounding box center [263, 194] width 151 height 16
click at [276, 227] on body "Mamma Chicken Upgrade Dashboard People Clients Vendors Staff Users Purchase Ord…" at bounding box center [372, 172] width 745 height 1124
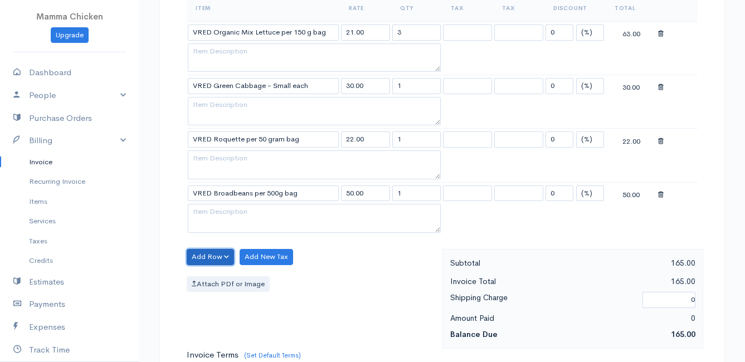
click at [210, 255] on button "Add Row" at bounding box center [210, 257] width 47 height 16
click at [211, 276] on link "Add Item Row" at bounding box center [231, 279] width 88 height 19
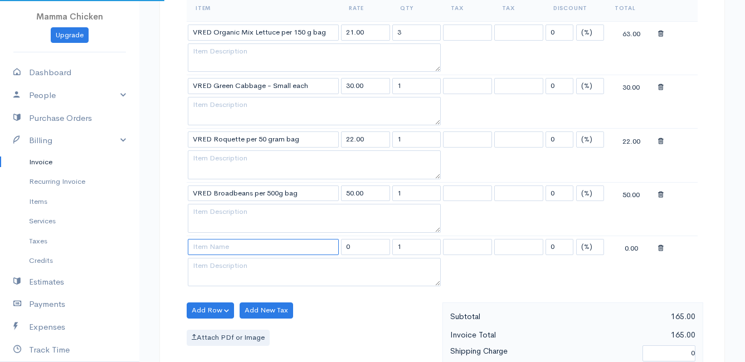
click at [211, 242] on input at bounding box center [263, 247] width 151 height 16
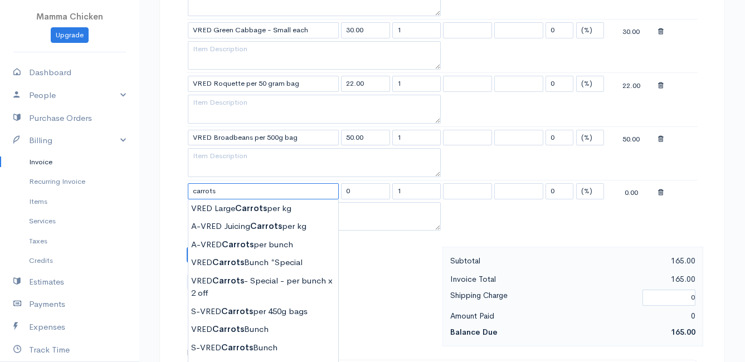
scroll to position [501, 0]
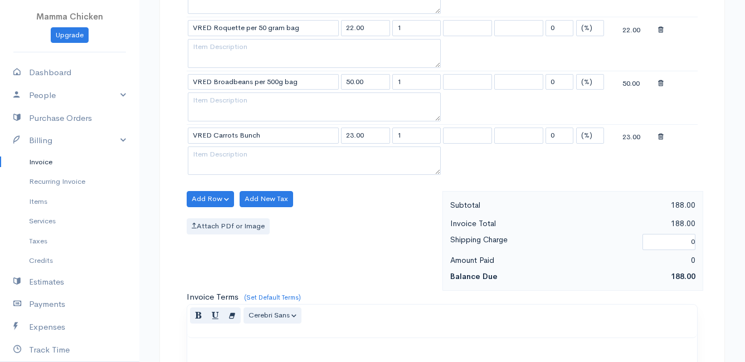
click at [251, 271] on body "Mamma Chicken Upgrade Dashboard People Clients Vendors Staff Users Purchase Ord…" at bounding box center [372, 88] width 745 height 1178
click at [196, 196] on button "Add Row" at bounding box center [210, 199] width 47 height 16
click at [211, 227] on link "Add Item Row" at bounding box center [231, 221] width 88 height 19
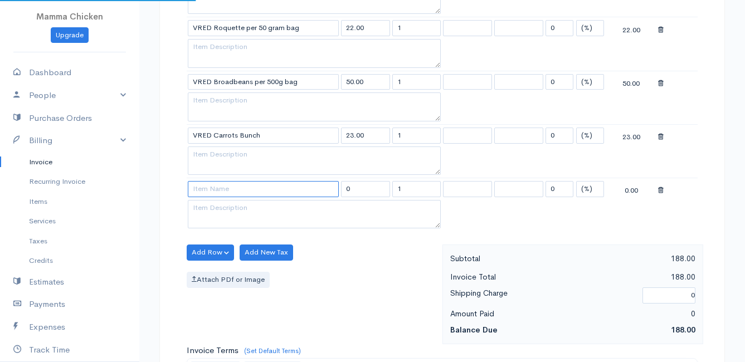
click at [212, 190] on input at bounding box center [263, 189] width 151 height 16
click at [240, 206] on body "Mamma Chicken Upgrade Dashboard People Clients Vendors Staff Users Purchase Ord…" at bounding box center [372, 114] width 745 height 1231
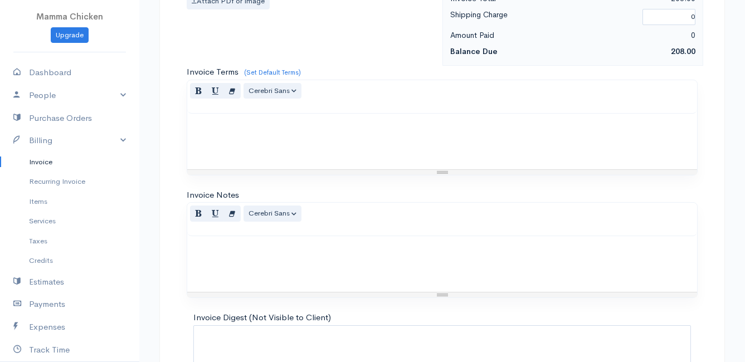
scroll to position [869, 0]
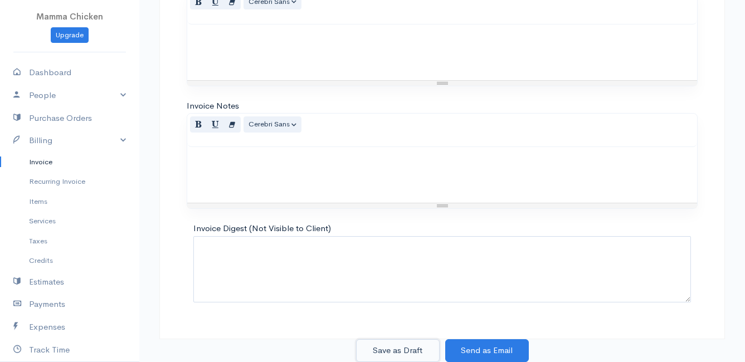
click at [391, 349] on button "Save as Draft" at bounding box center [398, 350] width 84 height 23
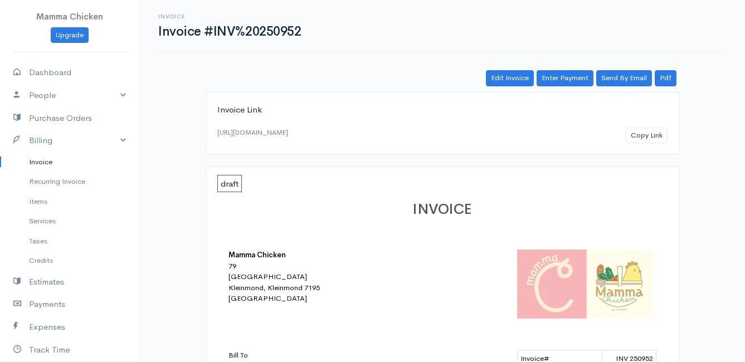
click at [40, 158] on link "Invoice" at bounding box center [69, 162] width 139 height 20
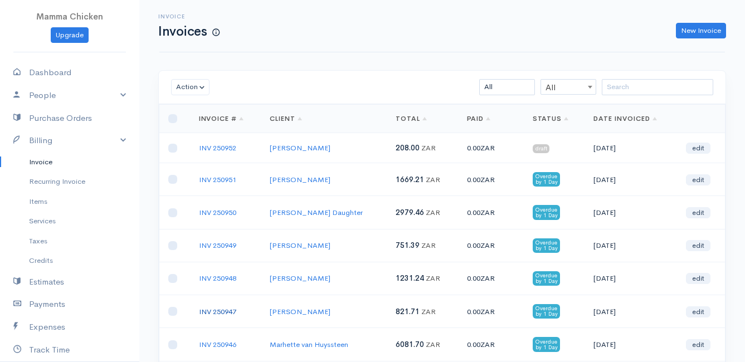
click at [223, 311] on link "INV 250947" at bounding box center [217, 311] width 37 height 9
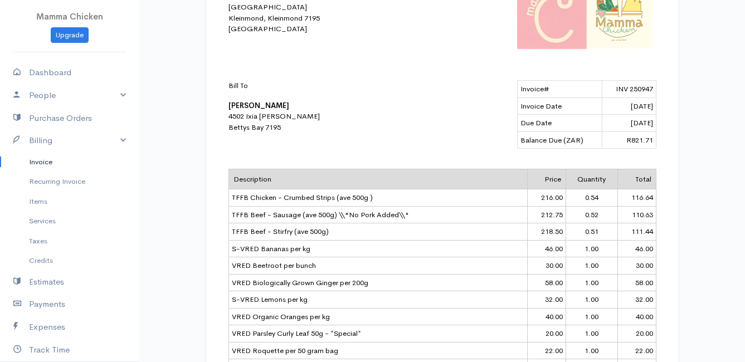
scroll to position [548, 0]
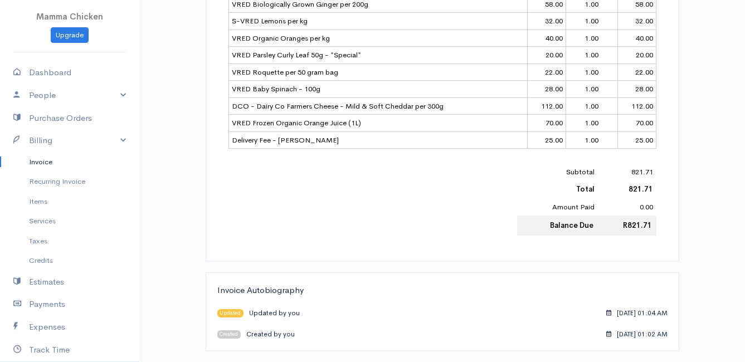
click at [43, 160] on link "Invoice" at bounding box center [69, 162] width 139 height 20
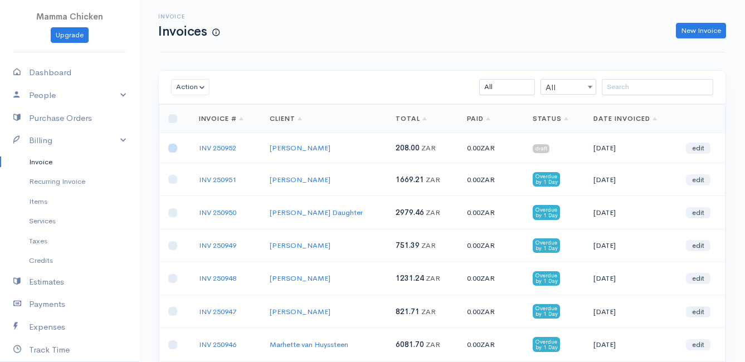
click at [174, 148] on input "checkbox" at bounding box center [172, 148] width 9 height 9
click at [190, 82] on button "Action" at bounding box center [190, 87] width 38 height 16
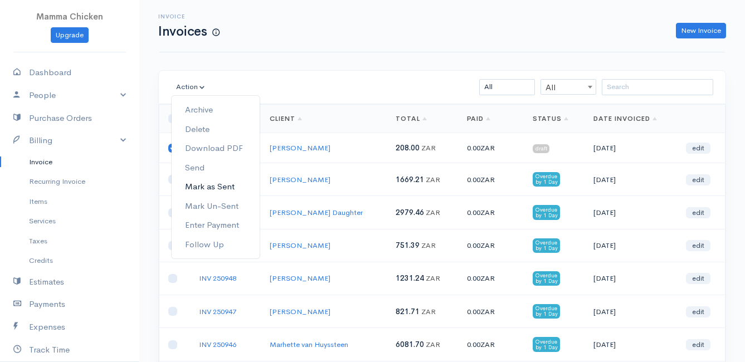
click at [219, 186] on link "Mark as Sent" at bounding box center [216, 186] width 88 height 19
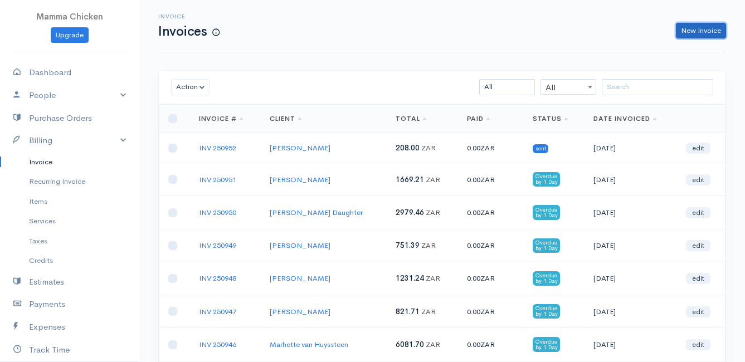
click at [710, 31] on link "New Invoice" at bounding box center [701, 31] width 50 height 16
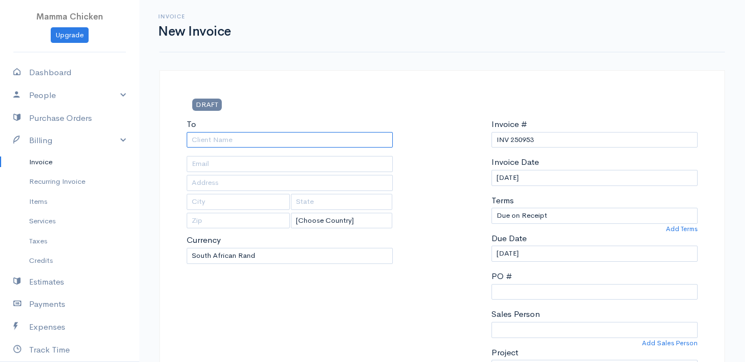
click at [271, 137] on input "To" at bounding box center [290, 140] width 206 height 16
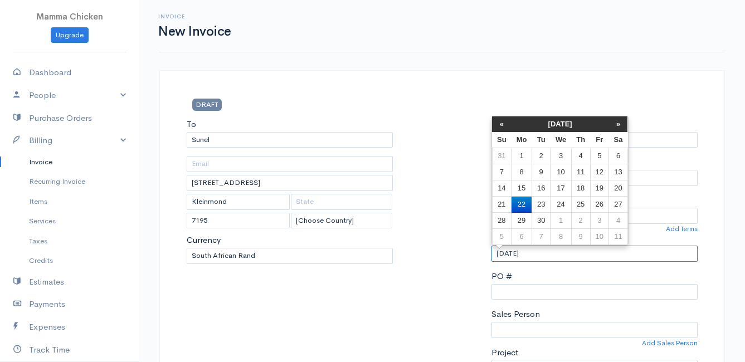
click at [568, 257] on input "[DATE]" at bounding box center [594, 254] width 206 height 16
click at [555, 202] on td "24" at bounding box center [560, 205] width 21 height 16
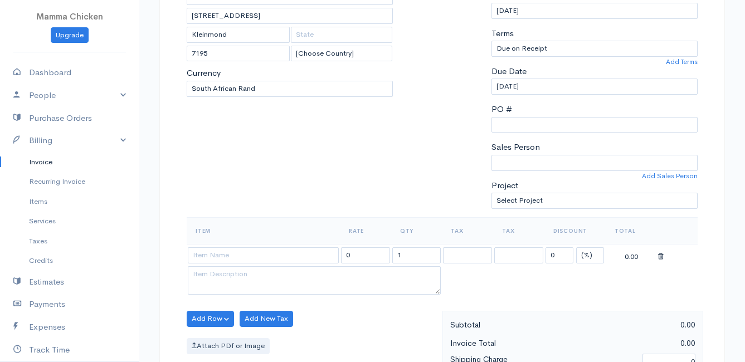
scroll to position [223, 0]
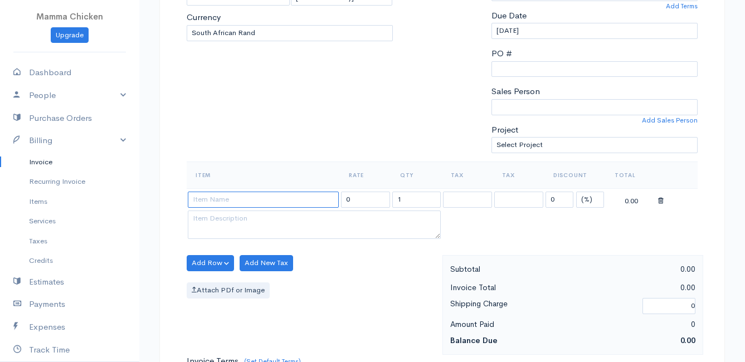
click at [230, 202] on input at bounding box center [263, 200] width 151 height 16
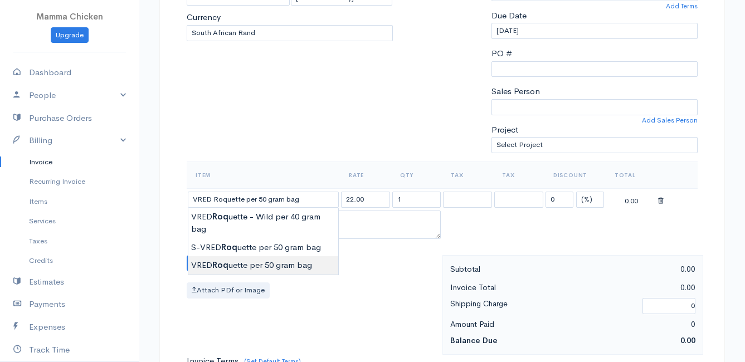
click at [252, 261] on body "Mamma Chicken Upgrade Dashboard People Clients Vendors Staff Users Purchase Ord…" at bounding box center [372, 258] width 745 height 963
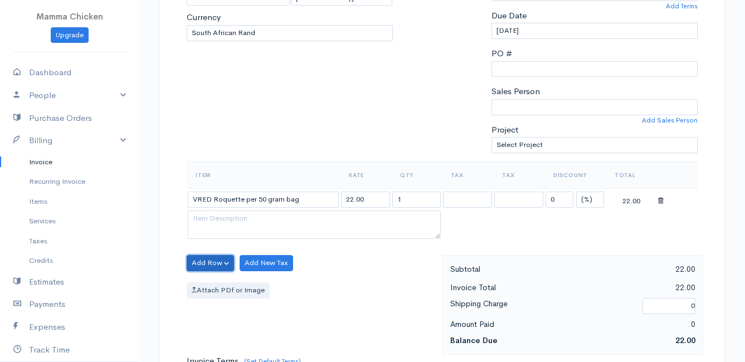
click at [206, 256] on button "Add Row" at bounding box center [210, 263] width 47 height 16
drag, startPoint x: 214, startPoint y: 282, endPoint x: 207, endPoint y: 237, distance: 45.2
click at [214, 282] on link "Add Item Row" at bounding box center [231, 285] width 88 height 19
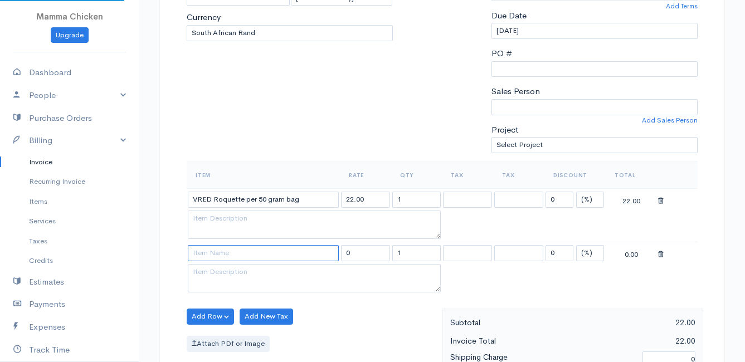
click at [203, 249] on input at bounding box center [263, 253] width 151 height 16
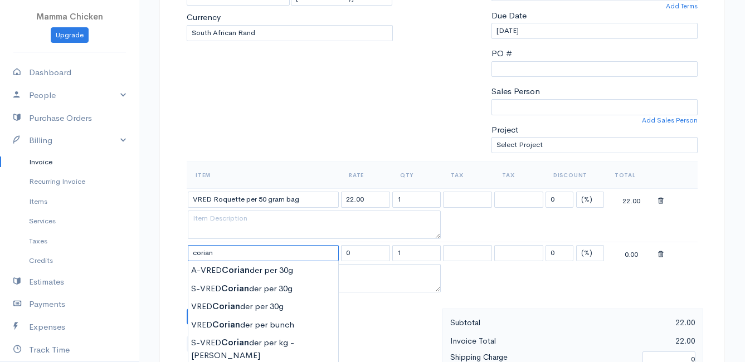
scroll to position [279, 0]
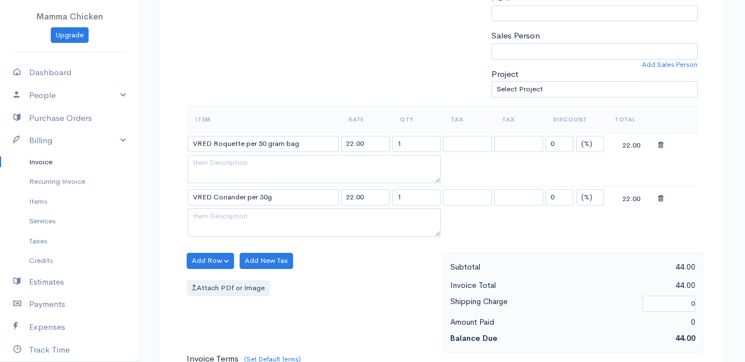
click at [241, 250] on body "Mamma Chicken Upgrade Dashboard People Clients Vendors Staff Users Purchase Ord…" at bounding box center [372, 229] width 745 height 1017
click at [198, 256] on button "Add Row" at bounding box center [210, 261] width 47 height 16
click at [208, 281] on link "Add Item Row" at bounding box center [231, 283] width 88 height 19
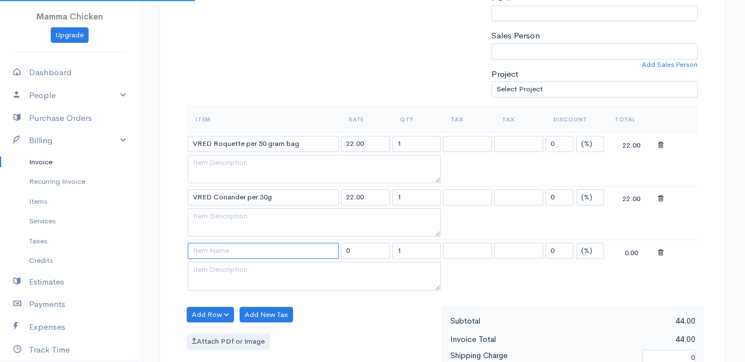
click at [203, 247] on input at bounding box center [263, 251] width 151 height 16
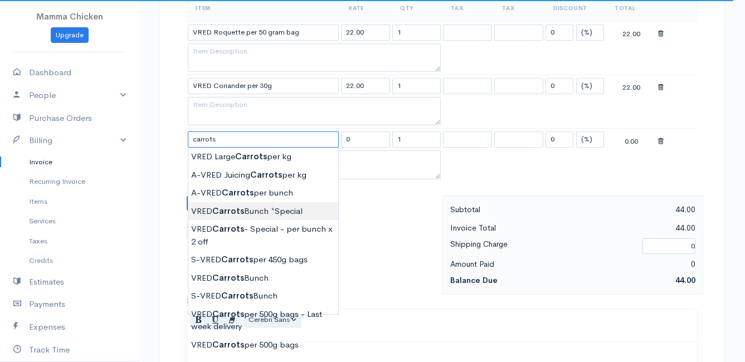
scroll to position [334, 0]
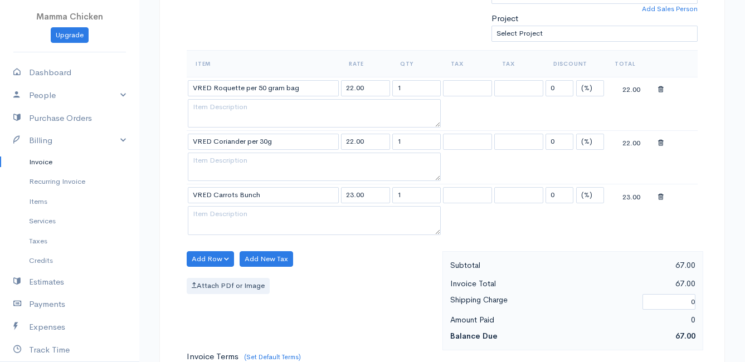
click at [260, 335] on body "Mamma Chicken Upgrade Dashboard People Clients Vendors Staff Users Purchase Ord…" at bounding box center [372, 201] width 745 height 1070
drag, startPoint x: 409, startPoint y: 197, endPoint x: 379, endPoint y: 198, distance: 29.5
click at [379, 198] on tr "VRED Carrots Bunch 23.00 1 0 (%) Flat 23.00" at bounding box center [442, 195] width 511 height 22
click at [349, 285] on div "Attach PDf or Image" at bounding box center [312, 286] width 250 height 16
click at [202, 253] on button "Add Row" at bounding box center [210, 259] width 47 height 16
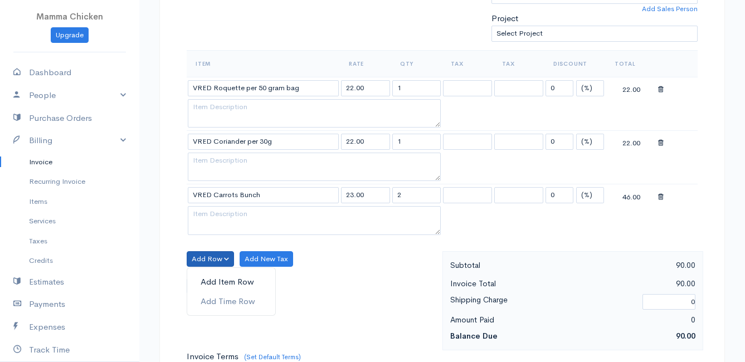
click at [211, 276] on link "Add Item Row" at bounding box center [231, 281] width 88 height 19
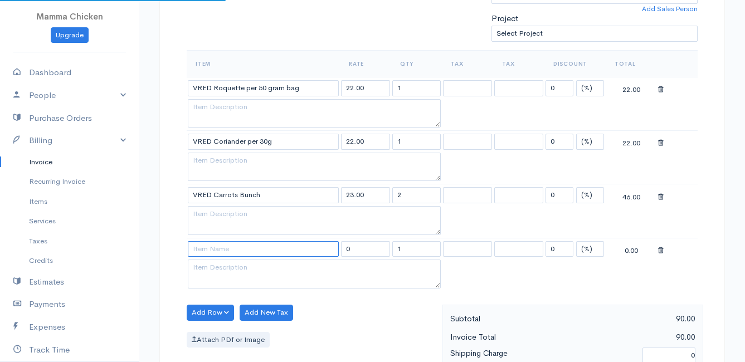
click at [211, 251] on input at bounding box center [263, 249] width 151 height 16
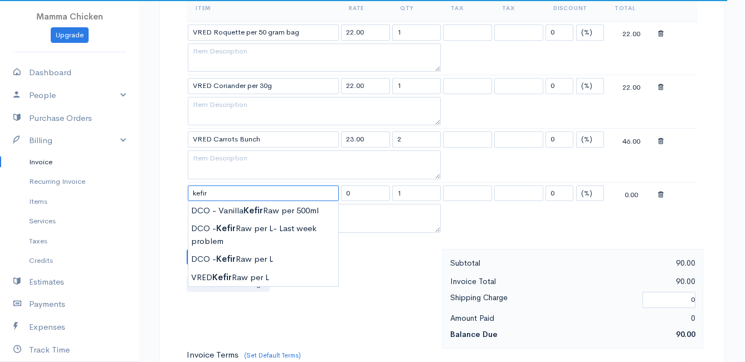
scroll to position [446, 0]
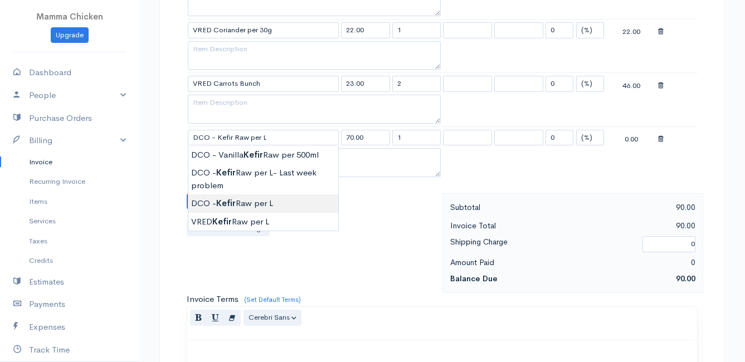
click at [255, 202] on body "Mamma Chicken Upgrade Dashboard People Clients Vendors Staff Users Purchase Ord…" at bounding box center [372, 116] width 745 height 1124
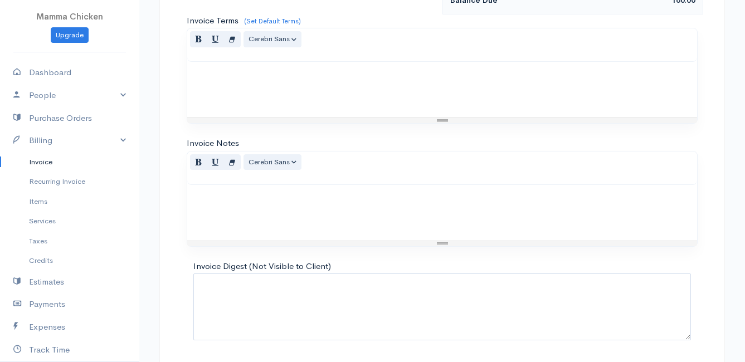
scroll to position [762, 0]
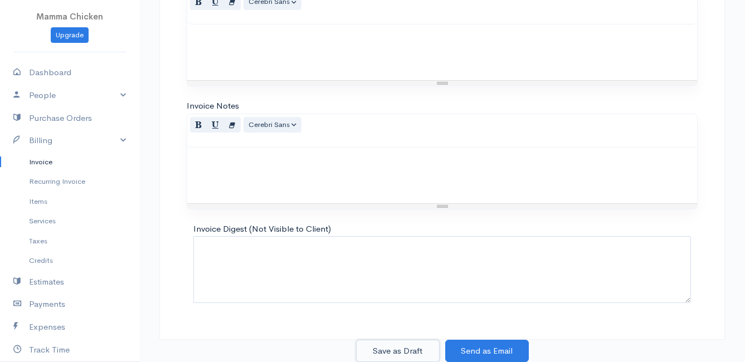
click at [408, 351] on button "Save as Draft" at bounding box center [398, 351] width 84 height 23
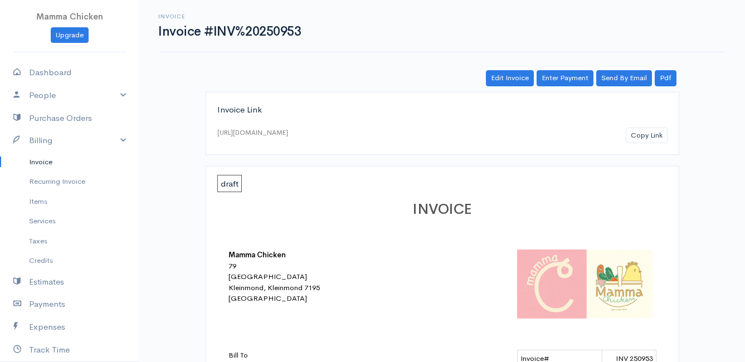
click at [47, 163] on link "Invoice" at bounding box center [69, 162] width 139 height 20
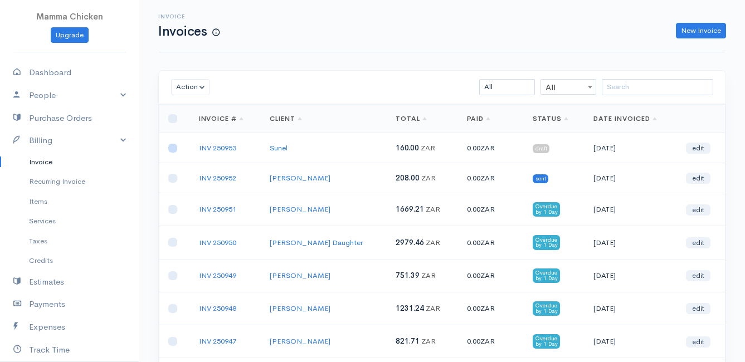
click at [173, 149] on input "checkbox" at bounding box center [172, 148] width 9 height 9
click at [188, 83] on button "Action" at bounding box center [190, 87] width 38 height 16
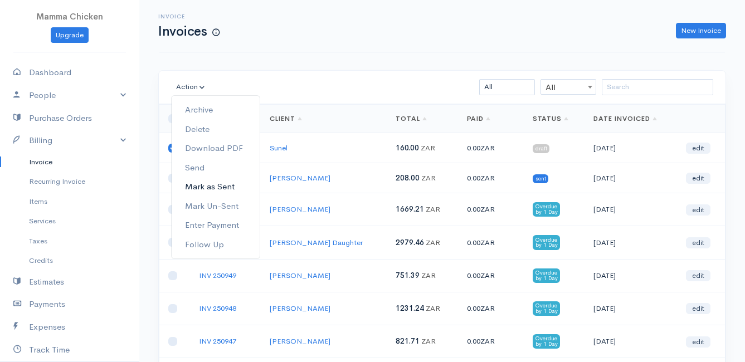
click at [208, 185] on link "Mark as Sent" at bounding box center [216, 186] width 88 height 19
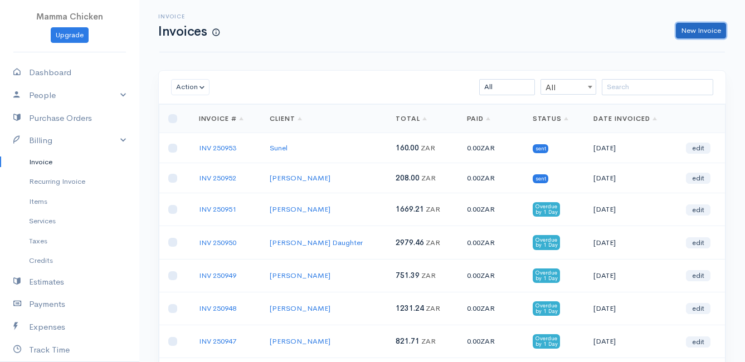
click at [714, 32] on link "New Invoice" at bounding box center [701, 31] width 50 height 16
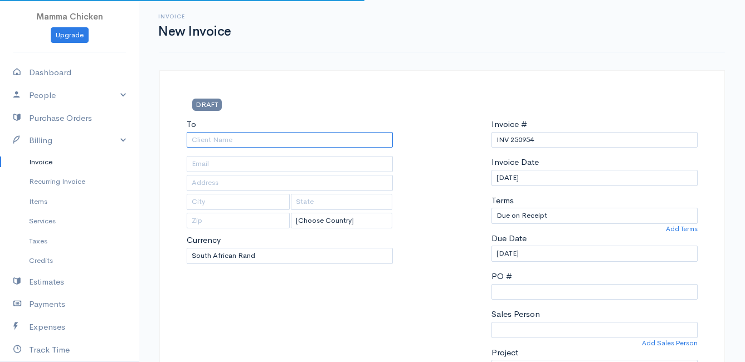
click at [253, 138] on input "To" at bounding box center [290, 140] width 206 height 16
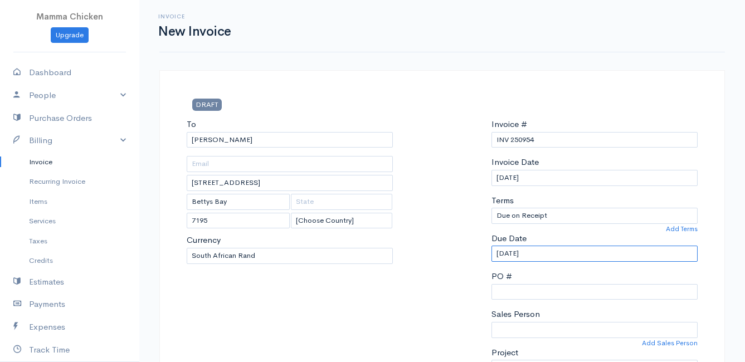
click at [567, 252] on input "[DATE]" at bounding box center [594, 254] width 206 height 16
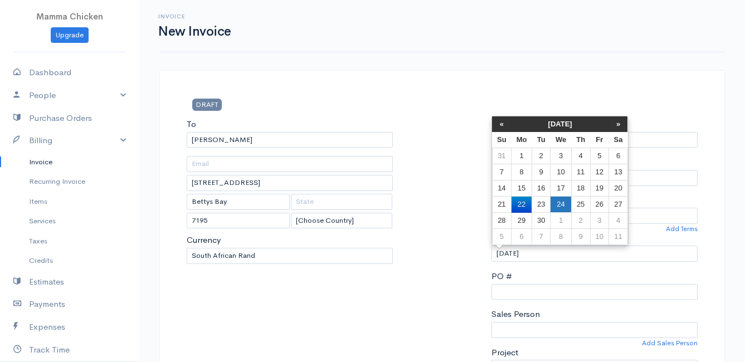
click at [555, 203] on td "24" at bounding box center [560, 205] width 21 height 16
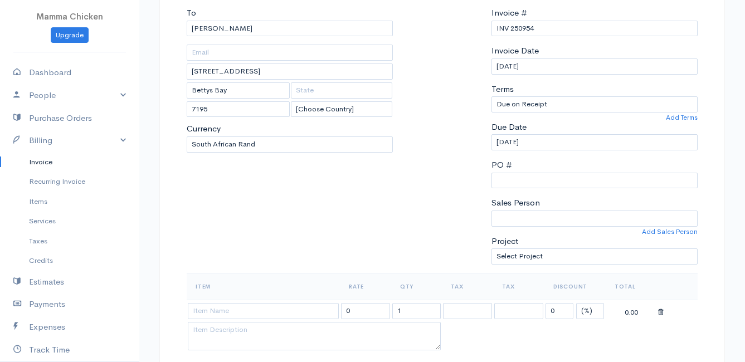
scroll to position [167, 0]
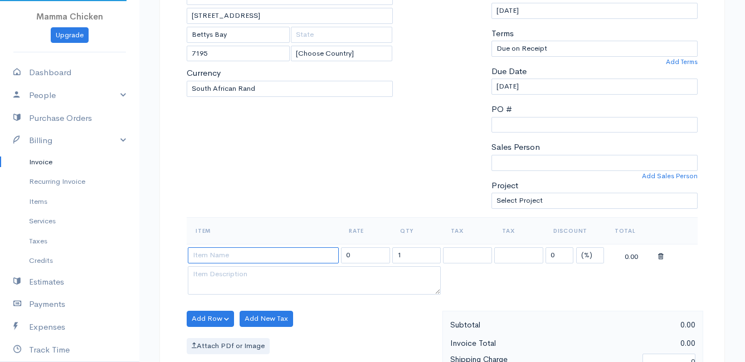
click at [227, 253] on input at bounding box center [263, 255] width 151 height 16
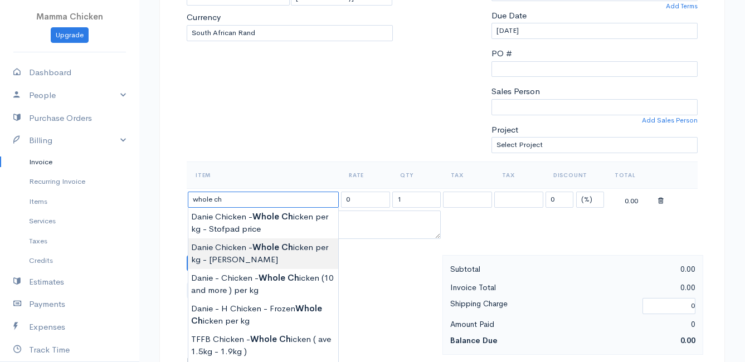
scroll to position [279, 0]
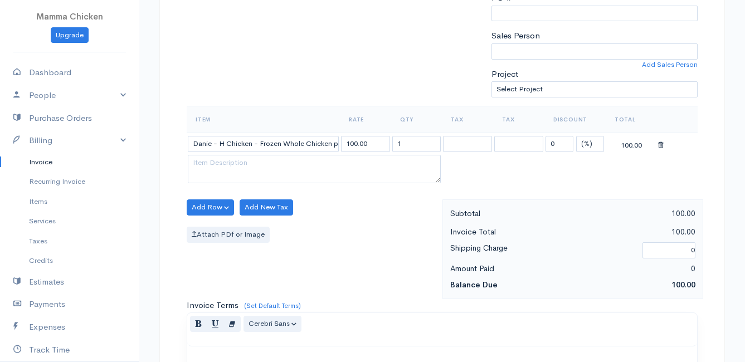
click at [284, 256] on body "Mamma Chicken Upgrade Dashboard People Clients Vendors Staff Users Purchase Ord…" at bounding box center [372, 202] width 745 height 963
drag, startPoint x: 414, startPoint y: 144, endPoint x: 378, endPoint y: 144, distance: 36.2
click at [378, 144] on tr "Danie - H Chicken - Frozen Whole Chicken per kg 100.00 1 0 (%) Flat 100.00" at bounding box center [442, 144] width 511 height 22
click at [276, 164] on textarea at bounding box center [314, 169] width 253 height 29
click at [217, 208] on button "Add Row" at bounding box center [210, 207] width 47 height 16
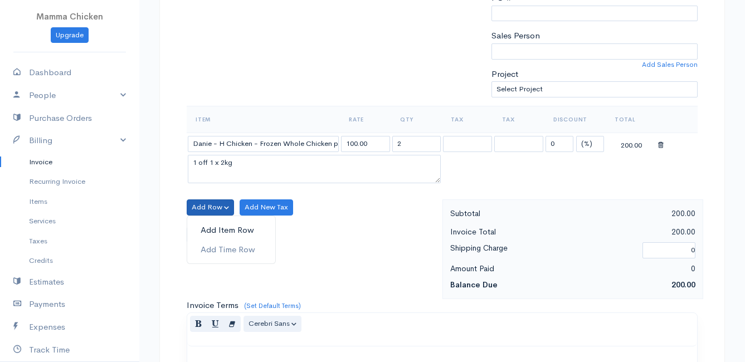
click at [219, 231] on link "Add Item Row" at bounding box center [231, 230] width 88 height 19
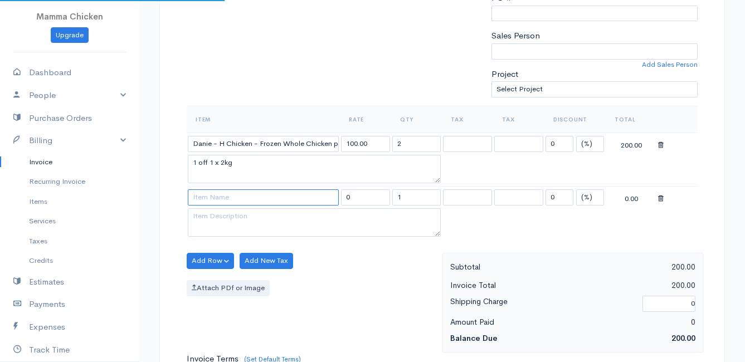
click at [212, 197] on input at bounding box center [263, 197] width 151 height 16
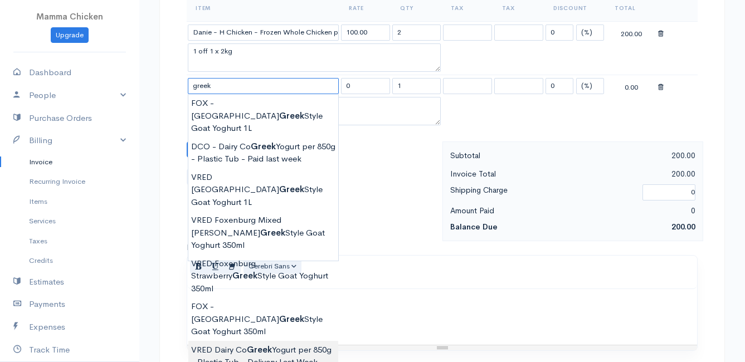
scroll to position [446, 0]
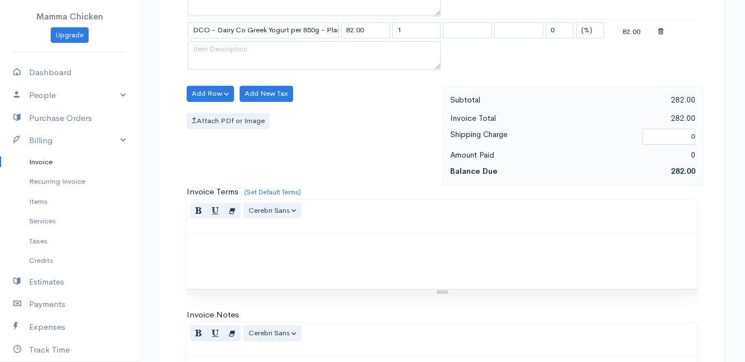
click at [241, 266] on body "Mamma Chicken Upgrade Dashboard People Clients Vendors Staff Users Purchase Ord…" at bounding box center [372, 62] width 745 height 1017
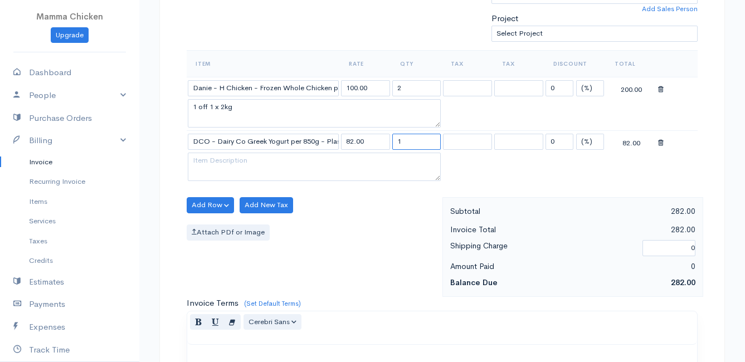
drag, startPoint x: 408, startPoint y: 145, endPoint x: 388, endPoint y: 144, distance: 20.1
click at [388, 144] on tr "DCO - Dairy Co Greek Yogurt per 850g - Plastic Tub 82.00 1 0 (%) Flat 82.00" at bounding box center [442, 142] width 511 height 22
click at [334, 242] on div "Add Row Add Item Row Add Time Row Add New Tax Attach PDf or Image" at bounding box center [311, 247] width 261 height 100
click at [212, 203] on button "Add Row" at bounding box center [210, 205] width 47 height 16
click at [213, 226] on link "Add Item Row" at bounding box center [231, 227] width 88 height 19
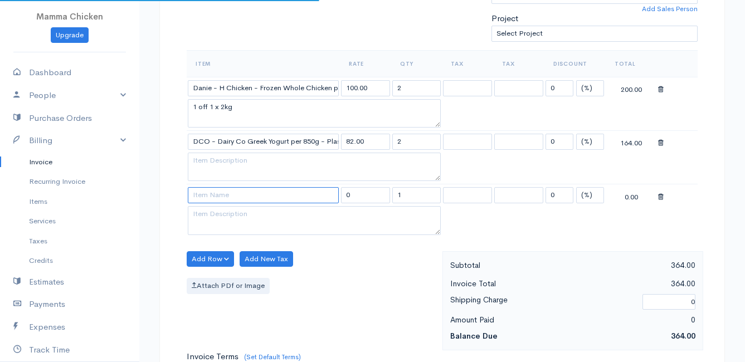
click at [207, 197] on input at bounding box center [263, 195] width 151 height 16
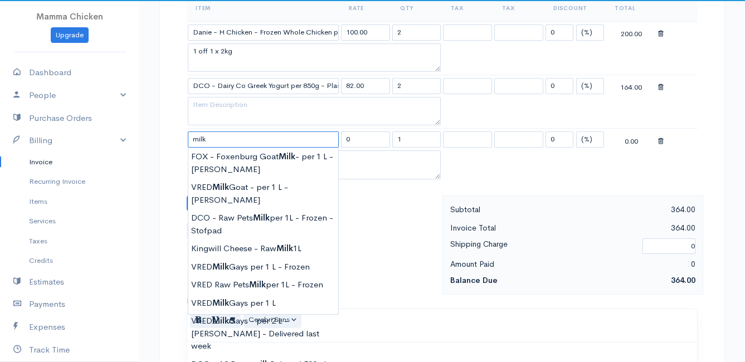
scroll to position [446, 0]
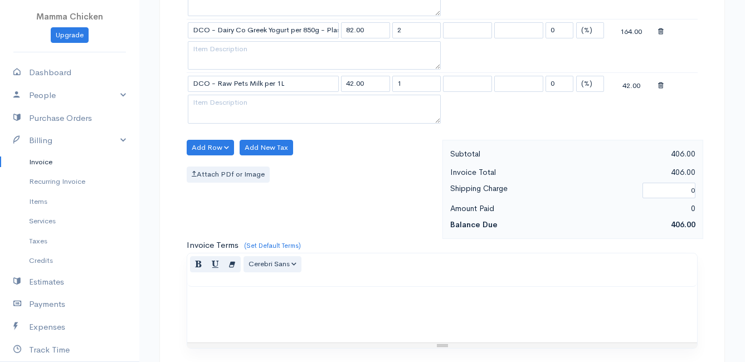
click at [253, 164] on body "Mamma Chicken Upgrade Dashboard People Clients Vendors Staff Users Purchase Ord…" at bounding box center [372, 89] width 745 height 1070
click at [209, 147] on button "Add Row" at bounding box center [210, 148] width 47 height 16
click at [213, 167] on link "Add Item Row" at bounding box center [231, 170] width 88 height 19
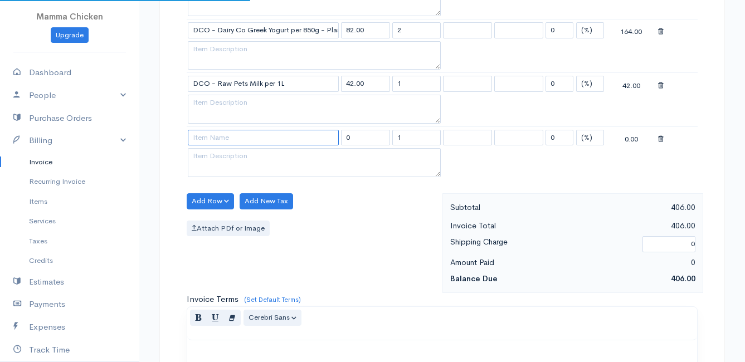
click at [211, 143] on input at bounding box center [263, 138] width 151 height 16
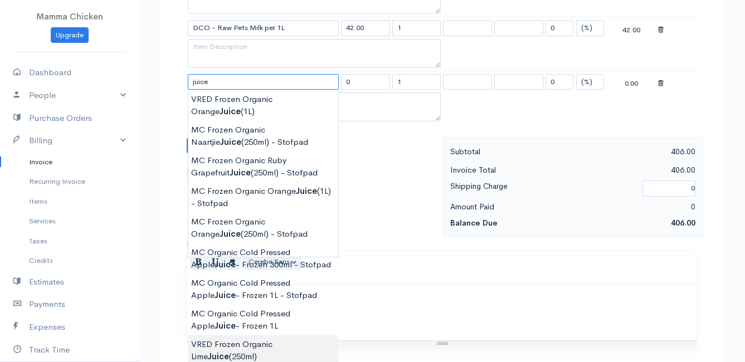
scroll to position [557, 0]
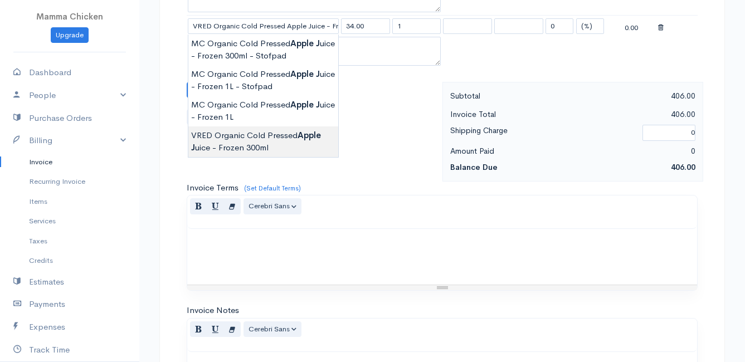
click at [292, 141] on body "Mamma Chicken Upgrade Dashboard People Clients Vendors Staff Users Purchase Ord…" at bounding box center [372, 5] width 745 height 1124
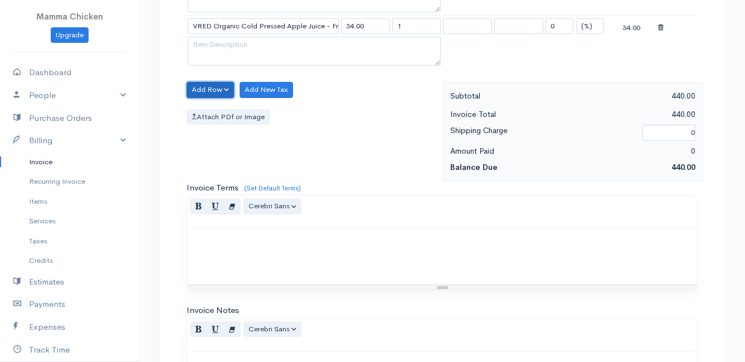
click at [202, 86] on button "Add Row" at bounding box center [210, 90] width 47 height 16
click at [206, 108] on link "Add Item Row" at bounding box center [231, 112] width 88 height 19
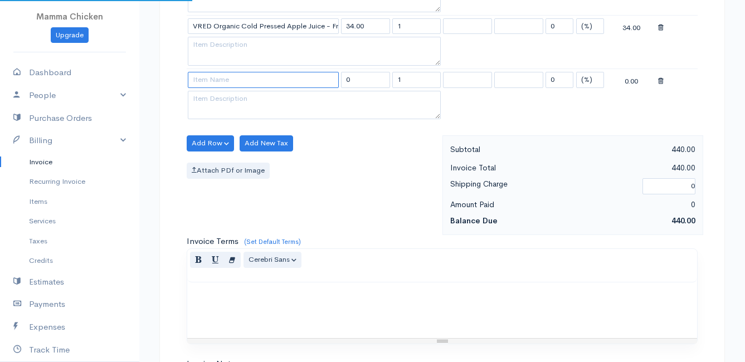
click at [206, 83] on input at bounding box center [263, 80] width 151 height 16
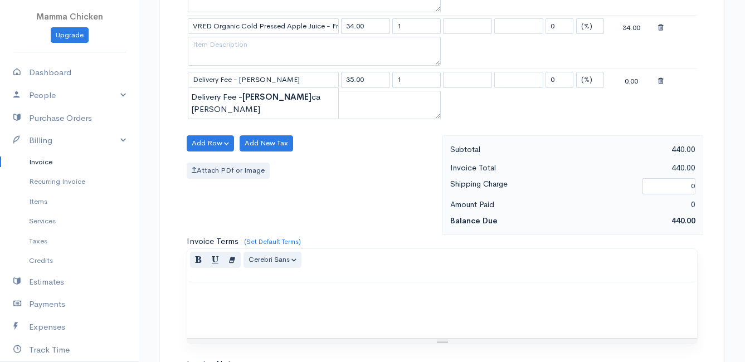
click at [207, 92] on body "Mamma Chicken Upgrade Dashboard People Clients Vendors Staff Users Purchase Ord…" at bounding box center [372, 32] width 745 height 1178
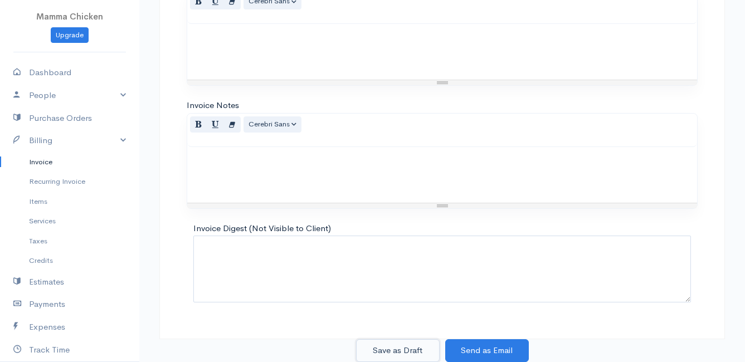
click at [393, 349] on button "Save as Draft" at bounding box center [398, 350] width 84 height 23
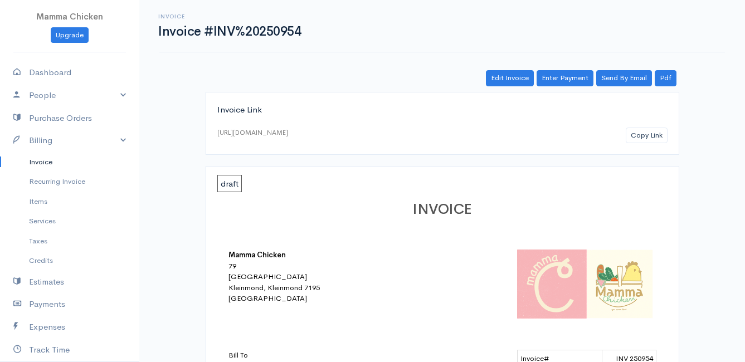
click at [37, 158] on link "Invoice" at bounding box center [69, 162] width 139 height 20
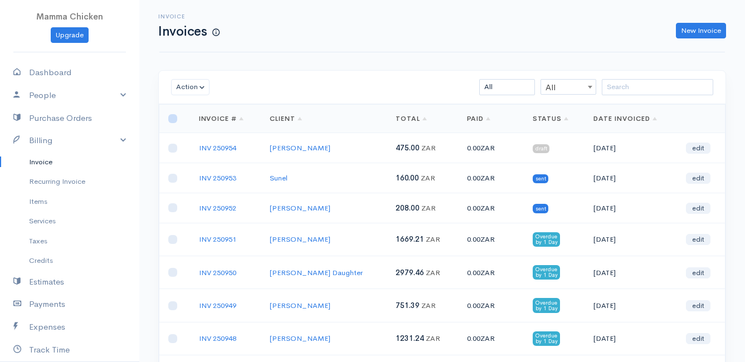
click at [169, 122] on input "checkbox" at bounding box center [172, 118] width 9 height 9
click at [175, 120] on input "checkbox" at bounding box center [172, 118] width 9 height 9
click at [173, 148] on input "checkbox" at bounding box center [172, 148] width 9 height 9
click at [178, 84] on button "Action" at bounding box center [190, 87] width 38 height 16
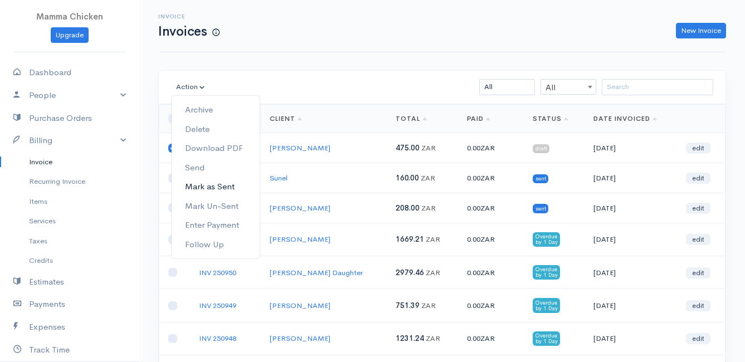
click at [203, 183] on link "Mark as Sent" at bounding box center [216, 186] width 88 height 19
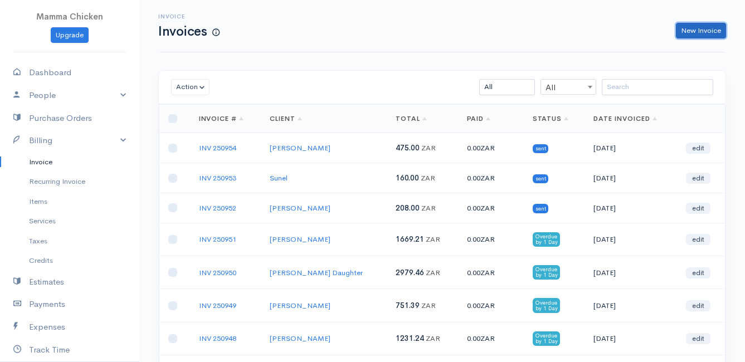
click at [709, 31] on link "New Invoice" at bounding box center [701, 31] width 50 height 16
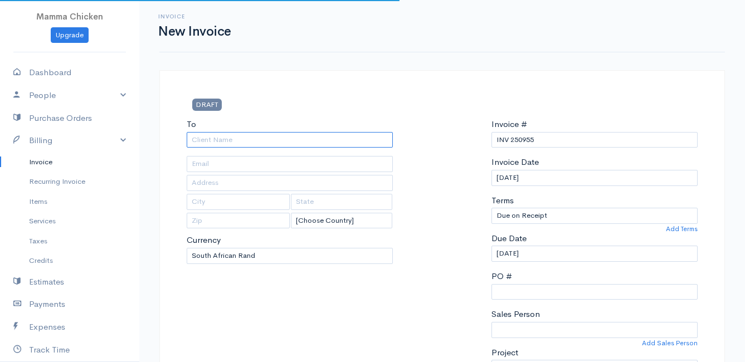
click at [228, 140] on input "To" at bounding box center [290, 140] width 206 height 16
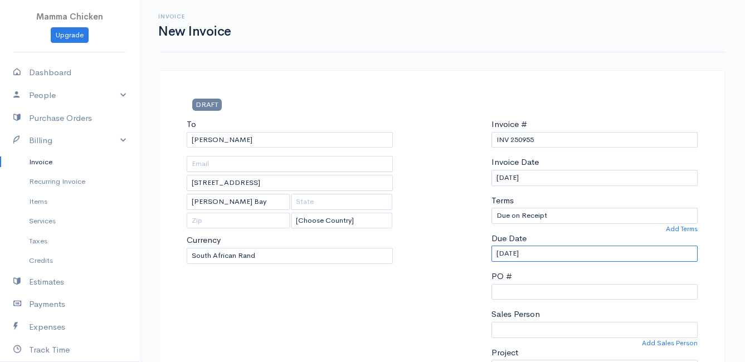
click at [558, 251] on input "[DATE]" at bounding box center [594, 254] width 206 height 16
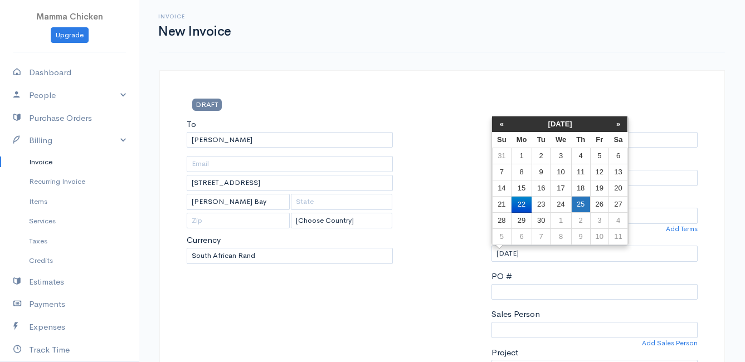
click at [582, 201] on td "25" at bounding box center [580, 205] width 19 height 16
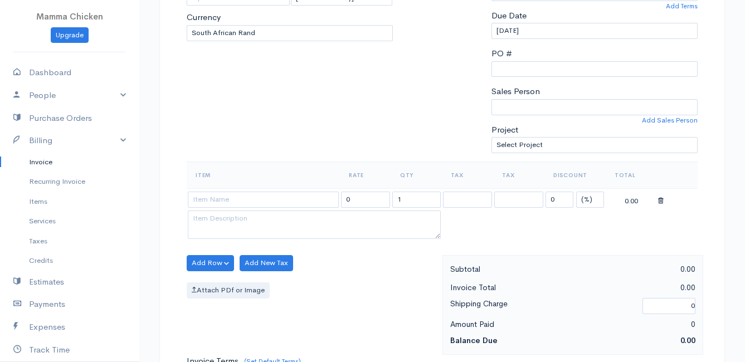
scroll to position [279, 0]
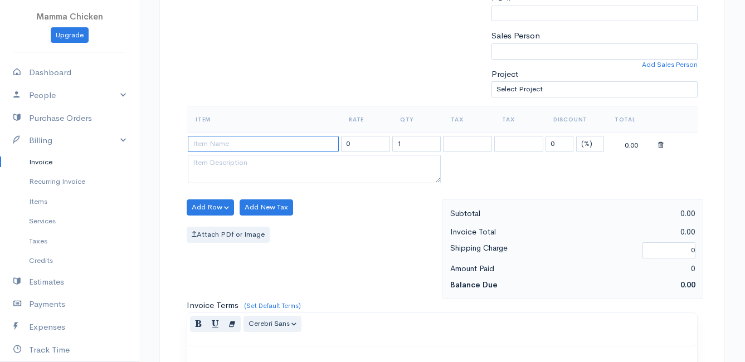
click at [216, 140] on input at bounding box center [263, 144] width 151 height 16
click at [251, 231] on body "Mamma Chicken Upgrade Dashboard People Clients Vendors Staff Users Purchase Ord…" at bounding box center [372, 202] width 745 height 963
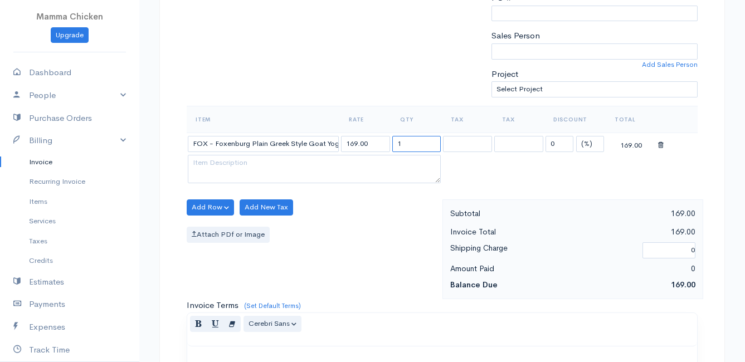
drag, startPoint x: 408, startPoint y: 143, endPoint x: 392, endPoint y: 145, distance: 15.8
click at [392, 145] on input "1" at bounding box center [416, 144] width 49 height 16
click at [351, 224] on div "Add Row Add Item Row Add Time Row Add New Tax Attach PDf or Image" at bounding box center [311, 249] width 261 height 100
click at [207, 206] on button "Add Row" at bounding box center [210, 207] width 47 height 16
click at [209, 225] on link "Add Item Row" at bounding box center [231, 230] width 88 height 19
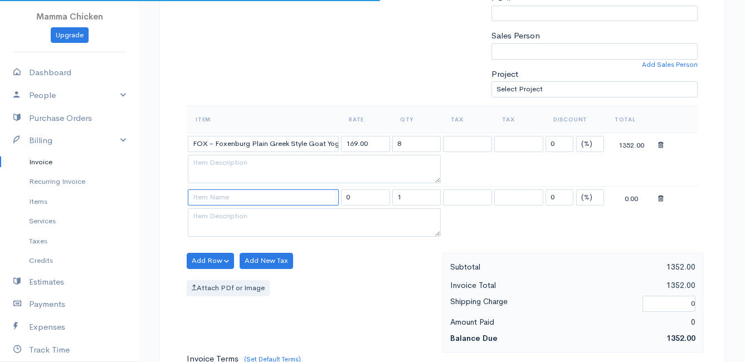
click at [207, 199] on input at bounding box center [263, 197] width 151 height 16
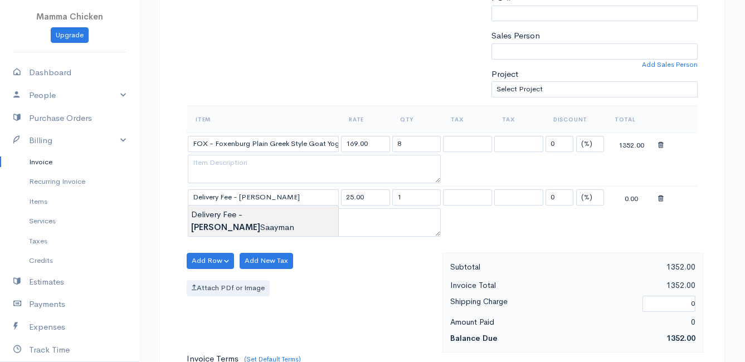
click at [213, 213] on body "Mamma Chicken Upgrade Dashboard People Clients Vendors Staff Users Purchase Ord…" at bounding box center [372, 229] width 745 height 1017
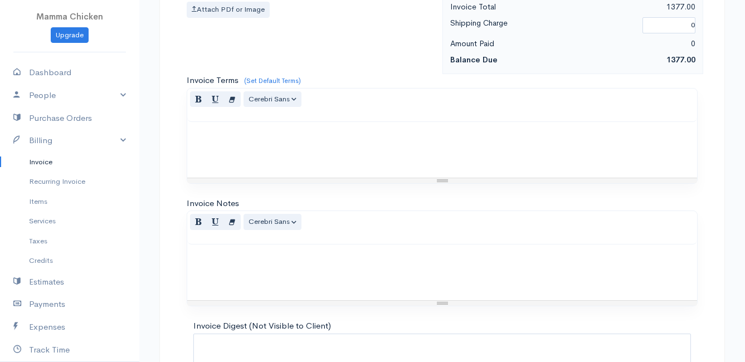
scroll to position [655, 0]
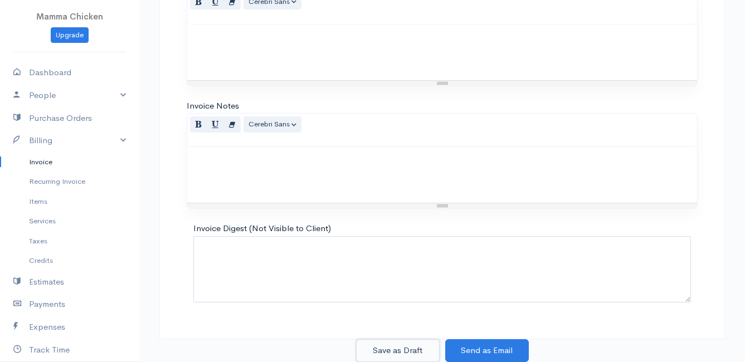
click at [386, 346] on button "Save as Draft" at bounding box center [398, 350] width 84 height 23
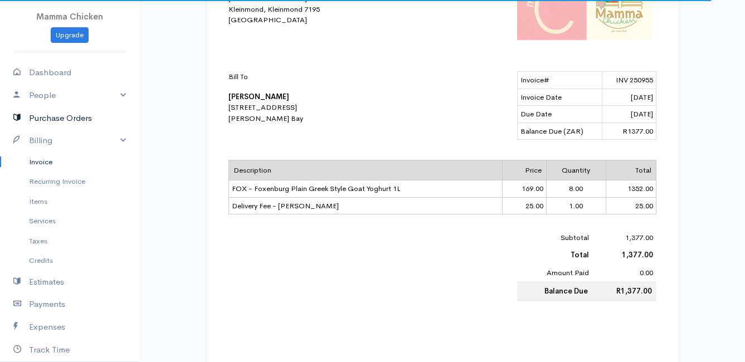
scroll to position [111, 0]
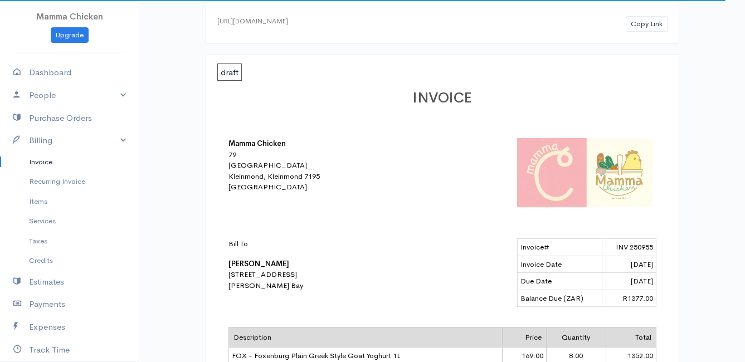
click at [56, 158] on link "Invoice" at bounding box center [69, 162] width 139 height 20
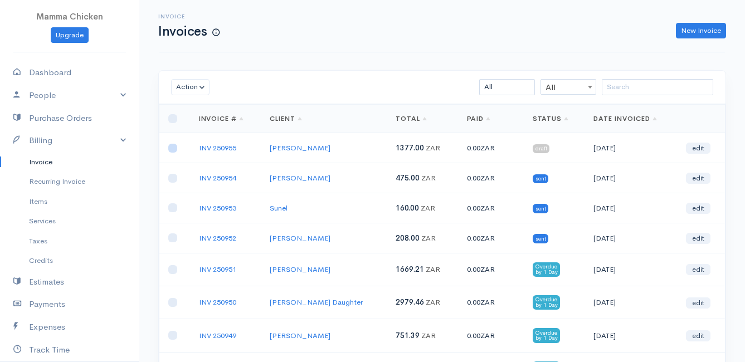
click at [175, 150] on input "checkbox" at bounding box center [172, 148] width 9 height 9
click at [193, 89] on button "Action" at bounding box center [190, 87] width 38 height 16
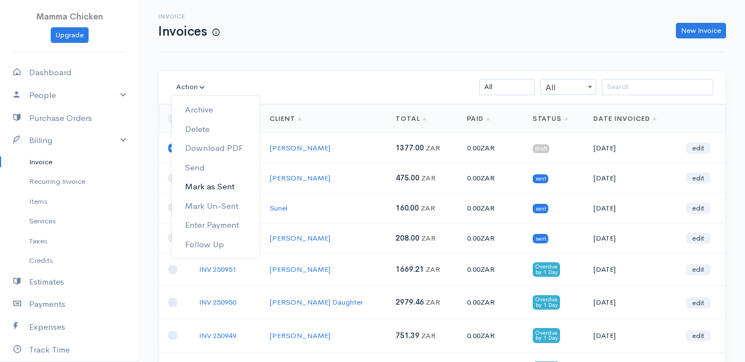
click at [228, 183] on link "Mark as Sent" at bounding box center [216, 186] width 88 height 19
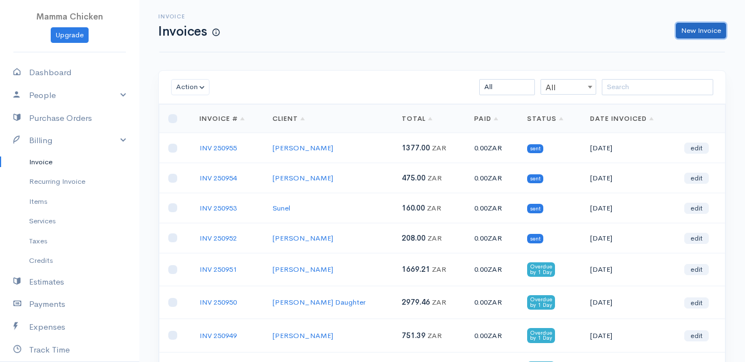
click at [690, 26] on link "New Invoice" at bounding box center [701, 31] width 50 height 16
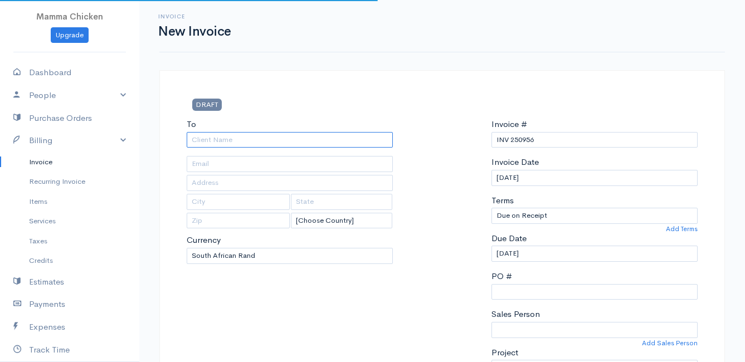
click at [227, 144] on input "To" at bounding box center [290, 140] width 206 height 16
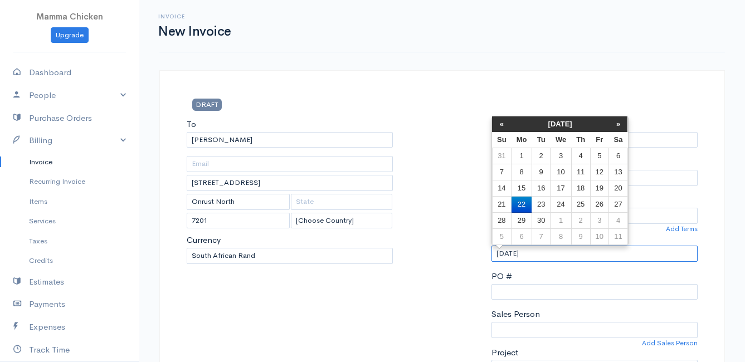
click at [579, 253] on input "[DATE]" at bounding box center [594, 254] width 206 height 16
click at [596, 202] on td "26" at bounding box center [599, 205] width 18 height 16
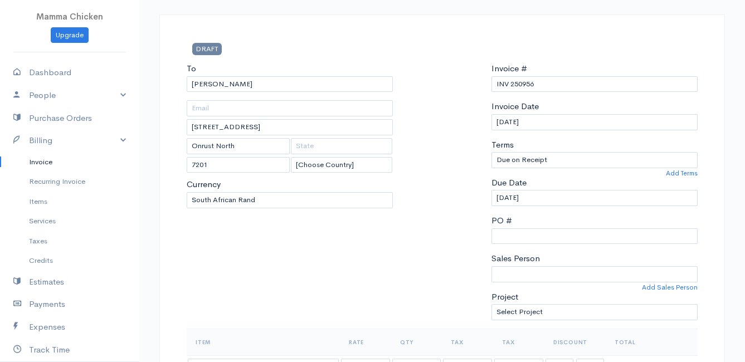
scroll to position [167, 0]
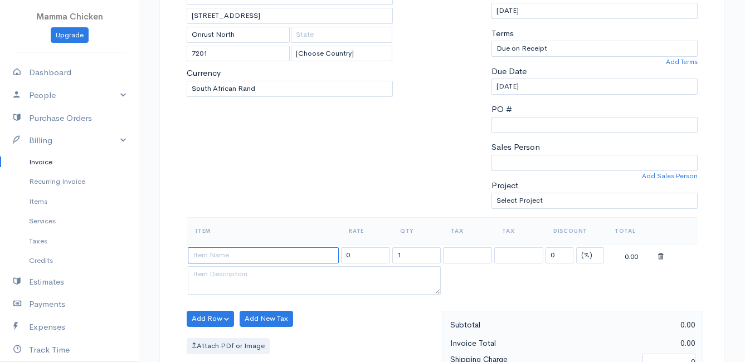
click at [264, 259] on input at bounding box center [263, 255] width 151 height 16
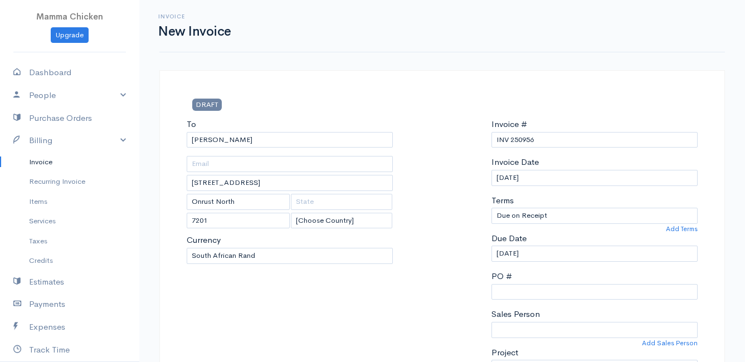
select select "[GEOGRAPHIC_DATA]"
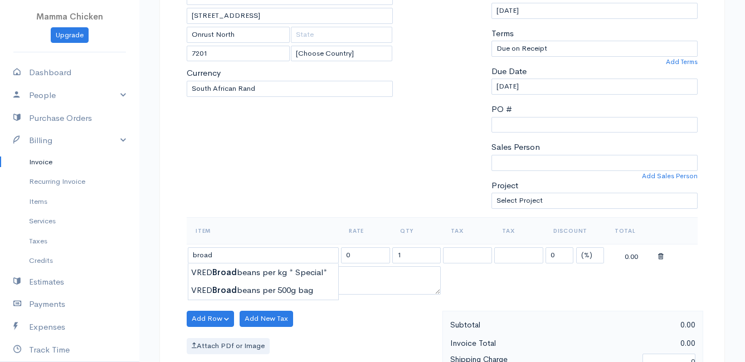
type input "VRED Broadbeans per 500g bag"
type input "50.00"
click at [252, 291] on body "Mamma Chicken Upgrade Dashboard People Clients Vendors Staff Users Purchase Ord…" at bounding box center [372, 314] width 745 height 963
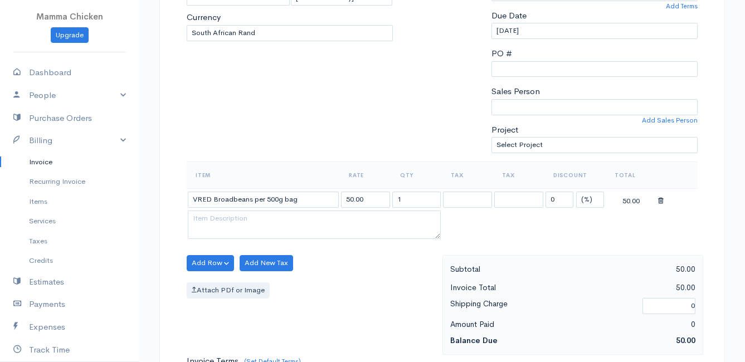
scroll to position [279, 0]
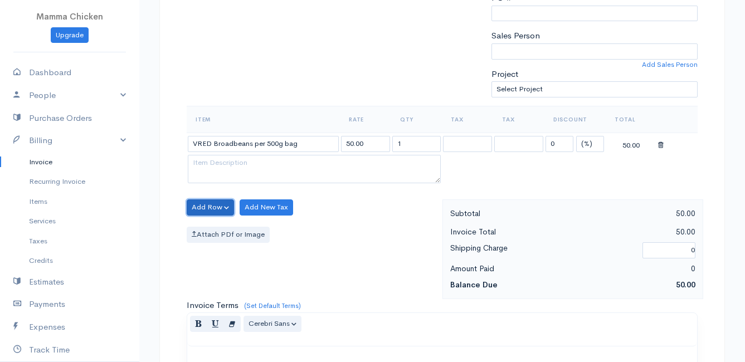
click at [203, 208] on button "Add Row" at bounding box center [210, 207] width 47 height 16
click at [214, 228] on link "Add Item Row" at bounding box center [231, 230] width 88 height 19
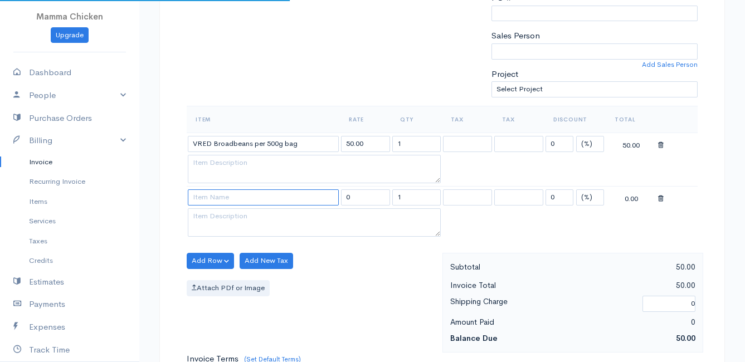
click at [214, 202] on input at bounding box center [263, 197] width 151 height 16
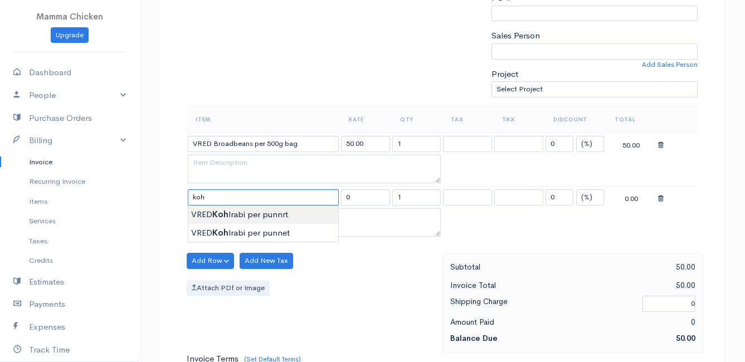
type input "VRED Kohlrabi per punnrt"
type input "18.00"
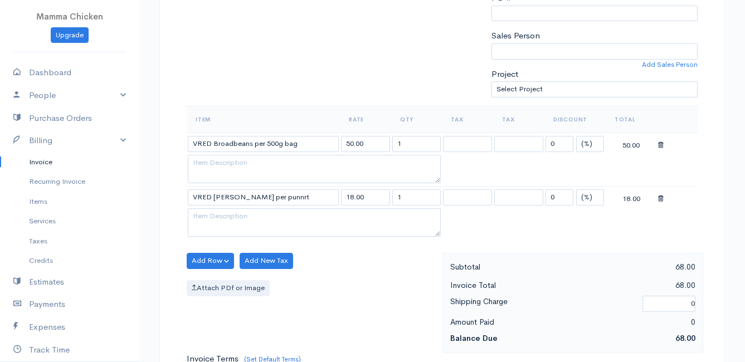
click at [282, 214] on body "Mamma Chicken Upgrade Dashboard People Clients Vendors Staff Users Purchase Ord…" at bounding box center [372, 229] width 745 height 1017
drag, startPoint x: 418, startPoint y: 197, endPoint x: 357, endPoint y: 201, distance: 61.4
click at [357, 201] on tr "VRED Kohlrabi per punnrt 18.00 1 0 (%) Flat 18.00" at bounding box center [442, 198] width 511 height 22
type input "2"
click at [328, 288] on div "Attach PDf or Image" at bounding box center [312, 288] width 250 height 16
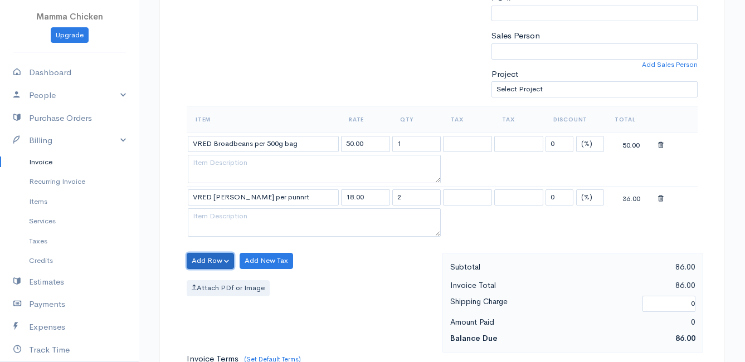
click at [206, 264] on button "Add Row" at bounding box center [210, 261] width 47 height 16
click at [207, 280] on link "Add Item Row" at bounding box center [231, 283] width 88 height 19
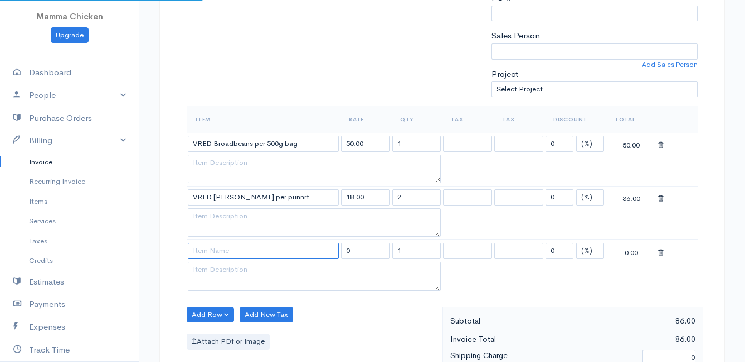
click at [207, 244] on input at bounding box center [263, 251] width 151 height 16
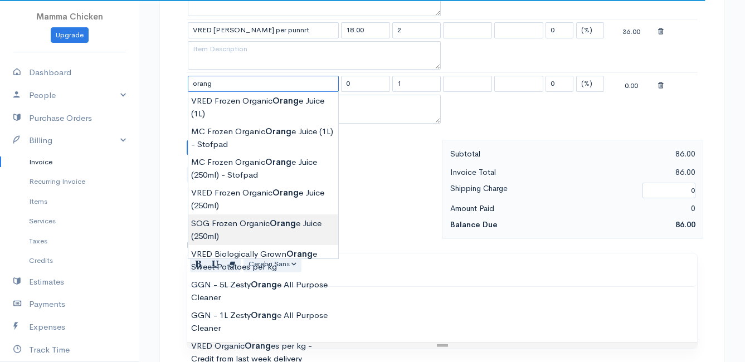
scroll to position [501, 0]
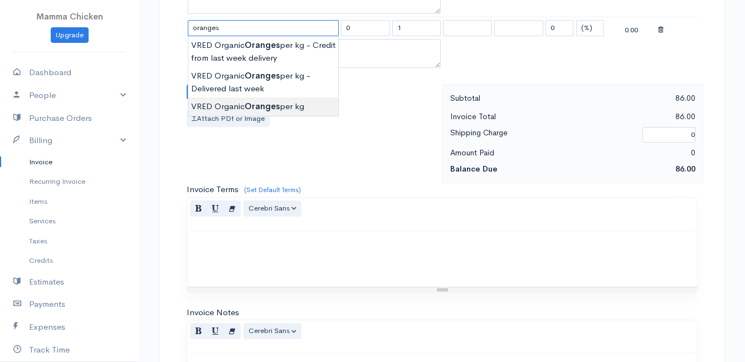
type input "VRED Organic Oranges per kg"
type input "40.00"
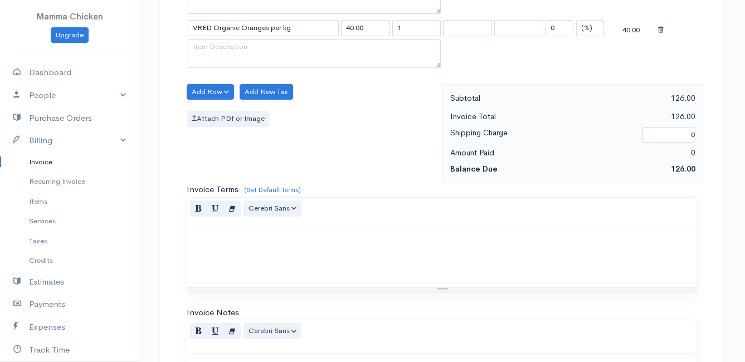
click at [265, 101] on body "Mamma Chicken Upgrade Dashboard People Clients Vendors Staff Users Purchase Ord…" at bounding box center [372, 34] width 745 height 1070
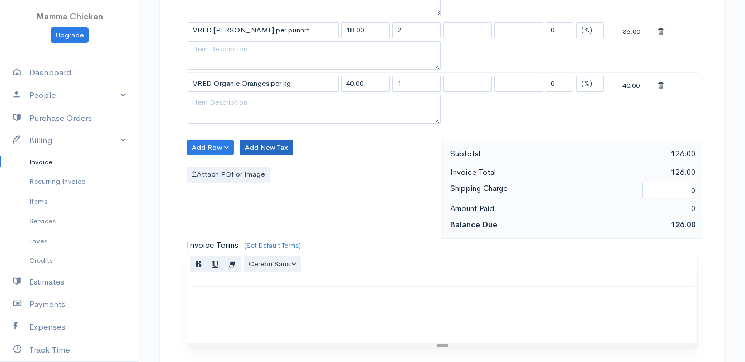
scroll to position [390, 0]
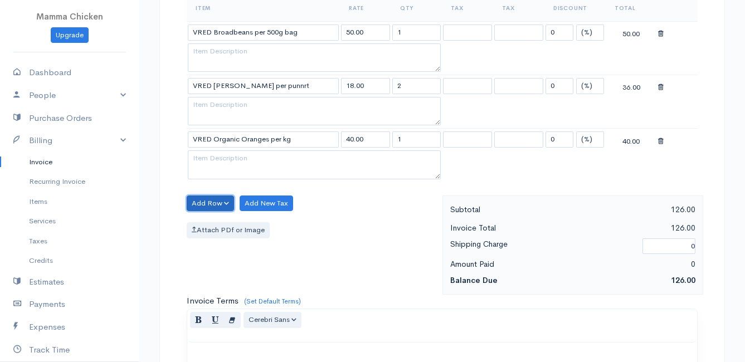
click at [211, 202] on button "Add Row" at bounding box center [210, 204] width 47 height 16
click at [218, 226] on link "Add Item Row" at bounding box center [231, 226] width 88 height 19
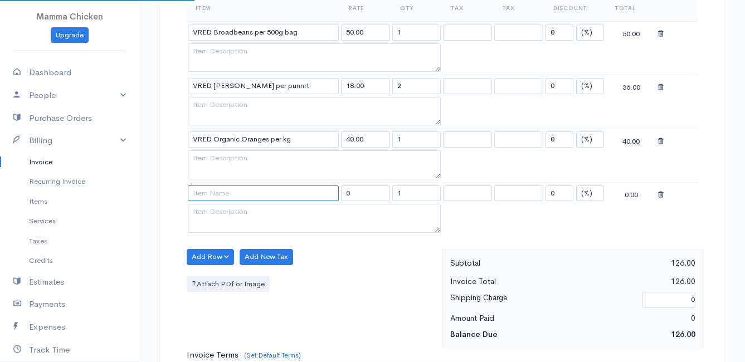
click at [214, 192] on input at bounding box center [263, 194] width 151 height 16
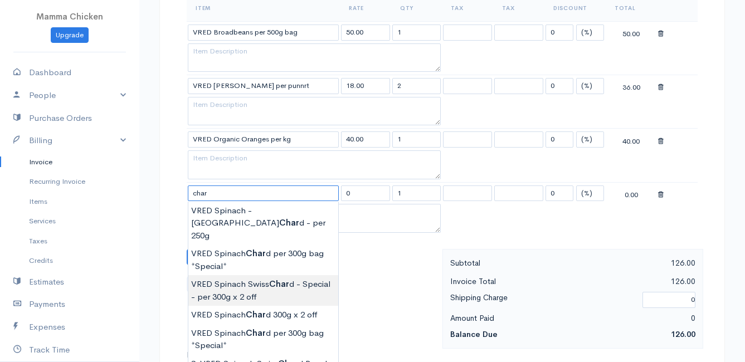
scroll to position [446, 0]
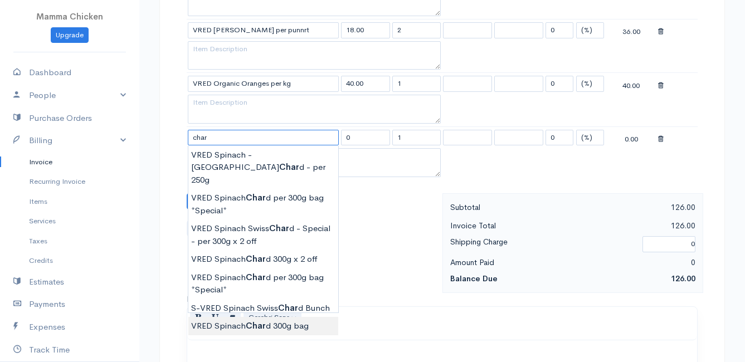
type input "VRED Spinach Chard 300g bag"
type input "30.00"
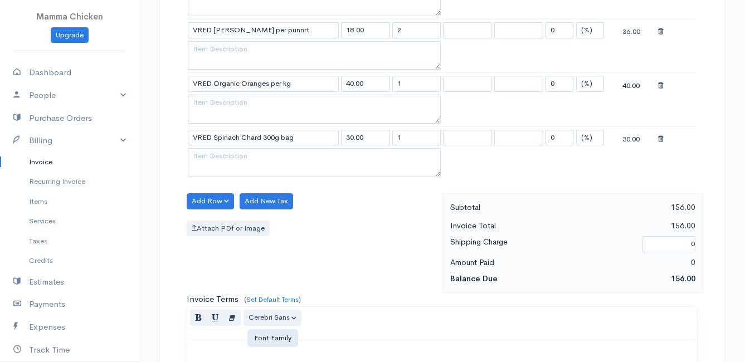
click at [252, 314] on body "Mamma Chicken Upgrade Dashboard People Clients Vendors Staff Users Purchase Ord…" at bounding box center [372, 116] width 745 height 1124
click at [215, 199] on button "Add Row" at bounding box center [210, 201] width 47 height 16
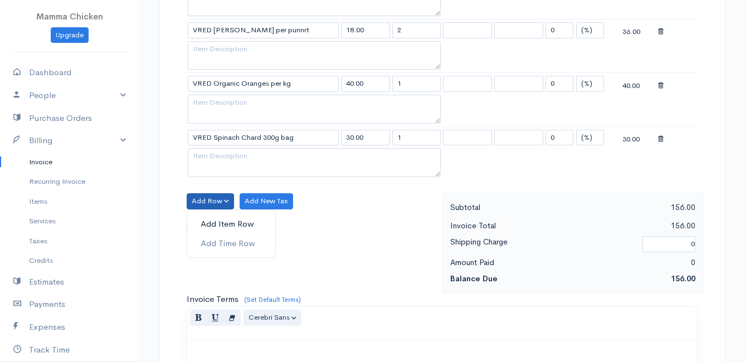
click at [221, 221] on link "Add Item Row" at bounding box center [231, 223] width 88 height 19
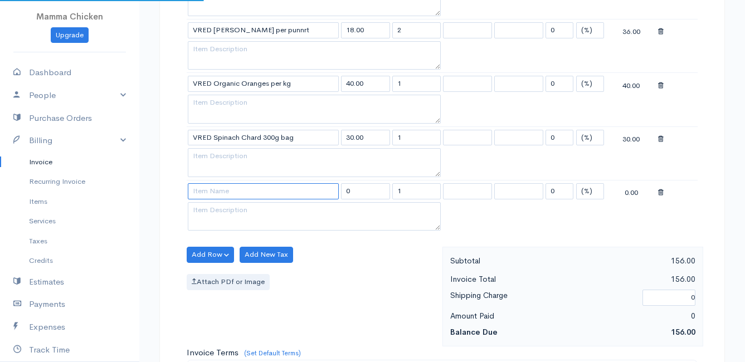
click at [217, 191] on input at bounding box center [263, 191] width 151 height 16
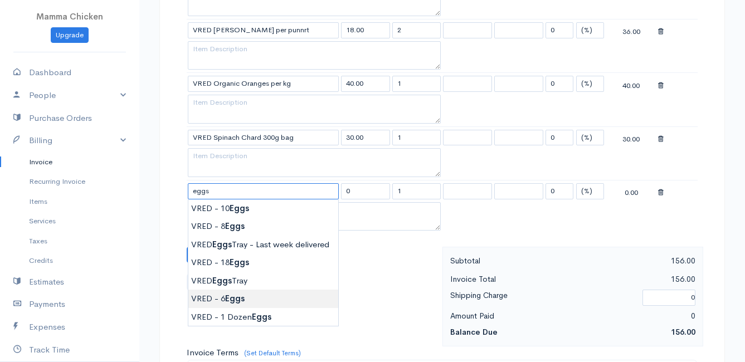
type input "VRED - 6 Eggs"
type input "37.50"
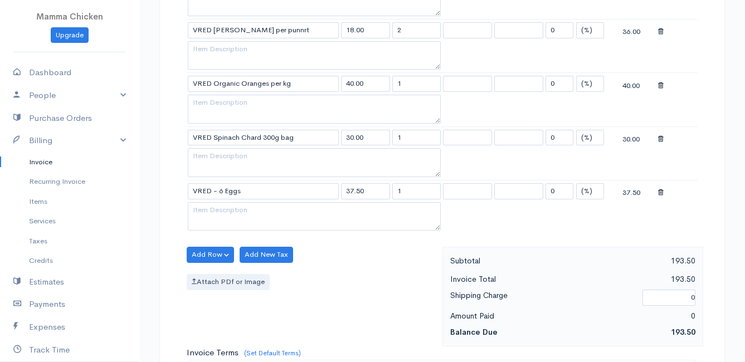
click at [241, 296] on body "Mamma Chicken Upgrade Dashboard People Clients Vendors Staff Users Purchase Ord…" at bounding box center [372, 143] width 745 height 1178
click at [208, 257] on button "Add Row" at bounding box center [210, 255] width 47 height 16
click at [212, 273] on link "Add Item Row" at bounding box center [231, 277] width 88 height 19
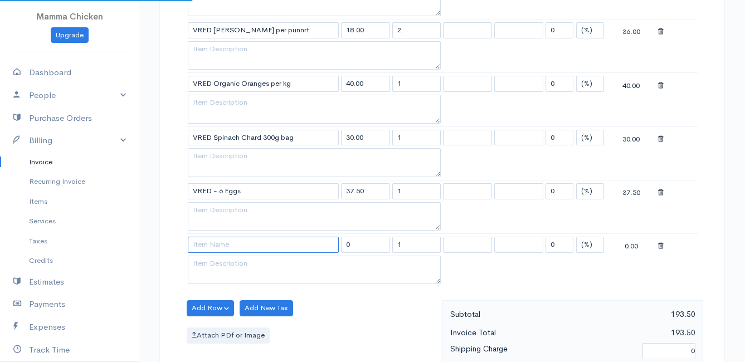
click at [211, 243] on input at bounding box center [263, 245] width 151 height 16
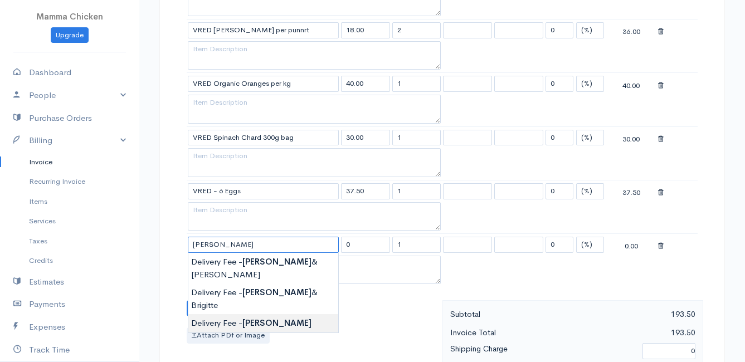
type input "Delivery Fee - Ronelle"
type input "50.00"
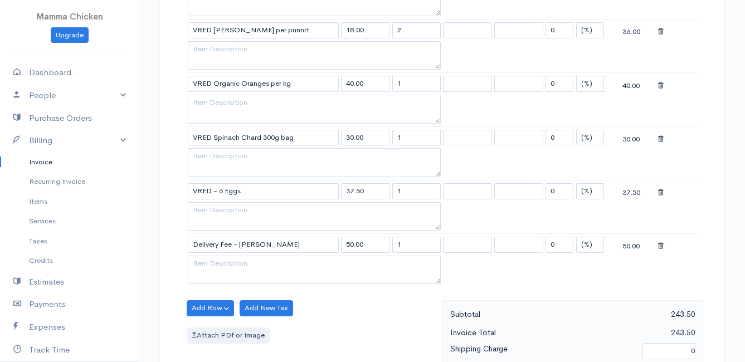
click at [229, 292] on body "Mamma Chicken Upgrade Dashboard People Clients Vendors Staff Users Purchase Ord…" at bounding box center [372, 169] width 745 height 1231
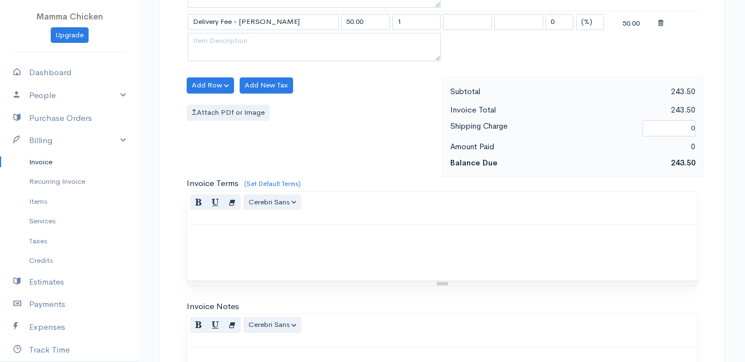
scroll to position [869, 0]
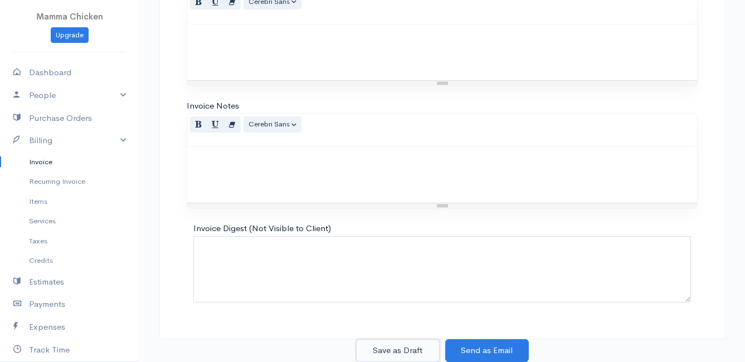
click at [402, 348] on button "Save as Draft" at bounding box center [398, 350] width 84 height 23
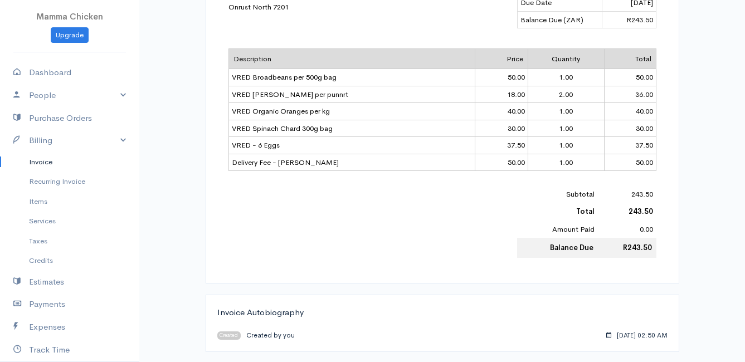
scroll to position [391, 0]
click at [36, 165] on link "Invoice" at bounding box center [69, 162] width 139 height 20
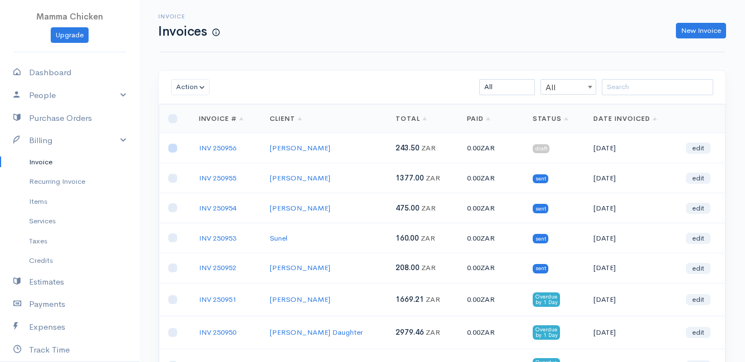
click at [172, 150] on input "checkbox" at bounding box center [172, 148] width 9 height 9
checkbox input "true"
click at [184, 87] on button "Action" at bounding box center [190, 87] width 38 height 16
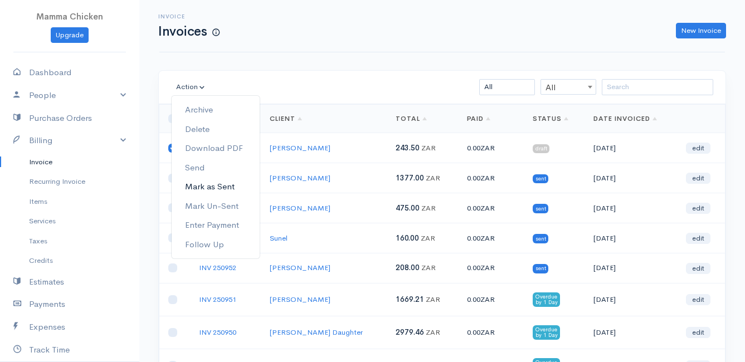
click at [208, 184] on link "Mark as Sent" at bounding box center [216, 186] width 88 height 19
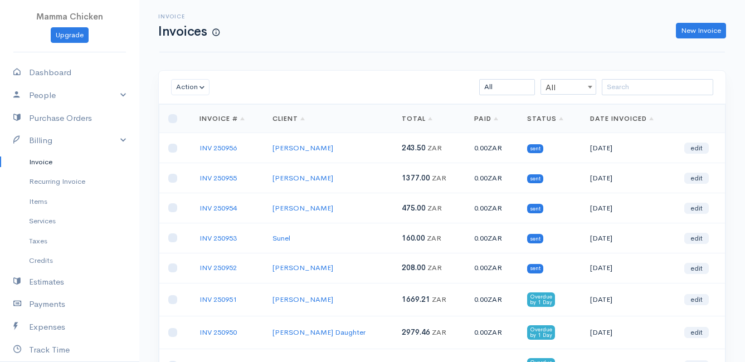
scroll to position [189, 0]
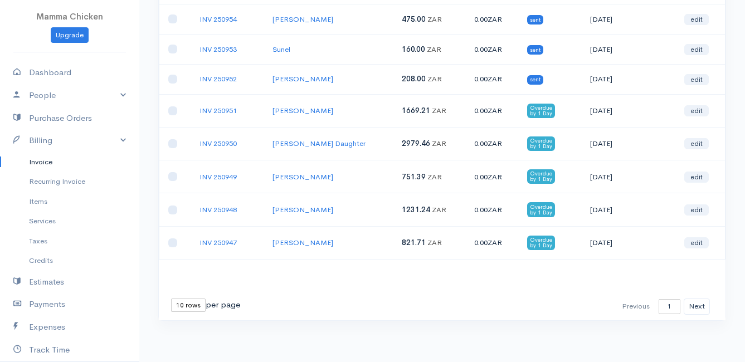
click at [186, 300] on select "10 rows 25 rows 50 rows" at bounding box center [188, 305] width 35 height 13
select select "25"
click at [171, 299] on select "10 rows 25 rows 50 rows" at bounding box center [188, 305] width 35 height 13
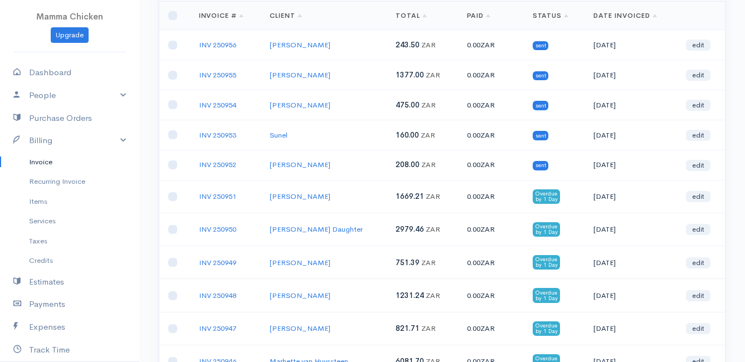
scroll to position [0, 0]
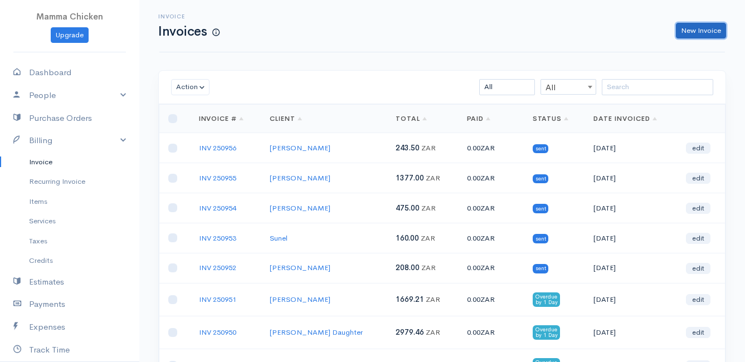
click at [700, 32] on link "New Invoice" at bounding box center [701, 31] width 50 height 16
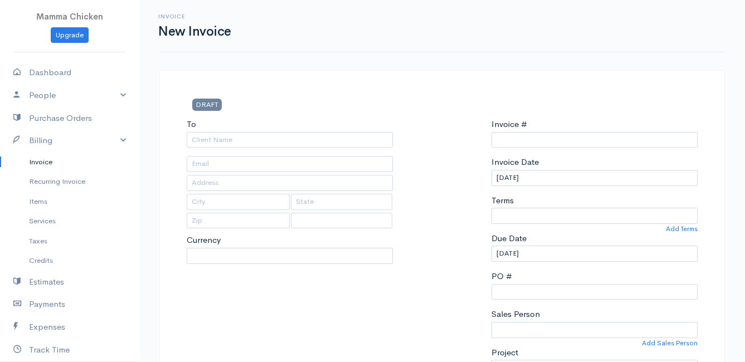
type input "INV 250957"
select select "[GEOGRAPHIC_DATA]"
select select "ZAR"
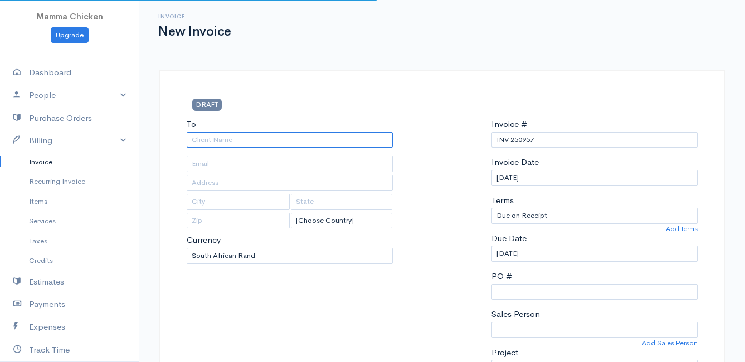
click at [254, 145] on input "To" at bounding box center [290, 140] width 206 height 16
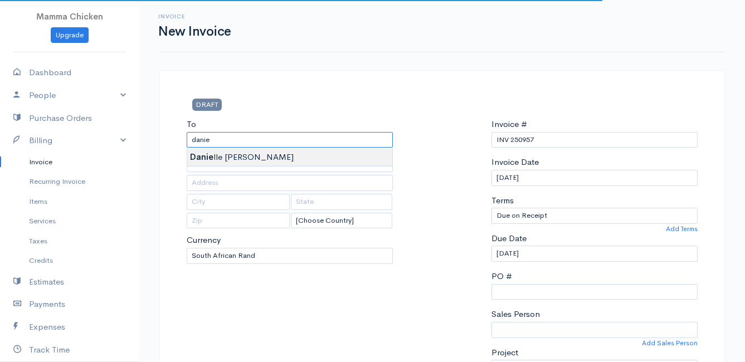
type input "[PERSON_NAME]"
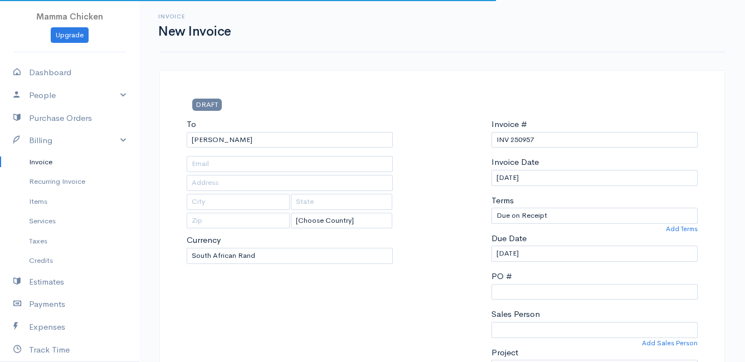
type input "222 Hangklip Road"
type input "[PERSON_NAME] Bay"
type input "7195"
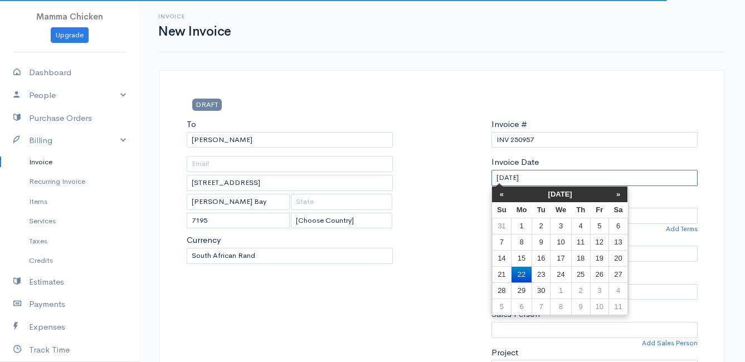
click at [570, 172] on input "[DATE]" at bounding box center [594, 178] width 206 height 16
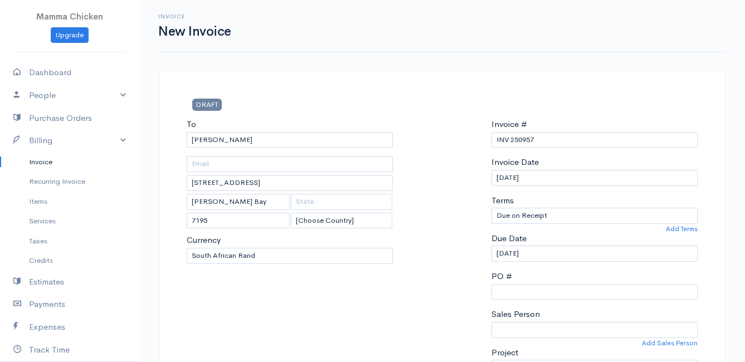
click at [429, 178] on div at bounding box center [441, 251] width 87 height 266
click at [549, 253] on input "[DATE]" at bounding box center [594, 254] width 206 height 16
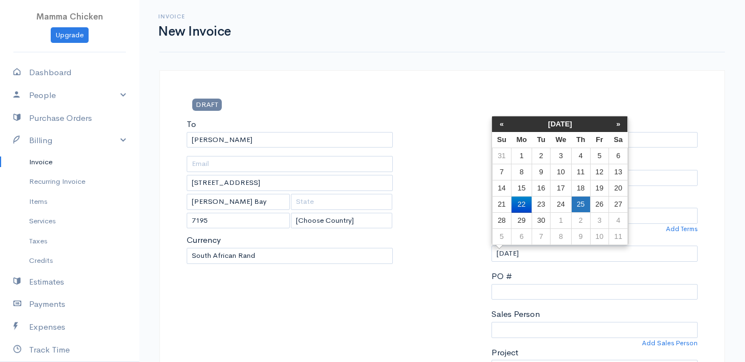
click at [586, 202] on td "25" at bounding box center [580, 205] width 19 height 16
type input "[DATE]"
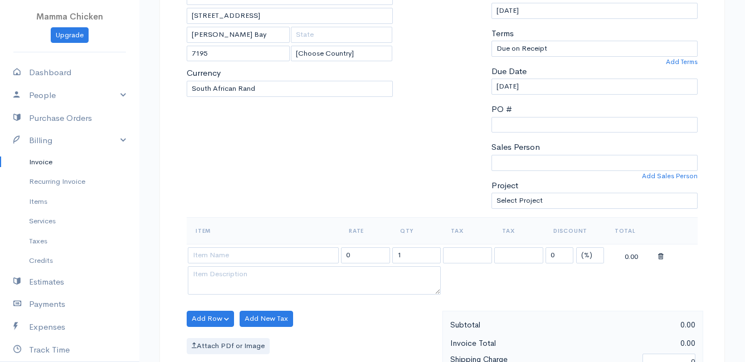
scroll to position [223, 0]
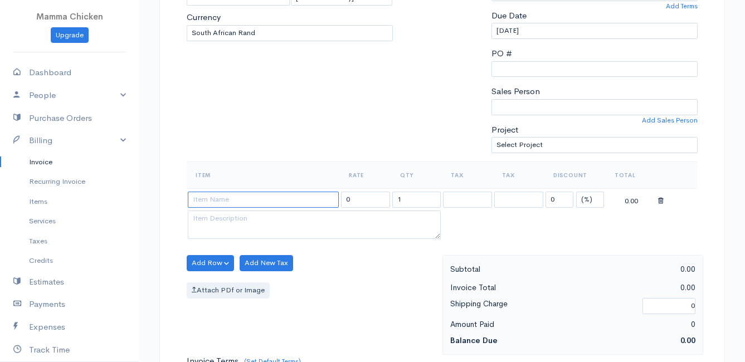
click at [232, 199] on input at bounding box center [263, 200] width 151 height 16
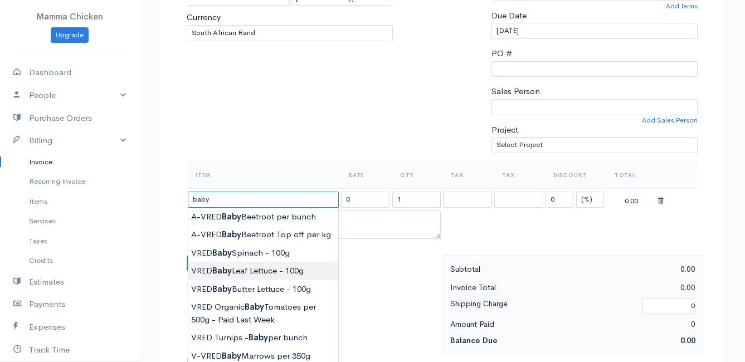
type input "VRED Baby Leaf Lettuce - 100g"
type input "24.00"
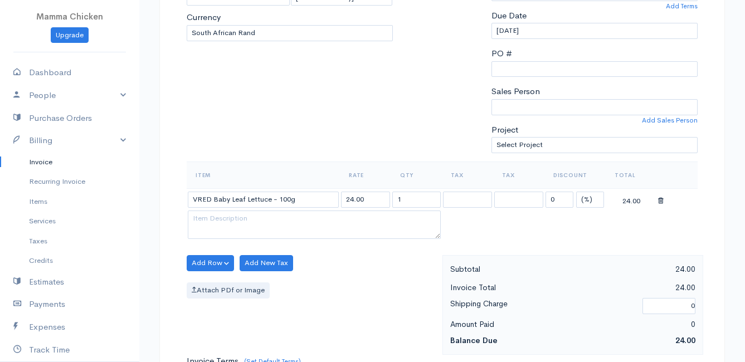
click at [244, 275] on body "Mamma Chicken Upgrade Dashboard People Clients Vendors Staff Users Purchase Ord…" at bounding box center [372, 258] width 745 height 963
click at [214, 261] on button "Add Row" at bounding box center [210, 263] width 47 height 16
click at [216, 285] on link "Add Item Row" at bounding box center [231, 285] width 88 height 19
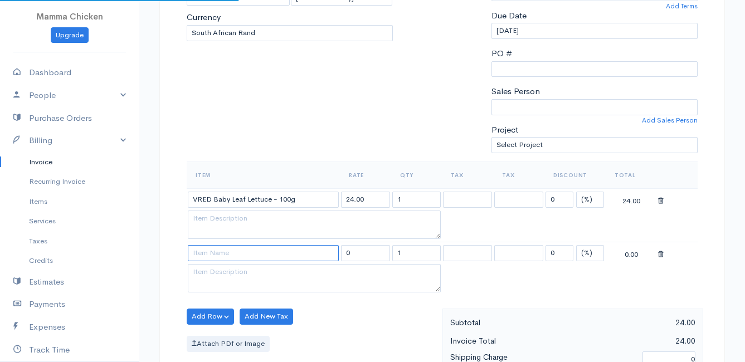
click at [209, 257] on input at bounding box center [263, 253] width 151 height 16
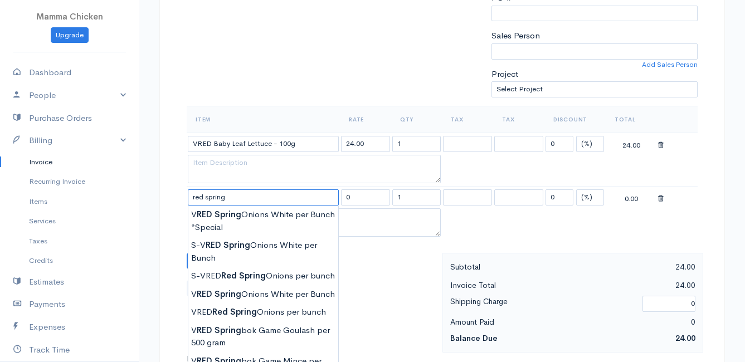
scroll to position [334, 0]
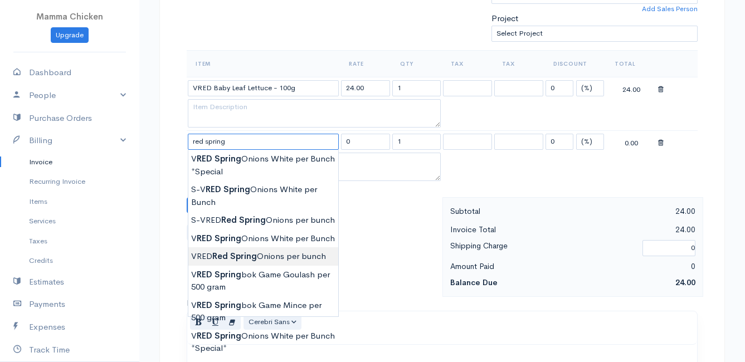
type input "VRED Red Spring Onions per bunch"
type input "28.00"
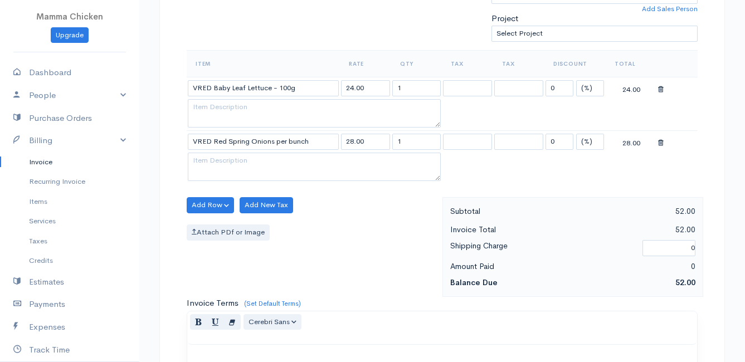
click at [248, 269] on body "Mamma Chicken Upgrade Dashboard People Clients Vendors Staff Users Purchase Ord…" at bounding box center [372, 174] width 745 height 1017
click at [209, 202] on button "Add Row" at bounding box center [210, 205] width 47 height 16
click at [209, 227] on link "Add Item Row" at bounding box center [231, 227] width 88 height 19
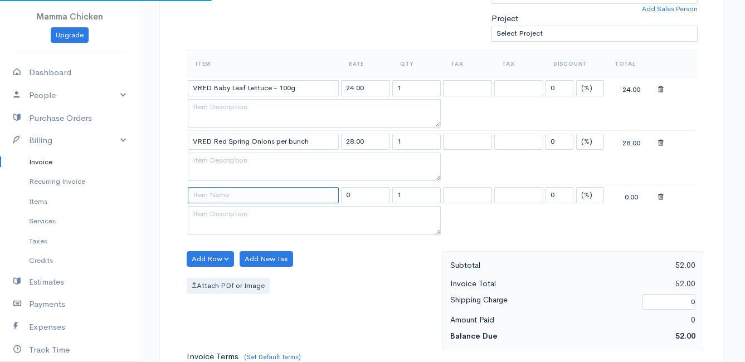
click at [214, 191] on input at bounding box center [263, 195] width 151 height 16
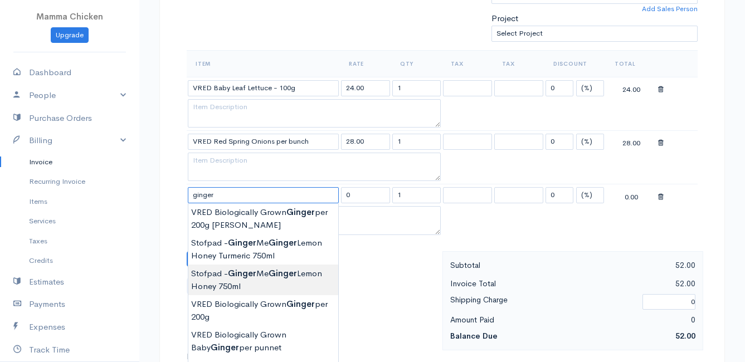
scroll to position [390, 0]
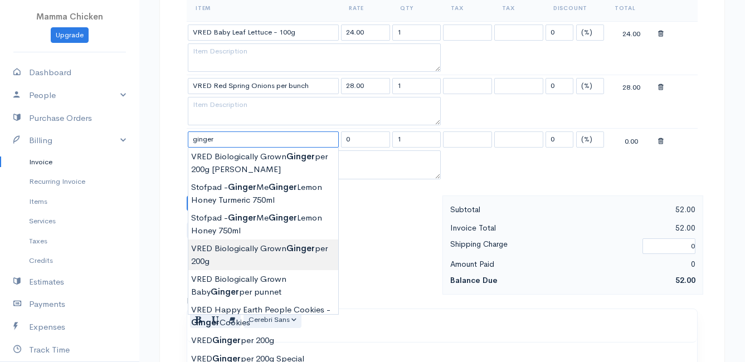
type input "VRED Biologically Grown Ginger per 200g"
type input "58.00"
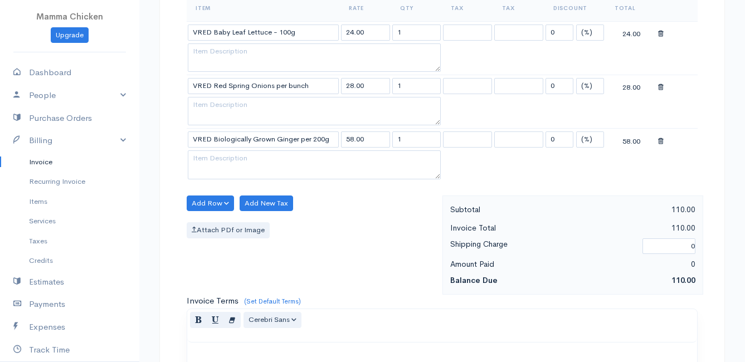
click at [286, 255] on body "Mamma Chicken Upgrade Dashboard People Clients Vendors Staff Users Purchase Ord…" at bounding box center [372, 145] width 745 height 1070
click at [207, 193] on div "Item Rate Qty Tax Tax Discount Total VRED Baby Leaf Lettuce - 100g 24.00 1 0 (%…" at bounding box center [442, 94] width 511 height 201
click at [208, 199] on button "Add Row" at bounding box center [210, 204] width 47 height 16
click at [219, 223] on link "Add Item Row" at bounding box center [231, 226] width 88 height 19
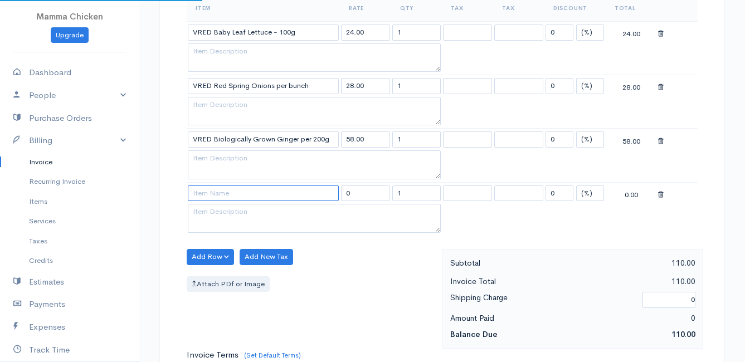
click at [211, 195] on input at bounding box center [263, 194] width 151 height 16
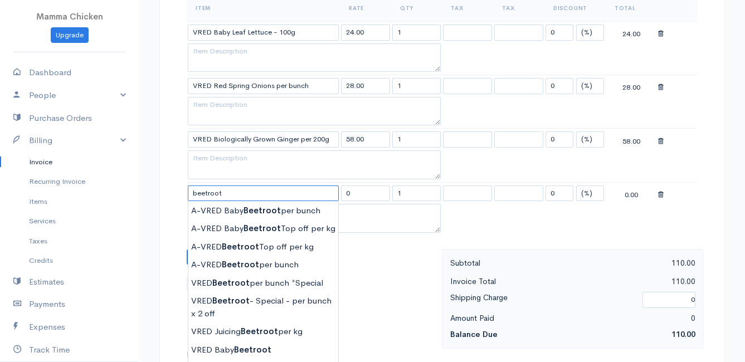
click at [193, 193] on input "beetroot" at bounding box center [263, 194] width 151 height 16
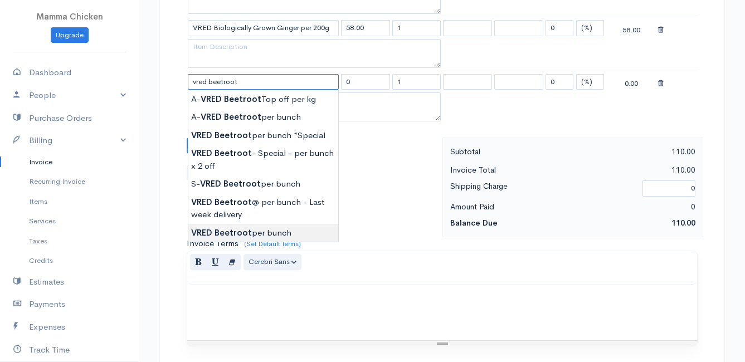
scroll to position [557, 0]
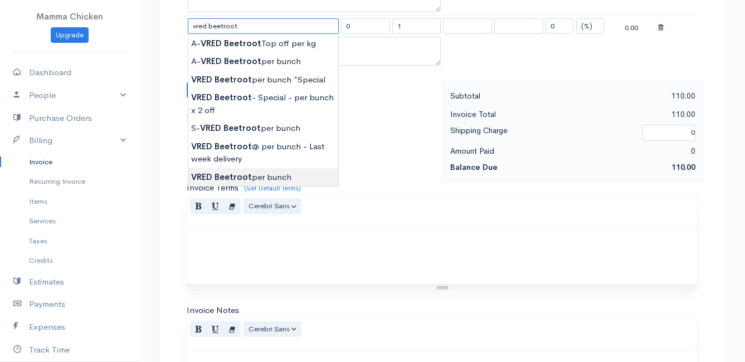
type input "VRED Beetroot per bunch"
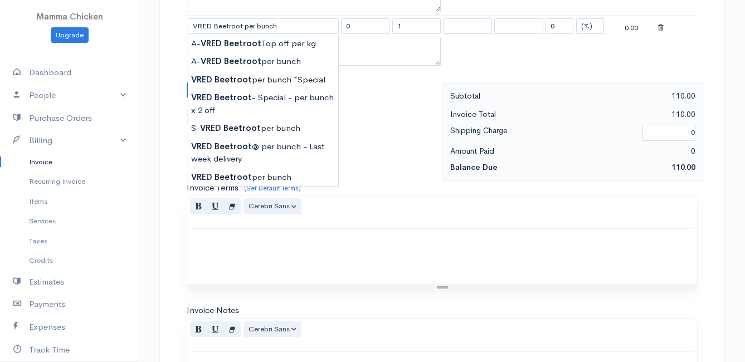
type input "30.00"
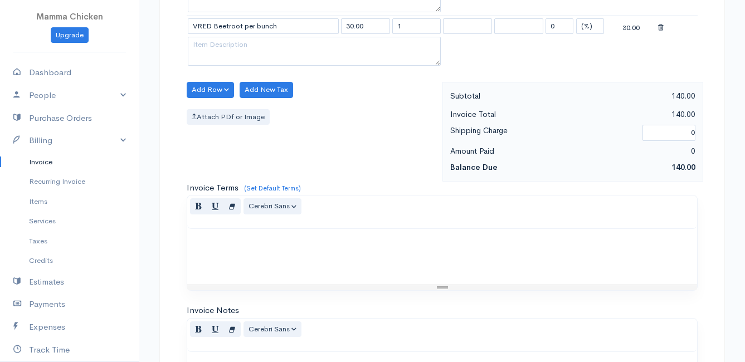
click at [245, 175] on body "Mamma Chicken Upgrade Dashboard People Clients Vendors Staff Users Purchase Ord…" at bounding box center [372, 5] width 745 height 1124
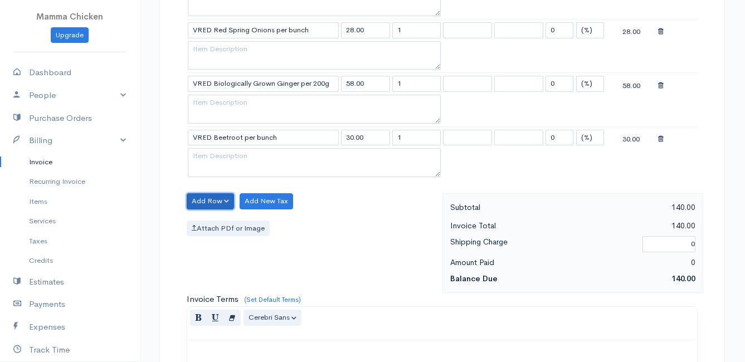
click at [200, 202] on button "Add Row" at bounding box center [210, 201] width 47 height 16
click at [209, 223] on link "Add Item Row" at bounding box center [231, 223] width 88 height 19
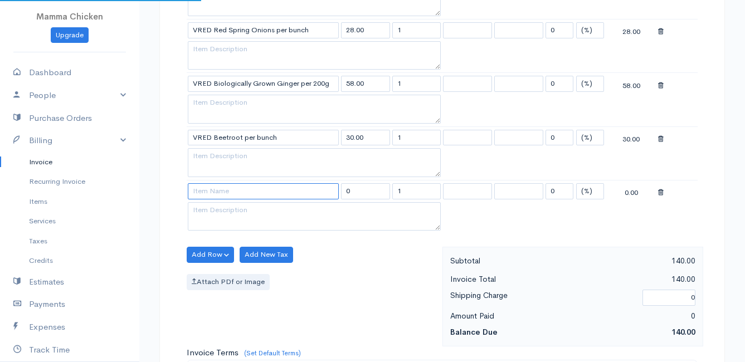
click at [207, 191] on input at bounding box center [263, 191] width 151 height 16
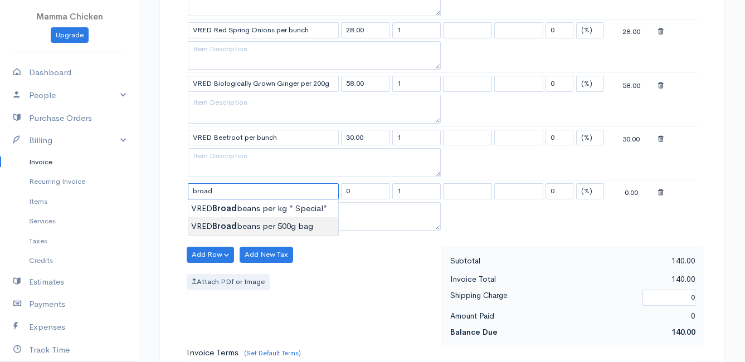
type input "VRED Broadbeans per 500g bag"
type input "50.00"
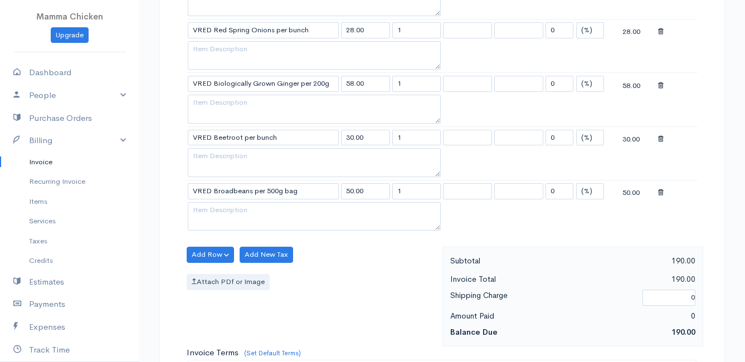
click at [213, 225] on body "Mamma Chicken Upgrade Dashboard People Clients Vendors Staff Users Purchase Ord…" at bounding box center [372, 143] width 745 height 1178
click at [212, 252] on button "Add Row" at bounding box center [210, 255] width 47 height 16
click at [212, 274] on link "Add Item Row" at bounding box center [231, 277] width 88 height 19
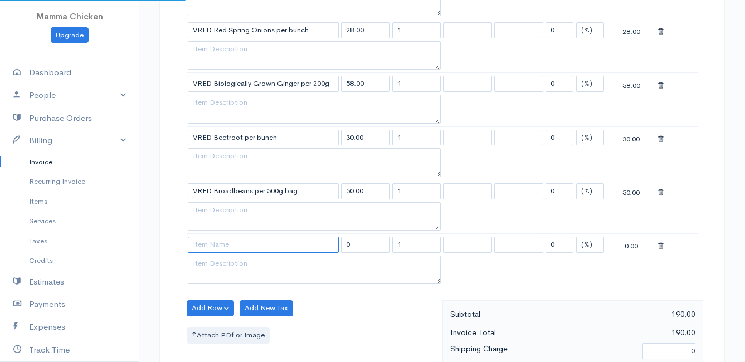
click at [211, 243] on input at bounding box center [263, 245] width 151 height 16
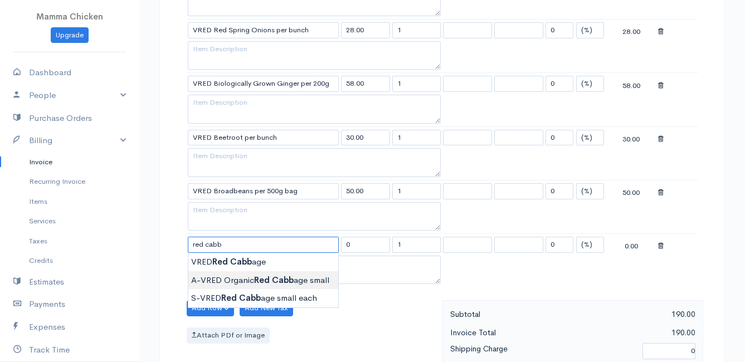
type input "A-VRED Organic Red Cabbage small"
type input "33.00"
click at [252, 280] on body "Mamma Chicken Upgrade Dashboard People Clients Vendors Staff Users Purchase Ord…" at bounding box center [372, 169] width 745 height 1231
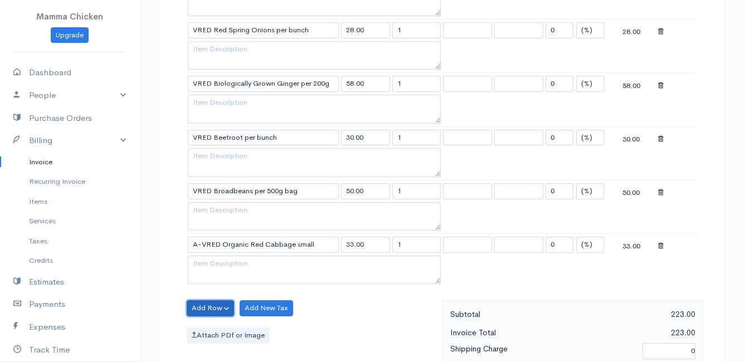
click at [210, 303] on button "Add Row" at bounding box center [210, 308] width 47 height 16
click at [216, 263] on link "Add Item Row" at bounding box center [231, 266] width 88 height 19
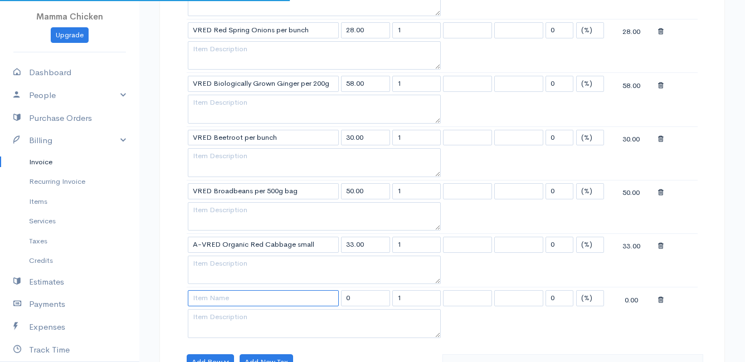
click at [212, 303] on input at bounding box center [263, 298] width 151 height 16
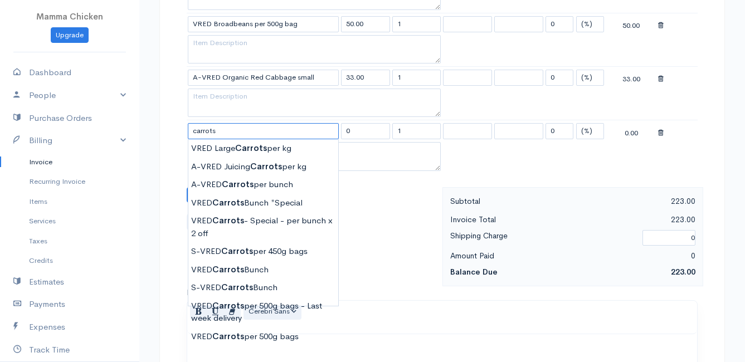
scroll to position [669, 0]
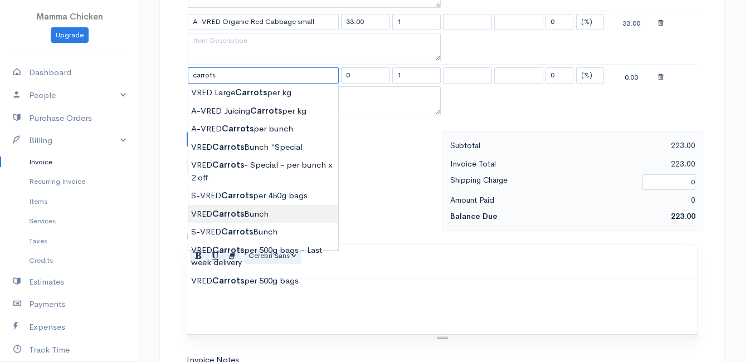
type input "VRED Carrots Bunch"
type input "23.00"
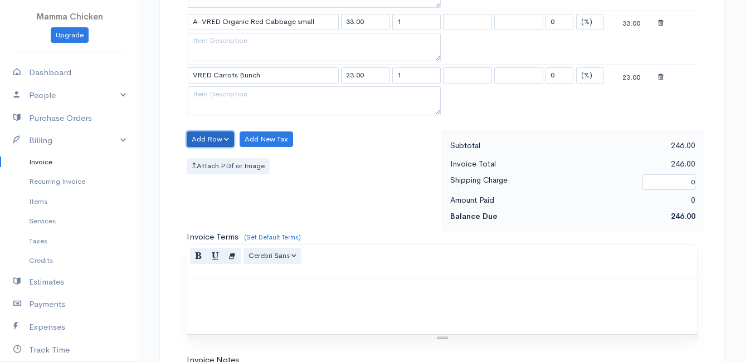
click at [208, 138] on button "Add Row" at bounding box center [210, 139] width 47 height 16
click at [208, 159] on link "Add Item Row" at bounding box center [231, 162] width 88 height 19
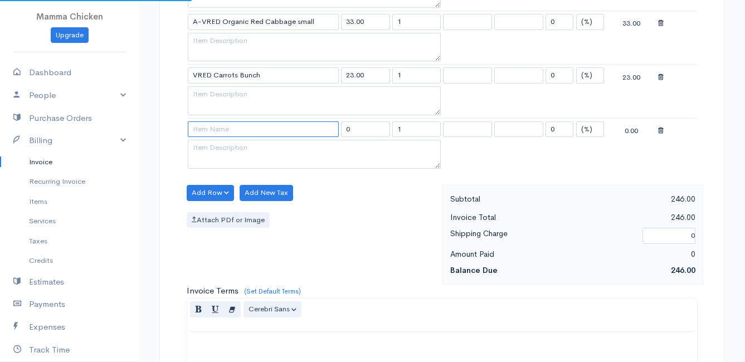
click at [206, 128] on input at bounding box center [263, 129] width 151 height 16
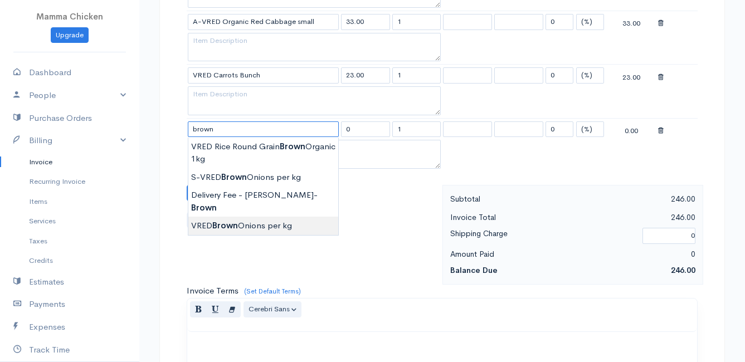
type input "VRED Brown Onions per kg"
type input "29.00"
click at [248, 211] on body "Mamma Chicken Upgrade Dashboard People Clients Vendors Staff Users Purchase Ord…" at bounding box center [372, 0] width 745 height 1338
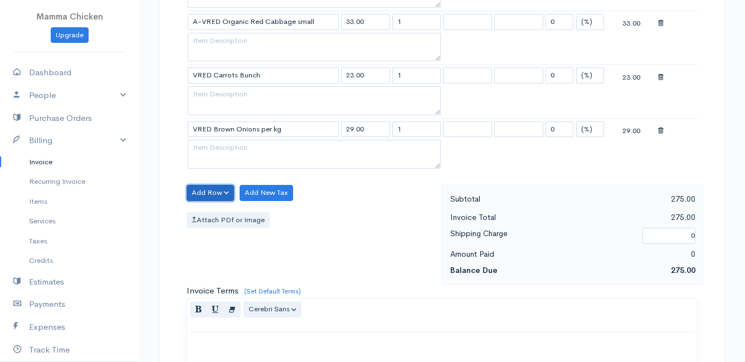
click at [207, 189] on button "Add Row" at bounding box center [210, 193] width 47 height 16
click at [213, 216] on link "Add Item Row" at bounding box center [231, 215] width 88 height 19
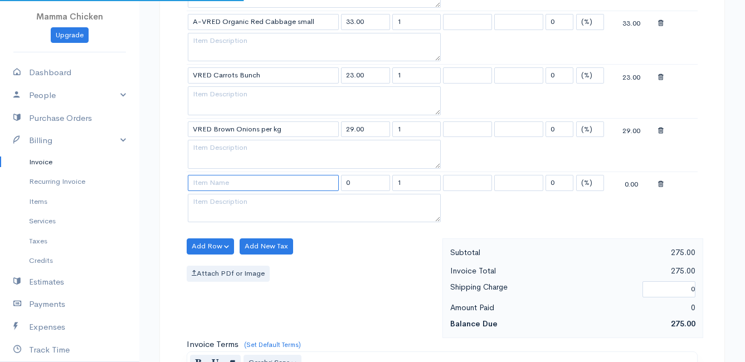
click at [212, 182] on input at bounding box center [263, 183] width 151 height 16
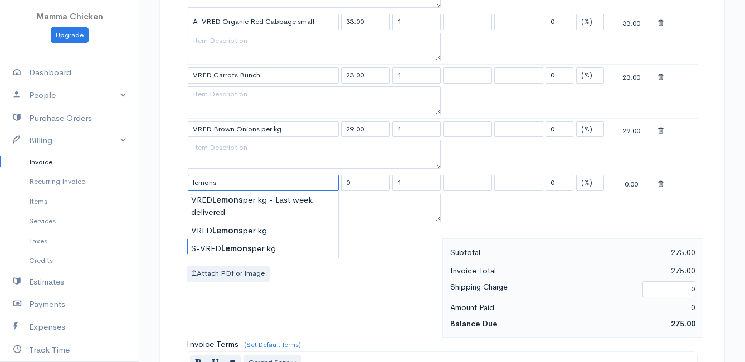
scroll to position [724, 0]
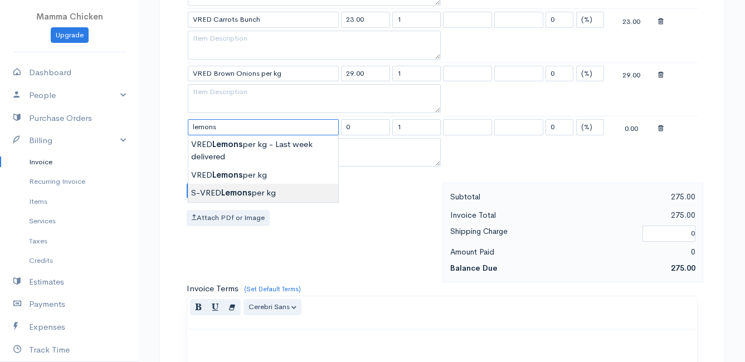
type input "S-VRED Lemons per kg"
type input "32.00"
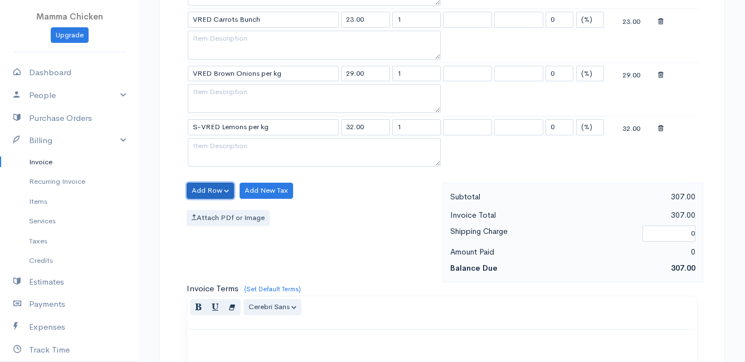
click at [213, 185] on button "Add Row" at bounding box center [210, 191] width 47 height 16
click at [223, 210] on link "Add Item Row" at bounding box center [231, 213] width 88 height 19
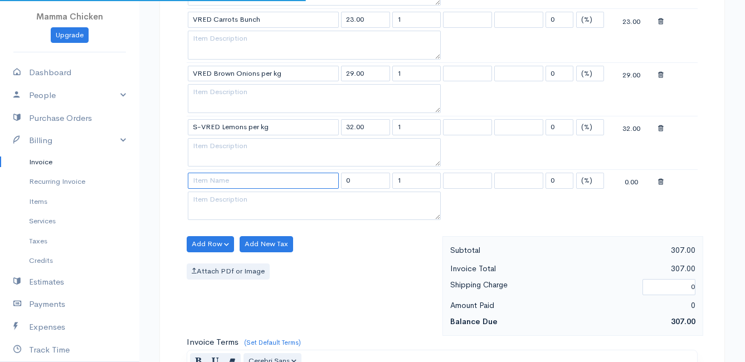
click at [214, 182] on input at bounding box center [263, 181] width 151 height 16
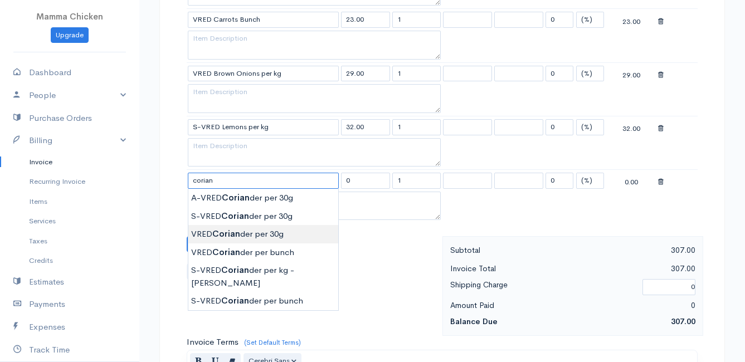
type input "VRED Coriander per 30g"
type input "22.00"
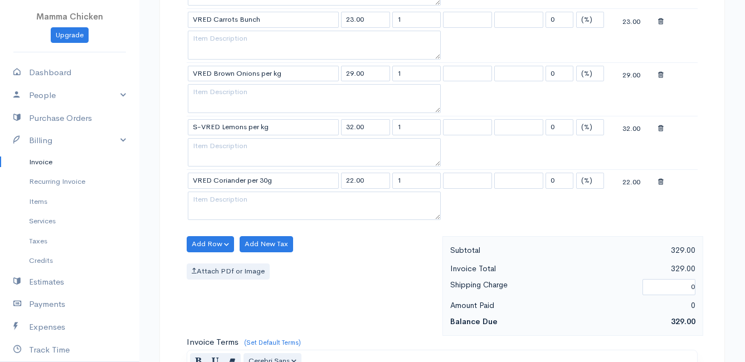
click at [203, 245] on button "Add Row" at bounding box center [210, 244] width 47 height 16
click at [209, 261] on link "Add Item Row" at bounding box center [231, 266] width 88 height 19
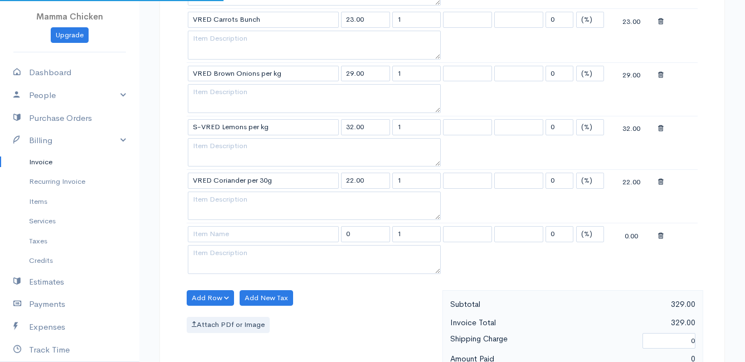
drag, startPoint x: 199, startPoint y: 225, endPoint x: 200, endPoint y: 233, distance: 7.9
click at [200, 229] on td at bounding box center [263, 234] width 153 height 22
click at [200, 233] on input at bounding box center [263, 234] width 151 height 16
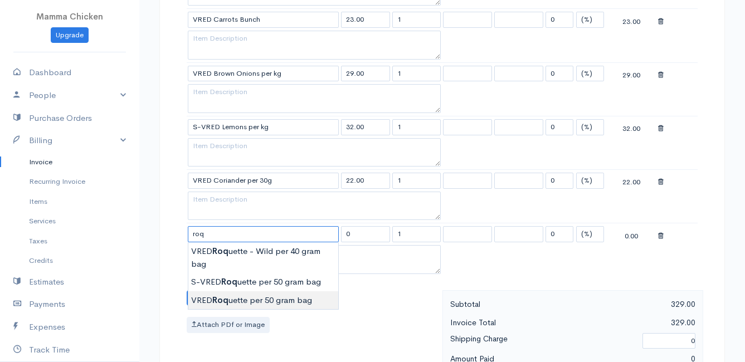
type input "VRED Roquette per 50 gram bag"
type input "22.00"
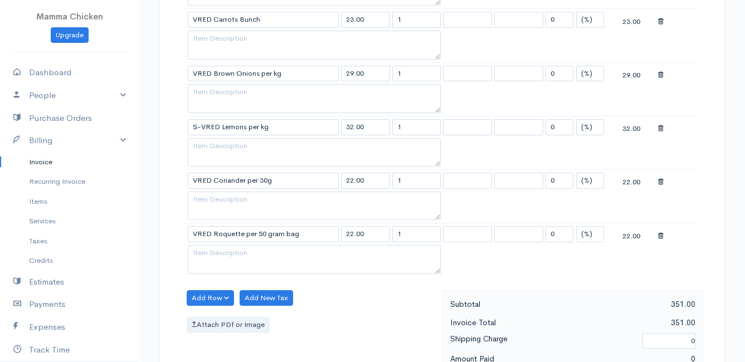
click at [242, 295] on body "Mamma Chicken Upgrade Dashboard People Clients Vendors Staff Users Purchase Ord…" at bounding box center [372, 25] width 745 height 1499
click at [200, 291] on button "Add Row" at bounding box center [210, 298] width 47 height 16
click at [209, 318] on link "Add Item Row" at bounding box center [231, 320] width 88 height 19
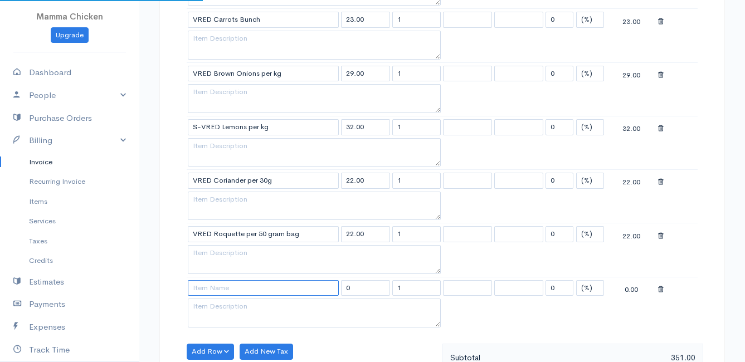
click at [202, 286] on input at bounding box center [263, 288] width 151 height 16
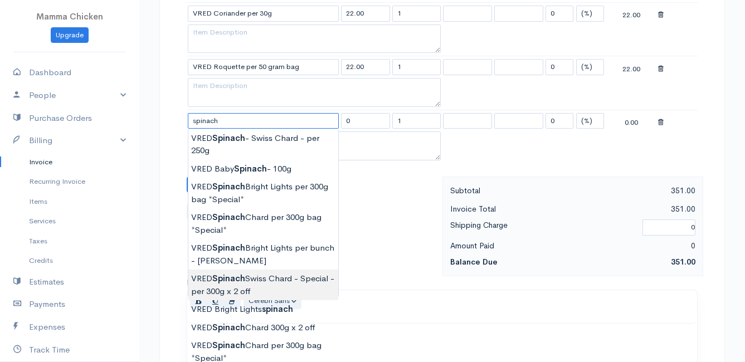
scroll to position [947, 0]
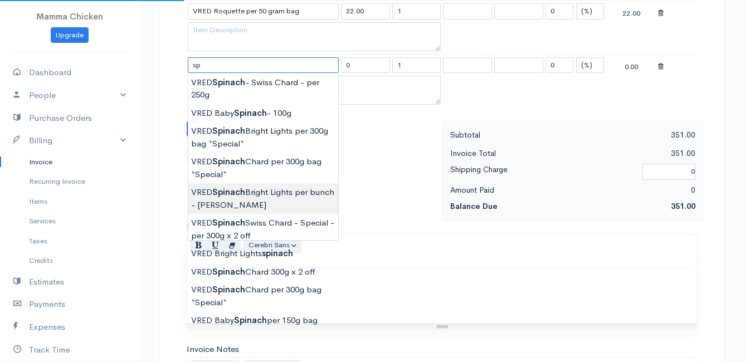
type input "s"
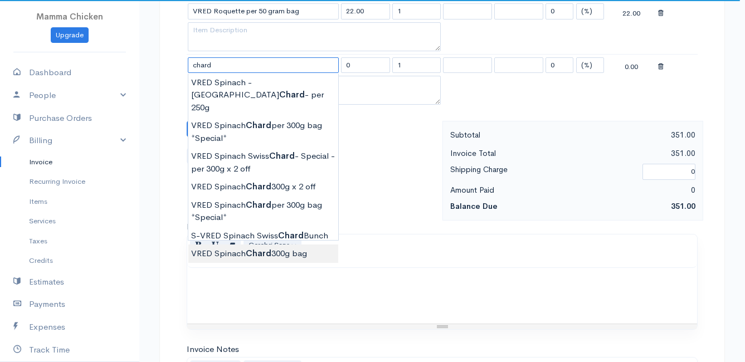
type input "VRED Spinach Chard 300g bag"
type input "30.00"
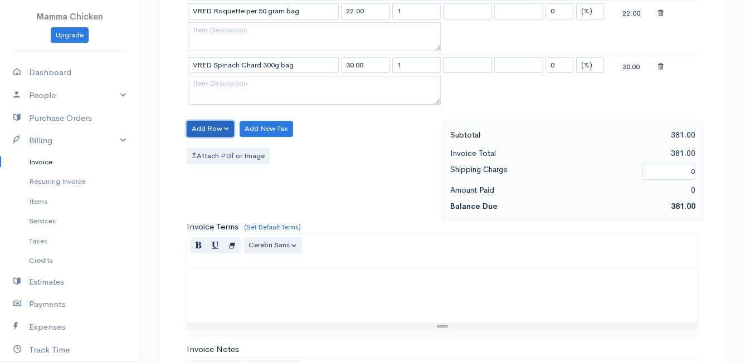
click at [201, 124] on button "Add Row" at bounding box center [210, 129] width 47 height 16
click at [210, 154] on link "Add Item Row" at bounding box center [231, 151] width 88 height 19
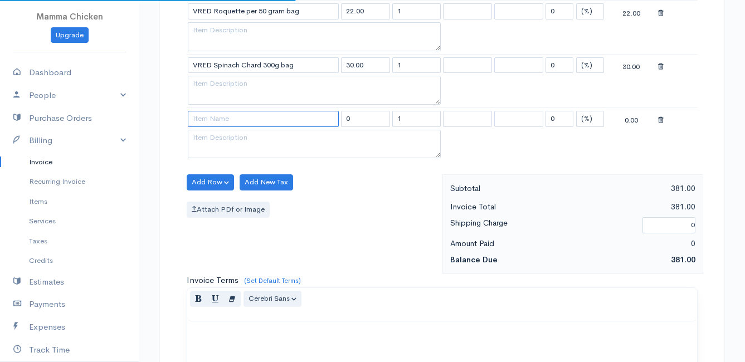
click at [209, 121] on input at bounding box center [263, 119] width 151 height 16
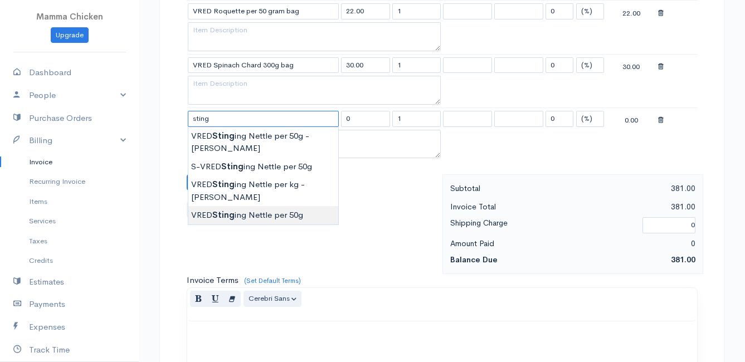
type input "VRED Stinging Nettle per 50g"
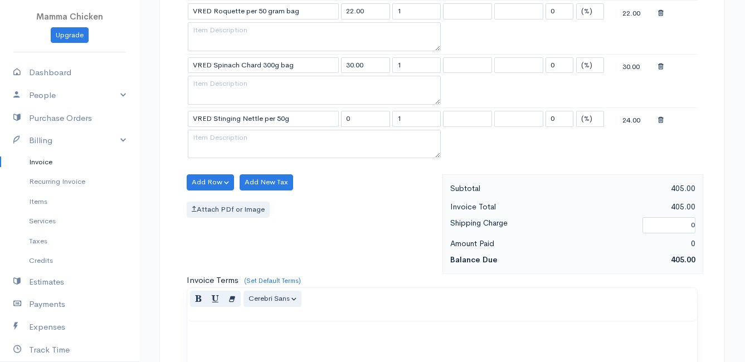
type input "24.00"
click at [217, 182] on button "Add Row" at bounding box center [210, 182] width 47 height 16
click at [218, 199] on link "Add Item Row" at bounding box center [231, 205] width 88 height 19
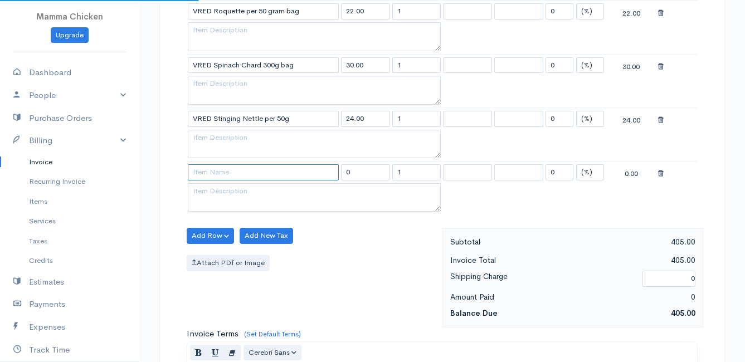
click at [215, 171] on input at bounding box center [263, 172] width 151 height 16
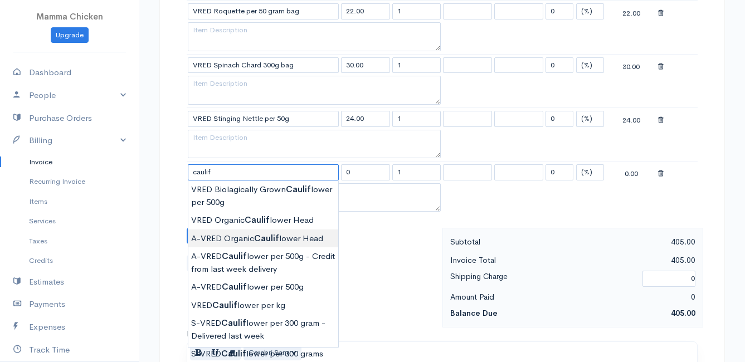
type input "A-VRED Organic Cauliflower Head"
type input "45.00"
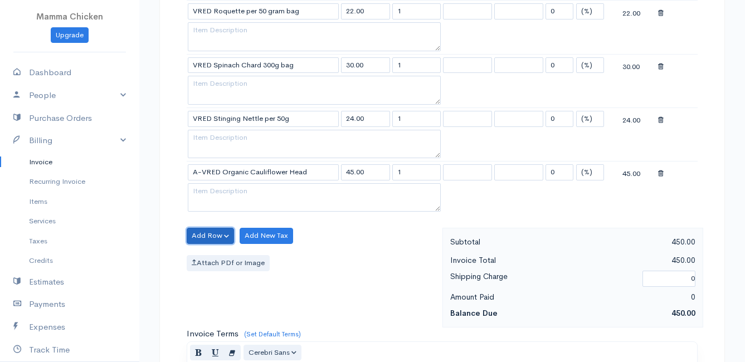
click at [212, 235] on button "Add Row" at bounding box center [210, 236] width 47 height 16
click at [211, 255] on link "Add Item Row" at bounding box center [231, 258] width 88 height 19
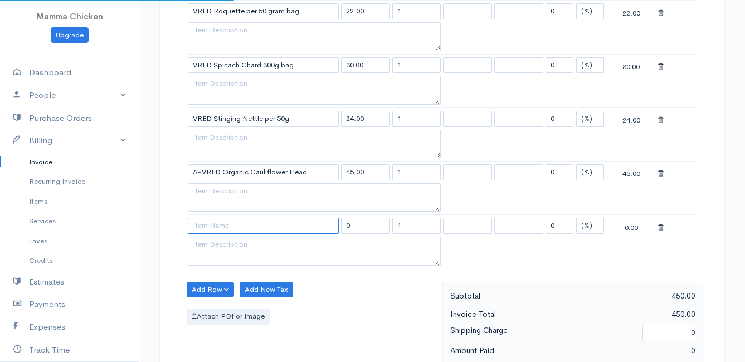
click at [211, 225] on input at bounding box center [263, 226] width 151 height 16
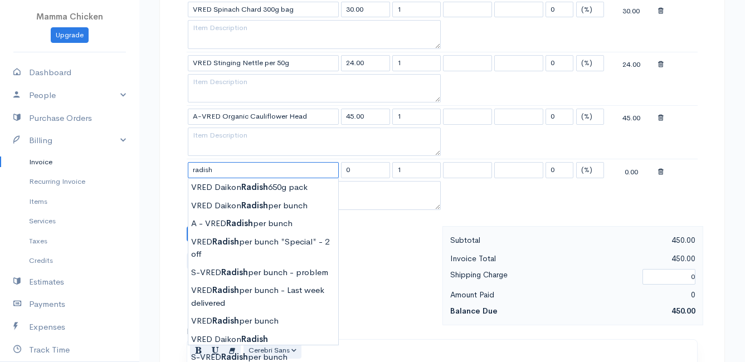
scroll to position [1059, 0]
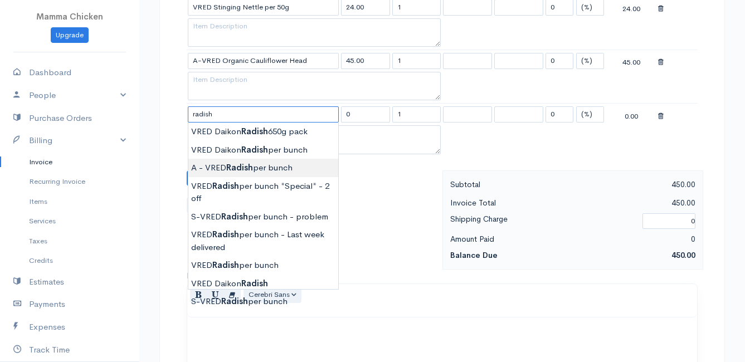
type input "A - VRED Radish per bunch"
type input "27.00"
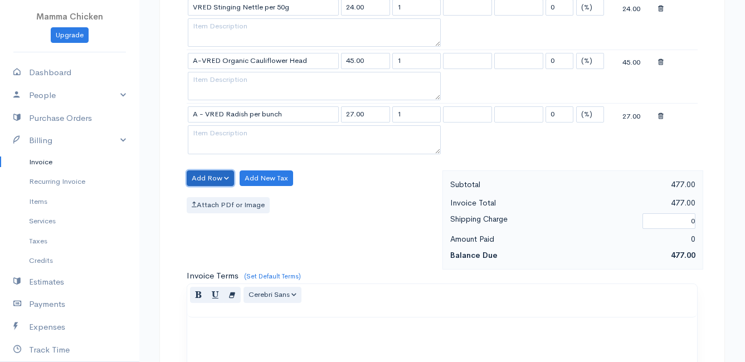
click at [210, 177] on button "Add Row" at bounding box center [210, 178] width 47 height 16
click at [212, 198] on link "Add Item Row" at bounding box center [231, 201] width 88 height 19
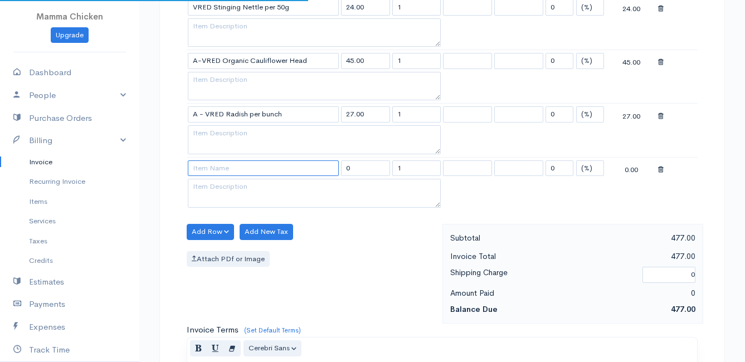
click at [201, 168] on input at bounding box center [263, 168] width 151 height 16
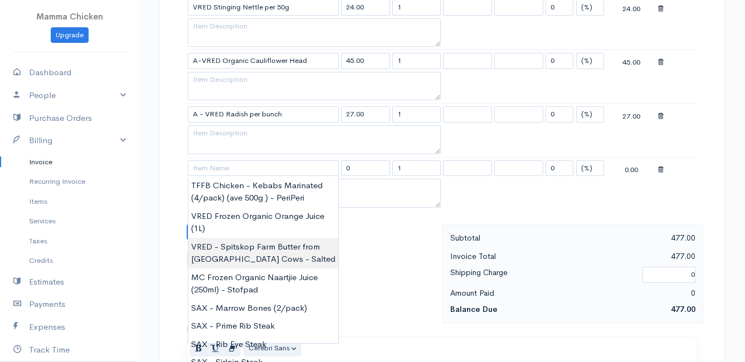
type input "VRED - Spitskop Farm Butter from [GEOGRAPHIC_DATA] Cows - Salted"
type input "115.00"
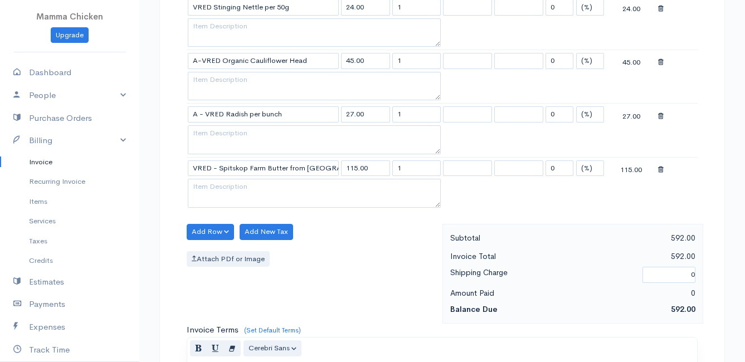
click at [205, 231] on button "Add Row" at bounding box center [210, 232] width 47 height 16
click at [203, 252] on link "Add Item Row" at bounding box center [231, 254] width 88 height 19
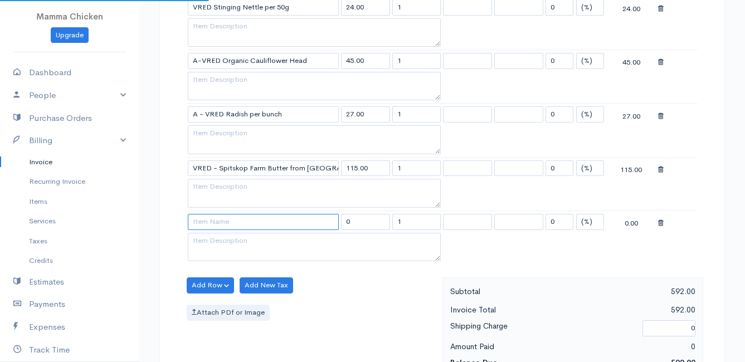
click at [198, 222] on input at bounding box center [263, 222] width 151 height 16
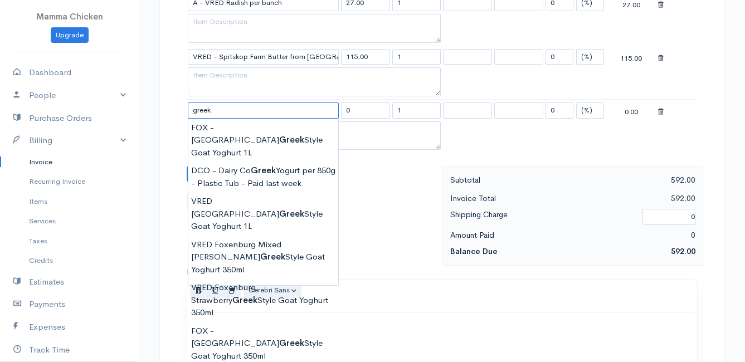
scroll to position [1226, 0]
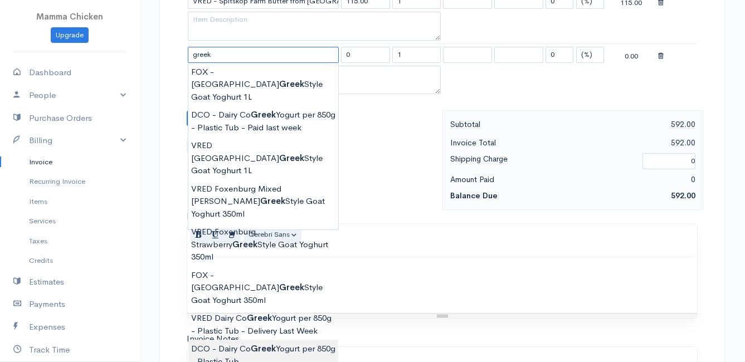
type input "DCO - Dairy Co Greek Yogurt per 850g - Plastic Tub"
type input "82.00"
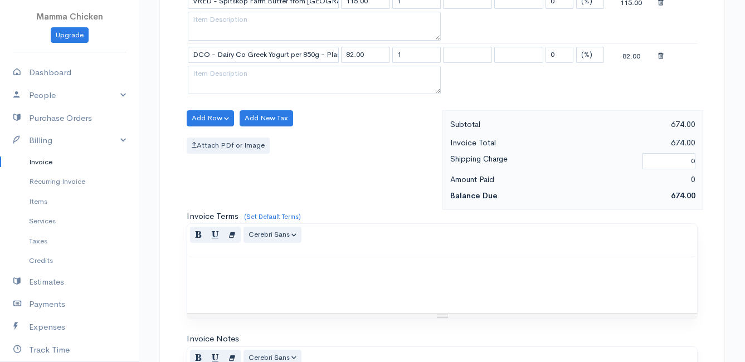
click at [211, 115] on button "Add Row" at bounding box center [210, 118] width 47 height 16
click at [212, 138] on link "Add Item Row" at bounding box center [231, 140] width 88 height 19
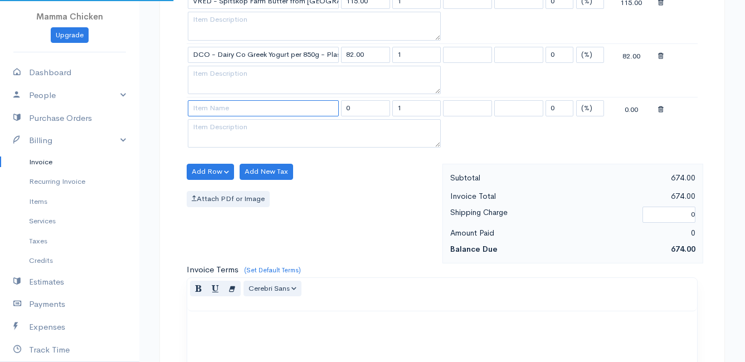
click at [207, 110] on input at bounding box center [263, 108] width 151 height 16
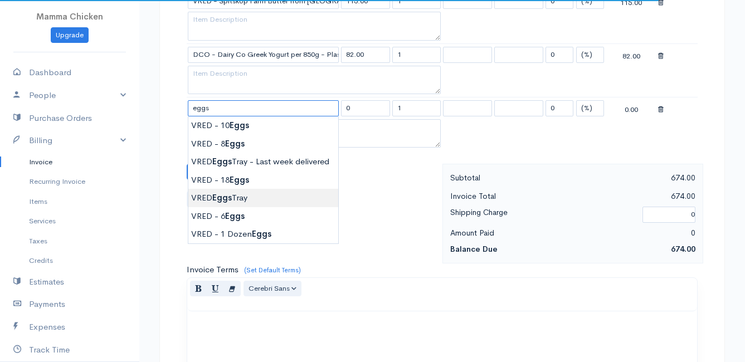
type input "VRED Eggs Tray"
type input "135.00"
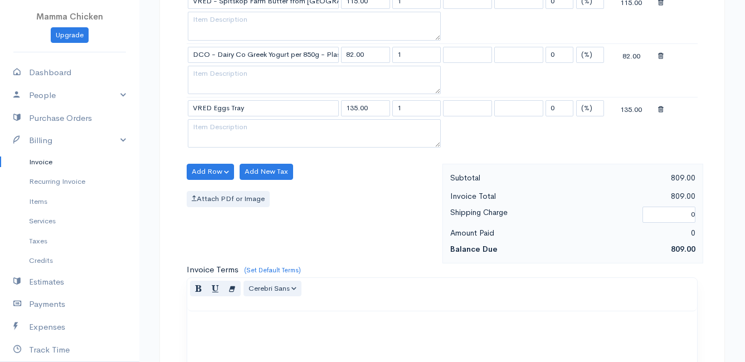
click at [207, 168] on button "Add Row" at bounding box center [210, 172] width 47 height 16
click at [213, 191] on link "Add Item Row" at bounding box center [231, 194] width 88 height 19
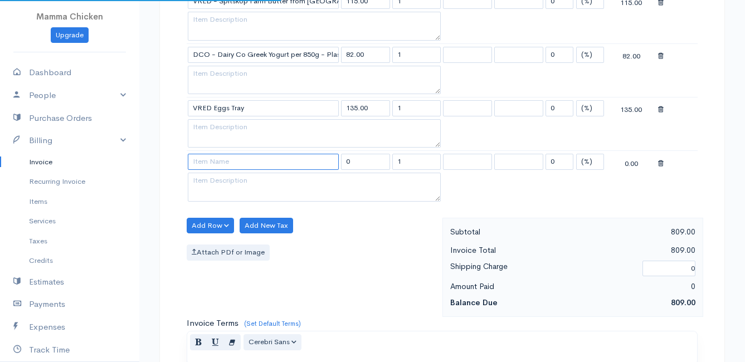
click at [212, 164] on input at bounding box center [263, 162] width 151 height 16
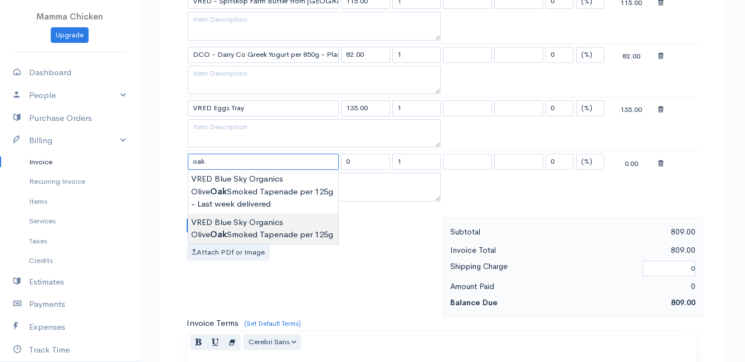
type input "VRED Blue Sky Organics Olive Oak Smoked Tapenade per 125g"
type input "50.00"
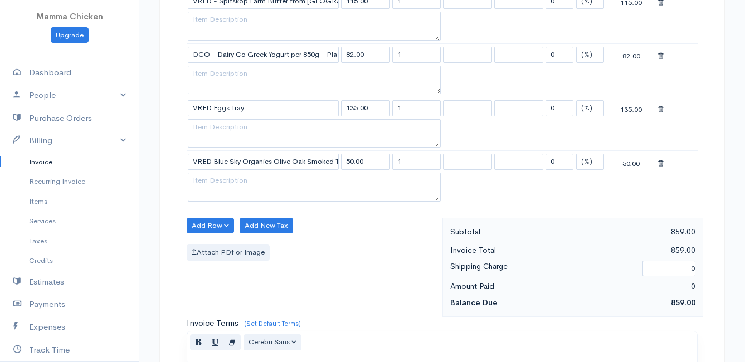
click at [217, 226] on button "Add Row" at bounding box center [210, 226] width 47 height 16
click at [216, 244] on link "Add Item Row" at bounding box center [231, 248] width 88 height 19
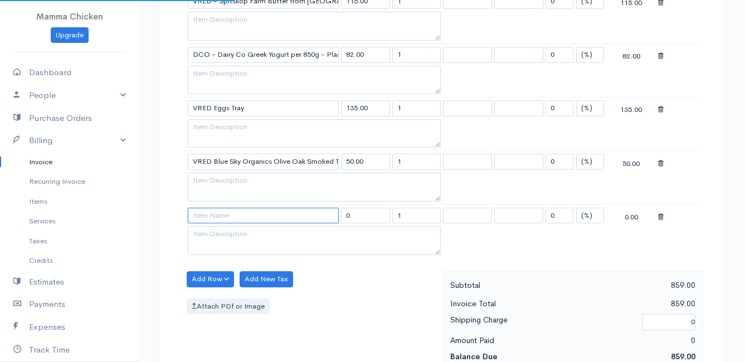
click at [212, 219] on input at bounding box center [263, 216] width 151 height 16
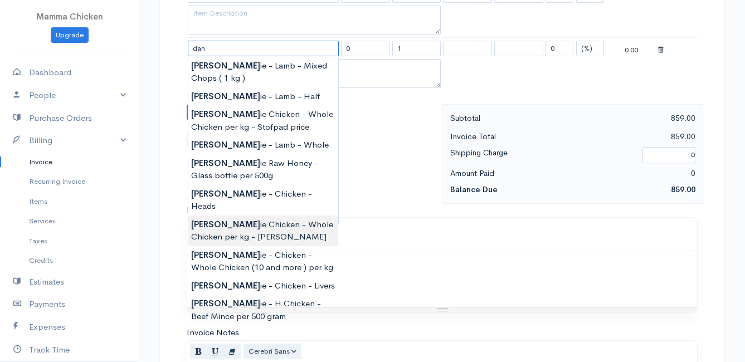
scroll to position [1337, 0]
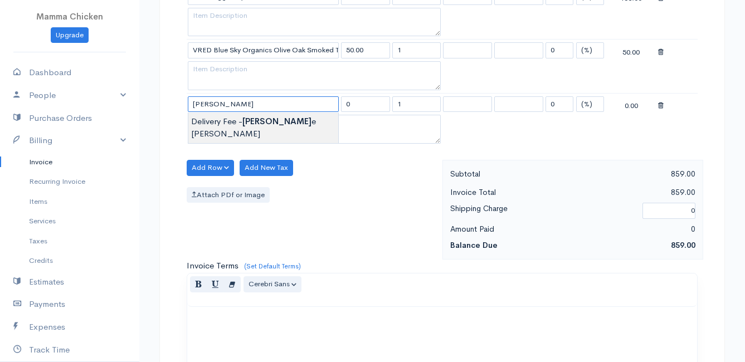
type input "Delivery Fee - Danielle Wotherspoon"
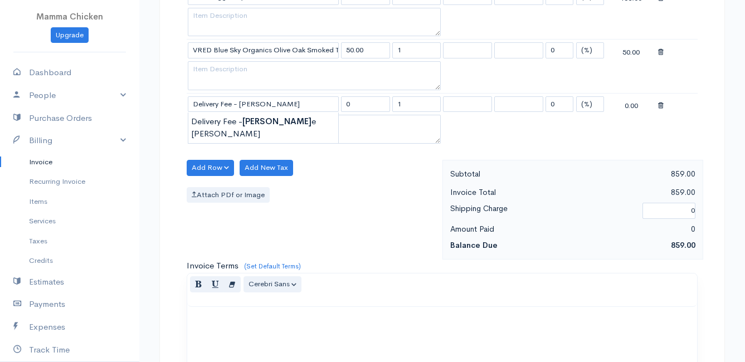
type input "25.00"
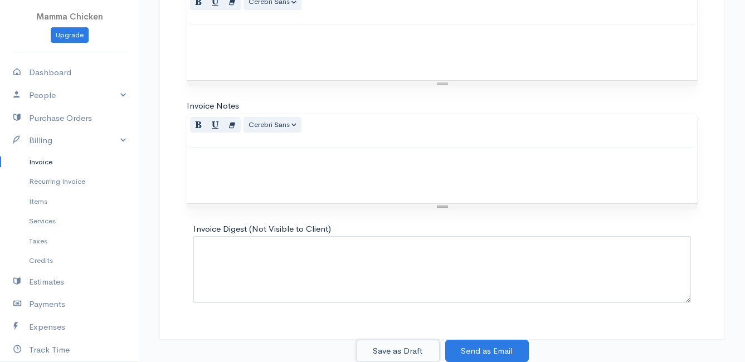
click at [400, 344] on button "Save as Draft" at bounding box center [398, 351] width 84 height 23
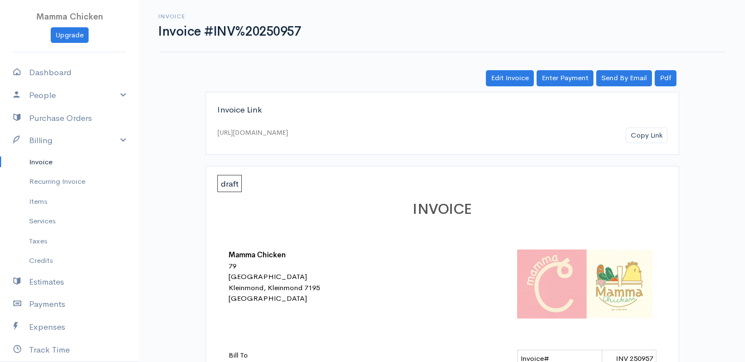
click at [45, 160] on link "Invoice" at bounding box center [69, 162] width 139 height 20
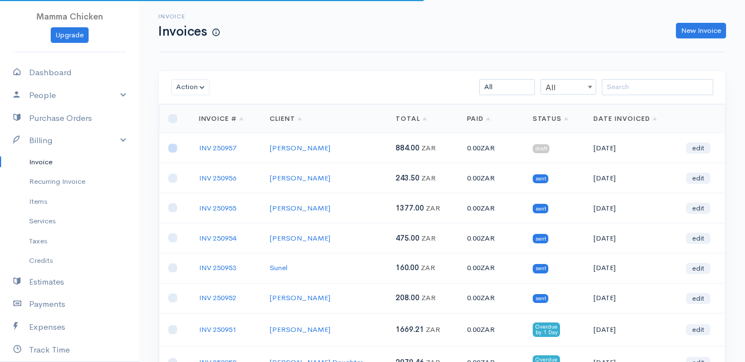
click at [173, 149] on input "checkbox" at bounding box center [172, 148] width 9 height 9
checkbox input "true"
click at [182, 83] on button "Action" at bounding box center [190, 87] width 38 height 16
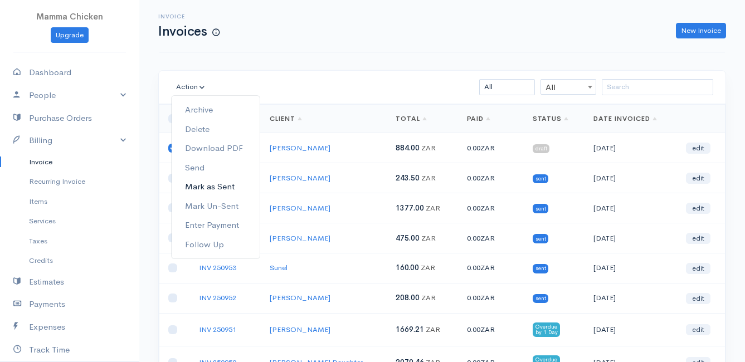
click at [223, 183] on link "Mark as Sent" at bounding box center [216, 186] width 88 height 19
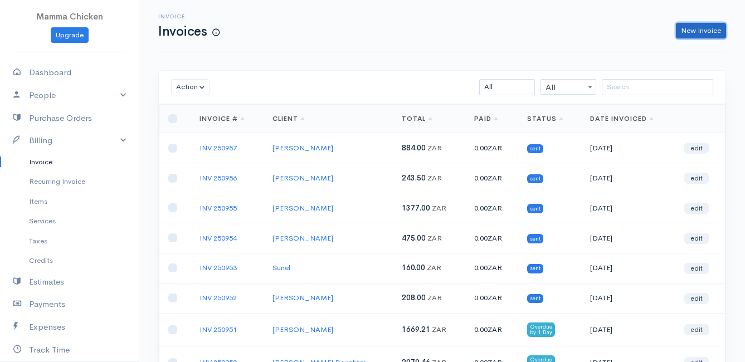
click at [713, 31] on link "New Invoice" at bounding box center [701, 31] width 50 height 16
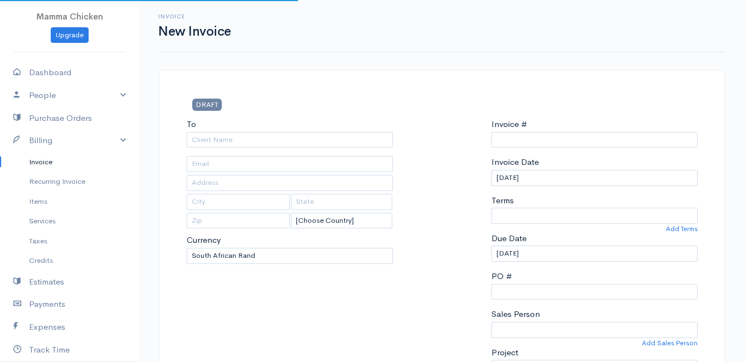
select select "[GEOGRAPHIC_DATA]"
select select "ZAR"
type input "INV 250958"
click at [230, 144] on input "To" at bounding box center [290, 140] width 206 height 16
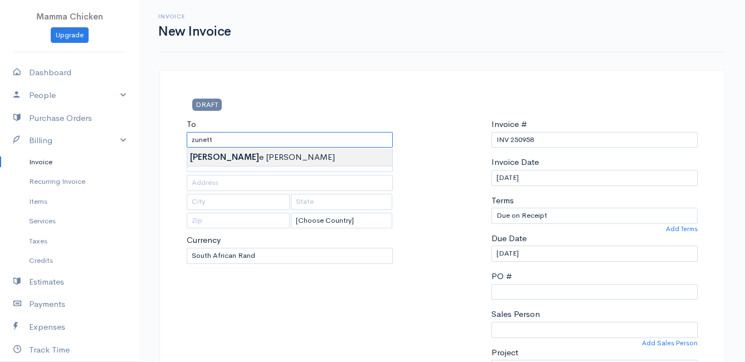
type input "[PERSON_NAME]"
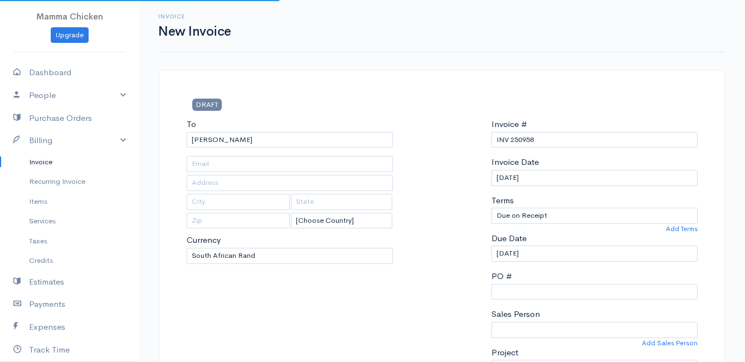
type input "47 Penguin Road"
type input "[PERSON_NAME] Bay"
type input "7195"
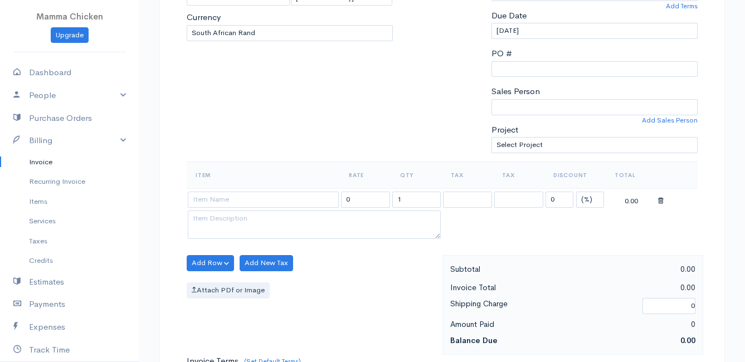
scroll to position [279, 0]
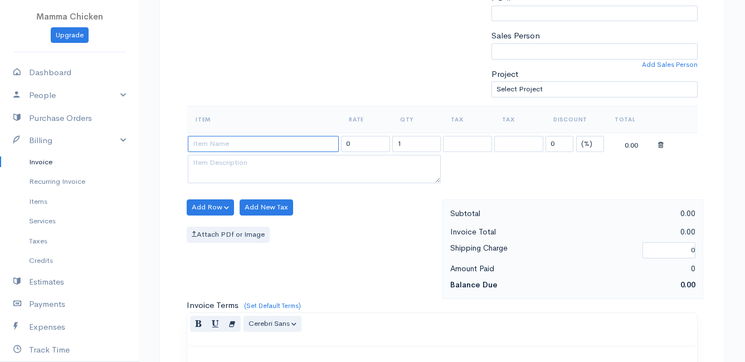
click at [207, 144] on input at bounding box center [263, 144] width 151 height 16
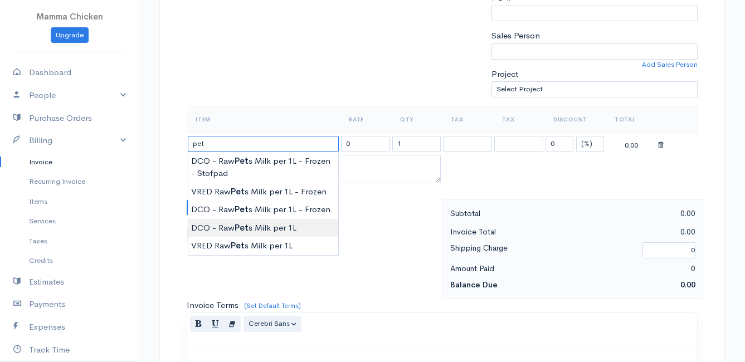
type input "DCO - Raw Pets Milk per 1L"
type input "42.00"
click at [282, 225] on body "Mamma Chicken Upgrade Dashboard People Clients Vendors Staff Users Purchase Ord…" at bounding box center [372, 202] width 745 height 963
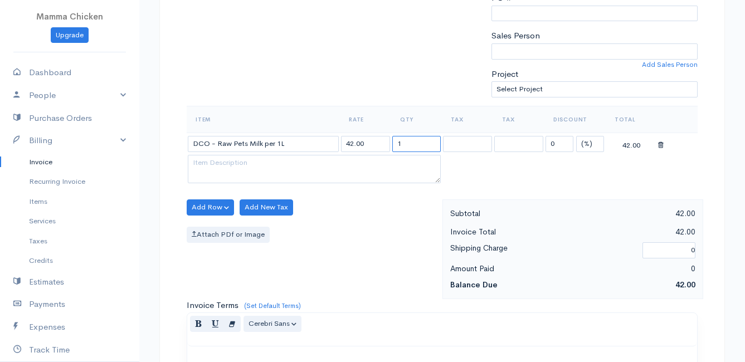
drag, startPoint x: 407, startPoint y: 143, endPoint x: 391, endPoint y: 143, distance: 16.2
click at [391, 143] on td "1" at bounding box center [416, 144] width 51 height 22
type input "2"
click at [362, 236] on div "Attach PDf or Image" at bounding box center [312, 235] width 250 height 16
click at [212, 203] on button "Add Row" at bounding box center [210, 207] width 47 height 16
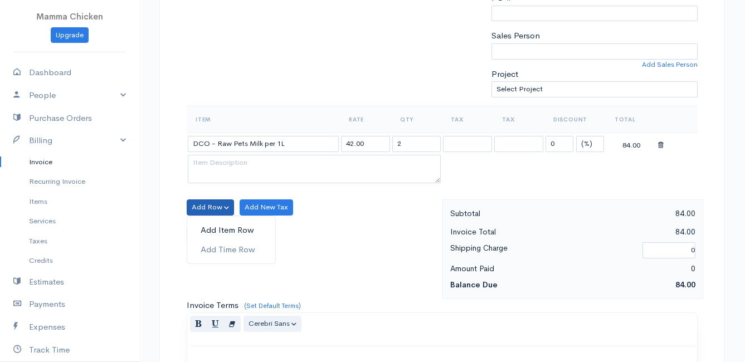
click at [212, 225] on link "Add Item Row" at bounding box center [231, 230] width 88 height 19
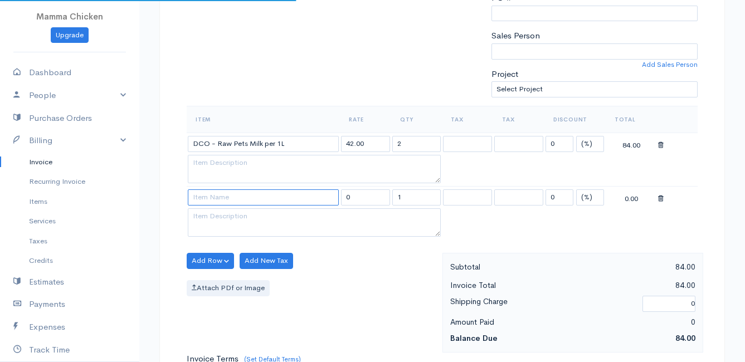
click at [208, 201] on input at bounding box center [263, 197] width 151 height 16
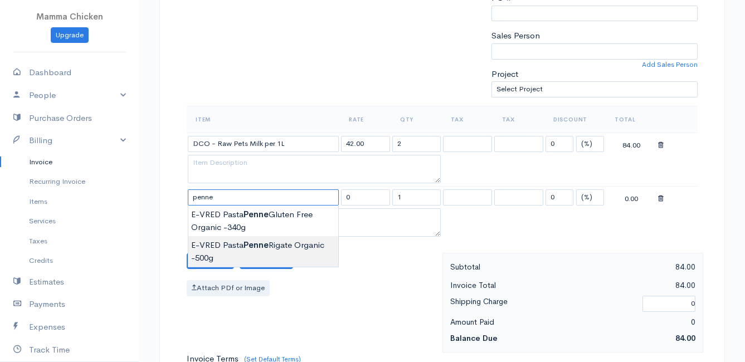
type input "E-VRED Pasta Penne Rigate Organic -500g"
type input "59.00"
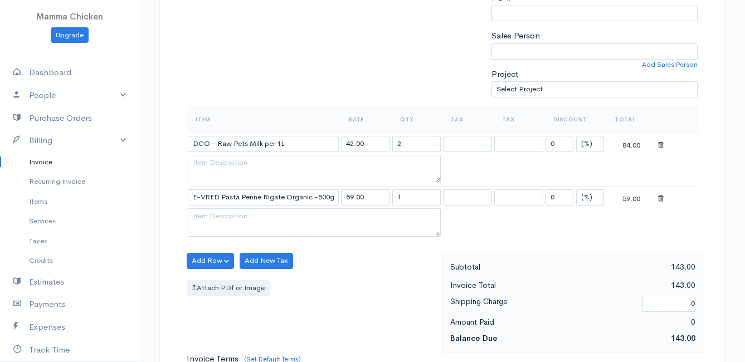
click at [255, 249] on body "Mamma Chicken Upgrade Dashboard People Clients Vendors Staff Users Purchase Ord…" at bounding box center [372, 229] width 745 height 1017
click at [199, 260] on button "Add Row" at bounding box center [210, 261] width 47 height 16
click at [213, 277] on link "Add Item Row" at bounding box center [231, 283] width 88 height 19
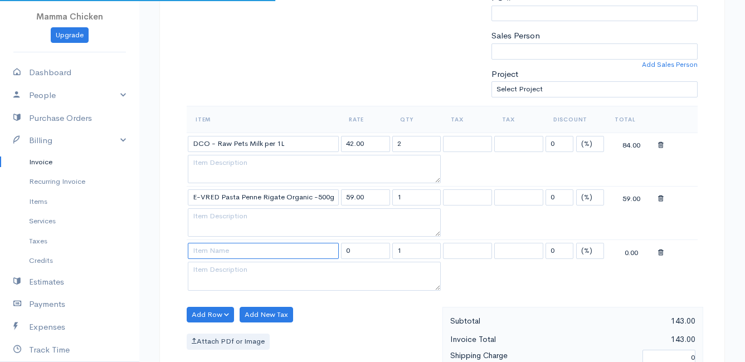
click at [207, 252] on input at bounding box center [263, 251] width 151 height 16
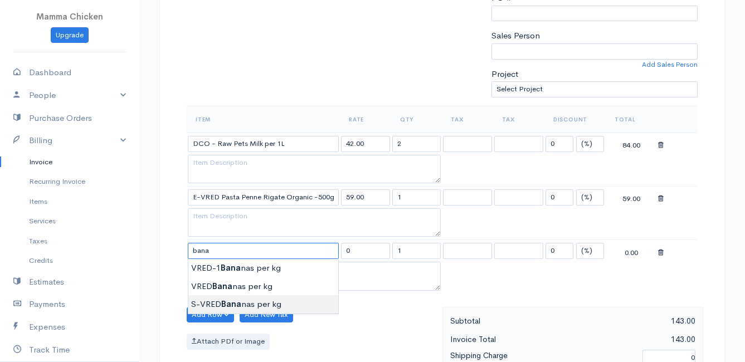
type input "S-VRED Bananas per kg"
type input "46.00"
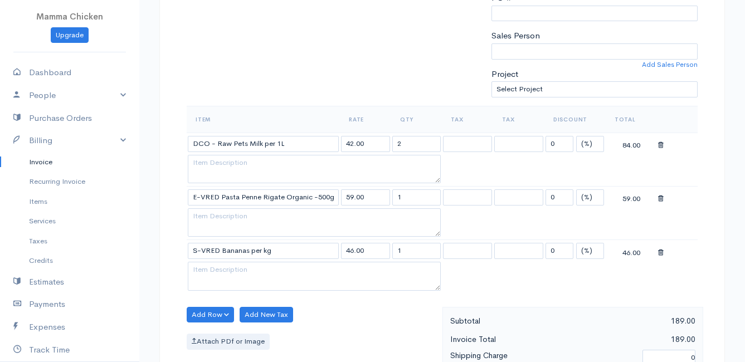
click at [222, 301] on body "Mamma Chicken Upgrade Dashboard People Clients Vendors Staff Users Purchase Ord…" at bounding box center [372, 256] width 745 height 1070
click at [212, 314] on button "Add Row" at bounding box center [210, 315] width 47 height 16
click at [221, 272] on link "Add Item Row" at bounding box center [231, 273] width 88 height 19
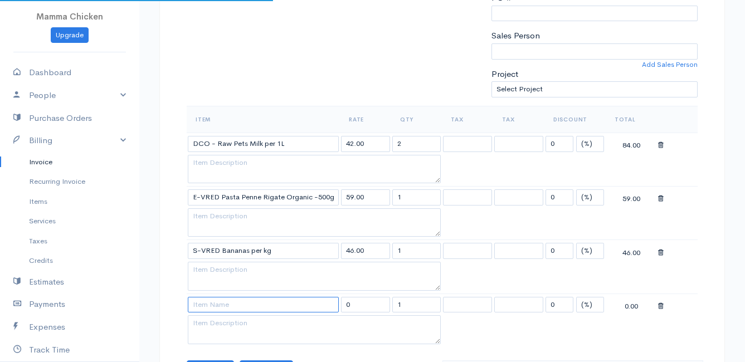
click at [222, 305] on input at bounding box center [263, 305] width 151 height 16
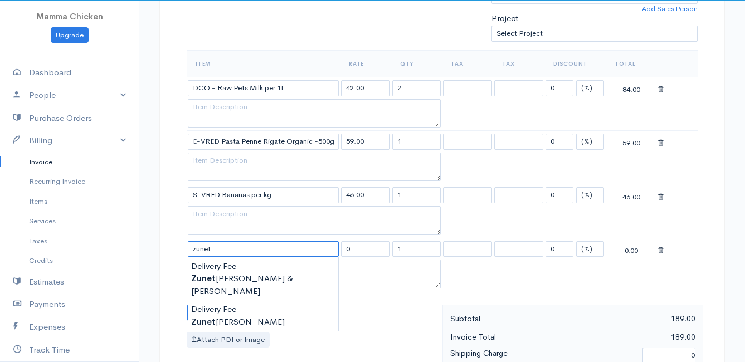
scroll to position [390, 0]
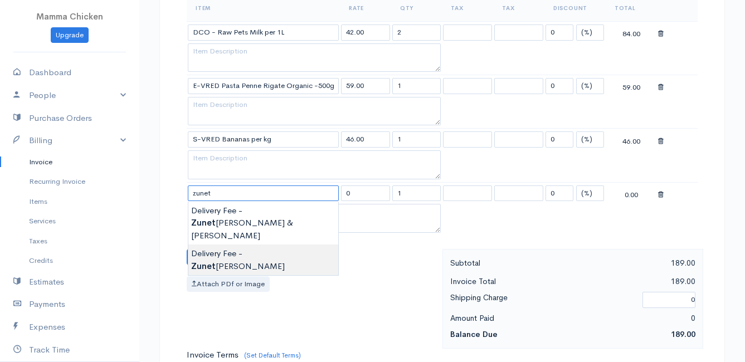
type input "Delivery Fee - Zunette Mulder"
type input "25.00"
click at [256, 222] on body "Mamma Chicken Upgrade Dashboard People Clients Vendors Staff Users Purchase Ord…" at bounding box center [372, 172] width 745 height 1124
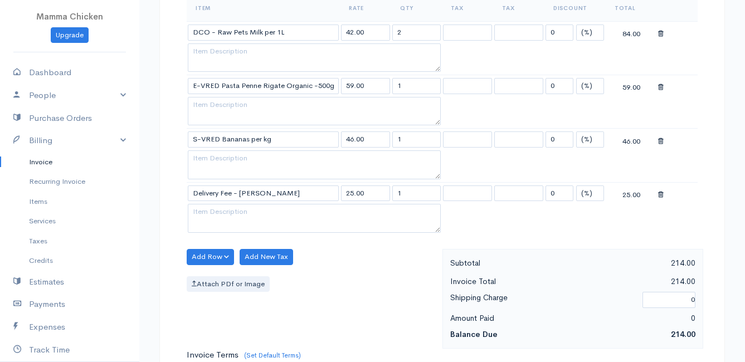
click at [303, 287] on div "Attach PDf or Image" at bounding box center [312, 284] width 250 height 16
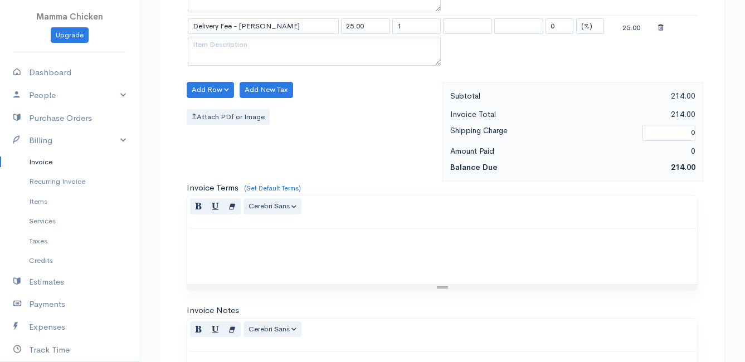
scroll to position [762, 0]
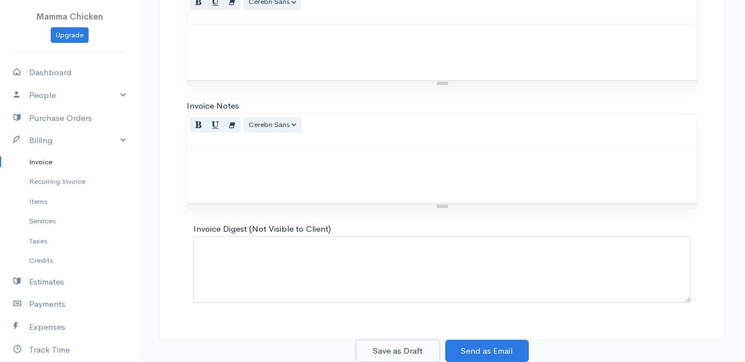
click at [398, 345] on button "Save as Draft" at bounding box center [398, 351] width 84 height 23
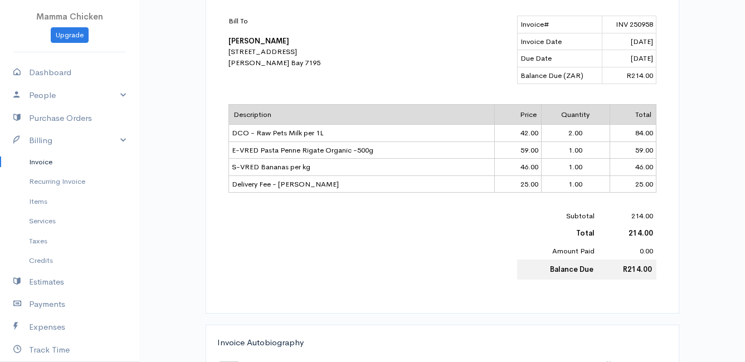
scroll to position [365, 0]
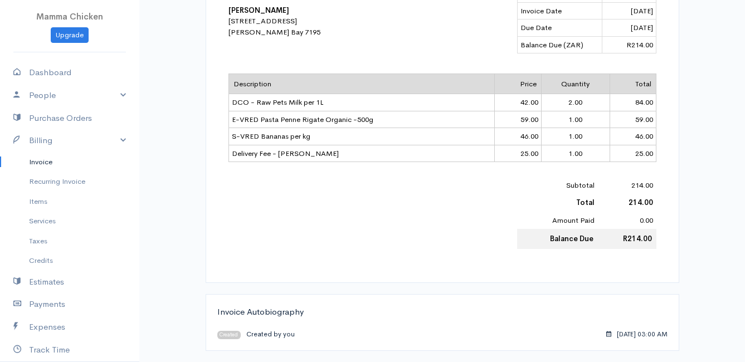
click at [42, 164] on link "Invoice" at bounding box center [69, 162] width 139 height 20
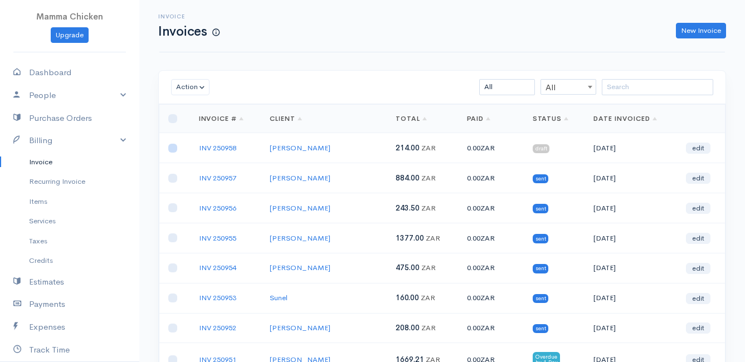
click at [170, 148] on input "checkbox" at bounding box center [172, 148] width 9 height 9
checkbox input "true"
click at [189, 81] on button "Action" at bounding box center [190, 87] width 38 height 16
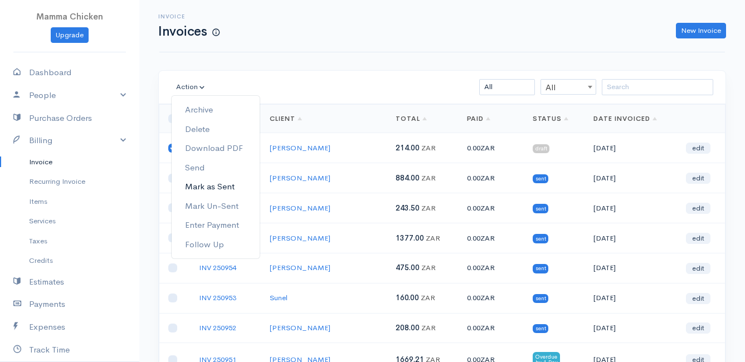
click at [224, 184] on link "Mark as Sent" at bounding box center [216, 186] width 88 height 19
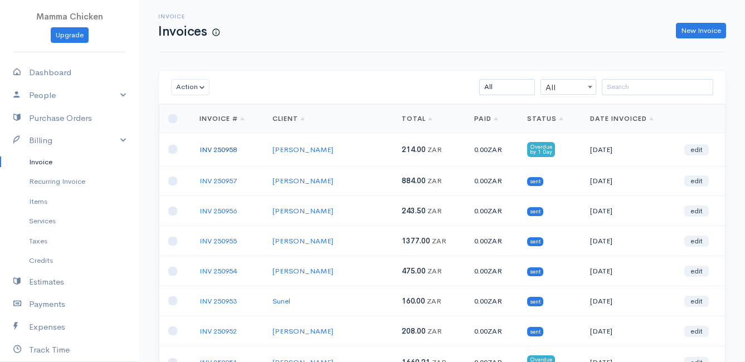
click at [216, 148] on link "INV 250958" at bounding box center [217, 149] width 37 height 9
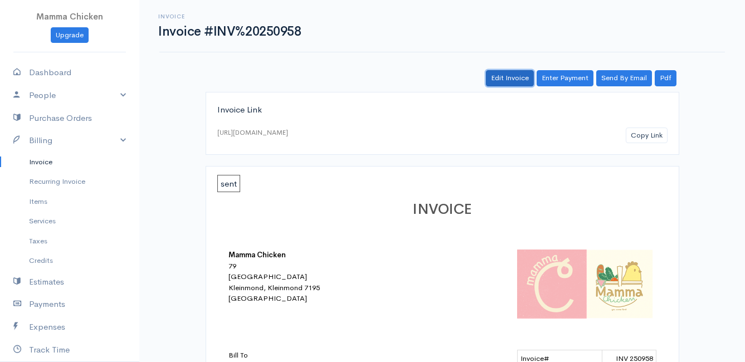
click at [503, 72] on link "Edit Invoice" at bounding box center [510, 78] width 48 height 16
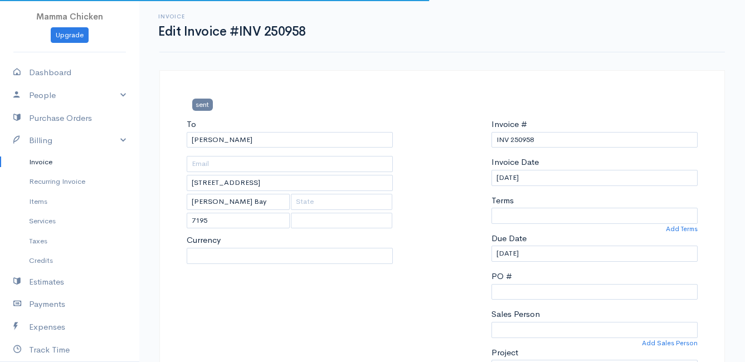
select select "0"
select select
select select "[GEOGRAPHIC_DATA]"
select select "ZAR"
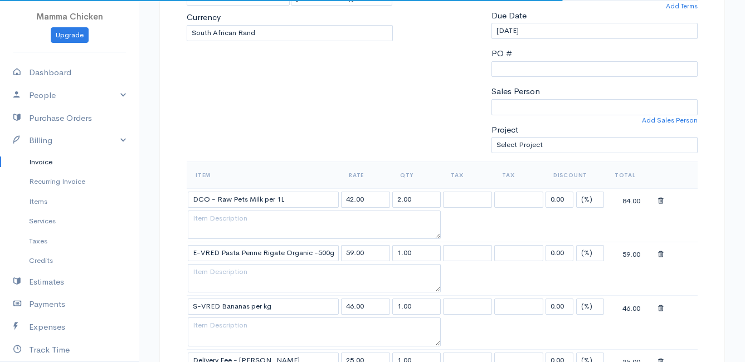
scroll to position [111, 0]
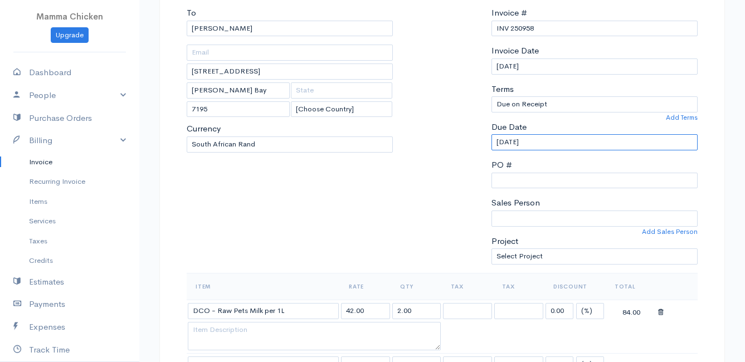
click at [540, 143] on input "[DATE]" at bounding box center [594, 142] width 206 height 16
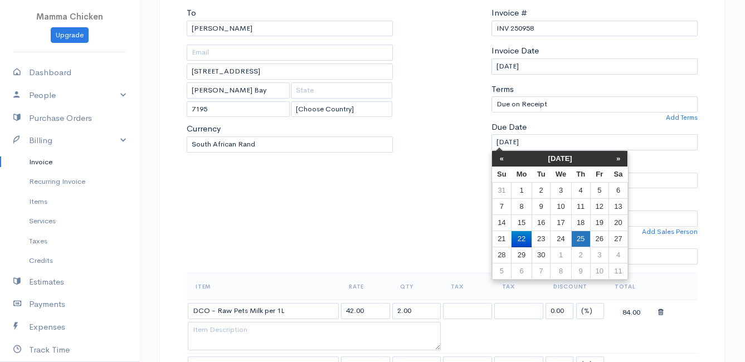
click at [583, 237] on td "25" at bounding box center [580, 239] width 19 height 16
type input "[DATE]"
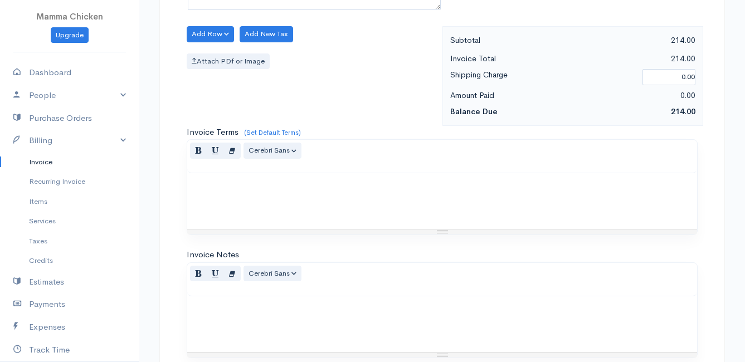
scroll to position [762, 0]
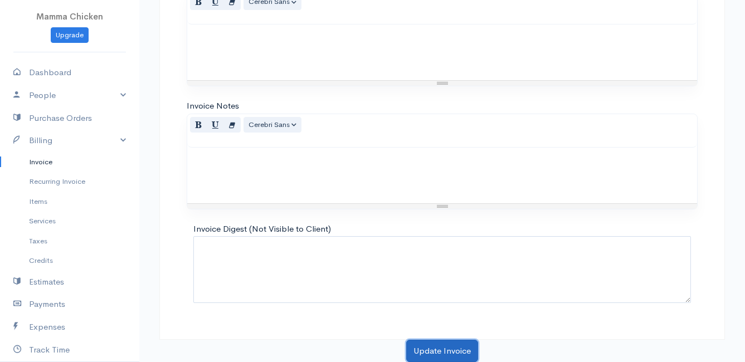
click at [427, 350] on button "Update Invoice" at bounding box center [442, 351] width 72 height 23
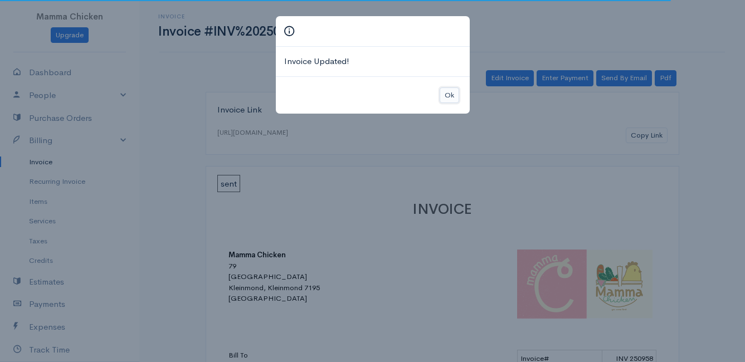
click at [451, 94] on button "Ok" at bounding box center [449, 95] width 19 height 16
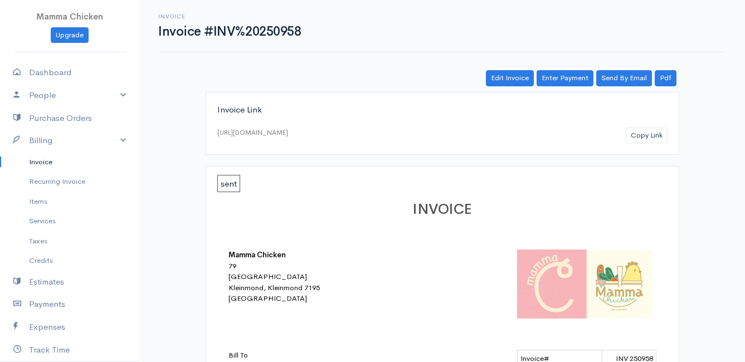
click at [37, 162] on link "Invoice" at bounding box center [69, 162] width 139 height 20
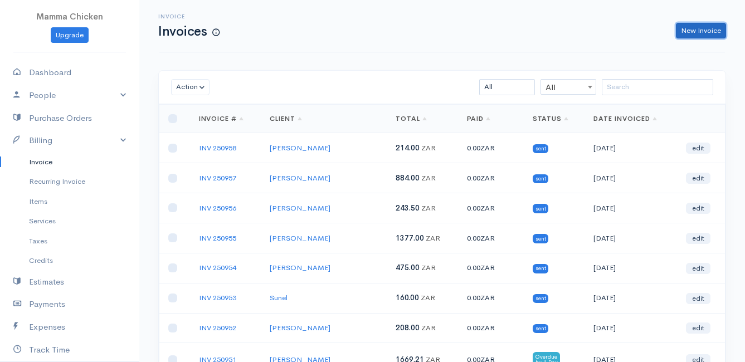
click at [693, 35] on link "New Invoice" at bounding box center [701, 31] width 50 height 16
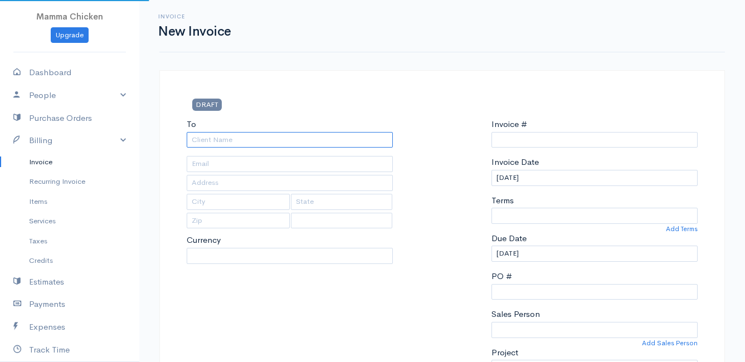
click at [225, 139] on input "To" at bounding box center [290, 140] width 206 height 16
select select "[GEOGRAPHIC_DATA]"
select select "ZAR"
type input "INV 250959"
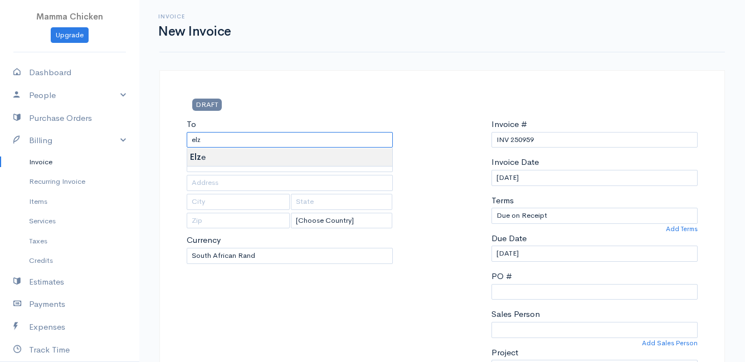
type input "Elze"
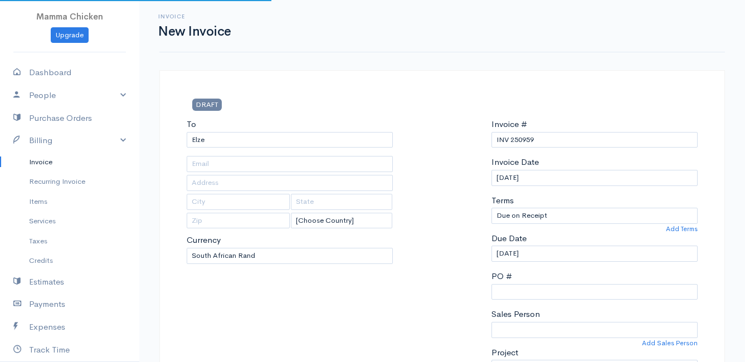
type input "5047 Serruria Circle"
type input "Bettys Bay"
type input "7195"
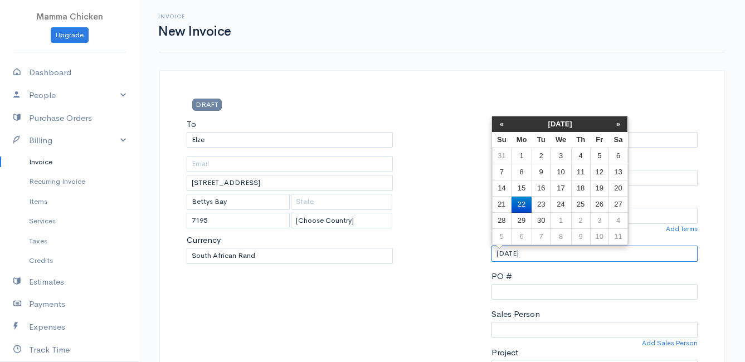
click at [559, 255] on input "[DATE]" at bounding box center [594, 254] width 206 height 16
click at [560, 203] on td "24" at bounding box center [560, 205] width 21 height 16
type input "[DATE]"
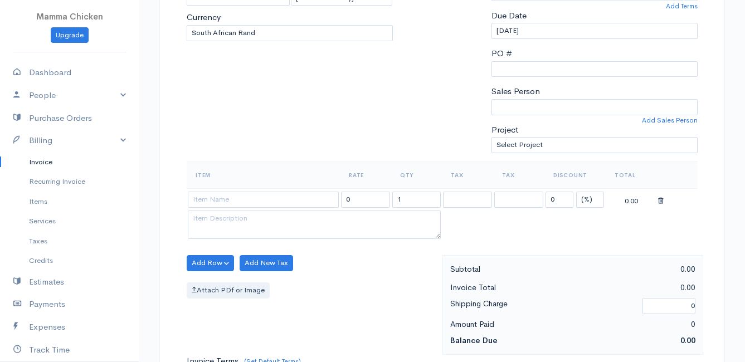
scroll to position [279, 0]
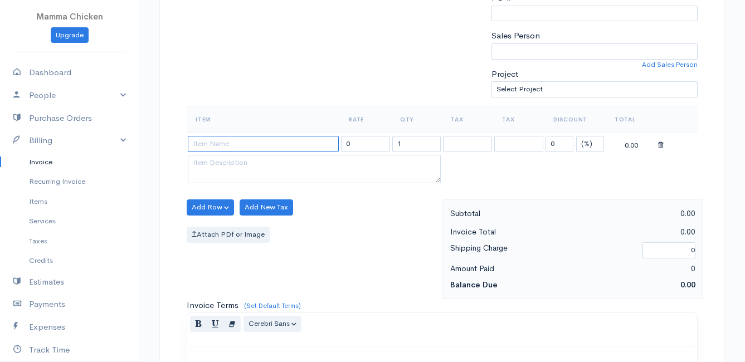
click at [208, 146] on input at bounding box center [263, 144] width 151 height 16
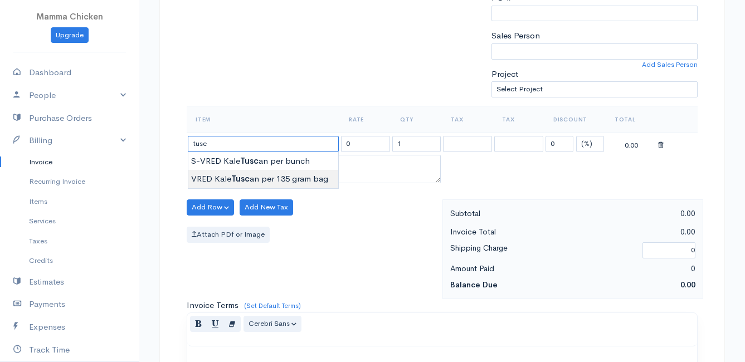
type input "VRED Kale Tuscan per 135 gram bag"
type input "24.00"
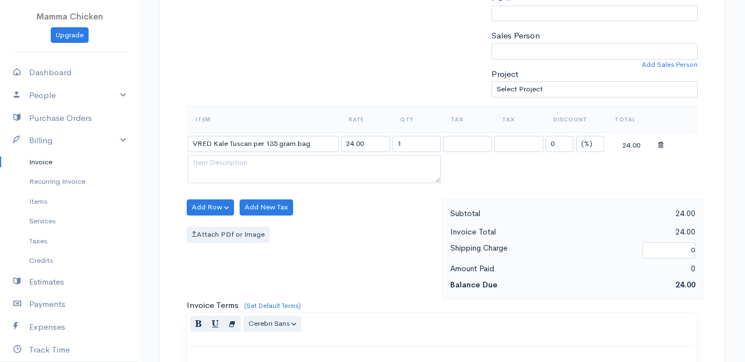
click at [253, 177] on body "Mamma Chicken Upgrade Dashboard People Clients Vendors Staff Users Purchase Ord…" at bounding box center [372, 202] width 745 height 963
click at [212, 206] on button "Add Row" at bounding box center [210, 207] width 47 height 16
click at [214, 228] on link "Add Item Row" at bounding box center [231, 230] width 88 height 19
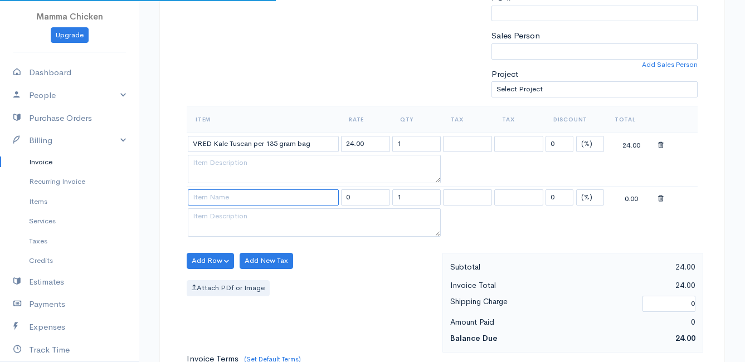
click at [212, 197] on input at bounding box center [263, 197] width 151 height 16
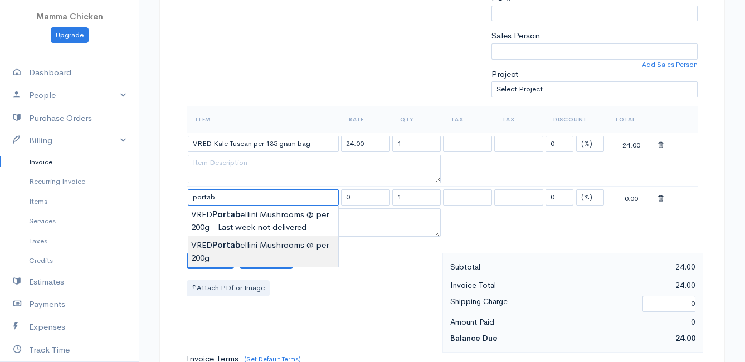
type input "VRED Portabellini Mushrooms @ per 200g"
type input "37.00"
click at [253, 249] on body "Mamma Chicken Upgrade Dashboard People Clients Vendors Staff Users Purchase Ord…" at bounding box center [372, 229] width 745 height 1017
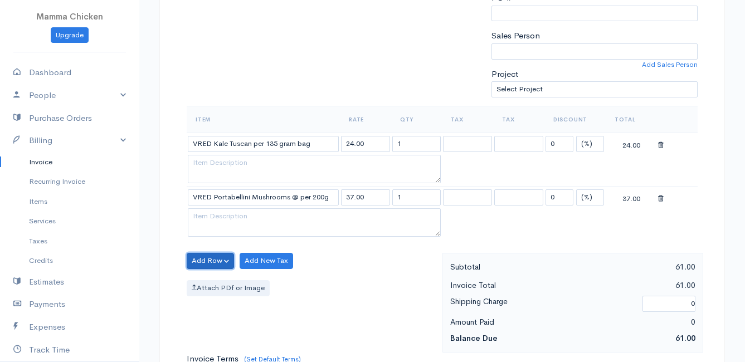
click at [209, 260] on button "Add Row" at bounding box center [210, 261] width 47 height 16
click at [208, 279] on link "Add Item Row" at bounding box center [231, 283] width 88 height 19
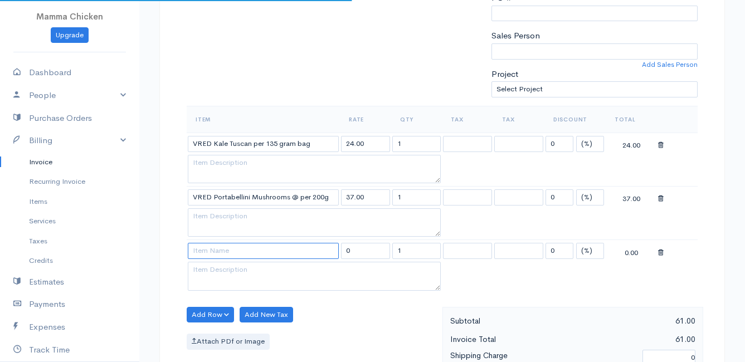
click at [204, 252] on input at bounding box center [263, 251] width 151 height 16
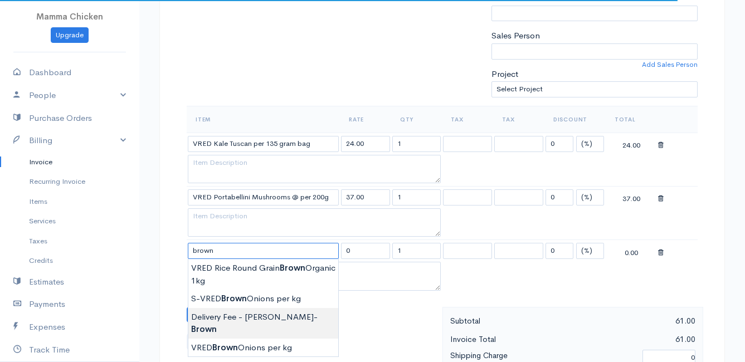
scroll to position [334, 0]
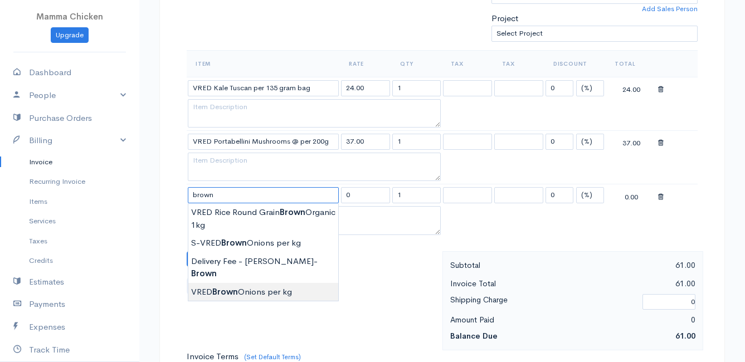
type input "VRED Brown Onions per kg"
type input "29.00"
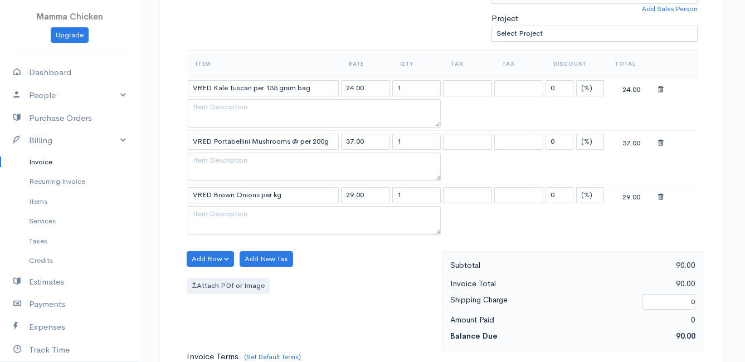
click at [250, 280] on body "Mamma Chicken Upgrade Dashboard People Clients Vendors Staff Users Purchase Ord…" at bounding box center [372, 201] width 745 height 1070
click at [203, 255] on button "Add Row" at bounding box center [210, 259] width 47 height 16
click at [208, 277] on link "Add Item Row" at bounding box center [231, 281] width 88 height 19
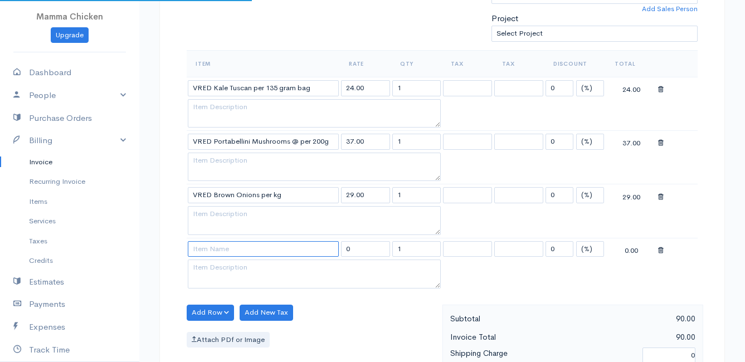
click at [202, 248] on input at bounding box center [263, 249] width 151 height 16
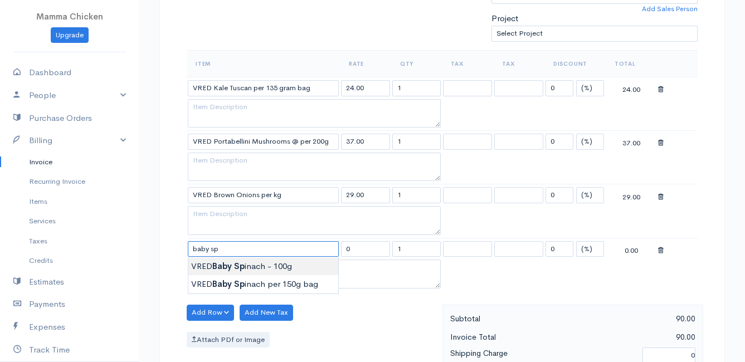
type input "VRED Baby Spinach - 100g"
type input "28.00"
click at [269, 265] on body "Mamma Chicken Upgrade Dashboard People Clients Vendors Staff Users Purchase Ord…" at bounding box center [372, 228] width 745 height 1124
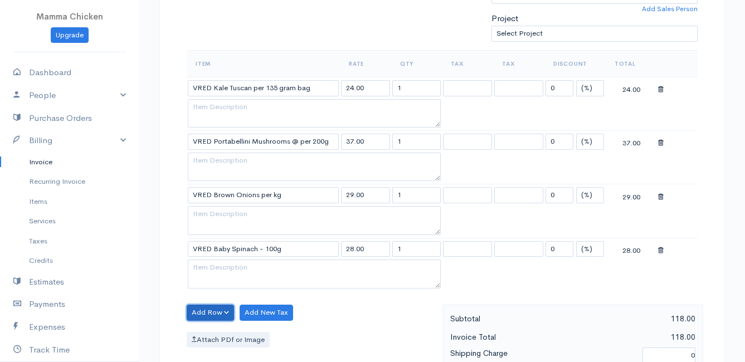
click at [212, 315] on button "Add Row" at bounding box center [210, 313] width 47 height 16
click at [214, 266] on link "Add Item Row" at bounding box center [231, 270] width 88 height 19
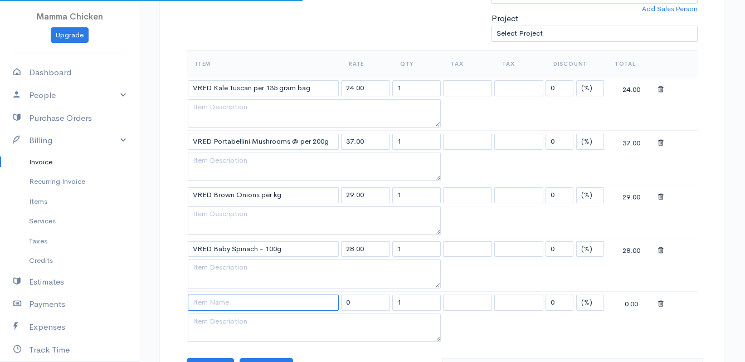
click at [211, 305] on input at bounding box center [263, 303] width 151 height 16
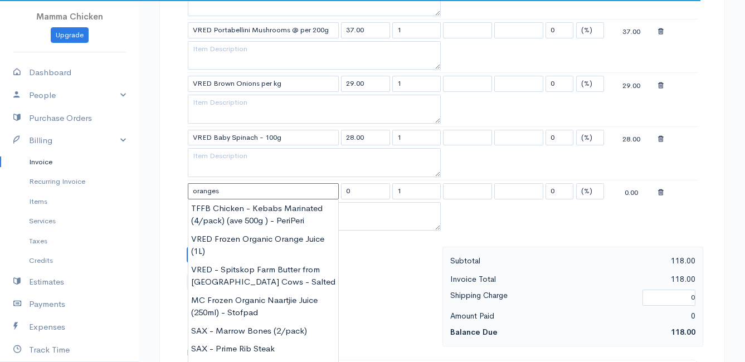
scroll to position [501, 0]
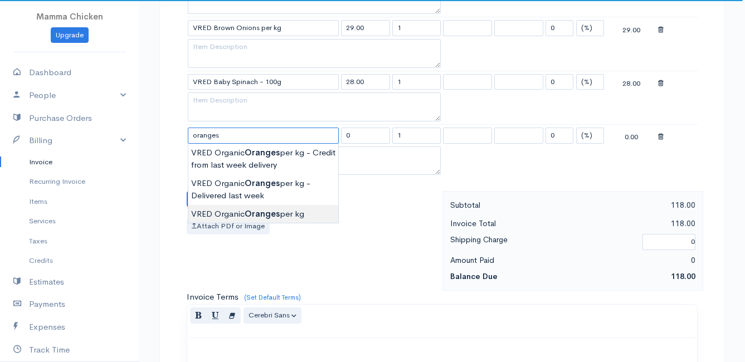
type input "VRED Organic Oranges per kg"
type input "40.00"
click at [251, 208] on body "Mamma Chicken Upgrade Dashboard People Clients Vendors Staff Users Purchase Ord…" at bounding box center [372, 88] width 745 height 1178
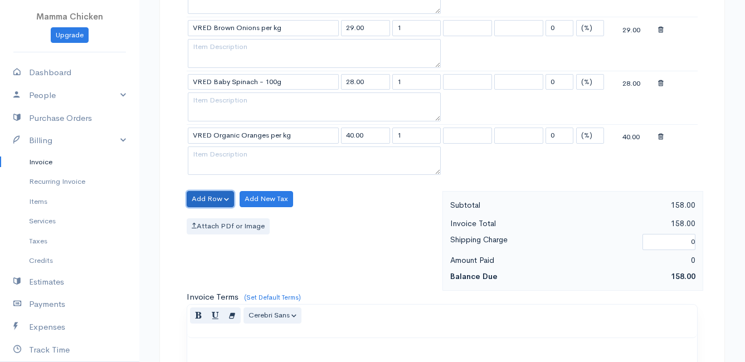
click at [203, 196] on button "Add Row" at bounding box center [210, 199] width 47 height 16
click at [206, 219] on link "Add Item Row" at bounding box center [231, 221] width 88 height 19
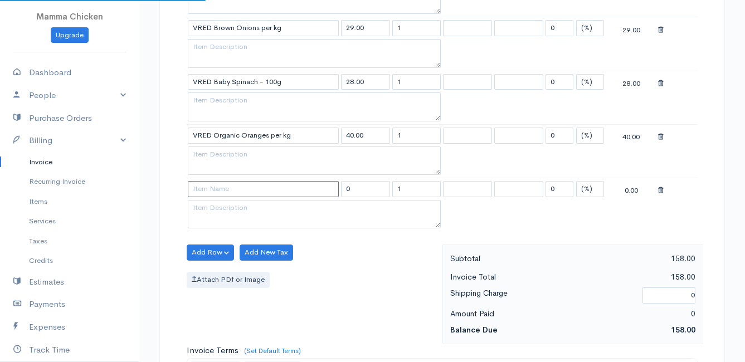
click at [211, 188] on input at bounding box center [263, 189] width 151 height 16
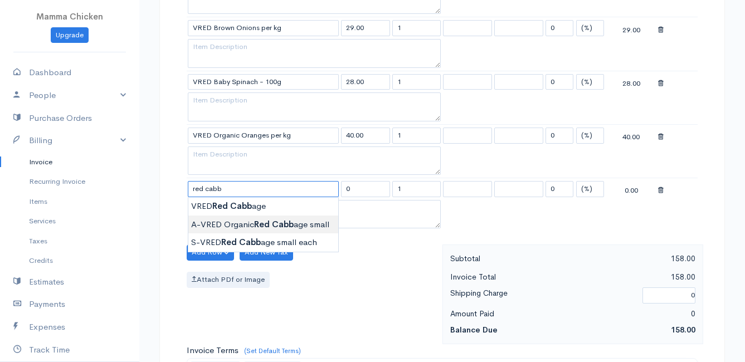
type input "A-VRED Organic Red Cabbage small"
type input "33.00"
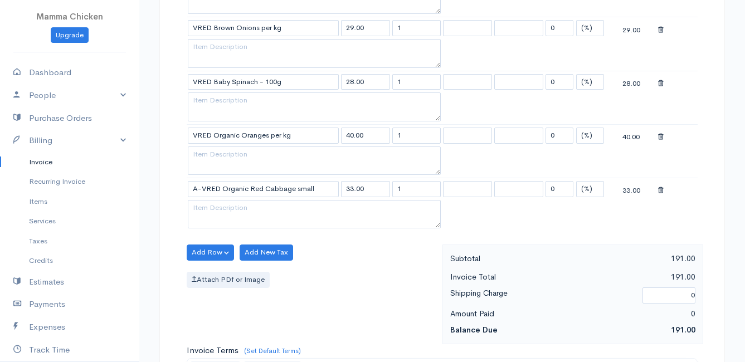
click at [261, 221] on body "Mamma Chicken Upgrade Dashboard People Clients Vendors Staff Users Purchase Ord…" at bounding box center [372, 114] width 745 height 1231
click at [216, 251] on button "Add Row" at bounding box center [210, 253] width 47 height 16
click at [211, 272] on link "Add Item Row" at bounding box center [231, 275] width 88 height 19
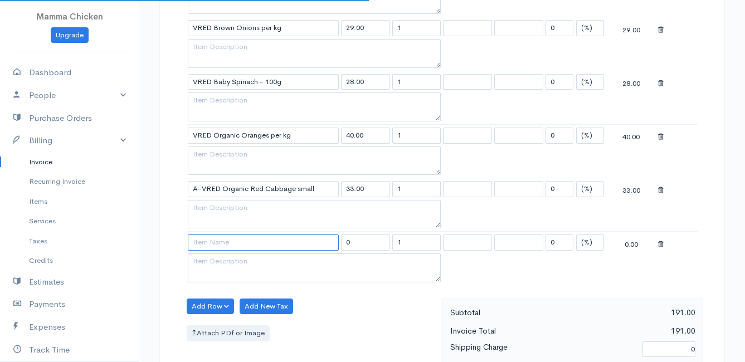
click at [206, 246] on input at bounding box center [263, 243] width 151 height 16
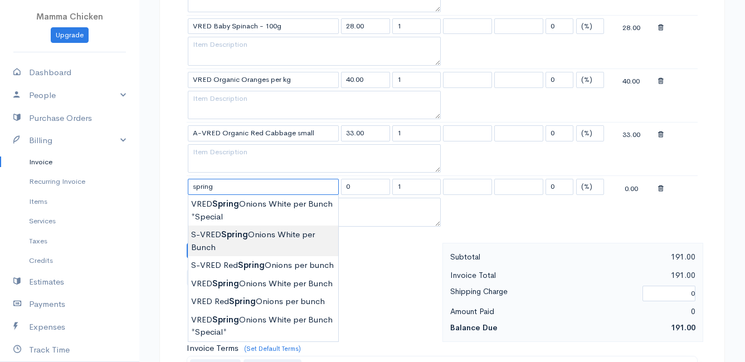
scroll to position [613, 0]
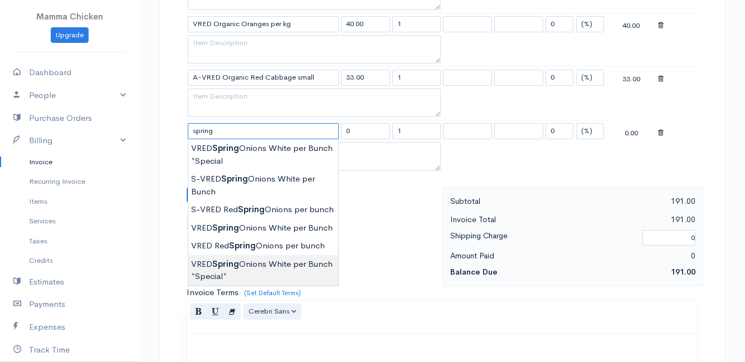
type input "VRED Spring Onions White per Bunch *Special*"
type input "20.00"
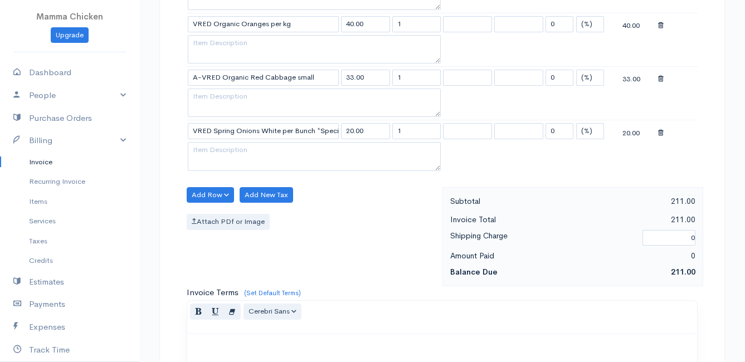
click at [256, 280] on body "Mamma Chicken Upgrade Dashboard People Clients Vendors Staff Users Purchase Ord…" at bounding box center [372, 29] width 745 height 1285
click at [204, 191] on button "Add Row" at bounding box center [210, 195] width 47 height 16
click at [205, 212] on link "Add Item Row" at bounding box center [231, 217] width 88 height 19
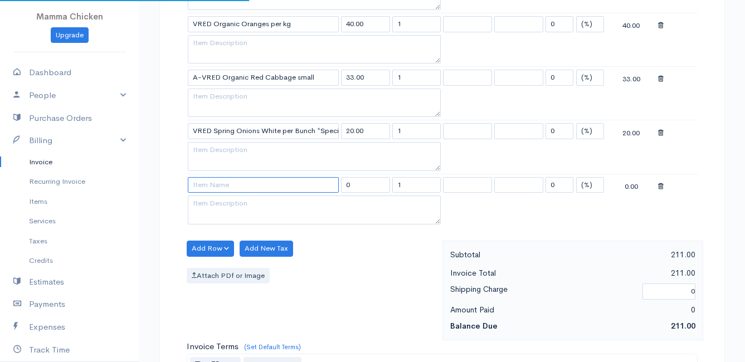
click at [211, 184] on input at bounding box center [263, 185] width 151 height 16
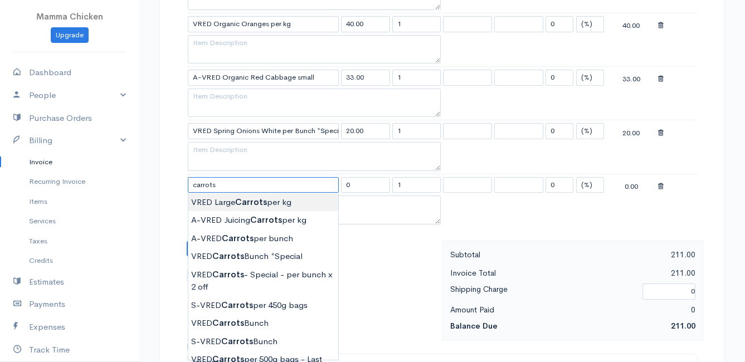
scroll to position [669, 0]
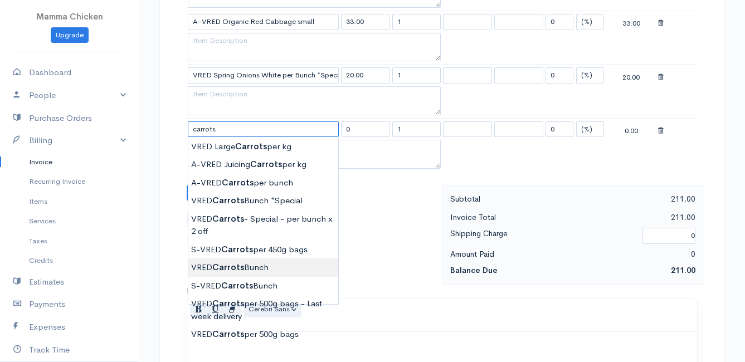
type input "VRED Carrots Bunch"
type input "23.00"
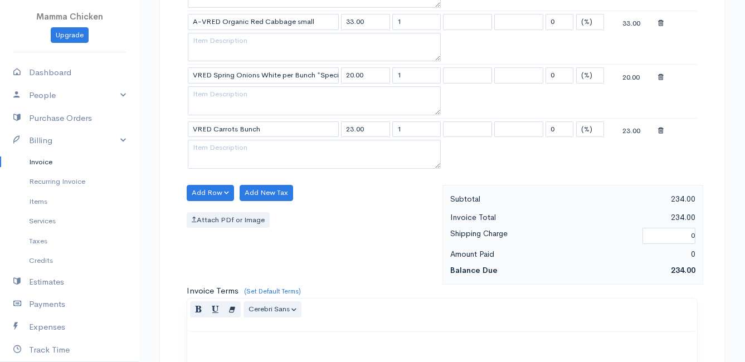
click at [253, 262] on body "Mamma Chicken Upgrade Dashboard People Clients Vendors Staff Users Purchase Ord…" at bounding box center [372, 0] width 745 height 1338
click at [203, 191] on button "Add Row" at bounding box center [210, 193] width 47 height 16
click at [201, 214] on link "Add Item Row" at bounding box center [231, 215] width 88 height 19
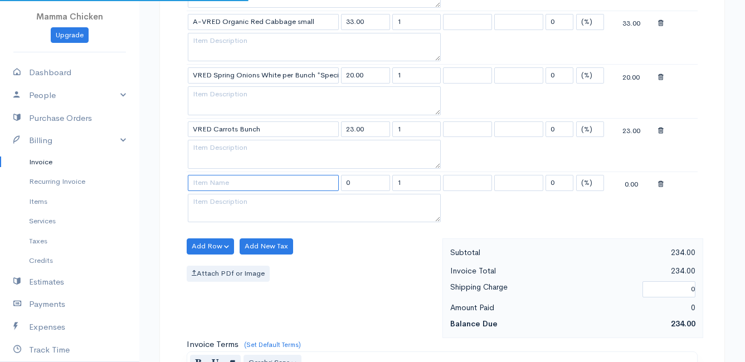
click at [202, 183] on input at bounding box center [263, 183] width 151 height 16
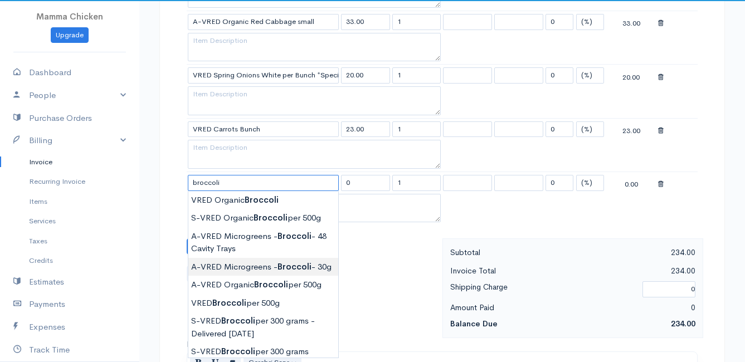
scroll to position [724, 0]
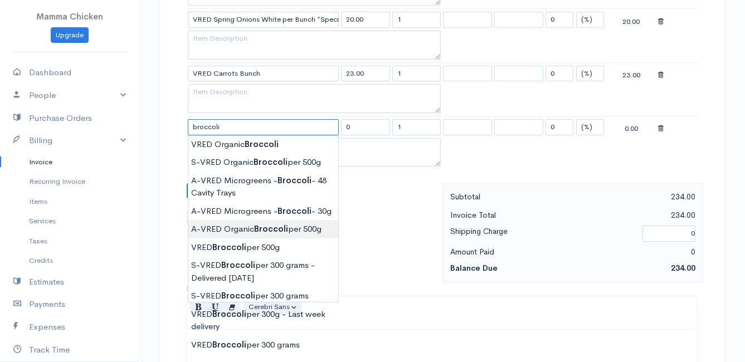
type input "A-VRED Organic Broccoli per 500g"
type input "45.00"
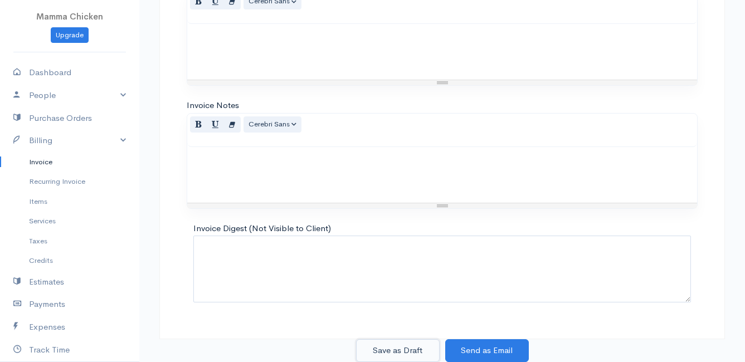
click at [391, 347] on button "Save as Draft" at bounding box center [398, 350] width 84 height 23
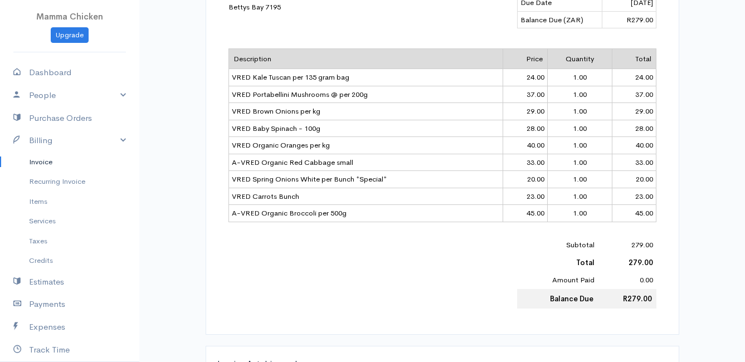
scroll to position [111, 0]
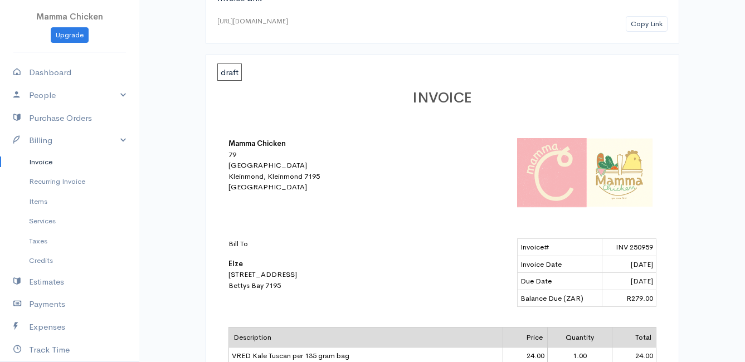
click at [38, 162] on link "Invoice" at bounding box center [69, 162] width 139 height 20
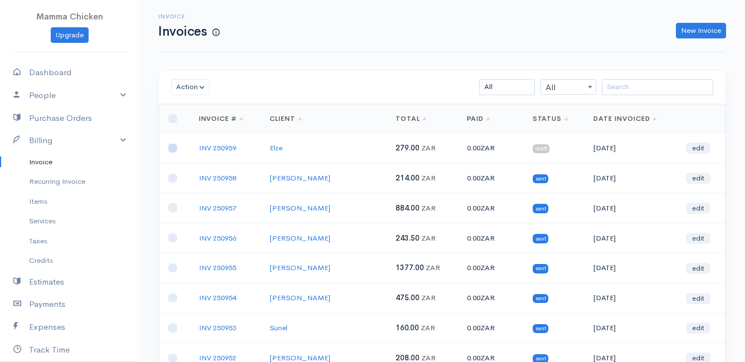
click at [173, 145] on input "checkbox" at bounding box center [172, 148] width 9 height 9
checkbox input "true"
click at [193, 85] on button "Action" at bounding box center [190, 87] width 38 height 16
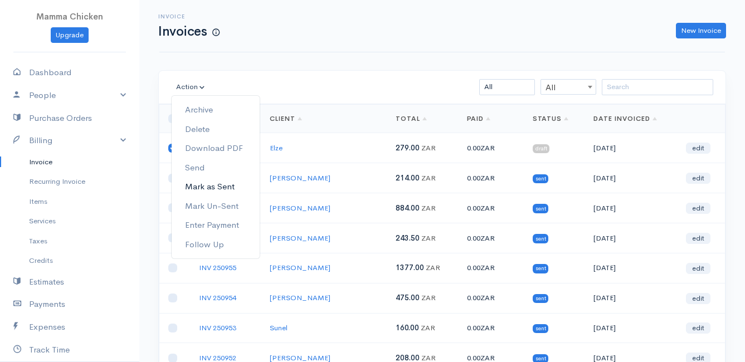
click at [222, 184] on link "Mark as Sent" at bounding box center [216, 186] width 88 height 19
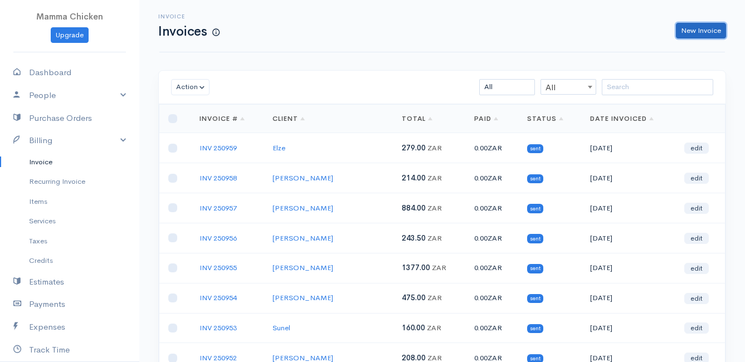
click at [702, 28] on link "New Invoice" at bounding box center [701, 31] width 50 height 16
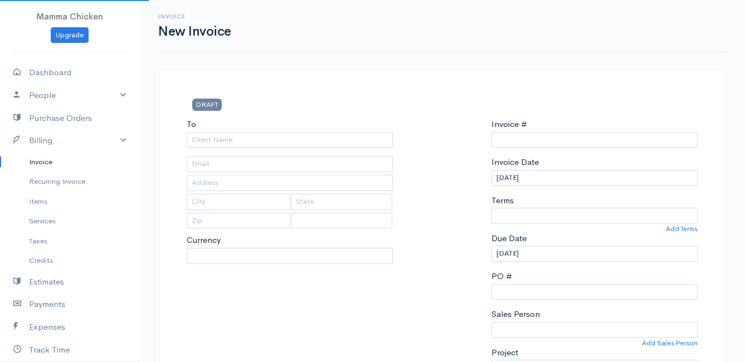
type input "INV 250960"
select select "[GEOGRAPHIC_DATA]"
select select "ZAR"
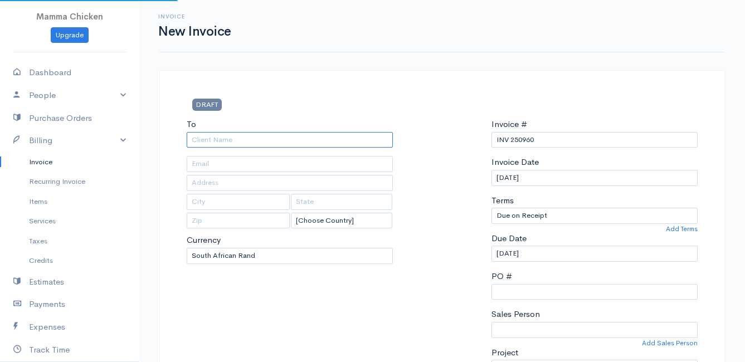
click at [206, 142] on input "To" at bounding box center [290, 140] width 206 height 16
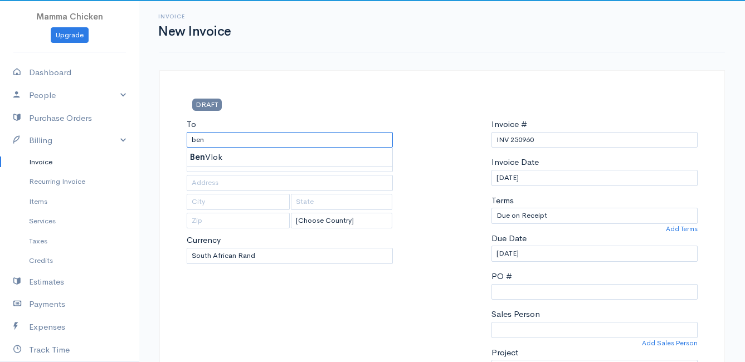
type input "[PERSON_NAME]"
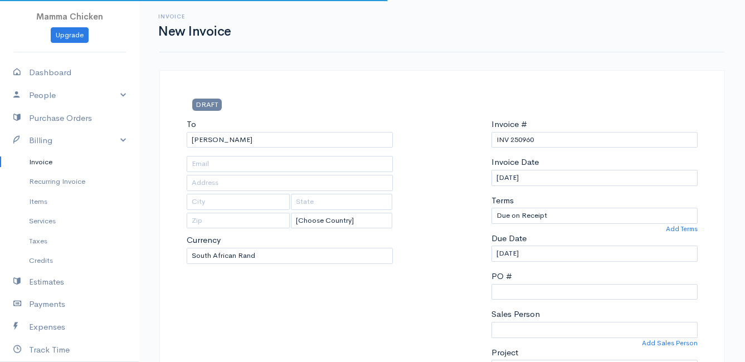
type input "3 Shelter Road"
type input "Bettys Bay"
type input "7195"
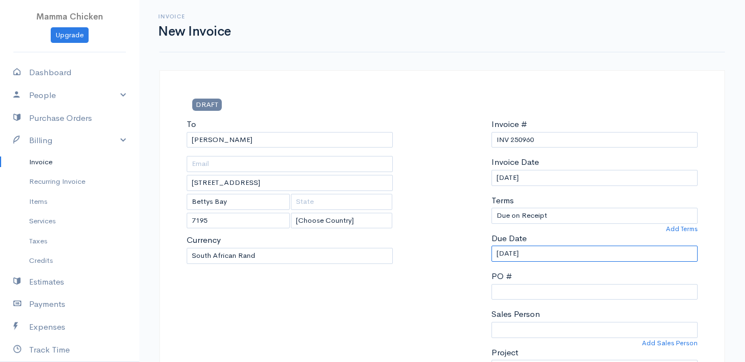
click at [560, 255] on input "[DATE]" at bounding box center [594, 254] width 206 height 16
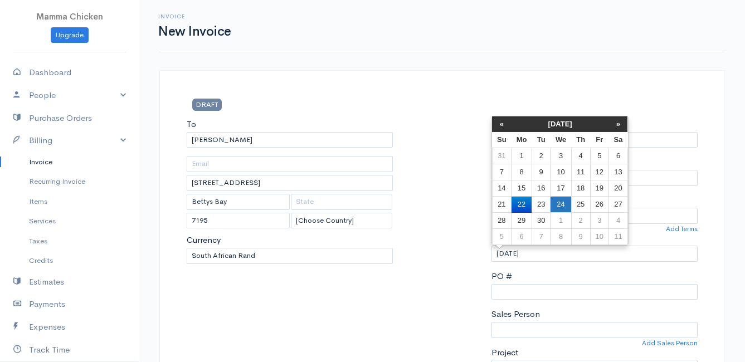
click at [567, 199] on td "24" at bounding box center [560, 205] width 21 height 16
type input "[DATE]"
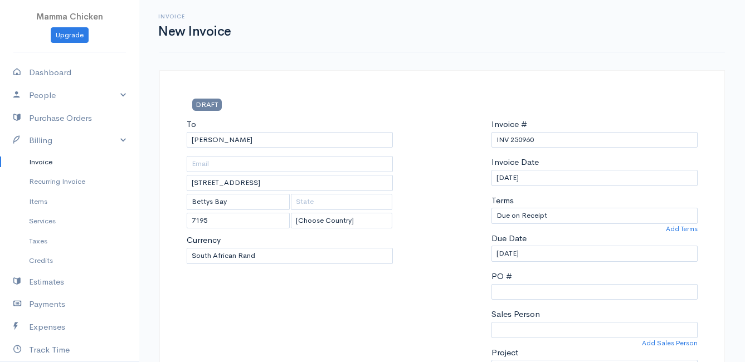
scroll to position [167, 0]
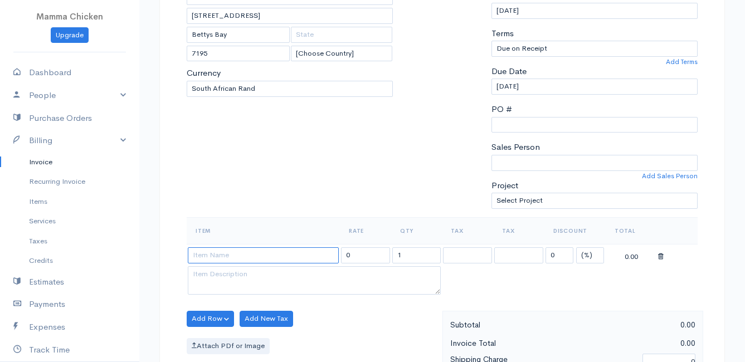
click at [206, 257] on input at bounding box center [263, 255] width 151 height 16
type input "VRED Baby Butter Lettuce - 100g"
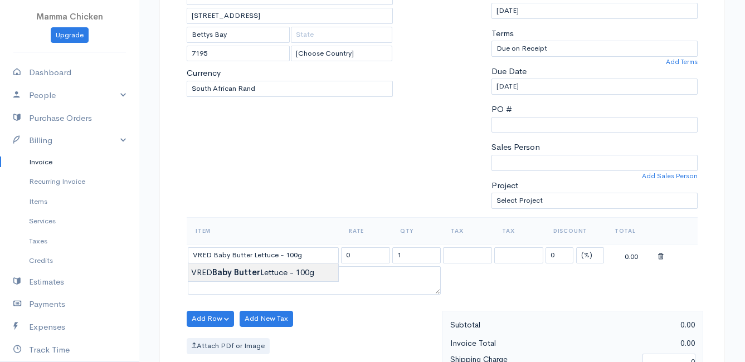
type input "24.00"
click at [218, 271] on body "Mamma Chicken Upgrade Dashboard People Clients Vendors Staff Users Purchase Ord…" at bounding box center [372, 314] width 745 height 963
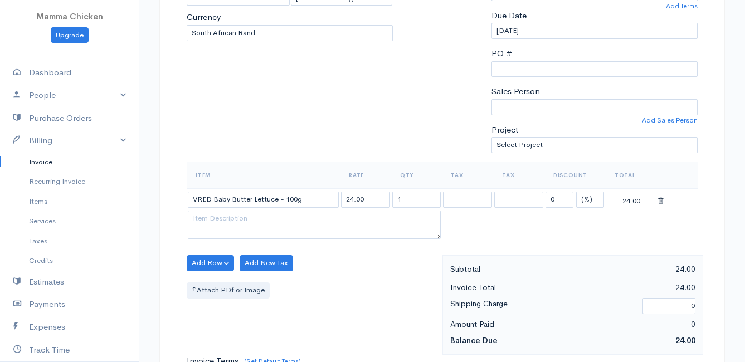
scroll to position [279, 0]
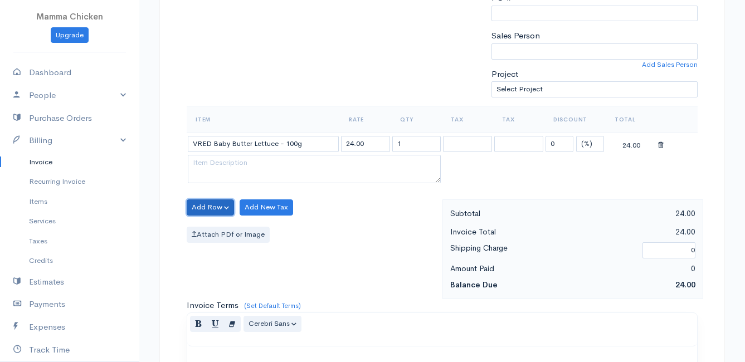
click at [211, 202] on button "Add Row" at bounding box center [210, 207] width 47 height 16
click at [203, 230] on link "Add Item Row" at bounding box center [231, 230] width 88 height 19
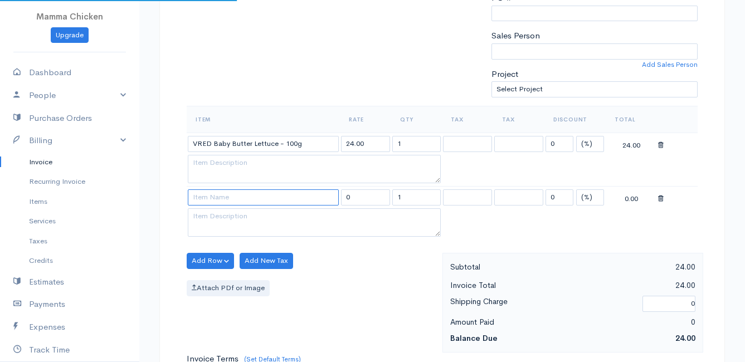
click at [203, 198] on input at bounding box center [263, 197] width 151 height 16
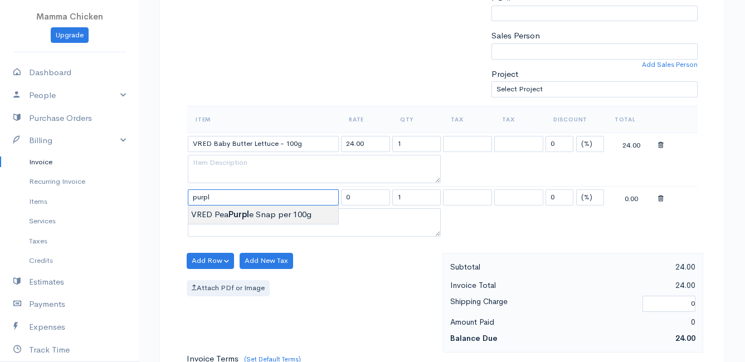
type input "VRED Pea Purple Snap per 100g"
type input "30.00"
click at [276, 216] on body "Mamma Chicken Upgrade Dashboard People Clients Vendors Staff Users Purchase Ord…" at bounding box center [372, 229] width 745 height 1017
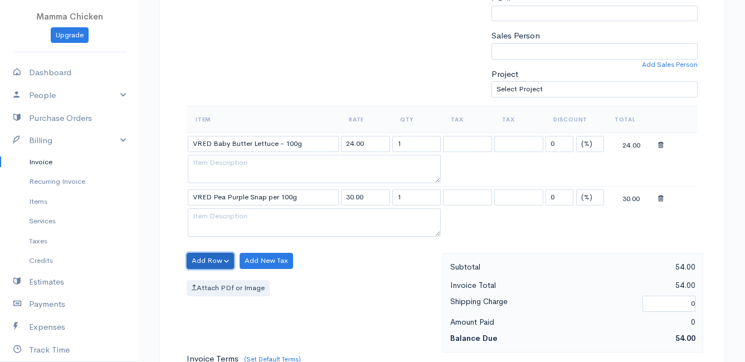
click at [208, 259] on button "Add Row" at bounding box center [210, 261] width 47 height 16
click at [209, 279] on link "Add Item Row" at bounding box center [231, 283] width 88 height 19
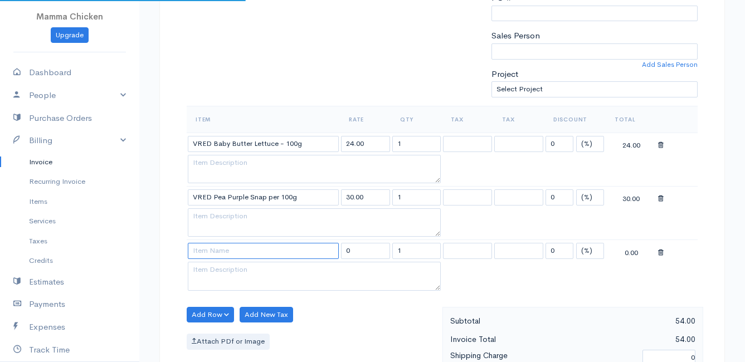
click at [214, 255] on input at bounding box center [263, 251] width 151 height 16
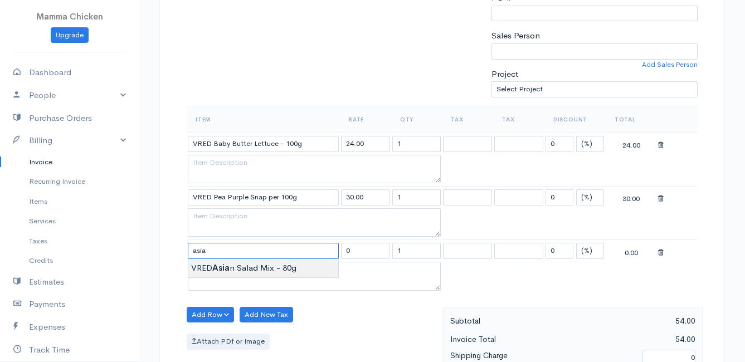
type input "VRED Asian Salad Mix - 80g"
type input "24.00"
click at [265, 269] on body "Mamma Chicken Upgrade Dashboard People Clients Vendors Staff Users Purchase Ord…" at bounding box center [372, 256] width 745 height 1070
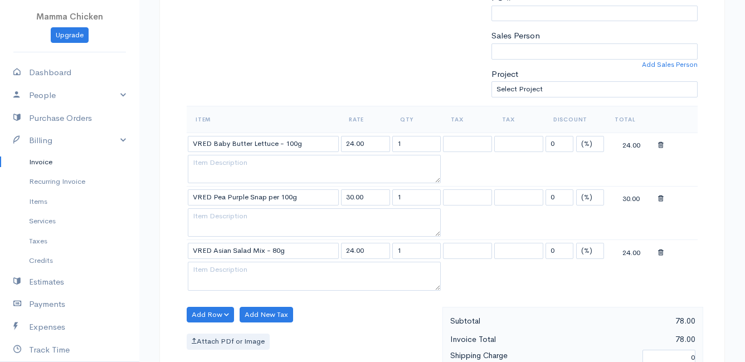
scroll to position [334, 0]
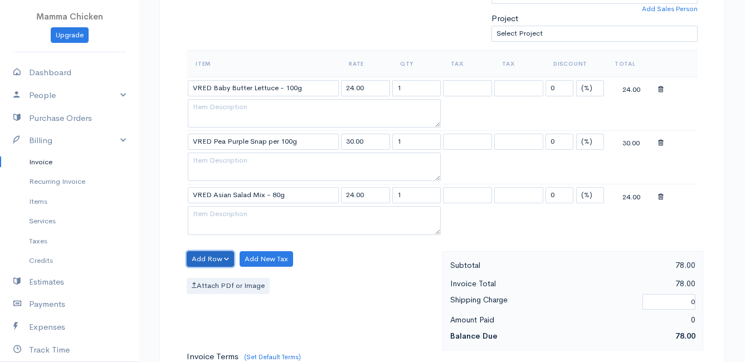
click at [212, 257] on button "Add Row" at bounding box center [210, 259] width 47 height 16
click at [217, 279] on link "Add Item Row" at bounding box center [231, 281] width 88 height 19
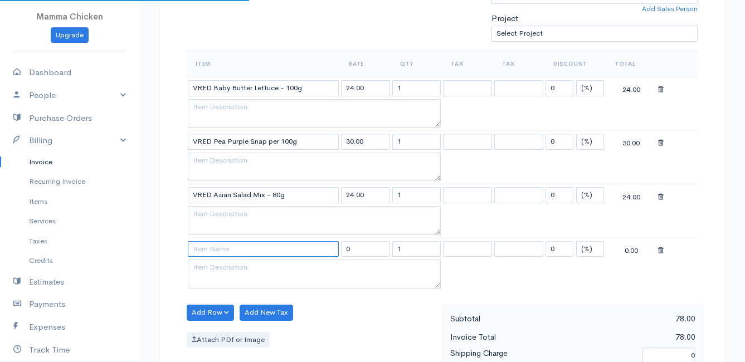
click at [216, 255] on input at bounding box center [263, 249] width 151 height 16
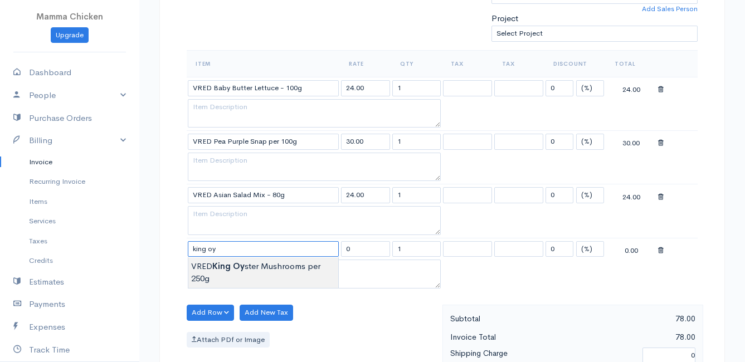
type input "VRED King Oyster Mushrooms per 250g"
type input "70.00"
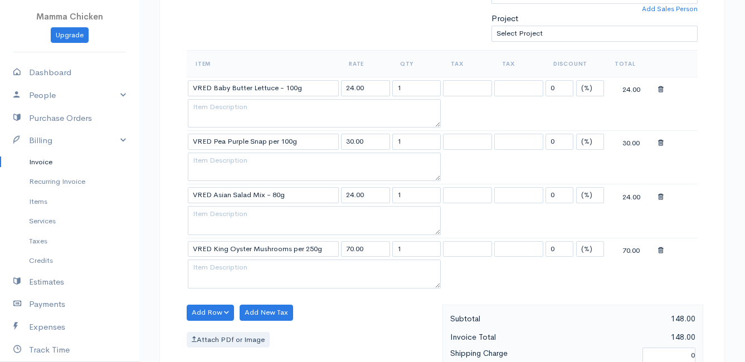
click at [220, 265] on body "Mamma Chicken Upgrade Dashboard People Clients Vendors Staff Users Purchase Ord…" at bounding box center [372, 228] width 745 height 1124
click at [202, 309] on button "Add Row" at bounding box center [210, 313] width 47 height 16
click at [208, 267] on link "Add Item Row" at bounding box center [231, 270] width 88 height 19
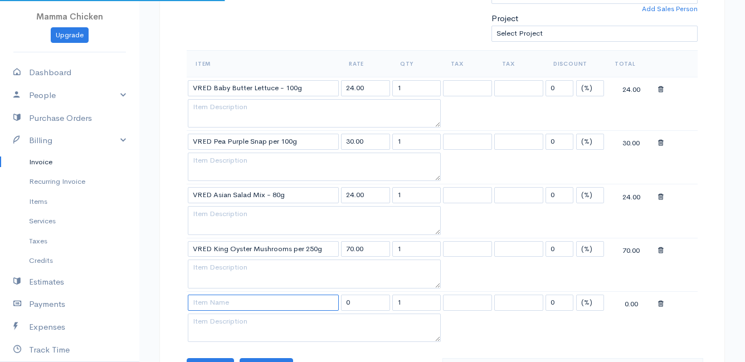
click at [209, 304] on input at bounding box center [263, 303] width 151 height 16
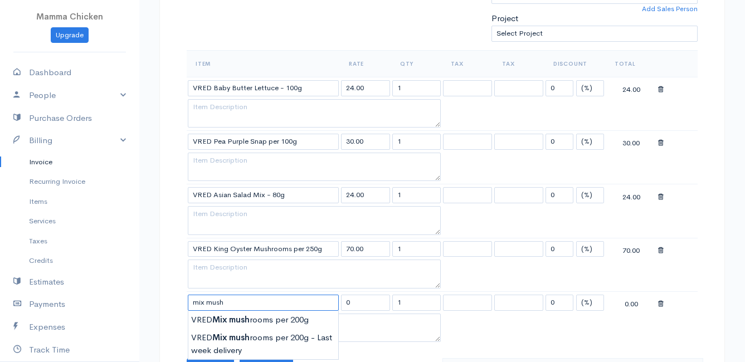
scroll to position [390, 0]
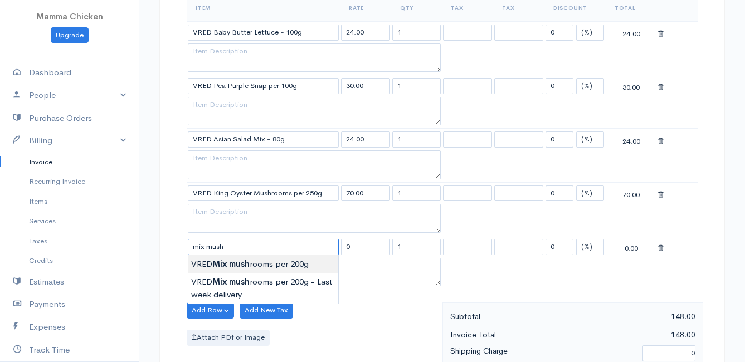
type input "VRED Mix mushrooms per 200g"
type input "60.00"
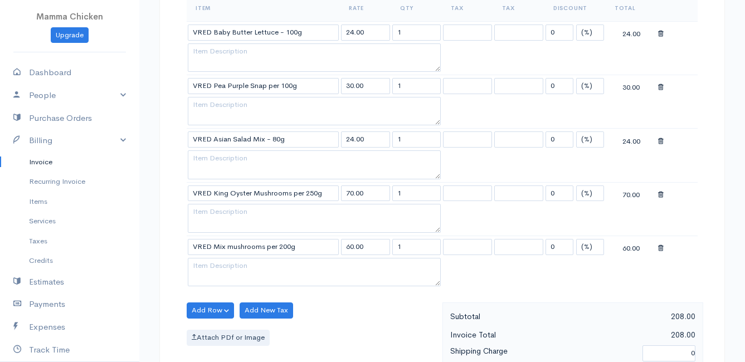
click at [251, 263] on body "Mamma Chicken Upgrade Dashboard People Clients Vendors Staff Users Purchase Ord…" at bounding box center [372, 199] width 745 height 1178
click at [211, 307] on button "Add Row" at bounding box center [210, 311] width 47 height 16
click at [216, 261] on div "Add Item Row Add Time Row" at bounding box center [231, 278] width 89 height 48
click at [214, 308] on button "Add Row" at bounding box center [210, 311] width 47 height 16
click at [211, 268] on link "Add Item Row" at bounding box center [231, 268] width 88 height 19
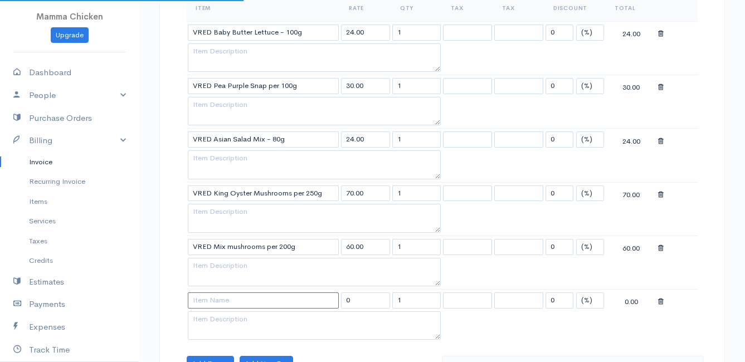
click at [214, 296] on input at bounding box center [263, 300] width 151 height 16
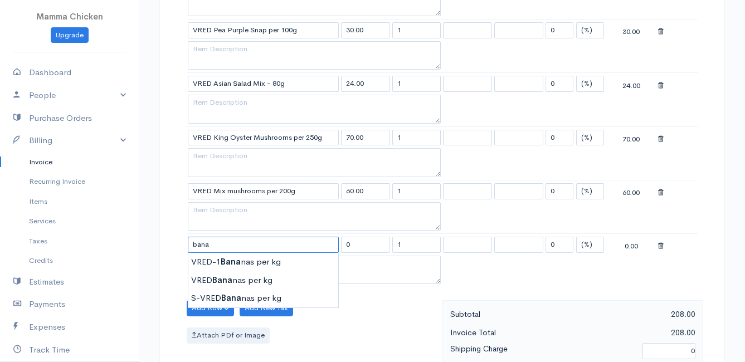
scroll to position [501, 0]
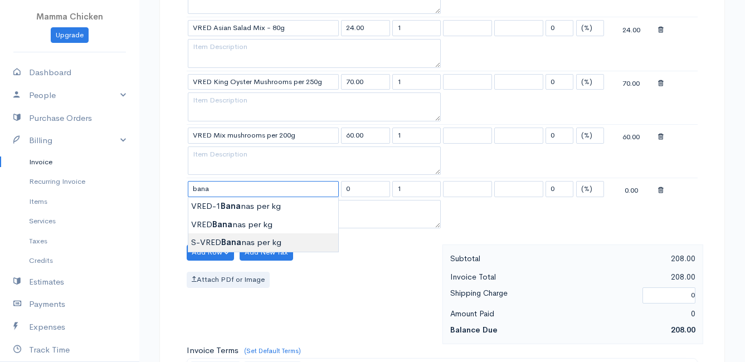
type input "S-VRED Bananas per kg"
type input "46.00"
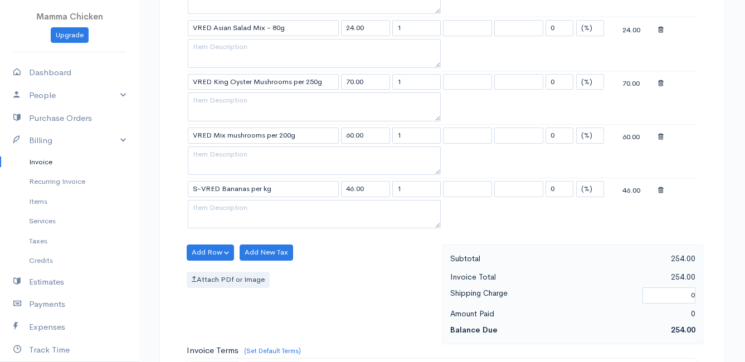
click at [240, 240] on body "Mamma Chicken Upgrade Dashboard People Clients Vendors Staff Users Purchase Ord…" at bounding box center [372, 114] width 745 height 1231
click at [208, 250] on button "Add Row" at bounding box center [210, 253] width 47 height 16
click at [216, 276] on link "Add Item Row" at bounding box center [231, 275] width 88 height 19
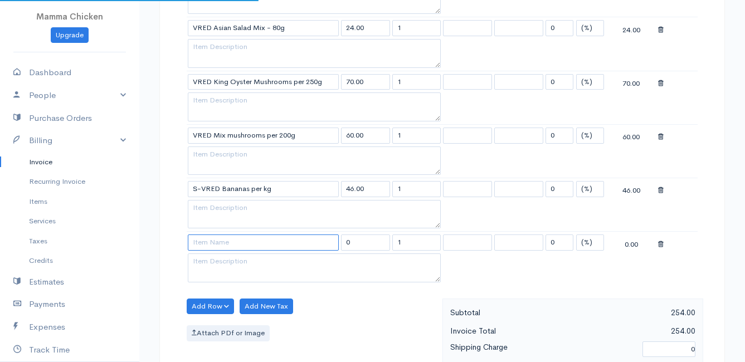
click at [209, 239] on input at bounding box center [263, 243] width 151 height 16
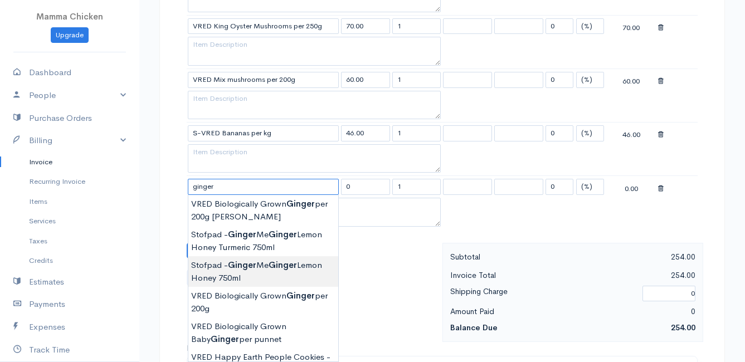
scroll to position [613, 0]
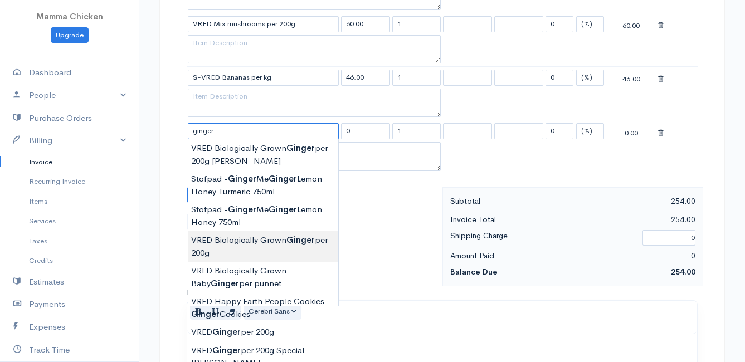
type input "VRED Biologically Grown Ginger per 200g"
type input "58.00"
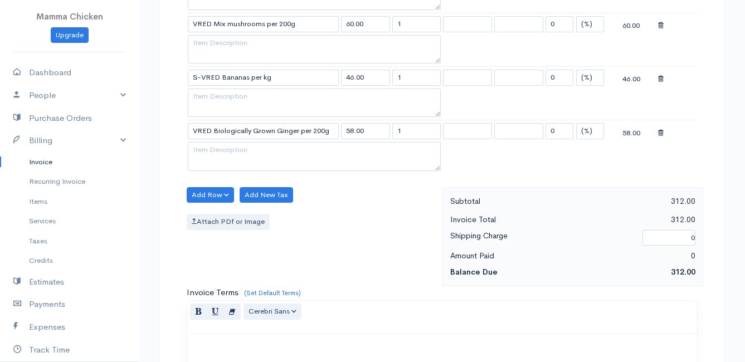
click at [279, 247] on body "Mamma Chicken Upgrade Dashboard People Clients Vendors Staff Users Purchase Ord…" at bounding box center [372, 29] width 745 height 1285
click at [211, 191] on button "Add Row" at bounding box center [210, 195] width 47 height 16
click at [214, 213] on link "Add Item Row" at bounding box center [231, 217] width 88 height 19
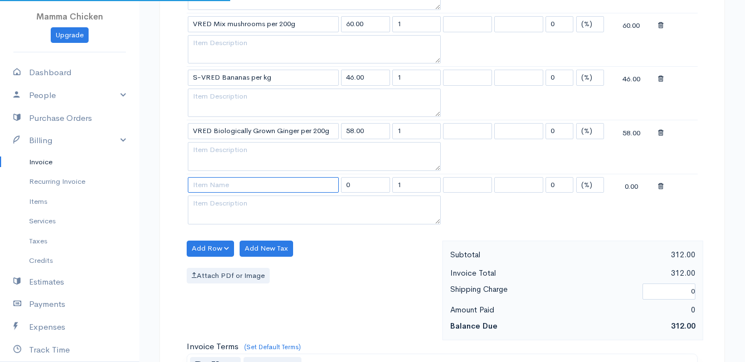
click at [216, 186] on input at bounding box center [263, 185] width 151 height 16
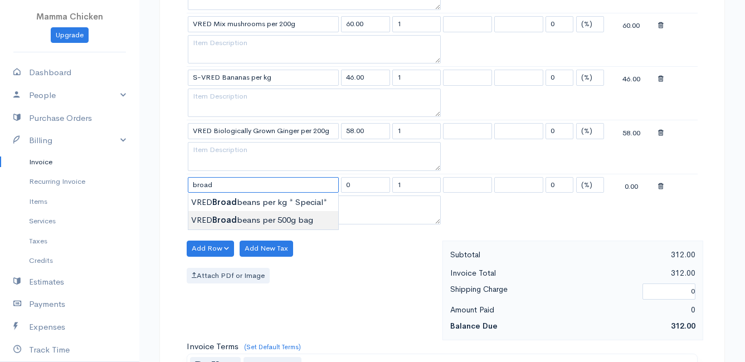
type input "VRED Broadbeans per 500g bag"
type input "50.00"
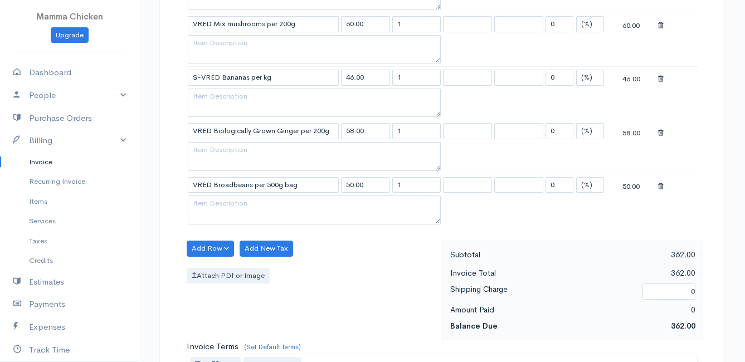
click at [216, 223] on body "Mamma Chicken Upgrade Dashboard People Clients Vendors Staff Users Purchase Ord…" at bounding box center [372, 56] width 745 height 1338
click at [223, 246] on button "Add Row" at bounding box center [210, 249] width 47 height 16
click at [216, 271] on link "Add Item Row" at bounding box center [231, 271] width 88 height 19
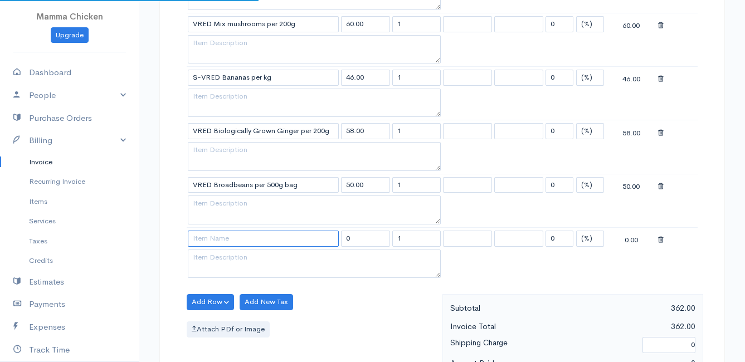
click at [216, 240] on input at bounding box center [263, 239] width 151 height 16
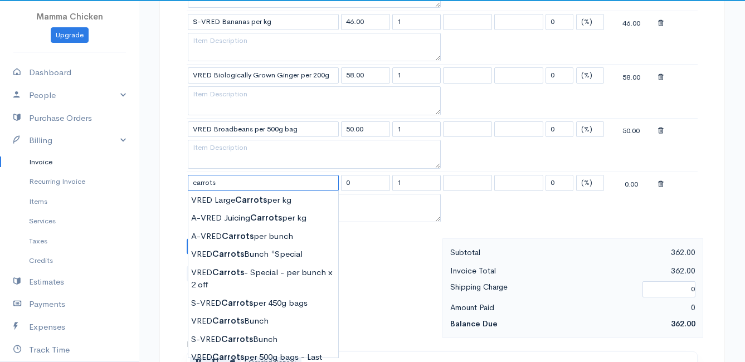
scroll to position [724, 0]
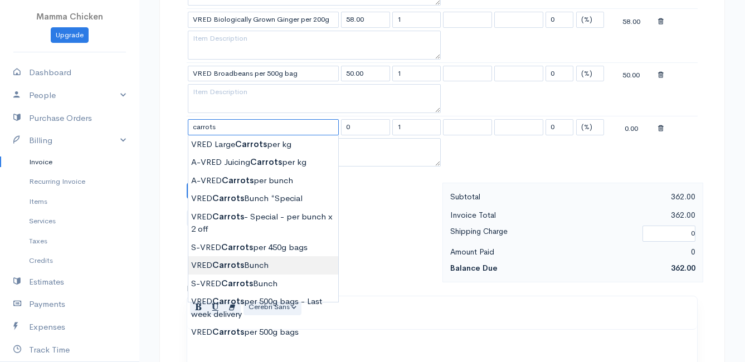
type input "VRED Carrots Bunch"
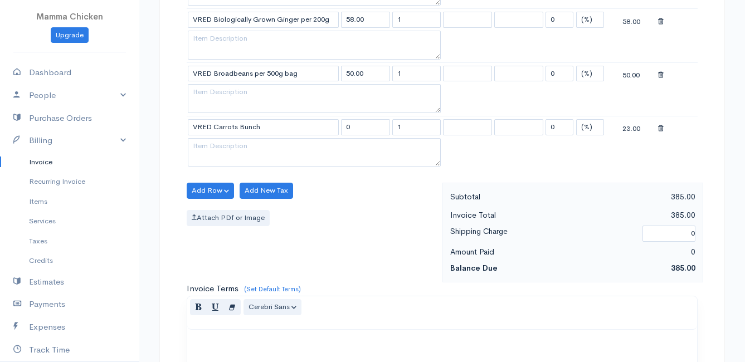
type input "23.00"
click at [204, 189] on button "Add Row" at bounding box center [210, 191] width 47 height 16
click at [207, 209] on link "Add Item Row" at bounding box center [231, 213] width 88 height 19
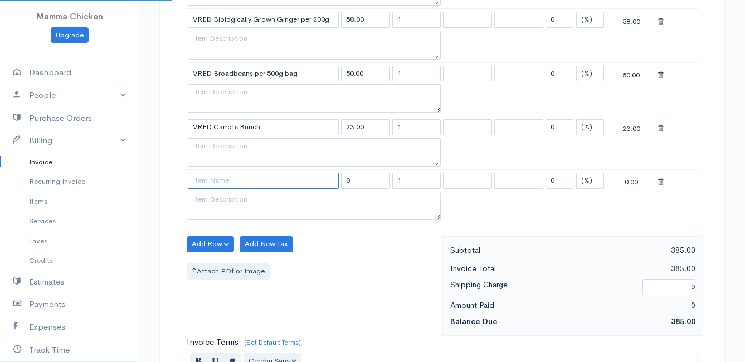
click at [203, 179] on input at bounding box center [263, 181] width 151 height 16
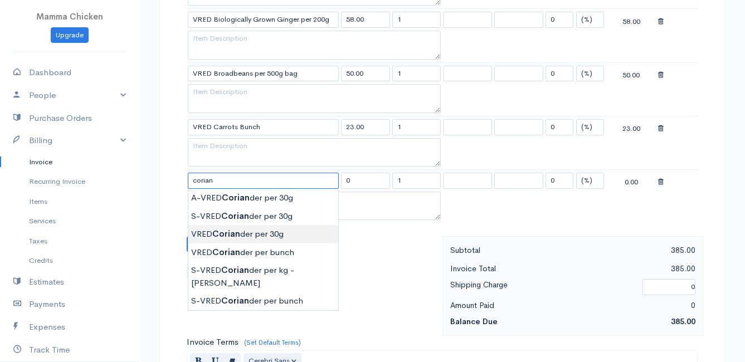
type input "VRED Coriander per 30g"
type input "22.00"
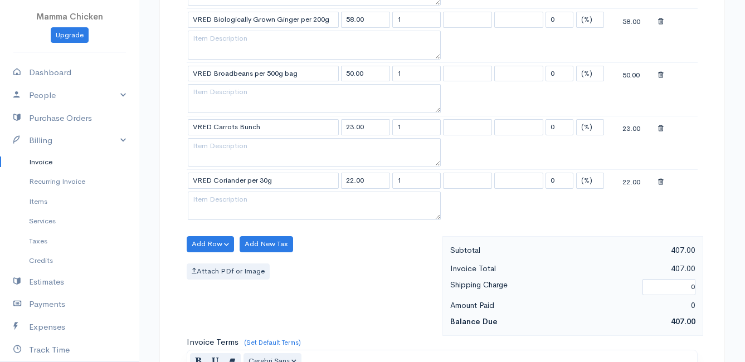
click at [198, 246] on button "Add Row" at bounding box center [210, 244] width 47 height 16
click at [201, 265] on link "Add Item Row" at bounding box center [231, 266] width 88 height 19
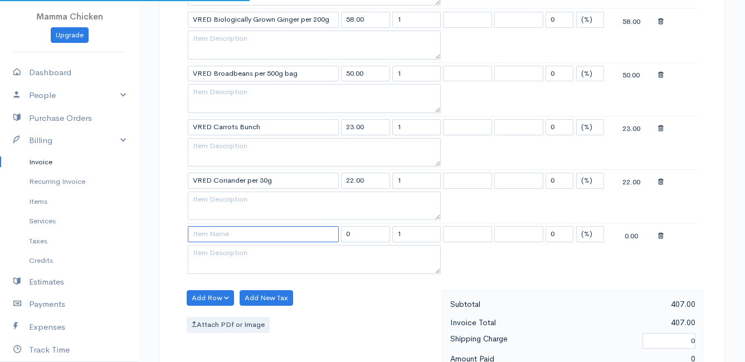
click at [212, 239] on input at bounding box center [263, 234] width 151 height 16
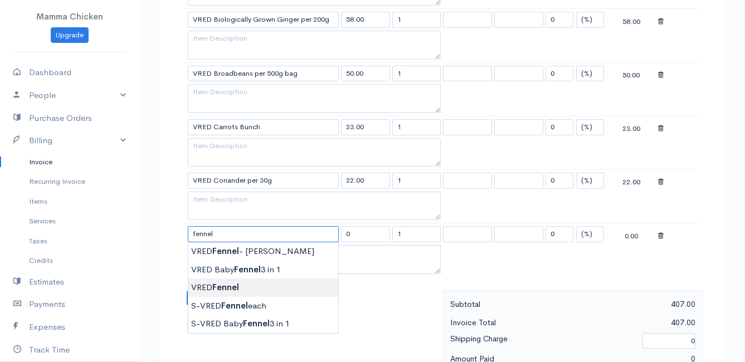
type input "VRED Fennel"
type input "26.00"
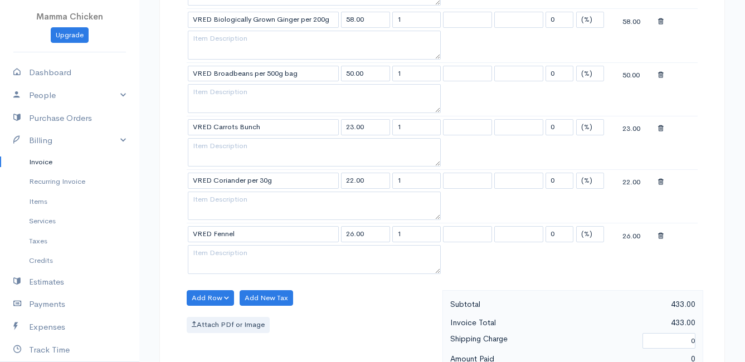
click at [255, 284] on body "Mamma Chicken Upgrade Dashboard People Clients Vendors Staff Users Purchase Ord…" at bounding box center [372, 25] width 745 height 1499
drag, startPoint x: 417, startPoint y: 238, endPoint x: 384, endPoint y: 236, distance: 32.9
click at [384, 236] on tr "VRED Fennel 26.00 1 0 (%) Flat 26.00" at bounding box center [442, 234] width 511 height 22
type input "2"
click at [384, 305] on div "Add Row Add Item Row Add Time Row Add New Tax Attach PDf or Image" at bounding box center [311, 340] width 261 height 100
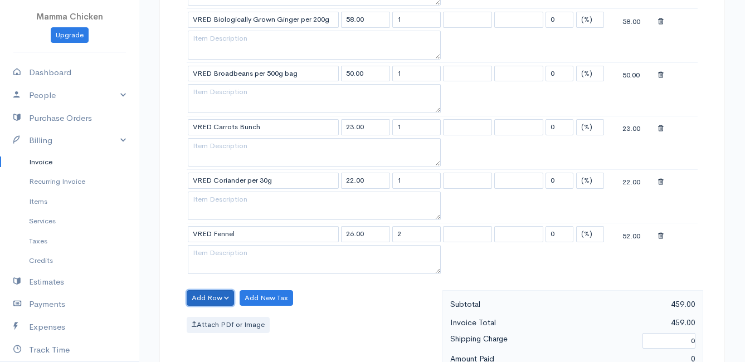
click at [208, 294] on button "Add Row" at bounding box center [210, 298] width 47 height 16
click at [215, 318] on link "Add Item Row" at bounding box center [231, 320] width 88 height 19
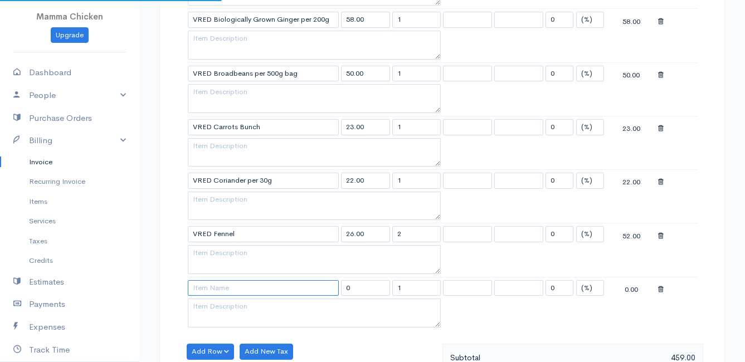
click at [206, 289] on input at bounding box center [263, 288] width 151 height 16
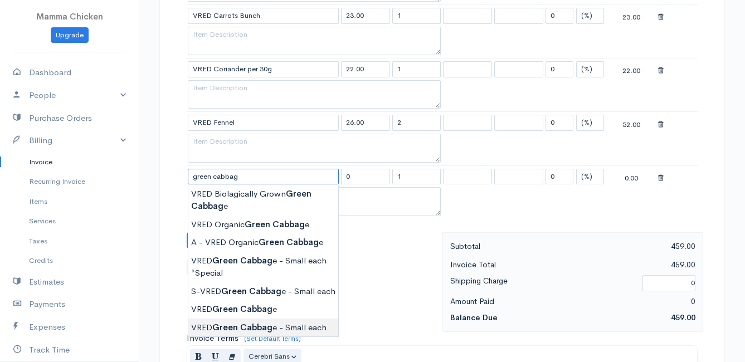
scroll to position [891, 0]
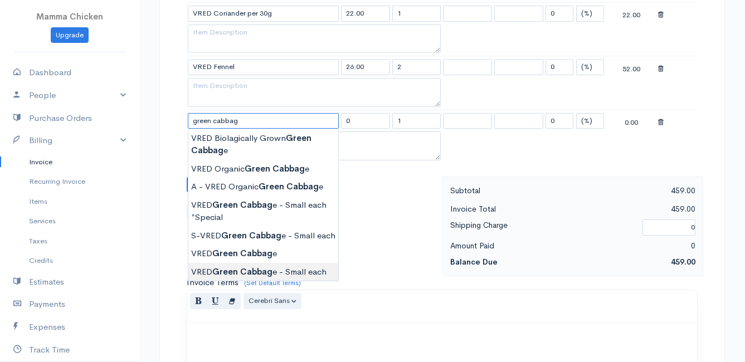
type input "VRED Green Cabbage - Small each"
type input "30.00"
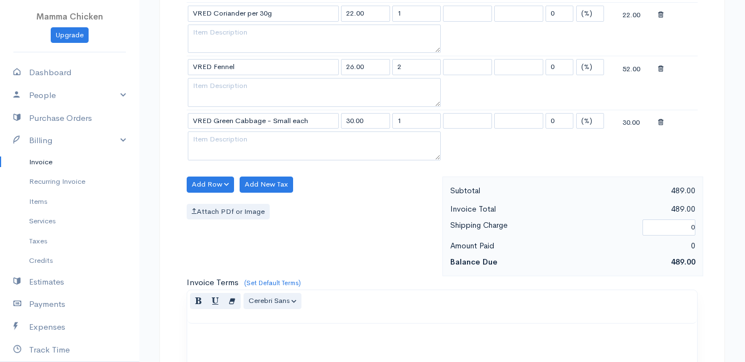
click at [216, 181] on button "Add Row" at bounding box center [210, 185] width 47 height 16
click at [220, 203] on link "Add Item Row" at bounding box center [231, 207] width 88 height 19
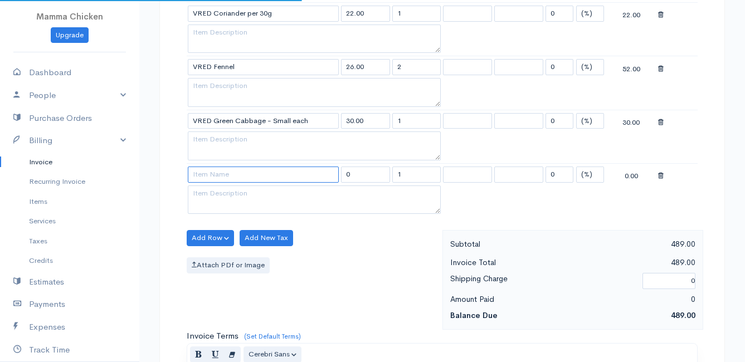
click at [213, 177] on input at bounding box center [263, 175] width 151 height 16
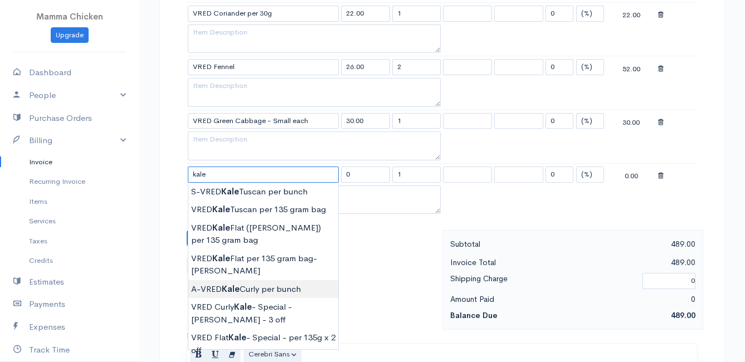
type input "A-VRED Kale Curly per bunch"
type input "24.00"
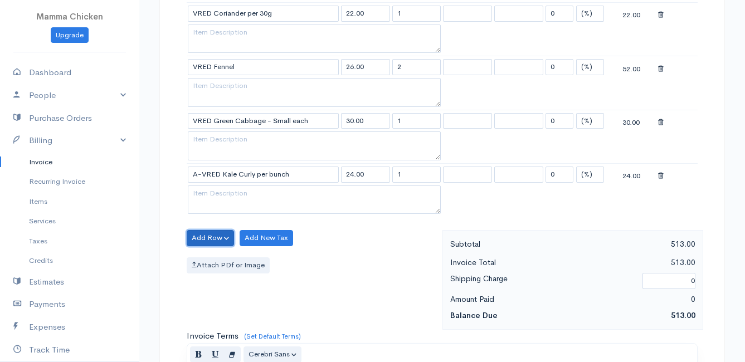
click at [208, 237] on button "Add Row" at bounding box center [210, 238] width 47 height 16
click at [206, 260] on link "Add Item Row" at bounding box center [231, 260] width 88 height 19
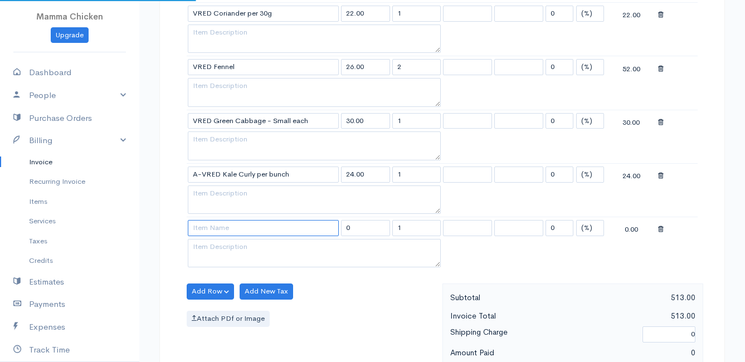
click at [205, 232] on input at bounding box center [263, 228] width 151 height 16
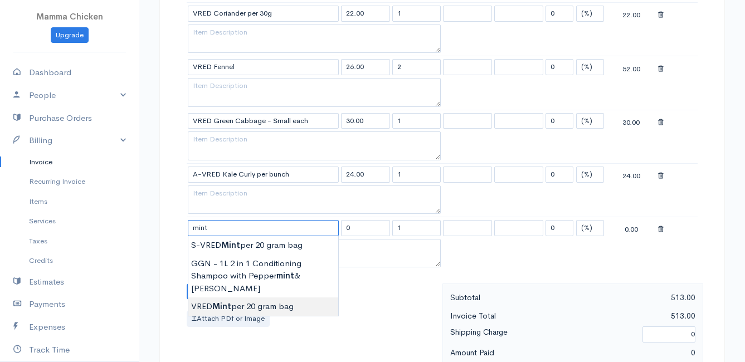
type input "VRED Mint per 20 gram bag"
type input "24.00"
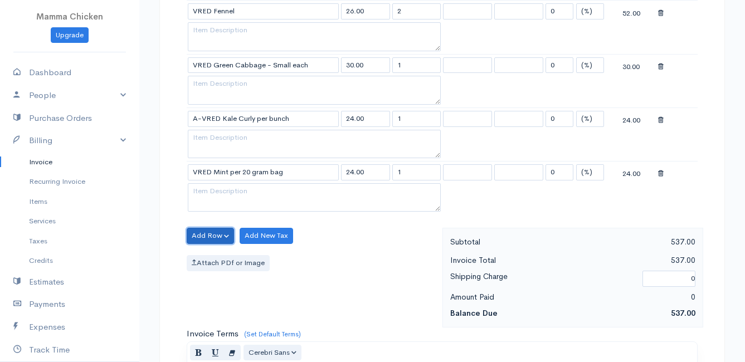
click at [200, 235] on button "Add Row" at bounding box center [210, 236] width 47 height 16
click at [206, 257] on link "Add Item Row" at bounding box center [231, 258] width 88 height 19
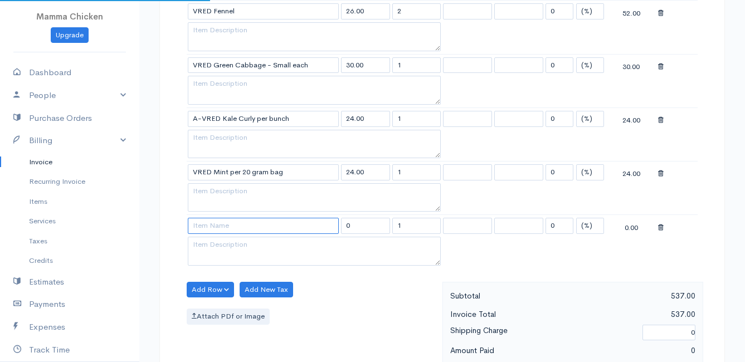
click at [208, 225] on input at bounding box center [263, 226] width 151 height 16
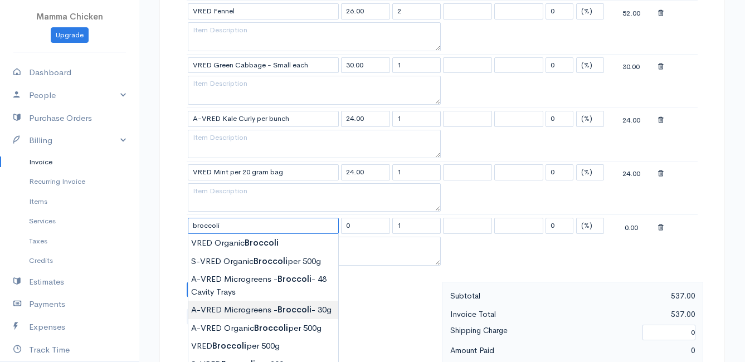
scroll to position [1003, 0]
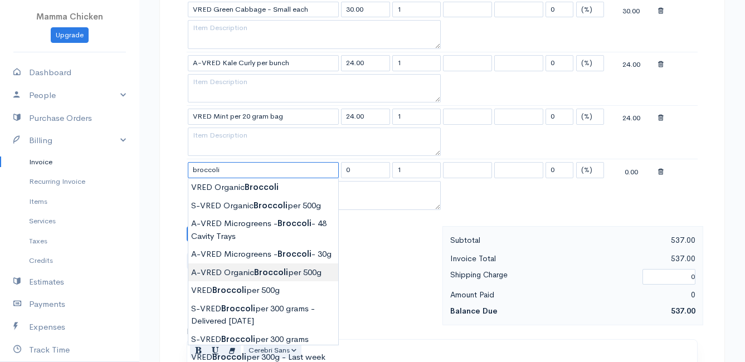
type input "A-VRED Organic Broccoli per 500g"
type input "45.00"
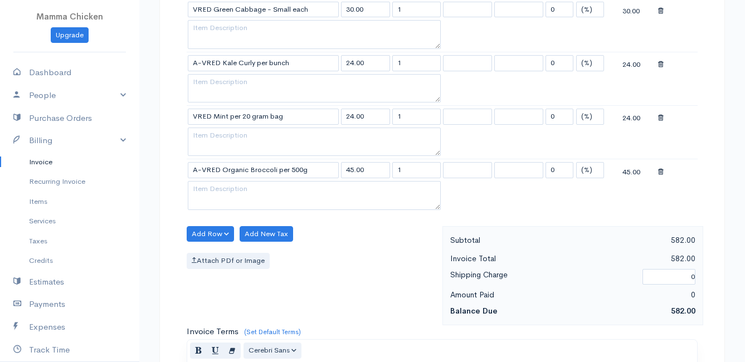
click at [213, 232] on button "Add Row" at bounding box center [210, 234] width 47 height 16
click at [212, 257] on link "Add Item Row" at bounding box center [231, 256] width 88 height 19
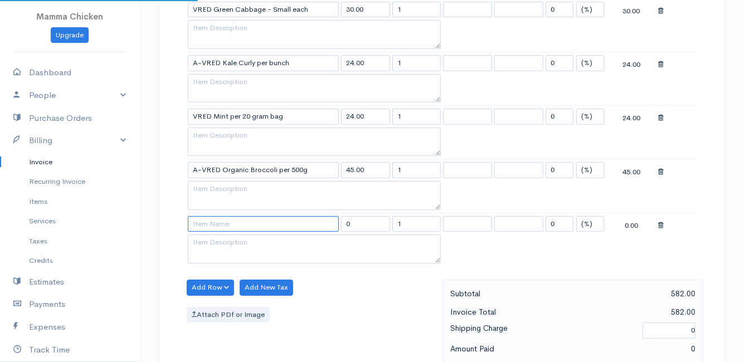
click at [207, 226] on input at bounding box center [263, 224] width 151 height 16
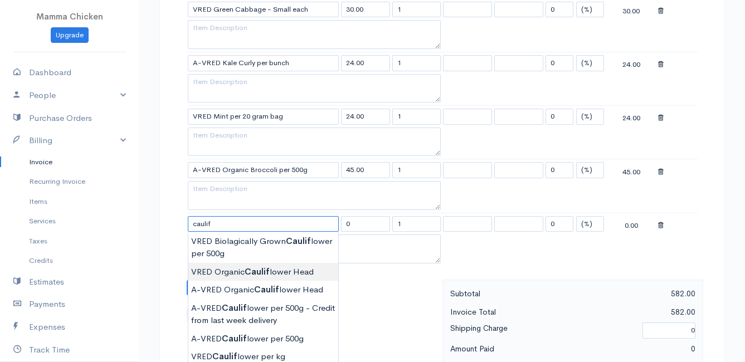
type input "VRED Organic Cauliflower Head"
type input "45.00"
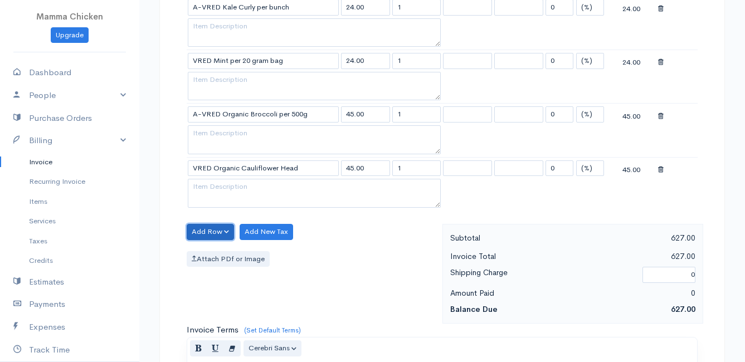
click at [214, 230] on button "Add Row" at bounding box center [210, 232] width 47 height 16
click at [216, 252] on link "Add Item Row" at bounding box center [231, 254] width 88 height 19
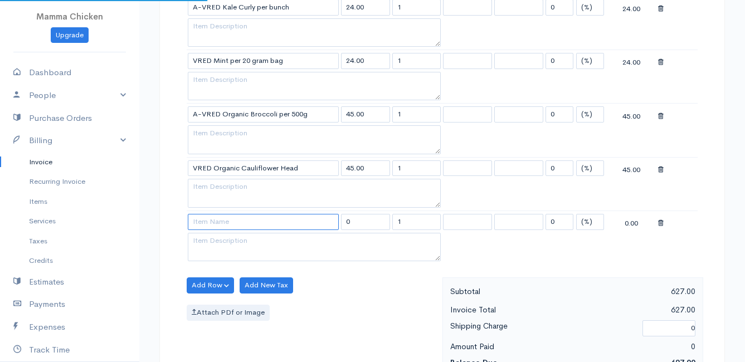
click at [212, 221] on input at bounding box center [263, 222] width 151 height 16
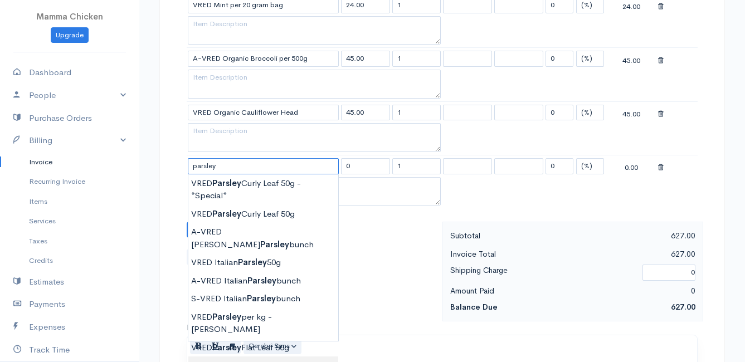
scroll to position [1170, 0]
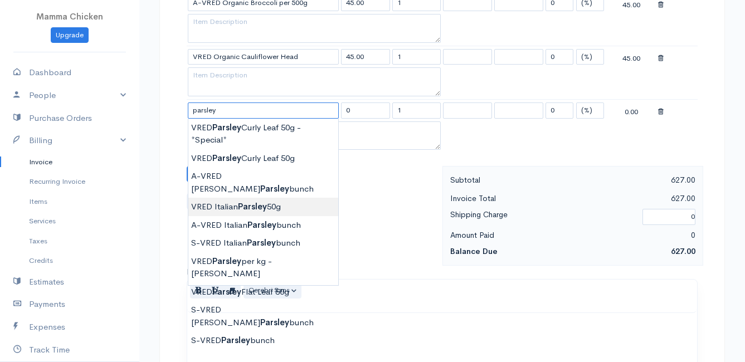
type input "VRED Italian Parsley 50g"
type input "24.00"
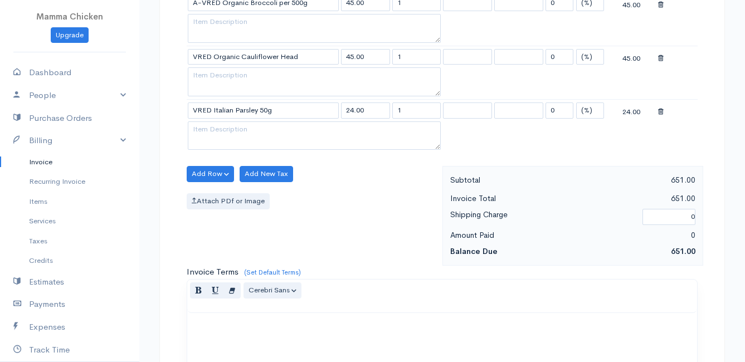
click at [214, 172] on button "Add Row" at bounding box center [210, 174] width 47 height 16
click at [214, 191] on link "Add Item Row" at bounding box center [231, 196] width 88 height 19
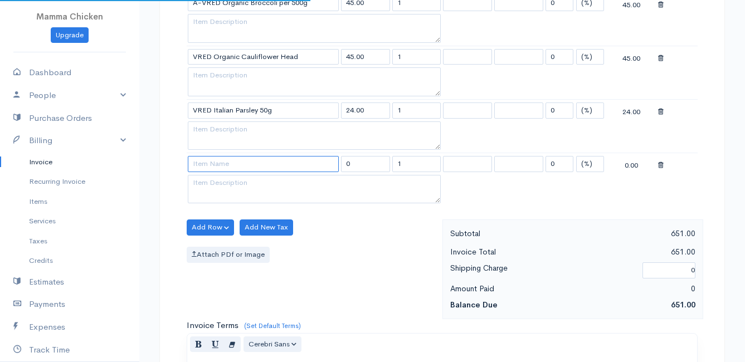
click at [212, 170] on input at bounding box center [263, 164] width 151 height 16
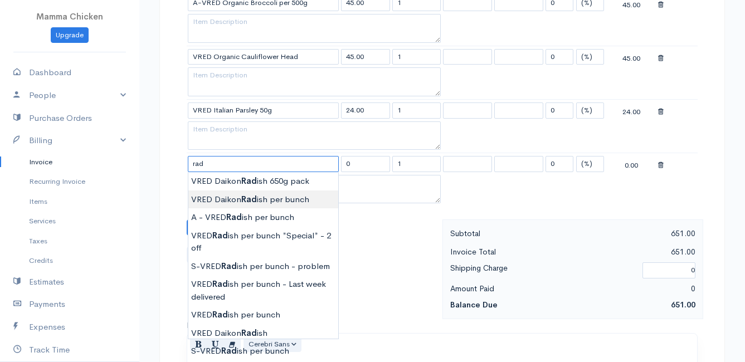
scroll to position [1226, 0]
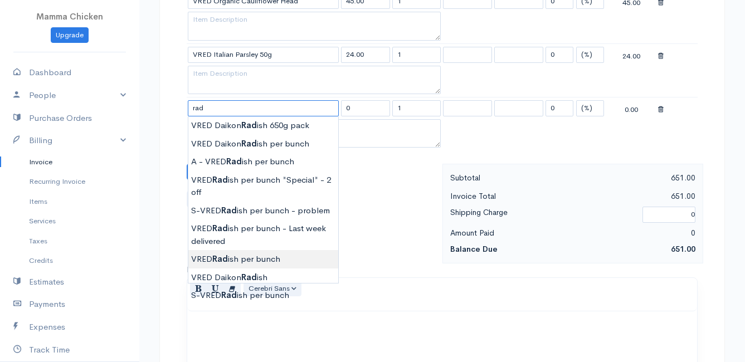
type input "VRED Radish per bunch"
type input "27.00"
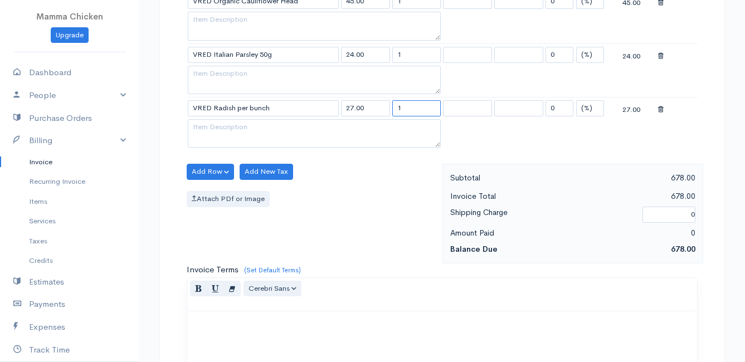
drag, startPoint x: 393, startPoint y: 109, endPoint x: 381, endPoint y: 110, distance: 12.3
click at [381, 110] on tr "VRED Radish per bunch 27.00 1 0 (%) Flat 27.00" at bounding box center [442, 108] width 511 height 22
type input "2"
click at [354, 185] on div "Add Row Add Item Row Add Time Row Add New Tax Attach PDf or Image" at bounding box center [311, 214] width 261 height 100
click at [213, 168] on button "Add Row" at bounding box center [210, 172] width 47 height 16
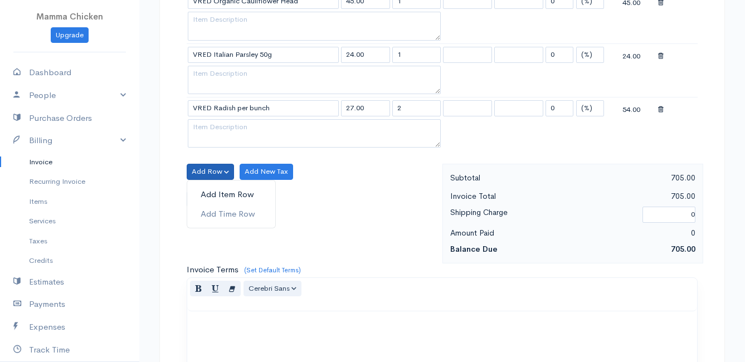
click at [214, 192] on link "Add Item Row" at bounding box center [231, 194] width 88 height 19
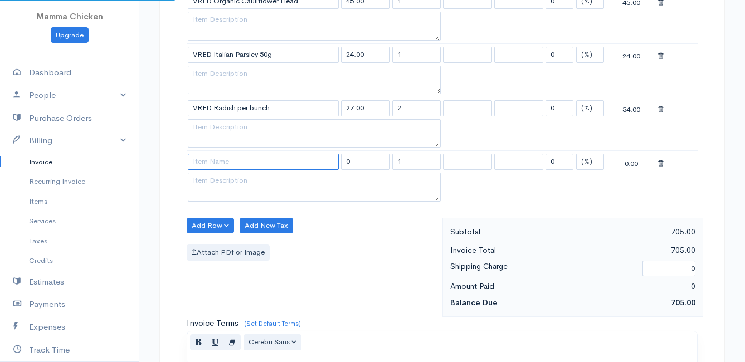
click at [209, 164] on input at bounding box center [263, 162] width 151 height 16
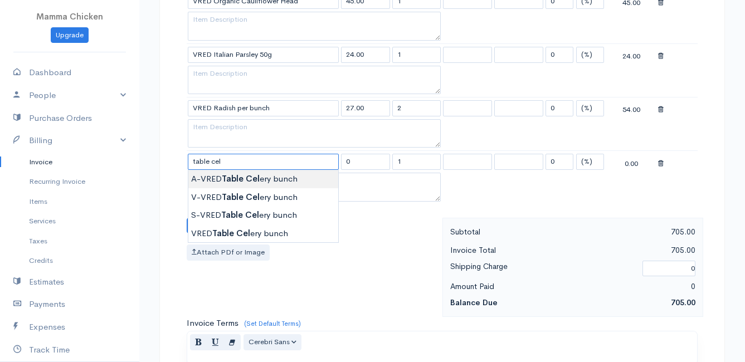
type input "A-VRED Table Celery bunch"
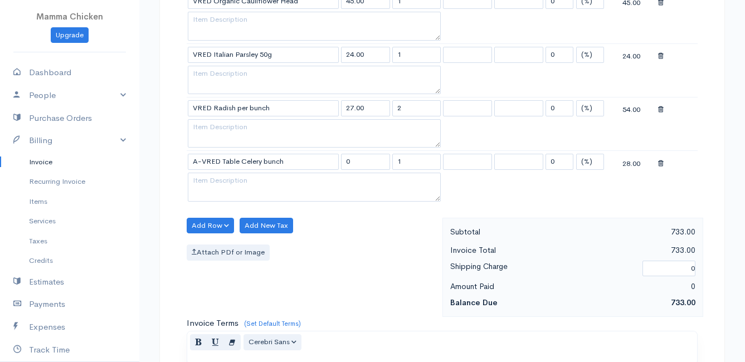
type input "28.00"
click at [204, 223] on button "Add Row" at bounding box center [210, 226] width 47 height 16
click at [207, 245] on link "Add Item Row" at bounding box center [231, 248] width 88 height 19
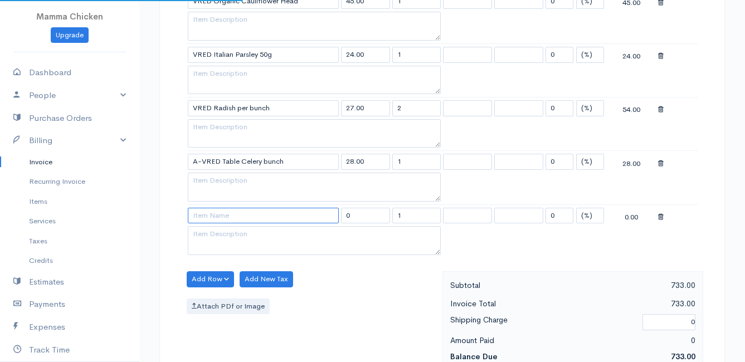
click at [201, 217] on input at bounding box center [263, 216] width 151 height 16
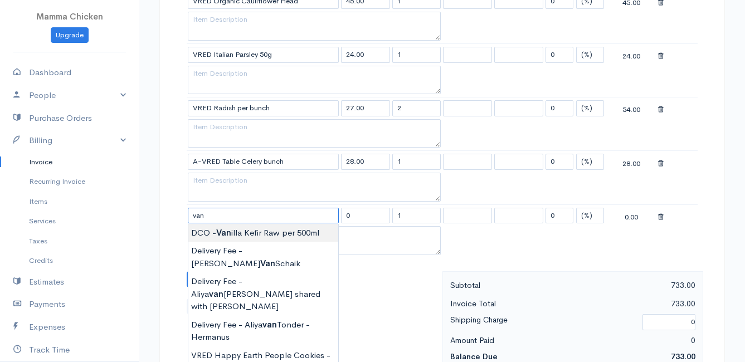
type input "DCO - Vanilla Kefir Raw per 500ml"
type input "39.00"
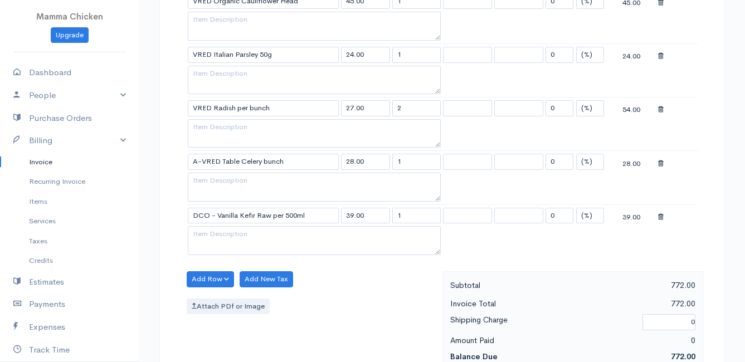
click at [206, 275] on button "Add Row" at bounding box center [210, 279] width 47 height 16
click at [213, 298] on link "Add Item Row" at bounding box center [231, 301] width 88 height 19
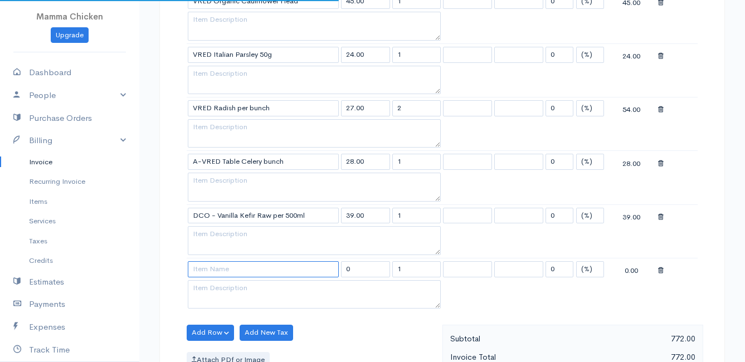
click at [207, 269] on input at bounding box center [263, 269] width 151 height 16
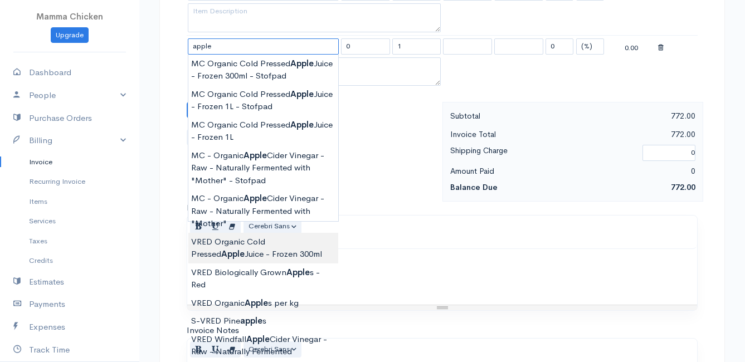
scroll to position [1393, 0]
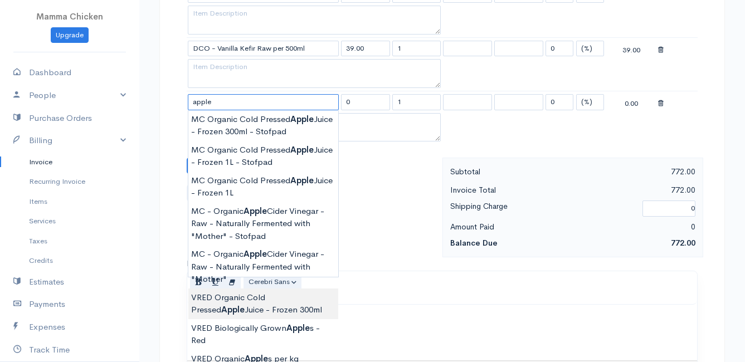
type input "VRED Organic Cold Pressed Apple Juice - Frozen 300ml"
type input "34.00"
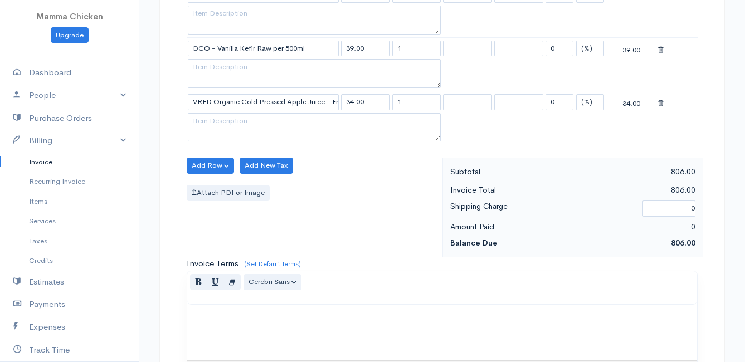
drag, startPoint x: 267, startPoint y: 108, endPoint x: 291, endPoint y: 115, distance: 25.0
click at [267, 108] on input "VRED Organic Cold Pressed Apple Juice - Frozen 300ml" at bounding box center [263, 102] width 151 height 16
click at [221, 165] on button "Add Row" at bounding box center [210, 166] width 47 height 16
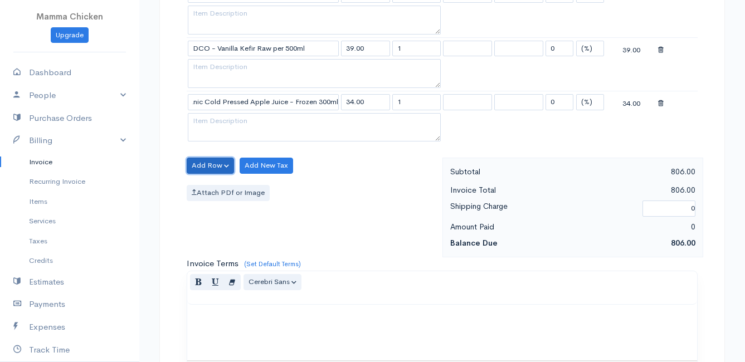
scroll to position [0, 0]
click at [221, 186] on link "Add Item Row" at bounding box center [231, 188] width 88 height 19
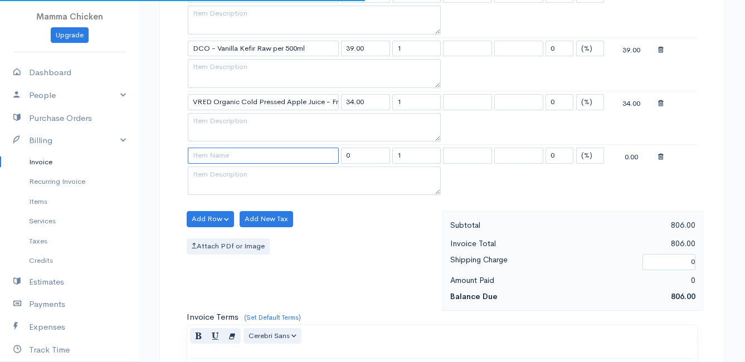
click at [217, 159] on input at bounding box center [263, 156] width 151 height 16
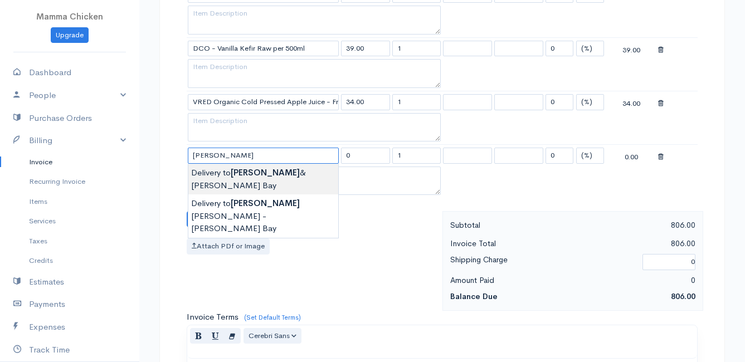
type input "Delivery to [PERSON_NAME] & [PERSON_NAME] Bay"
type input "60.00"
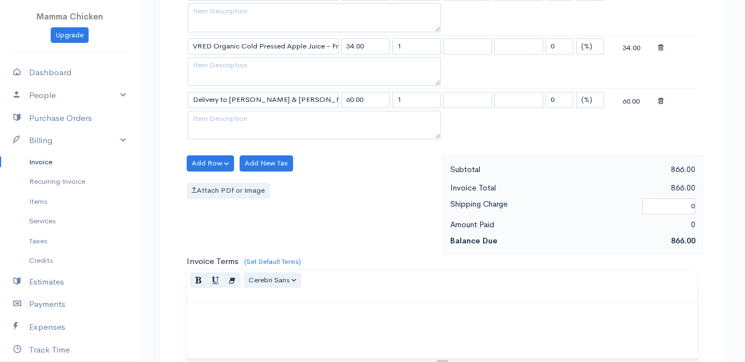
scroll to position [1727, 0]
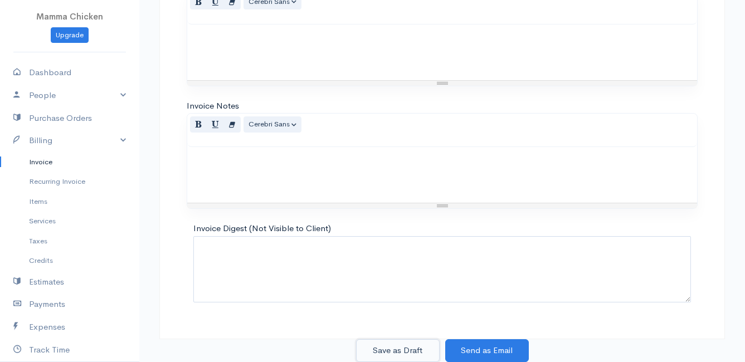
click at [387, 347] on button "Save as Draft" at bounding box center [398, 350] width 84 height 23
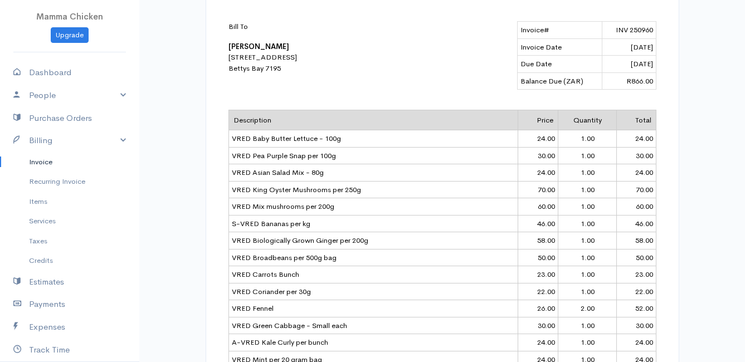
scroll to position [162, 0]
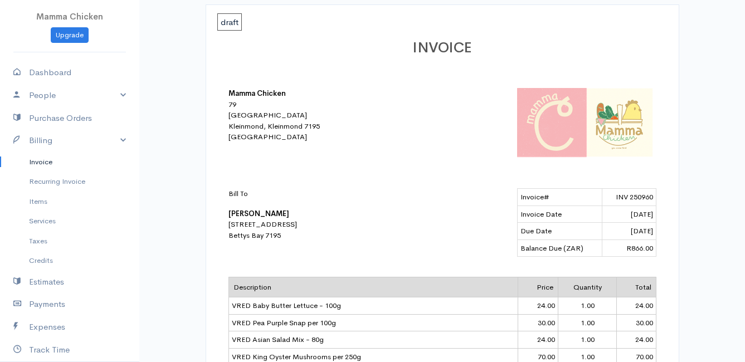
click at [32, 162] on link "Invoice" at bounding box center [69, 162] width 139 height 20
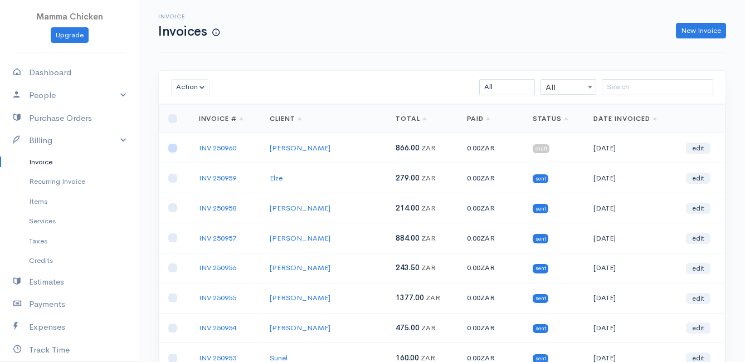
click at [171, 150] on input "checkbox" at bounding box center [172, 148] width 9 height 9
checkbox input "true"
click at [186, 83] on button "Action" at bounding box center [190, 87] width 38 height 16
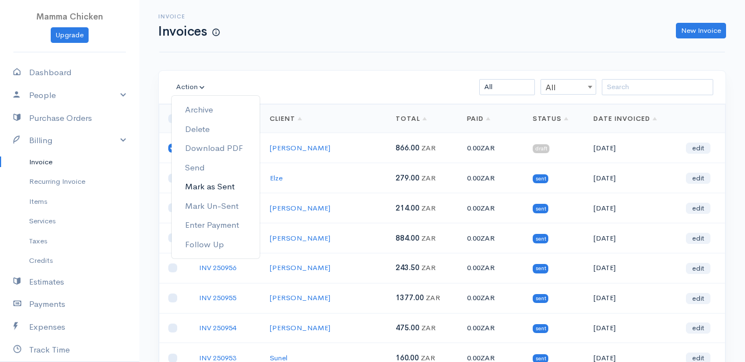
click at [230, 184] on link "Mark as Sent" at bounding box center [216, 186] width 88 height 19
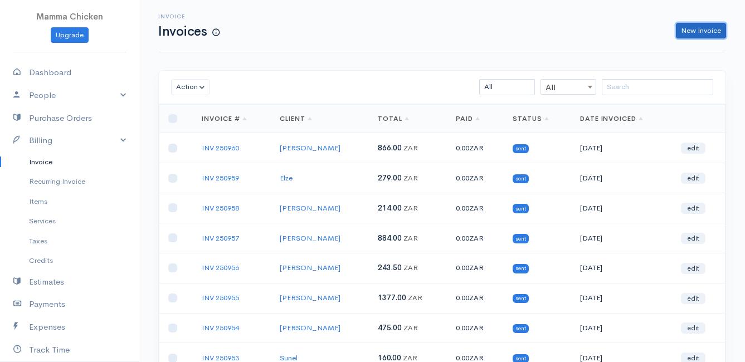
click at [698, 31] on link "New Invoice" at bounding box center [701, 31] width 50 height 16
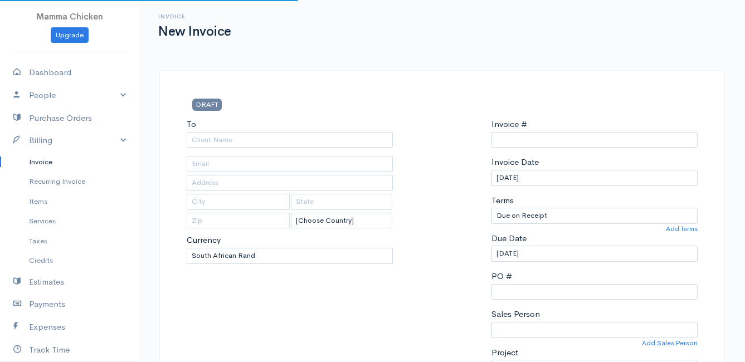
select select "[GEOGRAPHIC_DATA]"
select select "ZAR"
type input "INV 250961"
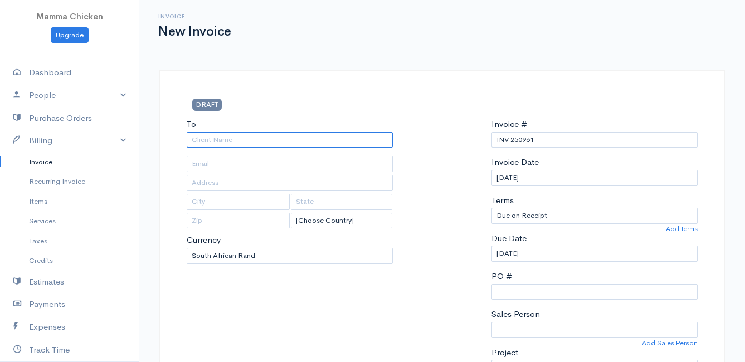
click at [251, 138] on input "To" at bounding box center [290, 140] width 206 height 16
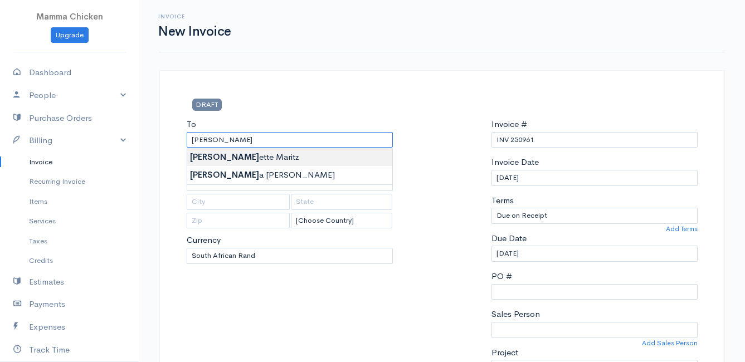
type input "Nicolette Maritz"
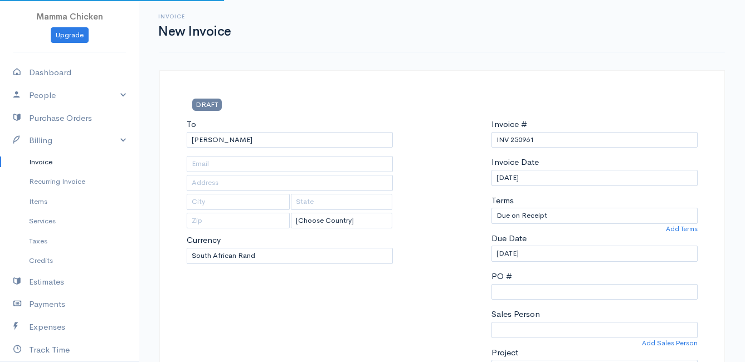
type input "8 Park Street"
type input "[PERSON_NAME] Bay"
type input "7195"
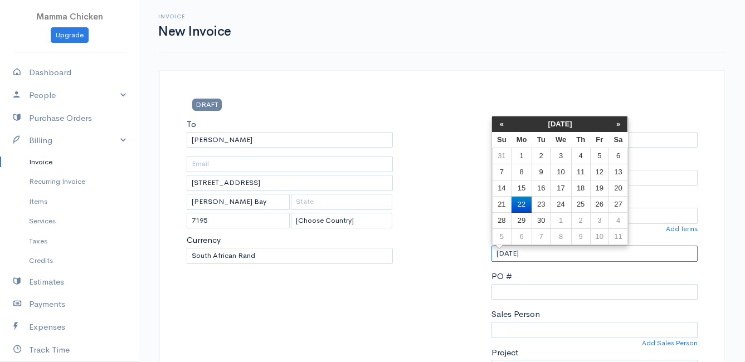
click at [555, 257] on input "[DATE]" at bounding box center [594, 254] width 206 height 16
click at [577, 200] on td "25" at bounding box center [580, 205] width 19 height 16
type input "[DATE]"
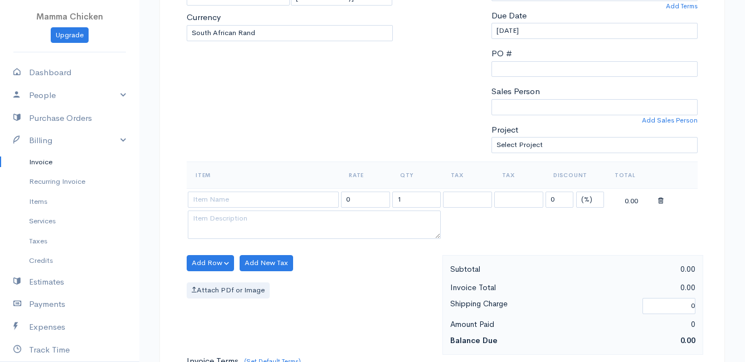
scroll to position [334, 0]
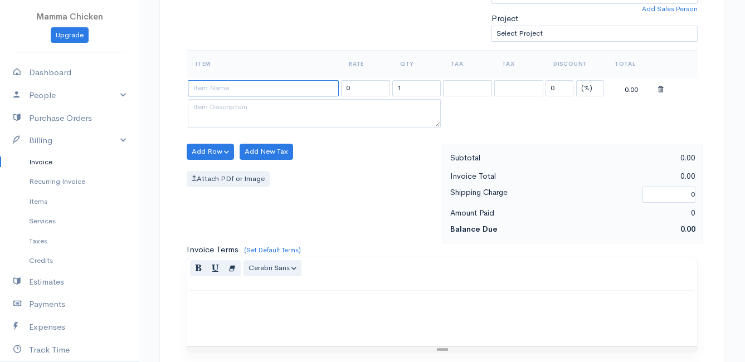
click at [230, 90] on input at bounding box center [263, 88] width 151 height 16
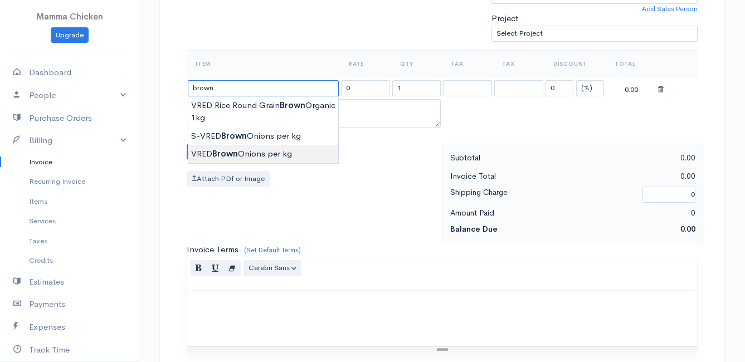
type input "VRED Brown Onions per kg"
type input "29.00"
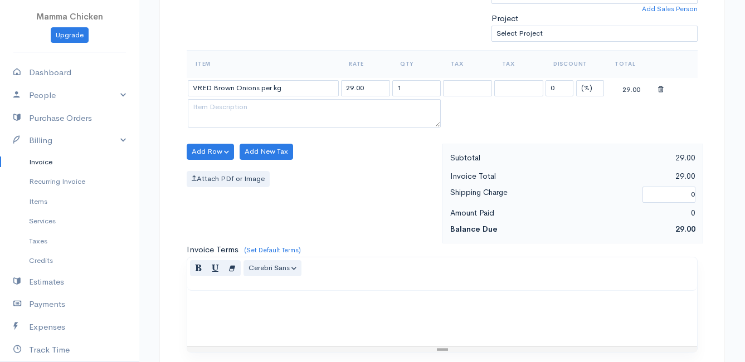
click at [238, 153] on body "Mamma Chicken Upgrade Dashboard People Clients Vendors Staff Users Purchase Ord…" at bounding box center [372, 147] width 745 height 963
click at [201, 150] on button "Add Row" at bounding box center [210, 152] width 47 height 16
click at [216, 174] on link "Add Item Row" at bounding box center [231, 174] width 88 height 19
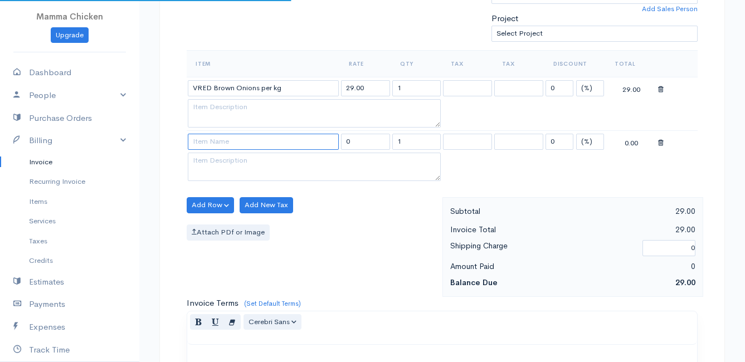
click at [213, 144] on input at bounding box center [263, 142] width 151 height 16
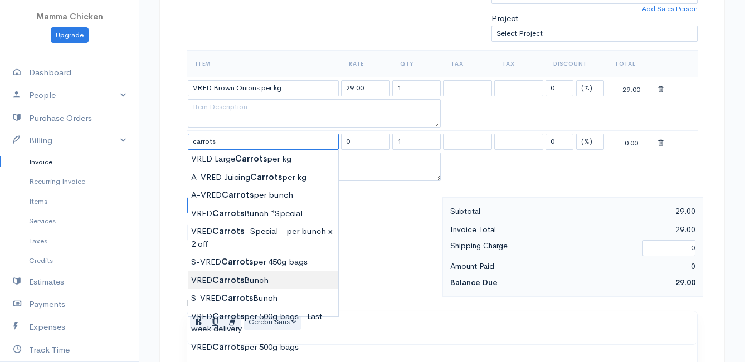
type input "VRED Carrots Bunch"
type input "23.00"
click at [245, 275] on body "Mamma Chicken Upgrade Dashboard People Clients Vendors Staff Users Purchase Ord…" at bounding box center [372, 174] width 745 height 1017
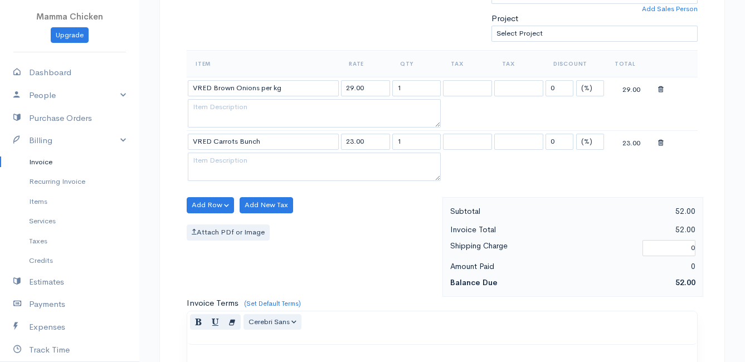
click at [208, 214] on div "Add Row Add Item Row Add Time Row Add New Tax Attach PDf or Image" at bounding box center [311, 247] width 261 height 100
click at [209, 207] on button "Add Row" at bounding box center [210, 205] width 47 height 16
click at [213, 231] on link "Add Item Row" at bounding box center [231, 227] width 88 height 19
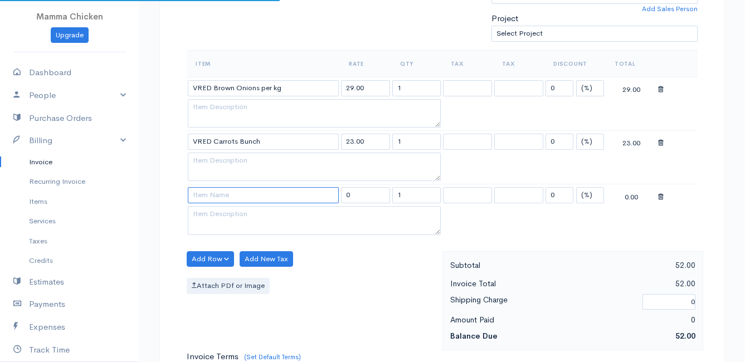
click at [208, 198] on input at bounding box center [263, 195] width 151 height 16
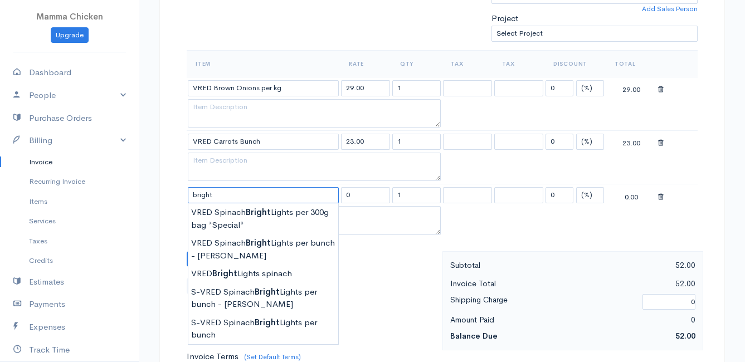
scroll to position [390, 0]
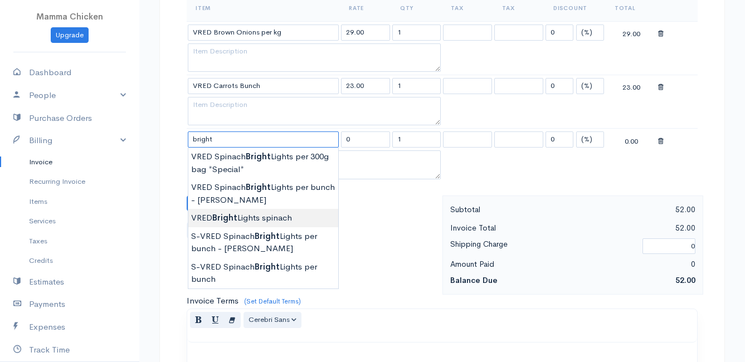
type input "VRED Bright Lights spinach"
type input "30.00"
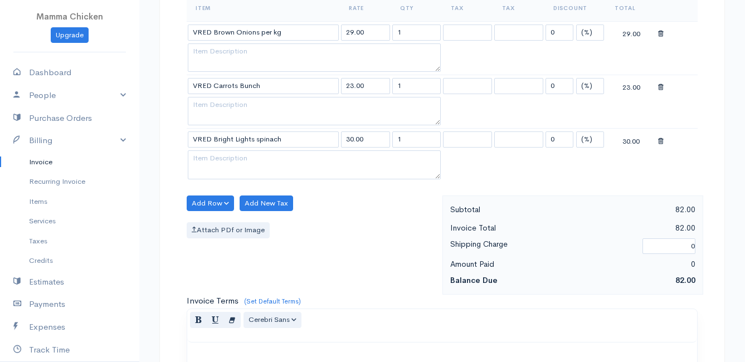
click at [275, 214] on body "Mamma Chicken Upgrade Dashboard People Clients Vendors Staff Users Purchase Ord…" at bounding box center [372, 145] width 745 height 1070
click at [211, 204] on button "Add Row" at bounding box center [210, 204] width 47 height 16
click at [212, 222] on link "Add Item Row" at bounding box center [231, 226] width 88 height 19
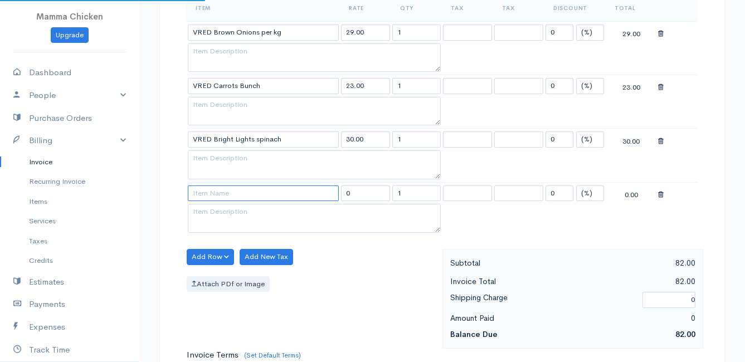
click at [210, 194] on input at bounding box center [263, 194] width 151 height 16
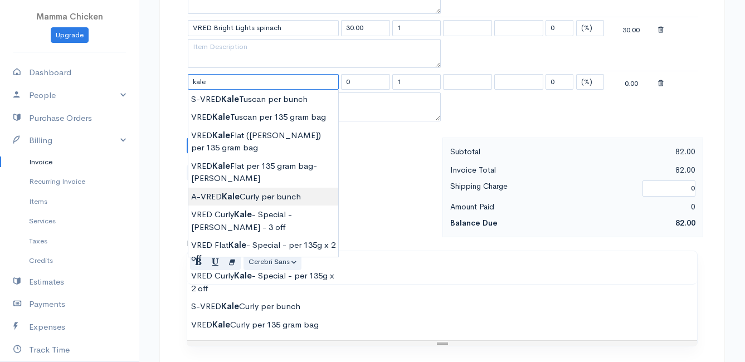
scroll to position [446, 0]
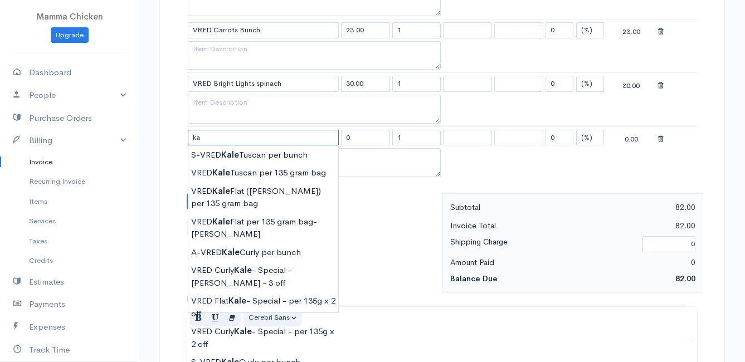
type input "k"
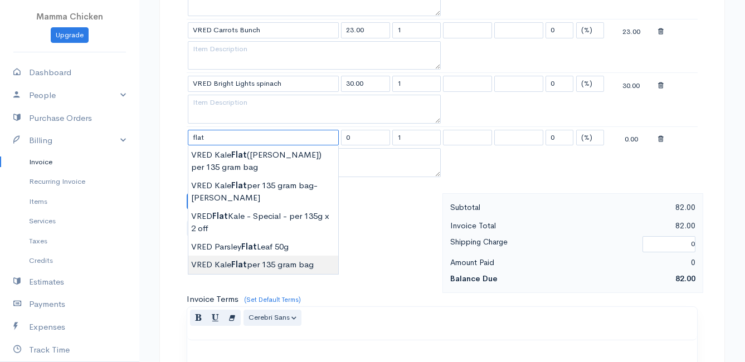
type input "VRED Kale Flat per 135 gram bag"
type input "24.00"
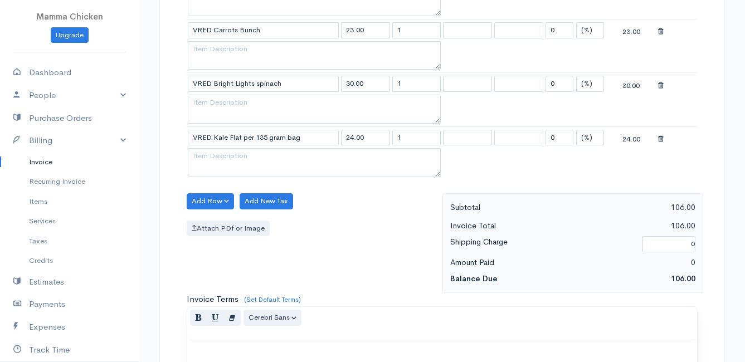
click at [240, 266] on body "Mamma Chicken Upgrade Dashboard People Clients Vendors Staff Users Purchase Ord…" at bounding box center [372, 116] width 745 height 1124
click at [220, 201] on button "Add Row" at bounding box center [210, 201] width 47 height 16
click at [213, 227] on link "Add Item Row" at bounding box center [231, 223] width 88 height 19
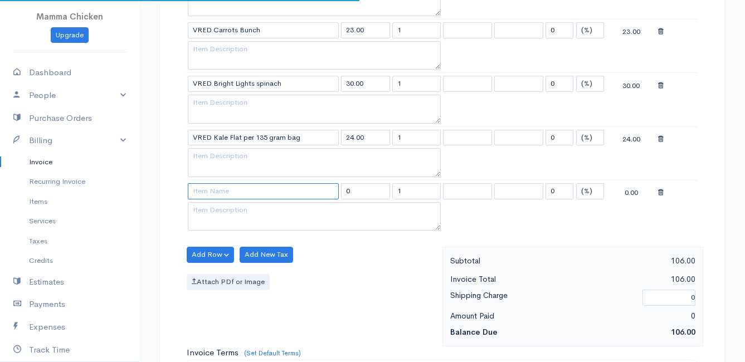
click at [214, 186] on input at bounding box center [263, 191] width 151 height 16
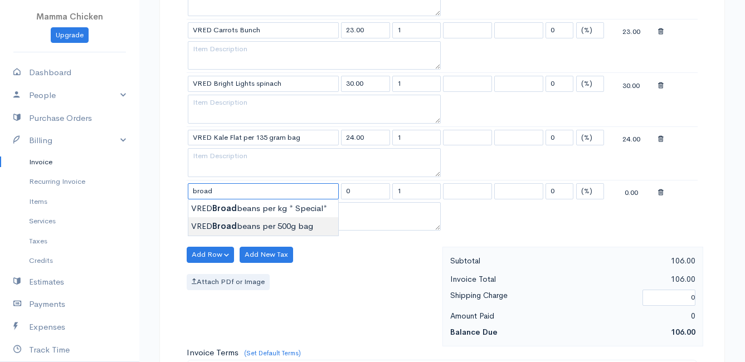
type input "VRED Broadbeans per 500g bag"
type input "50.00"
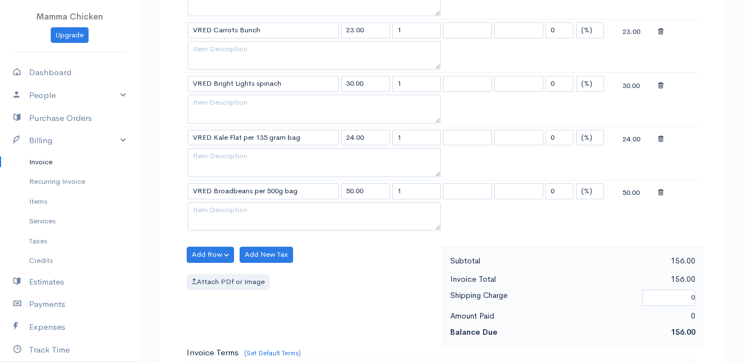
click at [250, 223] on body "Mamma Chicken Upgrade Dashboard People Clients Vendors Staff Users Purchase Ord…" at bounding box center [372, 143] width 745 height 1178
click at [203, 252] on button "Add Row" at bounding box center [210, 255] width 47 height 16
click at [211, 279] on link "Add Item Row" at bounding box center [231, 277] width 88 height 19
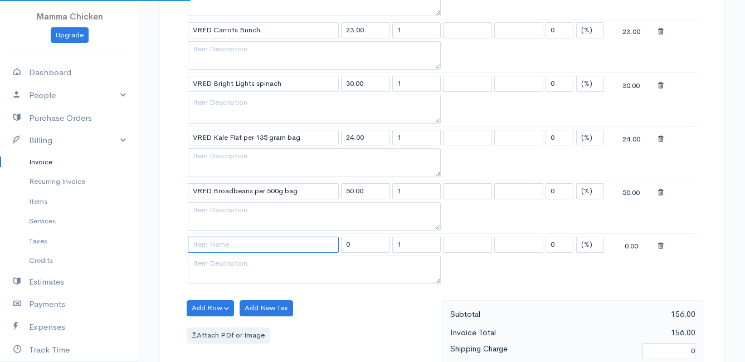
click at [207, 246] on input at bounding box center [263, 245] width 151 height 16
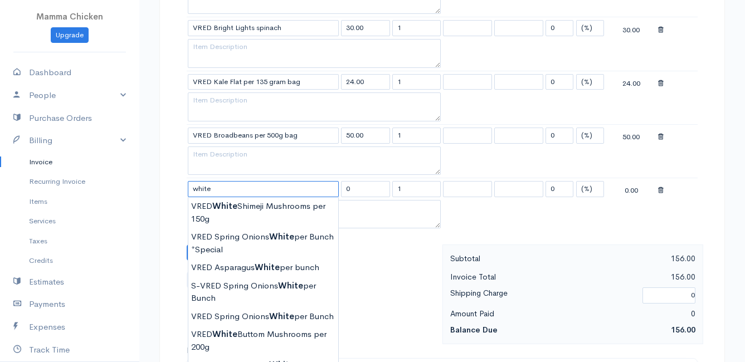
scroll to position [557, 0]
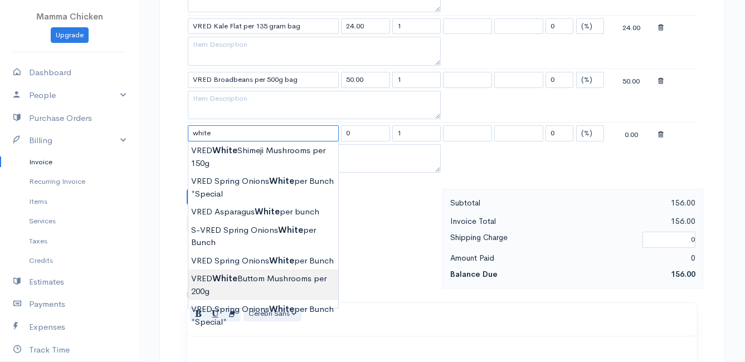
type input "VRED White Buttom Mushrooms per 200g"
type input "31.00"
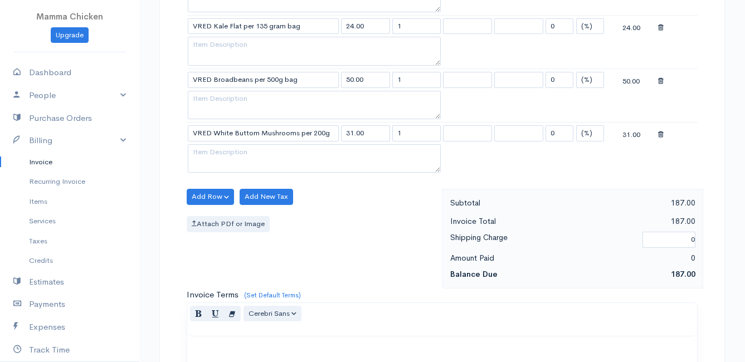
click at [243, 284] on body "Mamma Chicken Upgrade Dashboard People Clients Vendors Staff Users Purchase Ord…" at bounding box center [372, 58] width 745 height 1231
click at [208, 198] on button "Add Row" at bounding box center [210, 197] width 47 height 16
click at [212, 216] on link "Add Item Row" at bounding box center [231, 219] width 88 height 19
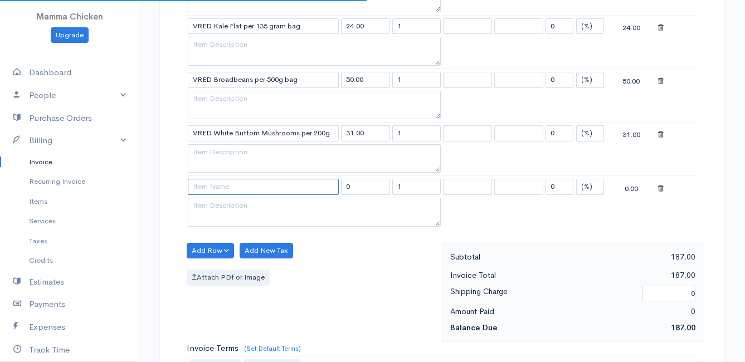
click at [207, 187] on input at bounding box center [263, 187] width 151 height 16
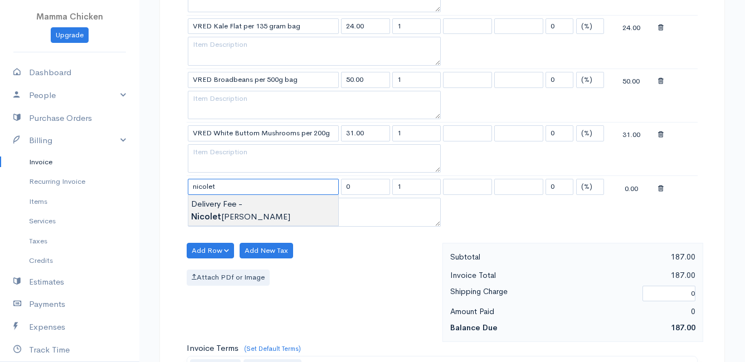
type input "Delivery Fee - Nicolette Maritz"
type input "25.00"
click at [225, 200] on body "Mamma Chicken Upgrade Dashboard People Clients Vendors Staff Users Purchase Ord…" at bounding box center [372, 85] width 745 height 1285
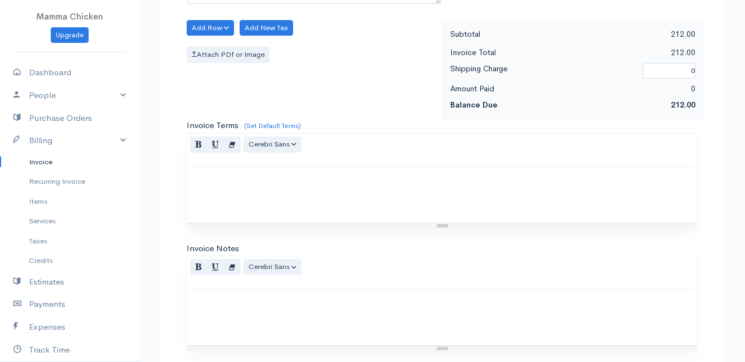
scroll to position [923, 0]
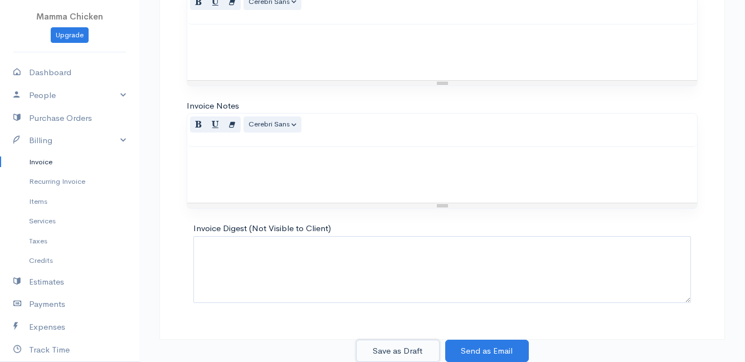
click at [385, 347] on button "Save as Draft" at bounding box center [398, 351] width 84 height 23
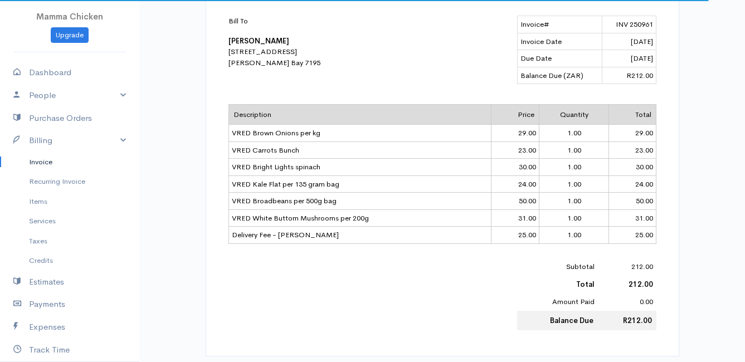
scroll to position [111, 0]
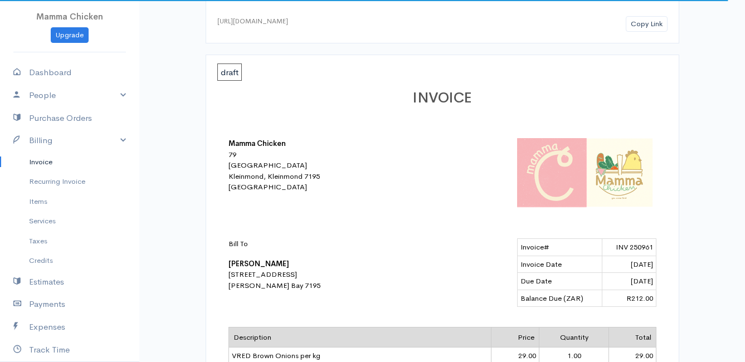
click at [48, 164] on link "Invoice" at bounding box center [69, 162] width 139 height 20
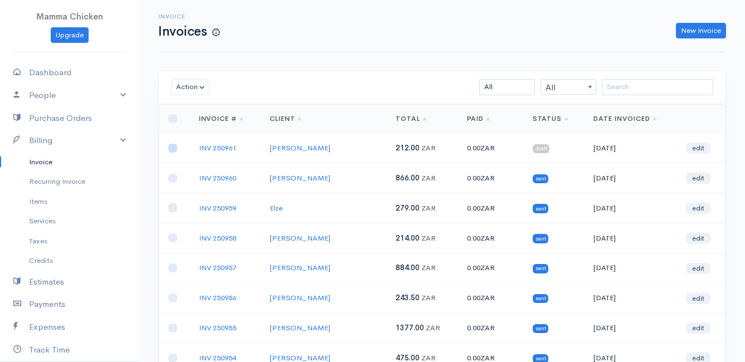
click at [175, 148] on input "checkbox" at bounding box center [172, 148] width 9 height 9
checkbox input "true"
click at [196, 90] on button "Action" at bounding box center [190, 87] width 38 height 16
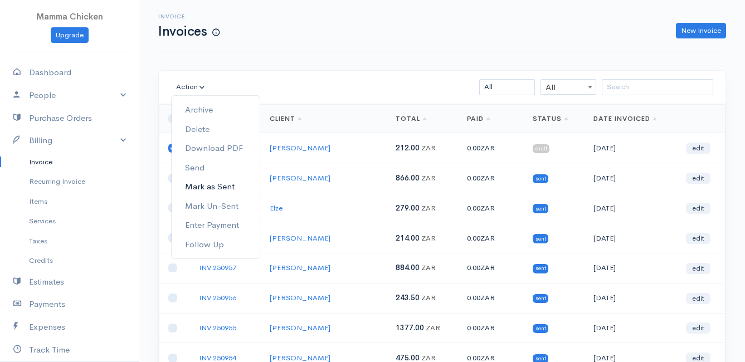
click at [221, 184] on link "Mark as Sent" at bounding box center [216, 186] width 88 height 19
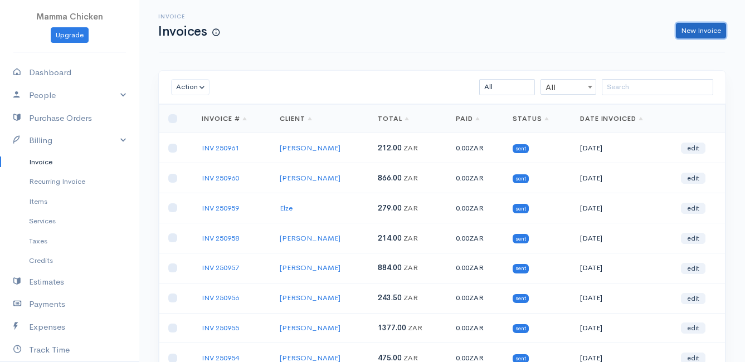
click at [694, 26] on link "New Invoice" at bounding box center [701, 31] width 50 height 16
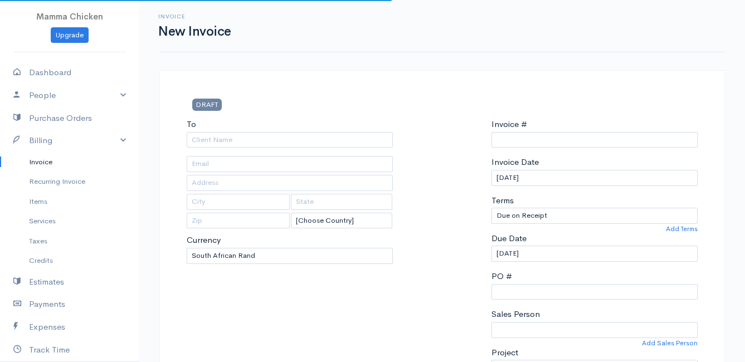
select select "[GEOGRAPHIC_DATA]"
select select "ZAR"
type input "INV 250962"
click at [243, 140] on input "To" at bounding box center [290, 140] width 206 height 16
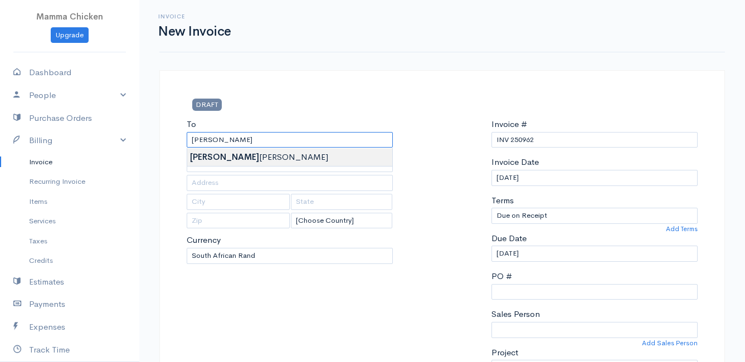
type input "Renate Berger"
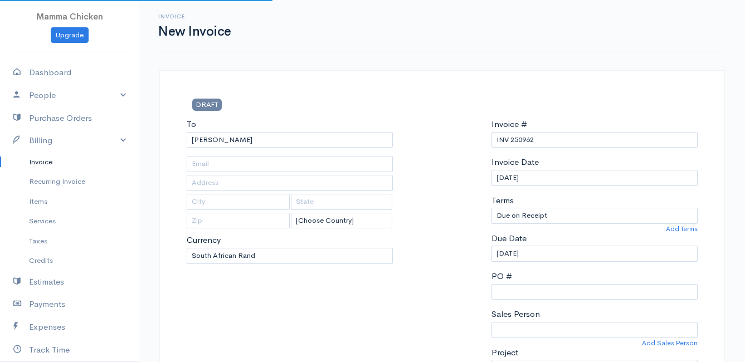
type input "1063 Elizabeth Road"
type input "[PERSON_NAME] Bay"
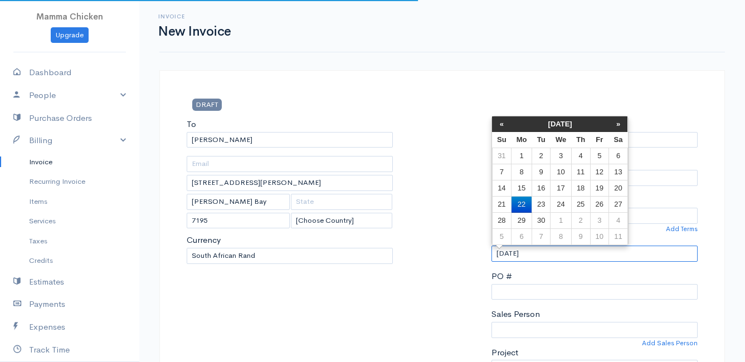
click at [560, 254] on input "[DATE]" at bounding box center [594, 254] width 206 height 16
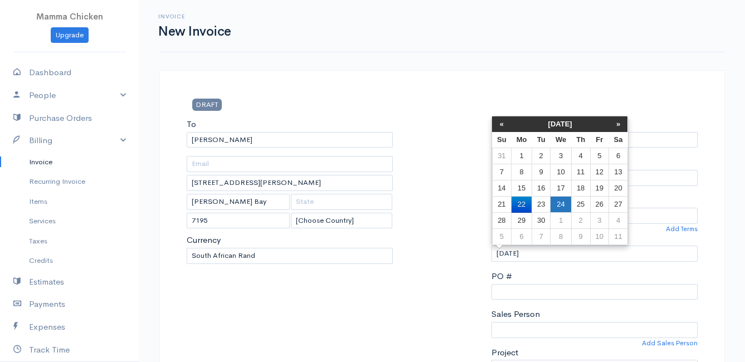
click at [566, 198] on td "24" at bounding box center [560, 205] width 21 height 16
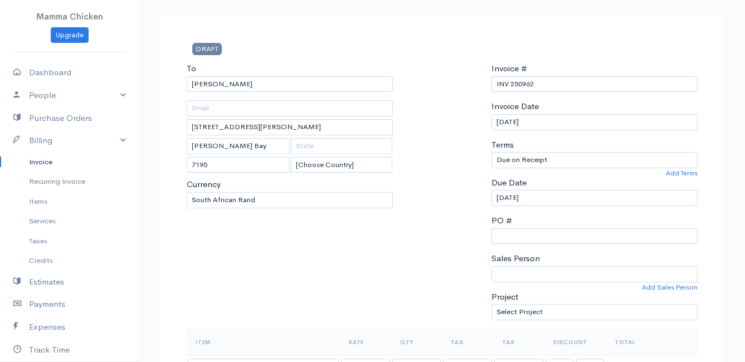
scroll to position [223, 0]
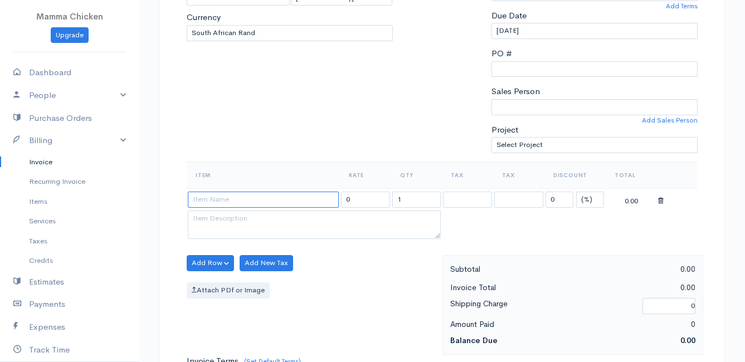
click at [233, 202] on input at bounding box center [263, 200] width 151 height 16
click at [235, 215] on body "Mamma Chicken Upgrade Dashboard People Clients Vendors Staff Users Purchase Ord…" at bounding box center [372, 258] width 745 height 963
click at [208, 263] on button "Add Row" at bounding box center [210, 263] width 47 height 16
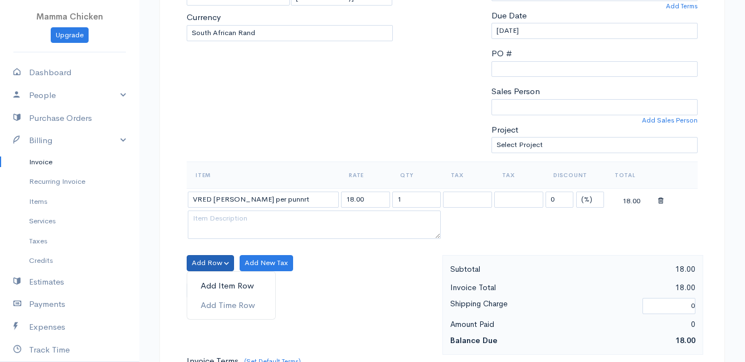
click at [227, 284] on link "Add Item Row" at bounding box center [231, 285] width 88 height 19
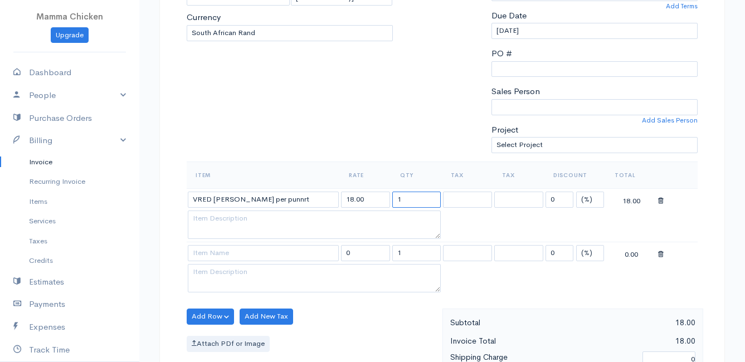
drag, startPoint x: 414, startPoint y: 201, endPoint x: 386, endPoint y: 203, distance: 28.5
click at [386, 203] on tr "VRED Kohlrabi per punnrt 18.00 1 0 (%) Flat 18.00" at bounding box center [442, 199] width 511 height 22
click at [359, 232] on textarea at bounding box center [314, 225] width 253 height 29
drag, startPoint x: 417, startPoint y: 251, endPoint x: 370, endPoint y: 256, distance: 47.1
click at [370, 256] on tr "0 1 0 (%) Flat 0.00" at bounding box center [442, 253] width 511 height 22
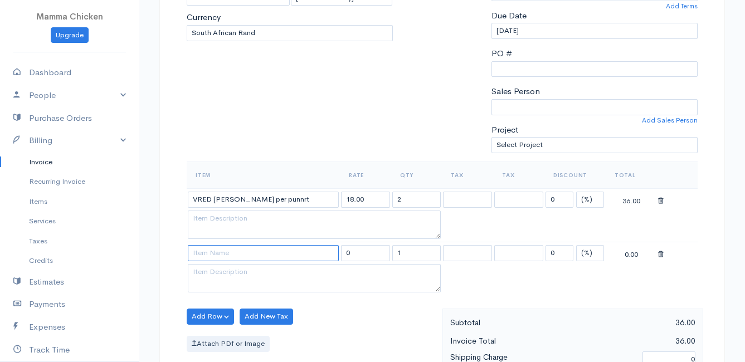
click at [294, 256] on input at bounding box center [263, 253] width 151 height 16
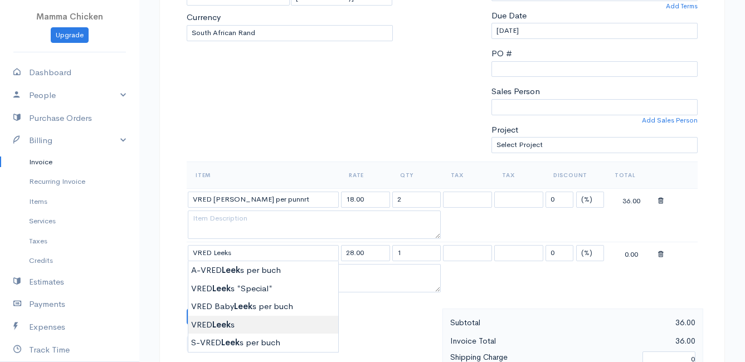
click at [251, 326] on body "Mamma Chicken Upgrade Dashboard People Clients Vendors Staff Users Purchase Ord…" at bounding box center [372, 285] width 745 height 1017
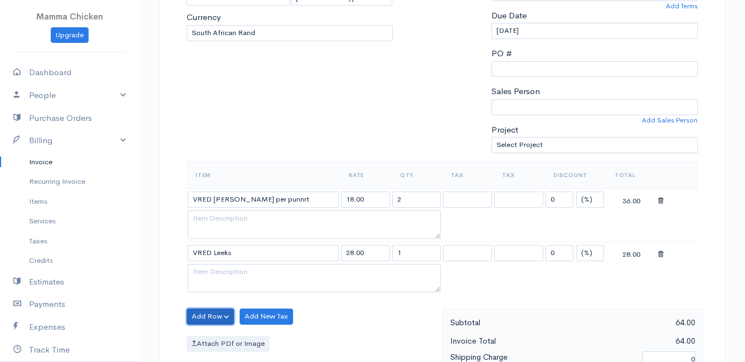
click at [211, 315] on button "Add Row" at bounding box center [210, 317] width 47 height 16
click at [214, 275] on link "Add Item Row" at bounding box center [231, 274] width 88 height 19
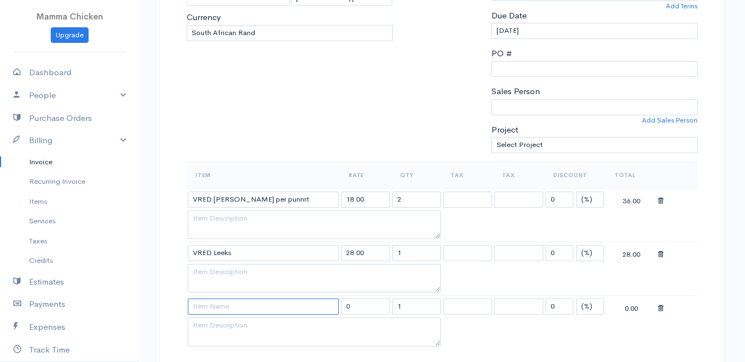
click at [224, 310] on input at bounding box center [263, 307] width 151 height 16
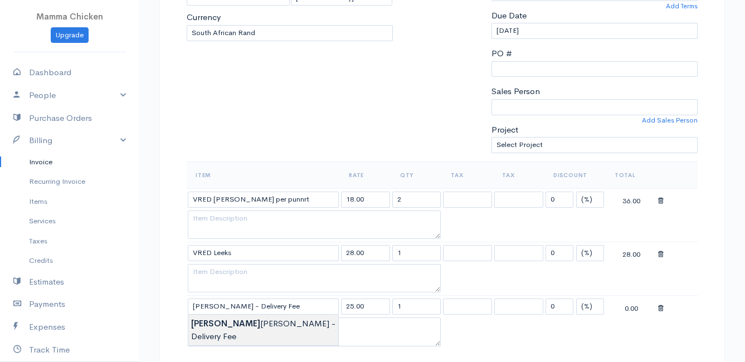
click at [226, 321] on body "Mamma Chicken Upgrade Dashboard People Clients Vendors Staff Users Purchase Ord…" at bounding box center [372, 312] width 745 height 1070
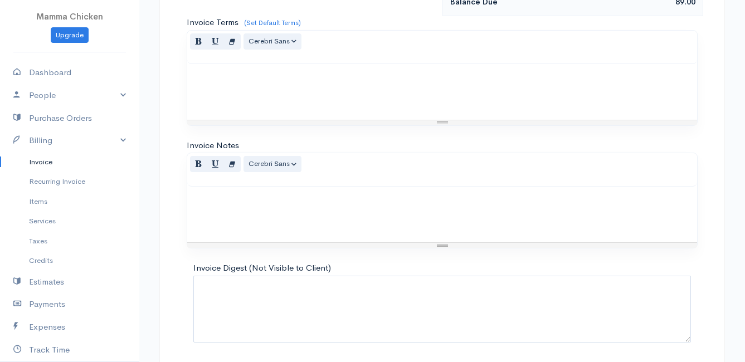
scroll to position [708, 0]
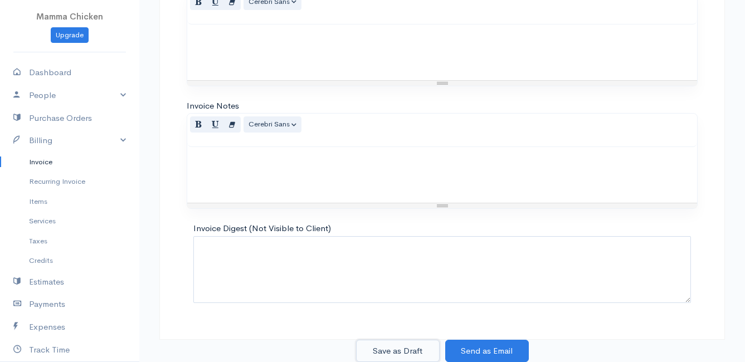
click at [393, 349] on button "Save as Draft" at bounding box center [398, 351] width 84 height 23
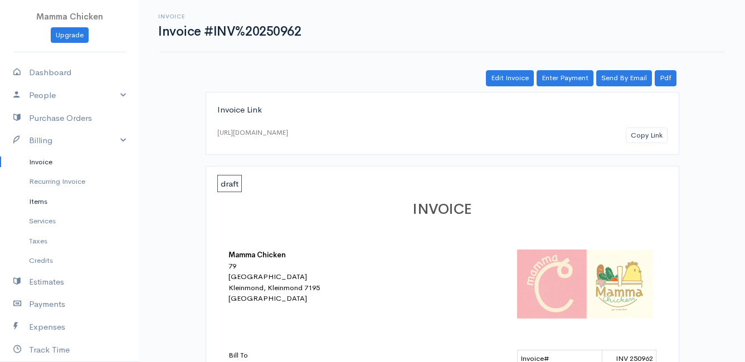
click at [38, 202] on link "Items" at bounding box center [69, 202] width 139 height 20
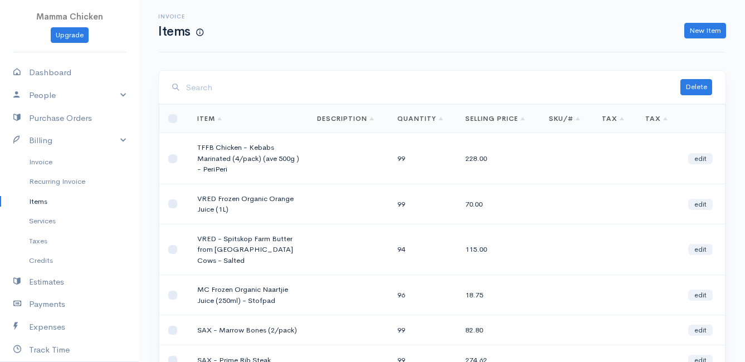
click at [215, 87] on input "search" at bounding box center [433, 87] width 494 height 23
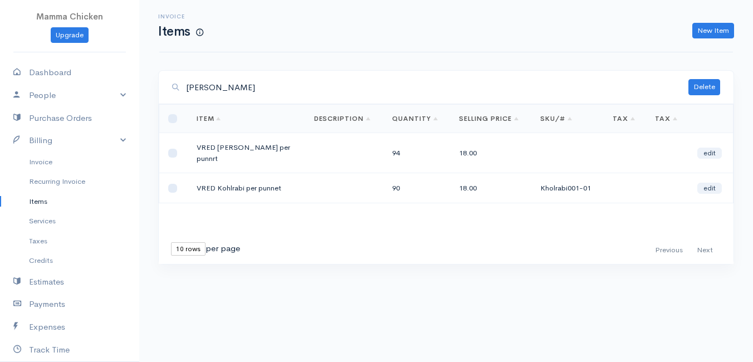
click at [236, 305] on body "Mamma Chicken Upgrade Dashboard People Clients Vendors Staff Users Purchase Ord…" at bounding box center [376, 181] width 753 height 362
click at [40, 158] on link "Invoice" at bounding box center [69, 162] width 139 height 20
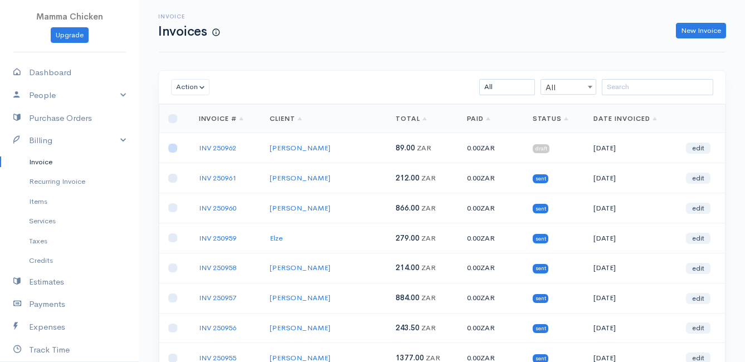
click at [176, 148] on input "checkbox" at bounding box center [172, 148] width 9 height 9
click at [191, 81] on button "Action" at bounding box center [190, 87] width 38 height 16
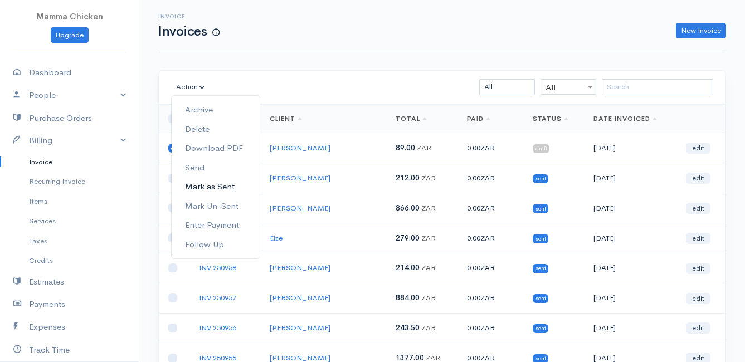
click at [220, 187] on link "Mark as Sent" at bounding box center [216, 186] width 88 height 19
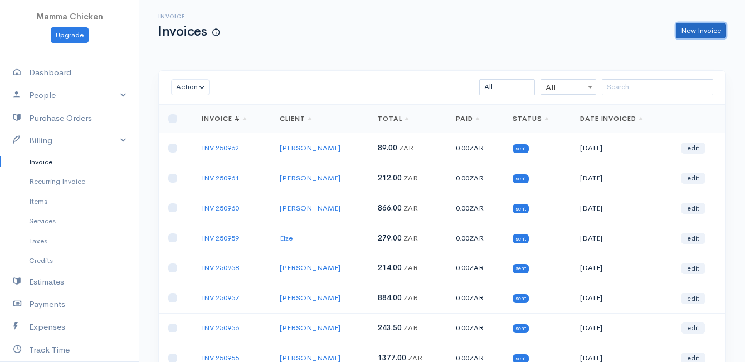
click at [717, 28] on link "New Invoice" at bounding box center [701, 31] width 50 height 16
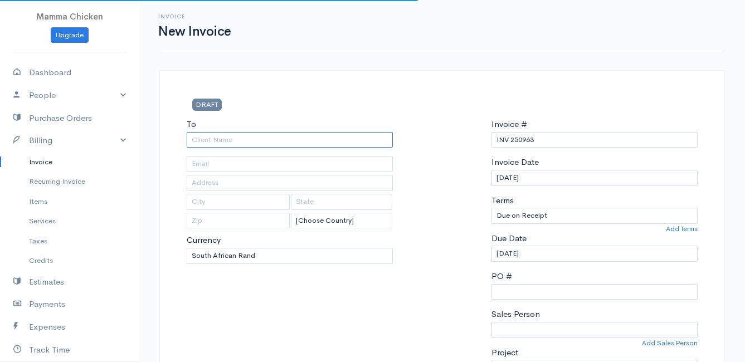
click at [259, 139] on input "To" at bounding box center [290, 140] width 206 height 16
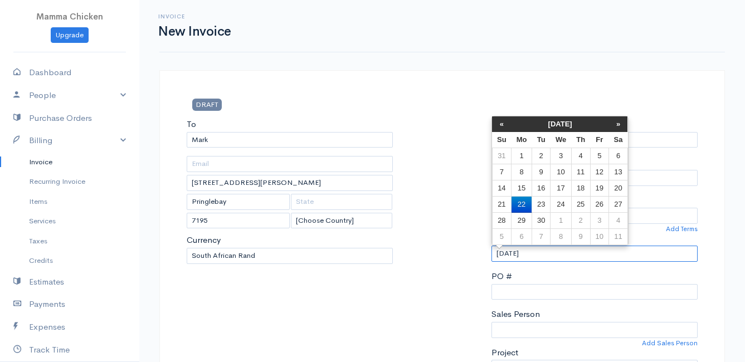
click at [563, 256] on input "[DATE]" at bounding box center [594, 254] width 206 height 16
click at [581, 202] on td "25" at bounding box center [580, 205] width 19 height 16
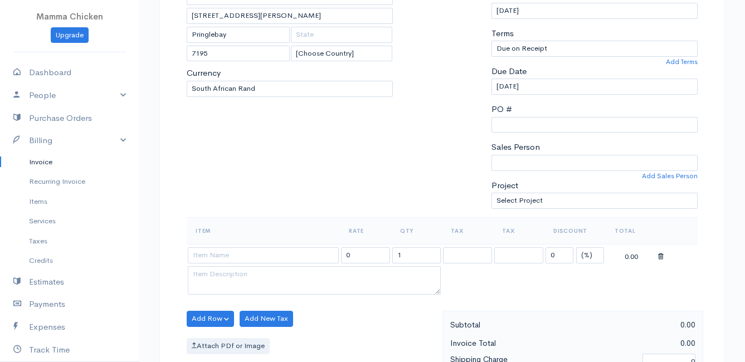
scroll to position [223, 0]
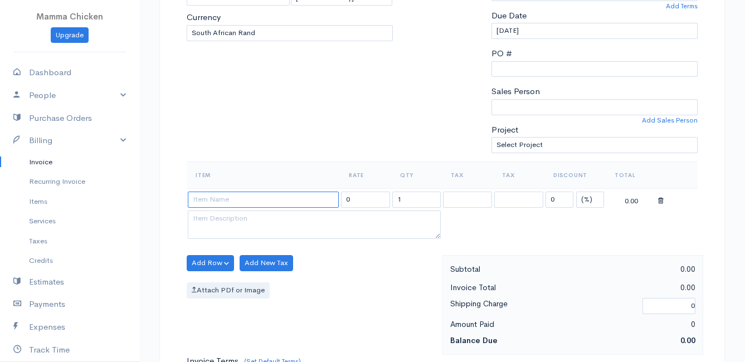
click at [231, 198] on input at bounding box center [263, 200] width 151 height 16
click at [255, 267] on body "Mamma Chicken Upgrade Dashboard People Clients Vendors Staff Users Purchase Ord…" at bounding box center [372, 258] width 745 height 963
click at [190, 264] on button "Add Row" at bounding box center [210, 263] width 47 height 16
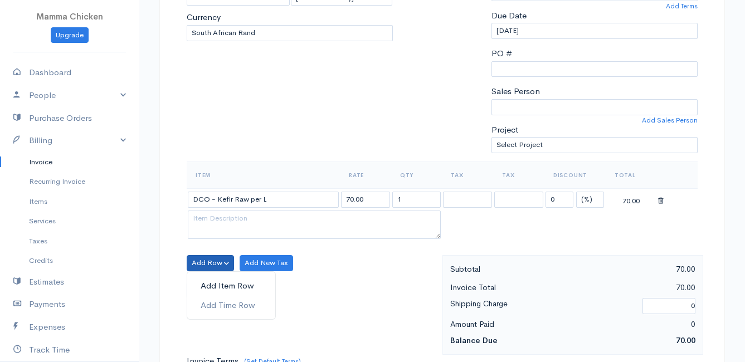
click at [216, 286] on link "Add Item Row" at bounding box center [231, 285] width 88 height 19
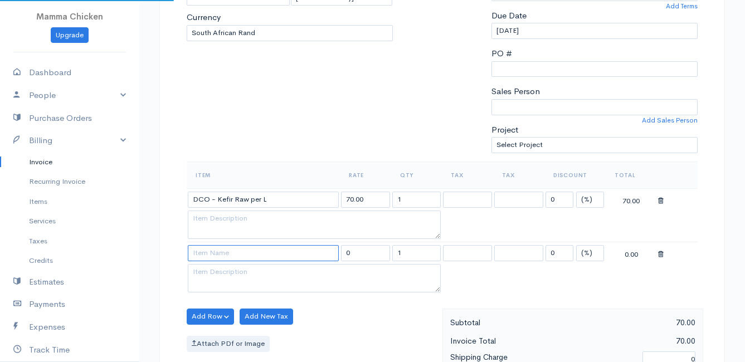
click at [215, 254] on input at bounding box center [263, 253] width 151 height 16
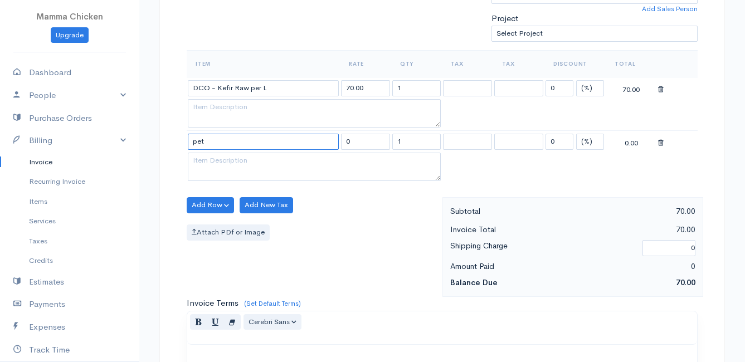
scroll to position [279, 0]
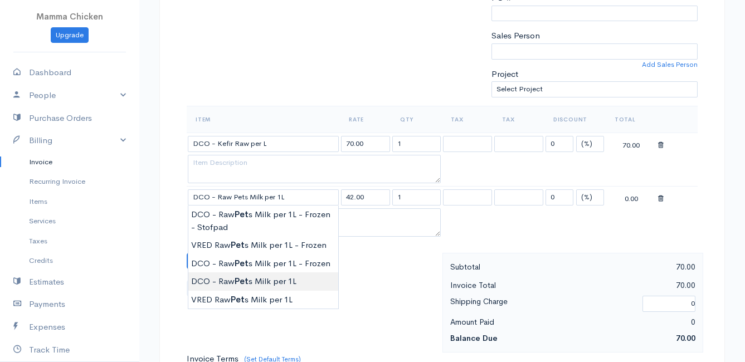
click at [255, 285] on body "Mamma Chicken Upgrade Dashboard People Clients Vendors Staff Users Purchase Ord…" at bounding box center [372, 229] width 745 height 1017
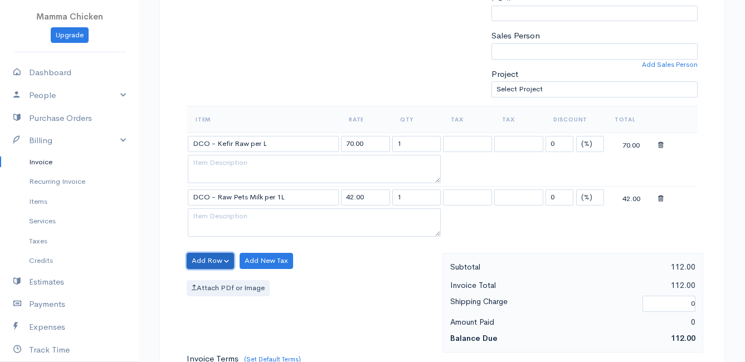
click at [210, 264] on button "Add Row" at bounding box center [210, 261] width 47 height 16
click at [205, 281] on link "Add Item Row" at bounding box center [231, 283] width 88 height 19
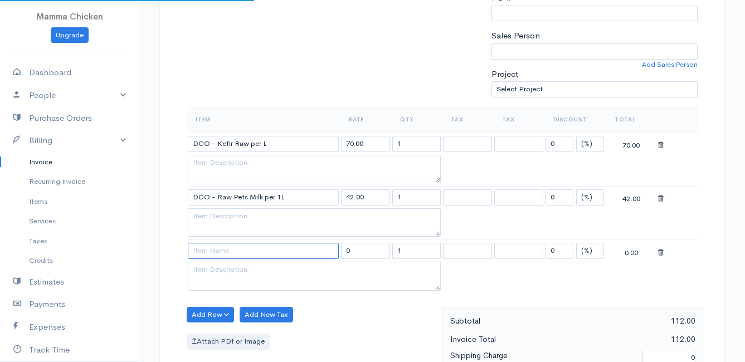
click at [209, 253] on input at bounding box center [263, 251] width 151 height 16
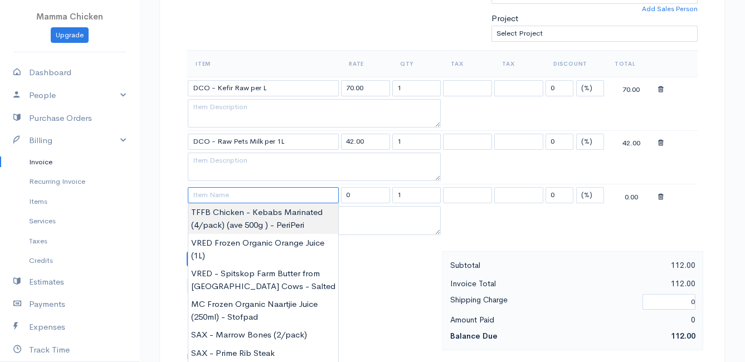
scroll to position [390, 0]
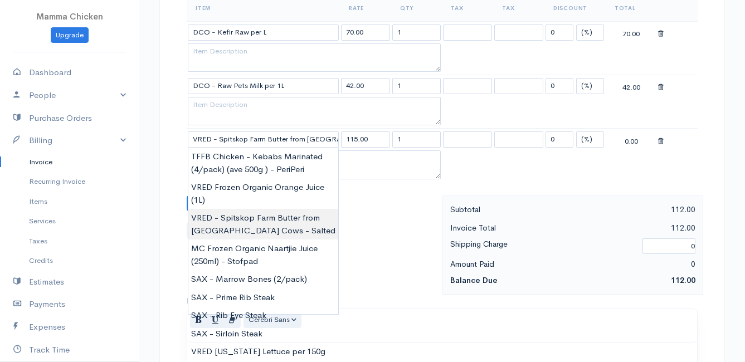
click at [253, 224] on body "Mamma Chicken Upgrade Dashboard People Clients Vendors Staff Users Purchase Ord…" at bounding box center [372, 145] width 745 height 1070
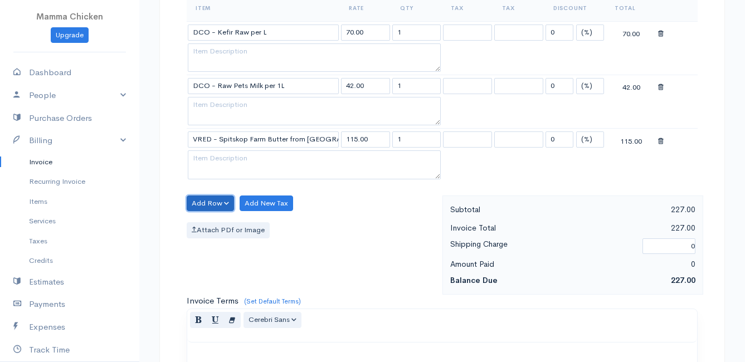
click at [213, 201] on button "Add Row" at bounding box center [210, 204] width 47 height 16
click at [218, 222] on link "Add Item Row" at bounding box center [231, 226] width 88 height 19
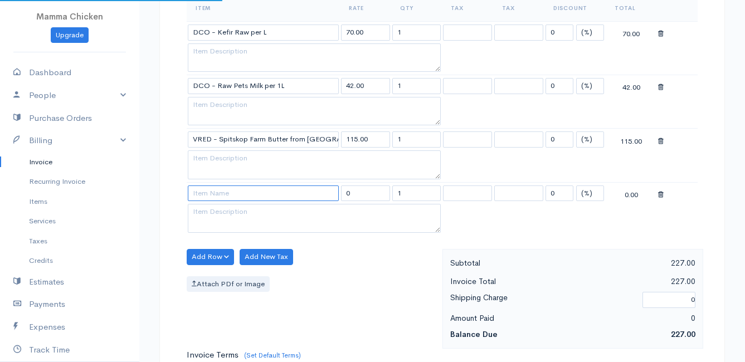
click at [212, 195] on input at bounding box center [263, 194] width 151 height 16
click at [263, 227] on body "Mamma Chicken Upgrade Dashboard People Clients Vendors Staff Users Purchase Ord…" at bounding box center [372, 172] width 745 height 1124
click at [662, 194] on icon at bounding box center [661, 195] width 6 height 8
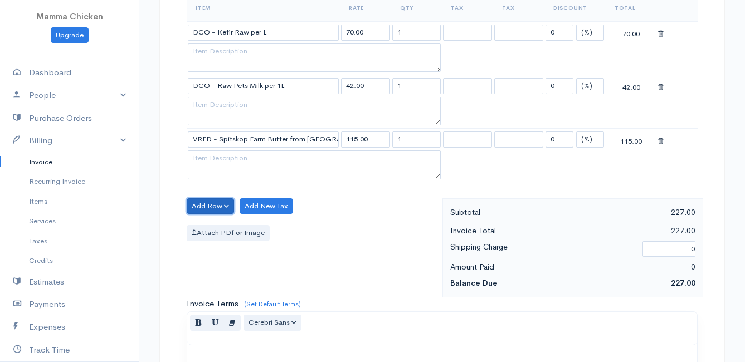
click at [202, 207] on button "Add Row" at bounding box center [210, 206] width 47 height 16
click at [204, 227] on link "Add Item Row" at bounding box center [231, 229] width 88 height 19
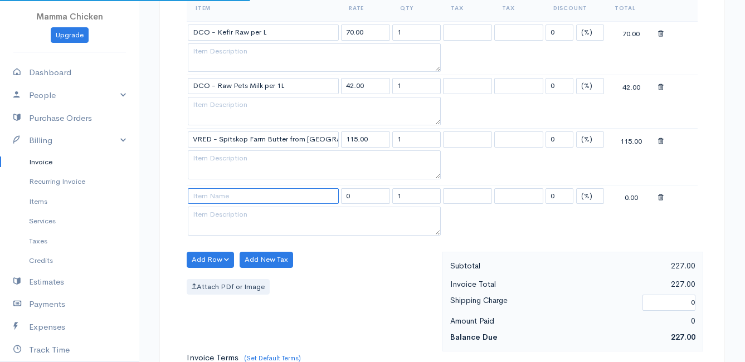
click at [203, 193] on input at bounding box center [263, 196] width 151 height 16
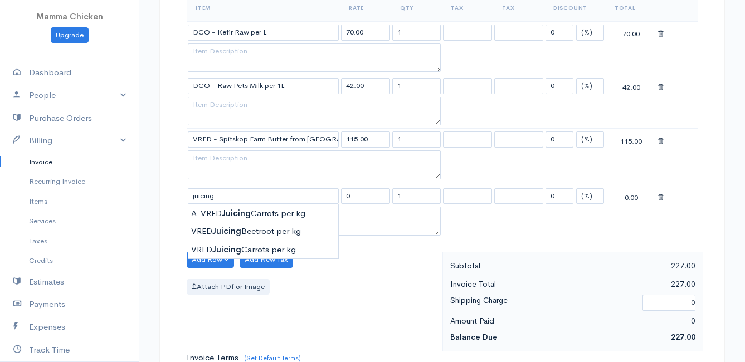
click at [347, 280] on div "Attach PDf or Image" at bounding box center [312, 287] width 250 height 16
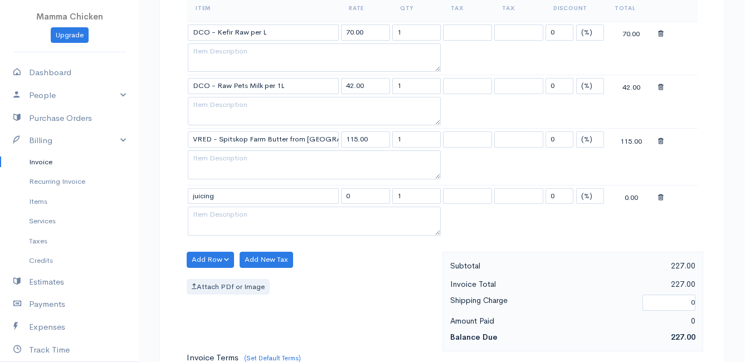
click at [664, 197] on div at bounding box center [677, 196] width 38 height 14
click at [661, 198] on icon at bounding box center [661, 198] width 6 height 8
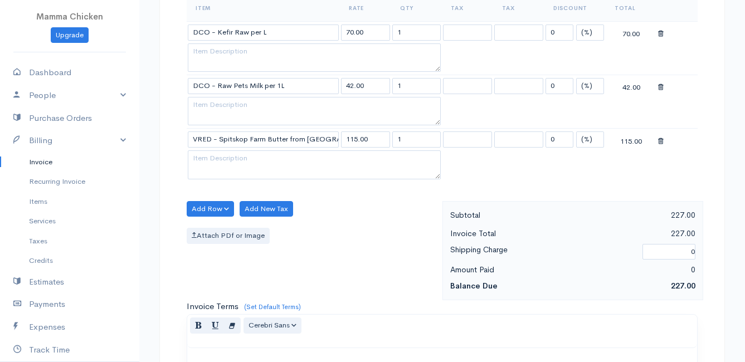
scroll to position [714, 0]
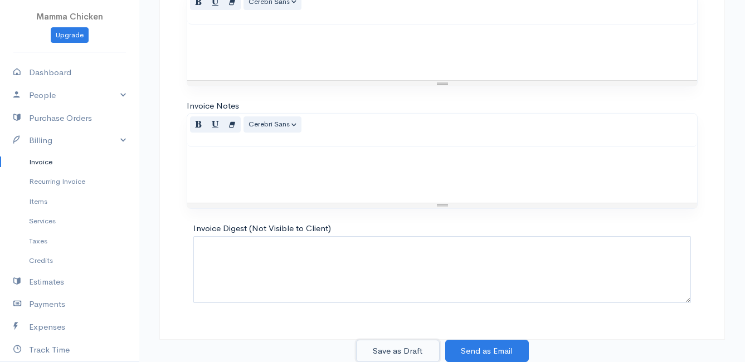
click at [397, 347] on button "Save as Draft" at bounding box center [398, 351] width 84 height 23
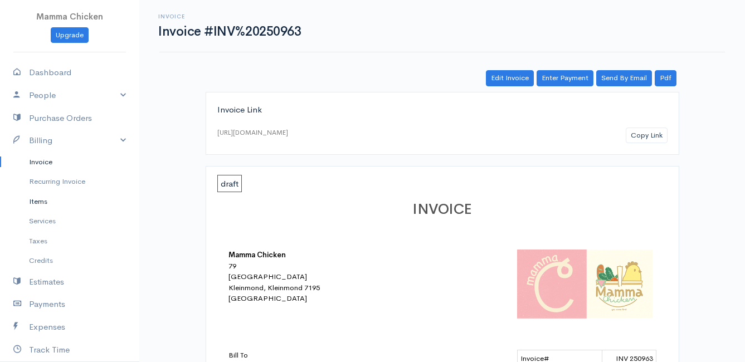
click at [43, 201] on link "Items" at bounding box center [69, 202] width 139 height 20
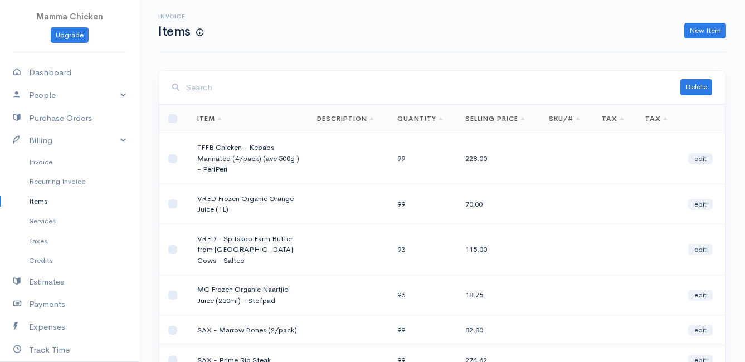
click at [252, 94] on input "search" at bounding box center [433, 87] width 494 height 23
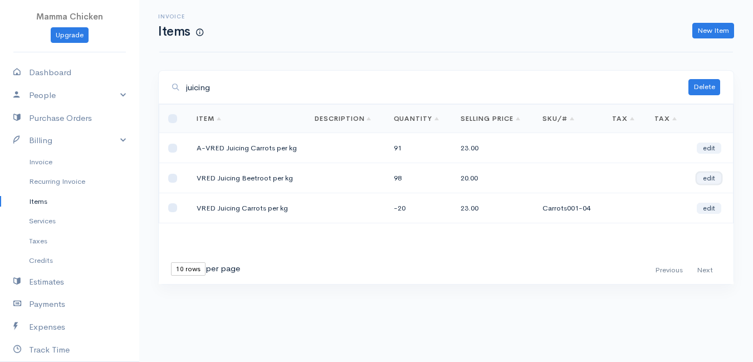
click at [711, 183] on link "edit" at bounding box center [709, 178] width 25 height 11
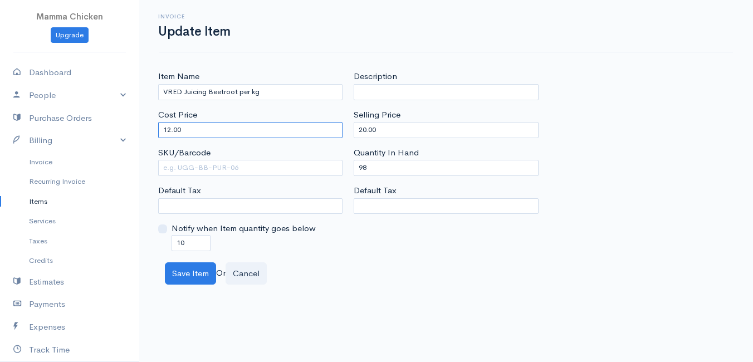
drag, startPoint x: 199, startPoint y: 132, endPoint x: 153, endPoint y: 133, distance: 46.3
click at [153, 133] on div "Item Name VRED Juicing Beetroot per kg Cost Price 12.00 SKU/Barcode Default Tax…" at bounding box center [251, 160] width 196 height 181
click at [191, 131] on input "12.00" at bounding box center [250, 130] width 184 height 16
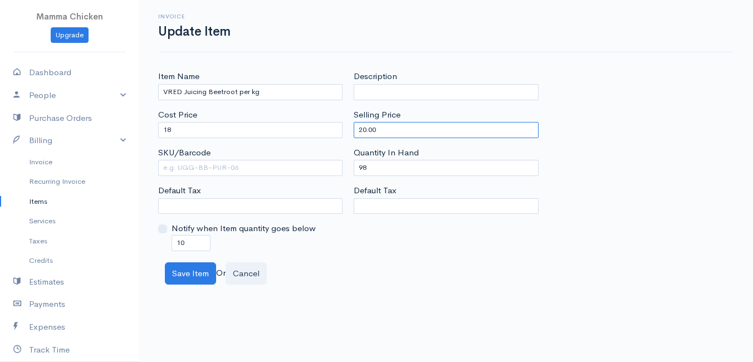
click at [413, 126] on input "20.00" at bounding box center [446, 130] width 184 height 16
click at [396, 261] on div "Item Name VRED Juicing Beetroot per kg Cost Price 18 SKU/Barcode Default Tax No…" at bounding box center [446, 177] width 614 height 214
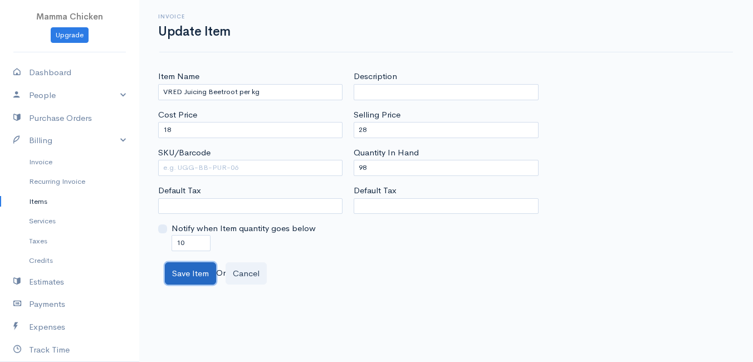
click at [187, 272] on button "Save Item" at bounding box center [190, 273] width 51 height 23
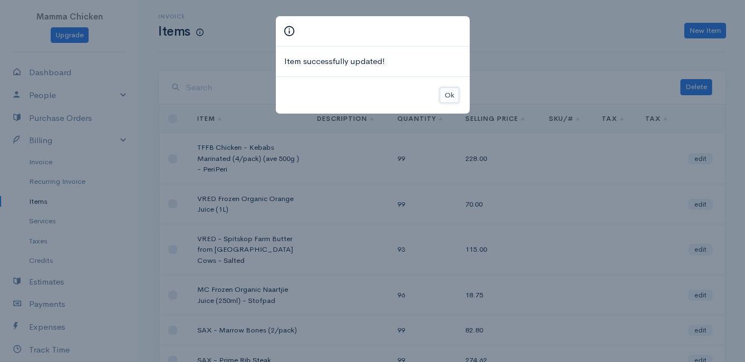
click at [446, 96] on button "Ok" at bounding box center [449, 95] width 19 height 16
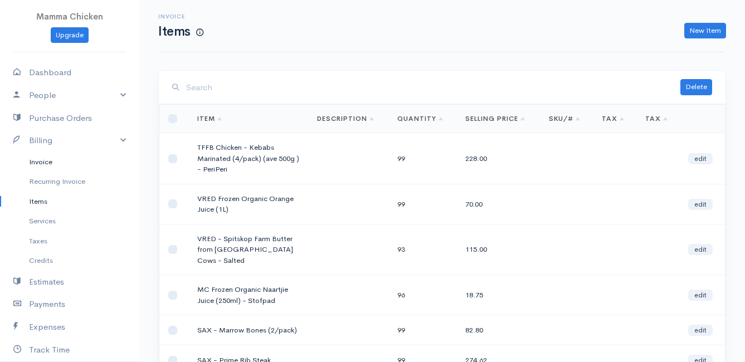
click at [38, 161] on link "Invoice" at bounding box center [69, 162] width 139 height 20
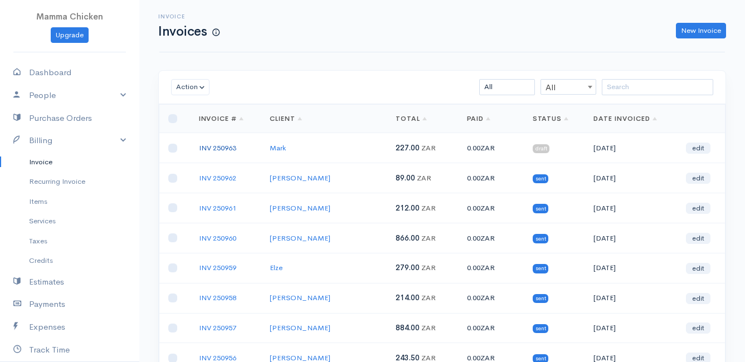
click at [207, 143] on link "INV 250963" at bounding box center [217, 147] width 37 height 9
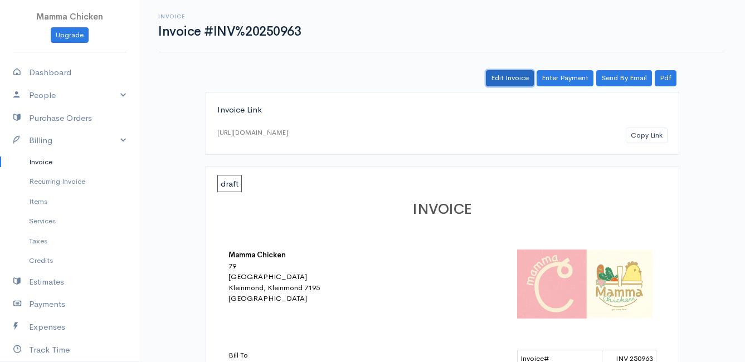
click at [520, 75] on link "Edit Invoice" at bounding box center [510, 78] width 48 height 16
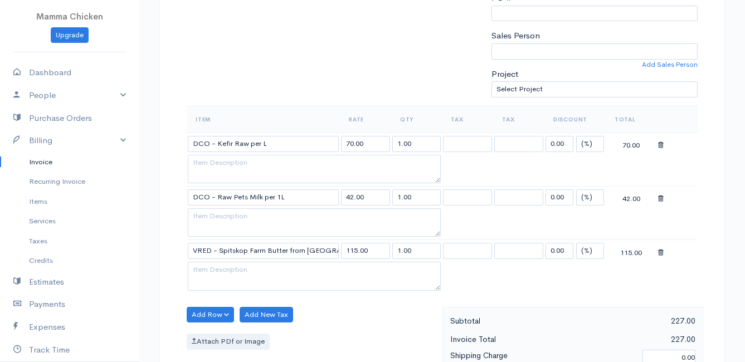
scroll to position [334, 0]
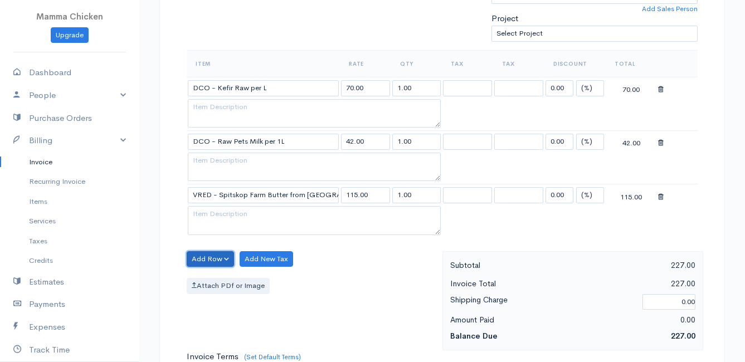
click at [209, 262] on button "Add Row" at bounding box center [210, 259] width 47 height 16
click at [210, 276] on link "Add Item Row" at bounding box center [231, 281] width 88 height 19
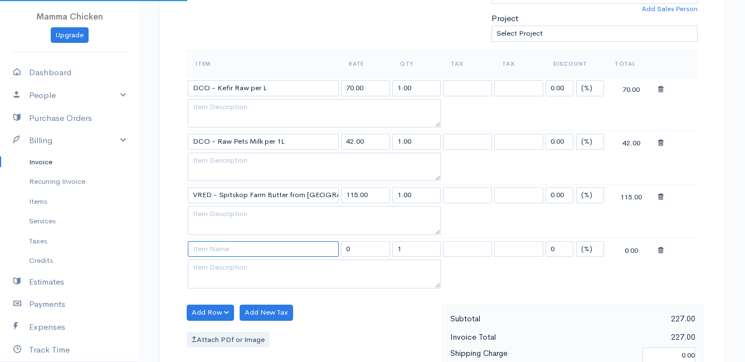
click at [216, 253] on input at bounding box center [263, 249] width 151 height 16
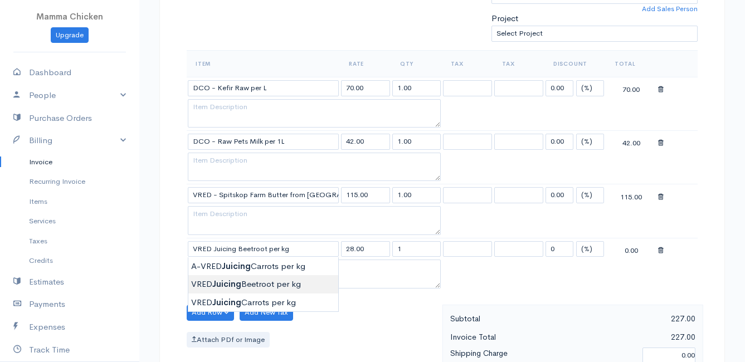
click at [284, 280] on body "Mamma Chicken Upgrade Dashboard People Clients Vendors Staff Users Purchase Ord…" at bounding box center [372, 228] width 745 height 1124
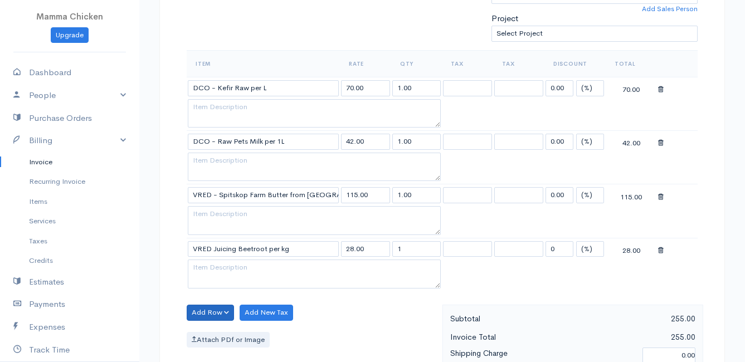
scroll to position [390, 0]
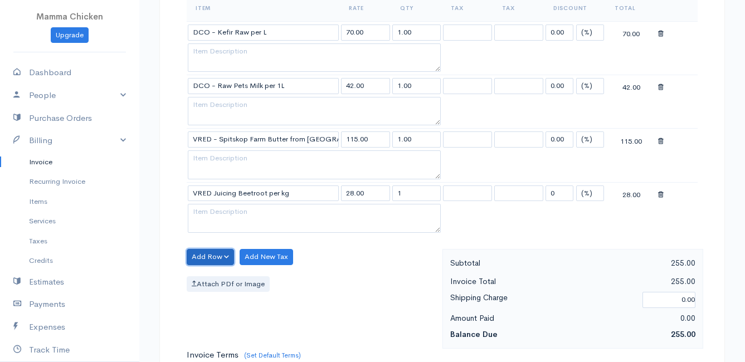
click at [220, 251] on button "Add Row" at bounding box center [210, 257] width 47 height 16
click at [218, 277] on link "Add Item Row" at bounding box center [231, 279] width 88 height 19
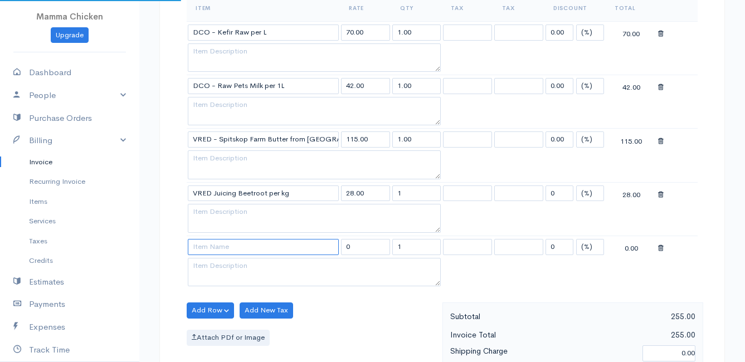
click at [216, 251] on input at bounding box center [263, 247] width 151 height 16
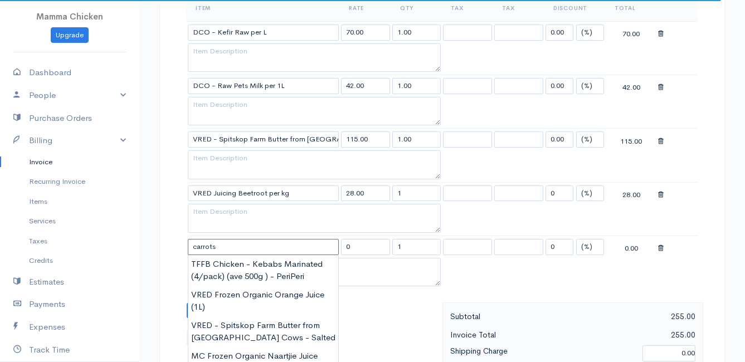
scroll to position [501, 0]
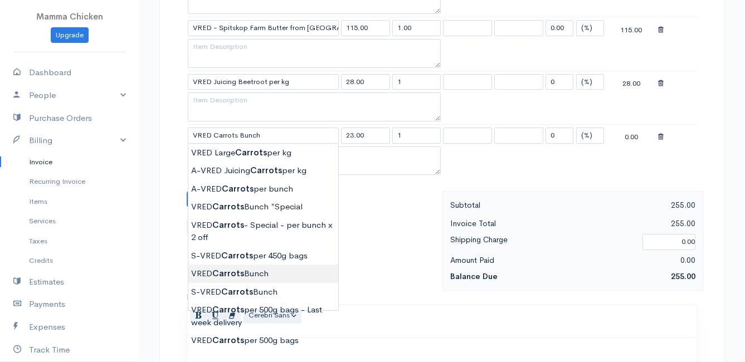
click at [262, 272] on body "Mamma Chicken Upgrade Dashboard People Clients Vendors Staff Users Purchase Ord…" at bounding box center [372, 88] width 745 height 1178
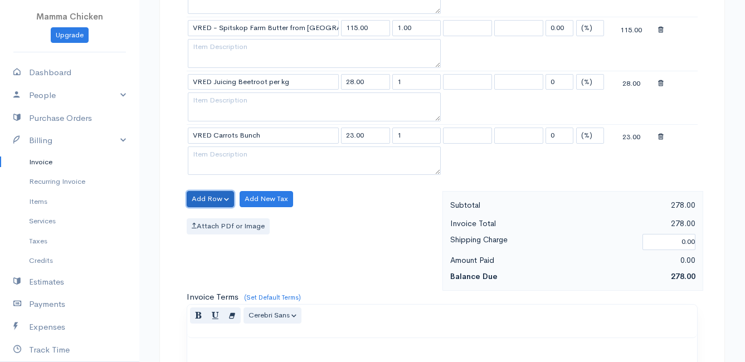
click at [209, 200] on button "Add Row" at bounding box center [210, 199] width 47 height 16
click at [207, 219] on link "Add Item Row" at bounding box center [231, 221] width 88 height 19
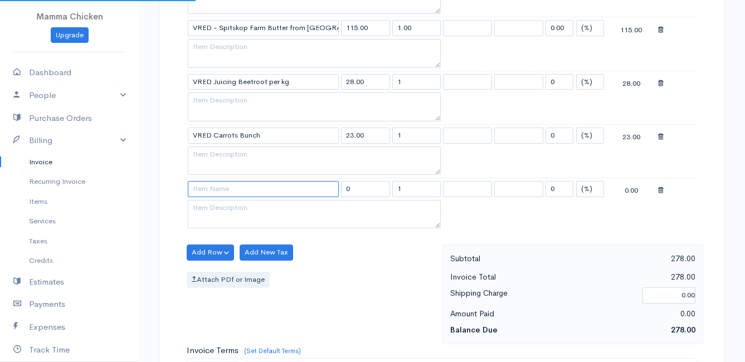
click at [206, 191] on input at bounding box center [263, 189] width 151 height 16
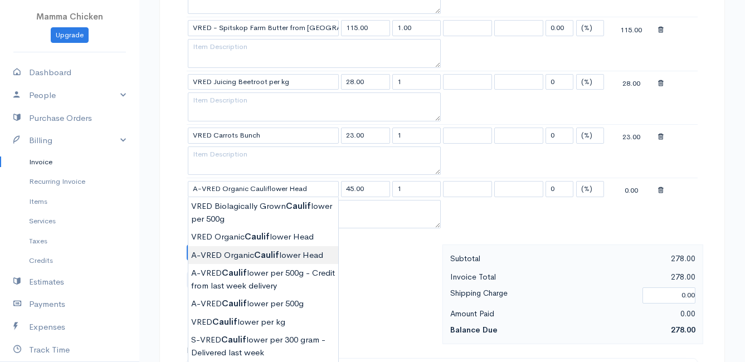
click at [286, 252] on body "Mamma Chicken Upgrade Dashboard People Clients Vendors Staff Users Purchase Ord…" at bounding box center [372, 114] width 745 height 1231
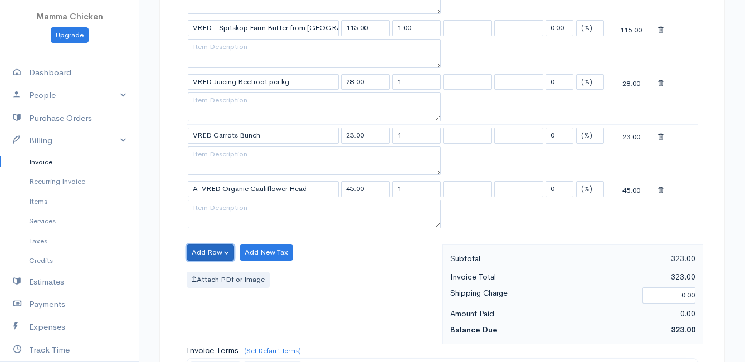
click at [208, 253] on button "Add Row" at bounding box center [210, 253] width 47 height 16
click at [208, 271] on link "Add Item Row" at bounding box center [231, 275] width 88 height 19
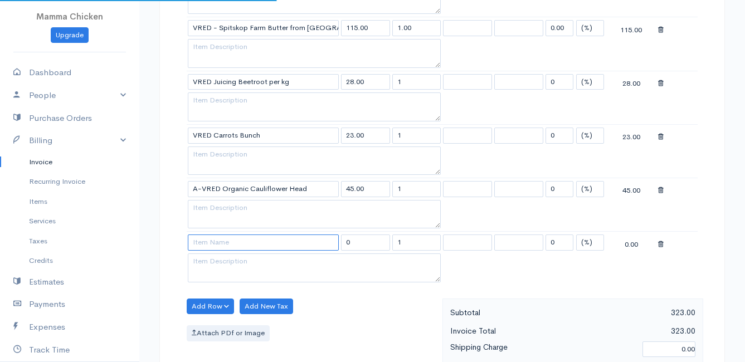
click at [210, 243] on input at bounding box center [263, 243] width 151 height 16
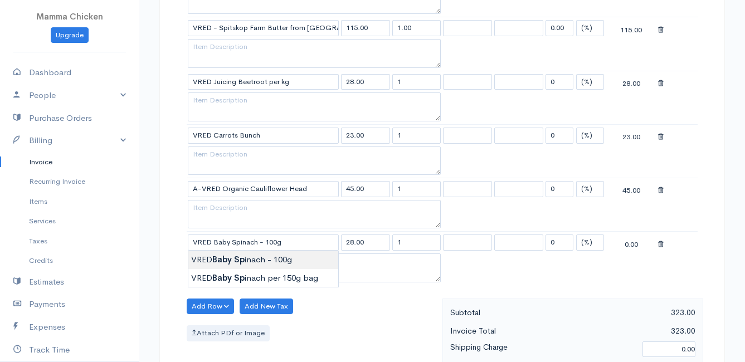
click at [238, 256] on body "Mamma Chicken Upgrade Dashboard People Clients Vendors Staff Users Purchase Ord…" at bounding box center [372, 141] width 745 height 1285
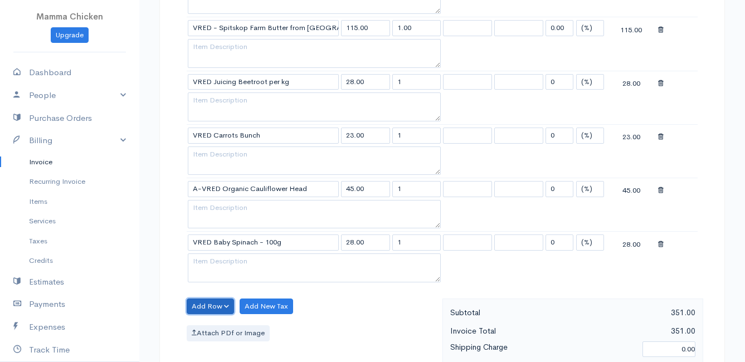
click at [218, 305] on button "Add Row" at bounding box center [210, 307] width 47 height 16
click at [216, 262] on link "Add Item Row" at bounding box center [231, 264] width 88 height 19
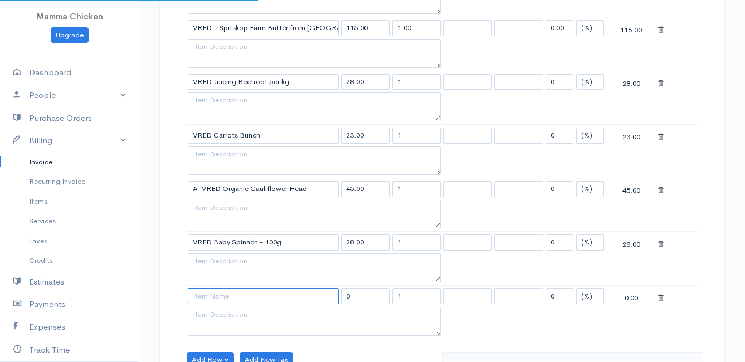
click at [218, 303] on input at bounding box center [263, 297] width 151 height 16
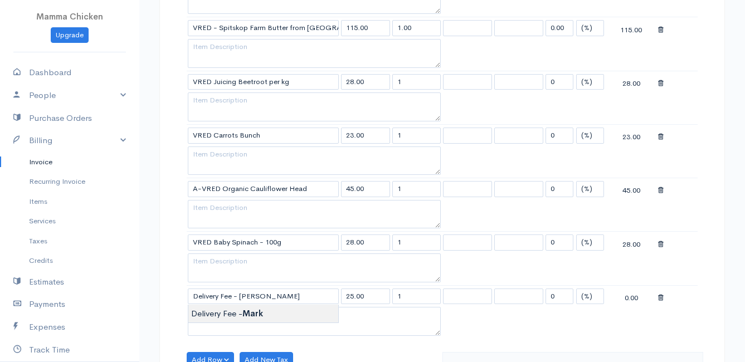
click at [218, 310] on body "Mamma Chicken Upgrade Dashboard People Clients Vendors Staff Users Purchase Ord…" at bounding box center [372, 168] width 745 height 1338
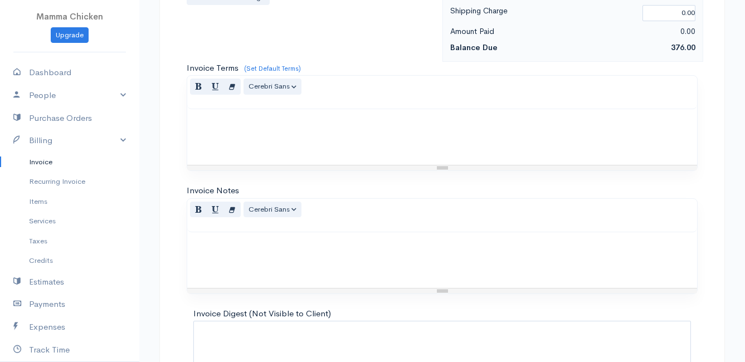
scroll to position [976, 0]
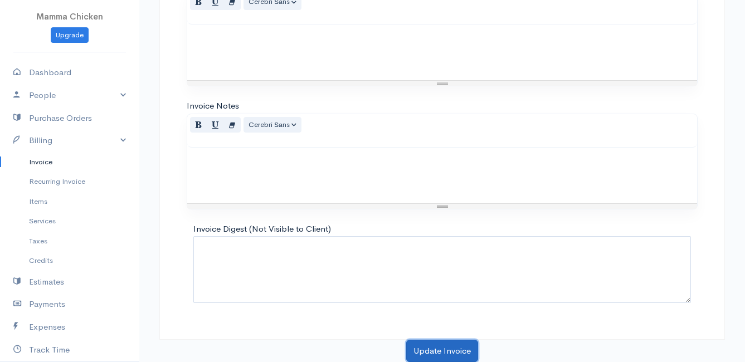
click at [439, 350] on button "Update Invoice" at bounding box center [442, 351] width 72 height 23
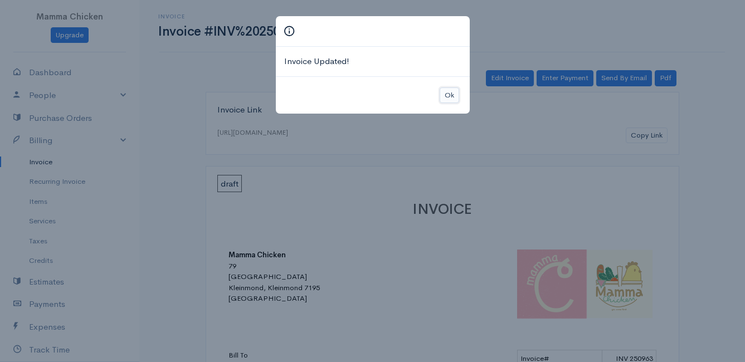
click at [453, 92] on button "Ok" at bounding box center [449, 95] width 19 height 16
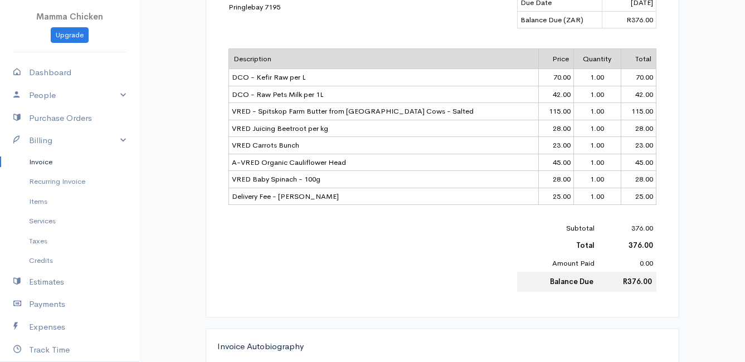
scroll to position [223, 0]
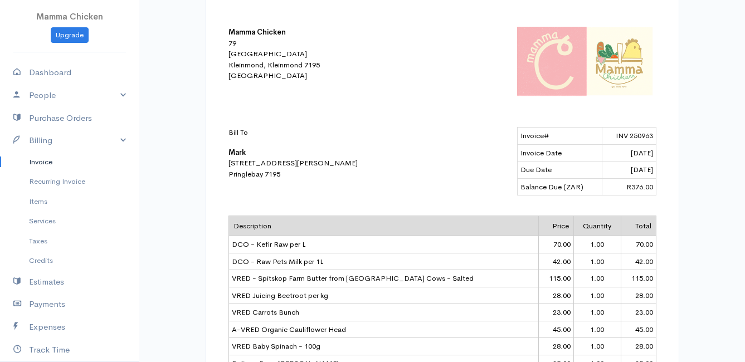
click at [41, 162] on link "Invoice" at bounding box center [69, 162] width 139 height 20
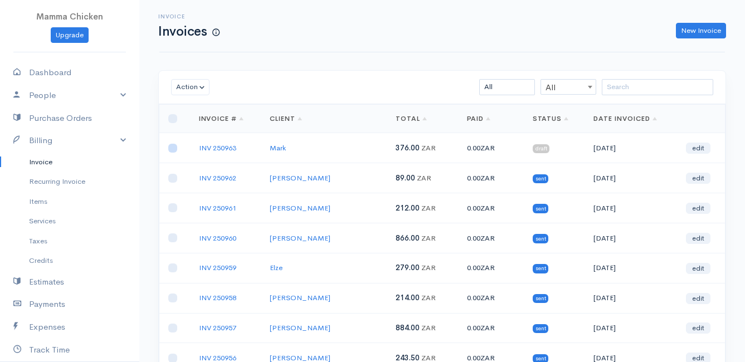
click at [173, 148] on input "checkbox" at bounding box center [172, 148] width 9 height 9
click at [194, 89] on button "Action" at bounding box center [190, 87] width 38 height 16
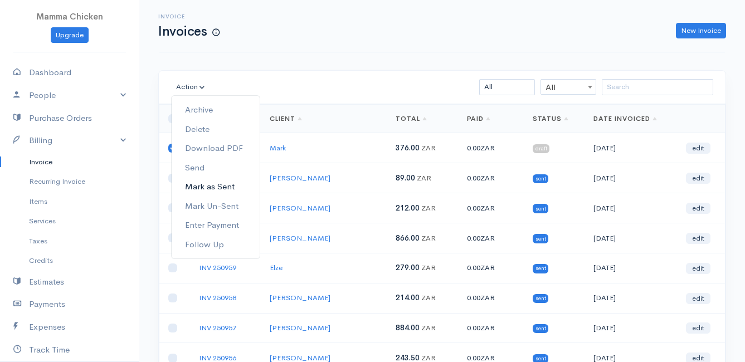
click at [228, 187] on link "Mark as Sent" at bounding box center [216, 186] width 88 height 19
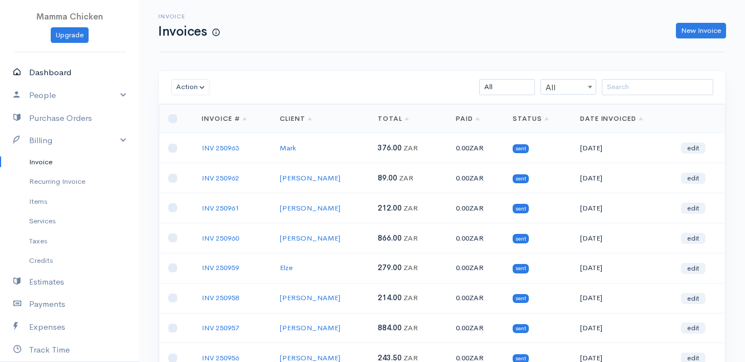
click at [61, 72] on link "Dashboard" at bounding box center [69, 72] width 139 height 23
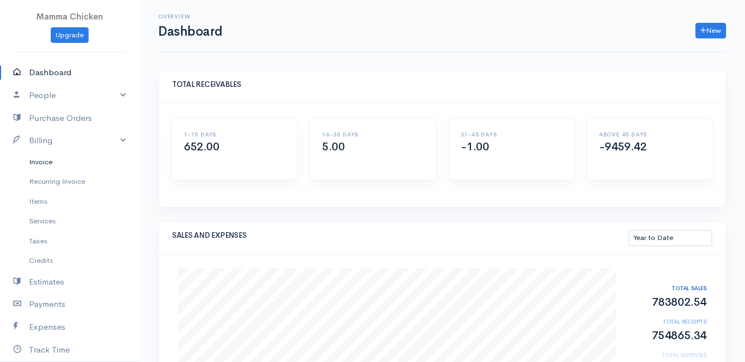
click at [45, 164] on link "Invoice" at bounding box center [69, 162] width 139 height 20
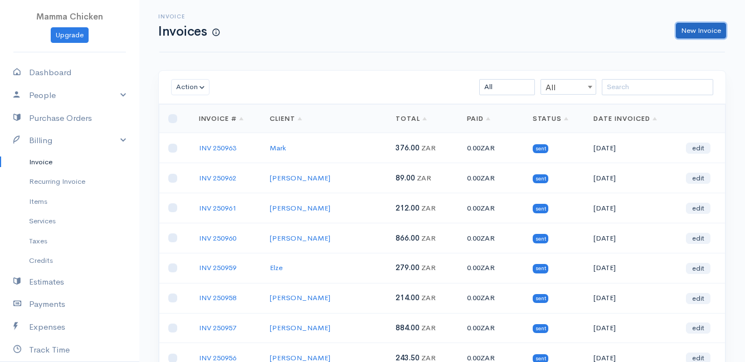
click at [700, 27] on link "New Invoice" at bounding box center [701, 31] width 50 height 16
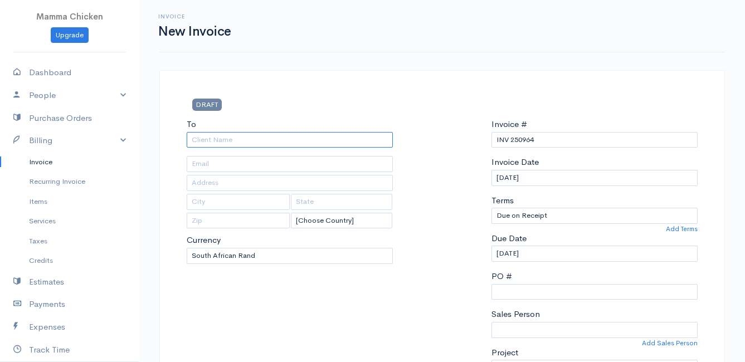
click at [194, 139] on input "To" at bounding box center [290, 140] width 206 height 16
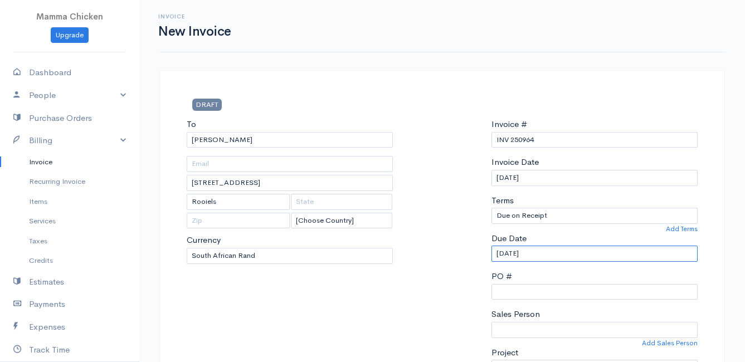
click at [554, 256] on input "[DATE]" at bounding box center [594, 254] width 206 height 16
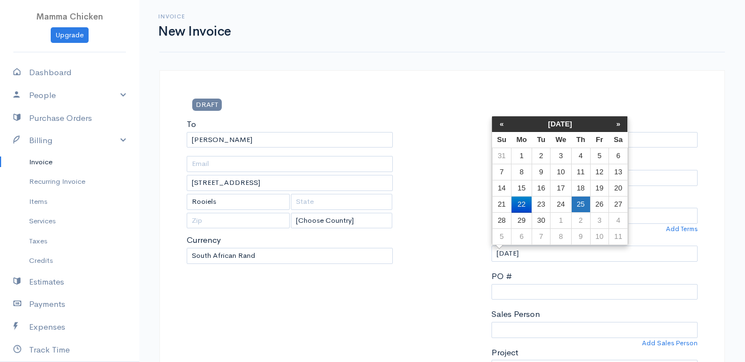
click at [583, 203] on td "25" at bounding box center [580, 205] width 19 height 16
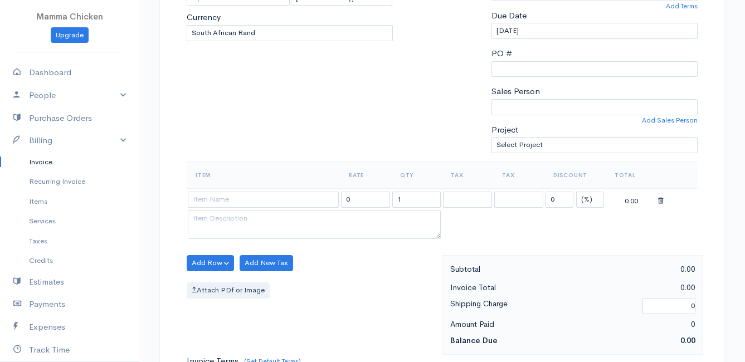
scroll to position [279, 0]
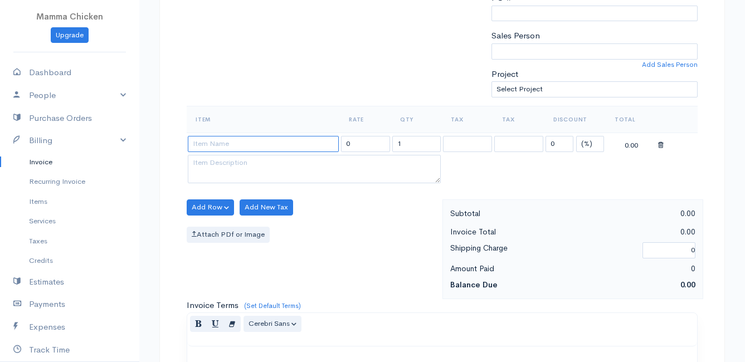
click at [228, 138] on input at bounding box center [263, 144] width 151 height 16
click at [235, 218] on body "Mamma Chicken Upgrade Dashboard People Clients Vendors Staff Users Purchase Ord…" at bounding box center [372, 202] width 745 height 963
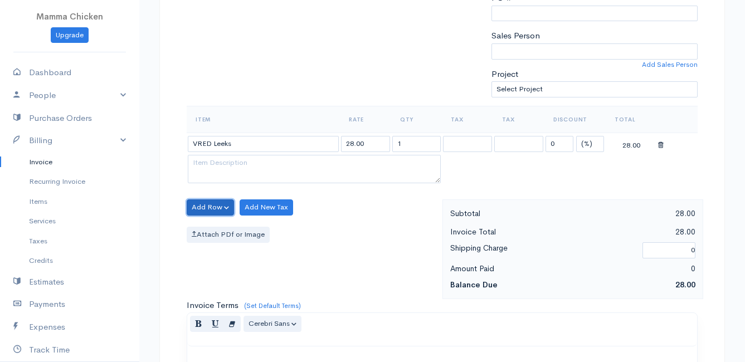
click at [218, 202] on button "Add Row" at bounding box center [210, 207] width 47 height 16
click at [218, 227] on link "Add Item Row" at bounding box center [231, 230] width 88 height 19
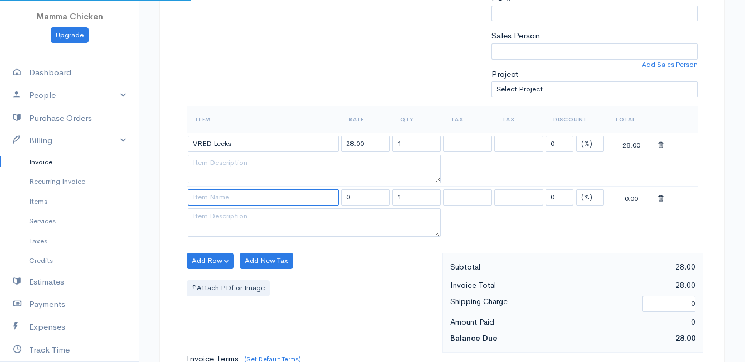
click at [217, 197] on input at bounding box center [263, 197] width 151 height 16
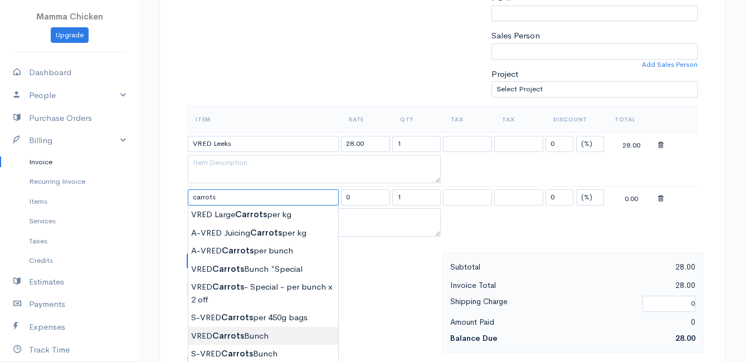
scroll to position [334, 0]
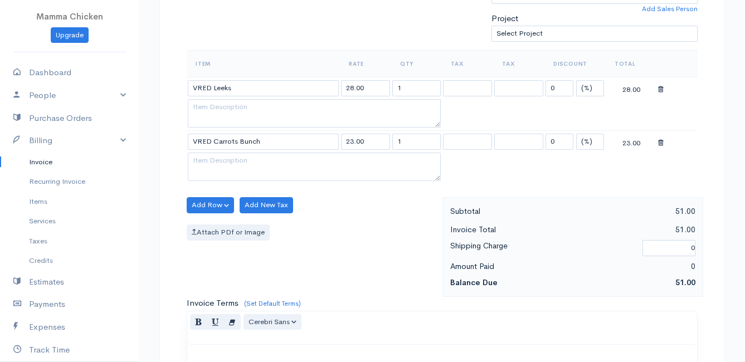
click at [256, 279] on body "Mamma Chicken Upgrade Dashboard People Clients Vendors Staff Users Purchase Ord…" at bounding box center [372, 174] width 745 height 1017
drag, startPoint x: 404, startPoint y: 140, endPoint x: 383, endPoint y: 144, distance: 22.1
click at [387, 143] on tr "VRED Carrots Bunch 23.00 1 0 (%) Flat 23.00" at bounding box center [442, 142] width 511 height 22
click at [326, 224] on div "Add Row Add Item Row Add Time Row Add New Tax Attach PDf or Image" at bounding box center [311, 247] width 261 height 100
click at [212, 201] on button "Add Row" at bounding box center [210, 205] width 47 height 16
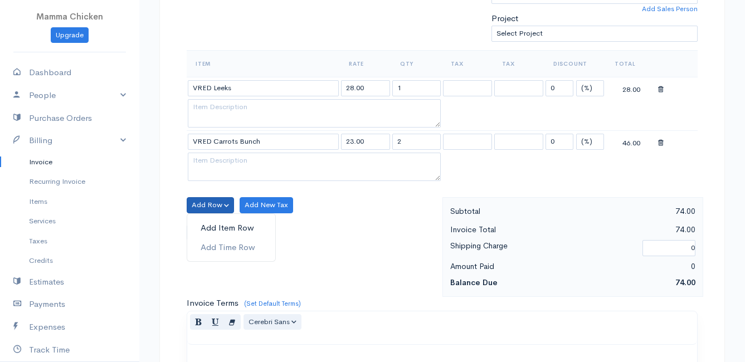
click at [211, 225] on link "Add Item Row" at bounding box center [231, 227] width 88 height 19
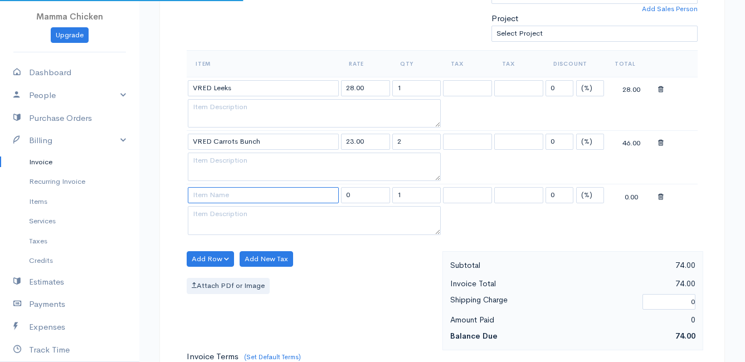
click at [208, 193] on input at bounding box center [263, 195] width 151 height 16
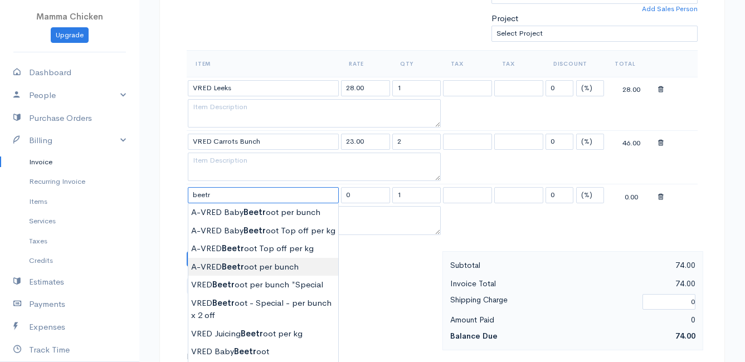
scroll to position [390, 0]
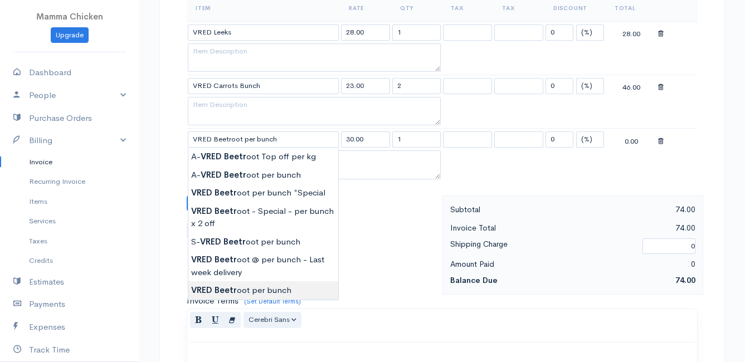
click at [261, 286] on body "Mamma Chicken Upgrade Dashboard People Clients Vendors Staff Users Purchase Ord…" at bounding box center [372, 145] width 745 height 1070
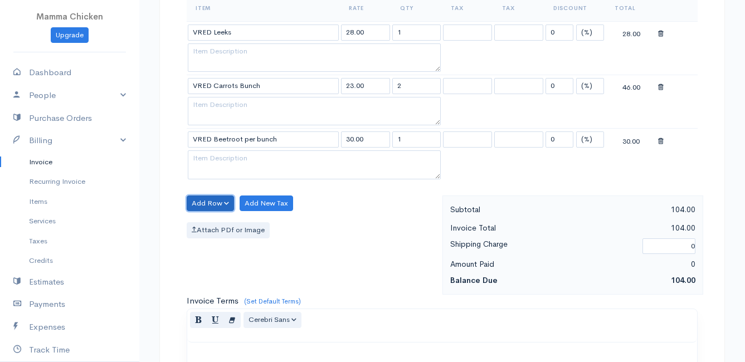
click at [203, 200] on button "Add Row" at bounding box center [210, 204] width 47 height 16
click at [209, 222] on link "Add Item Row" at bounding box center [231, 226] width 88 height 19
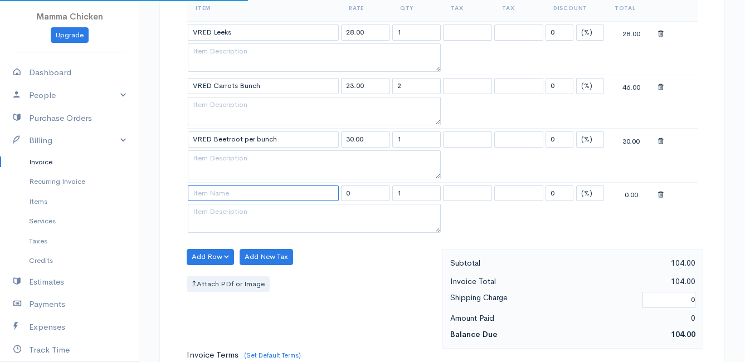
click at [206, 191] on input at bounding box center [263, 194] width 151 height 16
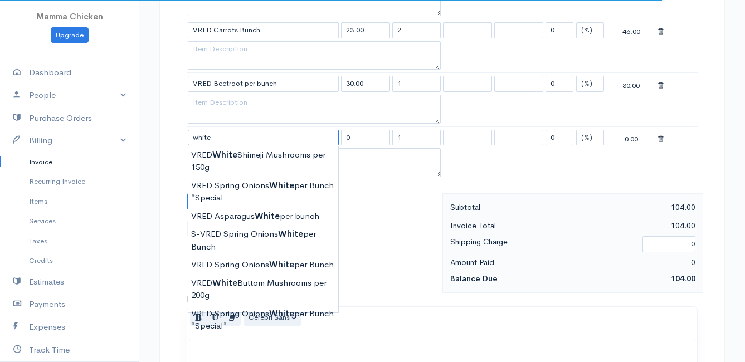
scroll to position [501, 0]
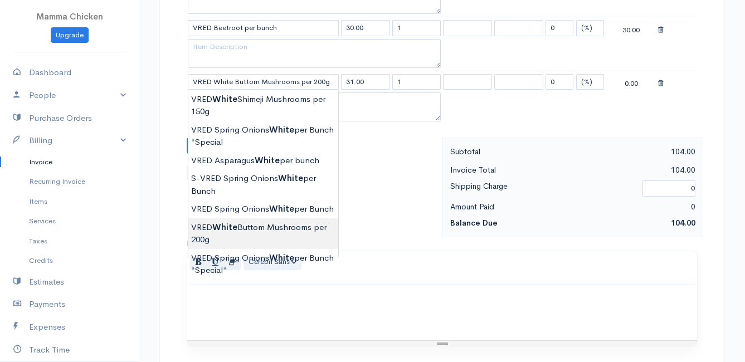
click at [264, 232] on body "Mamma Chicken Upgrade Dashboard People Clients Vendors Staff Users Purchase Ord…" at bounding box center [372, 61] width 745 height 1124
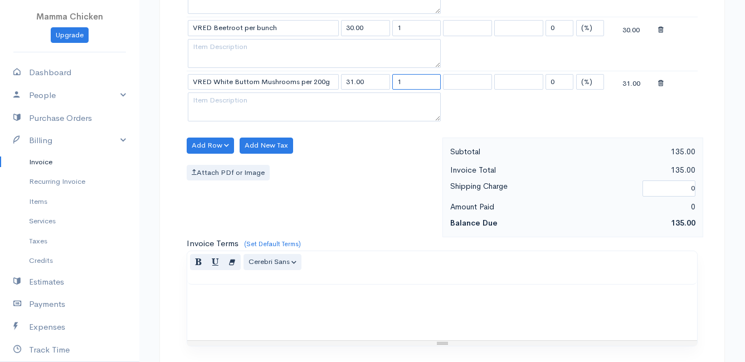
drag, startPoint x: 409, startPoint y: 79, endPoint x: 387, endPoint y: 82, distance: 22.5
click at [387, 82] on tr "VRED White Buttom Mushrooms per 200g 31.00 1 0 (%) Flat 31.00" at bounding box center [442, 82] width 511 height 22
click at [329, 160] on div "Add Row Add Item Row Add Time Row Add New Tax Attach PDf or Image" at bounding box center [311, 188] width 261 height 100
click at [208, 141] on button "Add Row" at bounding box center [210, 146] width 47 height 16
click at [207, 167] on link "Add Item Row" at bounding box center [231, 168] width 88 height 19
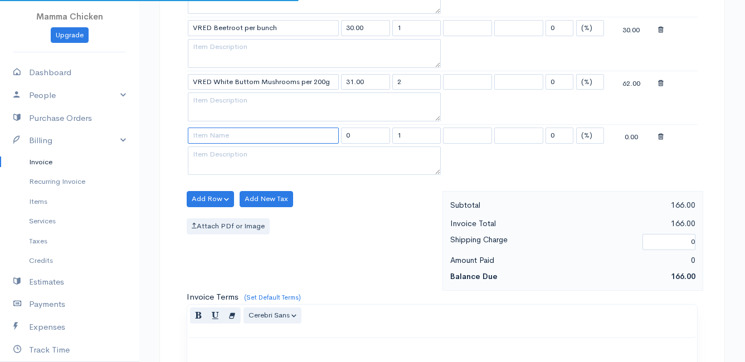
click at [215, 136] on input at bounding box center [263, 136] width 151 height 16
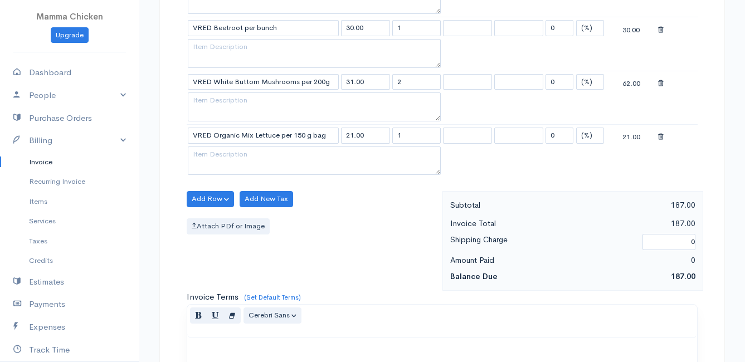
click at [257, 228] on body "Mamma Chicken Upgrade Dashboard People Clients Vendors Staff Users Purchase Ord…" at bounding box center [372, 88] width 745 height 1178
drag, startPoint x: 420, startPoint y: 133, endPoint x: 381, endPoint y: 133, distance: 39.6
click at [381, 133] on tr "VRED Organic Mix Lettuce per 150 g bag 21.00 1 0 (%) Flat 21.00" at bounding box center [442, 135] width 511 height 22
click at [384, 223] on div "Attach PDf or Image" at bounding box center [312, 226] width 250 height 16
click at [215, 194] on button "Add Row" at bounding box center [210, 199] width 47 height 16
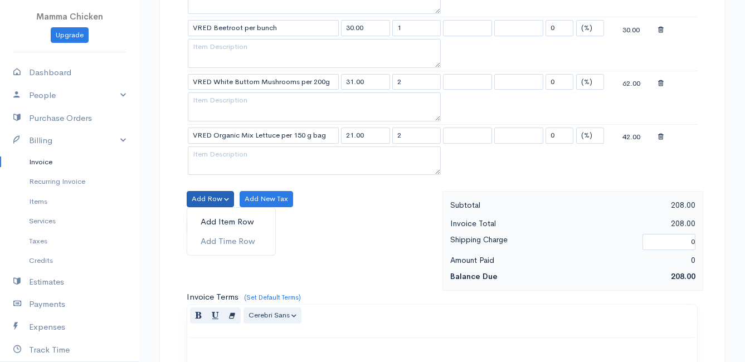
click at [218, 221] on link "Add Item Row" at bounding box center [231, 221] width 88 height 19
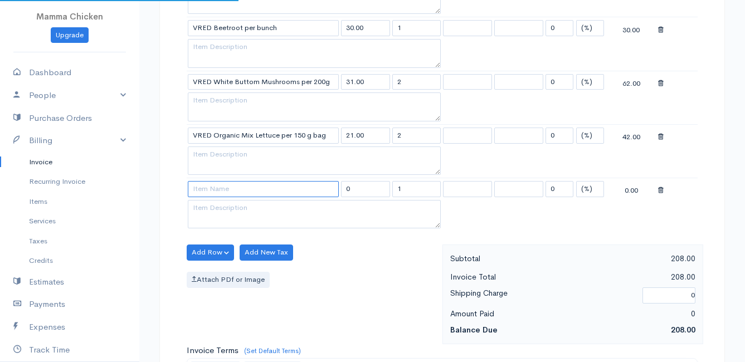
click at [211, 187] on input at bounding box center [263, 189] width 151 height 16
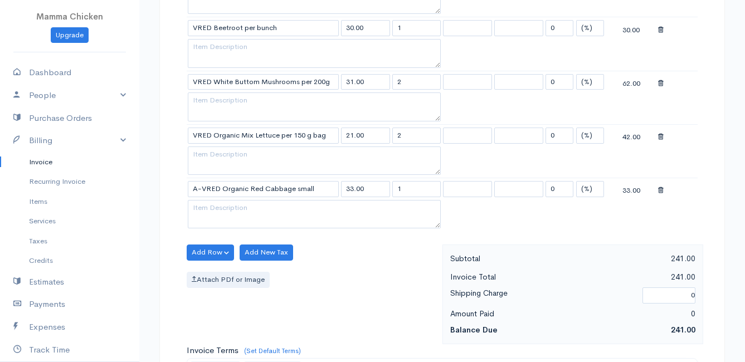
click at [255, 227] on body "Mamma Chicken Upgrade Dashboard People Clients Vendors Staff Users Purchase Ord…" at bounding box center [372, 114] width 745 height 1231
click at [212, 256] on button "Add Row" at bounding box center [210, 253] width 47 height 16
click at [211, 272] on link "Add Item Row" at bounding box center [231, 275] width 88 height 19
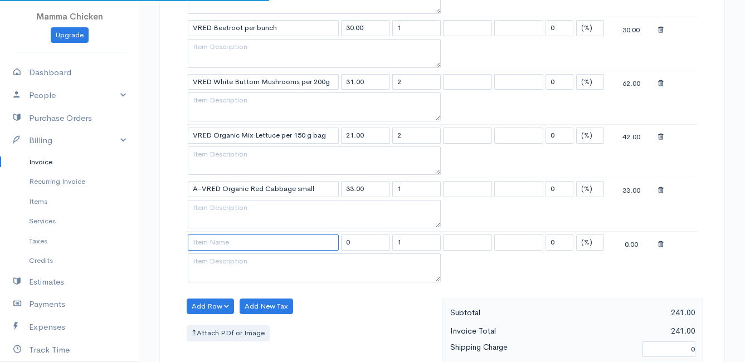
click at [209, 245] on input at bounding box center [263, 243] width 151 height 16
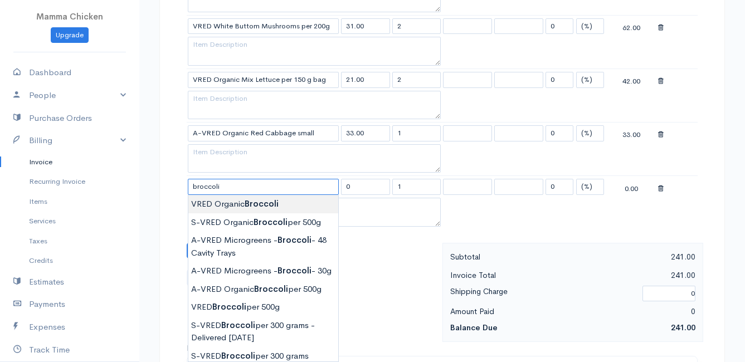
scroll to position [613, 0]
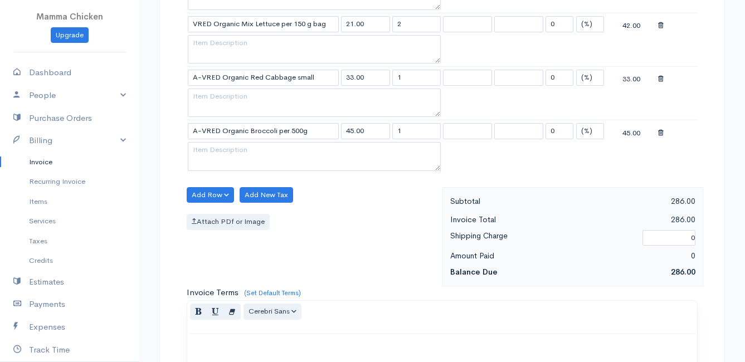
click at [282, 246] on body "Mamma Chicken Upgrade Dashboard People Clients Vendors Staff Users Purchase Ord…" at bounding box center [372, 29] width 745 height 1285
click at [211, 192] on button "Add Row" at bounding box center [210, 195] width 47 height 16
click at [215, 213] on link "Add Item Row" at bounding box center [231, 217] width 88 height 19
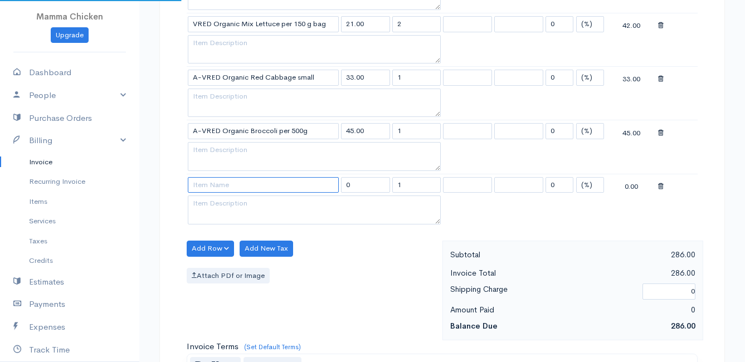
click at [213, 182] on input at bounding box center [263, 185] width 151 height 16
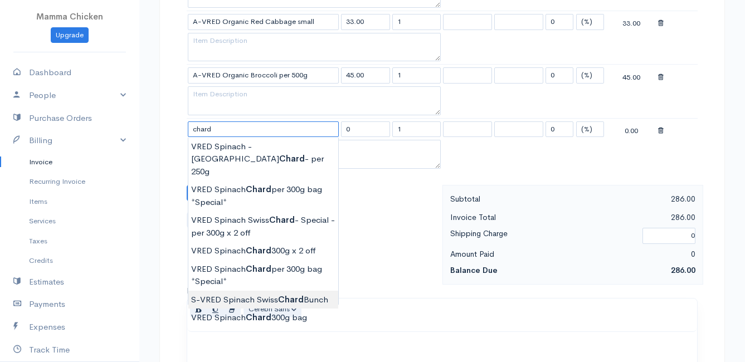
scroll to position [724, 0]
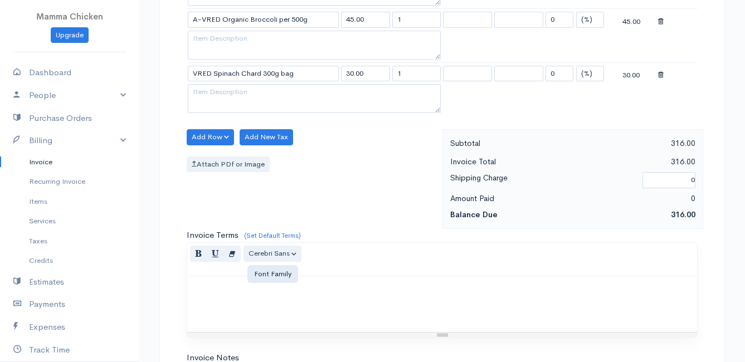
click at [206, 135] on button "Add Row" at bounding box center [210, 137] width 47 height 16
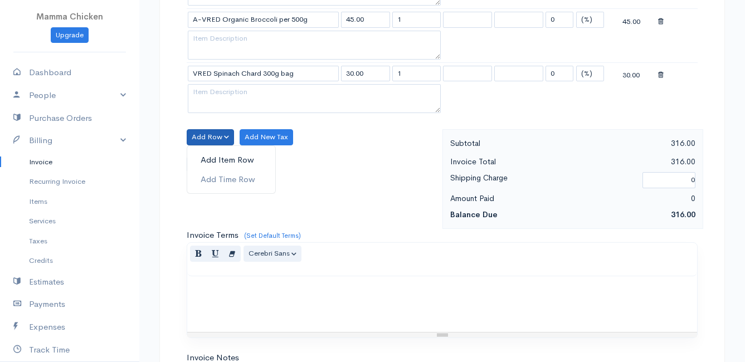
click at [207, 159] on link "Add Item Row" at bounding box center [231, 159] width 88 height 19
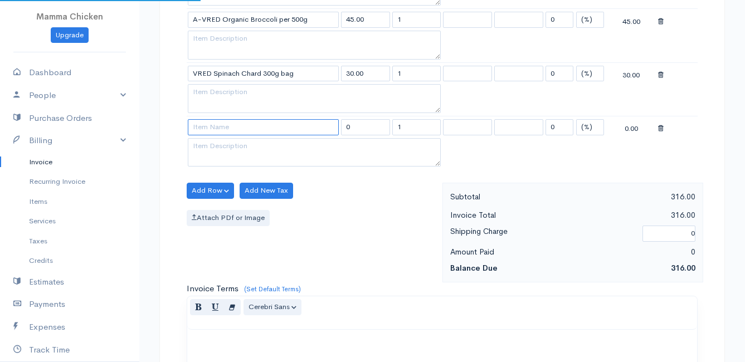
click at [204, 130] on input at bounding box center [263, 127] width 151 height 16
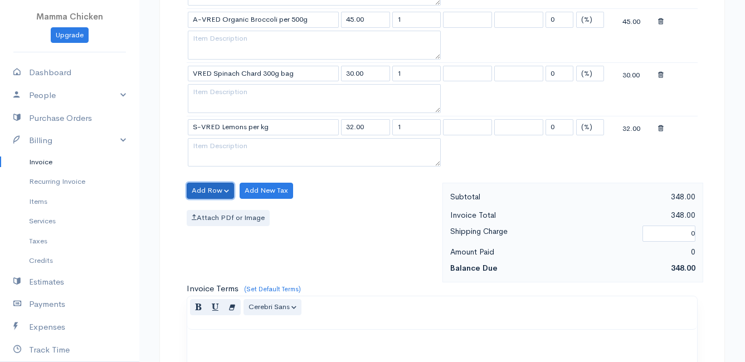
click at [214, 190] on button "Add Row" at bounding box center [210, 191] width 47 height 16
click at [215, 212] on link "Add Item Row" at bounding box center [231, 213] width 88 height 19
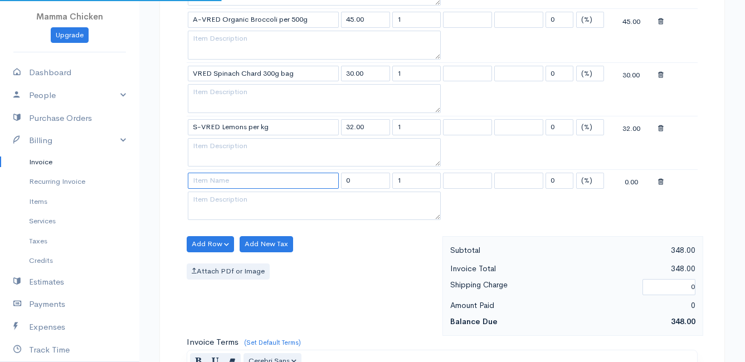
click at [209, 180] on input at bounding box center [263, 181] width 151 height 16
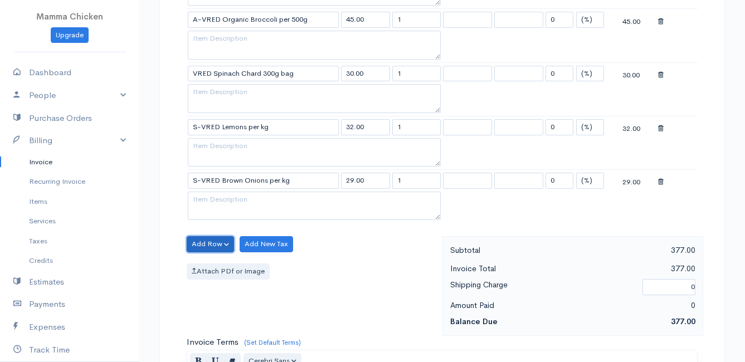
click at [214, 243] on button "Add Row" at bounding box center [210, 244] width 47 height 16
click at [217, 269] on link "Add Item Row" at bounding box center [231, 266] width 88 height 19
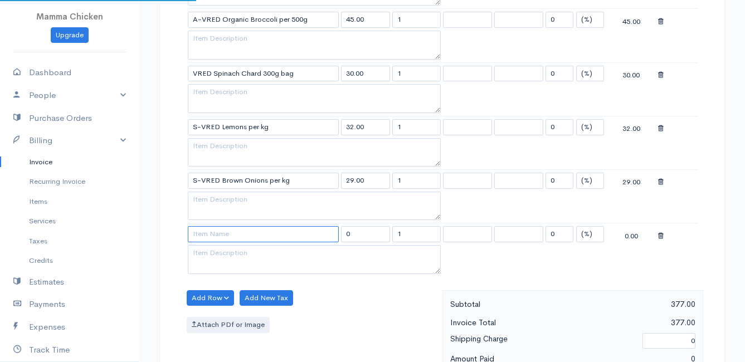
click at [205, 229] on input at bounding box center [263, 234] width 151 height 16
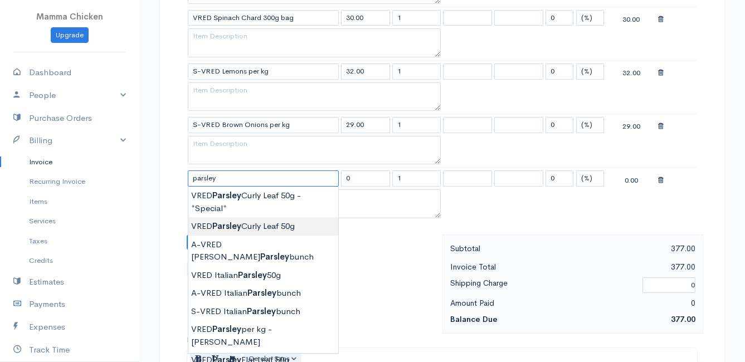
scroll to position [836, 0]
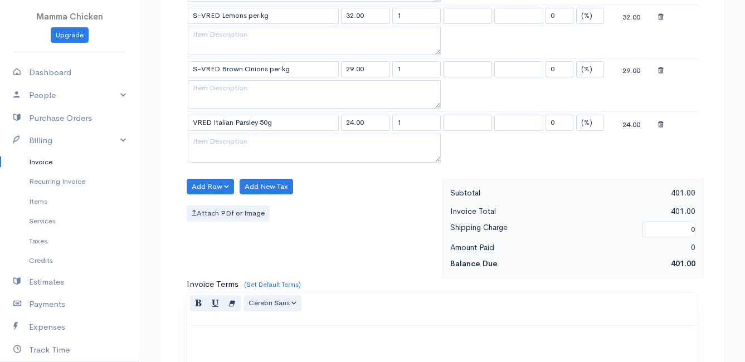
click at [208, 183] on button "Add Row" at bounding box center [210, 187] width 47 height 16
click at [214, 204] on link "Add Item Row" at bounding box center [231, 209] width 88 height 19
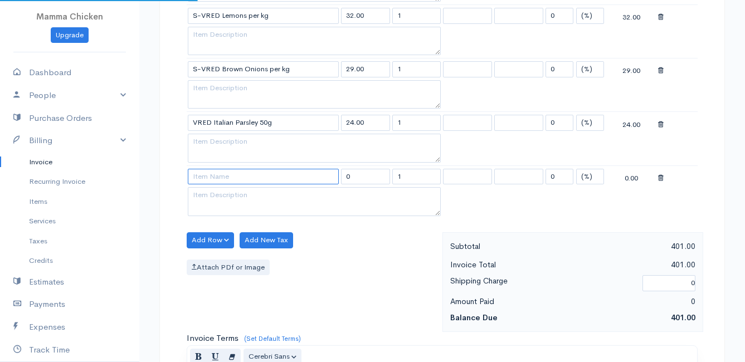
click at [210, 173] on input at bounding box center [263, 177] width 151 height 16
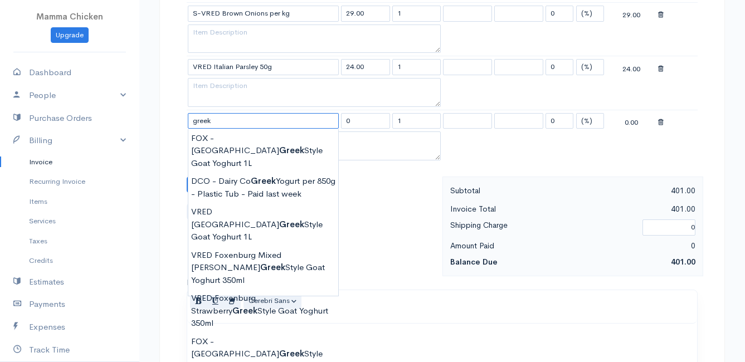
scroll to position [947, 0]
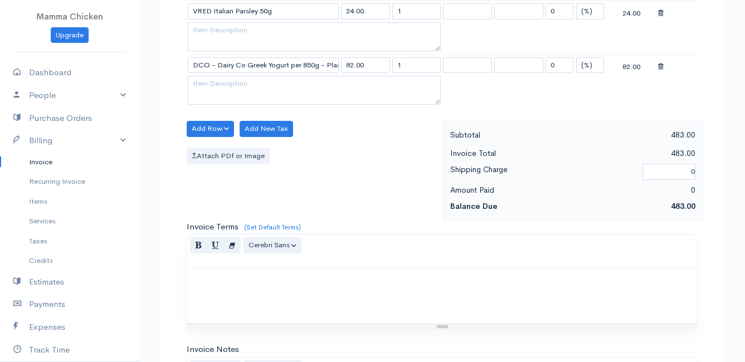
click at [208, 130] on button "Add Row" at bounding box center [210, 129] width 47 height 16
click at [217, 151] on link "Add Item Row" at bounding box center [231, 151] width 88 height 19
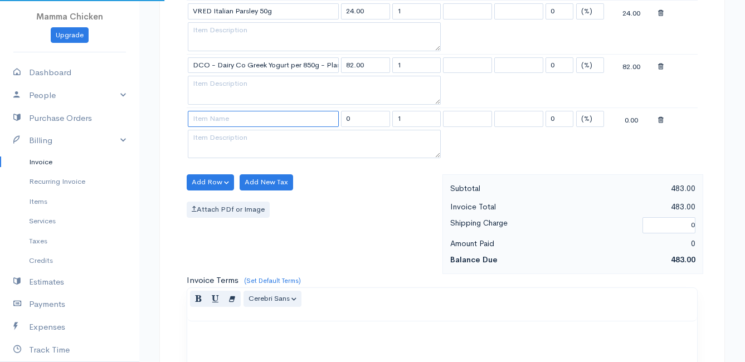
click at [209, 121] on input at bounding box center [263, 119] width 151 height 16
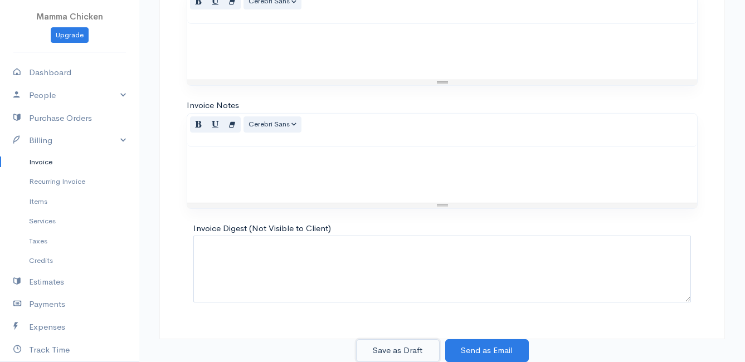
click at [385, 345] on button "Save as Draft" at bounding box center [398, 350] width 84 height 23
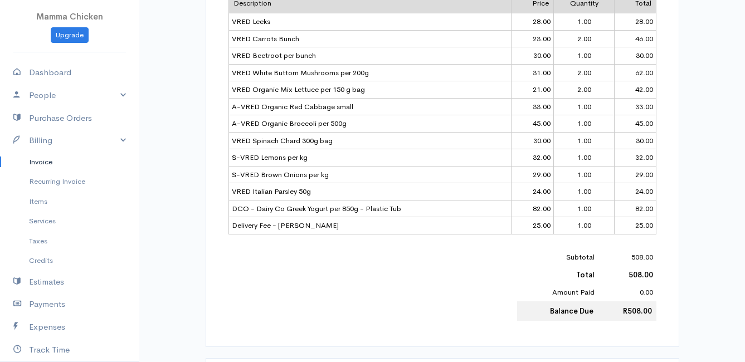
scroll to position [390, 0]
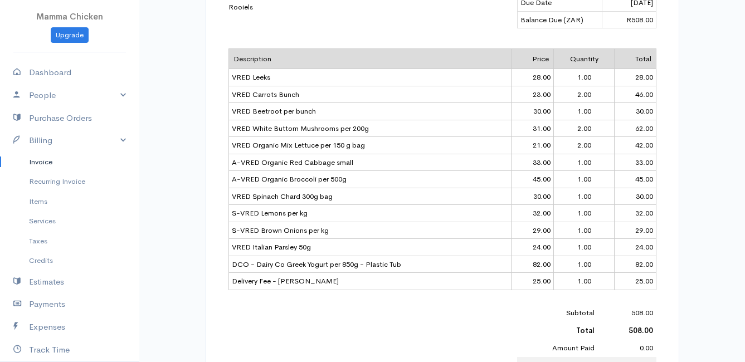
click at [38, 160] on link "Invoice" at bounding box center [69, 162] width 139 height 20
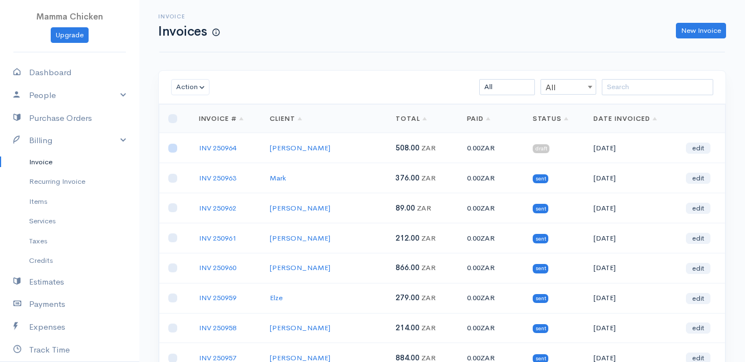
click at [173, 148] on input "checkbox" at bounding box center [172, 148] width 9 height 9
click at [181, 86] on button "Action" at bounding box center [190, 87] width 38 height 16
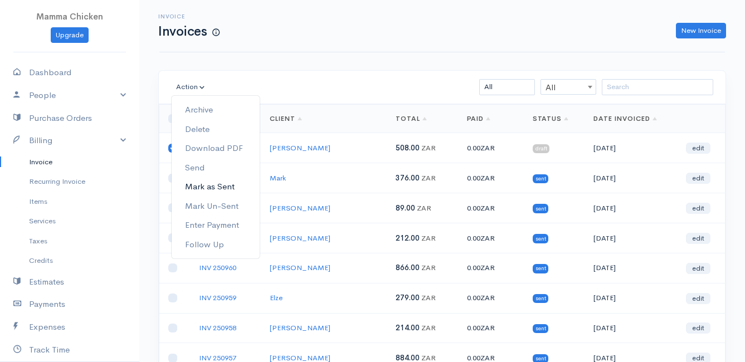
click at [233, 183] on link "Mark as Sent" at bounding box center [216, 186] width 88 height 19
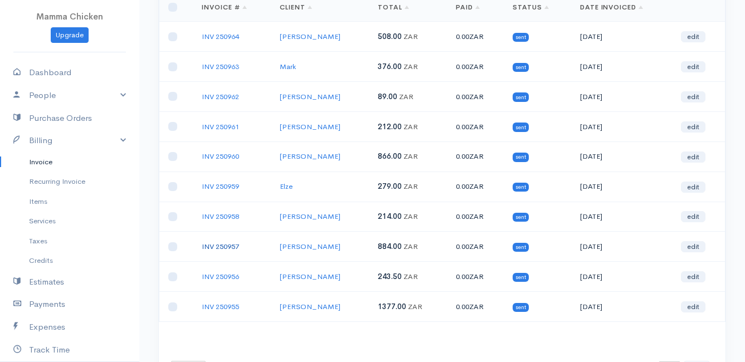
scroll to position [167, 0]
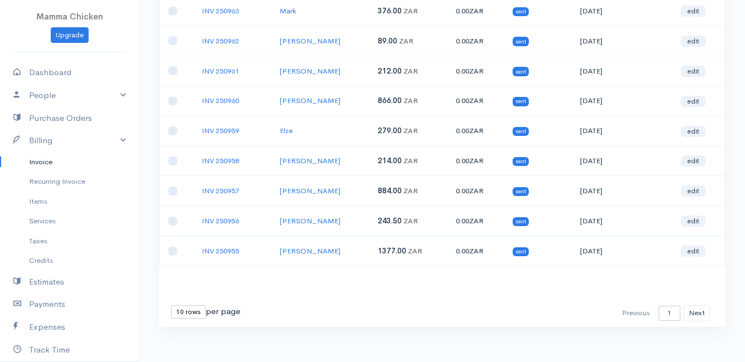
click at [189, 310] on select "10 rows 25 rows 50 rows" at bounding box center [188, 311] width 35 height 13
click at [171, 305] on select "10 rows 25 rows 50 rows" at bounding box center [188, 311] width 35 height 13
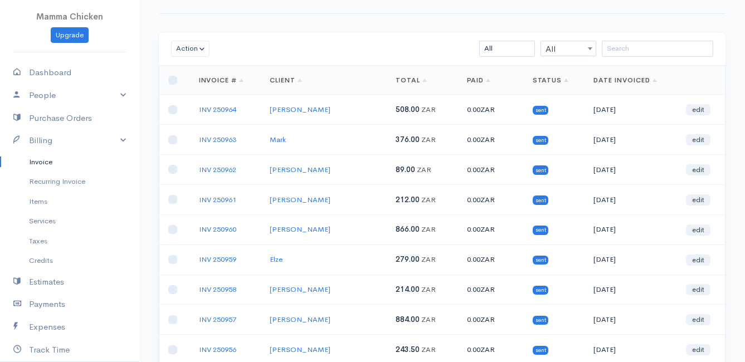
scroll to position [94, 0]
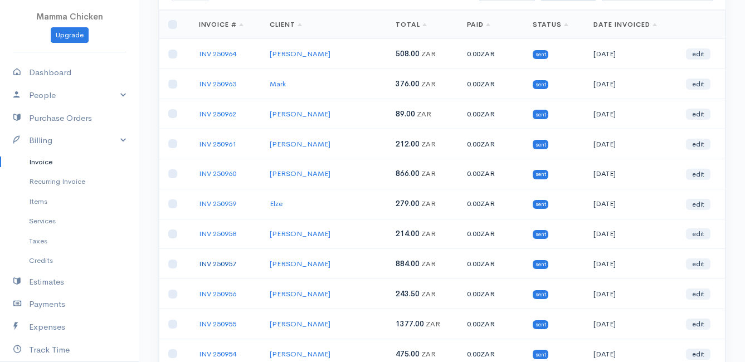
click at [221, 264] on link "INV 250957" at bounding box center [217, 263] width 37 height 9
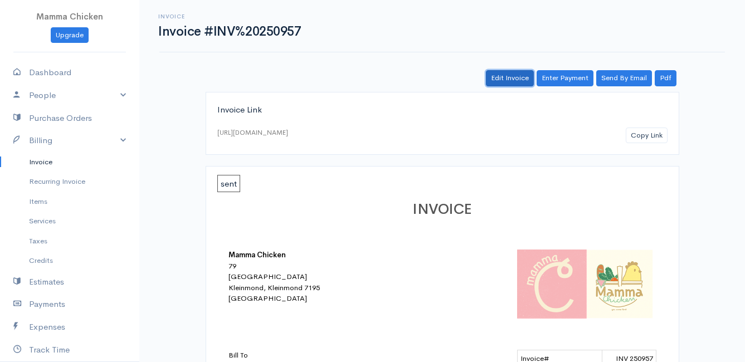
click at [508, 80] on link "Edit Invoice" at bounding box center [510, 78] width 48 height 16
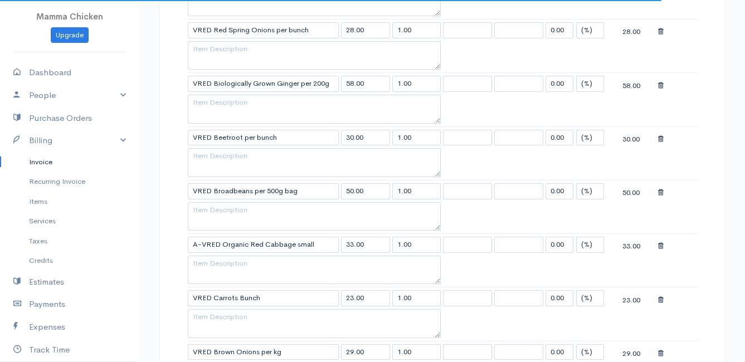
scroll to position [501, 0]
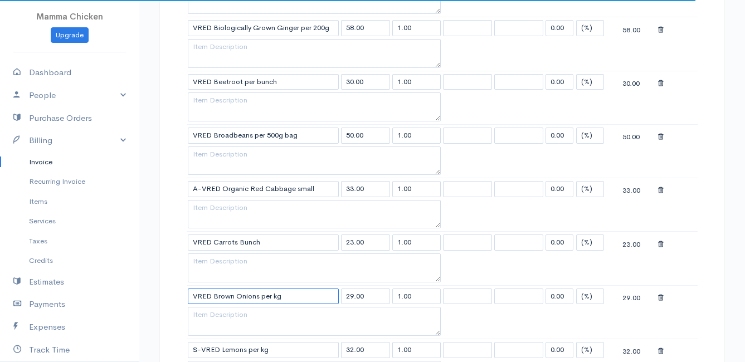
click at [308, 295] on input "VRED Brown Onions per kg" at bounding box center [263, 297] width 151 height 16
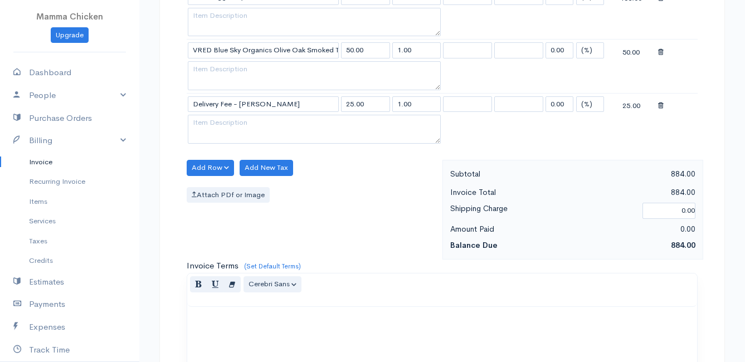
scroll to position [1620, 0]
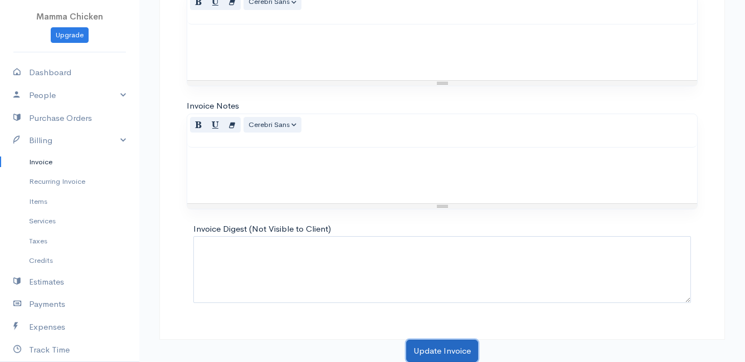
click at [430, 347] on button "Update Invoice" at bounding box center [442, 351] width 72 height 23
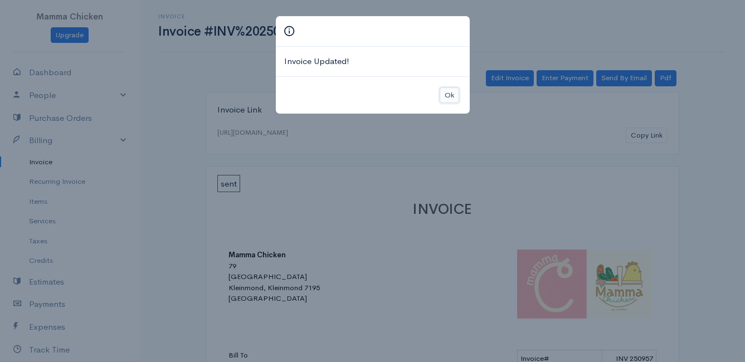
click at [451, 96] on button "Ok" at bounding box center [449, 95] width 19 height 16
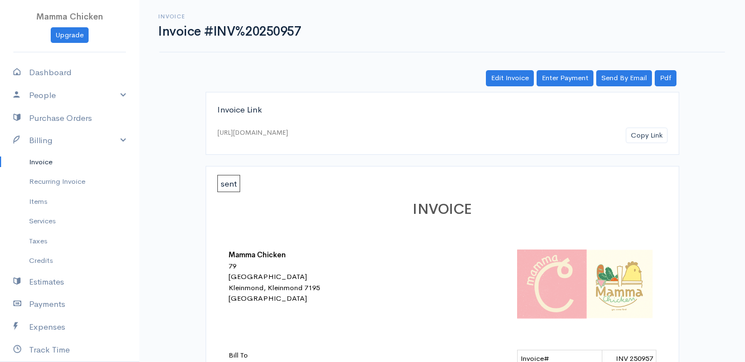
click at [42, 157] on link "Invoice" at bounding box center [69, 162] width 139 height 20
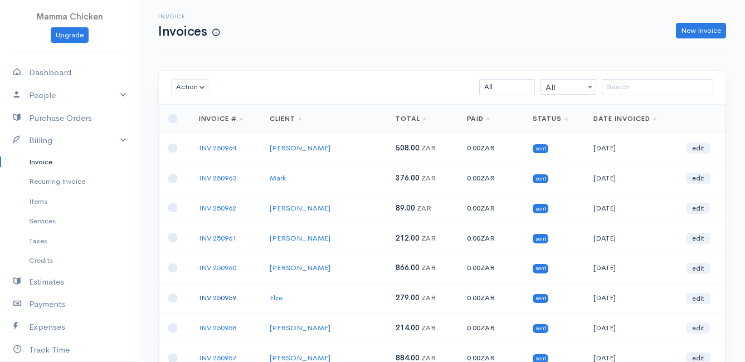
click at [218, 297] on link "INV 250959" at bounding box center [217, 297] width 37 height 9
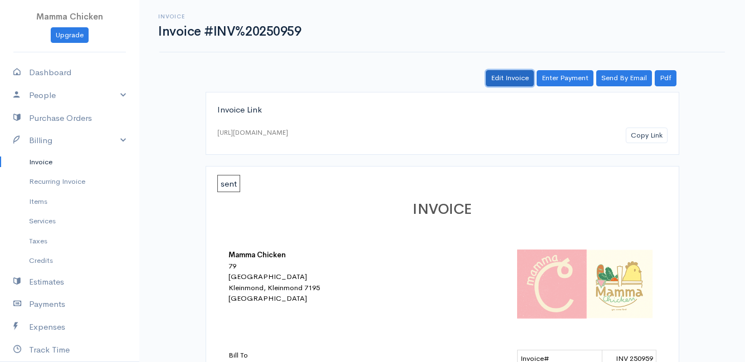
click at [518, 75] on link "Edit Invoice" at bounding box center [510, 78] width 48 height 16
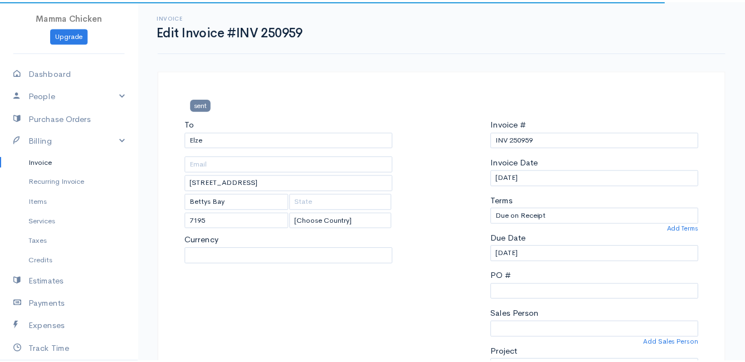
scroll to position [390, 0]
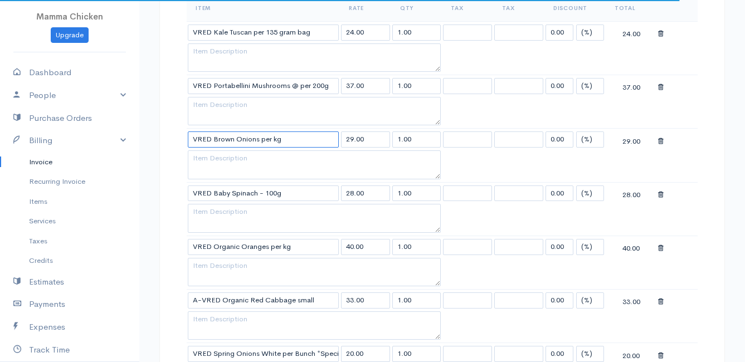
click at [295, 137] on input "VRED Brown Onions per kg" at bounding box center [263, 139] width 151 height 16
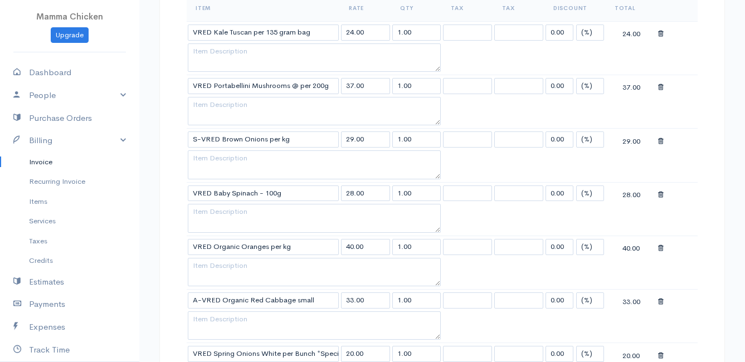
click at [280, 155] on body "Mamma Chicken Upgrade Dashboard People Clients Vendors Staff Users Purchase Ord…" at bounding box center [372, 306] width 745 height 1392
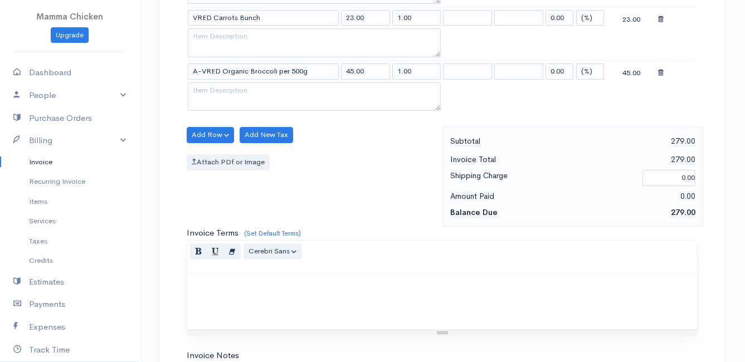
scroll to position [1030, 0]
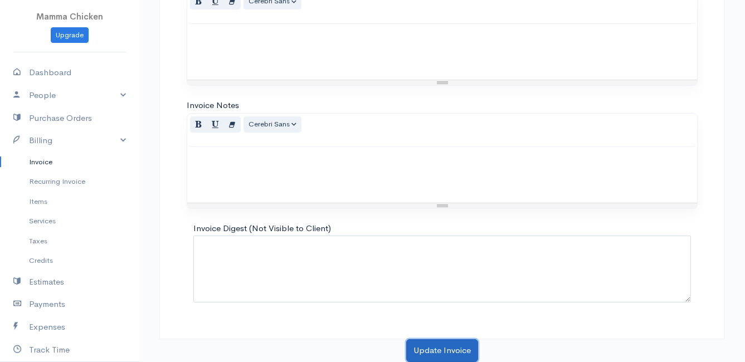
click at [445, 345] on button "Update Invoice" at bounding box center [442, 350] width 72 height 23
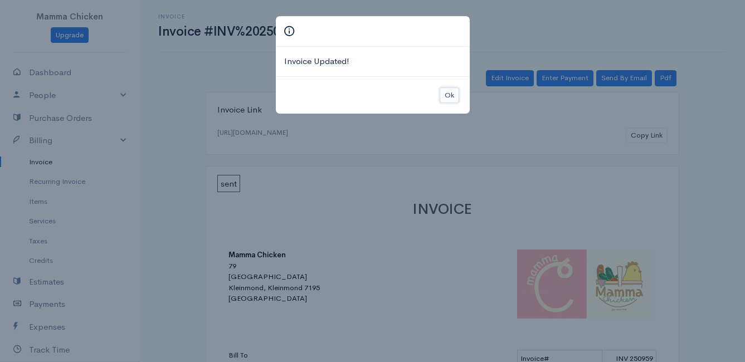
click at [451, 93] on button "Ok" at bounding box center [449, 95] width 19 height 16
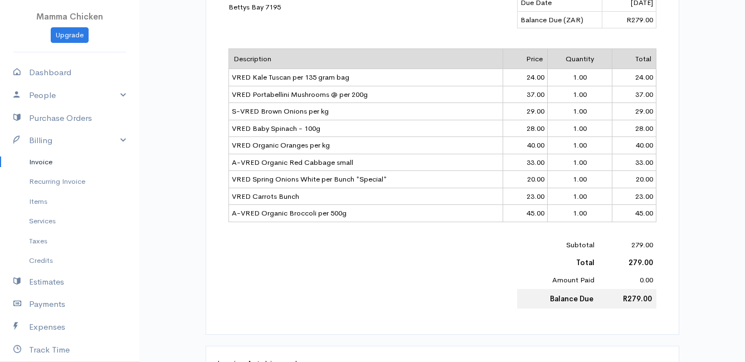
scroll to position [56, 0]
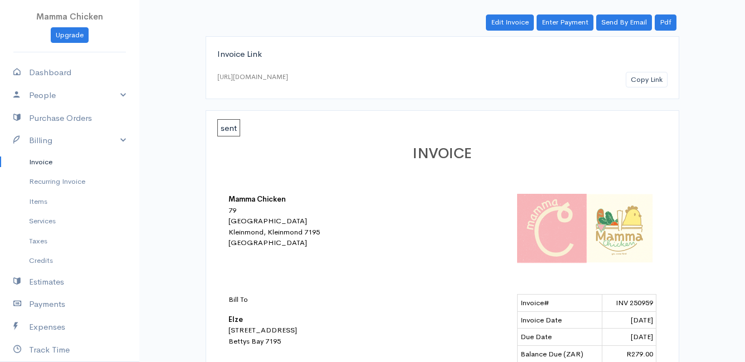
click at [46, 163] on link "Invoice" at bounding box center [69, 162] width 139 height 20
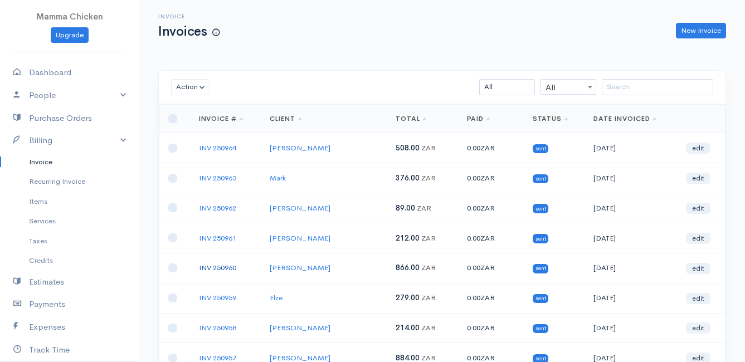
click at [211, 266] on link "INV 250960" at bounding box center [217, 267] width 37 height 9
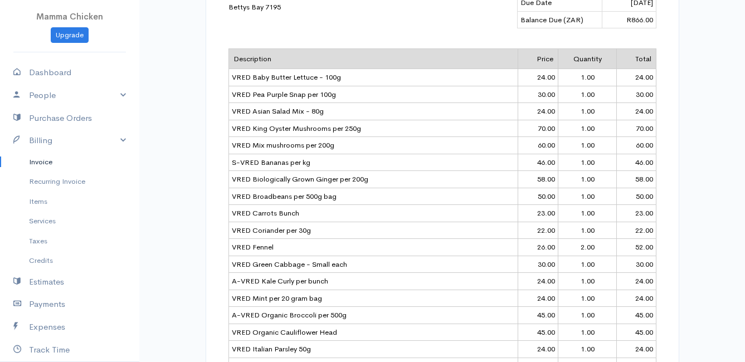
scroll to position [334, 0]
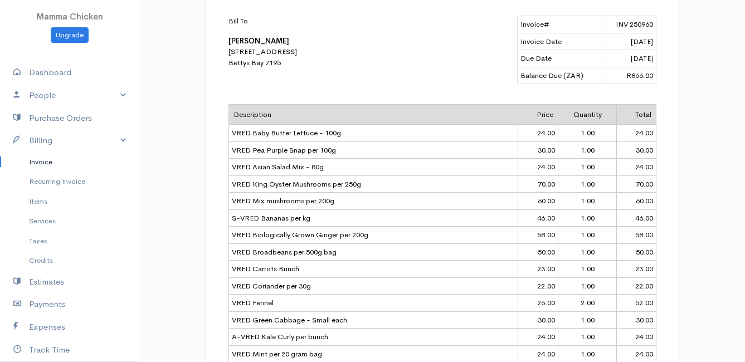
click at [33, 164] on link "Invoice" at bounding box center [69, 162] width 139 height 20
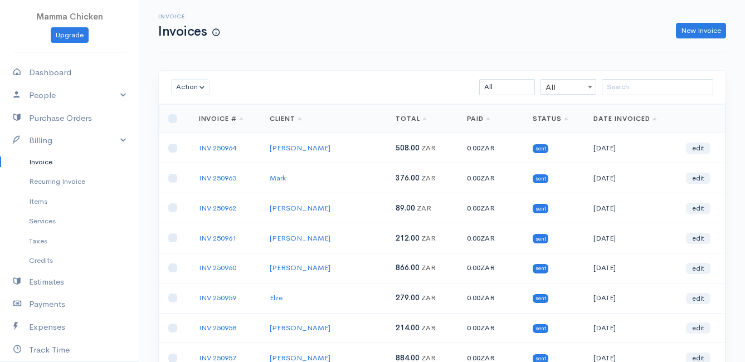
scroll to position [56, 0]
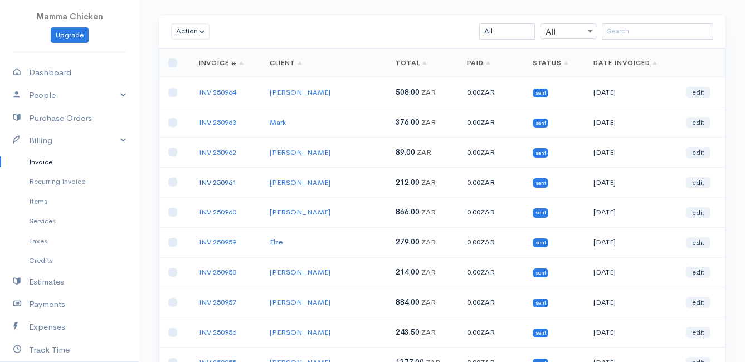
click at [212, 184] on link "INV 250961" at bounding box center [217, 182] width 37 height 9
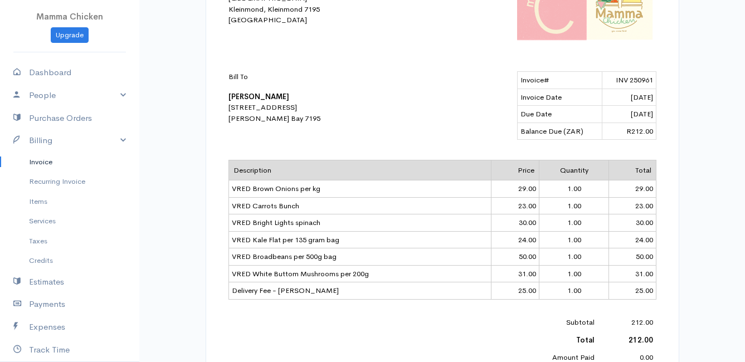
scroll to position [56, 0]
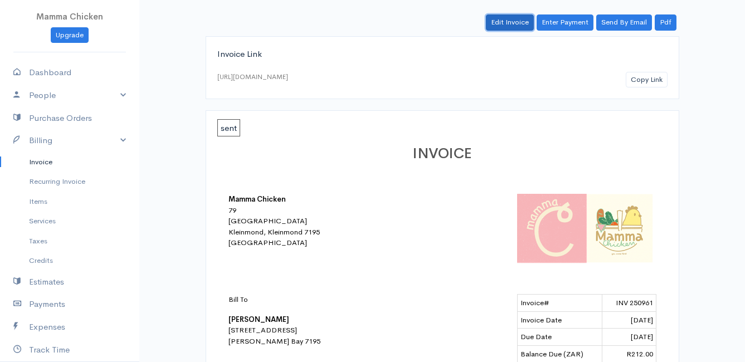
click at [512, 23] on link "Edit Invoice" at bounding box center [510, 22] width 48 height 16
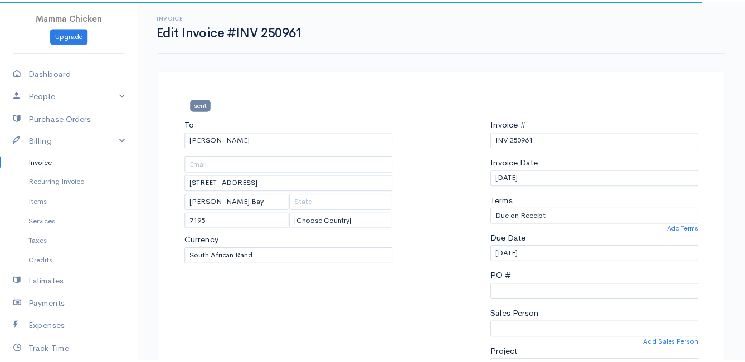
scroll to position [223, 0]
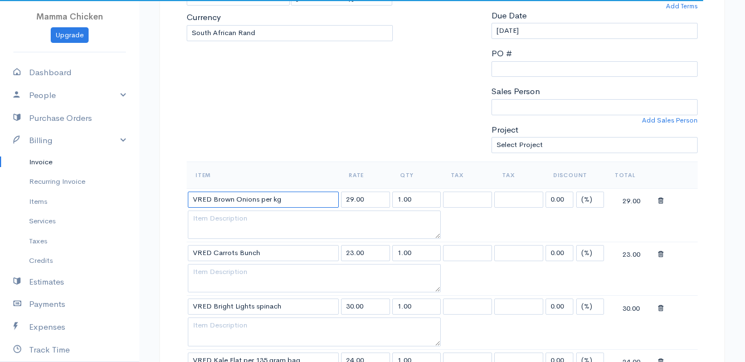
click at [289, 199] on input "VRED Brown Onions per kg" at bounding box center [263, 200] width 151 height 16
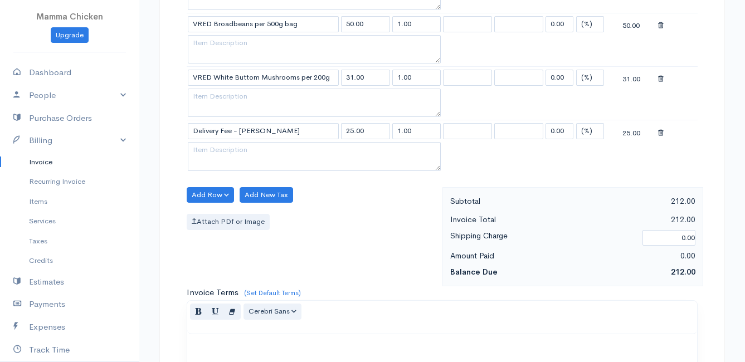
scroll to position [923, 0]
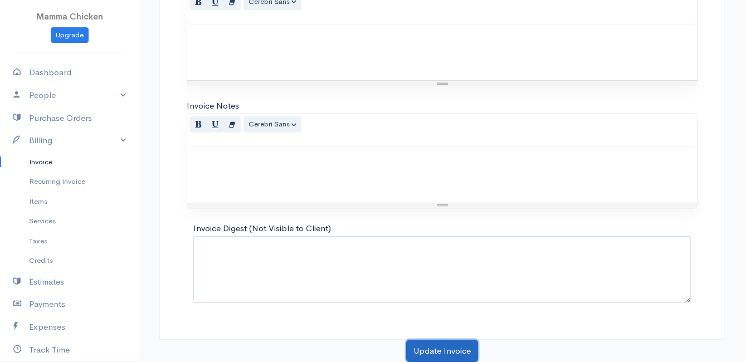
click at [431, 352] on button "Update Invoice" at bounding box center [442, 351] width 72 height 23
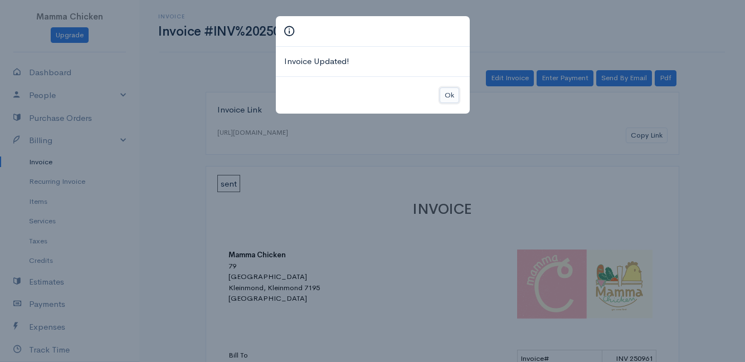
click at [444, 92] on button "Ok" at bounding box center [449, 95] width 19 height 16
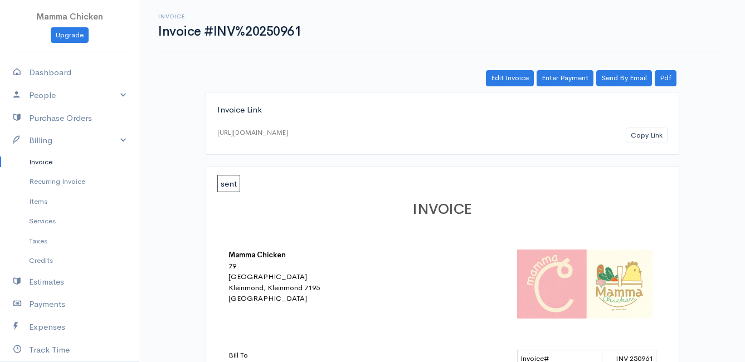
scroll to position [279, 0]
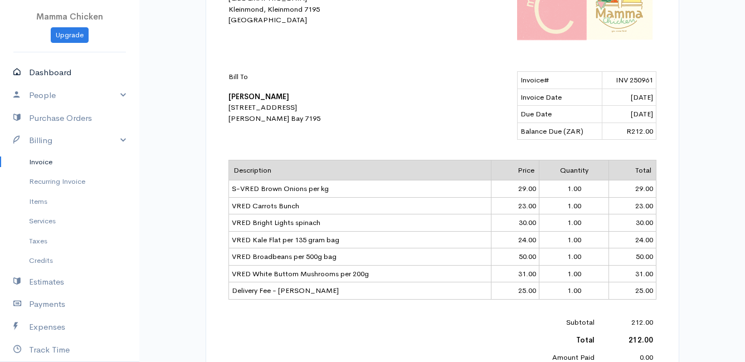
click at [41, 67] on link "Dashboard" at bounding box center [69, 72] width 139 height 23
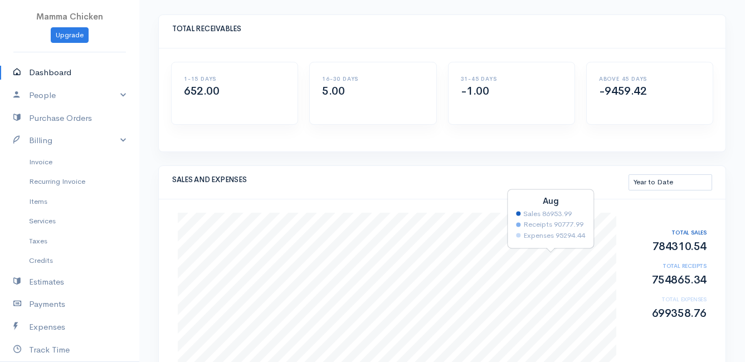
scroll to position [111, 0]
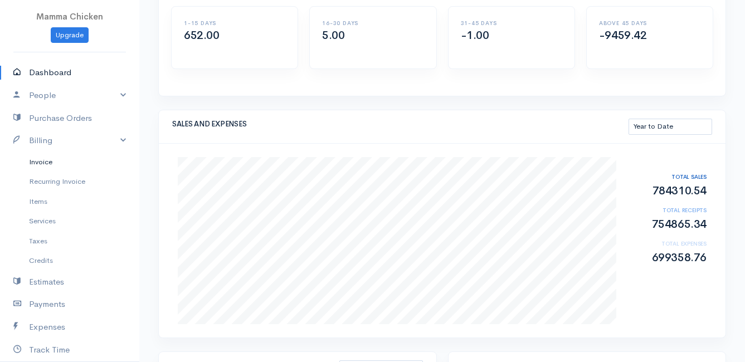
click at [50, 160] on link "Invoice" at bounding box center [69, 162] width 139 height 20
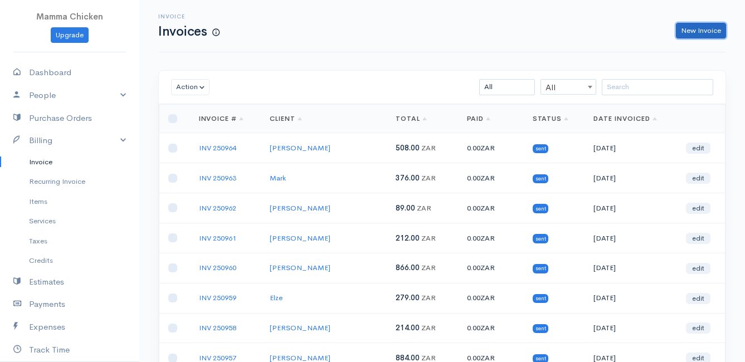
click at [694, 34] on link "New Invoice" at bounding box center [701, 31] width 50 height 16
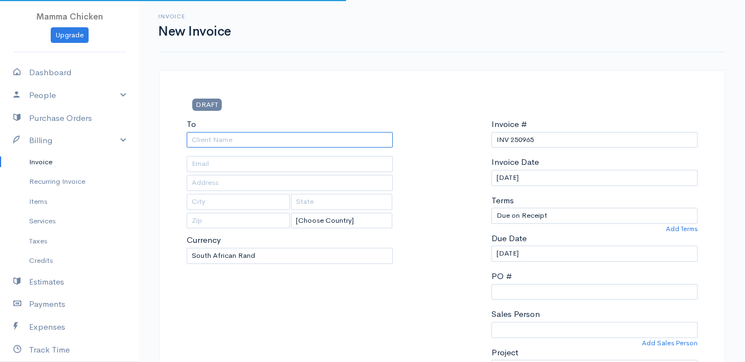
click at [236, 139] on input "To" at bounding box center [290, 140] width 206 height 16
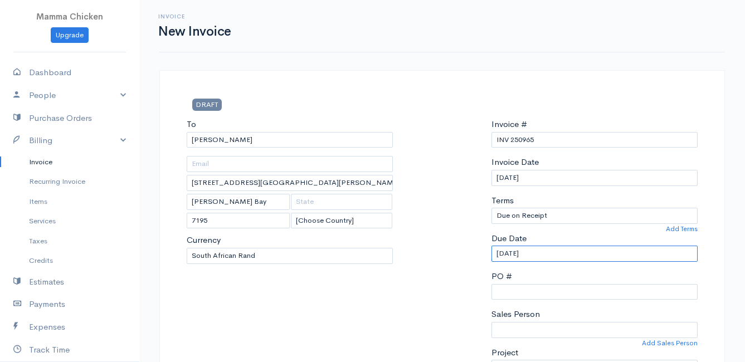
click at [550, 252] on input "[DATE]" at bounding box center [594, 254] width 206 height 16
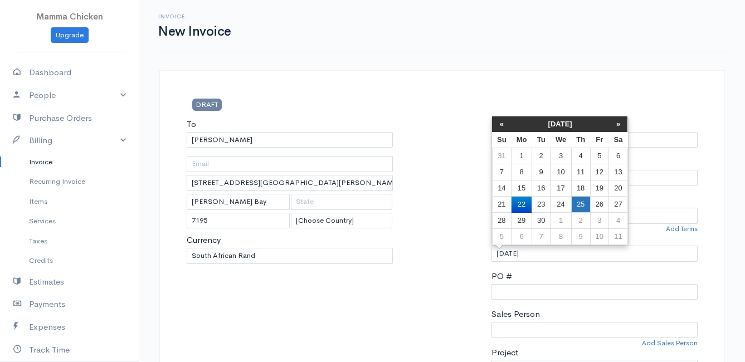
click at [584, 202] on td "25" at bounding box center [580, 205] width 19 height 16
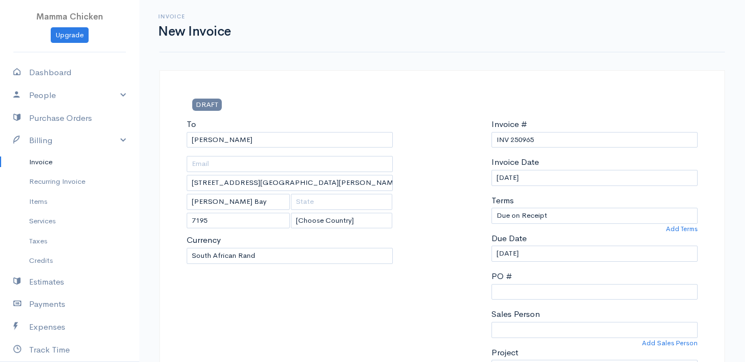
scroll to position [111, 0]
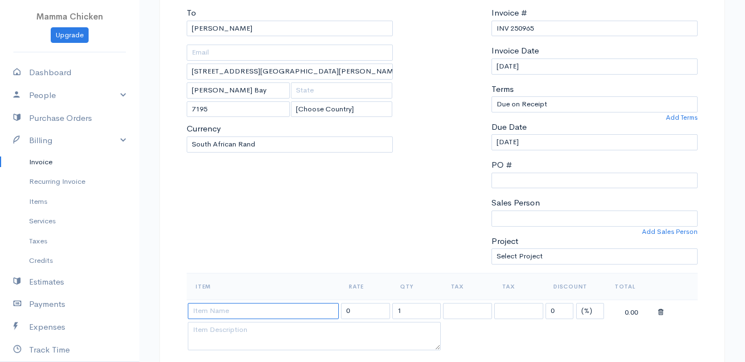
click at [211, 309] on input at bounding box center [263, 311] width 151 height 16
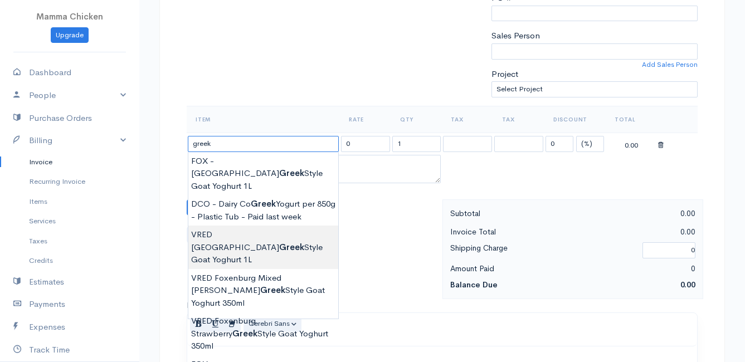
scroll to position [334, 0]
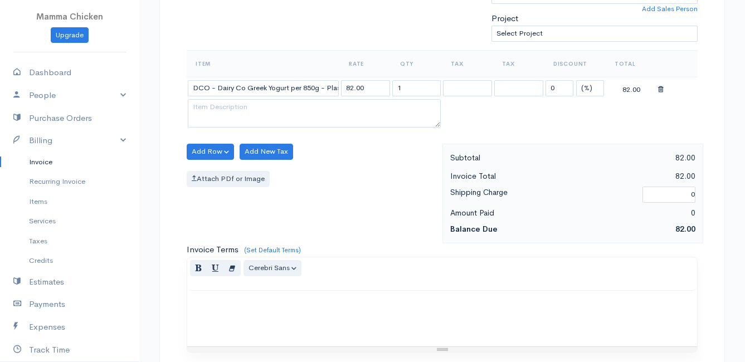
click at [254, 319] on body "Mamma Chicken Upgrade Dashboard People Clients Vendors Staff Users Purchase Ord…" at bounding box center [372, 147] width 745 height 963
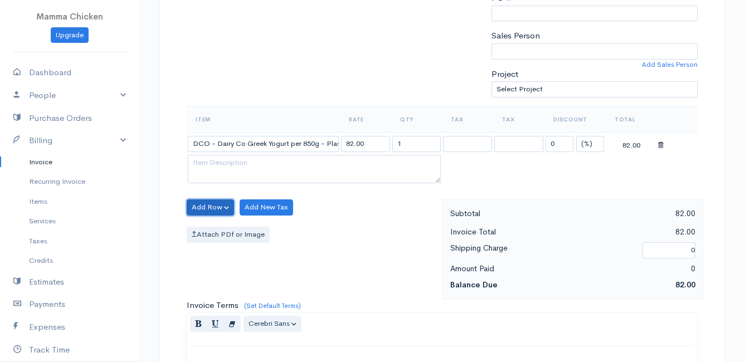
click at [193, 201] on button "Add Row" at bounding box center [210, 207] width 47 height 16
click at [217, 227] on link "Add Item Row" at bounding box center [231, 230] width 88 height 19
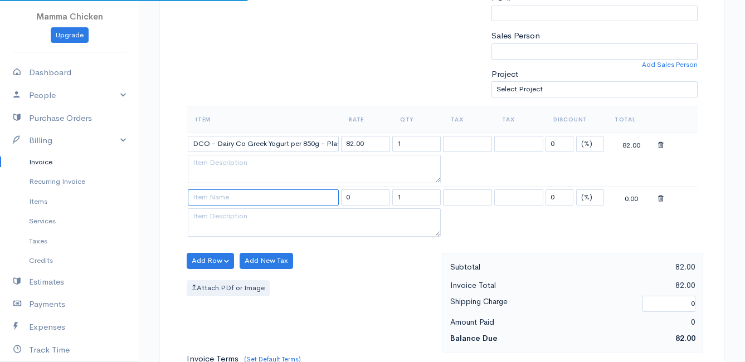
click at [217, 197] on input at bounding box center [263, 197] width 151 height 16
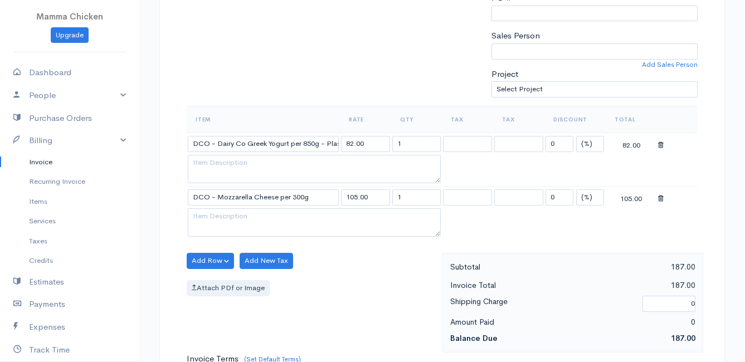
click at [241, 277] on body "Mamma Chicken Upgrade Dashboard People Clients Vendors Staff Users Purchase Ord…" at bounding box center [372, 229] width 745 height 1017
click at [204, 255] on button "Add Row" at bounding box center [210, 261] width 47 height 16
click at [214, 279] on link "Add Item Row" at bounding box center [231, 283] width 88 height 19
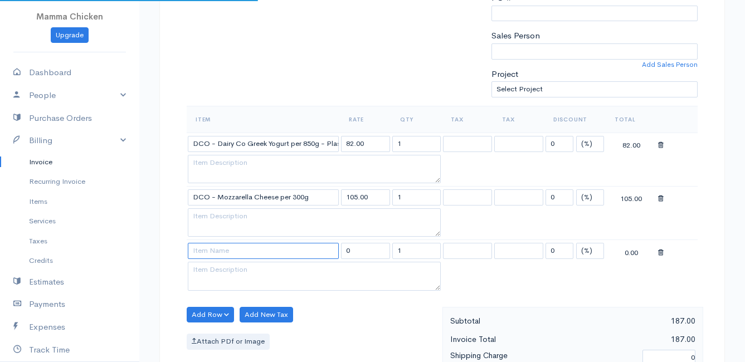
click at [208, 250] on input at bounding box center [263, 251] width 151 height 16
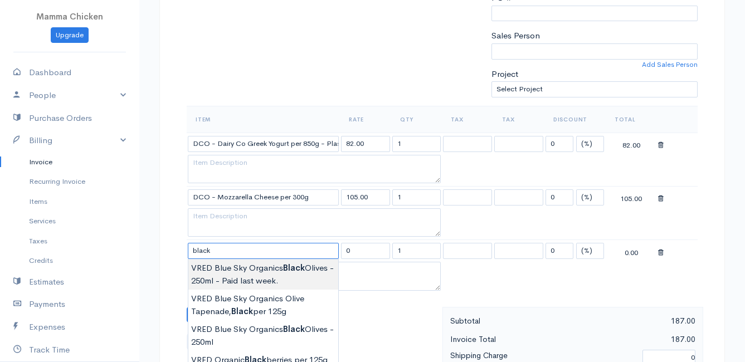
scroll to position [334, 0]
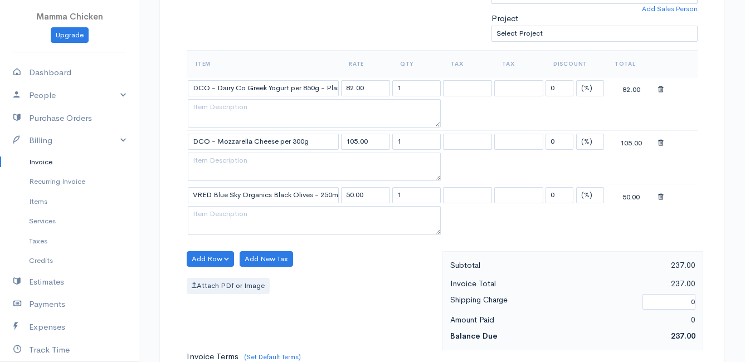
click at [305, 282] on body "Mamma Chicken Upgrade Dashboard People Clients Vendors Staff Users Purchase Ord…" at bounding box center [372, 201] width 745 height 1070
click at [208, 257] on button "Add Row" at bounding box center [210, 259] width 47 height 16
click at [216, 280] on link "Add Item Row" at bounding box center [231, 281] width 88 height 19
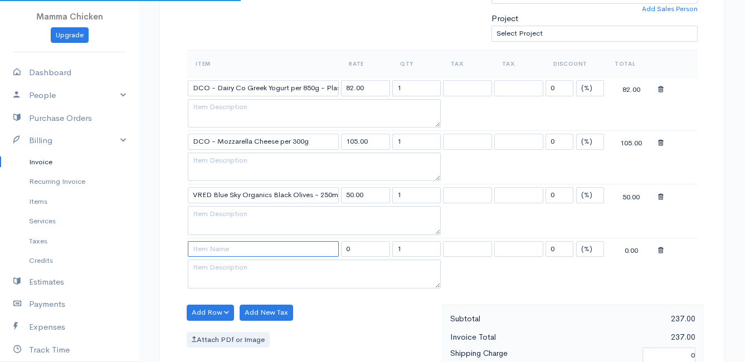
click at [209, 249] on input at bounding box center [263, 249] width 151 height 16
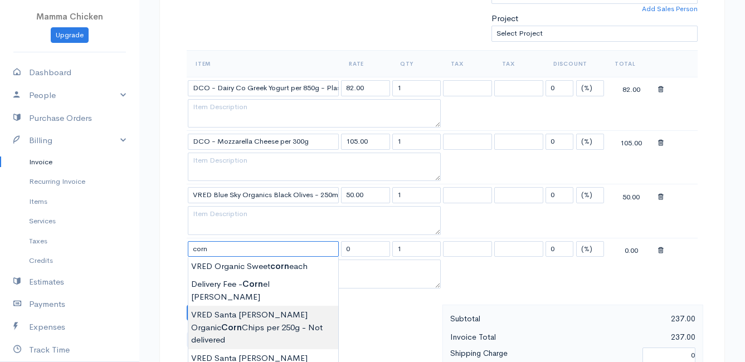
scroll to position [390, 0]
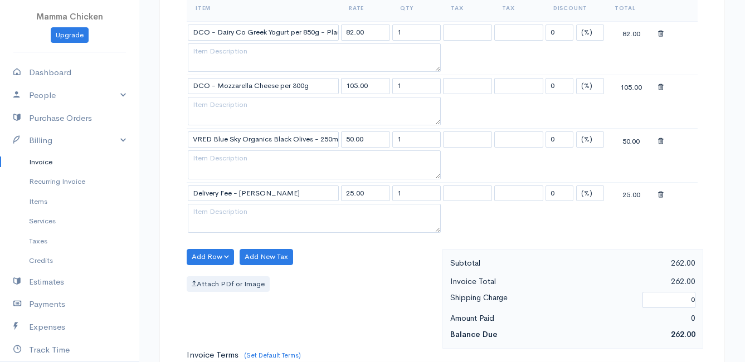
click at [261, 211] on body "Mamma Chicken Upgrade Dashboard People Clients Vendors Staff Users Purchase Ord…" at bounding box center [372, 172] width 745 height 1124
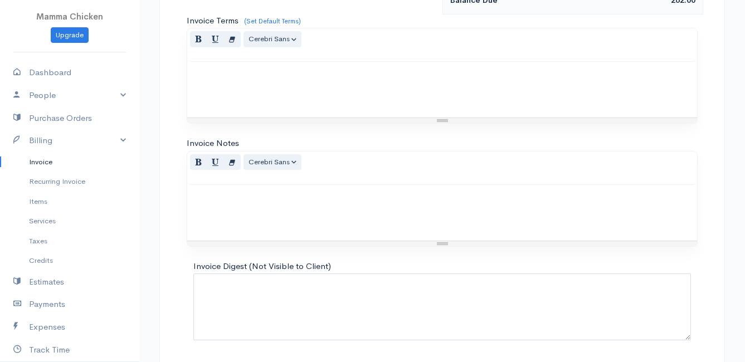
scroll to position [762, 0]
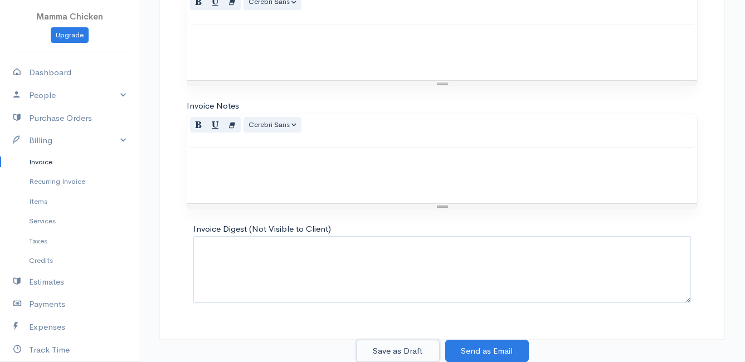
click at [383, 354] on button "Save as Draft" at bounding box center [398, 351] width 84 height 23
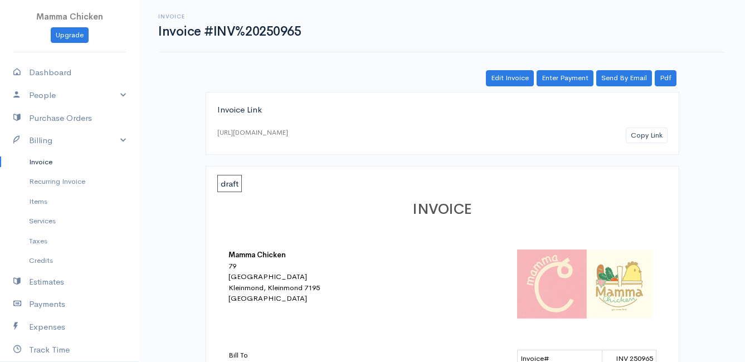
click at [47, 161] on link "Invoice" at bounding box center [69, 162] width 139 height 20
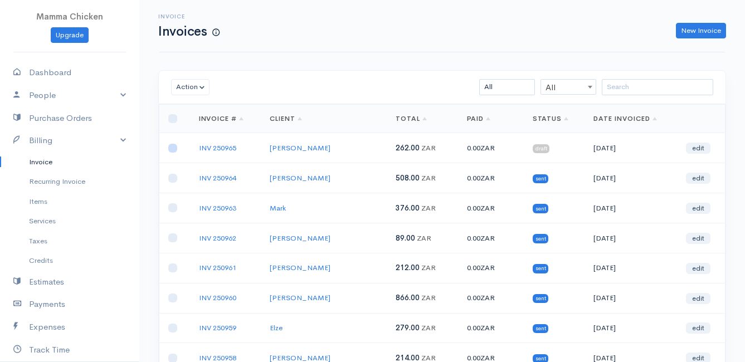
click at [175, 149] on input "checkbox" at bounding box center [172, 148] width 9 height 9
click at [194, 84] on button "Action" at bounding box center [190, 87] width 38 height 16
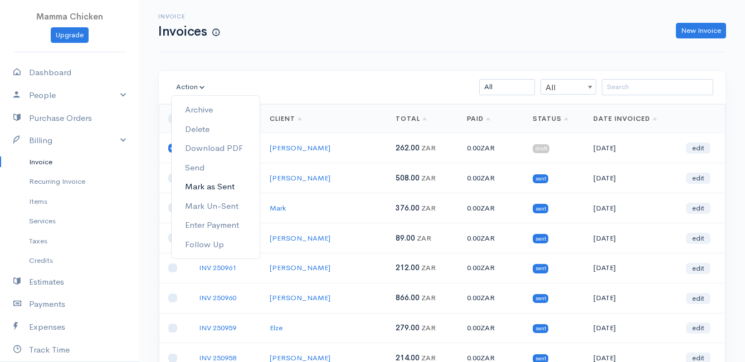
click at [226, 184] on link "Mark as Sent" at bounding box center [216, 186] width 88 height 19
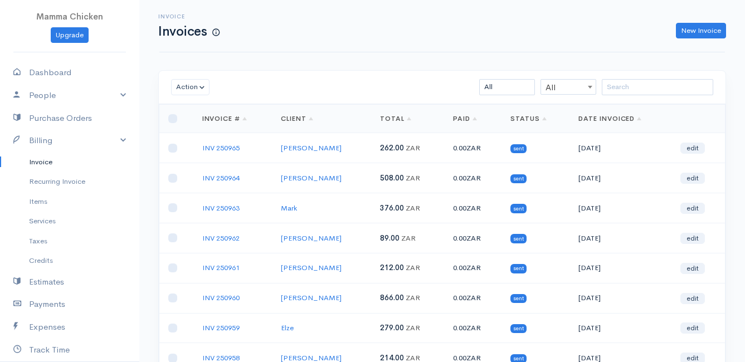
click at [47, 161] on link "Invoice" at bounding box center [69, 162] width 139 height 20
click at [618, 90] on input "search" at bounding box center [657, 87] width 111 height 16
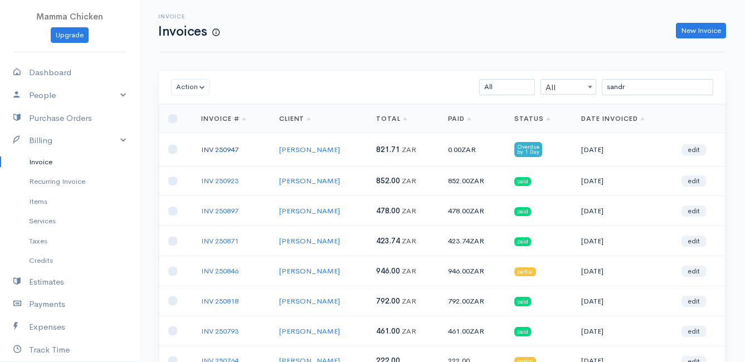
click at [221, 150] on link "INV 250947" at bounding box center [219, 149] width 37 height 9
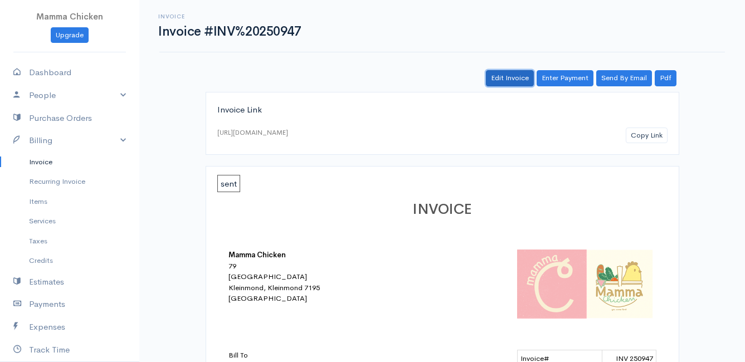
click at [525, 78] on link "Edit Invoice" at bounding box center [510, 78] width 48 height 16
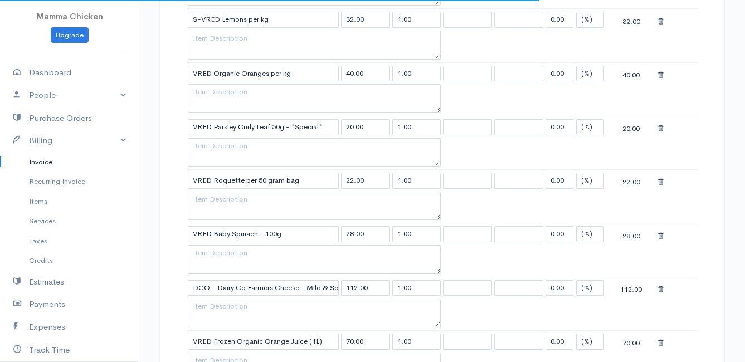
scroll to position [891, 0]
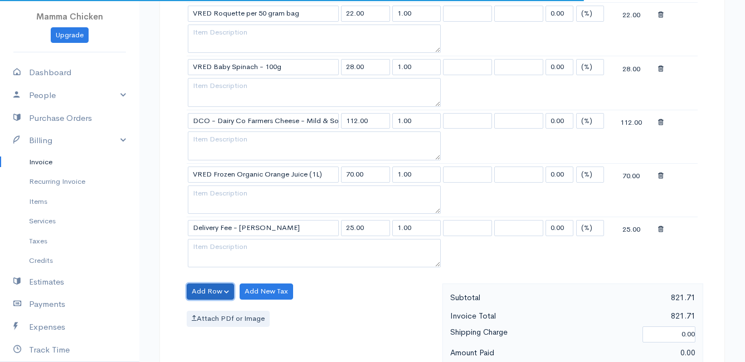
click at [216, 289] on button "Add Row" at bounding box center [210, 292] width 47 height 16
click at [214, 313] on link "Add Item Row" at bounding box center [231, 314] width 88 height 19
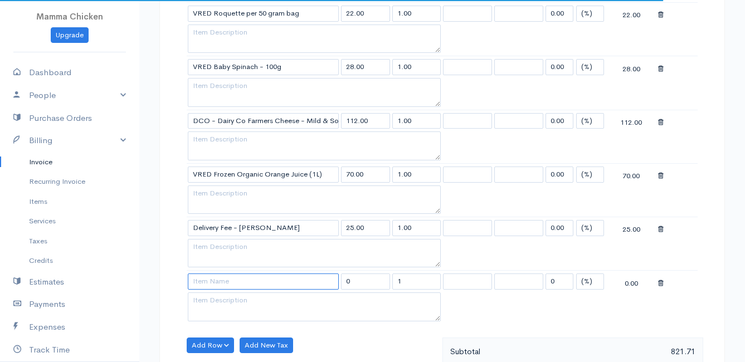
click at [216, 278] on input at bounding box center [263, 282] width 151 height 16
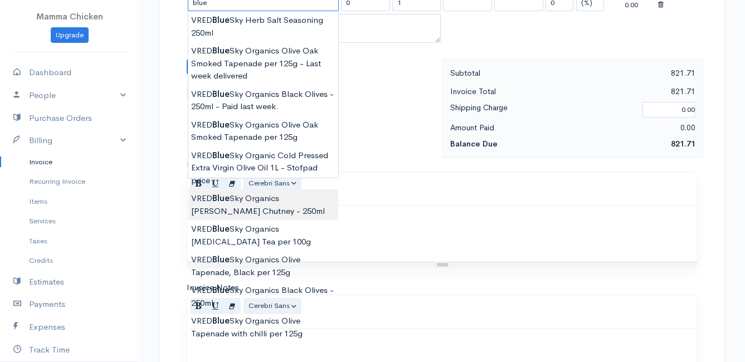
scroll to position [1059, 0]
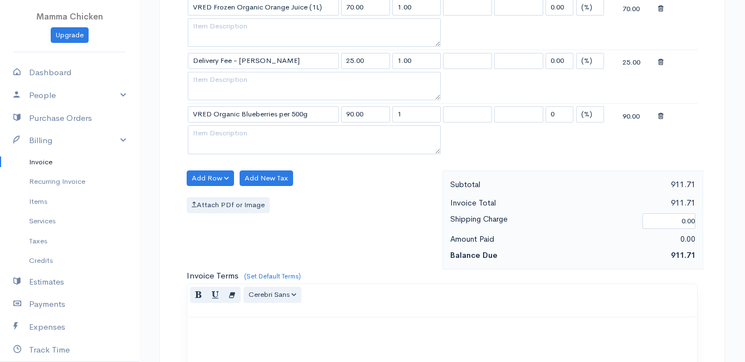
click at [208, 134] on textarea at bounding box center [314, 139] width 253 height 29
click at [357, 189] on div "Add Row Add Item Row Add Time Row Add New Tax Attach PDf or Image" at bounding box center [311, 220] width 261 height 100
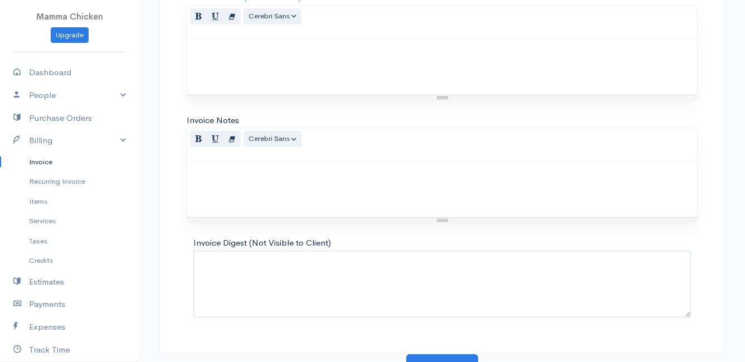
scroll to position [1352, 0]
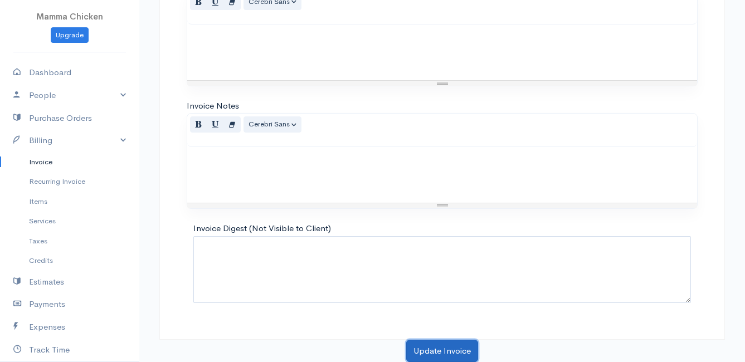
click at [443, 349] on button "Update Invoice" at bounding box center [442, 351] width 72 height 23
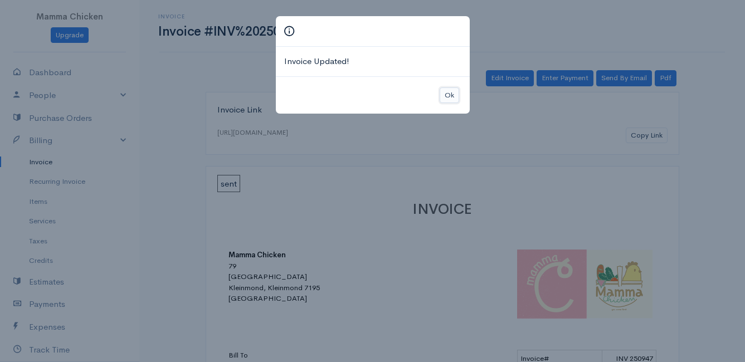
click at [453, 91] on button "Ok" at bounding box center [449, 95] width 19 height 16
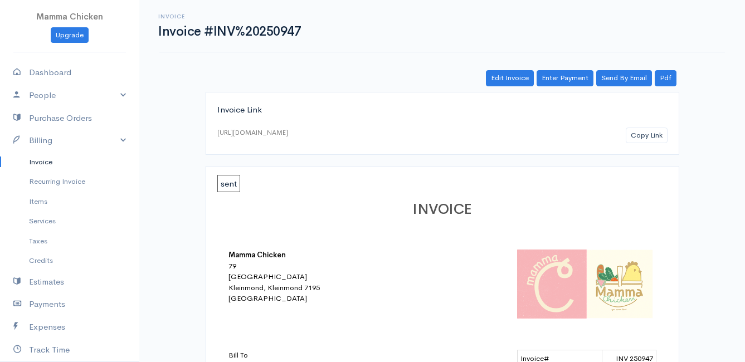
click at [33, 160] on link "Invoice" at bounding box center [69, 162] width 139 height 20
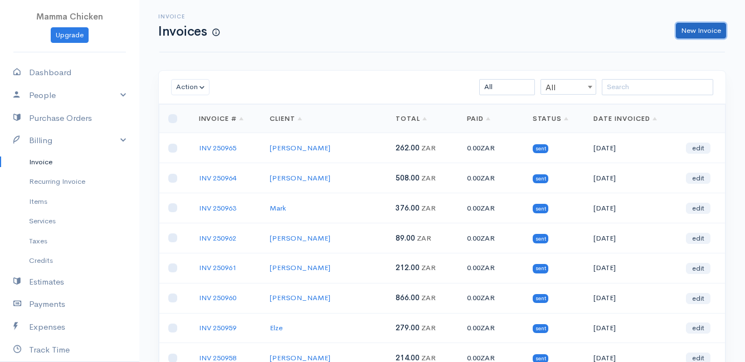
click at [701, 33] on link "New Invoice" at bounding box center [701, 31] width 50 height 16
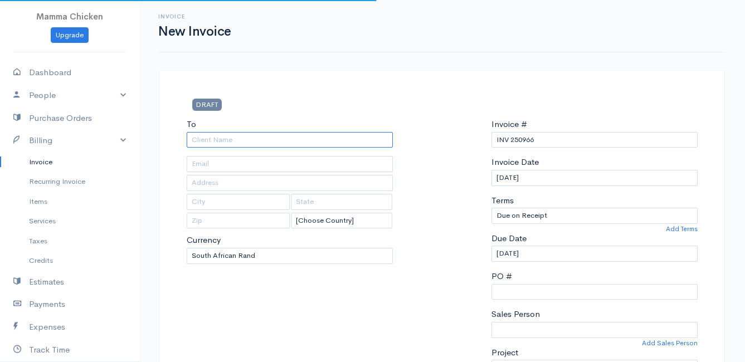
click at [241, 140] on input "To" at bounding box center [290, 140] width 206 height 16
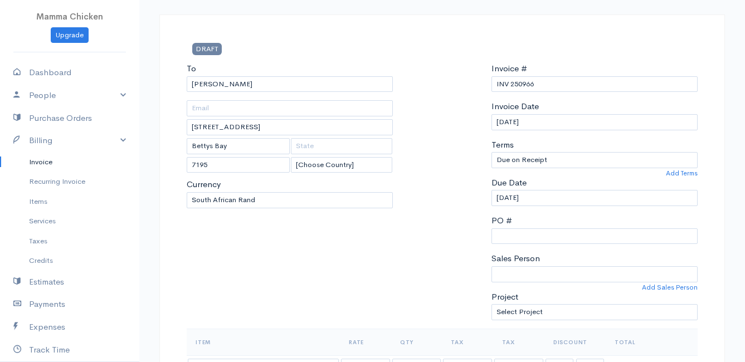
scroll to position [279, 0]
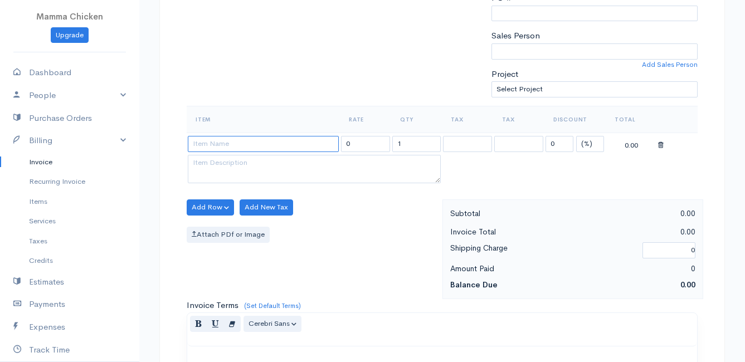
click at [212, 143] on input at bounding box center [263, 144] width 151 height 16
click at [273, 283] on body "Mamma Chicken Upgrade Dashboard People Clients Vendors Staff Users Purchase Ord…" at bounding box center [372, 202] width 745 height 963
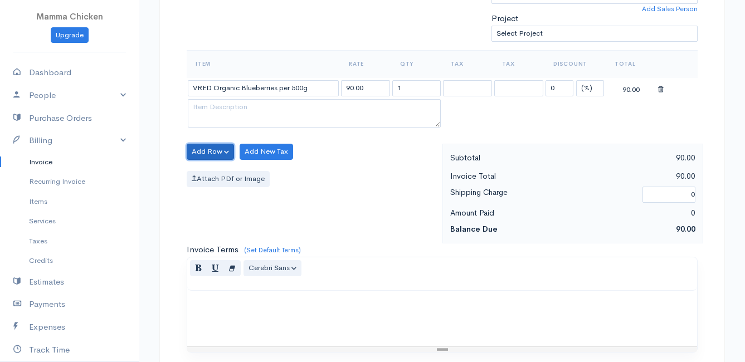
click at [212, 150] on button "Add Row" at bounding box center [210, 152] width 47 height 16
click at [211, 173] on link "Add Item Row" at bounding box center [231, 174] width 88 height 19
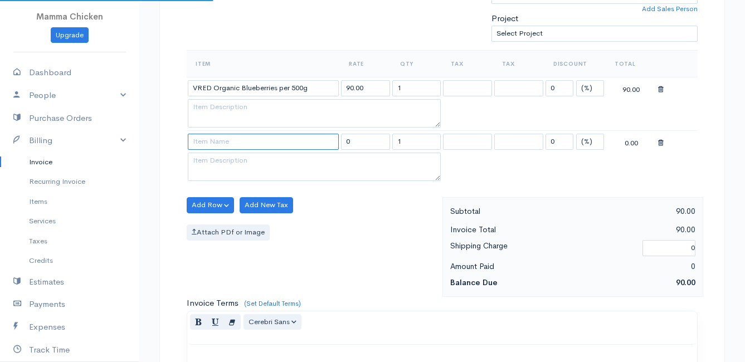
click at [208, 146] on input at bounding box center [263, 142] width 151 height 16
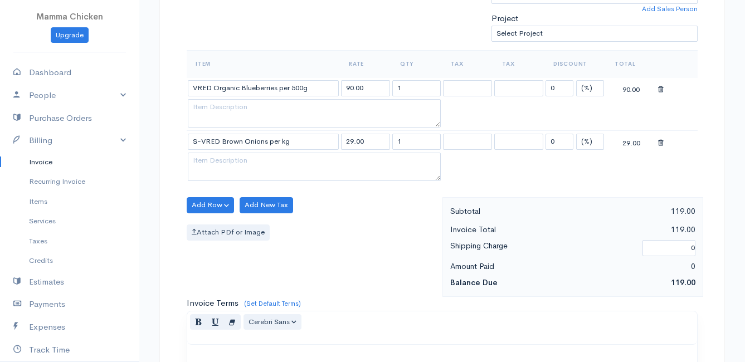
click at [227, 183] on body "Mamma Chicken Upgrade Dashboard People Clients Vendors Staff Users Purchase Ord…" at bounding box center [372, 174] width 745 height 1017
click at [203, 202] on button "Add Row" at bounding box center [210, 205] width 47 height 16
click at [206, 226] on link "Add Item Row" at bounding box center [231, 227] width 88 height 19
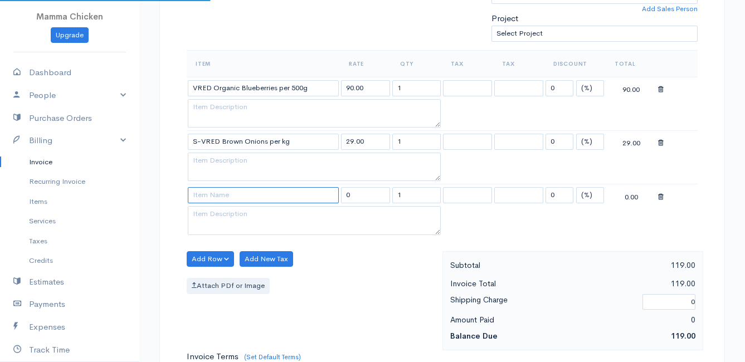
click at [210, 191] on input at bounding box center [263, 195] width 151 height 16
click at [217, 209] on body "Mamma Chicken Upgrade Dashboard People Clients Vendors Staff Users Purchase Ord…" at bounding box center [372, 201] width 745 height 1070
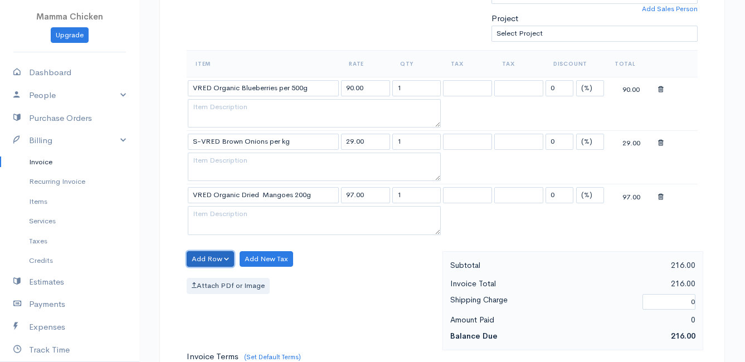
click at [216, 260] on button "Add Row" at bounding box center [210, 259] width 47 height 16
click at [221, 280] on link "Add Item Row" at bounding box center [231, 281] width 88 height 19
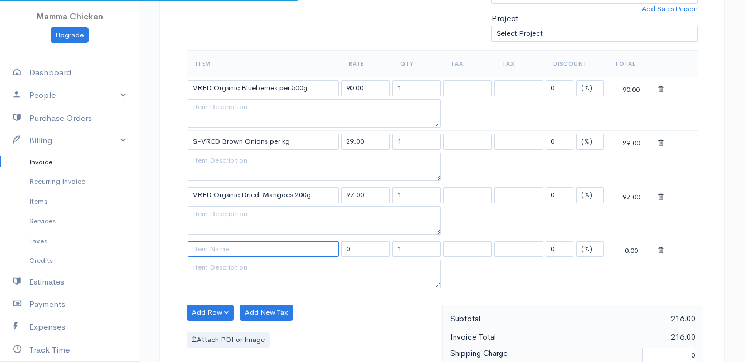
click at [206, 248] on input at bounding box center [263, 249] width 151 height 16
click at [213, 265] on body "Mamma Chicken Upgrade Dashboard People Clients Vendors Staff Users Purchase Ord…" at bounding box center [372, 228] width 745 height 1124
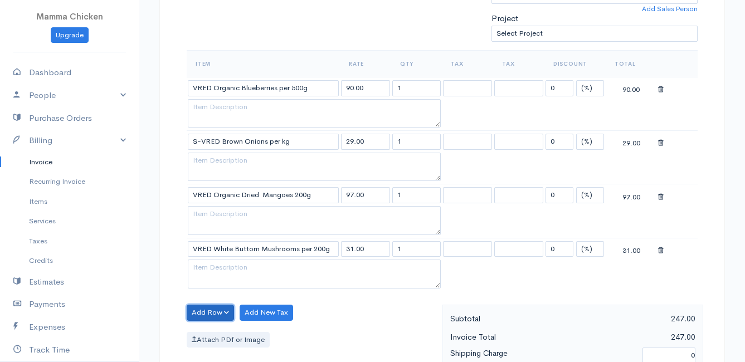
click at [208, 310] on button "Add Row" at bounding box center [210, 313] width 47 height 16
click at [217, 268] on link "Add Item Row" at bounding box center [231, 270] width 88 height 19
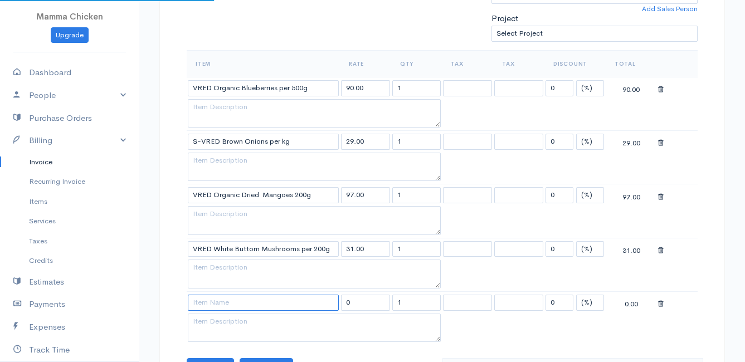
click at [220, 305] on input at bounding box center [263, 303] width 151 height 16
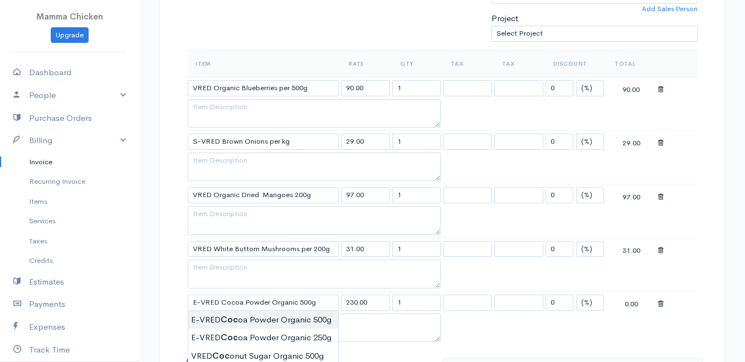
click at [227, 319] on body "Mamma Chicken Upgrade Dashboard People Clients Vendors Staff Users Purchase Ord…" at bounding box center [372, 255] width 745 height 1178
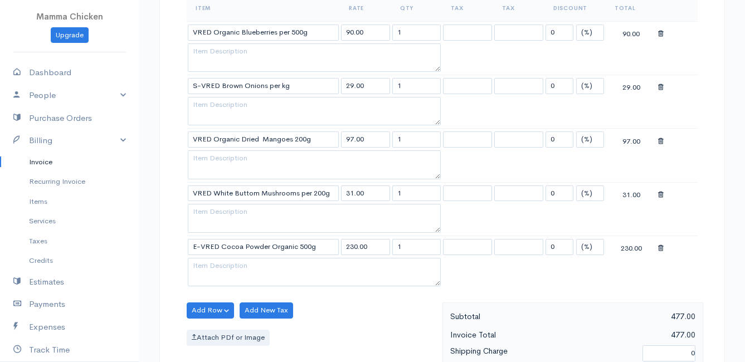
scroll to position [446, 0]
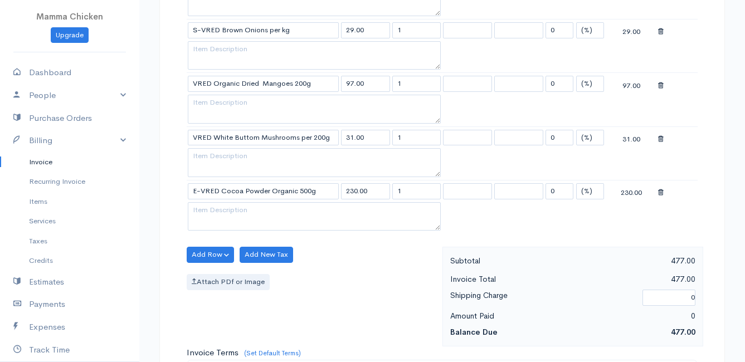
click at [207, 246] on div "Item Rate Qty Tax Tax Discount Total VRED Organic Blueberries per 500g 90.00 1 …" at bounding box center [442, 93] width 511 height 308
click at [205, 251] on button "Add Row" at bounding box center [210, 255] width 47 height 16
click at [208, 274] on link "Add Item Row" at bounding box center [231, 277] width 88 height 19
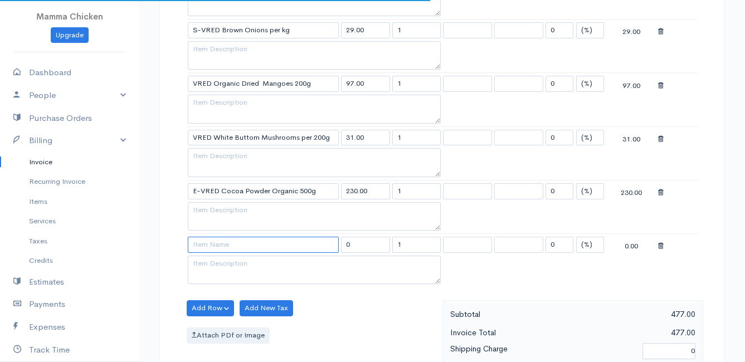
click at [208, 246] on input at bounding box center [263, 245] width 151 height 16
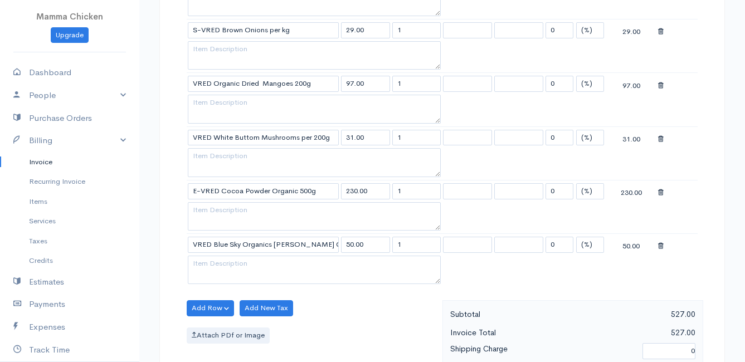
click at [238, 269] on body "Mamma Chicken Upgrade Dashboard People Clients Vendors Staff Users Purchase Ord…" at bounding box center [372, 169] width 745 height 1231
click at [210, 303] on button "Add Row" at bounding box center [210, 308] width 47 height 16
click at [217, 265] on link "Add Item Row" at bounding box center [231, 266] width 88 height 19
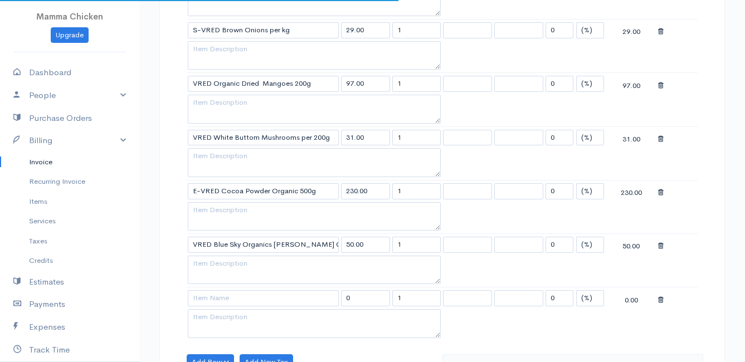
scroll to position [279, 0]
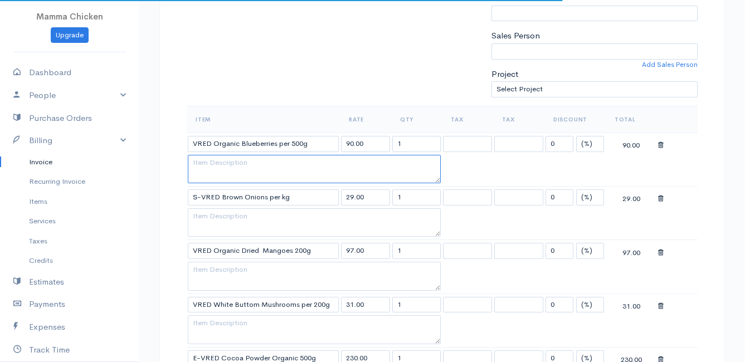
click at [230, 170] on textarea at bounding box center [314, 169] width 253 height 29
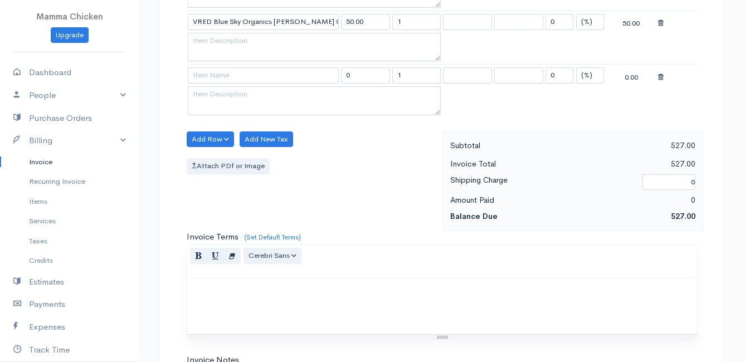
scroll to position [557, 0]
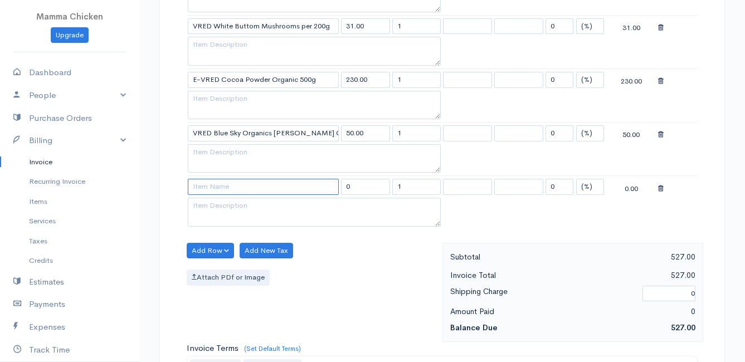
click at [206, 187] on input at bounding box center [263, 187] width 151 height 16
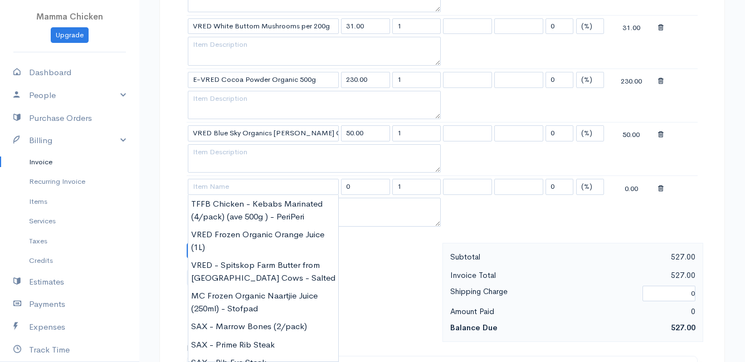
click at [399, 262] on div "Add Row Add Item Row Add Time Row Add New Tax Attach PDf or Image" at bounding box center [311, 293] width 261 height 100
click at [208, 183] on input at bounding box center [263, 187] width 151 height 16
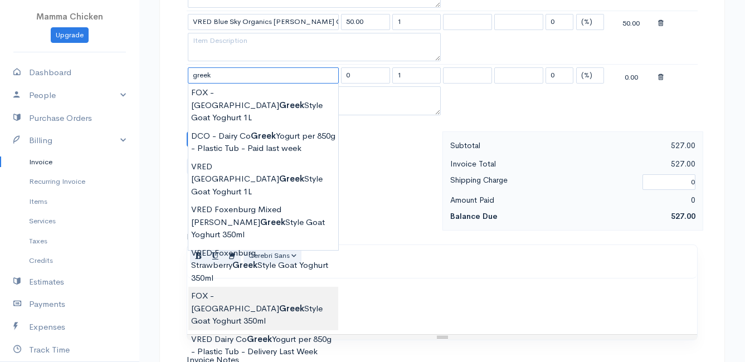
scroll to position [724, 0]
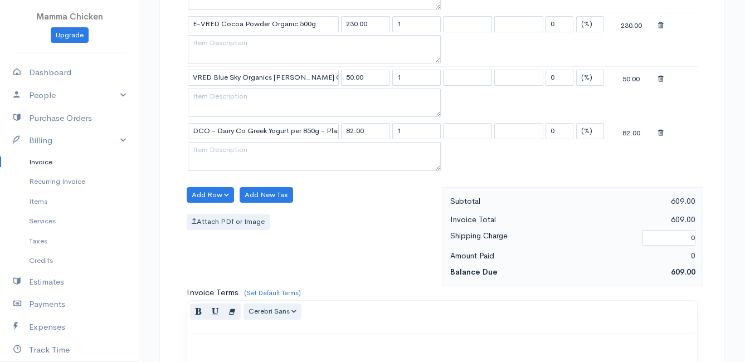
scroll to position [557, 0]
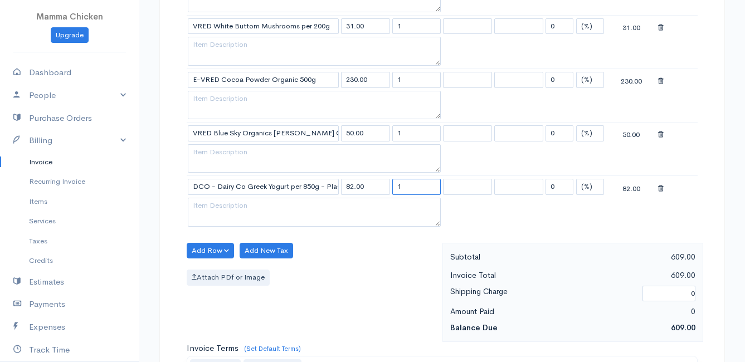
drag, startPoint x: 410, startPoint y: 186, endPoint x: 383, endPoint y: 190, distance: 27.6
click at [383, 190] on tr "DCO - Dairy Co Greek Yogurt per 850g - Plastic Tub 82.00 1 0 (%) Flat 82.00" at bounding box center [442, 187] width 511 height 22
click at [336, 266] on div "Add Row Add Item Row Add Time Row Add New Tax Attach PDf or Image" at bounding box center [311, 293] width 261 height 100
click at [191, 246] on button "Add Row" at bounding box center [210, 251] width 47 height 16
click at [208, 270] on link "Add Item Row" at bounding box center [231, 273] width 88 height 19
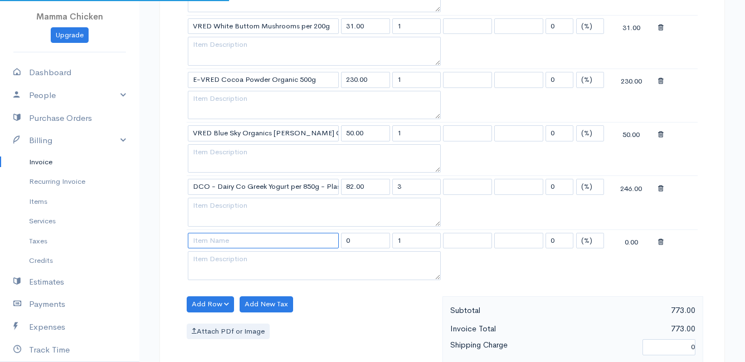
click at [218, 240] on input at bounding box center [263, 241] width 151 height 16
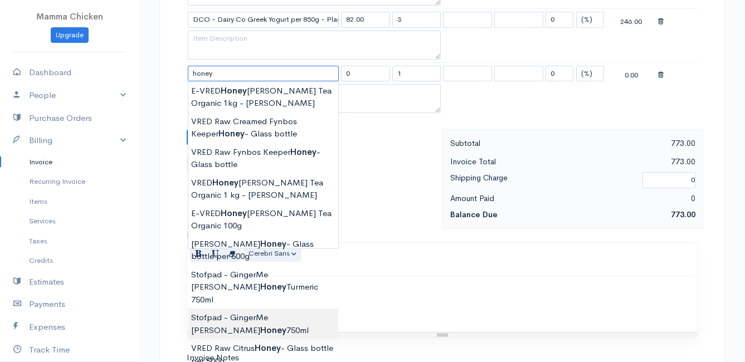
scroll to position [780, 0]
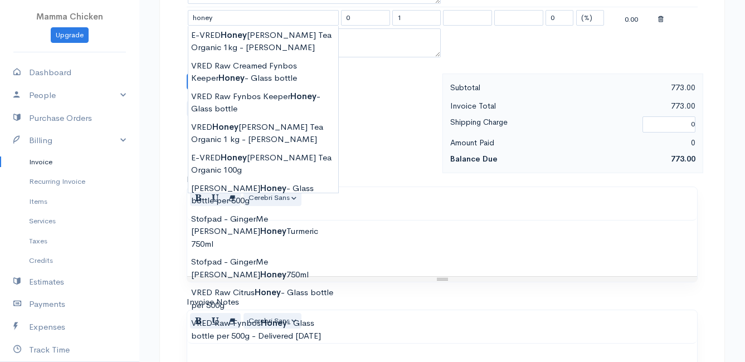
click at [487, 209] on div "Normal Blockquote Header 1 Header 2 Header 3 Header 4 Header 5 Header 6 Cerebri…" at bounding box center [442, 203] width 510 height 33
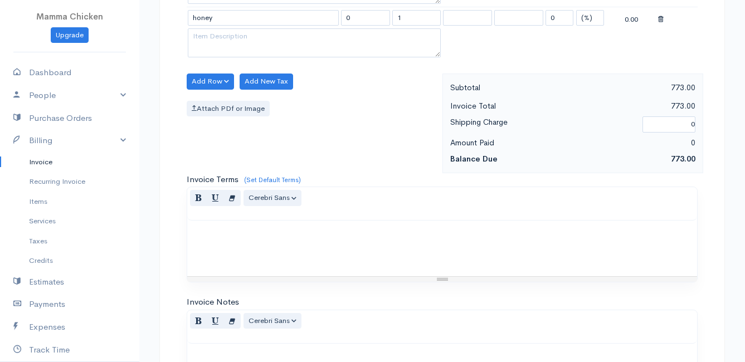
scroll to position [613, 0]
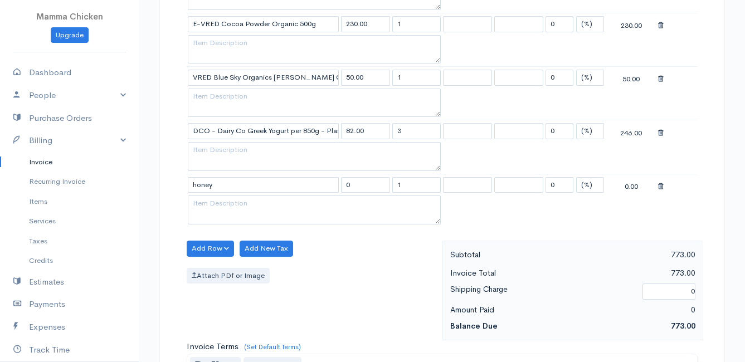
click at [661, 187] on icon at bounding box center [661, 187] width 6 height 8
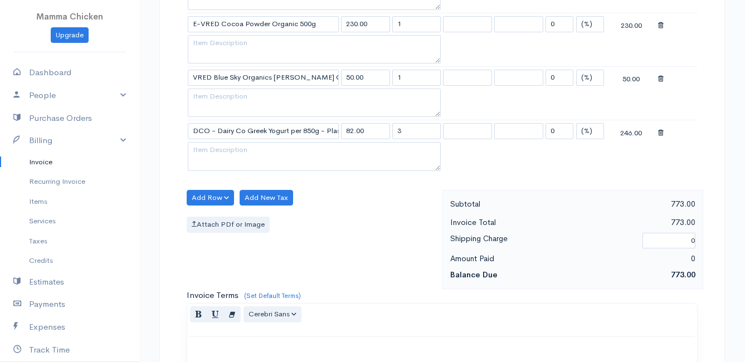
scroll to position [925, 0]
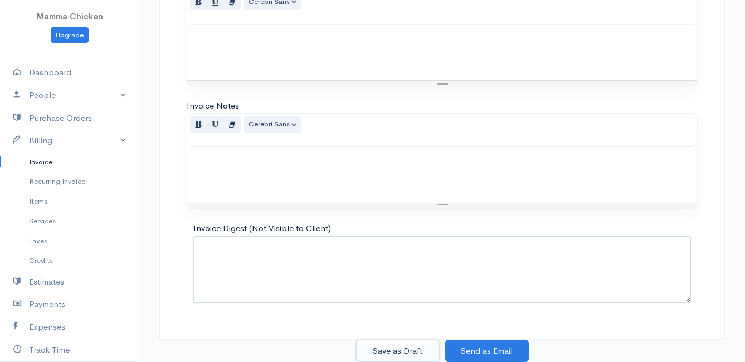
click at [375, 349] on button "Save as Draft" at bounding box center [398, 351] width 84 height 23
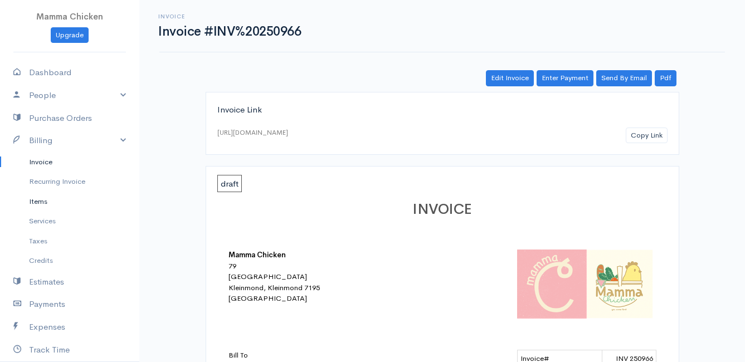
click at [30, 200] on link "Items" at bounding box center [69, 202] width 139 height 20
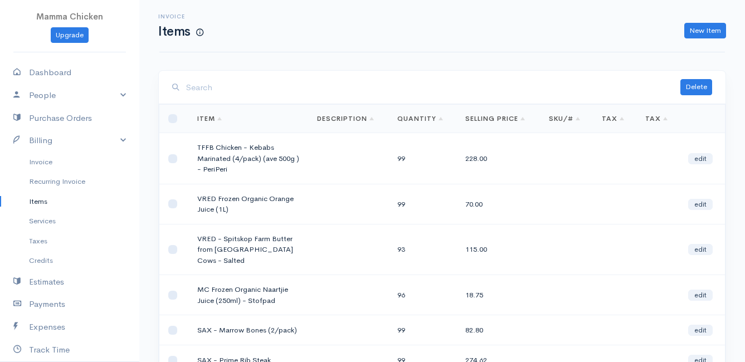
click at [233, 94] on input "search" at bounding box center [433, 87] width 494 height 23
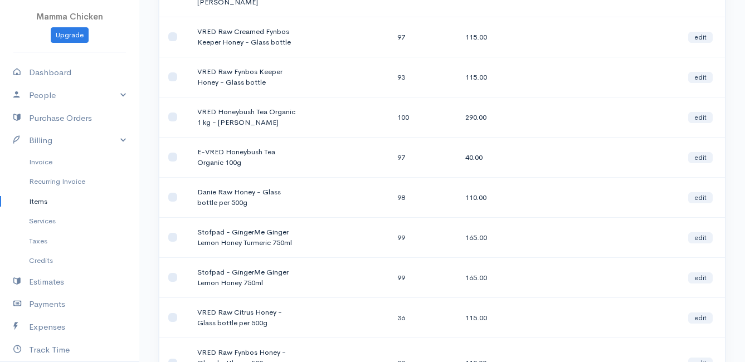
scroll to position [223, 0]
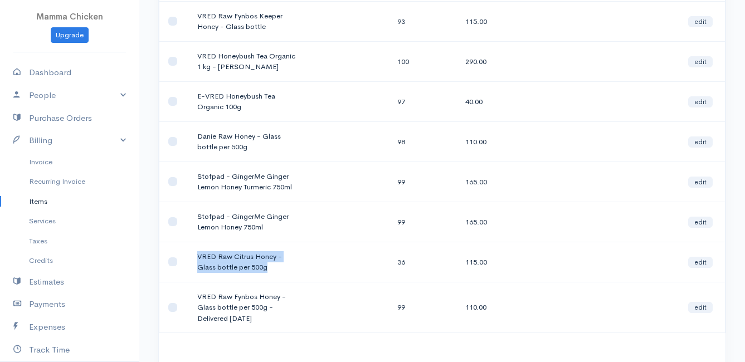
drag, startPoint x: 266, startPoint y: 257, endPoint x: 192, endPoint y: 247, distance: 74.8
click at [192, 247] on td "VRED Raw Citrus Honey - Glass bottle per 500g" at bounding box center [248, 262] width 120 height 40
drag, startPoint x: 192, startPoint y: 247, endPoint x: 208, endPoint y: 247, distance: 16.2
copy td "VRED Raw Citrus Honey - Glass bottle per 500g"
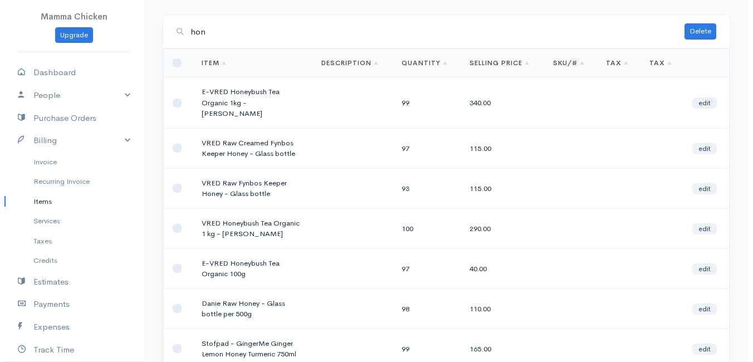
scroll to position [0, 0]
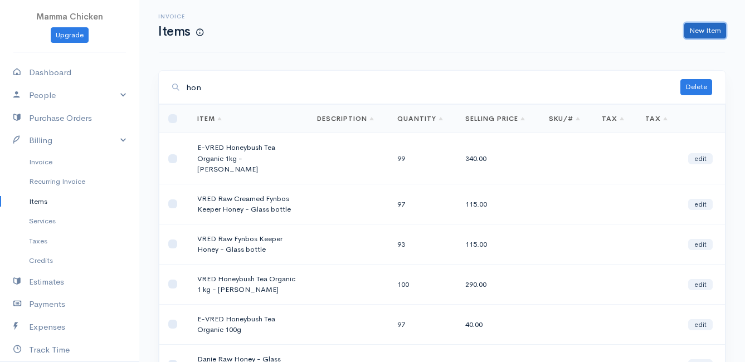
click at [706, 28] on link "New Item" at bounding box center [705, 31] width 42 height 16
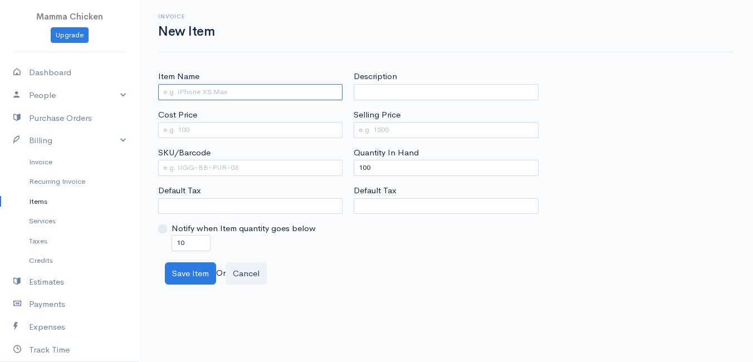
click at [183, 95] on input "Item Name" at bounding box center [250, 92] width 184 height 16
paste input "VRED Raw Citrus Honey - Glass bottle per 500g"
drag, startPoint x: 217, startPoint y: 90, endPoint x: 199, endPoint y: 90, distance: 17.8
click at [199, 90] on input "VRED Raw Citrus Honey - Glass bottle per 500g" at bounding box center [250, 92] width 184 height 16
paste input "Eucalyptus Mountain"
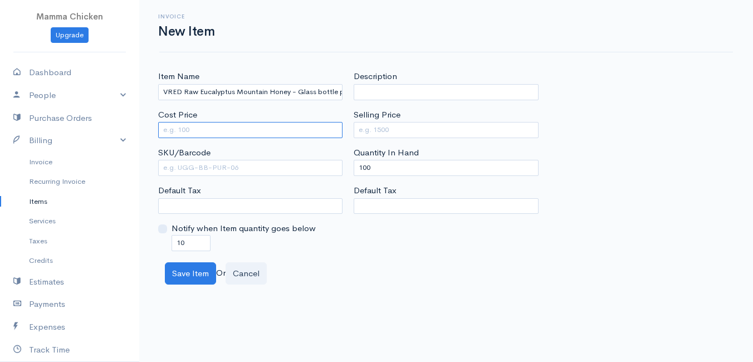
click at [250, 131] on input "Cost Price" at bounding box center [250, 130] width 184 height 16
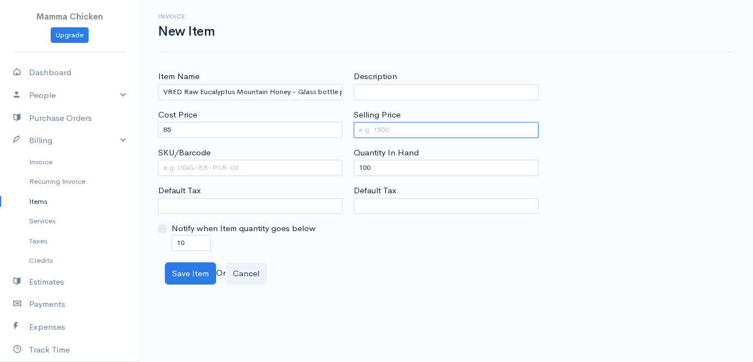
click at [387, 133] on input "Selling Price" at bounding box center [446, 130] width 184 height 16
click at [385, 267] on div "Save Item Or Cancel" at bounding box center [446, 273] width 574 height 23
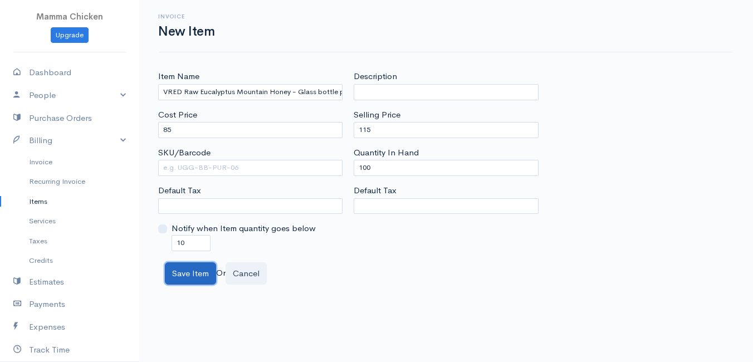
click at [194, 274] on button "Save Item" at bounding box center [190, 273] width 51 height 23
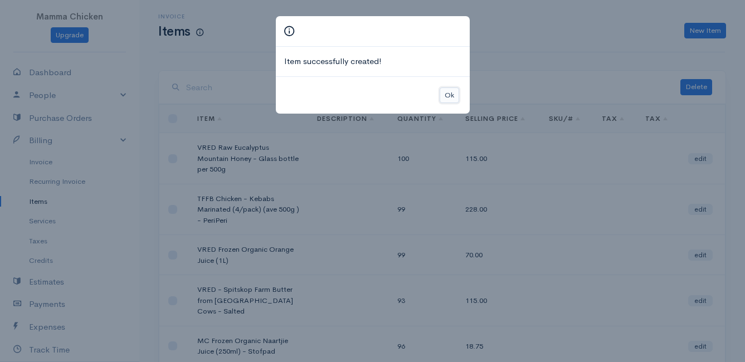
click at [448, 94] on button "Ok" at bounding box center [449, 95] width 19 height 16
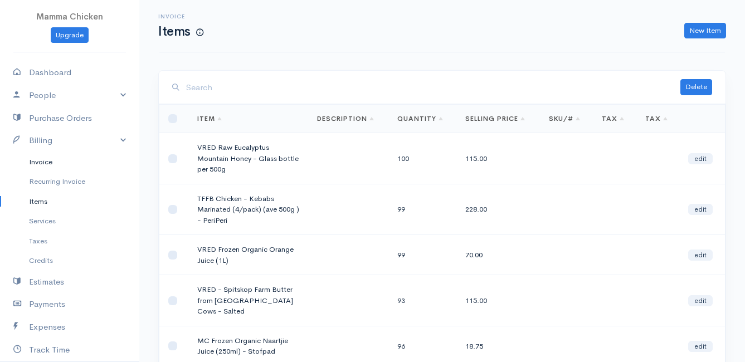
click at [36, 160] on link "Invoice" at bounding box center [69, 162] width 139 height 20
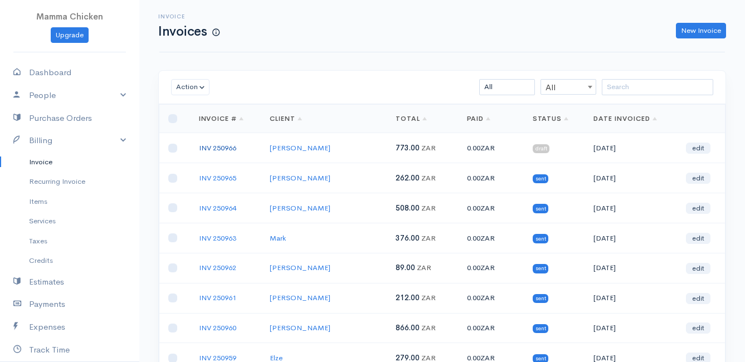
click at [214, 145] on link "INV 250966" at bounding box center [217, 147] width 37 height 9
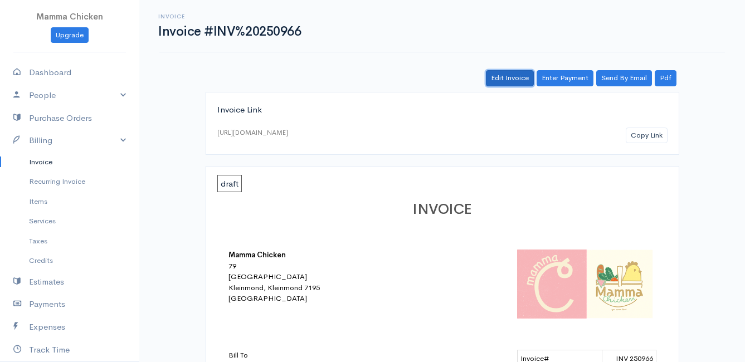
click at [515, 81] on link "Edit Invoice" at bounding box center [510, 78] width 48 height 16
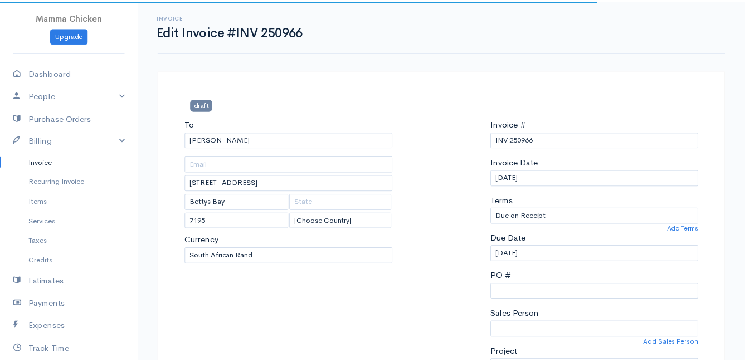
scroll to position [613, 0]
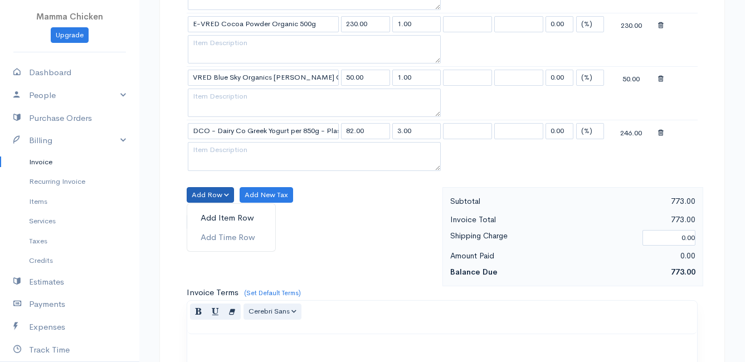
click at [211, 212] on link "Add Item Row" at bounding box center [231, 217] width 88 height 19
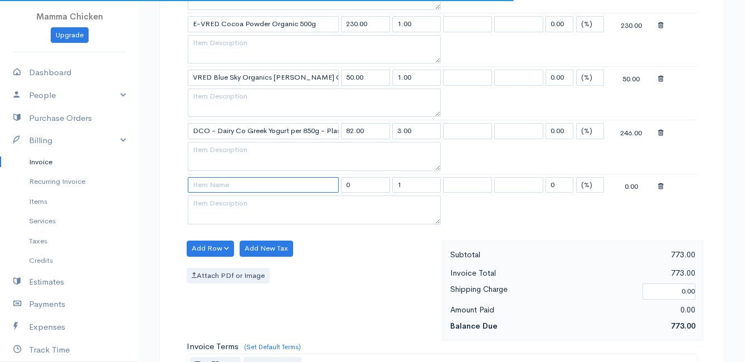
click at [213, 185] on input at bounding box center [263, 185] width 151 height 16
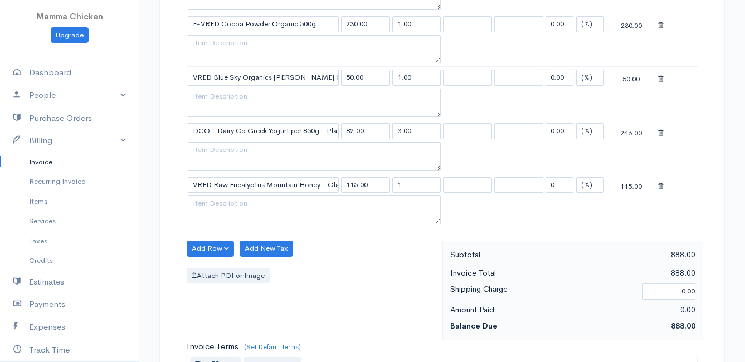
click at [269, 203] on body "Mamma Chicken Upgrade Dashboard People Clients Vendors Staff Users Purchase Ord…" at bounding box center [372, 56] width 745 height 1338
drag, startPoint x: 416, startPoint y: 182, endPoint x: 385, endPoint y: 185, distance: 30.8
click at [385, 185] on tr "VRED Raw Eucalyptus Mountain Honey - Glass bottle per 500g 115.00 1 0 (%) Flat …" at bounding box center [442, 185] width 511 height 22
click at [346, 267] on div "Add Row Add Item Row Add Time Row Add New Tax Attach PDf or Image" at bounding box center [311, 291] width 261 height 100
click at [208, 248] on button "Add Row" at bounding box center [210, 249] width 47 height 16
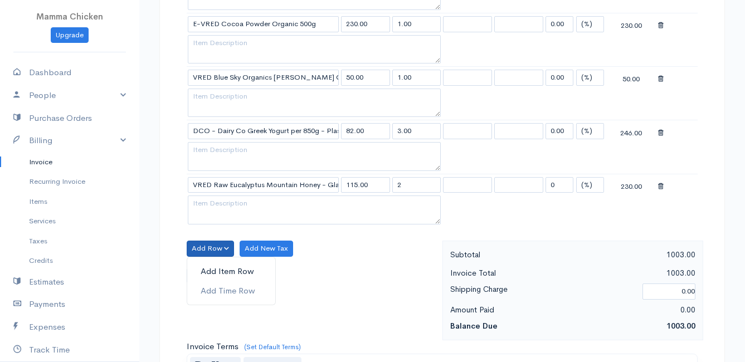
click at [212, 267] on link "Add Item Row" at bounding box center [231, 271] width 88 height 19
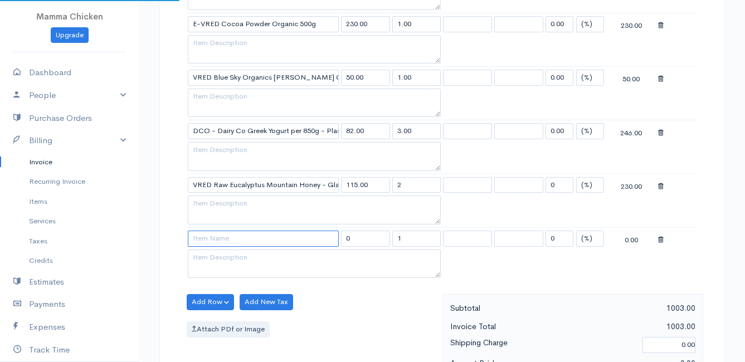
click at [211, 239] on input at bounding box center [263, 239] width 151 height 16
click at [298, 300] on body "Mamma Chicken Upgrade Dashboard People Clients Vendors Staff Users Purchase Ord…" at bounding box center [372, 83] width 745 height 1392
drag, startPoint x: 413, startPoint y: 238, endPoint x: 384, endPoint y: 238, distance: 29.0
click at [384, 238] on tr "DCO - Raw Pets Milk per 1L - Frozen 42.00 1 0 (%) Flat 42.00" at bounding box center [442, 238] width 511 height 22
click at [354, 303] on div "Add Row Add Item Row Add Time Row Add New Tax Attach PDf or Image" at bounding box center [311, 344] width 261 height 100
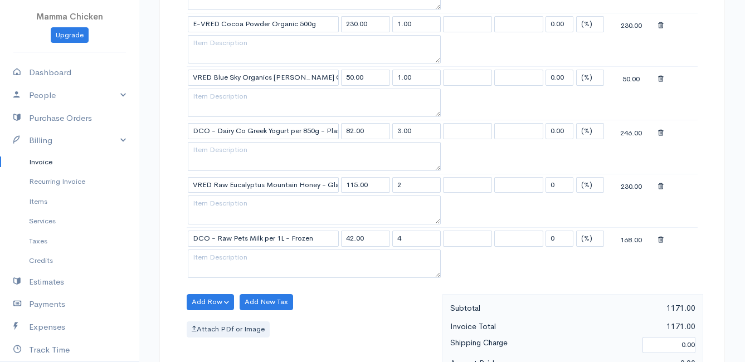
click at [212, 294] on div "Item Rate Qty Tax Tax Discount Total VRED Organic Blueberries per 500g 90.00 1.…" at bounding box center [442, 33] width 511 height 523
click at [211, 296] on button "Add Row" at bounding box center [210, 302] width 47 height 16
click at [218, 321] on link "Add Item Row" at bounding box center [231, 324] width 88 height 19
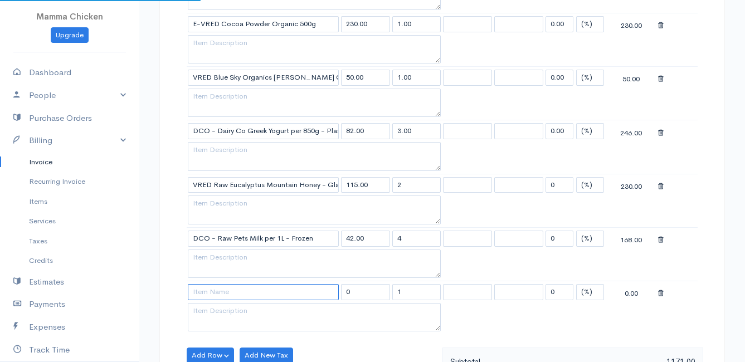
click at [216, 291] on input at bounding box center [263, 292] width 151 height 16
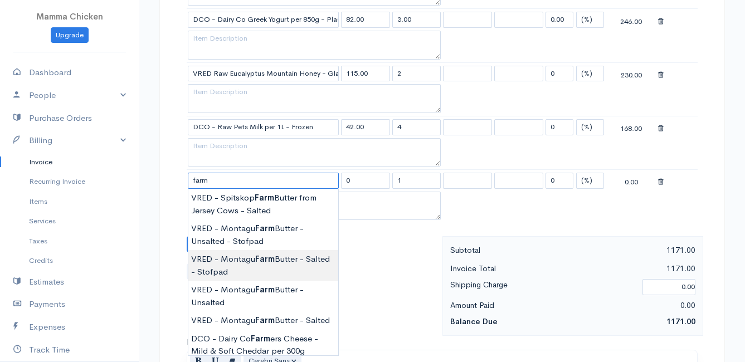
scroll to position [780, 0]
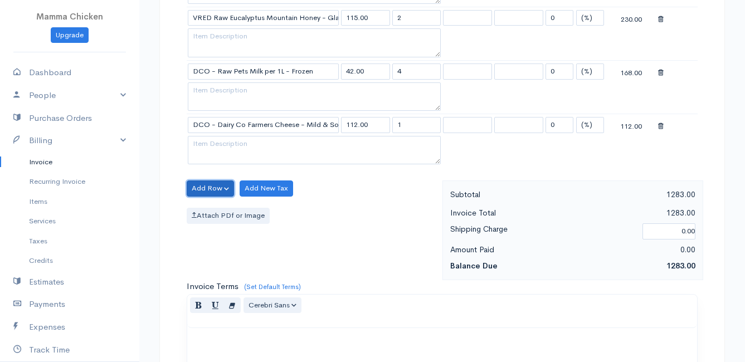
click at [210, 184] on button "Add Row" at bounding box center [210, 189] width 47 height 16
click at [210, 209] on link "Add Item Row" at bounding box center [231, 211] width 88 height 19
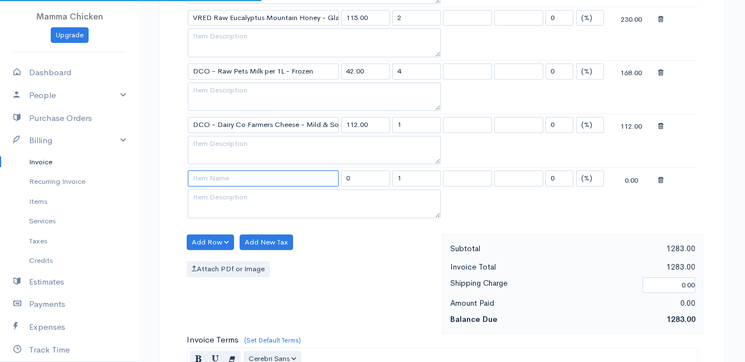
click at [212, 177] on input at bounding box center [263, 178] width 151 height 16
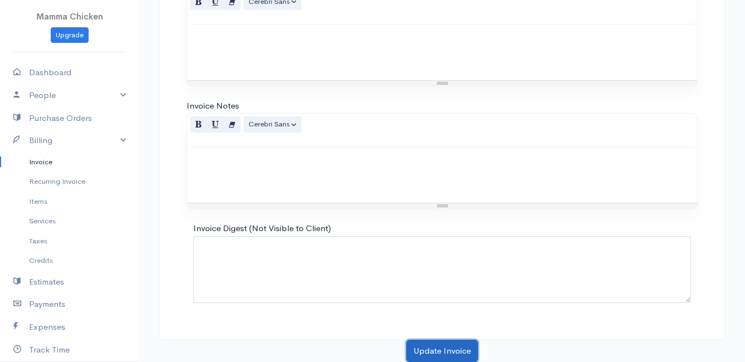
click at [437, 349] on button "Update Invoice" at bounding box center [442, 351] width 72 height 23
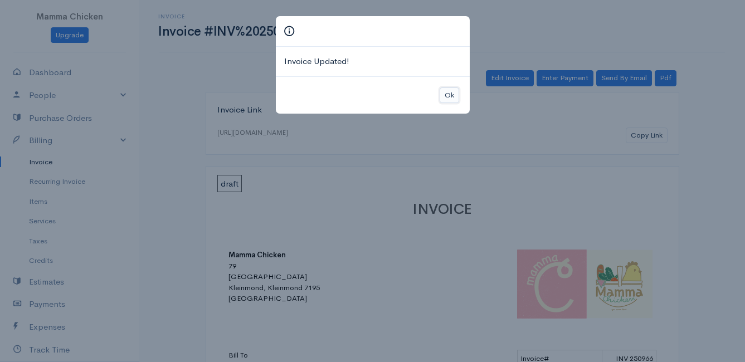
click at [454, 96] on button "Ok" at bounding box center [449, 95] width 19 height 16
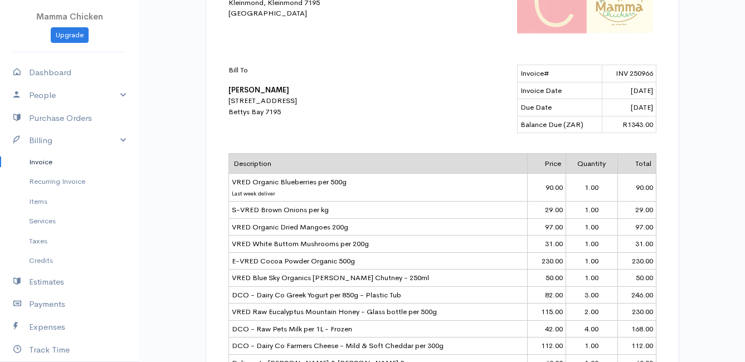
scroll to position [174, 0]
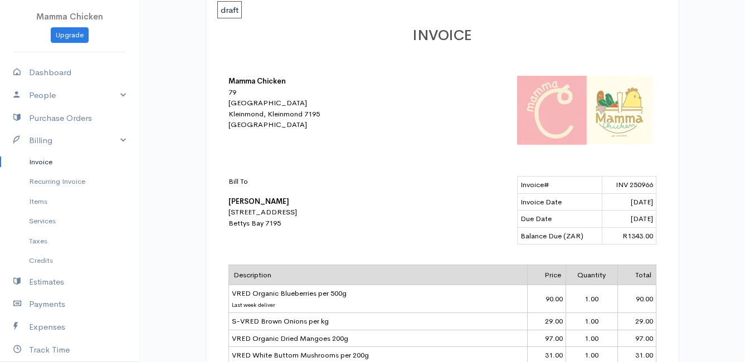
click at [45, 164] on link "Invoice" at bounding box center [69, 162] width 139 height 20
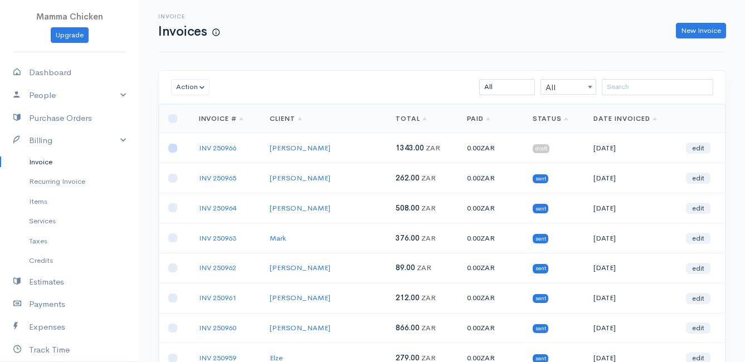
click at [172, 149] on input "checkbox" at bounding box center [172, 148] width 9 height 9
click at [188, 89] on button "Action" at bounding box center [190, 87] width 38 height 16
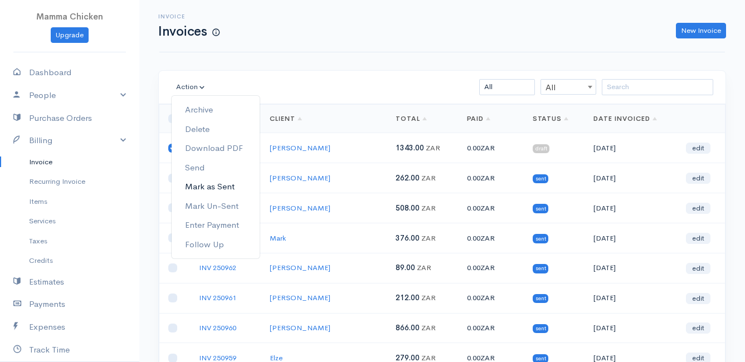
click at [221, 187] on link "Mark as Sent" at bounding box center [216, 186] width 88 height 19
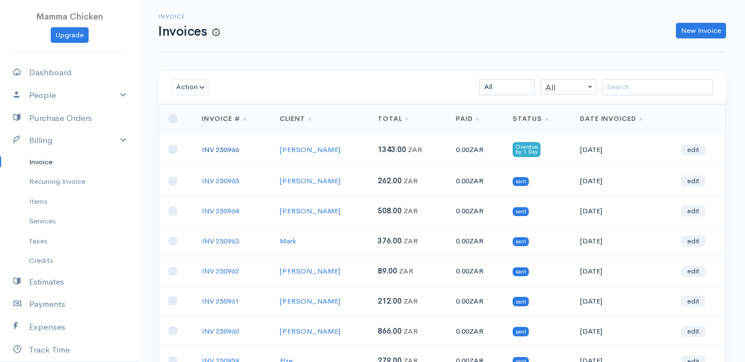
click at [218, 149] on link "INV 250966" at bounding box center [220, 149] width 37 height 9
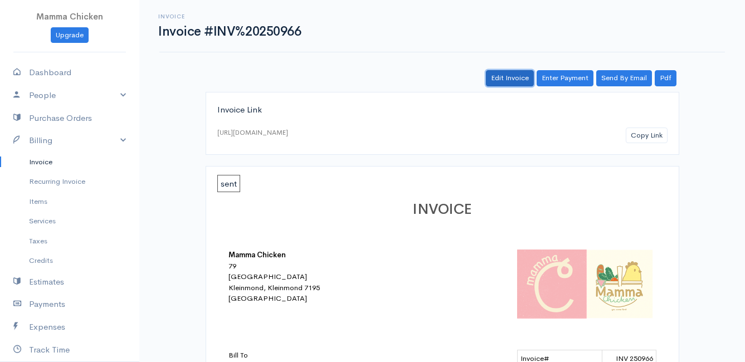
click at [509, 78] on link "Edit Invoice" at bounding box center [510, 78] width 48 height 16
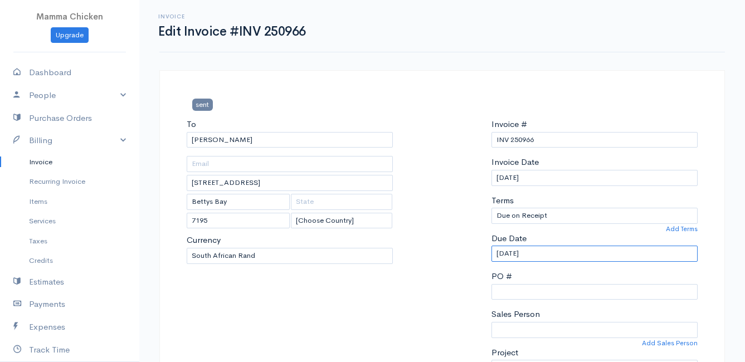
click at [566, 252] on input "[DATE]" at bounding box center [594, 254] width 206 height 16
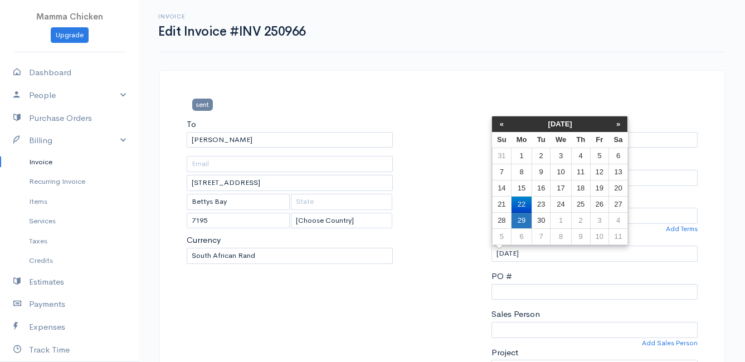
click at [530, 221] on td "29" at bounding box center [521, 221] width 21 height 16
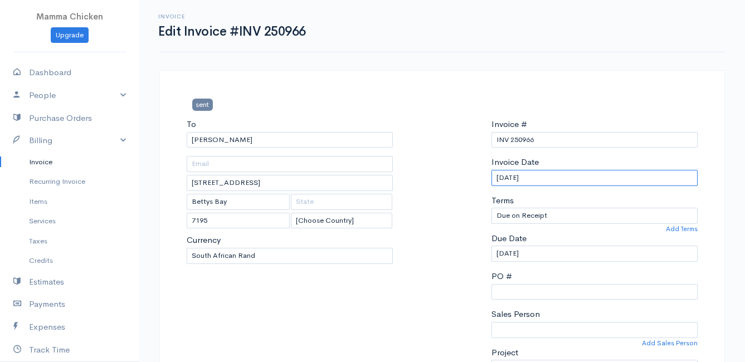
click at [563, 179] on input "[DATE]" at bounding box center [594, 178] width 206 height 16
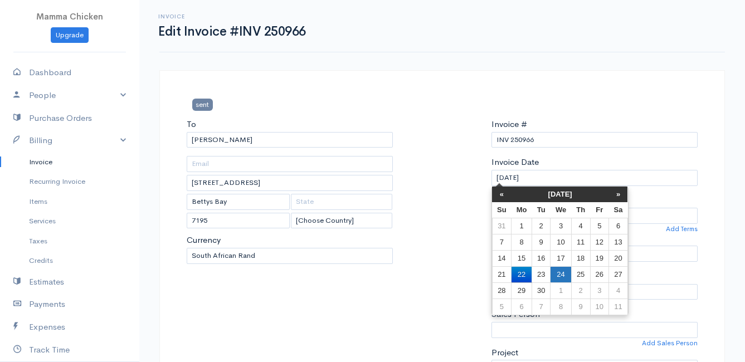
click at [563, 272] on td "24" at bounding box center [560, 274] width 21 height 16
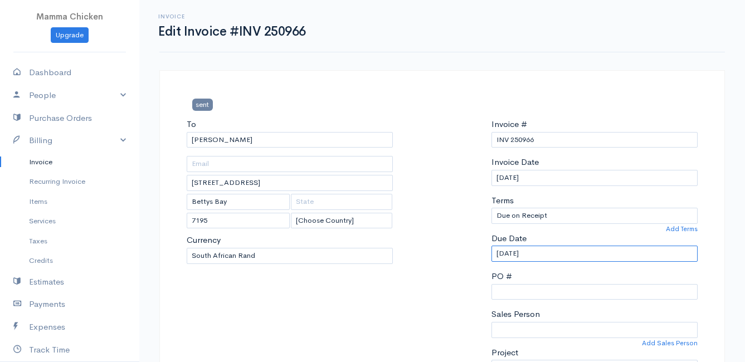
click at [551, 253] on input "[DATE]" at bounding box center [594, 254] width 206 height 16
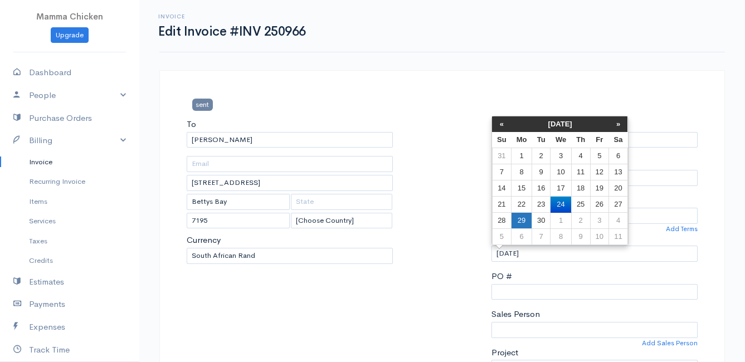
click at [527, 221] on td "29" at bounding box center [521, 221] width 21 height 16
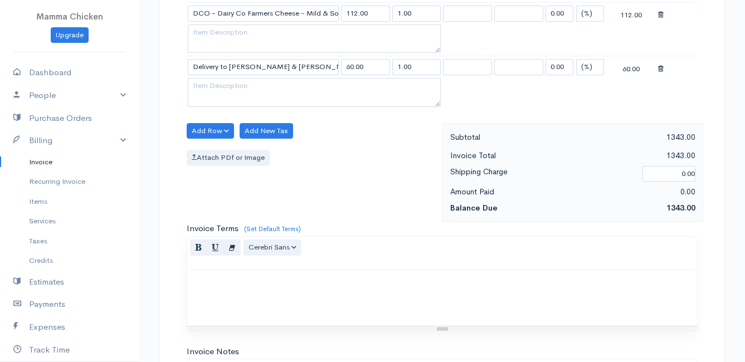
scroll to position [1137, 0]
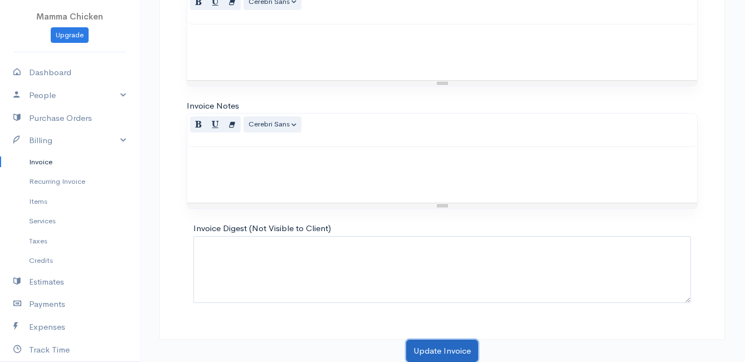
click at [442, 346] on button "Update Invoice" at bounding box center [442, 351] width 72 height 23
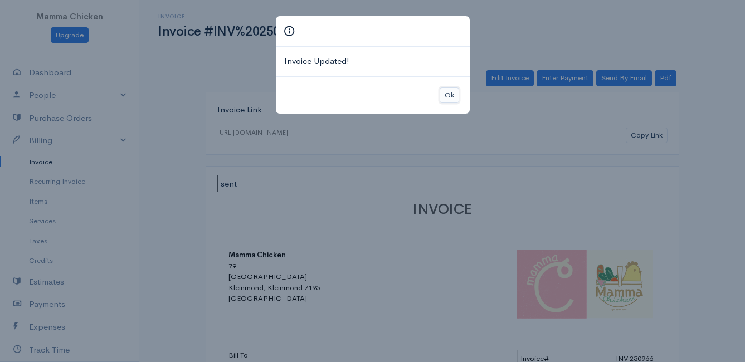
click at [451, 97] on button "Ok" at bounding box center [449, 95] width 19 height 16
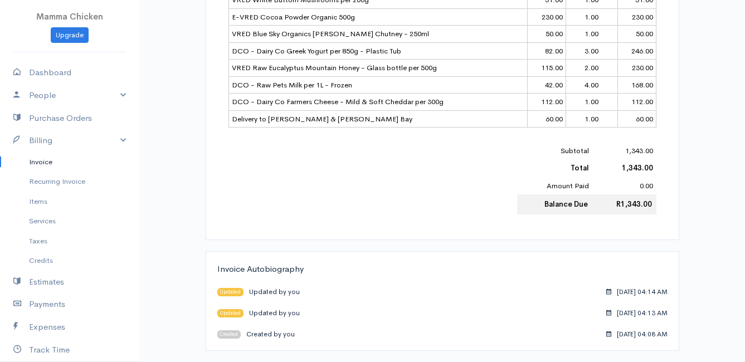
scroll to position [251, 0]
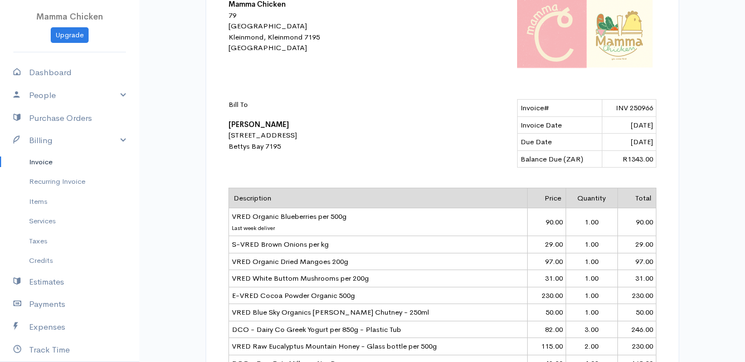
click at [38, 160] on link "Invoice" at bounding box center [69, 162] width 139 height 20
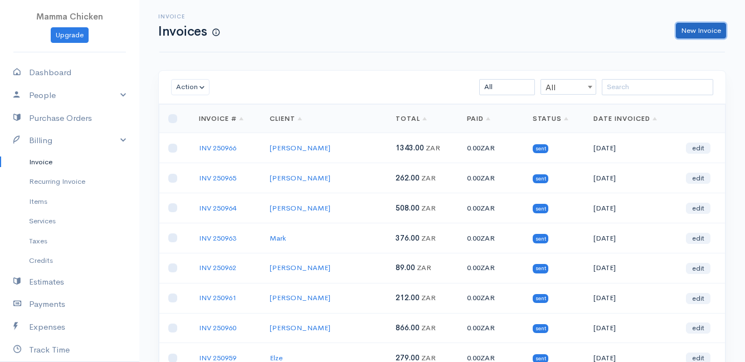
click at [703, 32] on link "New Invoice" at bounding box center [701, 31] width 50 height 16
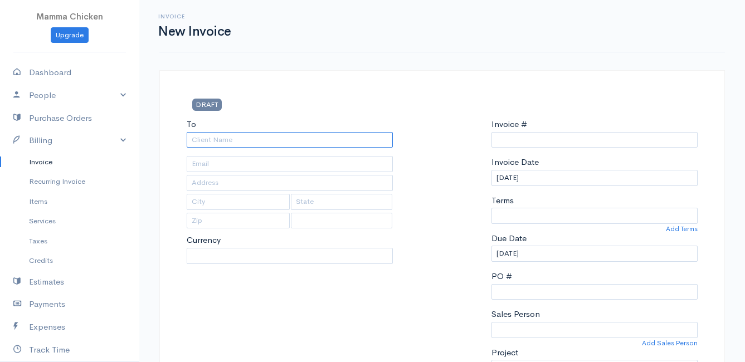
click at [218, 138] on input "To" at bounding box center [290, 140] width 206 height 16
click at [231, 137] on input "To" at bounding box center [290, 140] width 206 height 16
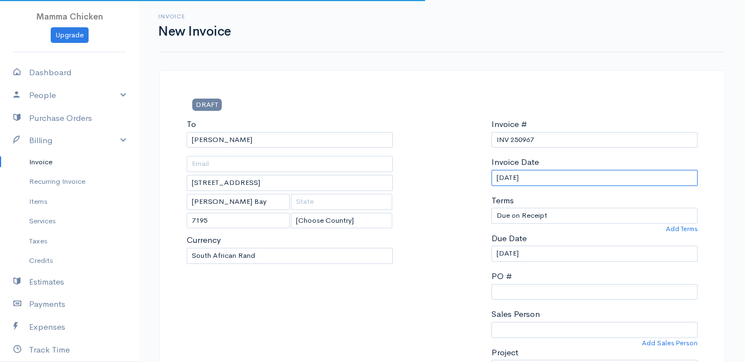
click at [569, 178] on input "[DATE]" at bounding box center [594, 178] width 206 height 16
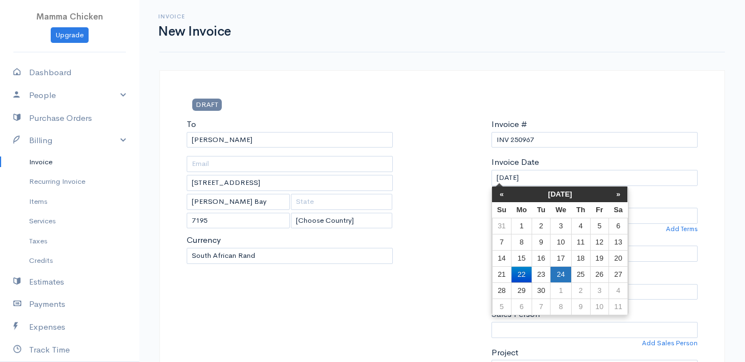
click at [565, 273] on td "24" at bounding box center [560, 274] width 21 height 16
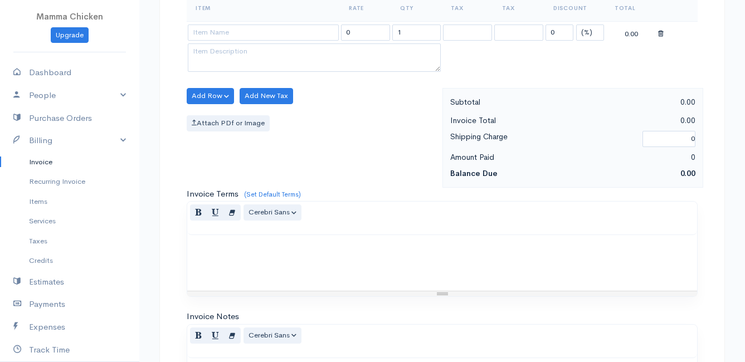
scroll to position [223, 0]
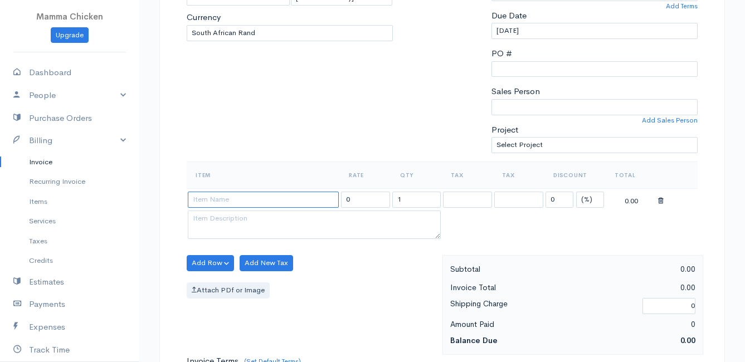
click at [217, 202] on input at bounding box center [263, 200] width 151 height 16
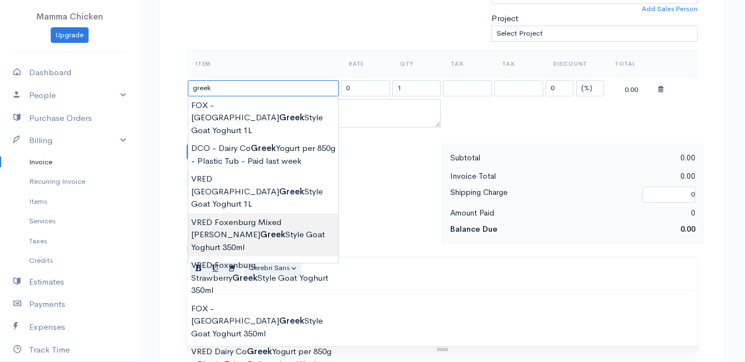
scroll to position [390, 0]
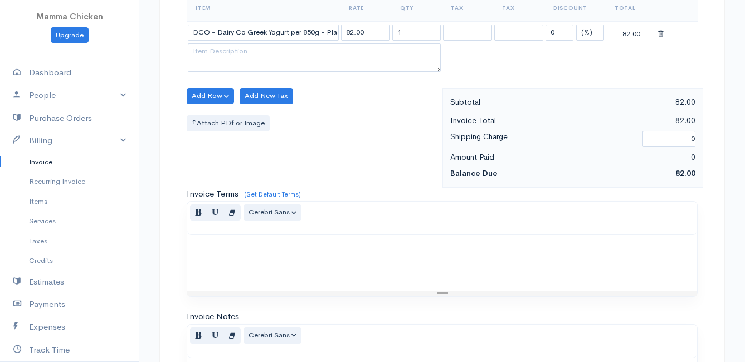
click at [241, 267] on body "Mamma Chicken Upgrade Dashboard People Clients Vendors Staff Users Purchase Ord…" at bounding box center [372, 91] width 745 height 963
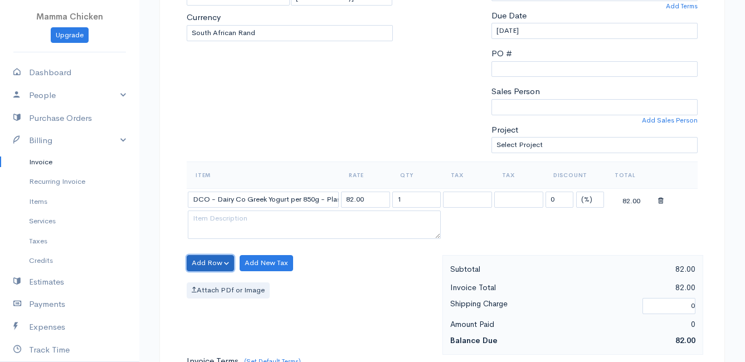
click at [202, 261] on button "Add Row" at bounding box center [210, 263] width 47 height 16
click at [218, 290] on link "Add Item Row" at bounding box center [231, 285] width 88 height 19
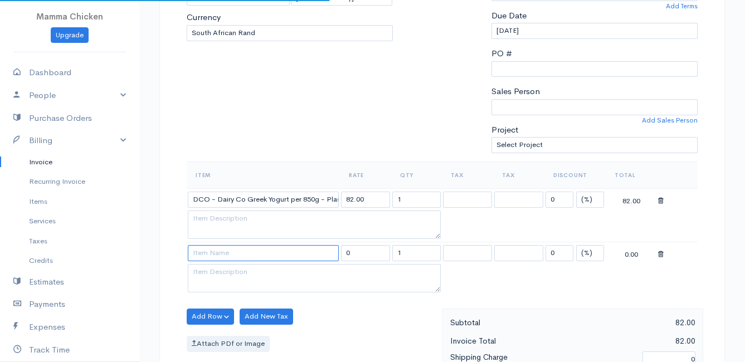
click at [220, 252] on input at bounding box center [263, 253] width 151 height 16
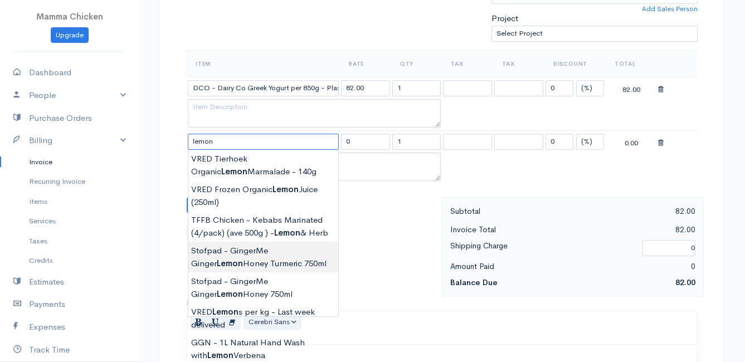
scroll to position [390, 0]
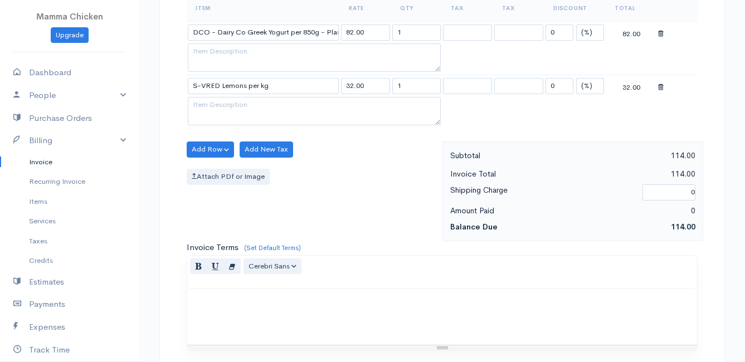
click at [250, 152] on body "Mamma Chicken Upgrade Dashboard People Clients Vendors Staff Users Purchase Ord…" at bounding box center [372, 118] width 745 height 1017
drag, startPoint x: 405, startPoint y: 84, endPoint x: 389, endPoint y: 86, distance: 16.4
click at [389, 86] on tr "S-VRED Lemons per kg 32.00 1 0 (%) Flat 32.00" at bounding box center [442, 86] width 511 height 22
click at [350, 155] on div "Add Row Add Item Row Add Time Row Add New Tax Attach PDf or Image" at bounding box center [311, 192] width 261 height 100
click at [203, 148] on button "Add Row" at bounding box center [210, 150] width 47 height 16
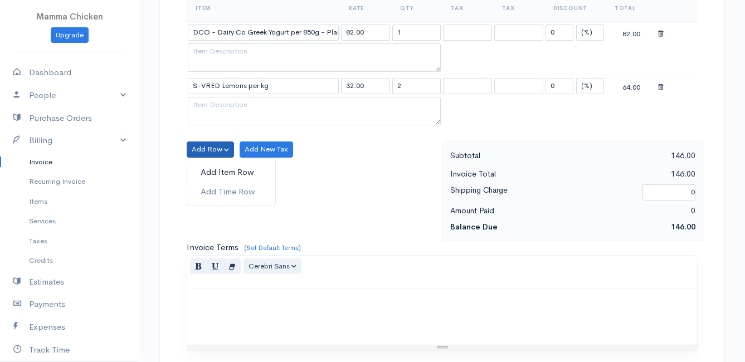
click at [214, 172] on link "Add Item Row" at bounding box center [231, 172] width 88 height 19
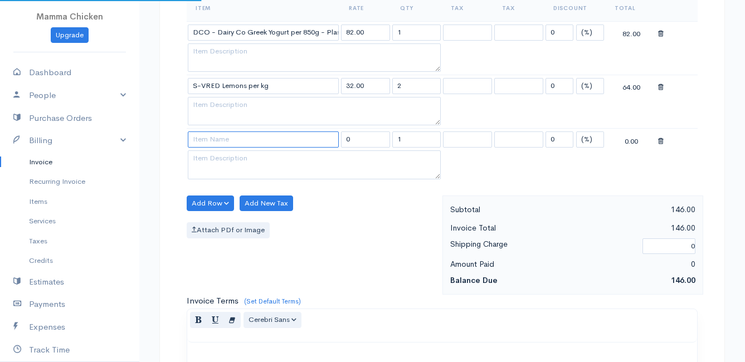
click at [217, 139] on input at bounding box center [263, 139] width 151 height 16
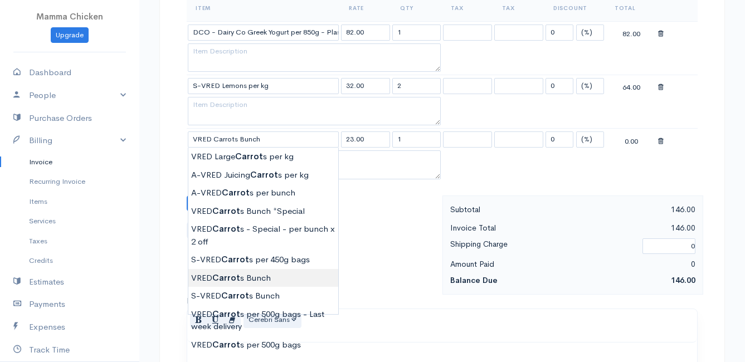
click at [261, 279] on body "Mamma Chicken Upgrade Dashboard People Clients Vendors Staff Users Purchase Ord…" at bounding box center [372, 145] width 745 height 1070
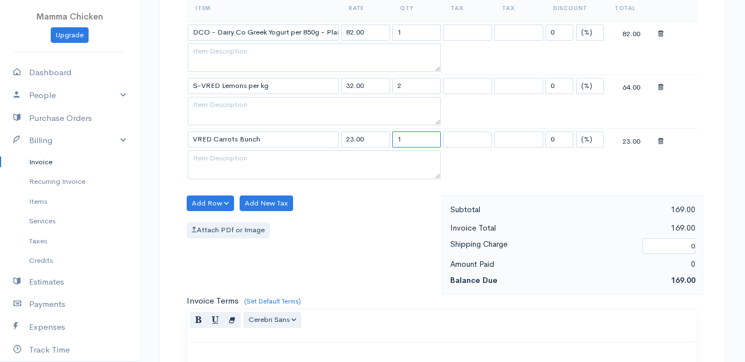
drag, startPoint x: 395, startPoint y: 139, endPoint x: 388, endPoint y: 139, distance: 7.3
click at [388, 139] on tr "VRED Carrots Bunch 23.00 1 0 (%) Flat 23.00" at bounding box center [442, 140] width 511 height 22
click at [330, 219] on div "Add Row Add Item Row Add Time Row Add New Tax Attach PDf or Image" at bounding box center [311, 246] width 261 height 100
click at [213, 197] on button "Add Row" at bounding box center [210, 204] width 47 height 16
click at [213, 232] on link "Add Item Row" at bounding box center [231, 226] width 88 height 19
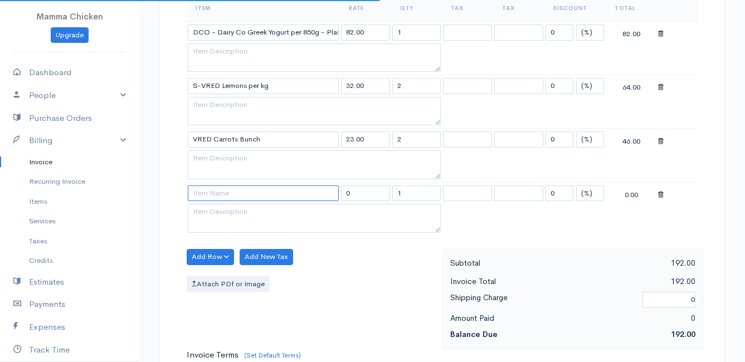
click at [210, 194] on input at bounding box center [263, 194] width 151 height 16
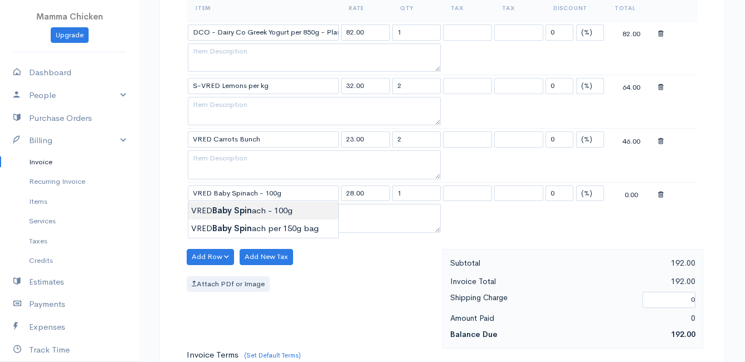
click at [228, 212] on body "Mamma Chicken Upgrade Dashboard People Clients Vendors Staff Users Purchase Ord…" at bounding box center [372, 172] width 745 height 1124
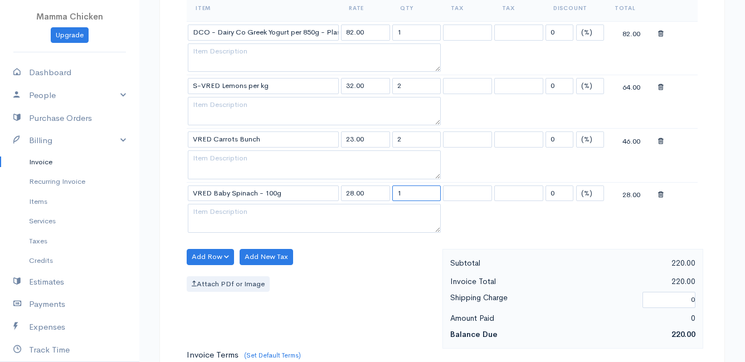
drag, startPoint x: 406, startPoint y: 192, endPoint x: 388, endPoint y: 194, distance: 18.6
click at [389, 194] on tr "VRED Baby Spinach - 100g 28.00 1 0 (%) Flat 28.00" at bounding box center [442, 193] width 511 height 22
click at [345, 279] on div "Attach PDf or Image" at bounding box center [312, 284] width 250 height 16
click at [201, 256] on button "Add Row" at bounding box center [210, 257] width 47 height 16
click at [207, 274] on link "Add Item Row" at bounding box center [231, 279] width 88 height 19
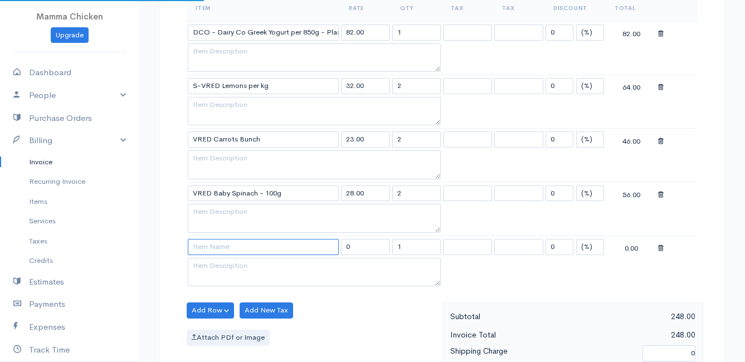
click at [208, 243] on input at bounding box center [263, 247] width 151 height 16
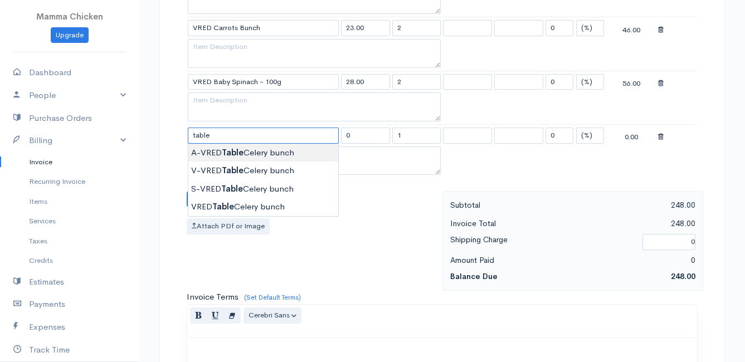
scroll to position [446, 0]
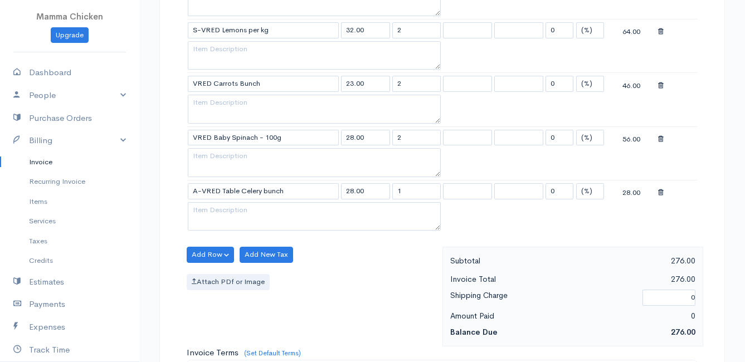
click at [277, 208] on body "Mamma Chicken Upgrade Dashboard People Clients Vendors Staff Users Purchase Ord…" at bounding box center [372, 143] width 745 height 1178
click at [202, 252] on button "Add Row" at bounding box center [210, 255] width 47 height 16
click at [213, 274] on link "Add Item Row" at bounding box center [231, 277] width 88 height 19
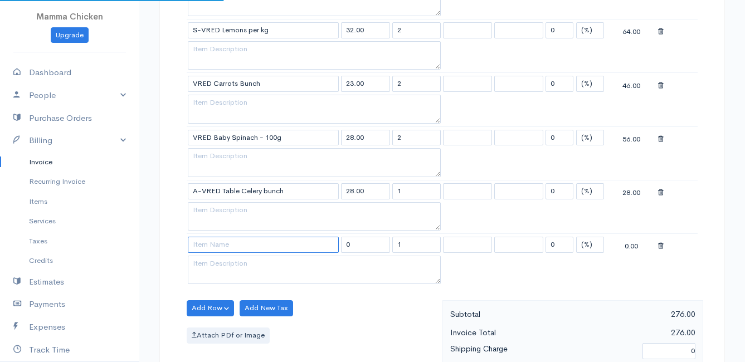
click at [216, 245] on input at bounding box center [263, 245] width 151 height 16
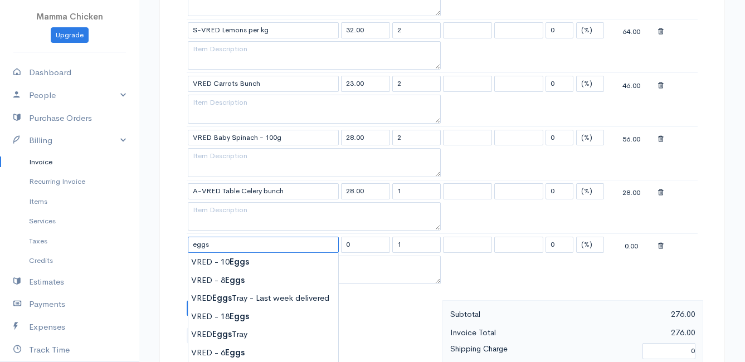
scroll to position [501, 0]
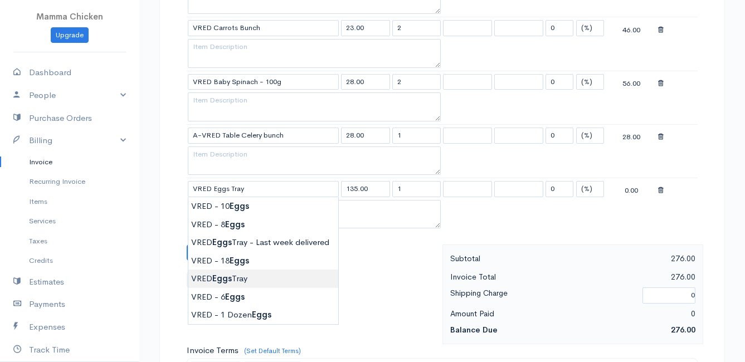
click at [260, 276] on body "Mamma Chicken Upgrade Dashboard People Clients Vendors Staff Users Purchase Ord…" at bounding box center [372, 114] width 745 height 1231
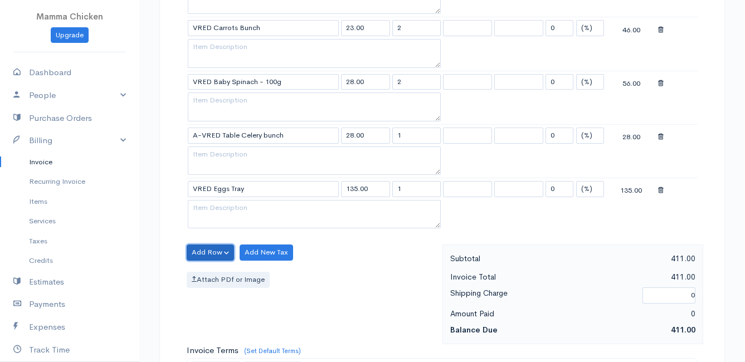
click at [209, 252] on button "Add Row" at bounding box center [210, 253] width 47 height 16
click at [211, 271] on link "Add Item Row" at bounding box center [231, 275] width 88 height 19
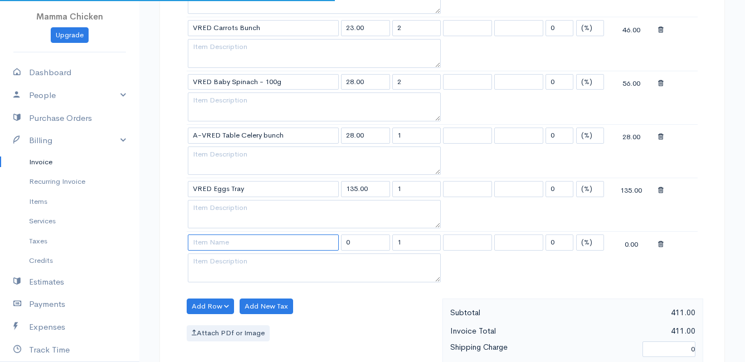
click at [211, 242] on input at bounding box center [263, 243] width 151 height 16
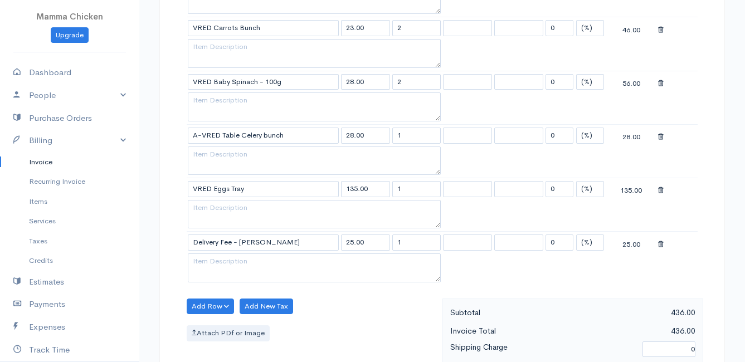
click at [243, 258] on body "Mamma Chicken Upgrade Dashboard People Clients Vendors Staff Users Purchase Ord…" at bounding box center [372, 141] width 745 height 1285
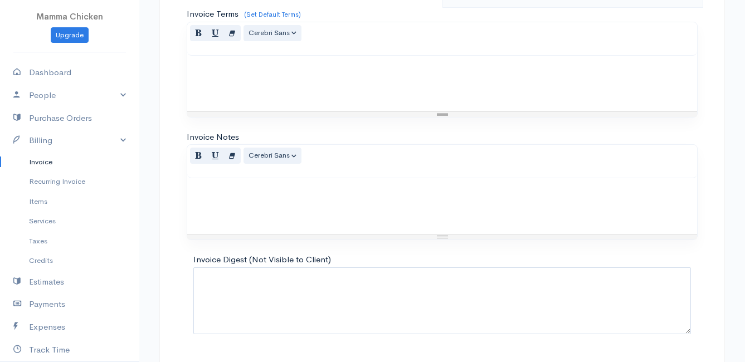
scroll to position [923, 0]
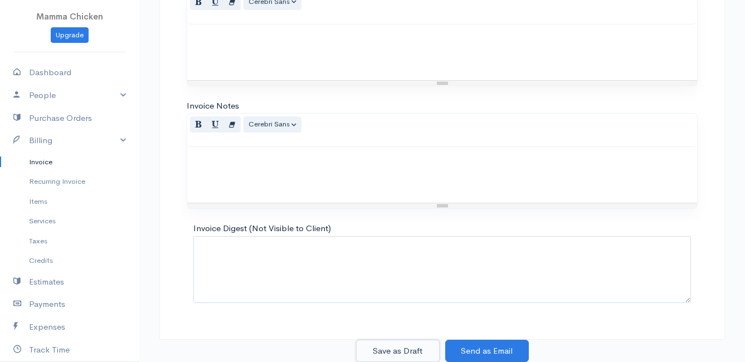
click at [404, 348] on button "Save as Draft" at bounding box center [398, 351] width 84 height 23
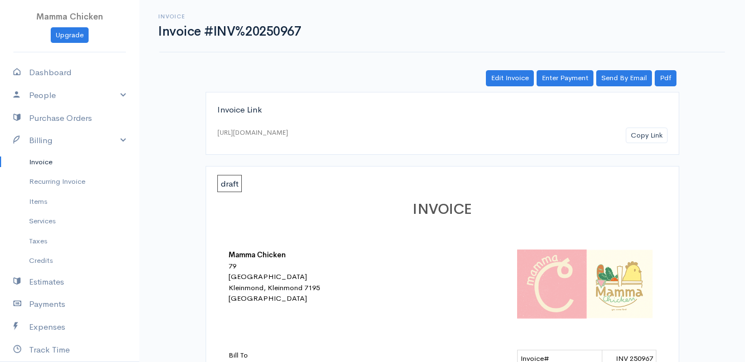
click at [46, 163] on link "Invoice" at bounding box center [69, 162] width 139 height 20
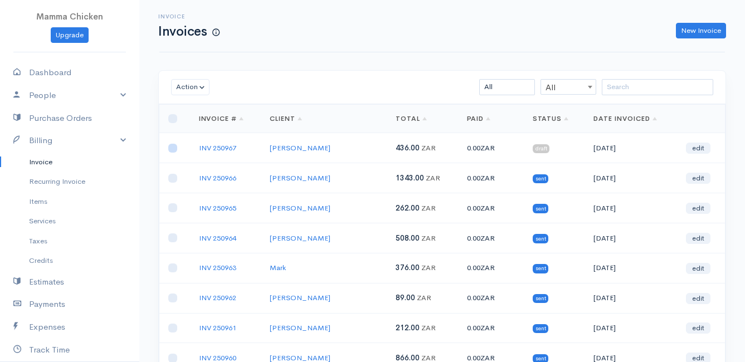
click at [169, 147] on input "checkbox" at bounding box center [172, 148] width 9 height 9
click at [189, 85] on button "Action" at bounding box center [190, 87] width 38 height 16
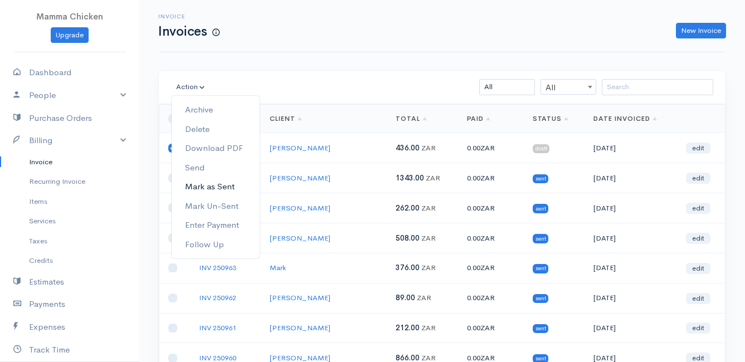
click at [237, 187] on link "Mark as Sent" at bounding box center [216, 186] width 88 height 19
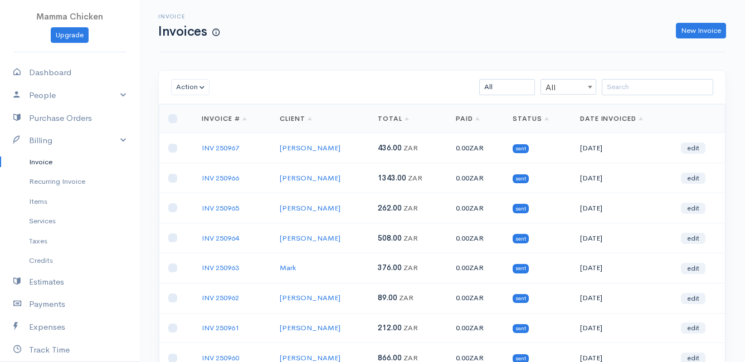
scroll to position [174, 0]
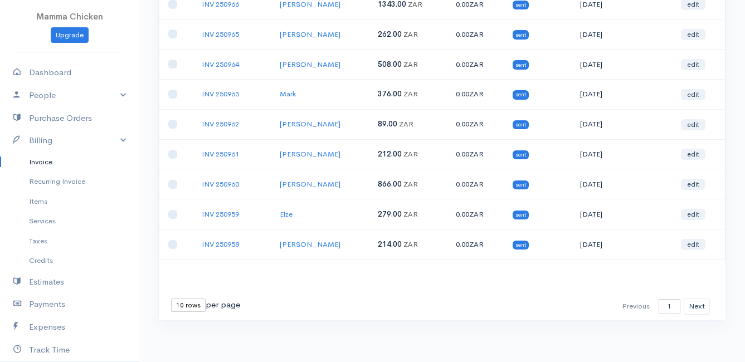
click at [186, 299] on select "10 rows 25 rows 50 rows" at bounding box center [188, 305] width 35 height 13
click at [171, 299] on select "10 rows 25 rows 50 rows" at bounding box center [188, 305] width 35 height 13
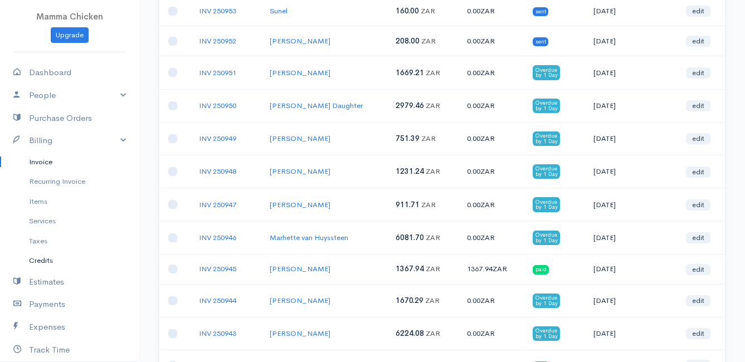
scroll to position [0, 0]
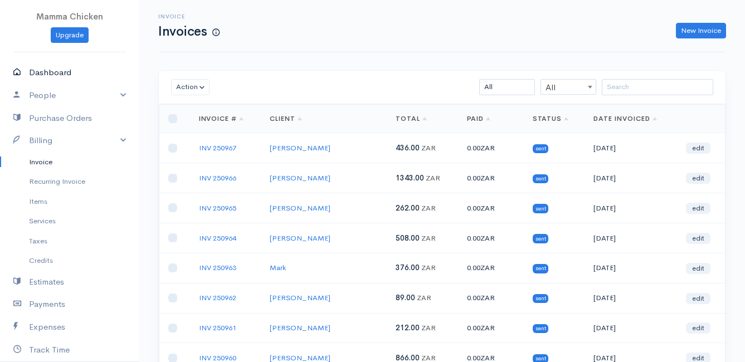
click at [56, 73] on link "Dashboard" at bounding box center [69, 72] width 139 height 23
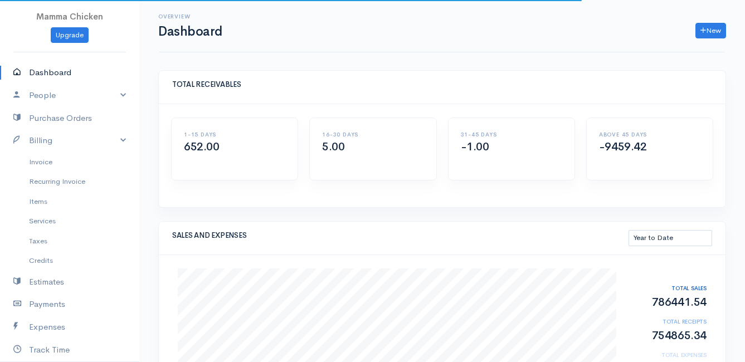
scroll to position [56, 0]
